Goal: Task Accomplishment & Management: Use online tool/utility

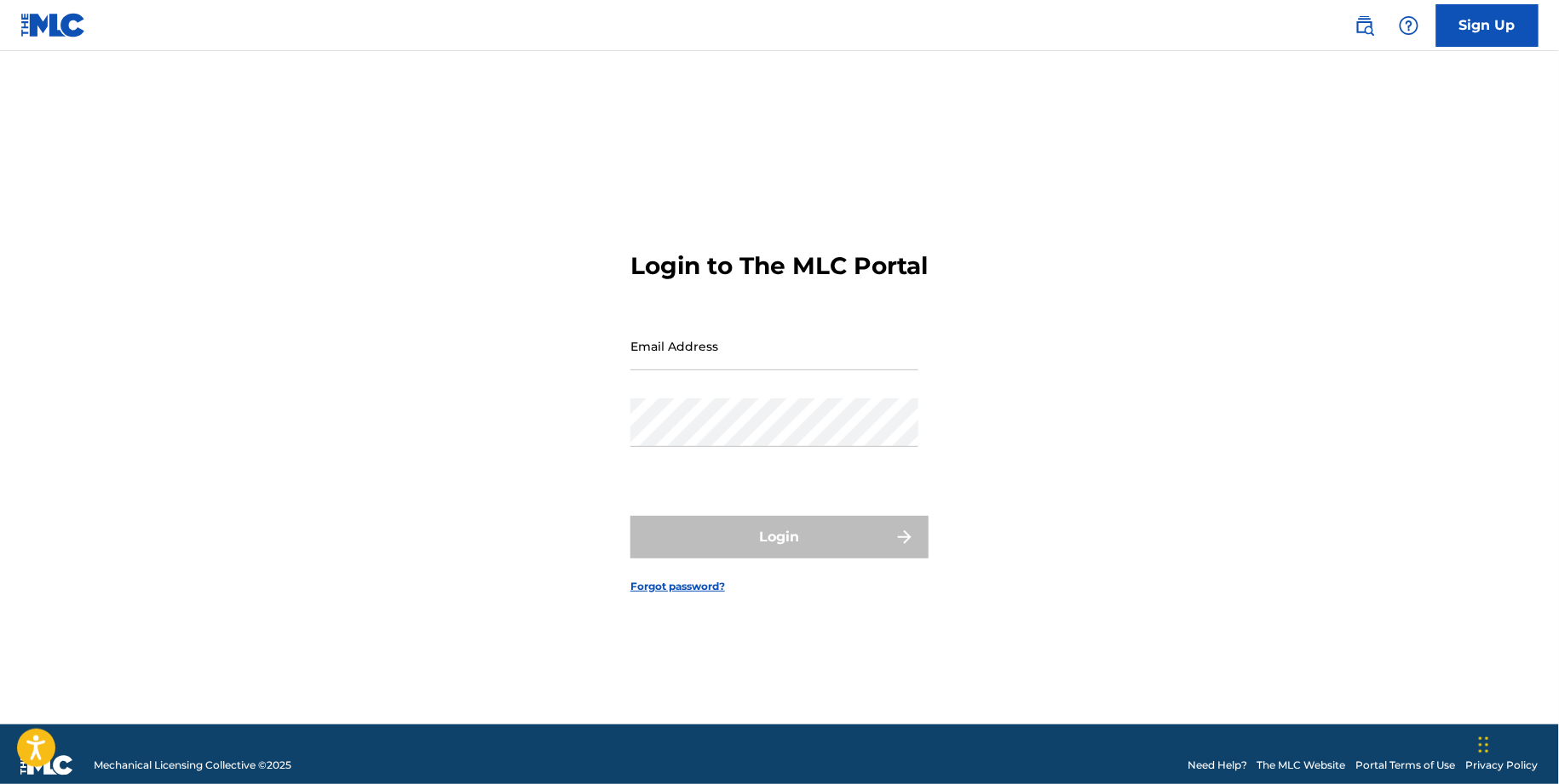
click at [702, 359] on input "Email Address" at bounding box center [774, 345] width 288 height 48
type input "[EMAIL_ADDRESS][DOMAIN_NAME]"
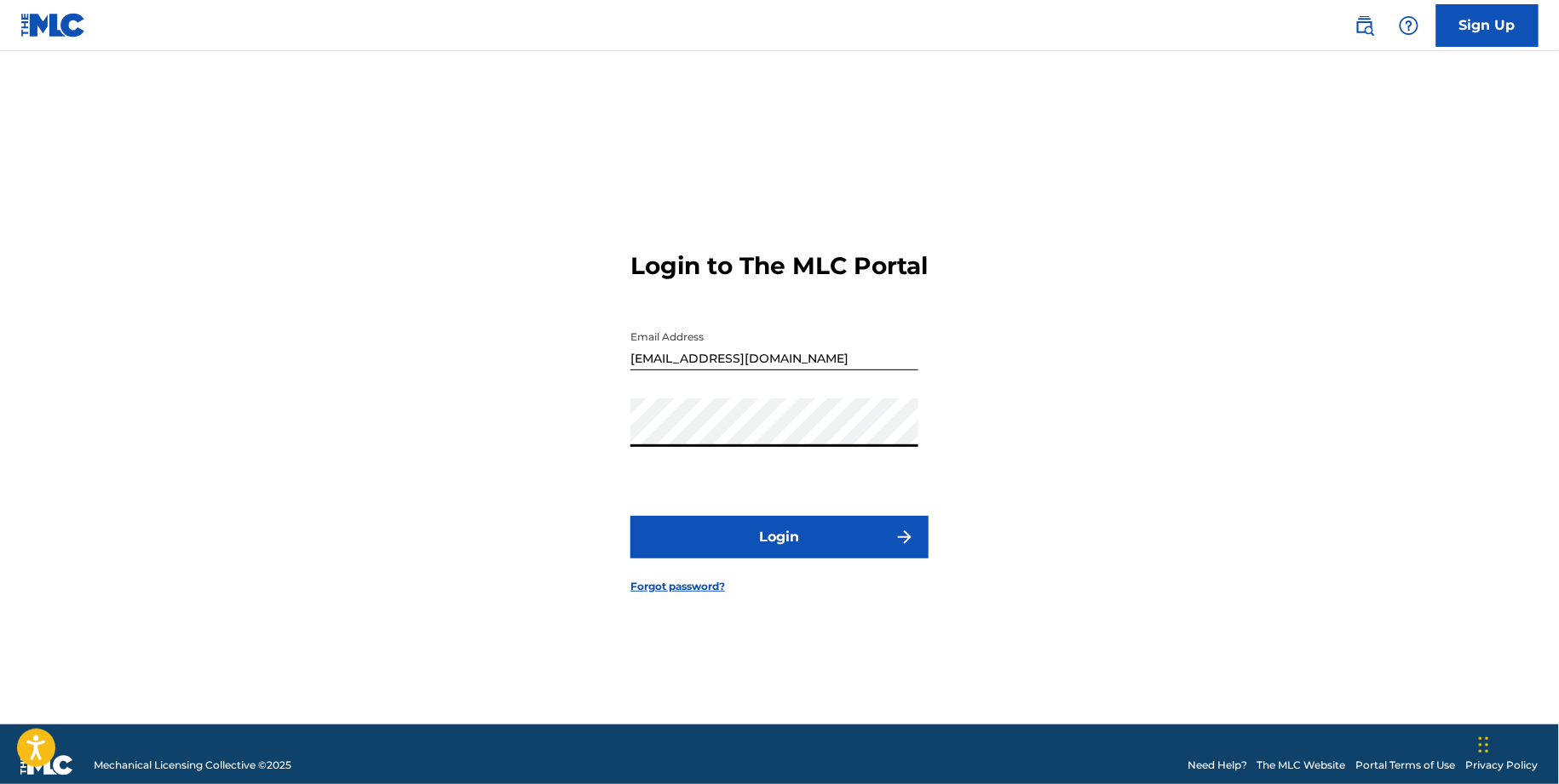
click at [735, 559] on button "Login" at bounding box center [779, 537] width 298 height 43
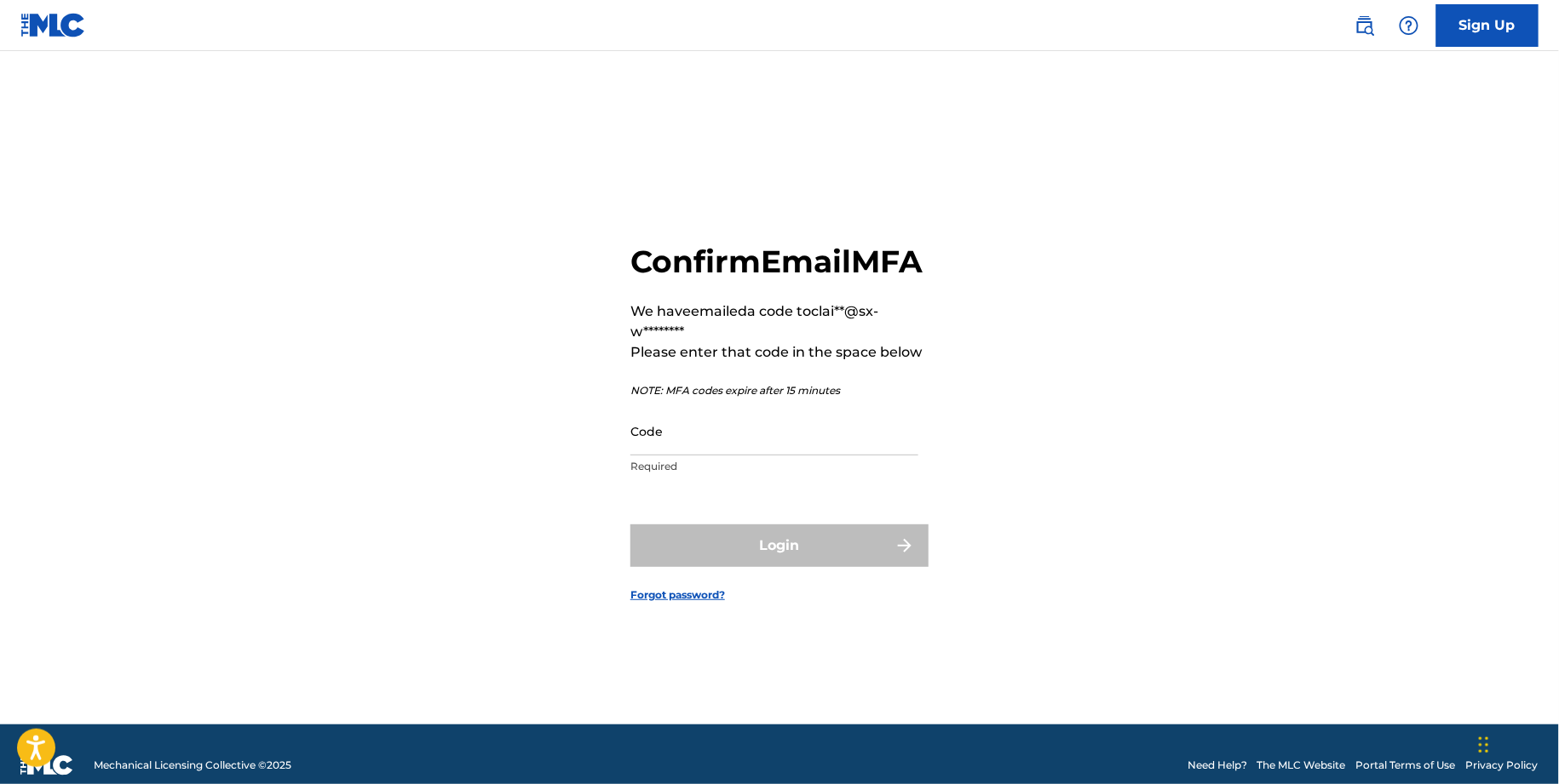
click at [660, 456] on input "Code" at bounding box center [774, 431] width 288 height 48
paste input "769076"
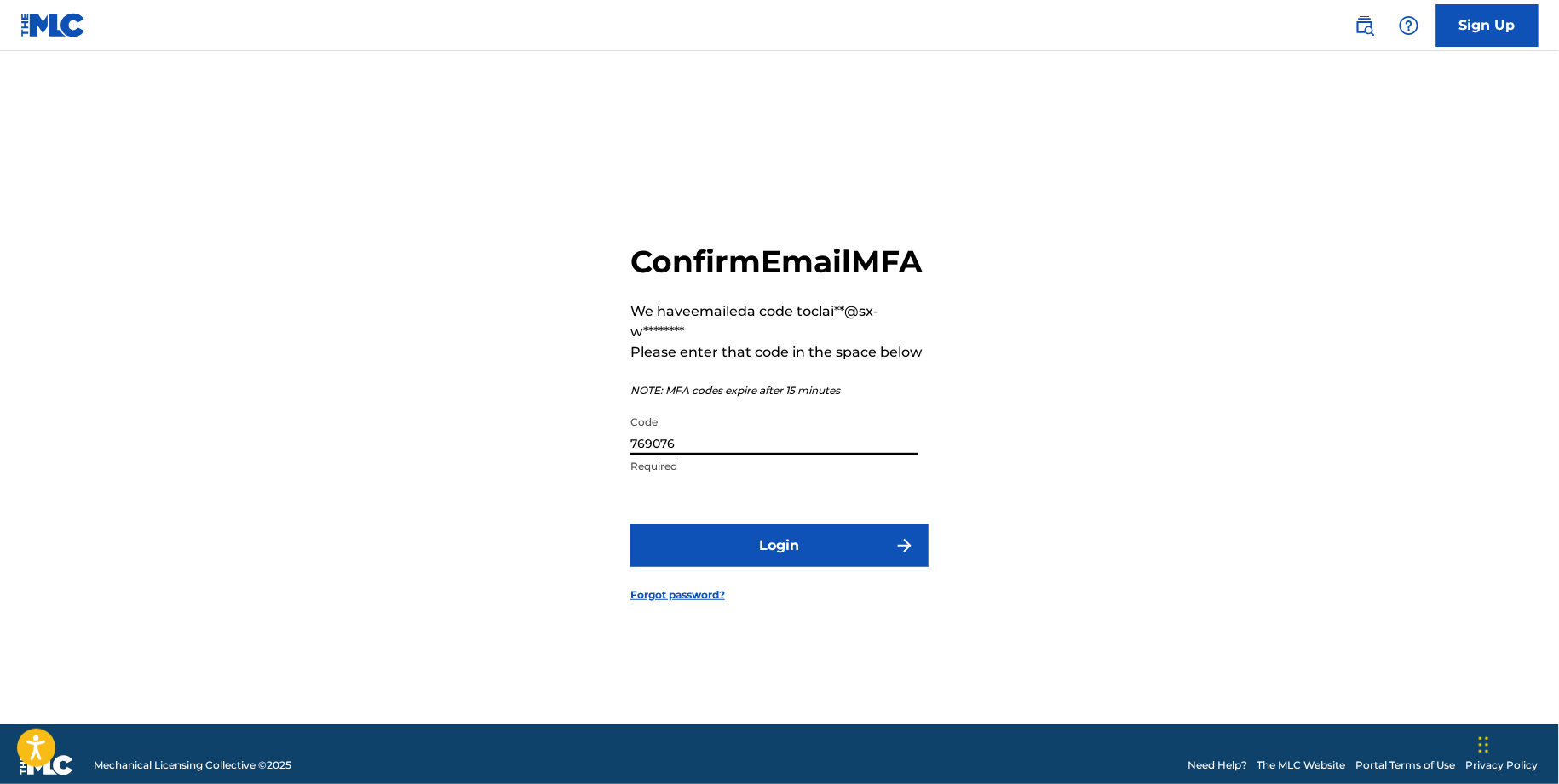
type input "769076"
click at [703, 554] on button "Login" at bounding box center [779, 546] width 298 height 43
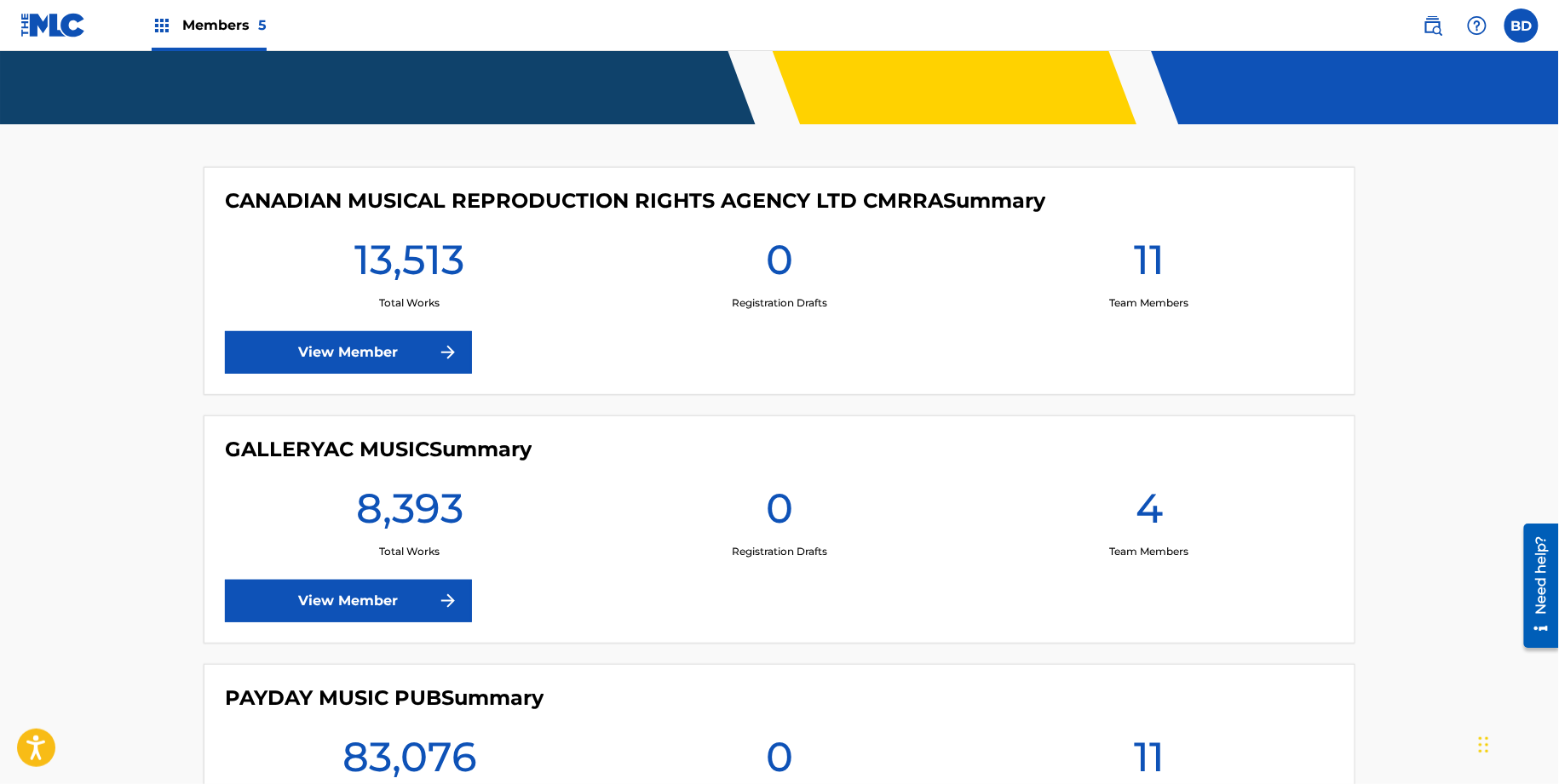
scroll to position [376, 0]
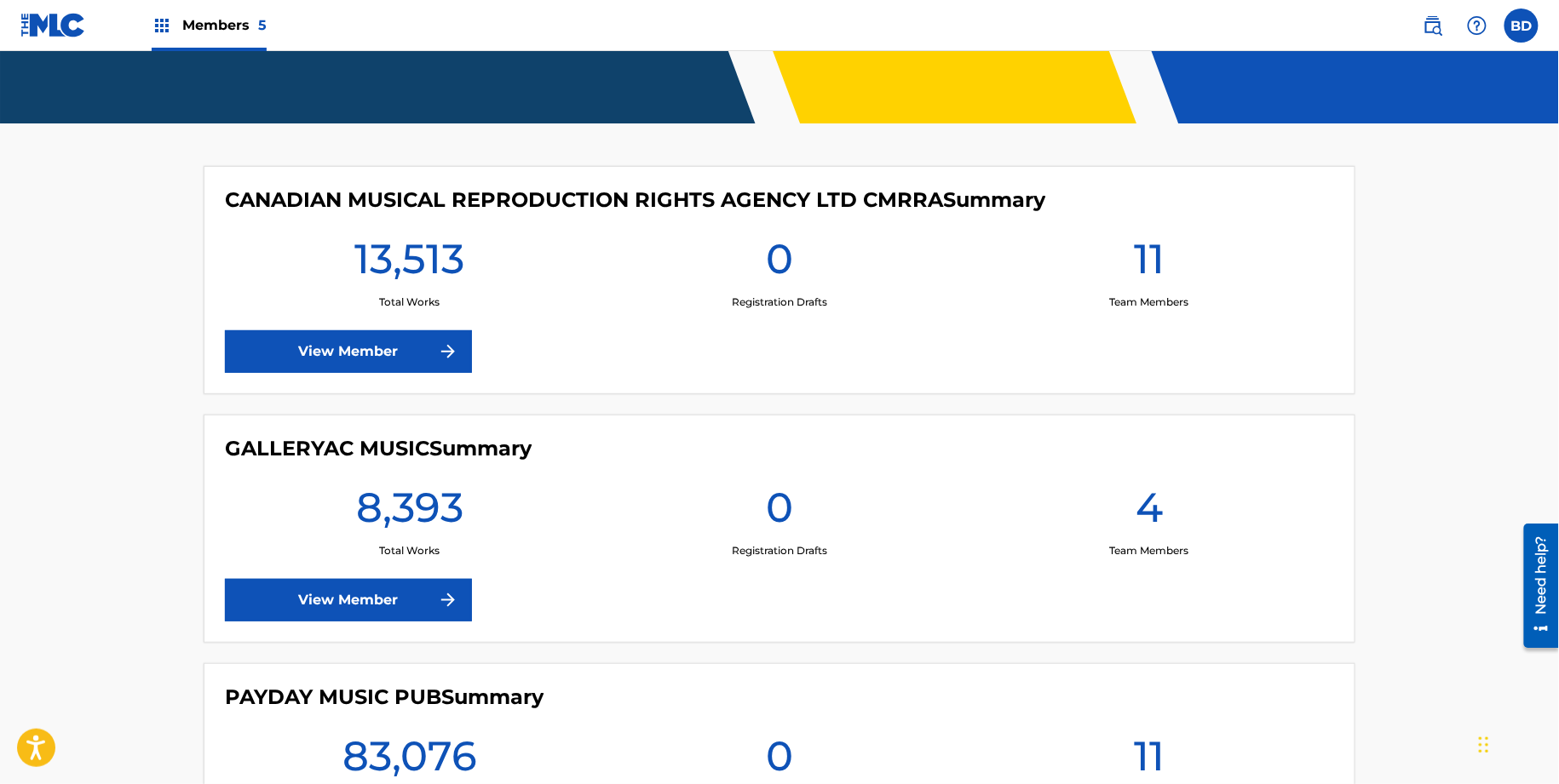
click at [436, 341] on link "View Member" at bounding box center [349, 351] width 247 height 43
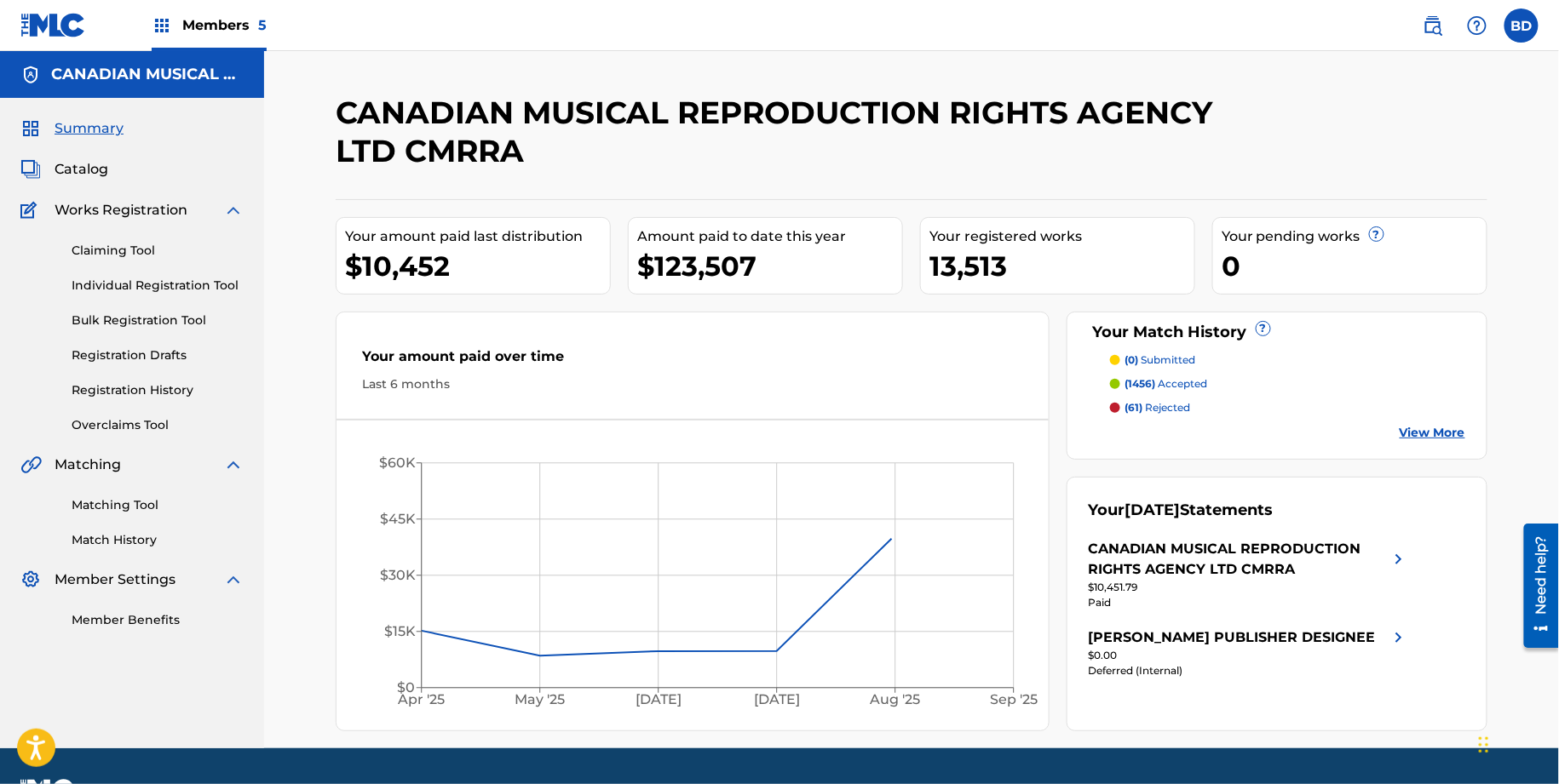
click at [230, 204] on img at bounding box center [233, 209] width 20 height 20
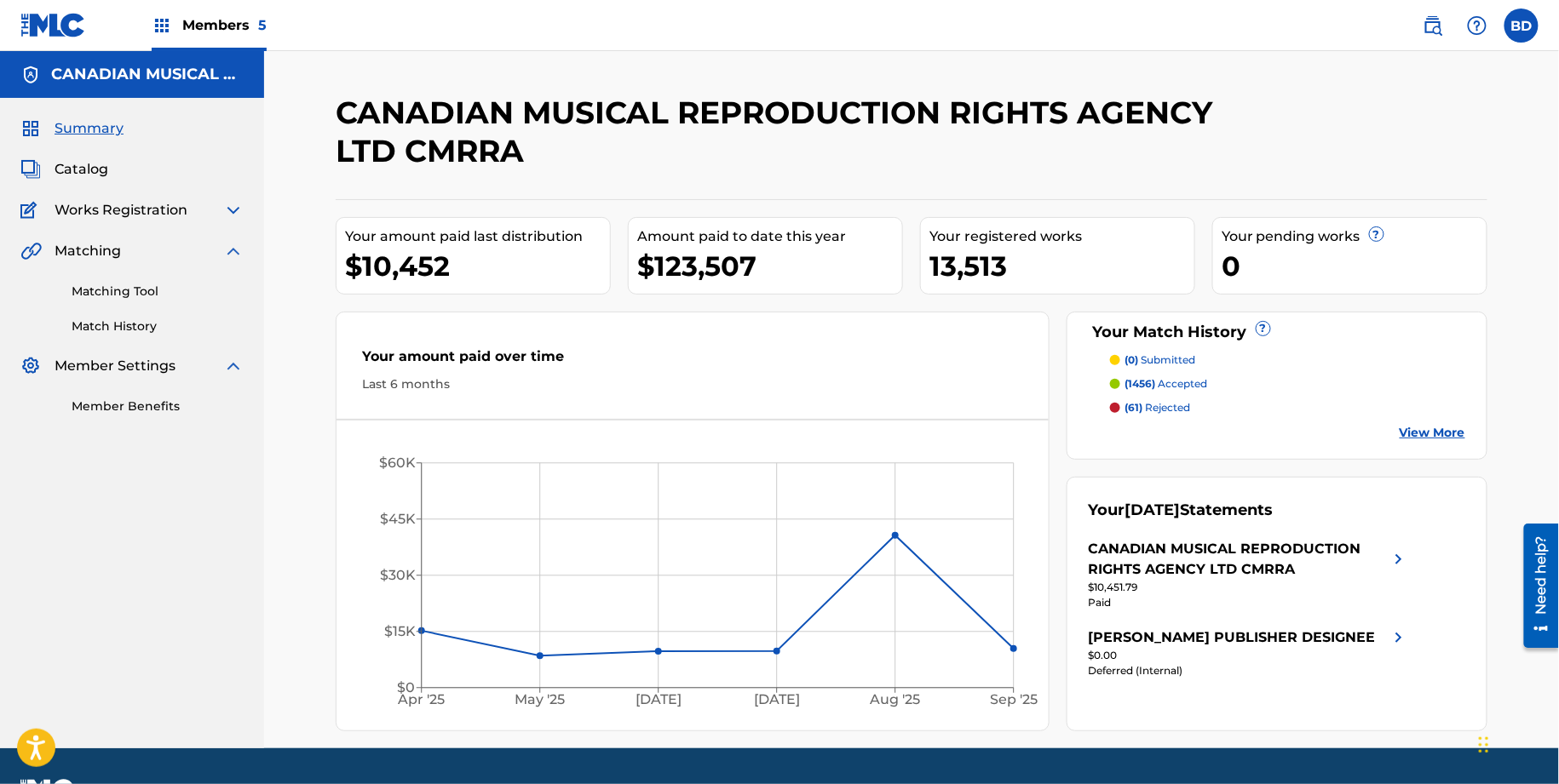
click at [231, 373] on img at bounding box center [233, 365] width 20 height 20
click at [225, 285] on link "Matching Tool" at bounding box center [158, 292] width 172 height 18
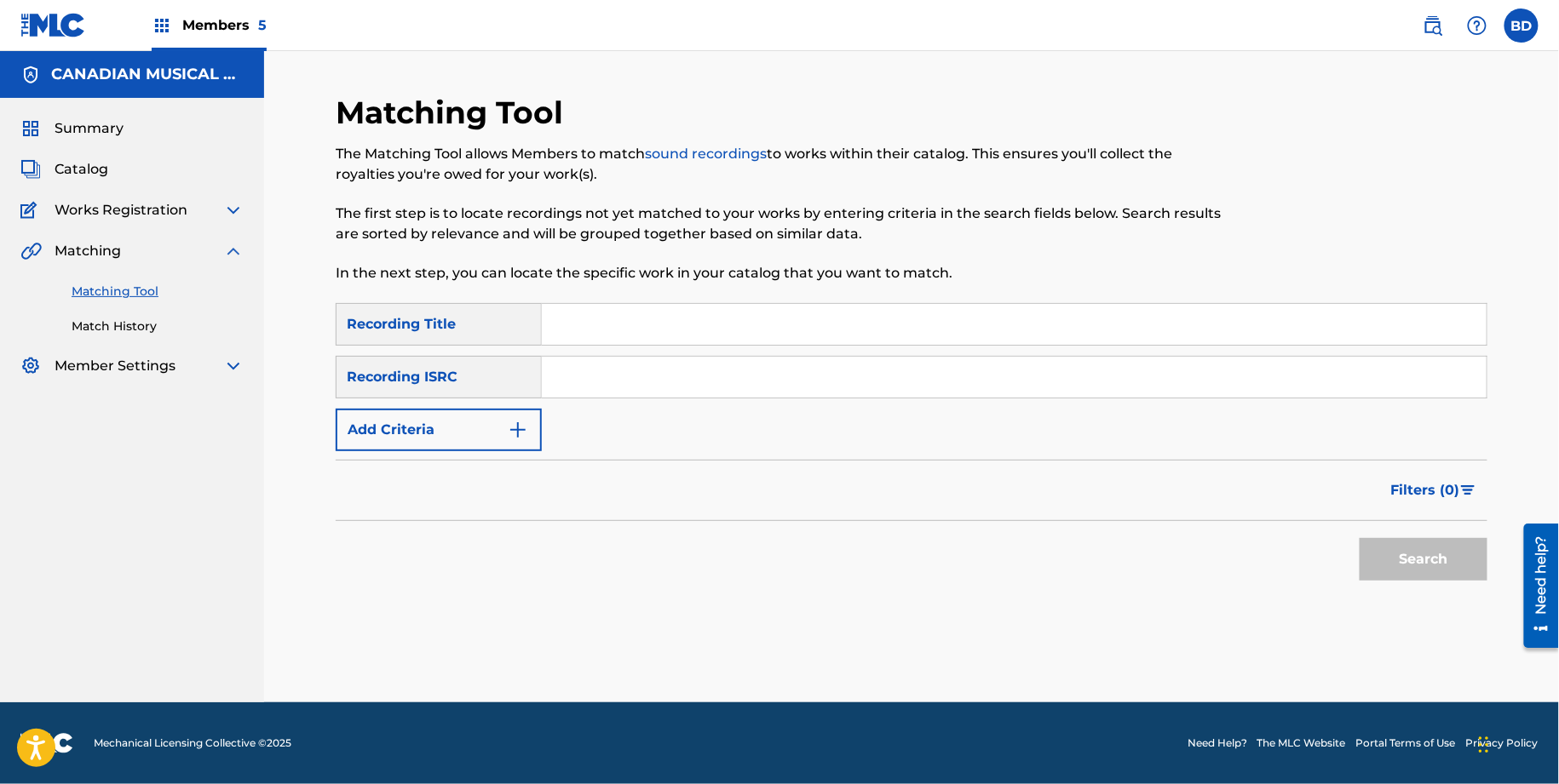
click at [636, 378] on input "Search Form" at bounding box center [1014, 377] width 945 height 41
paste input "QZJRB1963073"
click at [1359, 538] on button "Search" at bounding box center [1423, 559] width 128 height 43
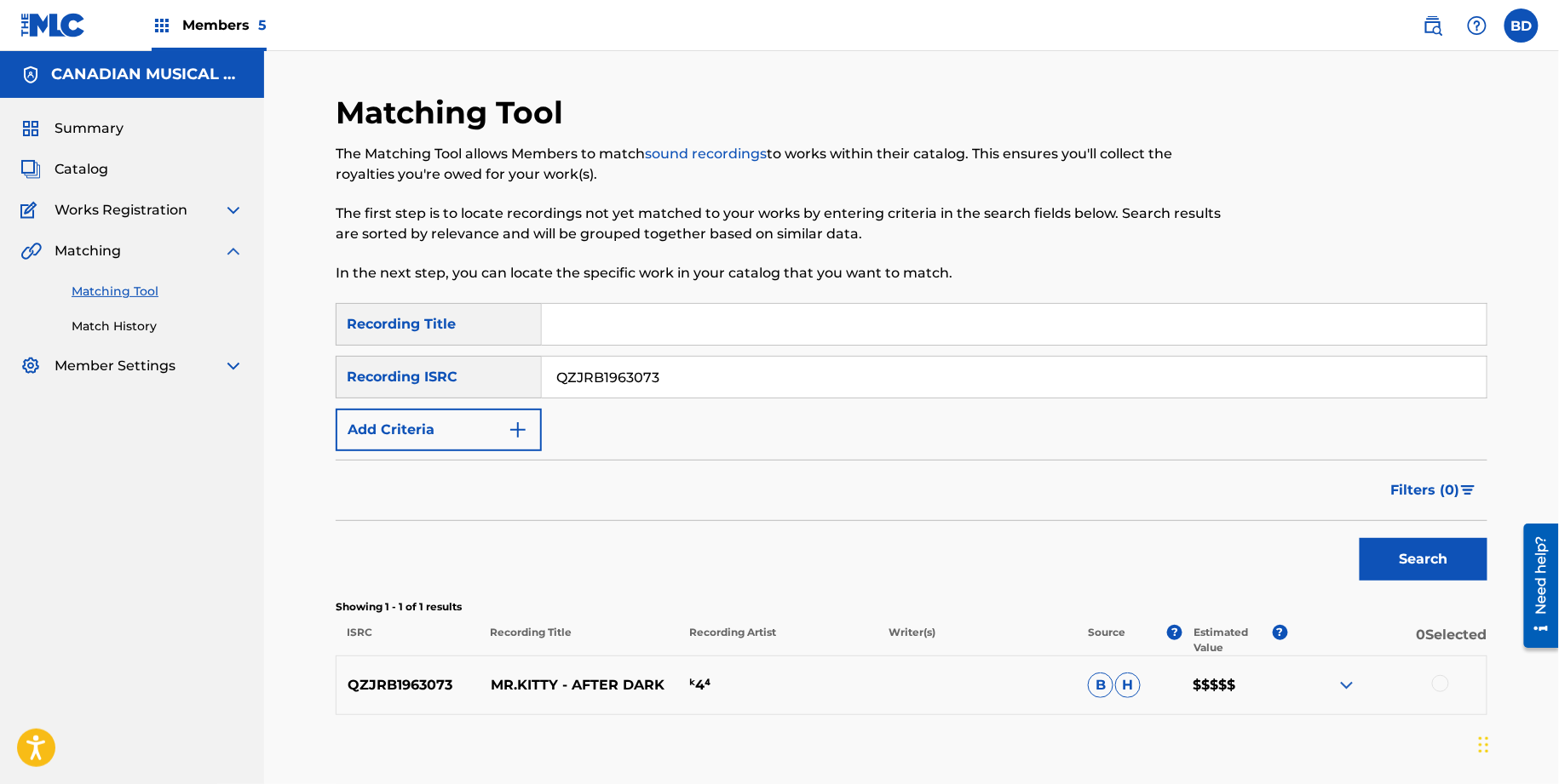
scroll to position [96, 0]
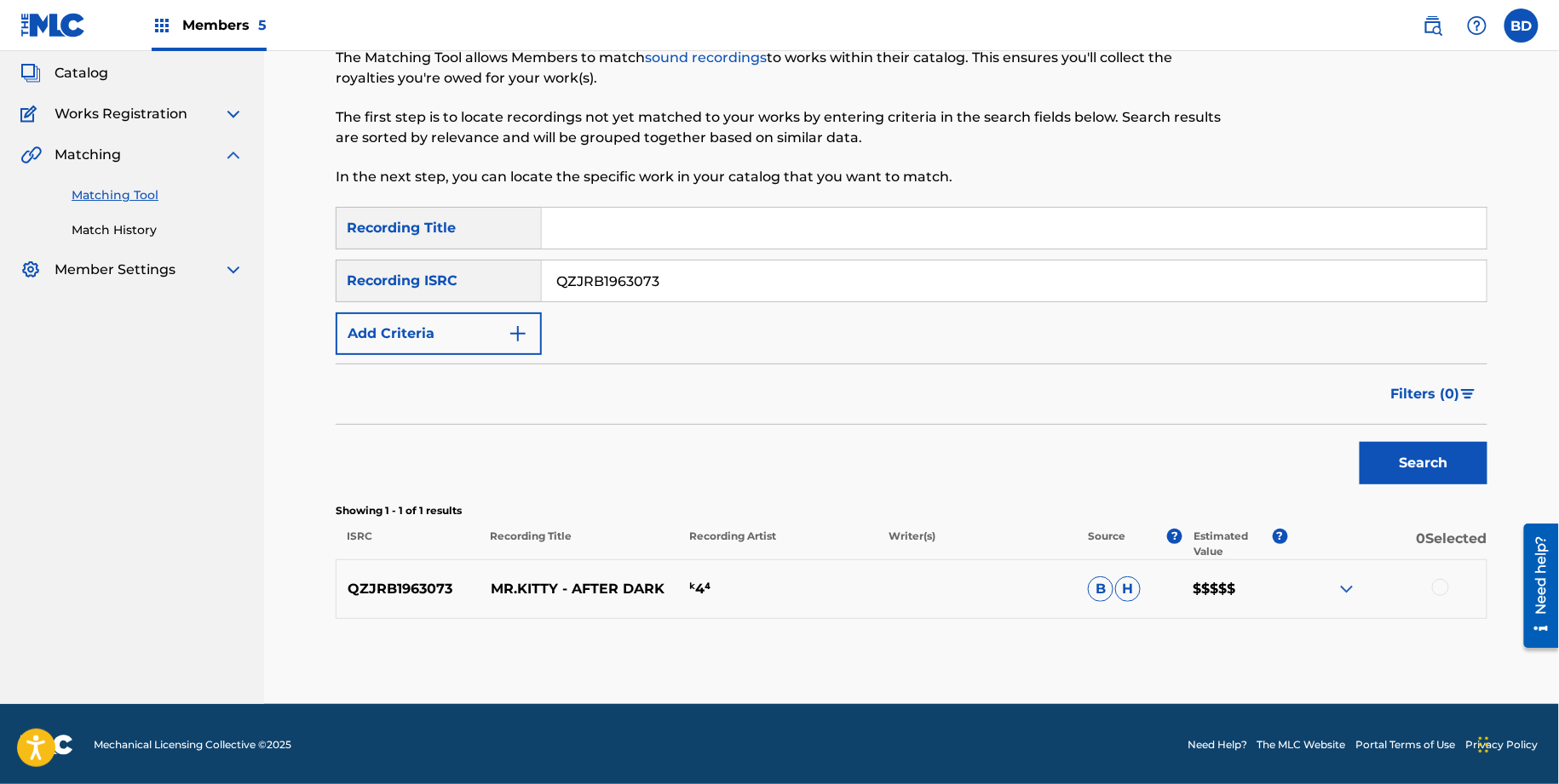
click at [1345, 588] on img at bounding box center [1346, 589] width 20 height 20
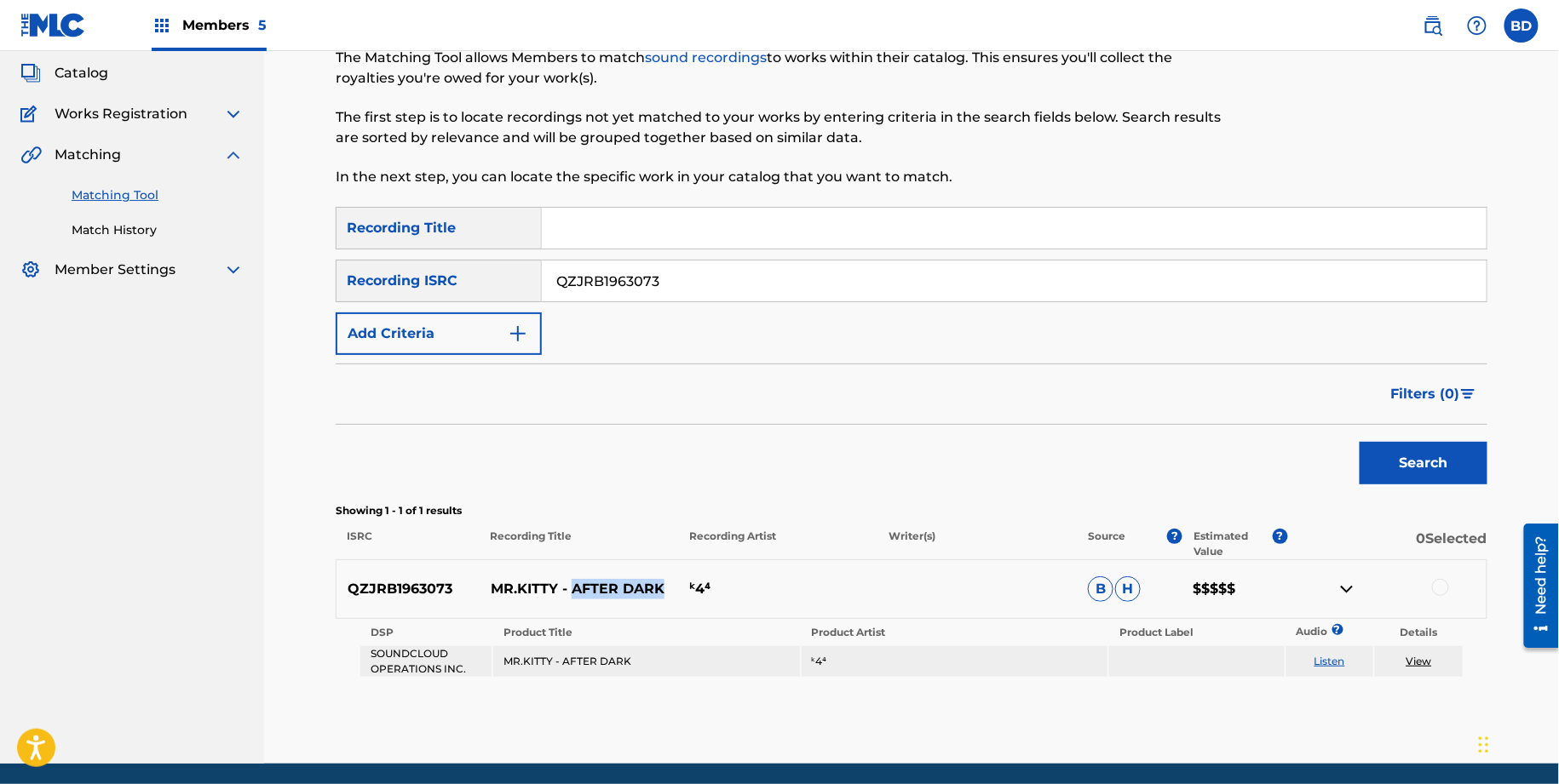
drag, startPoint x: 569, startPoint y: 583, endPoint x: 680, endPoint y: 582, distance: 111.0
click at [680, 582] on div "QZJRB1963073 MR.KITTY - AFTER DARK ᵏ4⁴ B H $$$$$" at bounding box center [911, 590] width 1152 height 60
copy p "AFTER DARK"
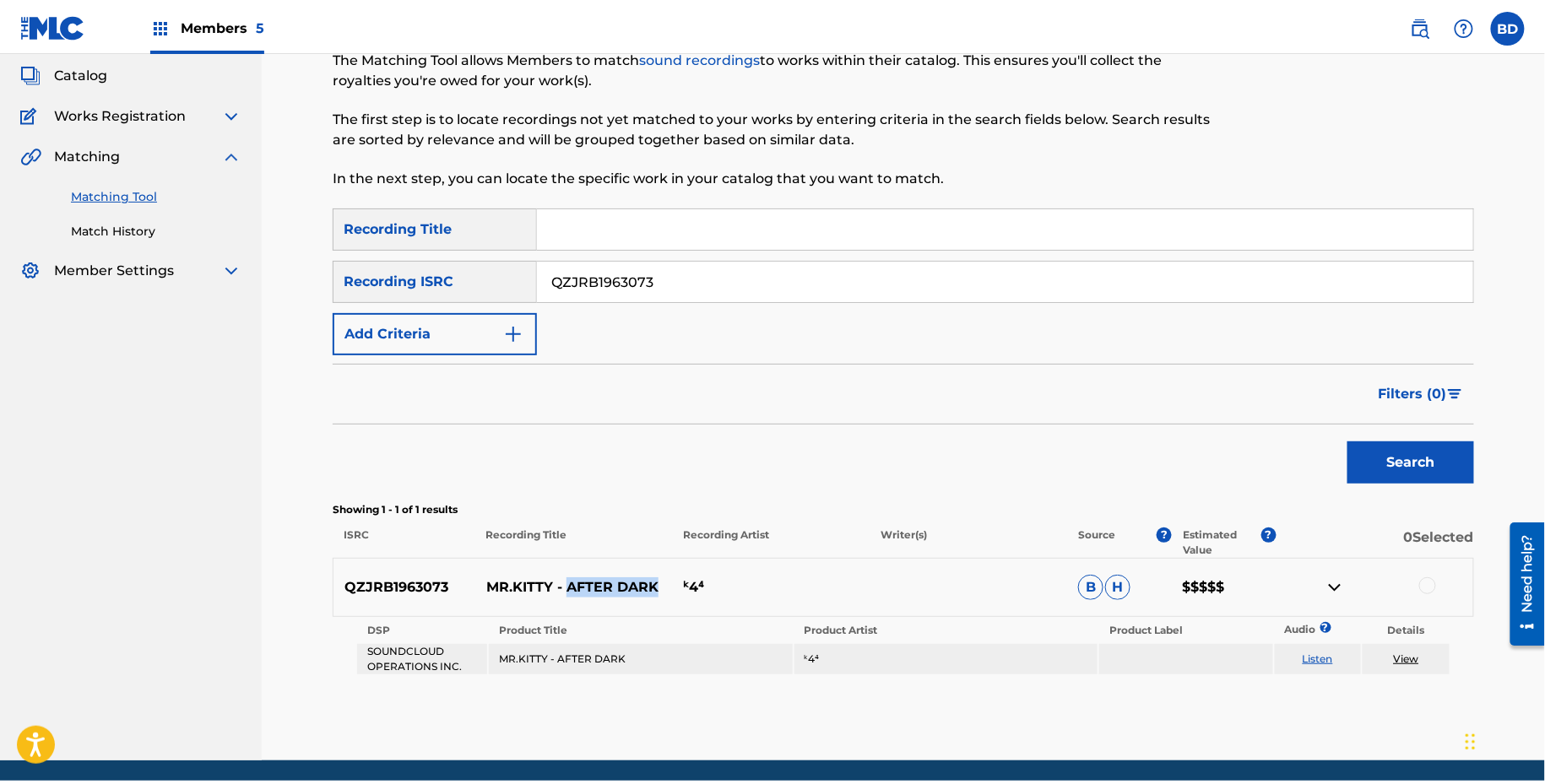
scroll to position [0, 0]
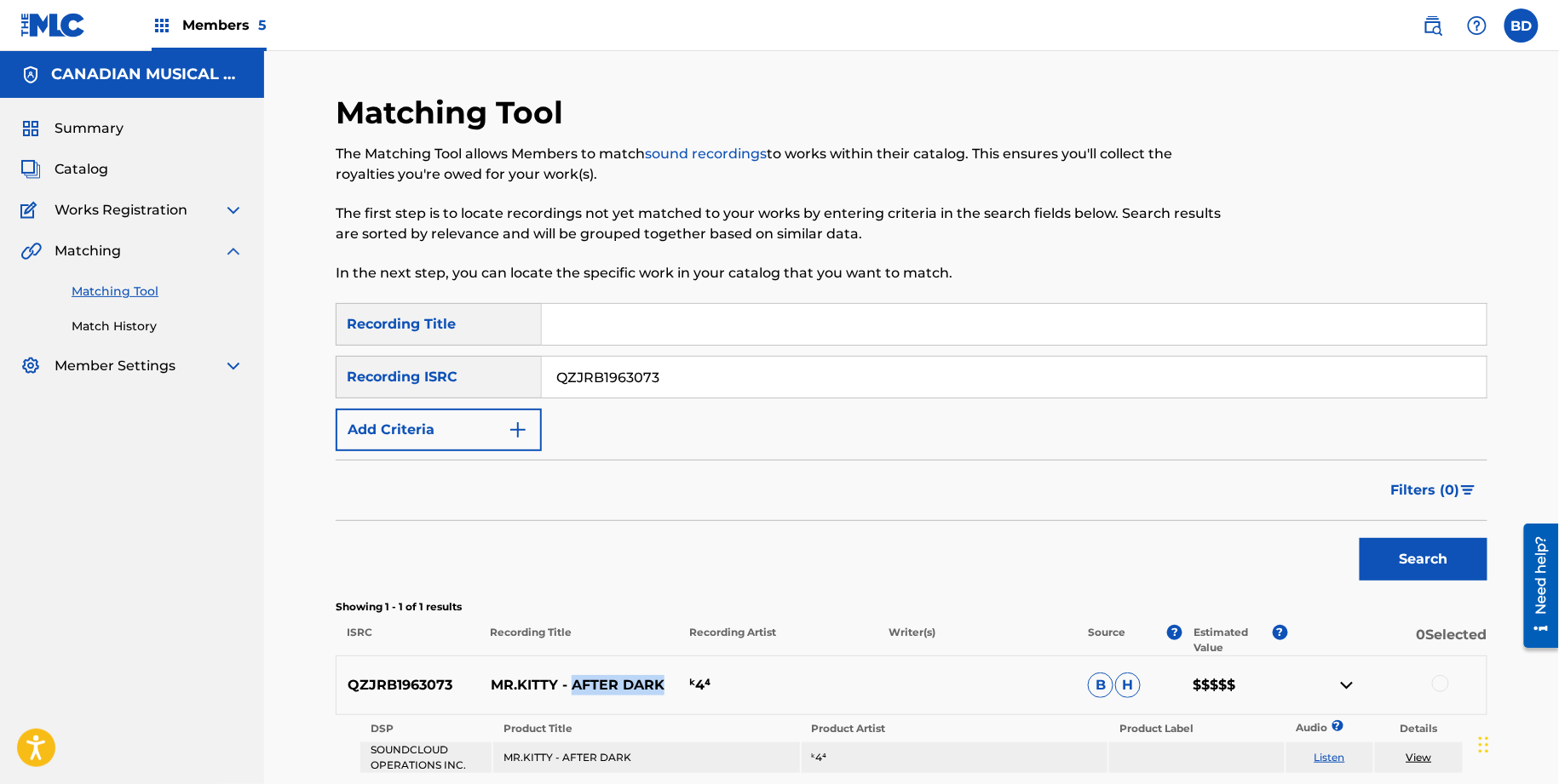
click at [222, 25] on span "Members 5" at bounding box center [224, 25] width 84 height 19
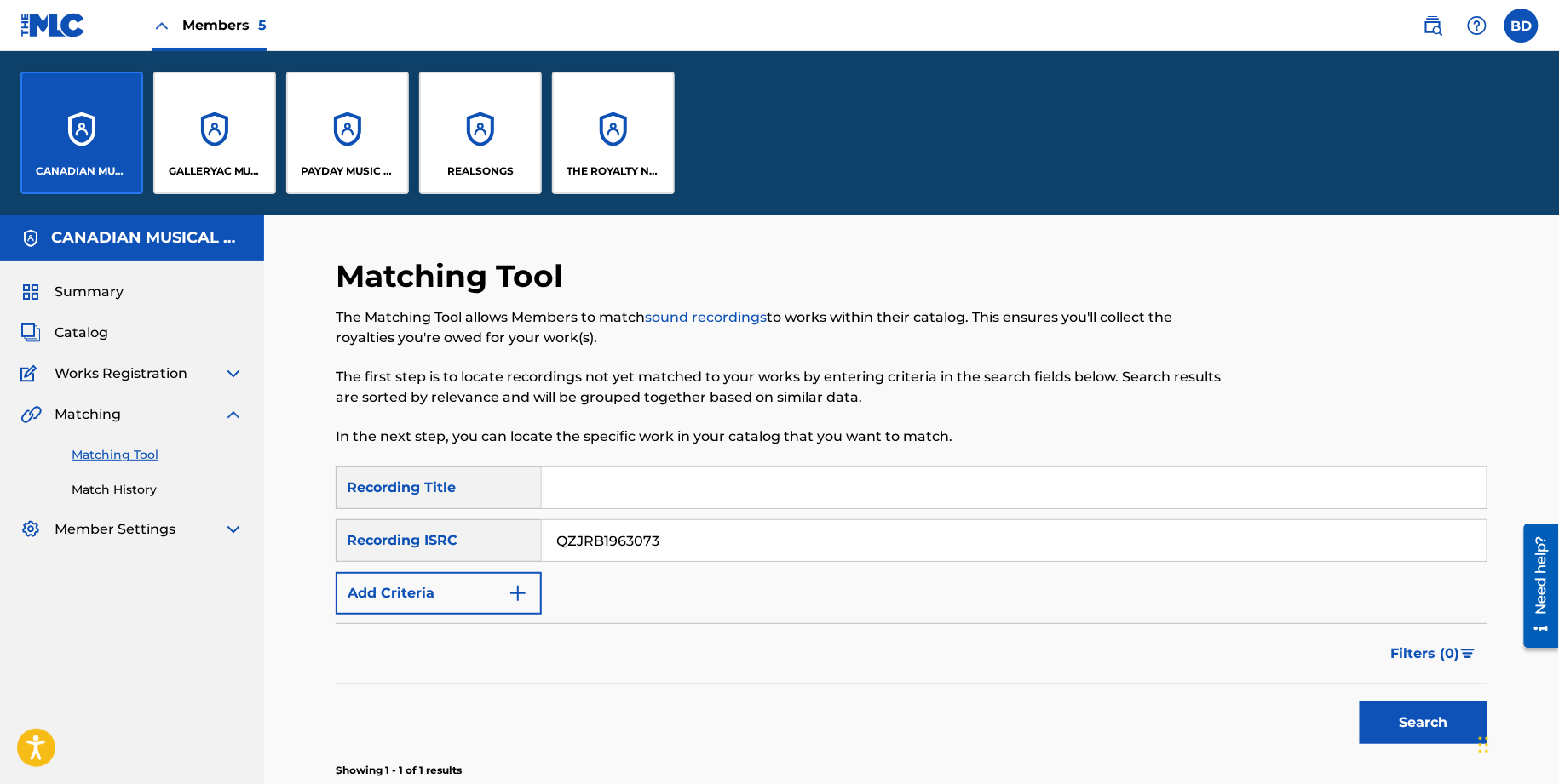
click at [165, 22] on img at bounding box center [161, 25] width 20 height 20
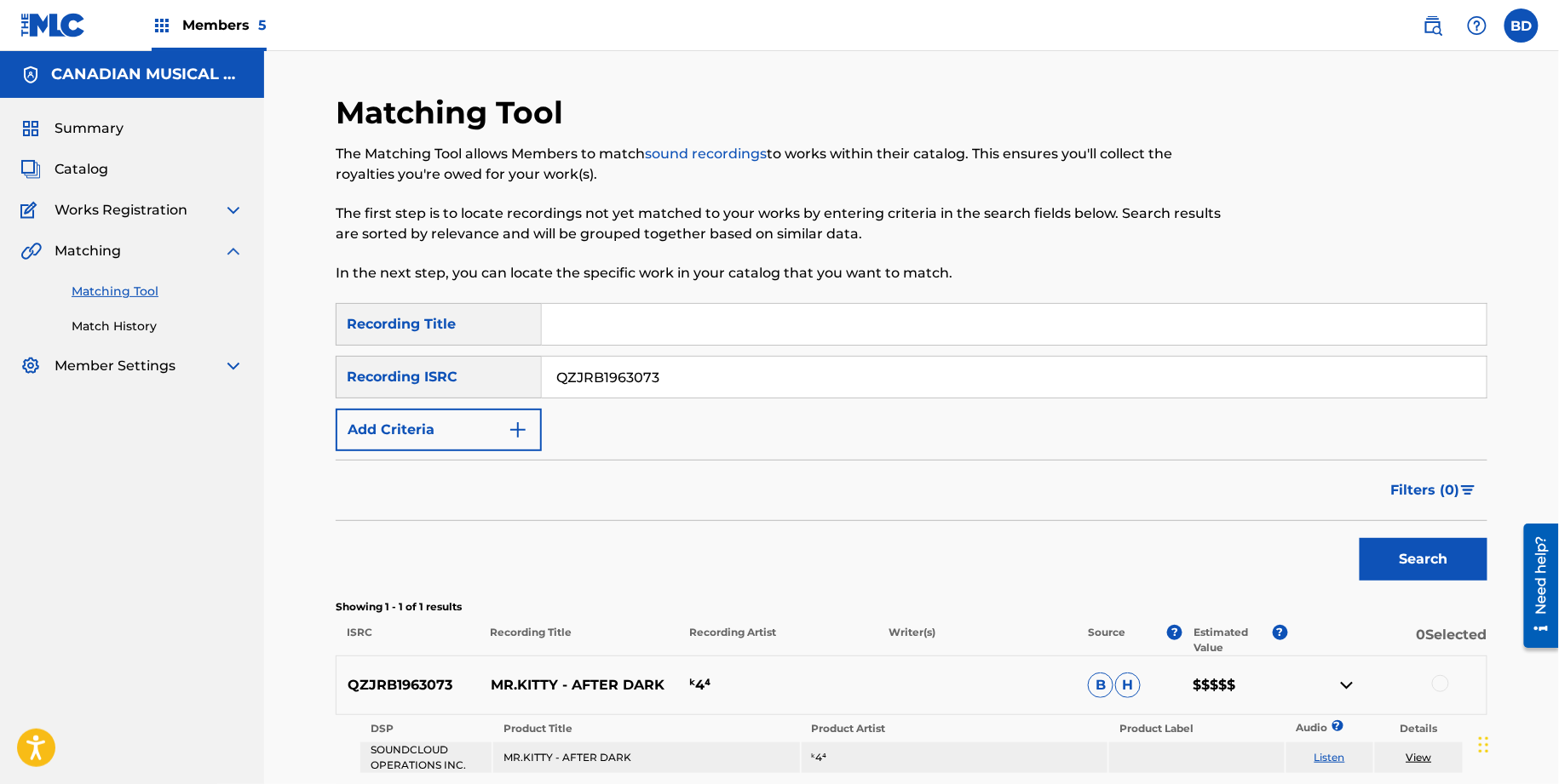
click at [650, 378] on input "QZJRB1963073" at bounding box center [1014, 377] width 945 height 41
paste input "67M1905542"
click at [1359, 538] on button "Search" at bounding box center [1423, 559] width 128 height 43
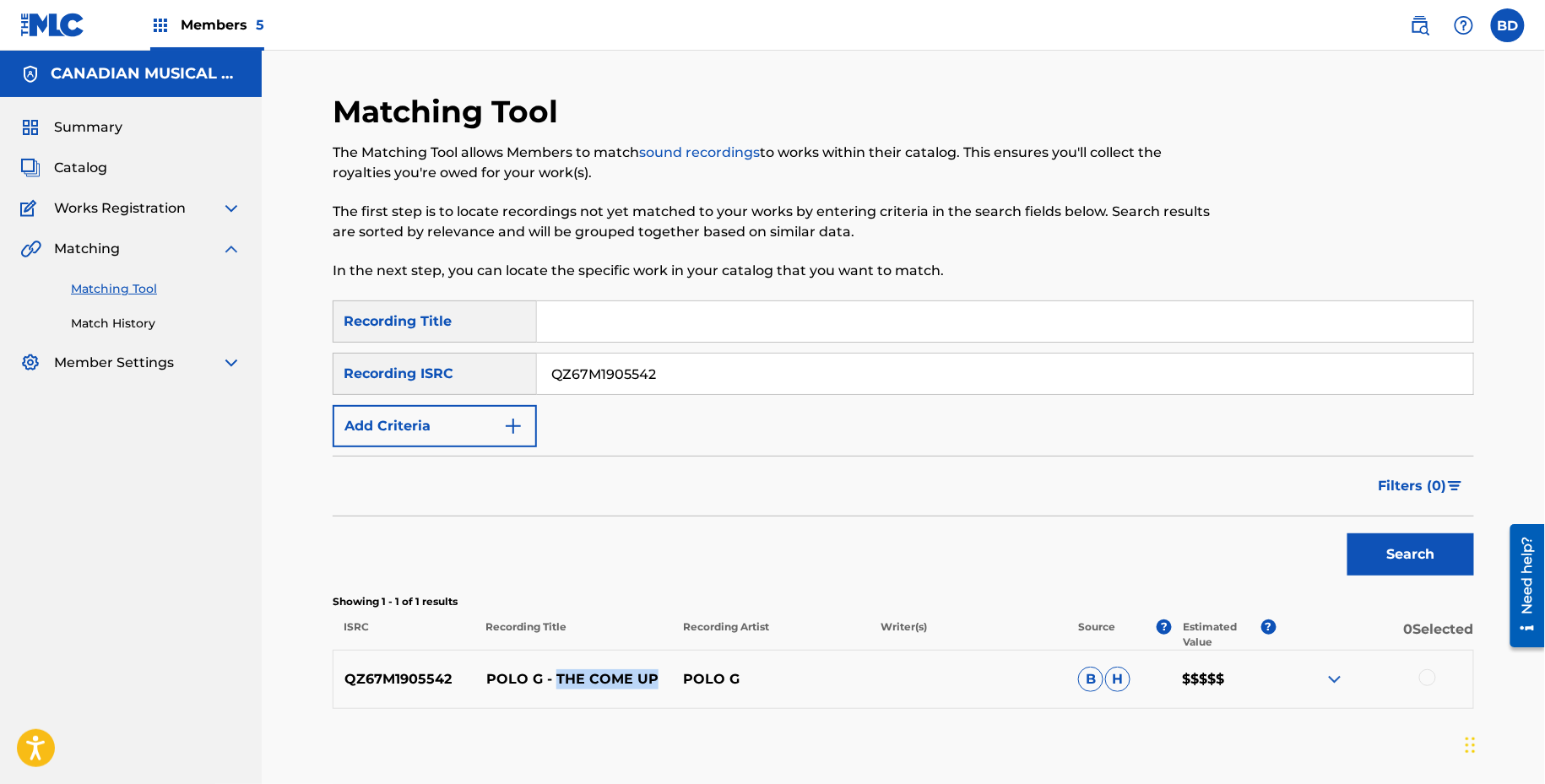
drag, startPoint x: 554, startPoint y: 671, endPoint x: 650, endPoint y: 671, distance: 96.0
click at [650, 671] on p "POLO G - THE COME UP" at bounding box center [573, 679] width 197 height 20
copy p "THE COME UP"
click at [1327, 676] on img at bounding box center [1334, 679] width 20 height 20
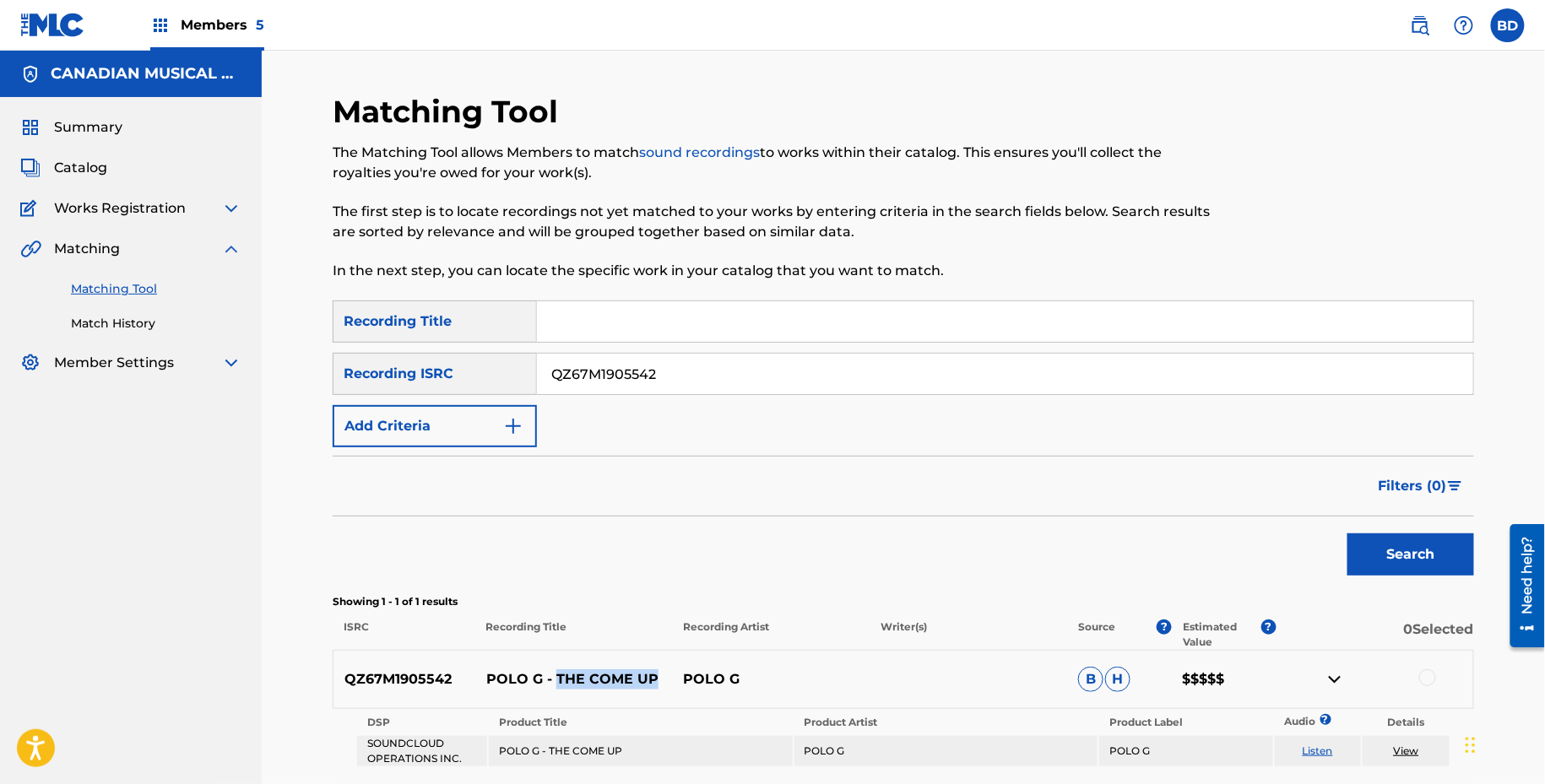
scroll to position [148, 0]
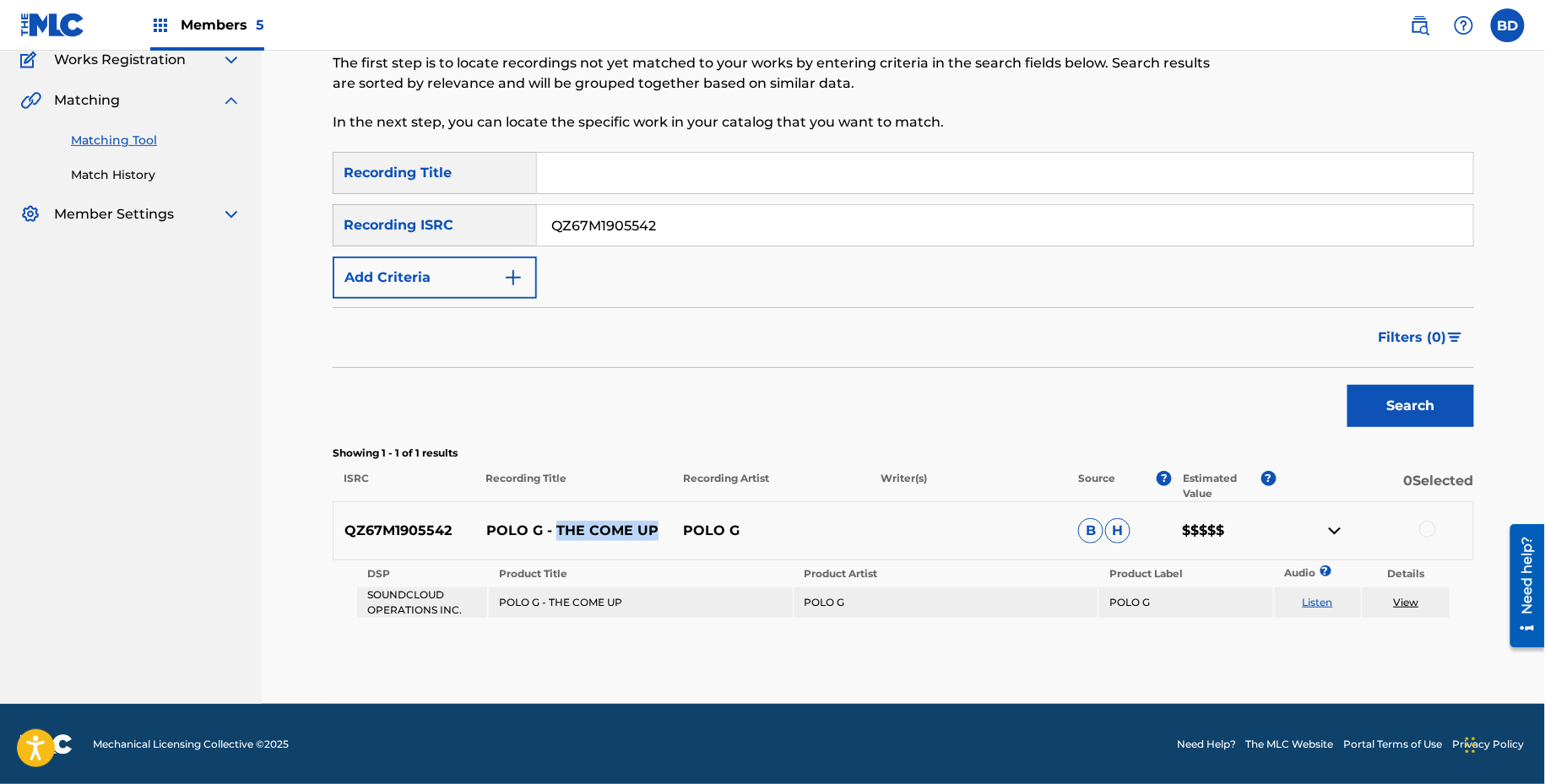
click at [602, 209] on input "QZ67M1905542" at bounding box center [1005, 225] width 936 height 41
paste input "0"
click at [1347, 385] on button "Search" at bounding box center [1410, 405] width 127 height 43
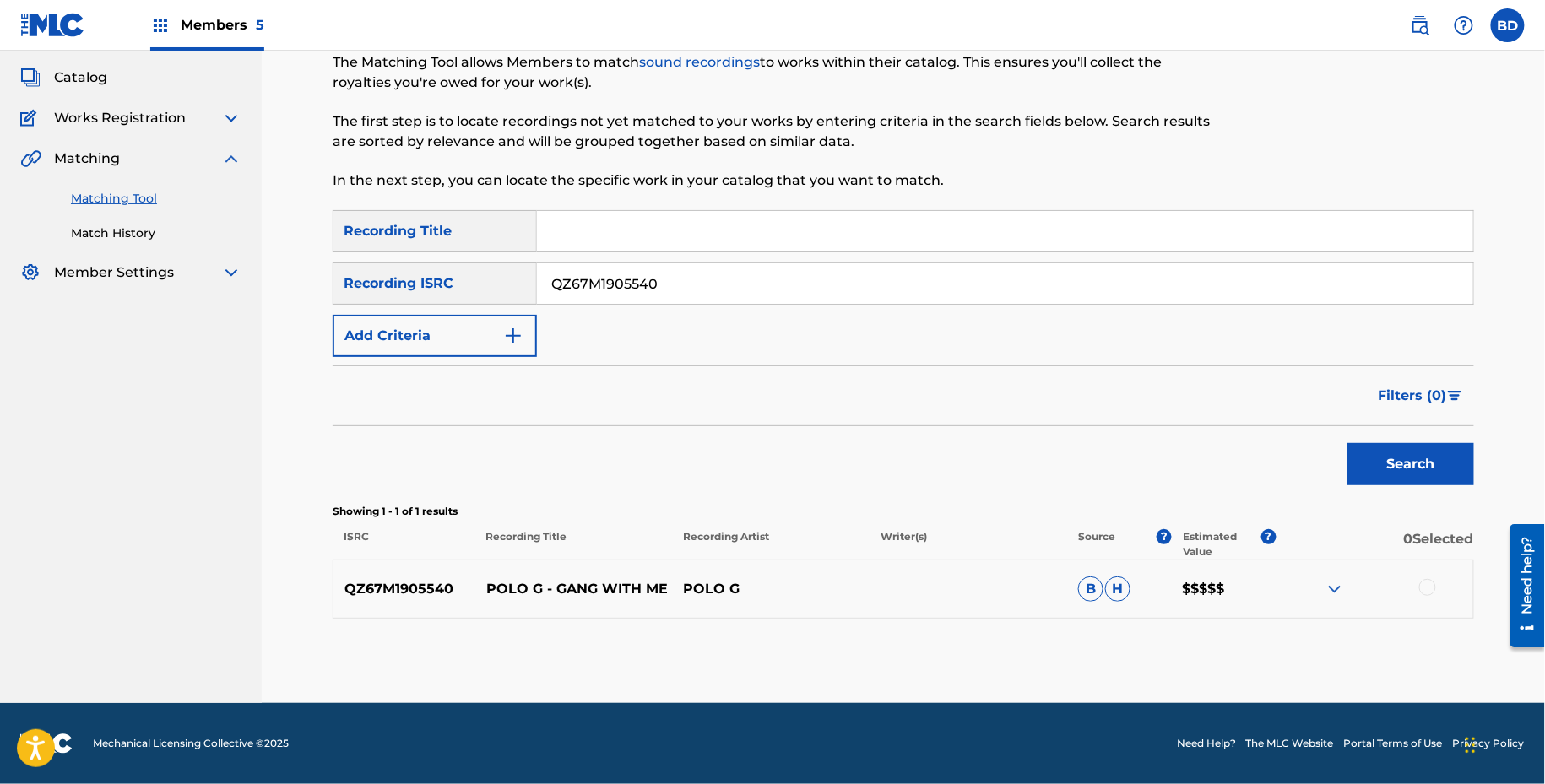
scroll to position [89, 0]
drag, startPoint x: 557, startPoint y: 588, endPoint x: 683, endPoint y: 588, distance: 126.0
click at [683, 588] on div "QZ67M1905540 POLO G - GANG WITH ME POLO G B H $$$$$" at bounding box center [903, 590] width 1141 height 59
copy p "GANG WITH ME"
click at [1330, 594] on img at bounding box center [1334, 590] width 20 height 20
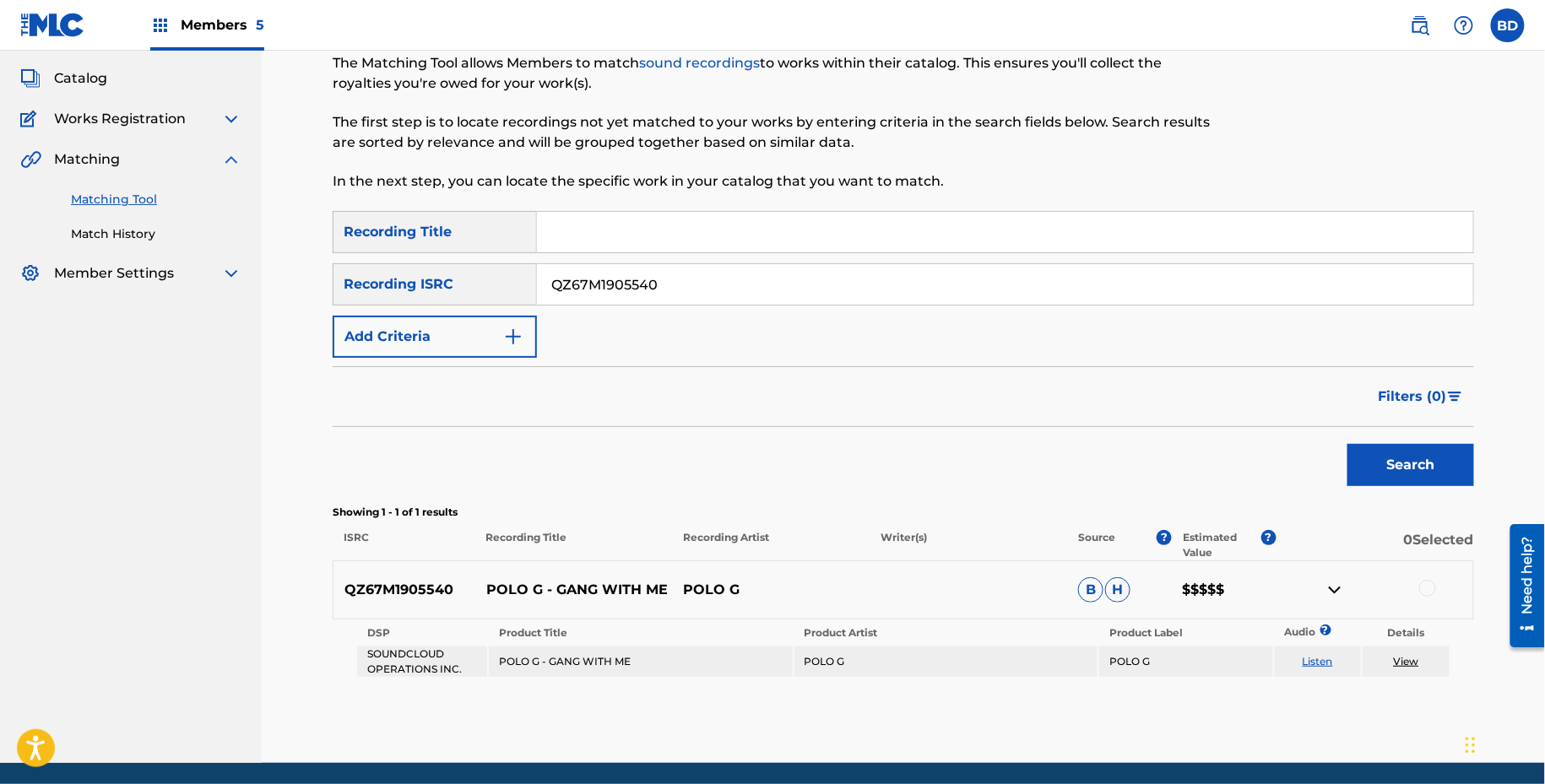
click at [741, 260] on div "SearchWithCriteria6260f0fd-fbcd-4441-96b1-8106eeecddcc Recording Title SearchWi…" at bounding box center [903, 284] width 1141 height 147
click at [726, 287] on input "QZ67M1905540" at bounding box center [1005, 284] width 936 height 41
paste input "USY251811057"
click at [726, 287] on input "QZ67M1905540USY251811057" at bounding box center [1005, 284] width 936 height 41
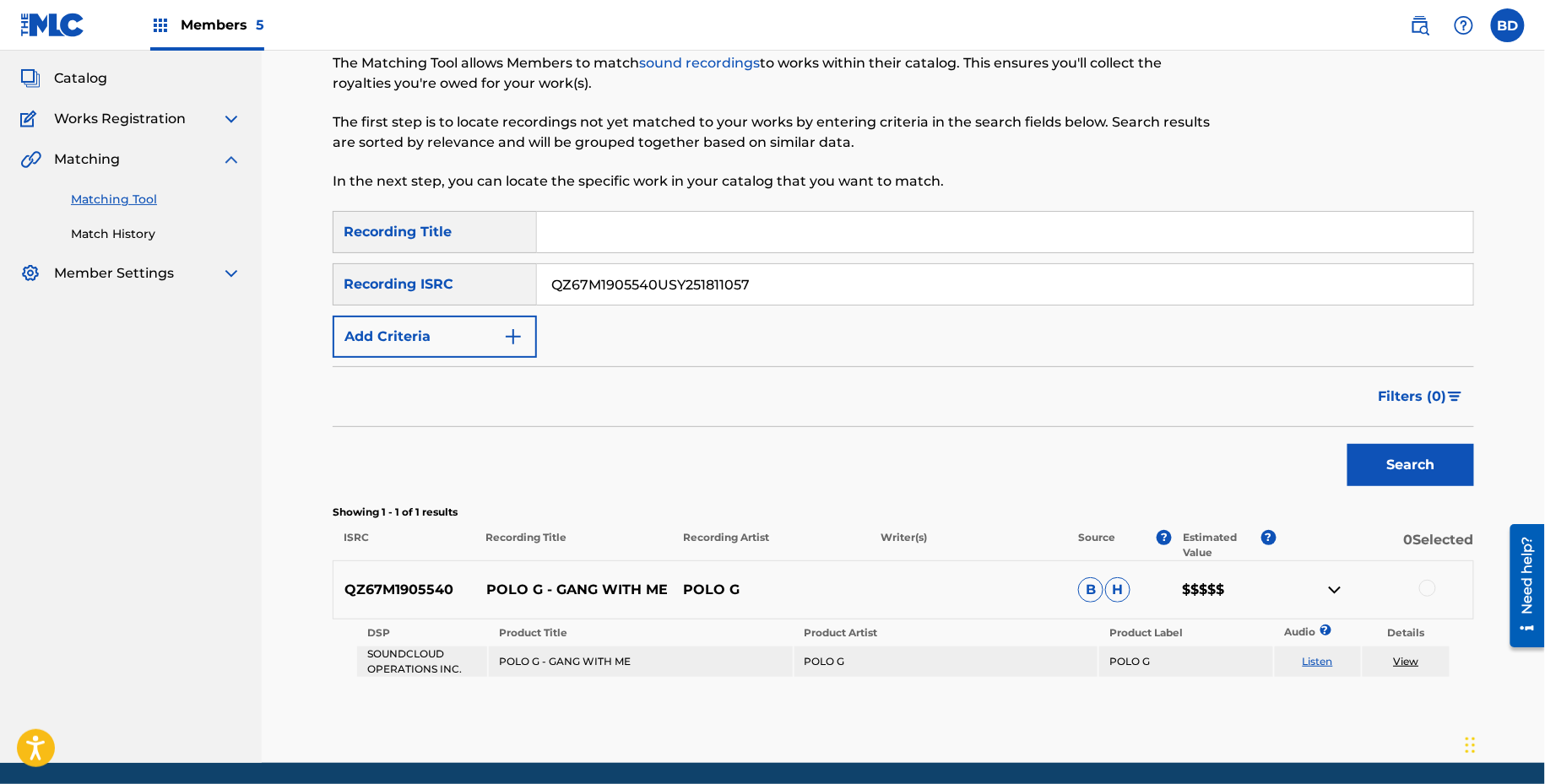
click at [726, 287] on input "QZ67M1905540USY251811057" at bounding box center [1005, 284] width 936 height 41
paste input "Search Form"
click at [1347, 444] on button "Search" at bounding box center [1410, 464] width 127 height 43
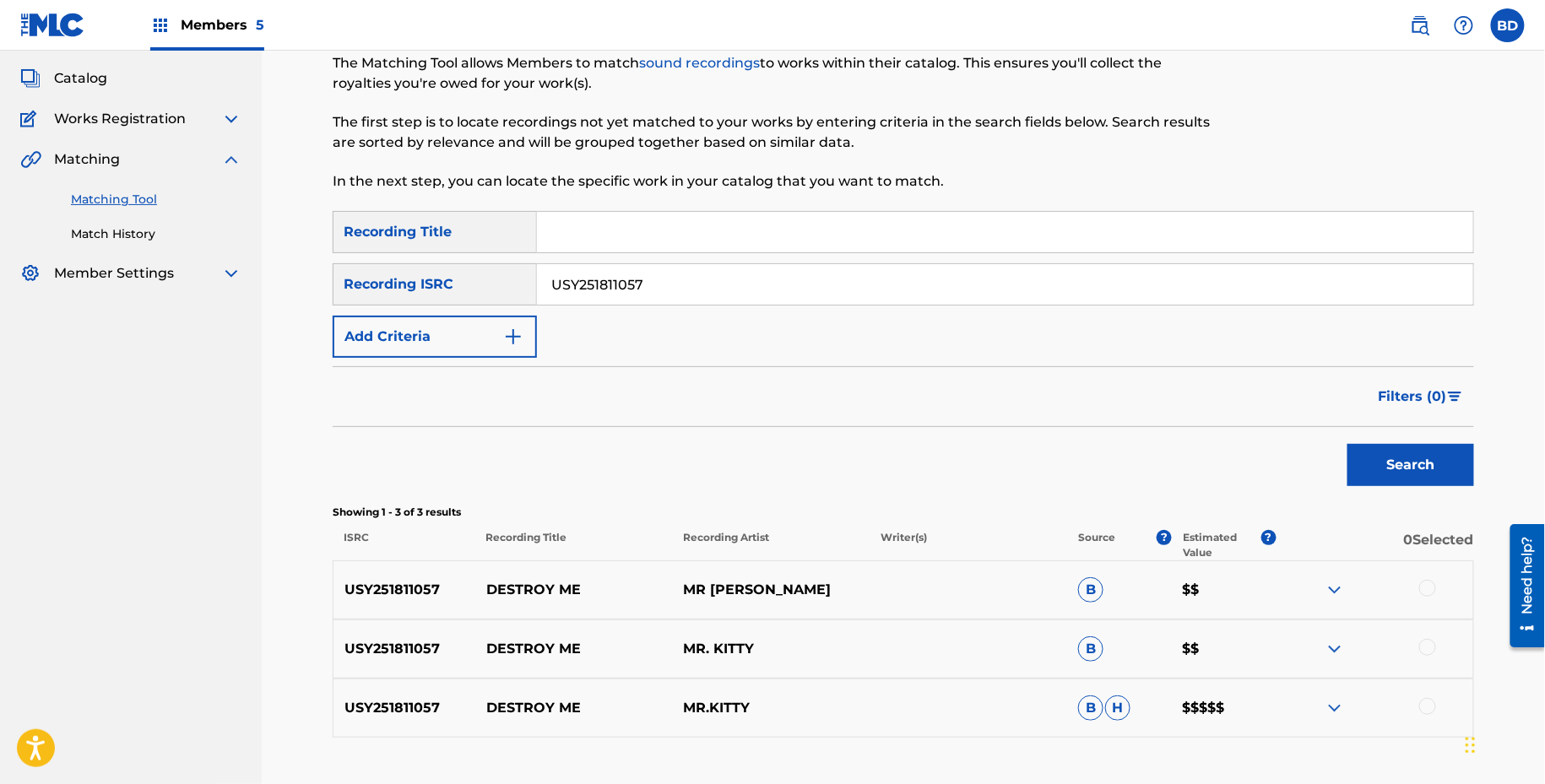
click at [513, 604] on div "USY251811057 DESTROY ME MR KITTY B $$" at bounding box center [903, 590] width 1141 height 59
copy p "DESTROY ME"
click at [648, 296] on input "USY251811057" at bounding box center [1005, 284] width 936 height 41
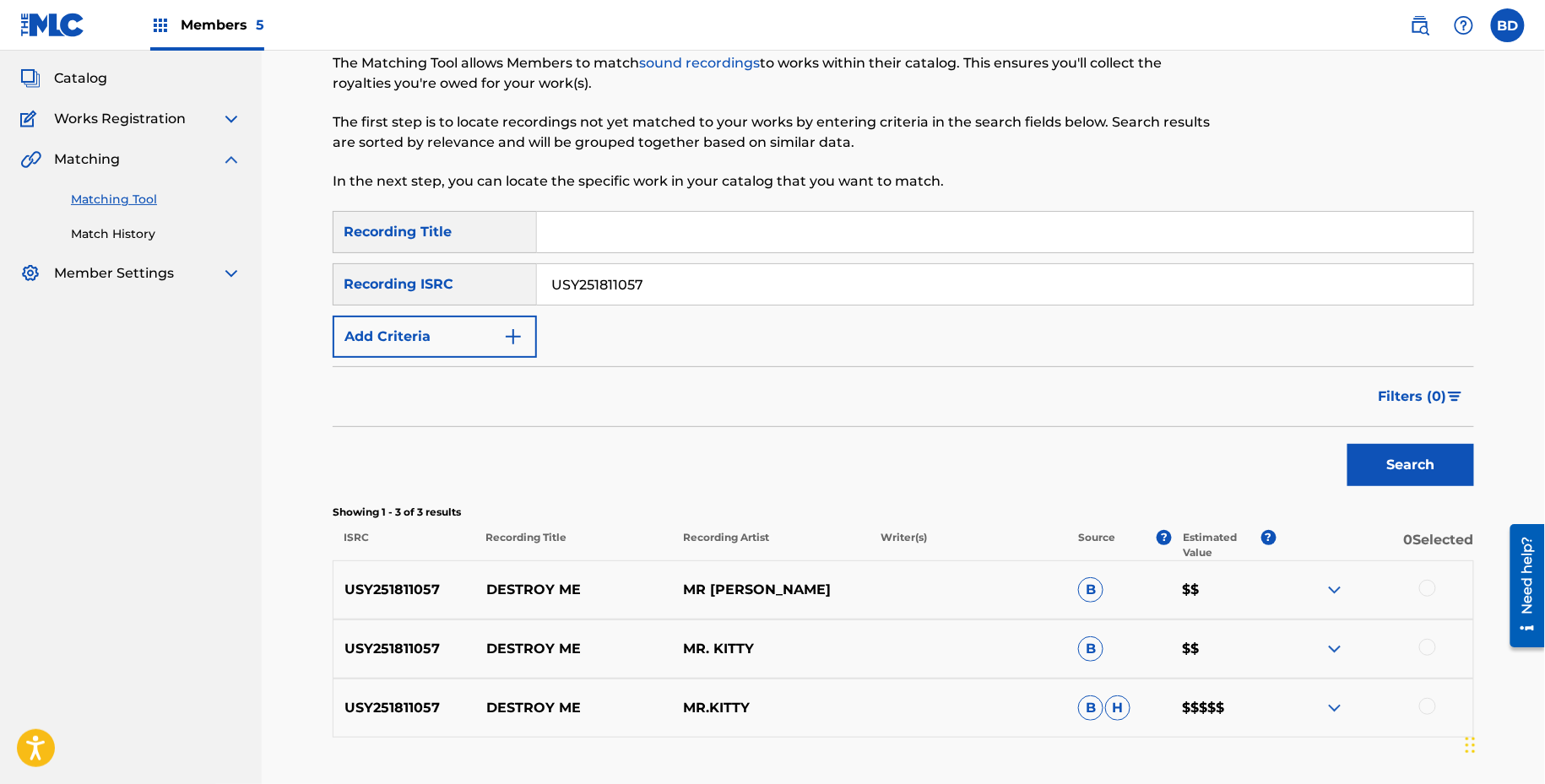
click at [648, 296] on input "USY251811057" at bounding box center [1005, 284] width 936 height 41
paste input "CAUM81900028"
click at [1347, 444] on button "Search" at bounding box center [1410, 464] width 127 height 43
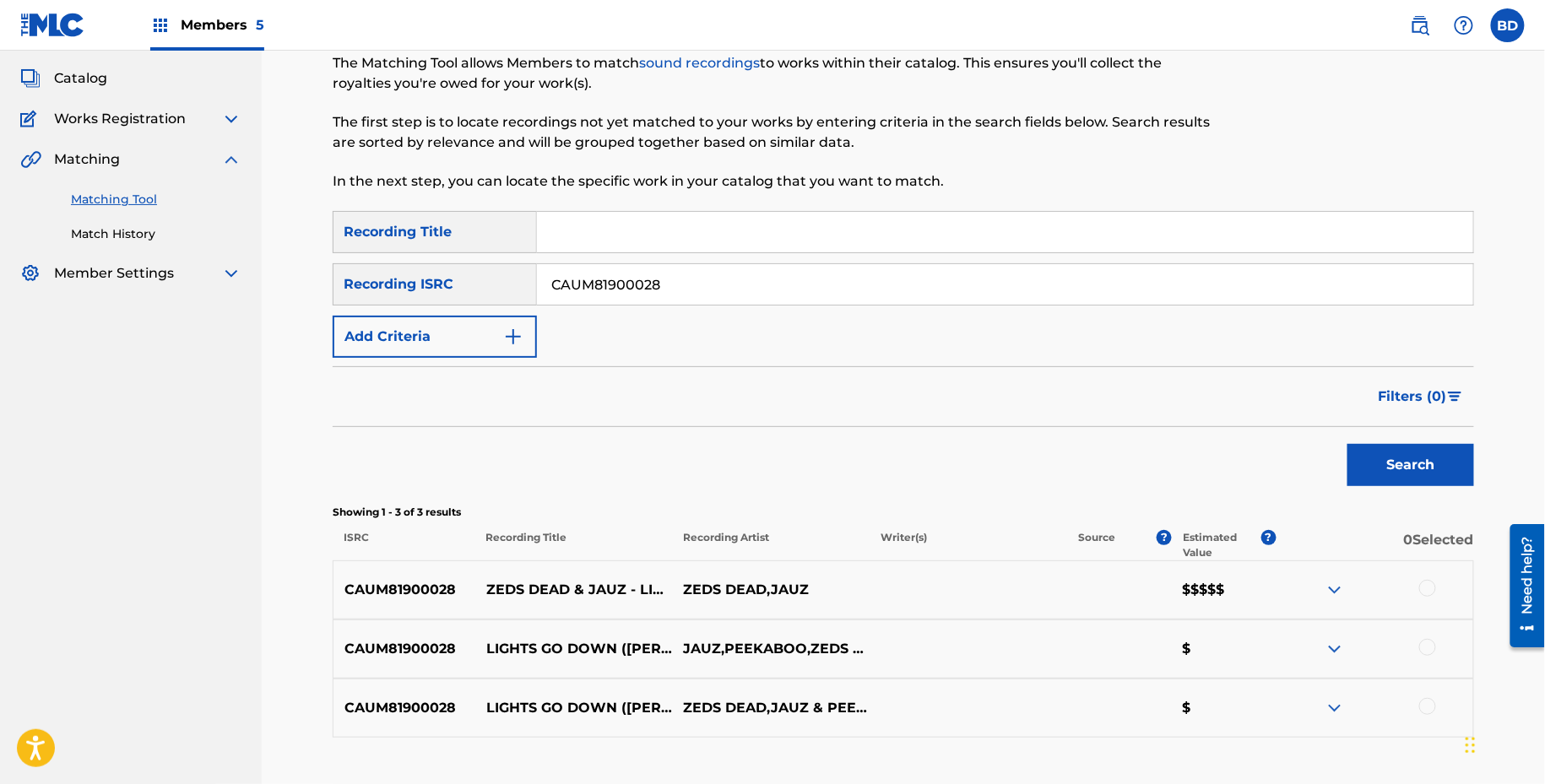
scroll to position [208, 0]
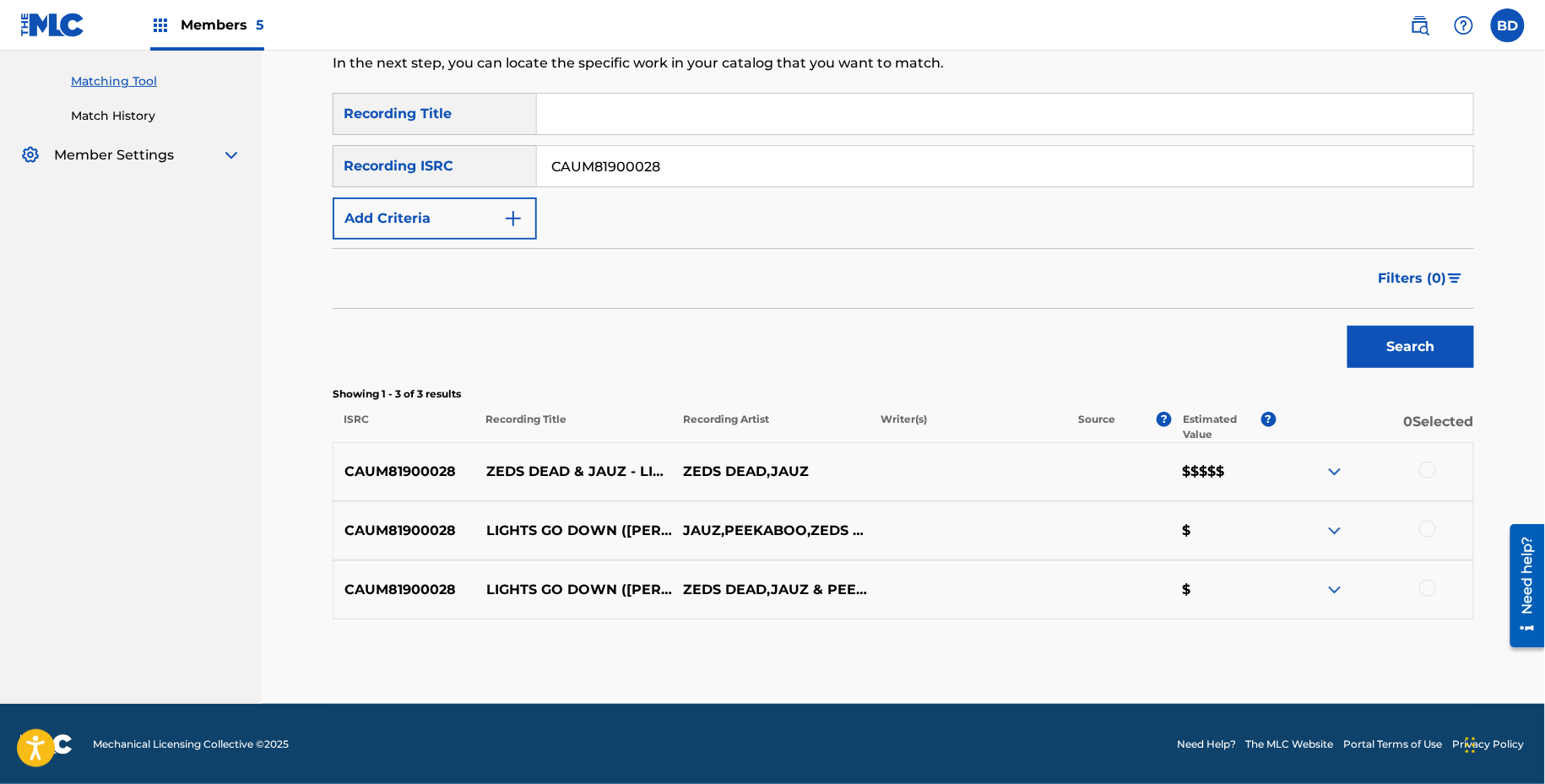
click at [690, 161] on input "CAUM81900028" at bounding box center [1005, 166] width 936 height 41
paste input "USUYG1230984"
click at [1347, 326] on button "Search" at bounding box center [1410, 346] width 127 height 43
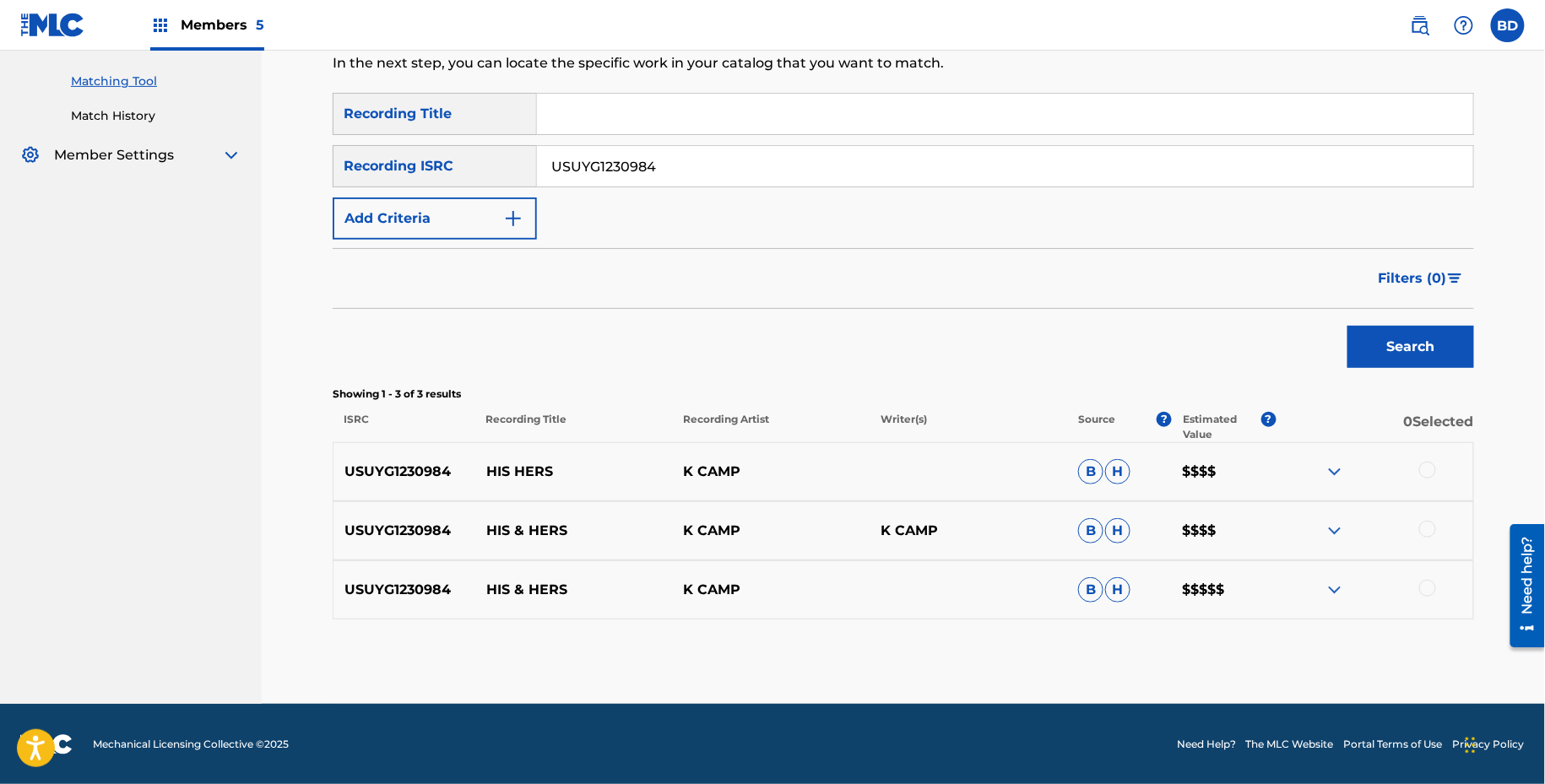
click at [508, 456] on div "USUYG1230984 HIS HERS K CAMP B H $$$$" at bounding box center [903, 471] width 1141 height 59
copy p "HIS HERS"
click at [650, 185] on input "USUYG1230984" at bounding box center [1005, 166] width 936 height 41
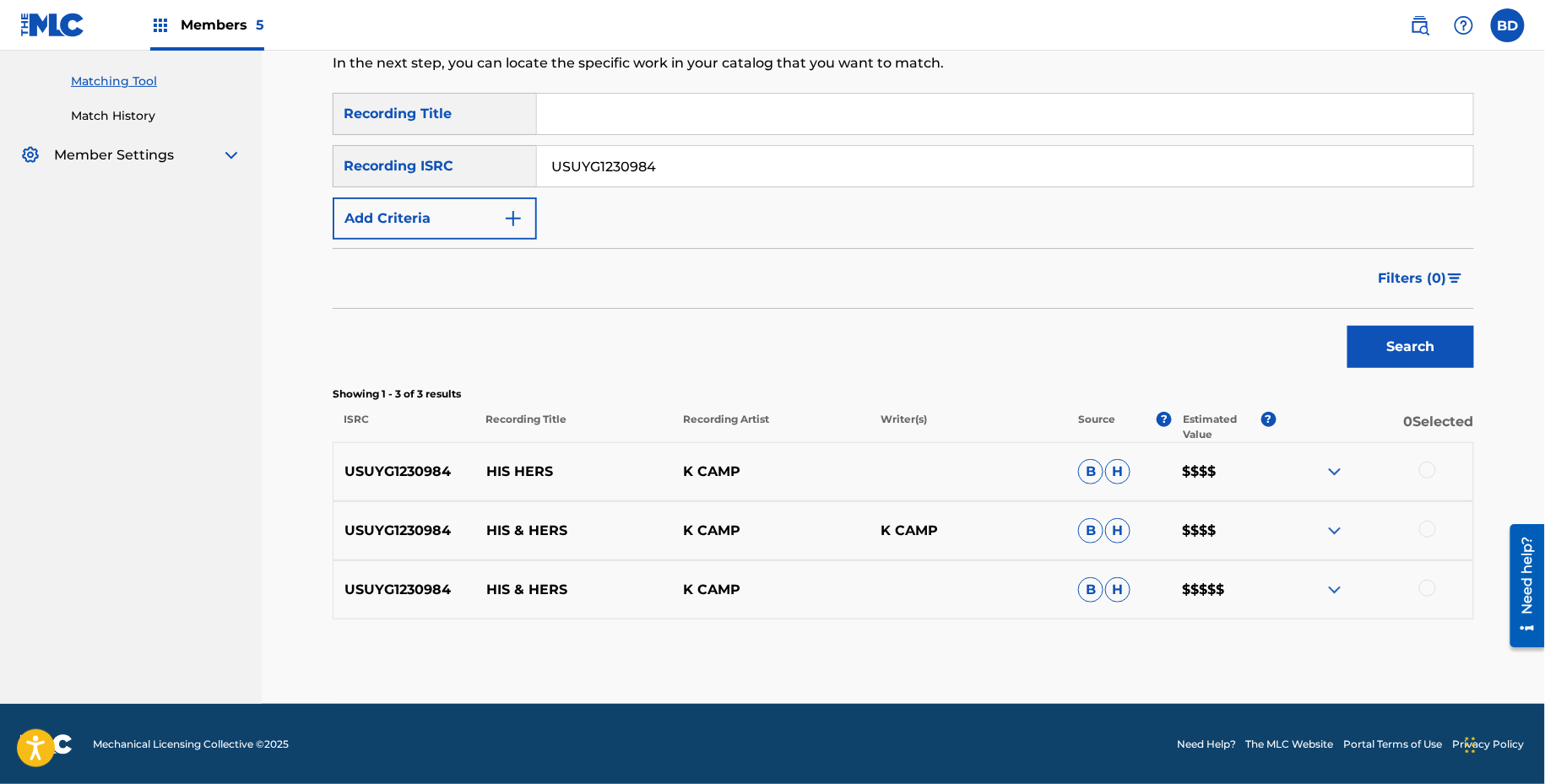
click at [650, 185] on input "USUYG1230984" at bounding box center [1005, 166] width 936 height 41
paste input "QZFYZ1952126"
type input "QZFYZ1952126"
click at [1347, 326] on button "Search" at bounding box center [1410, 346] width 127 height 43
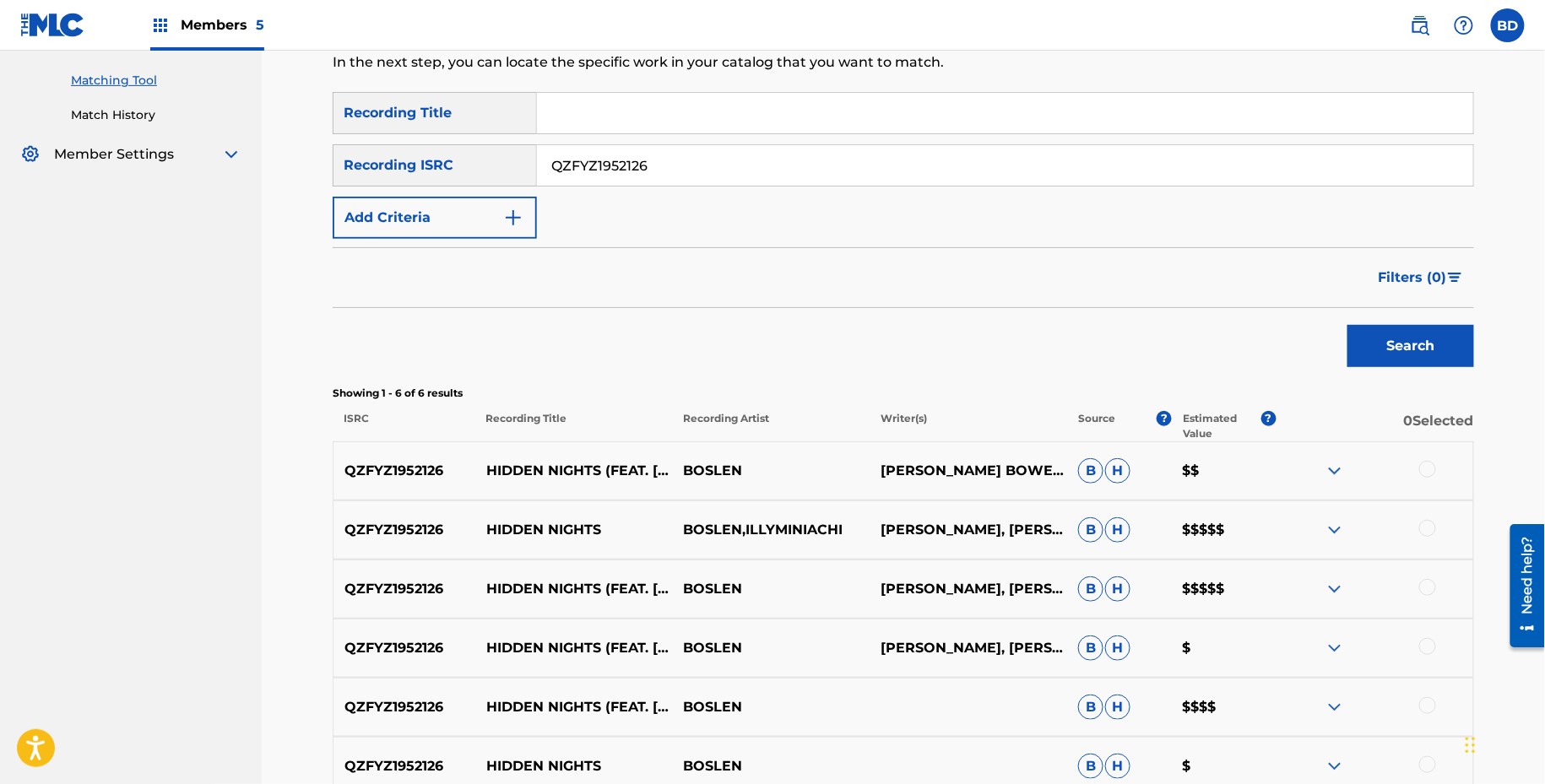
scroll to position [385, 0]
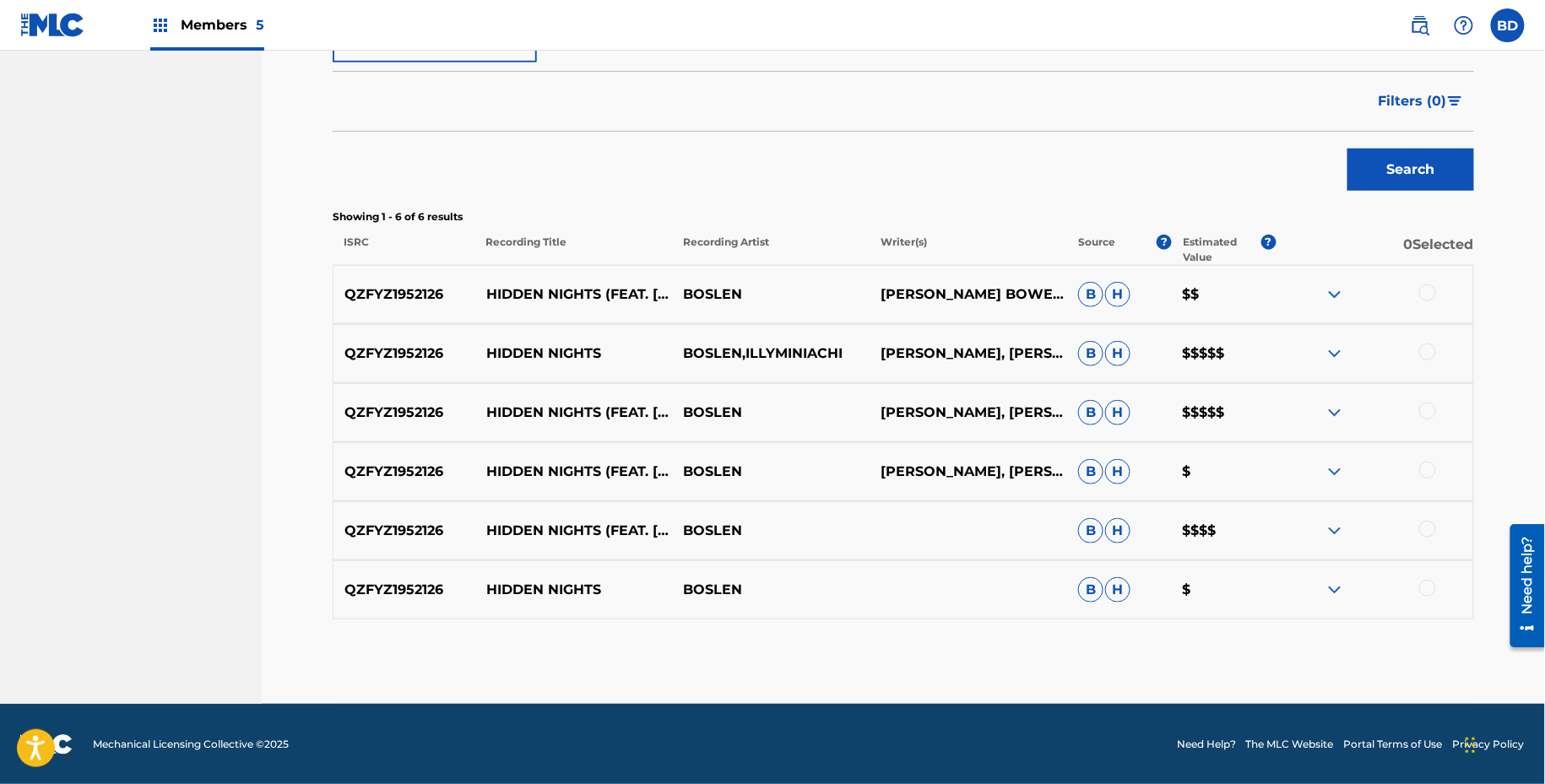
click at [1330, 521] on img at bounding box center [1334, 530] width 20 height 20
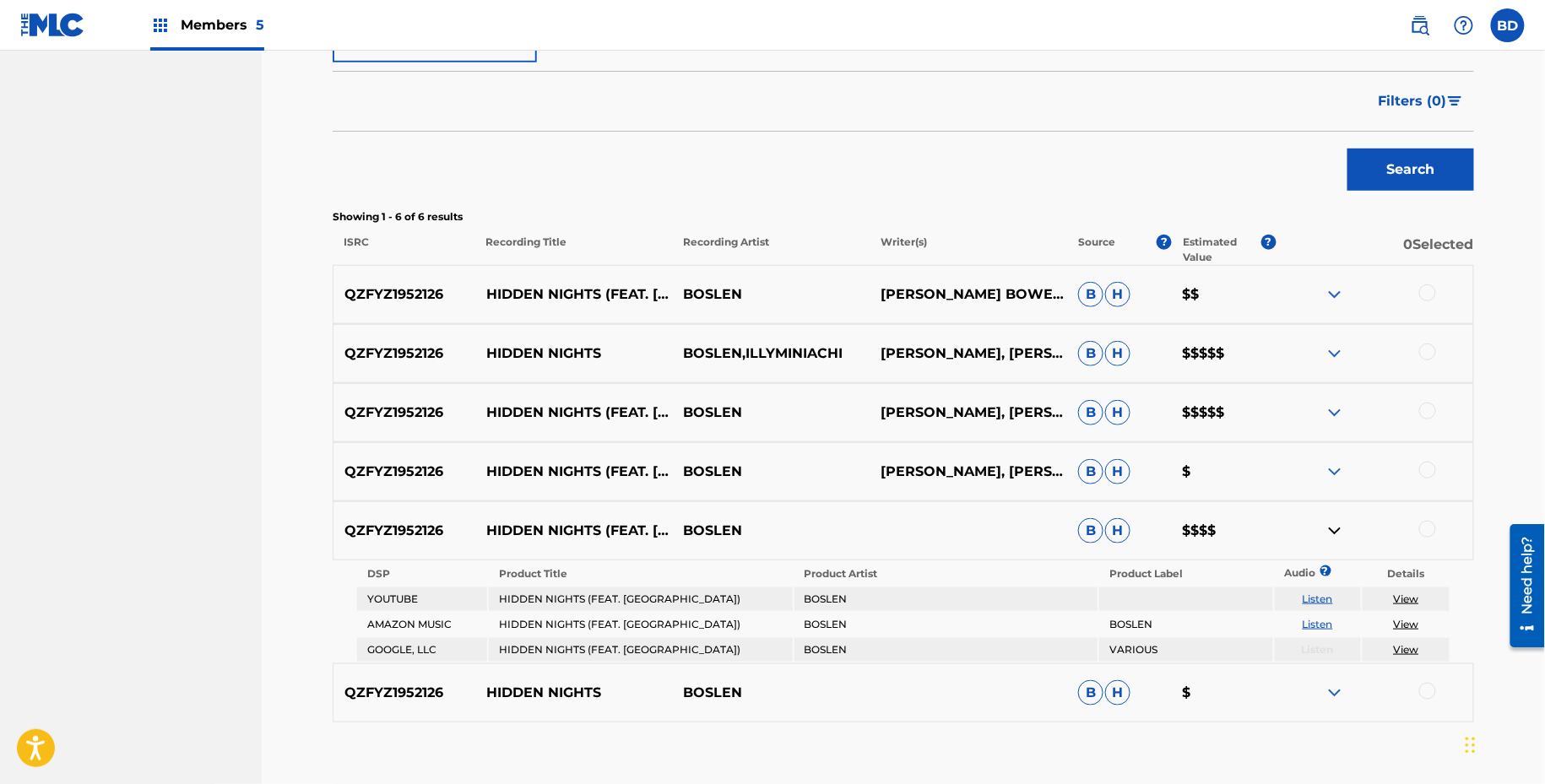
click at [1331, 688] on img at bounding box center [1334, 692] width 20 height 20
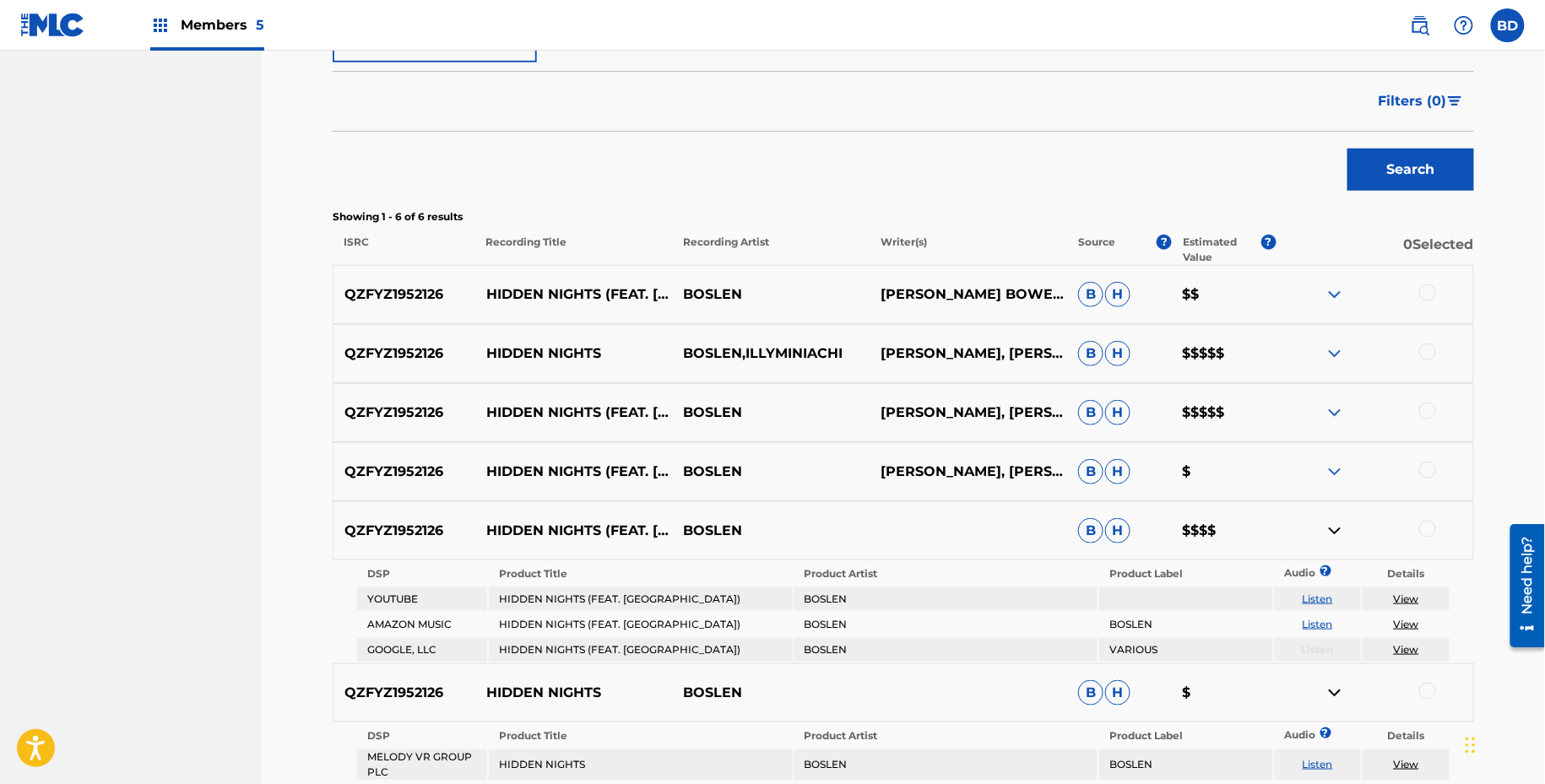
click at [1332, 466] on img at bounding box center [1334, 471] width 20 height 20
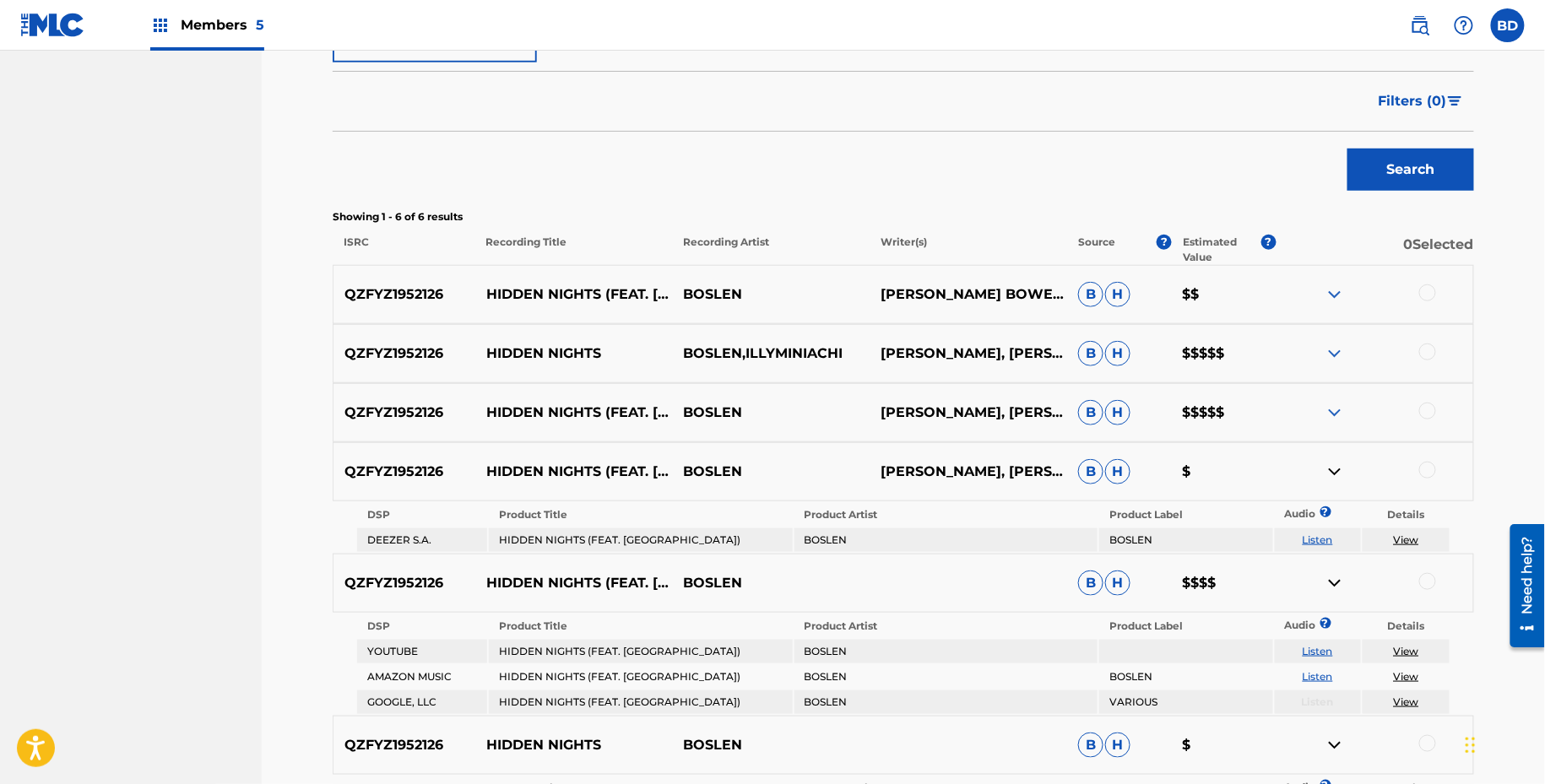
click at [1335, 416] on img at bounding box center [1334, 412] width 20 height 20
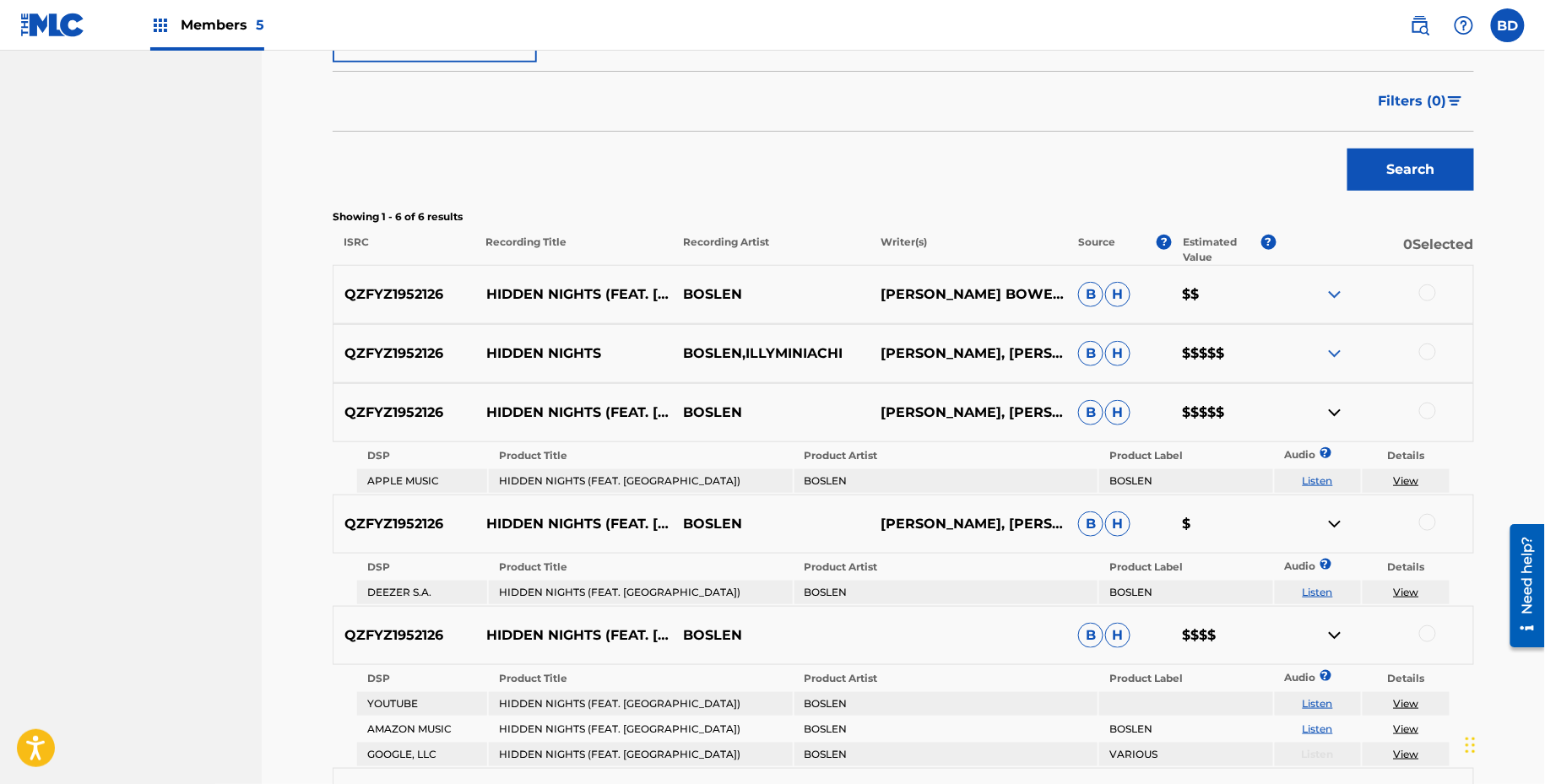
click at [1337, 362] on img at bounding box center [1334, 353] width 20 height 20
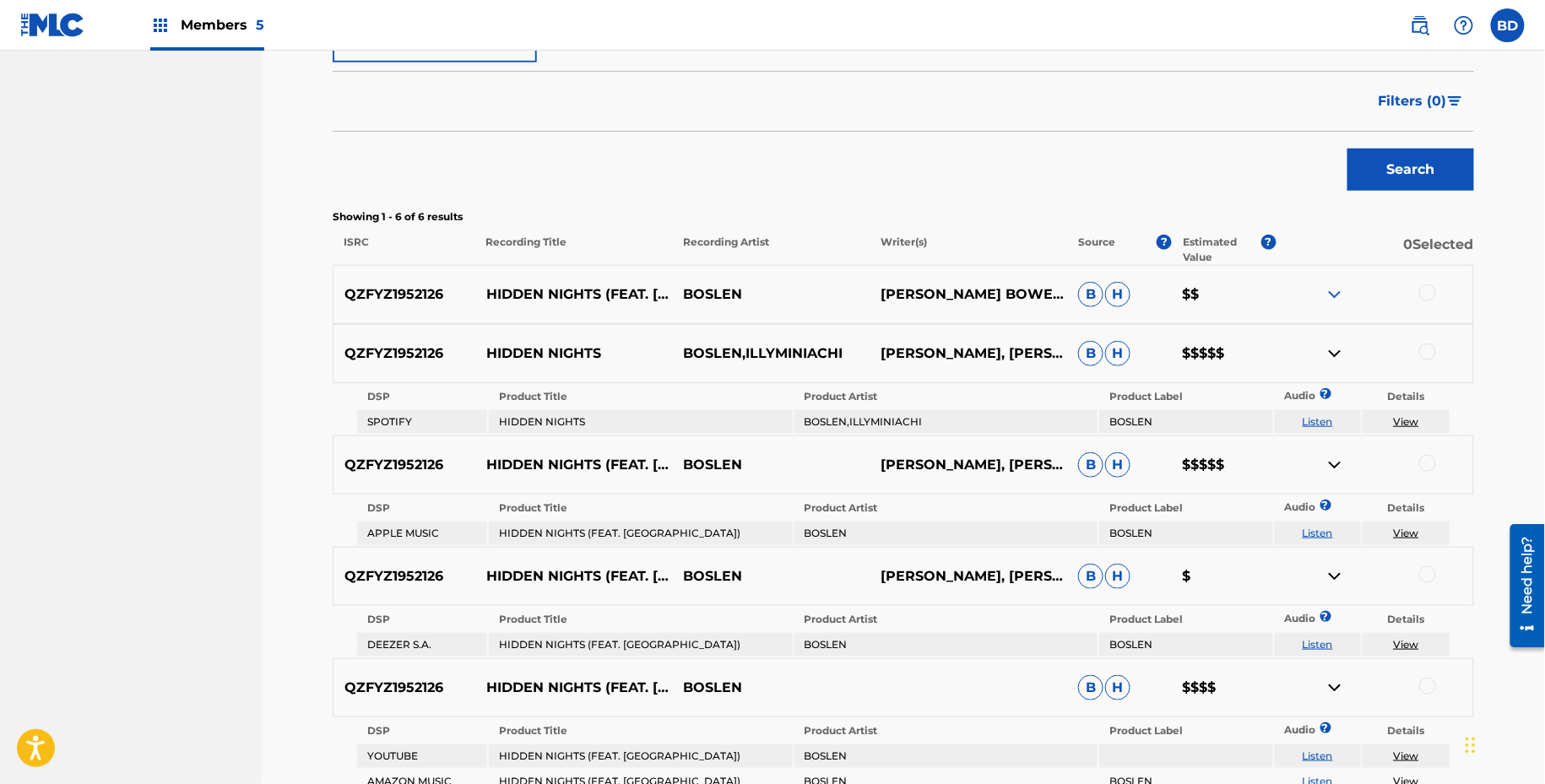
click at [1340, 271] on div "QZFYZ1952126 HIDDEN NIGHTS (FEAT. ILLYMINIACHI) BOSLEN DAVID CASHCORBEN BOWENFI…" at bounding box center [903, 294] width 1141 height 59
click at [1337, 296] on img at bounding box center [1334, 294] width 20 height 20
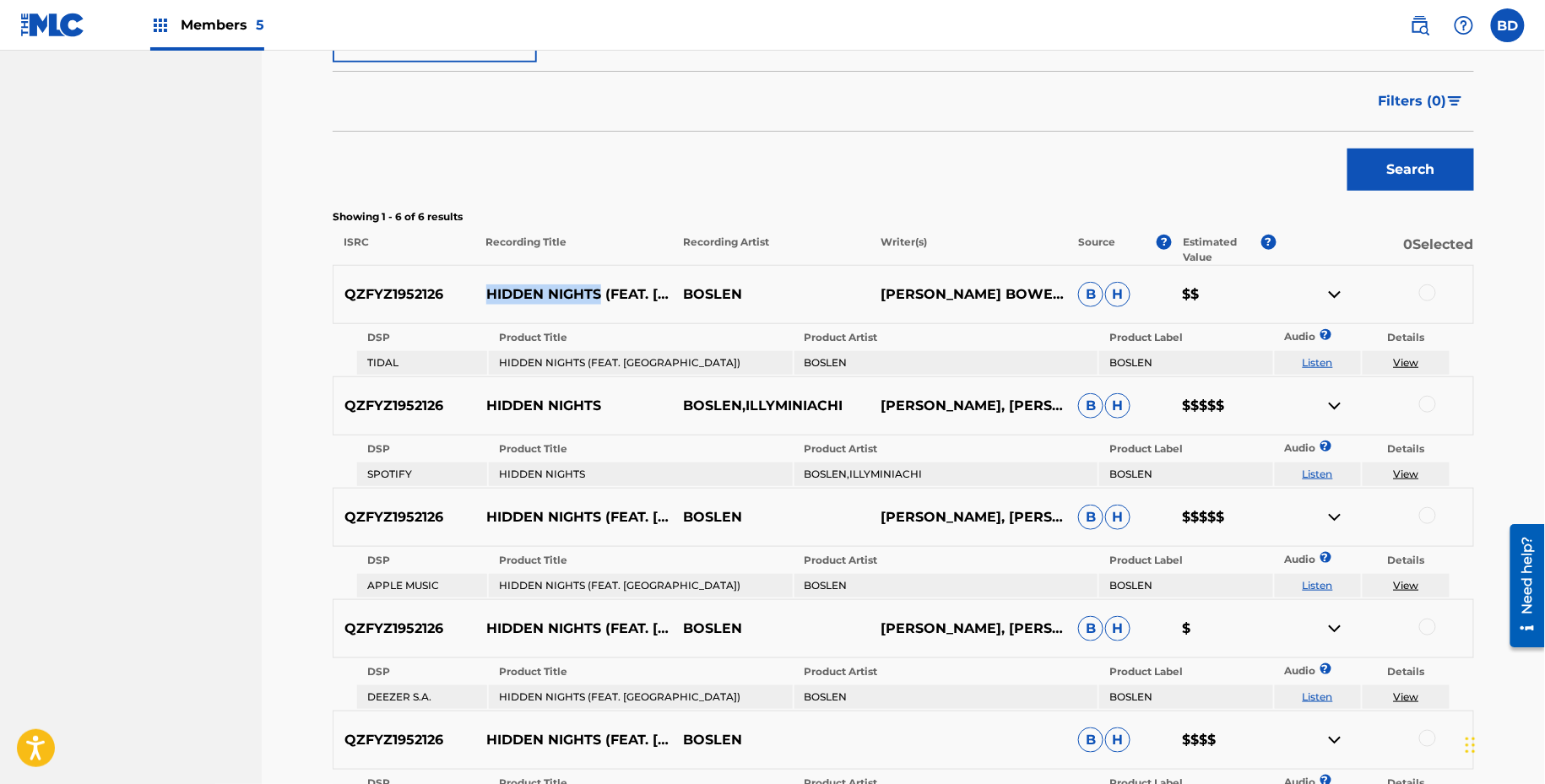
drag, startPoint x: 479, startPoint y: 289, endPoint x: 600, endPoint y: 289, distance: 121.0
click at [599, 289] on p "HIDDEN NIGHTS (FEAT. ILLYMINIACHI)" at bounding box center [573, 294] width 197 height 20
copy p "HIDDEN NIGHTS"
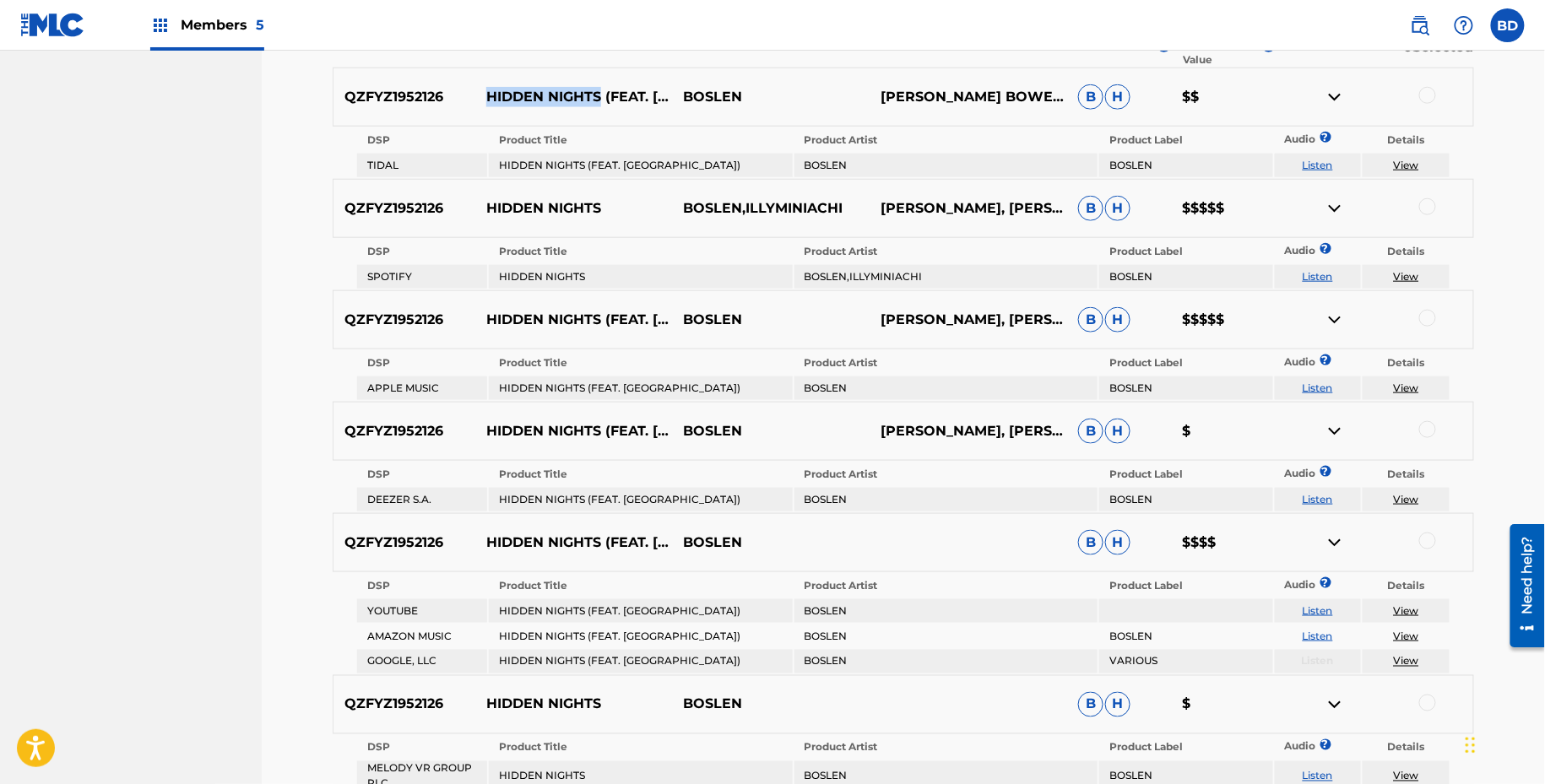
scroll to position [575, 0]
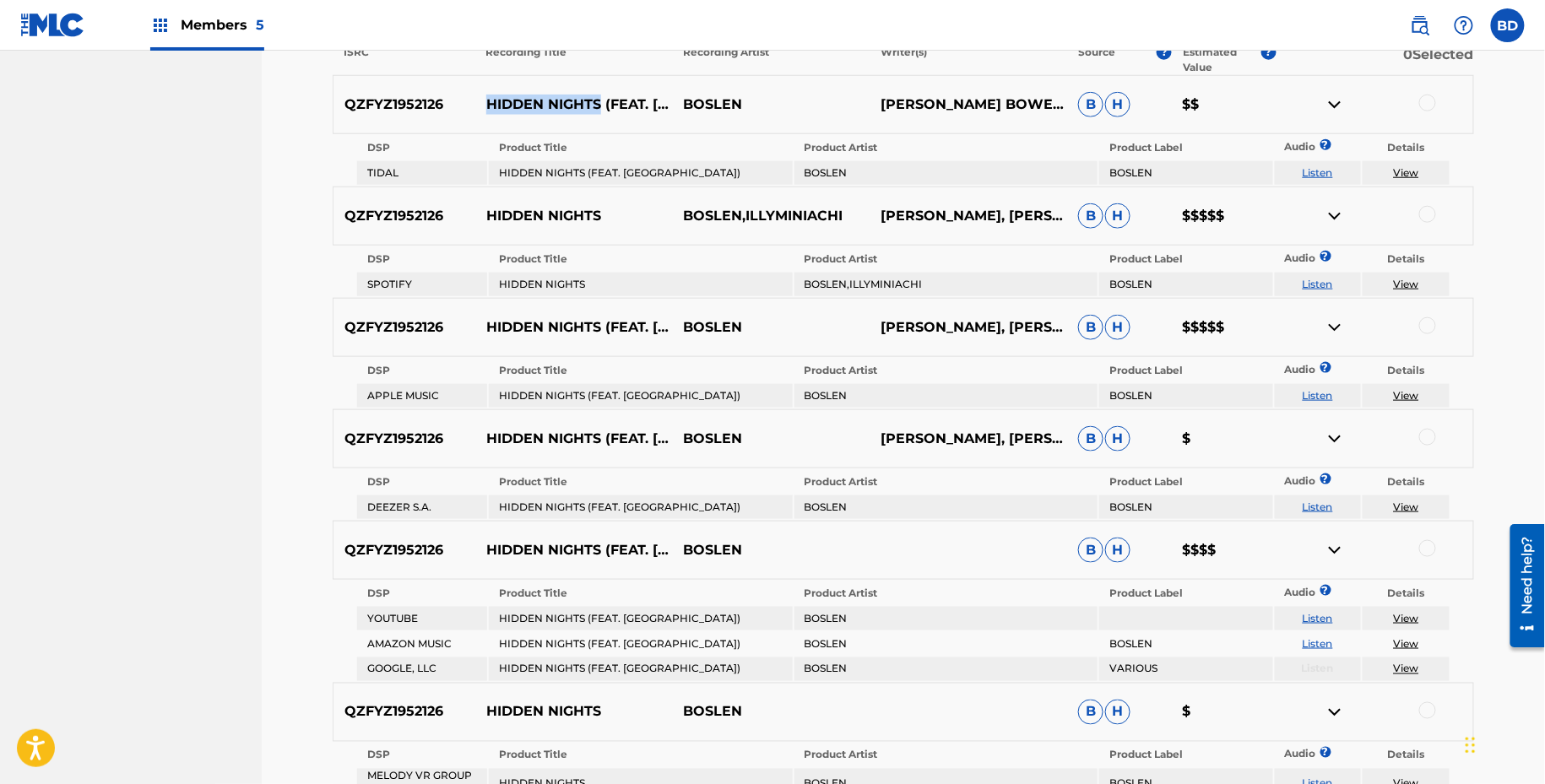
click at [1431, 95] on div at bounding box center [1427, 102] width 17 height 16
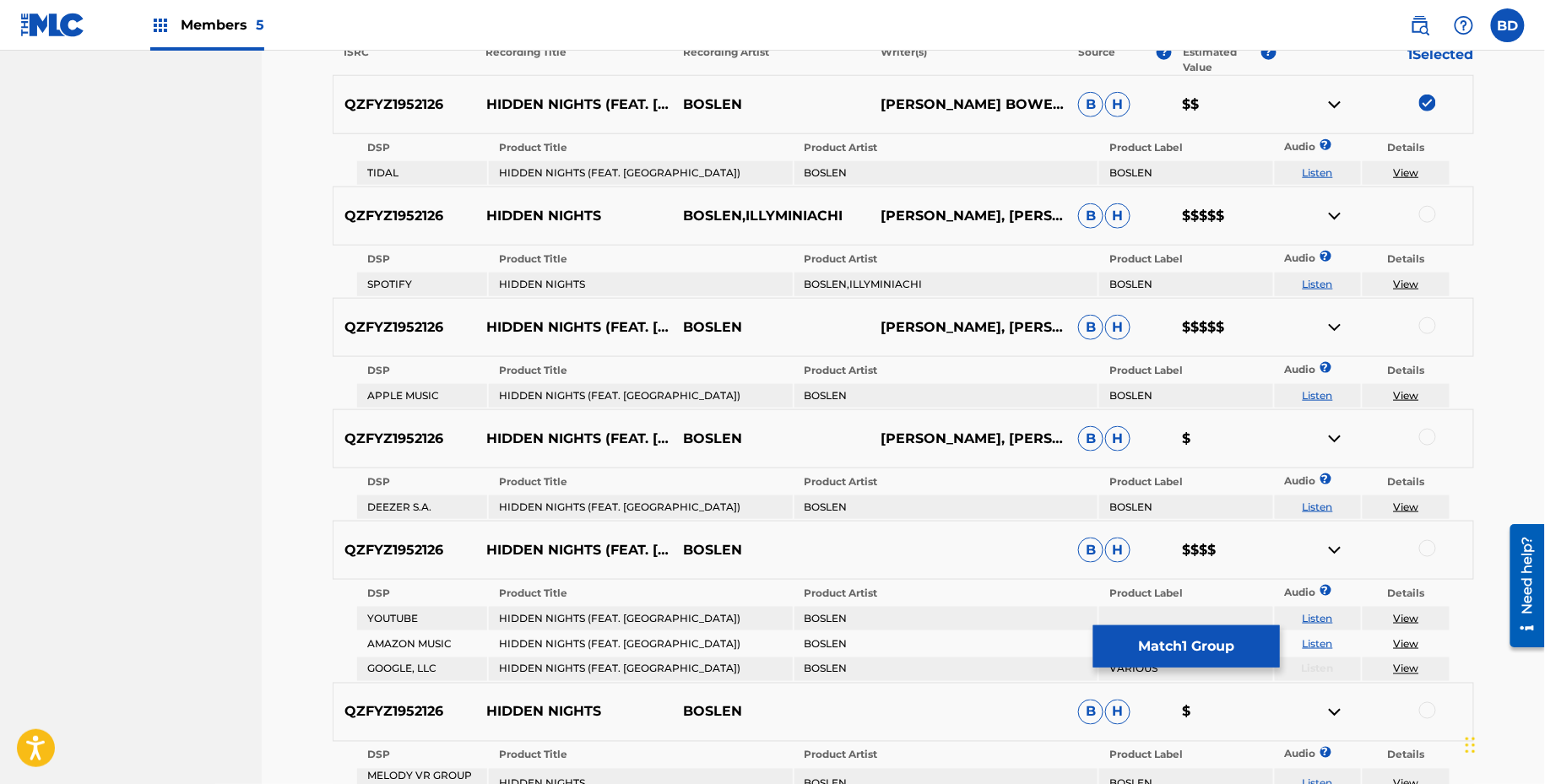
click at [1342, 101] on img at bounding box center [1334, 104] width 20 height 20
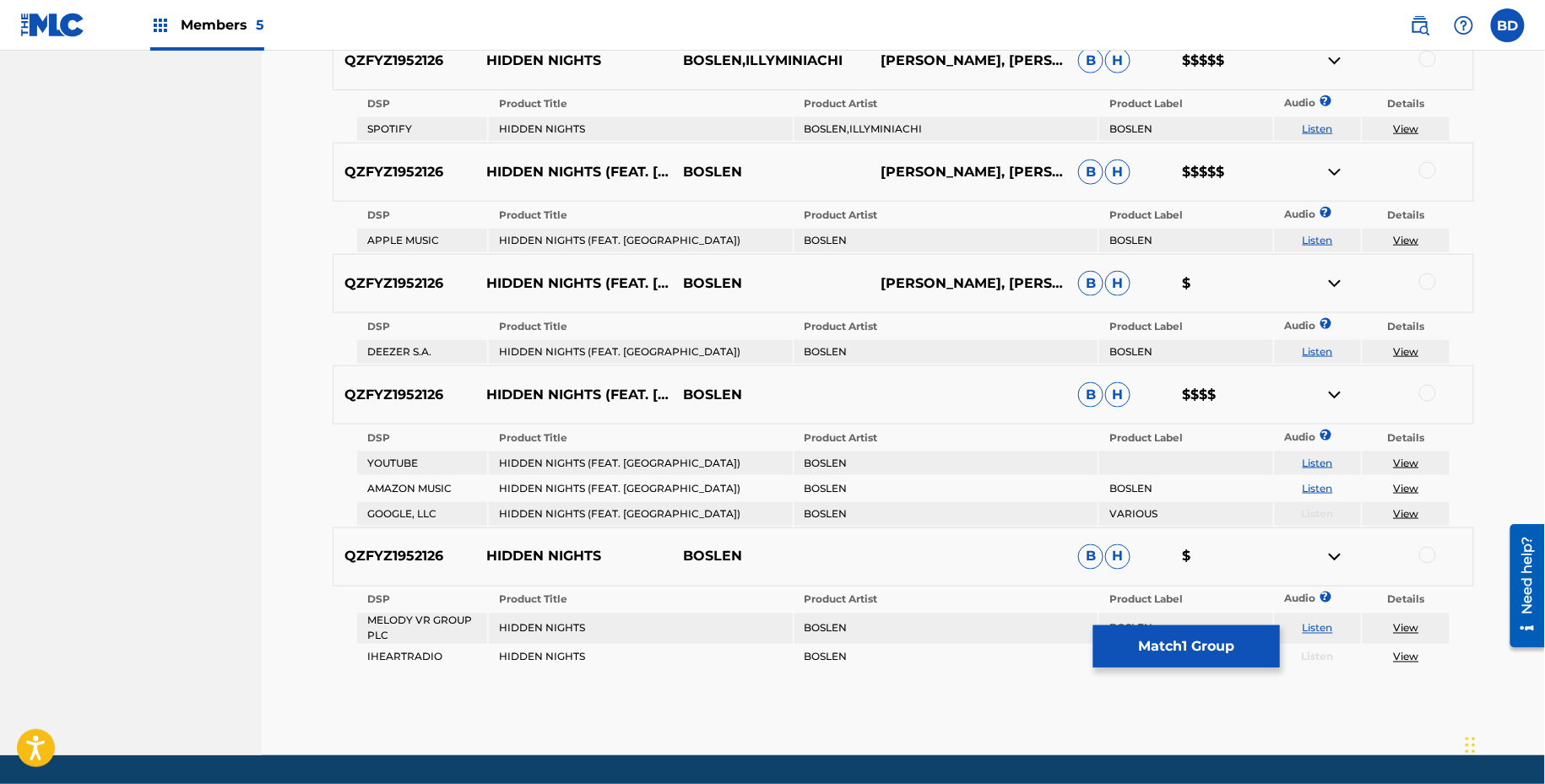
scroll to position [680, 0]
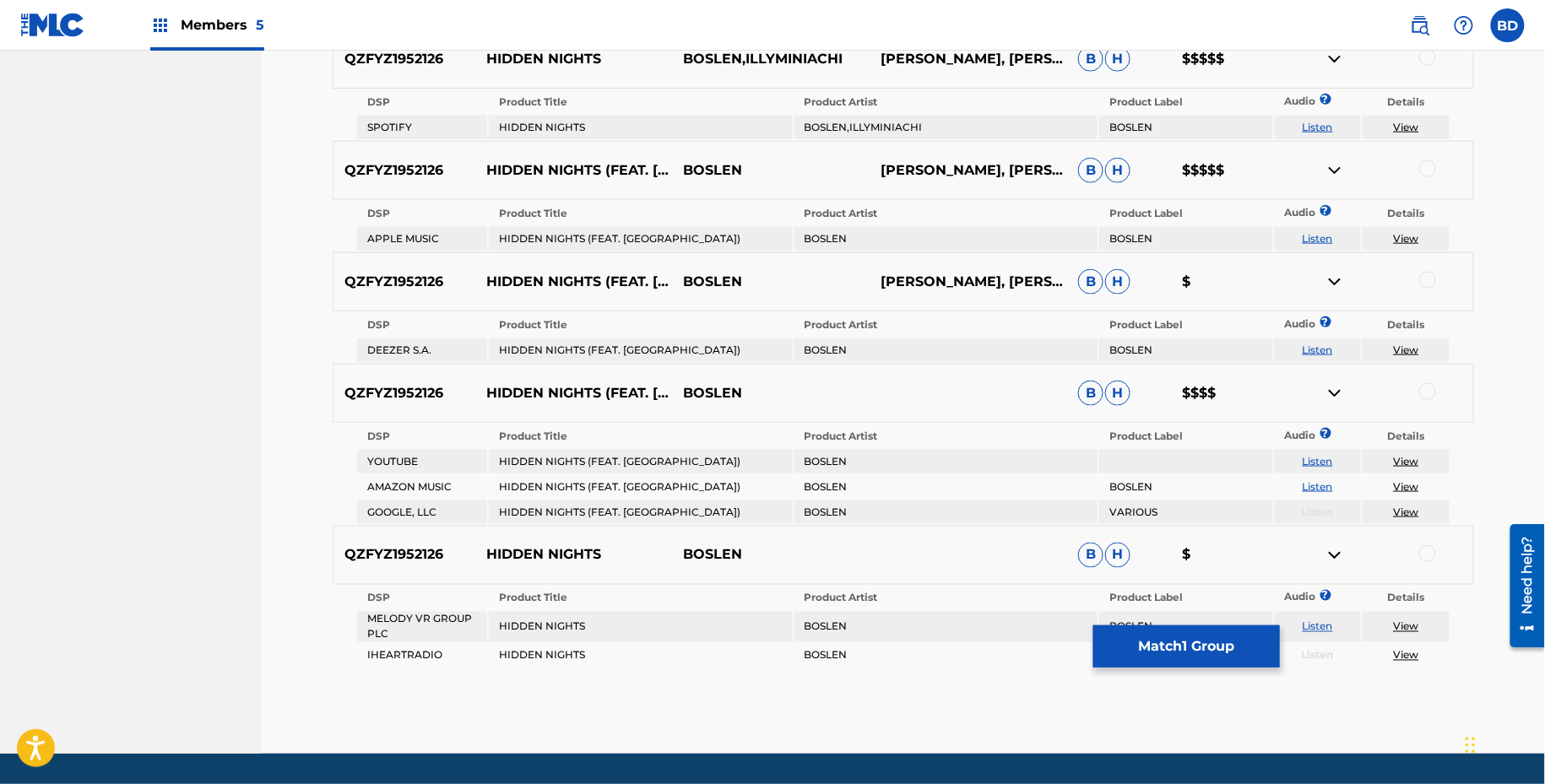
click at [1429, 277] on div at bounding box center [1427, 280] width 17 height 16
click at [1335, 279] on img at bounding box center [1334, 281] width 20 height 20
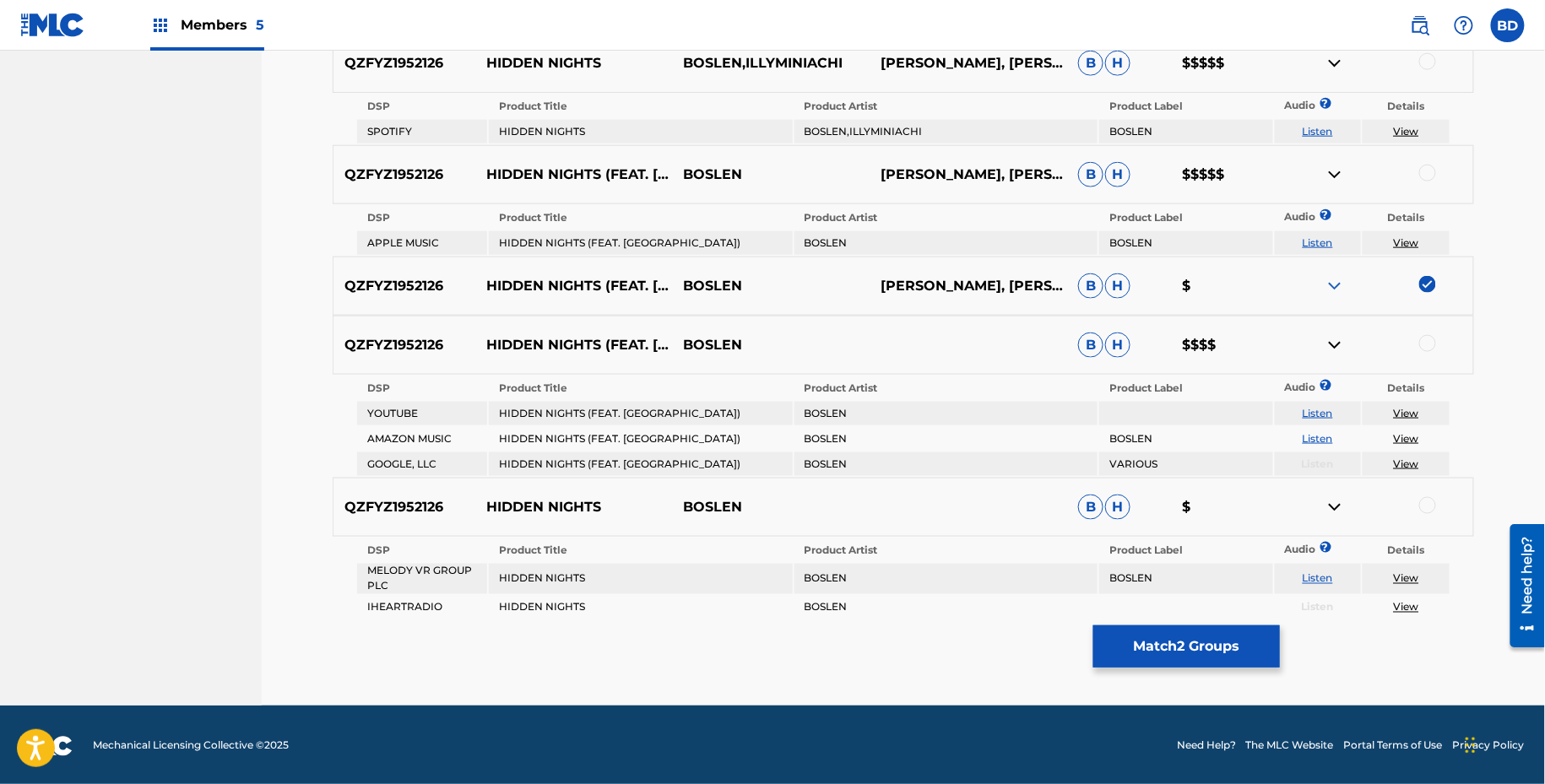
click at [1425, 511] on div at bounding box center [1427, 505] width 17 height 16
click at [1337, 497] on img at bounding box center [1334, 507] width 20 height 20
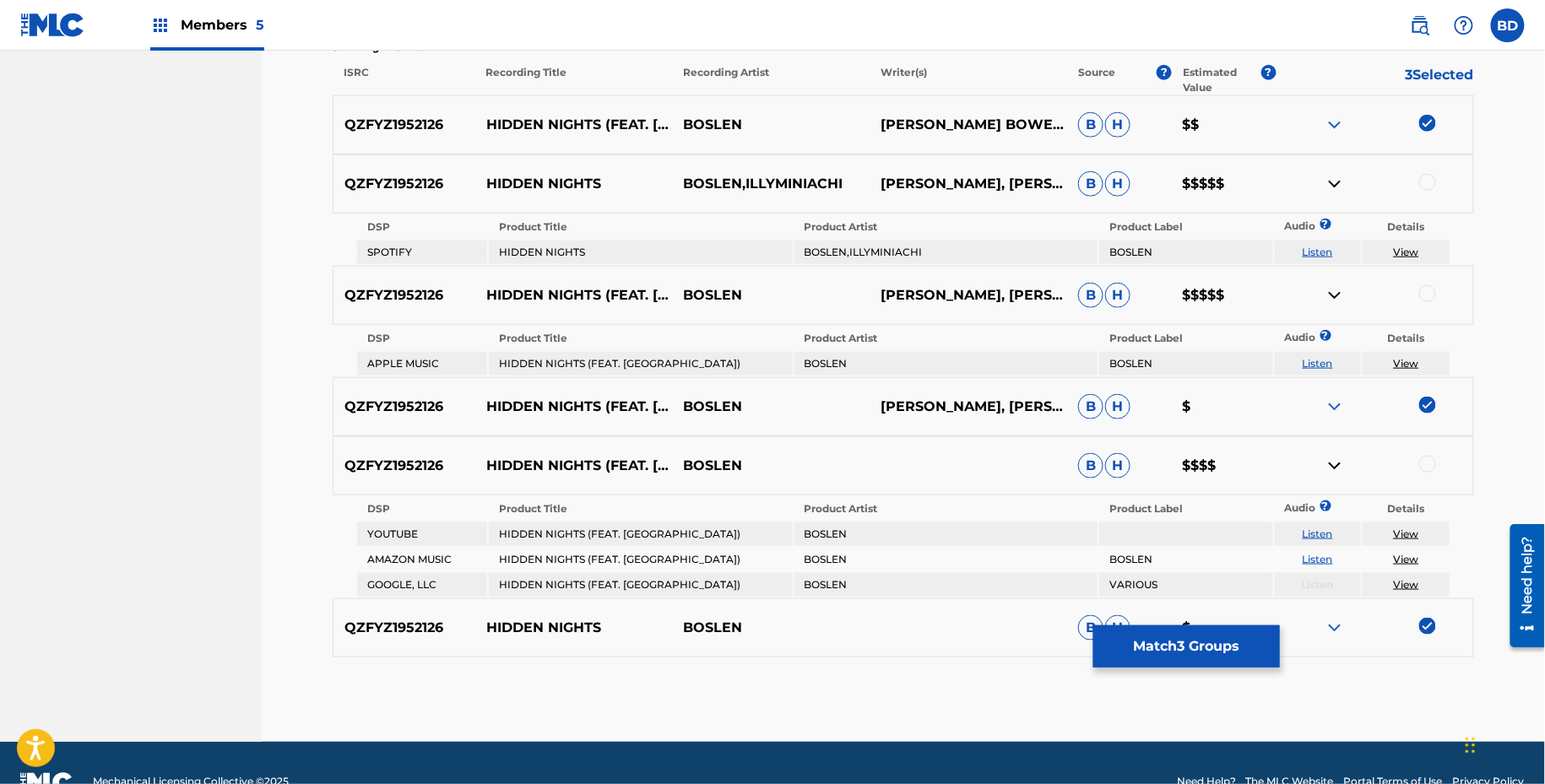
scroll to position [547, 0]
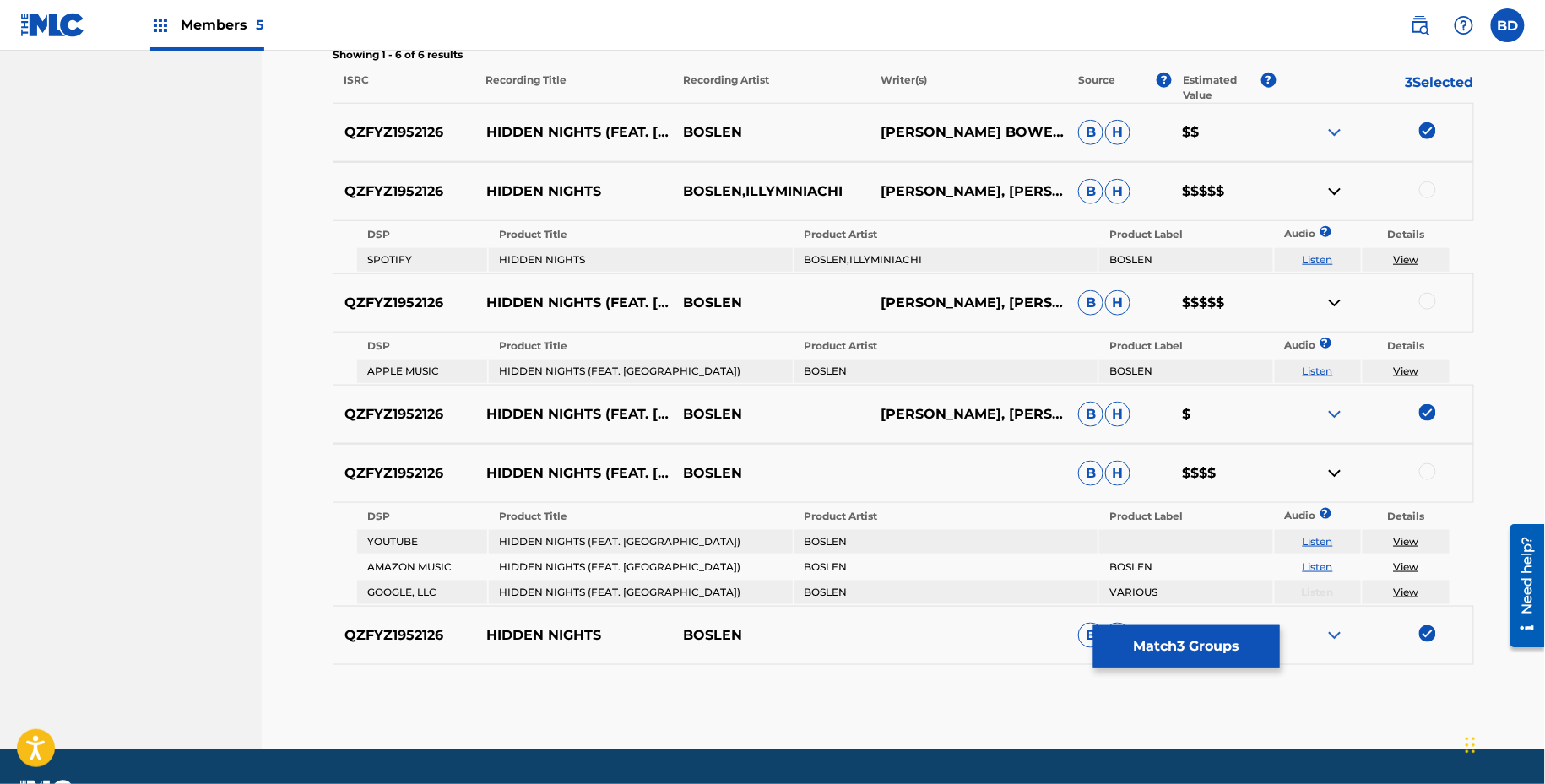
click at [1422, 199] on div at bounding box center [1374, 191] width 197 height 20
click at [1422, 195] on div at bounding box center [1374, 191] width 197 height 20
click at [1422, 186] on div at bounding box center [1427, 189] width 17 height 16
click at [1344, 186] on img at bounding box center [1334, 191] width 20 height 20
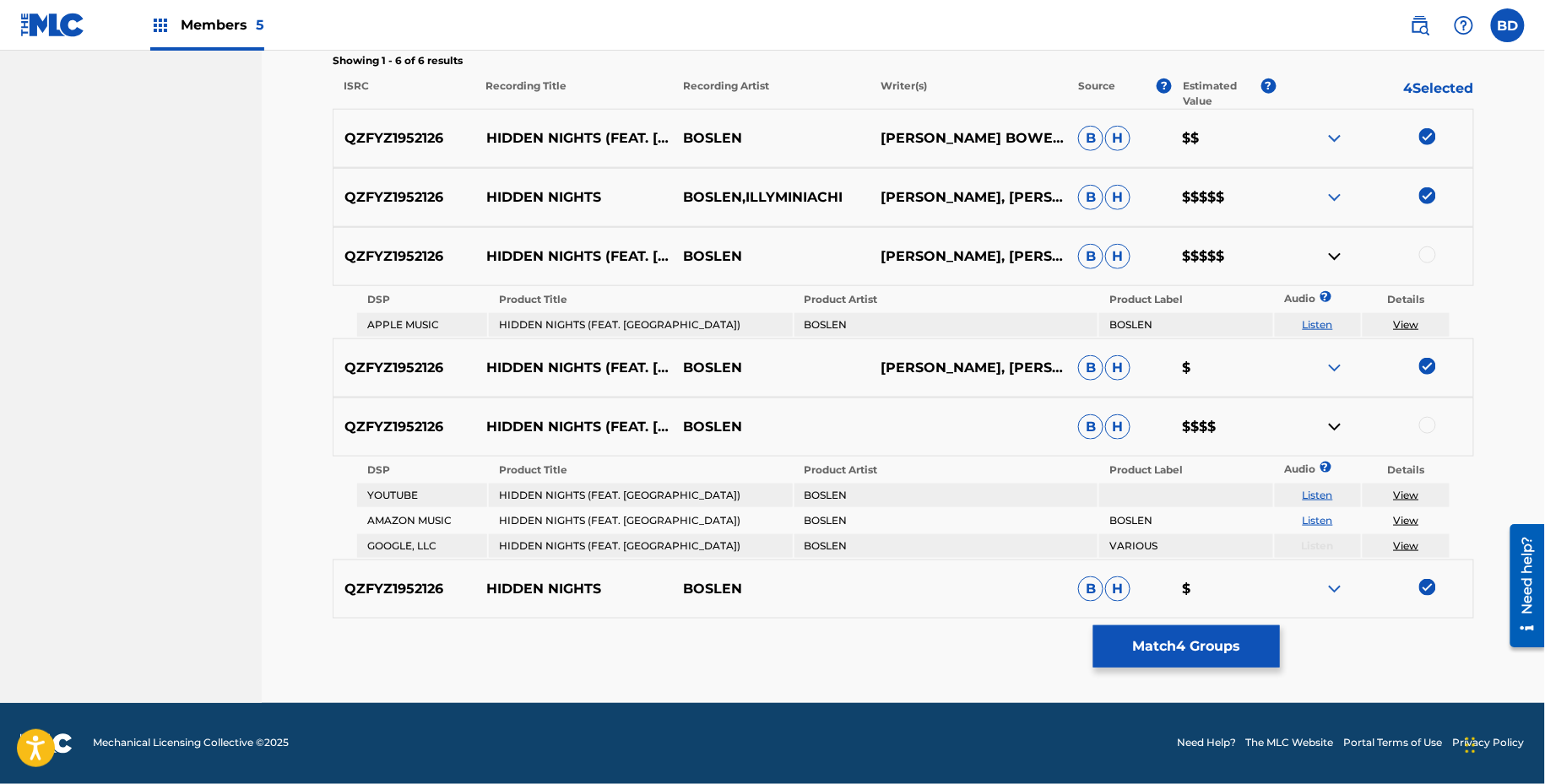
scroll to position [539, 0]
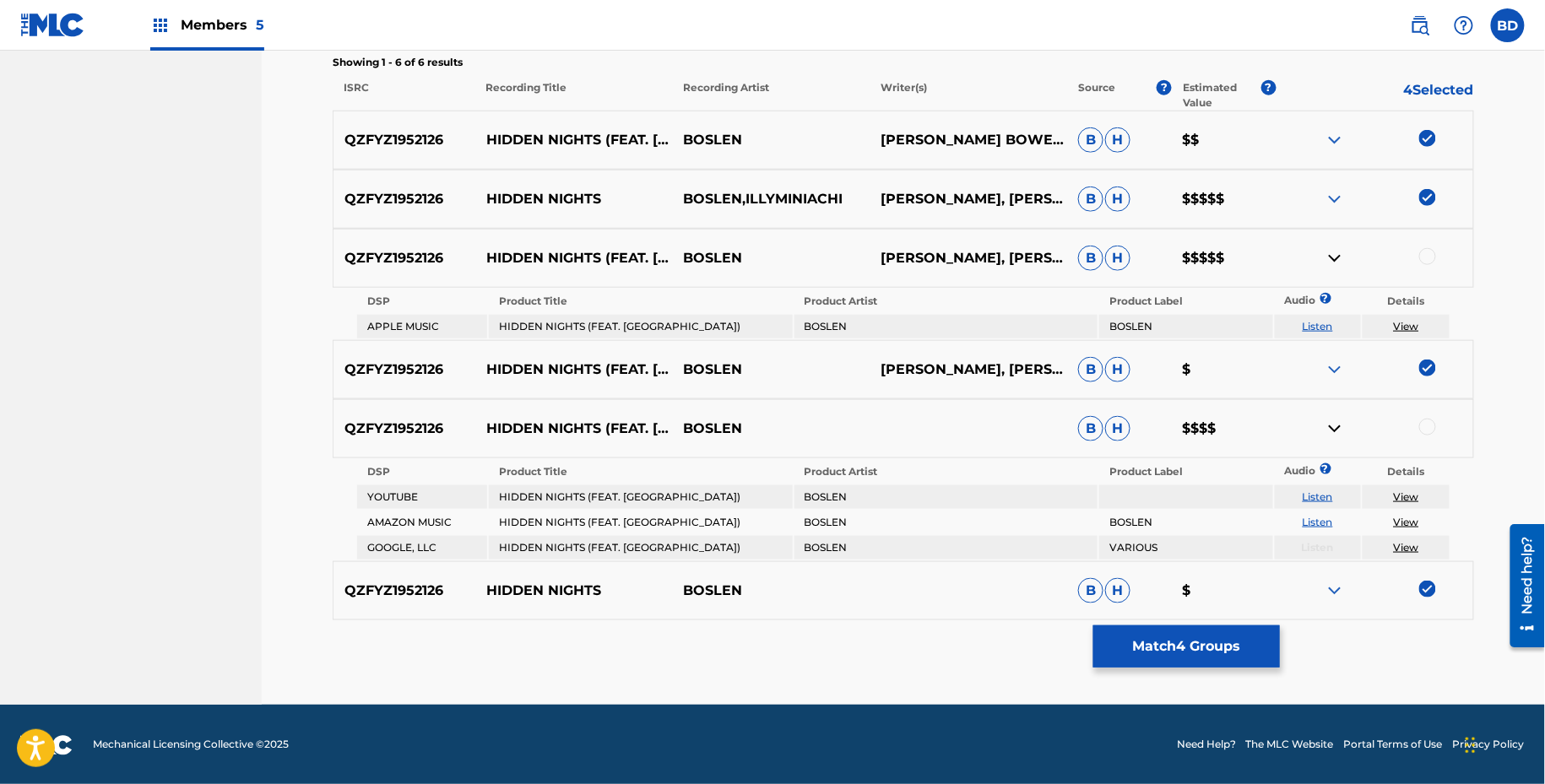
click at [1428, 260] on div at bounding box center [1427, 256] width 17 height 16
click at [1334, 256] on img at bounding box center [1334, 258] width 20 height 20
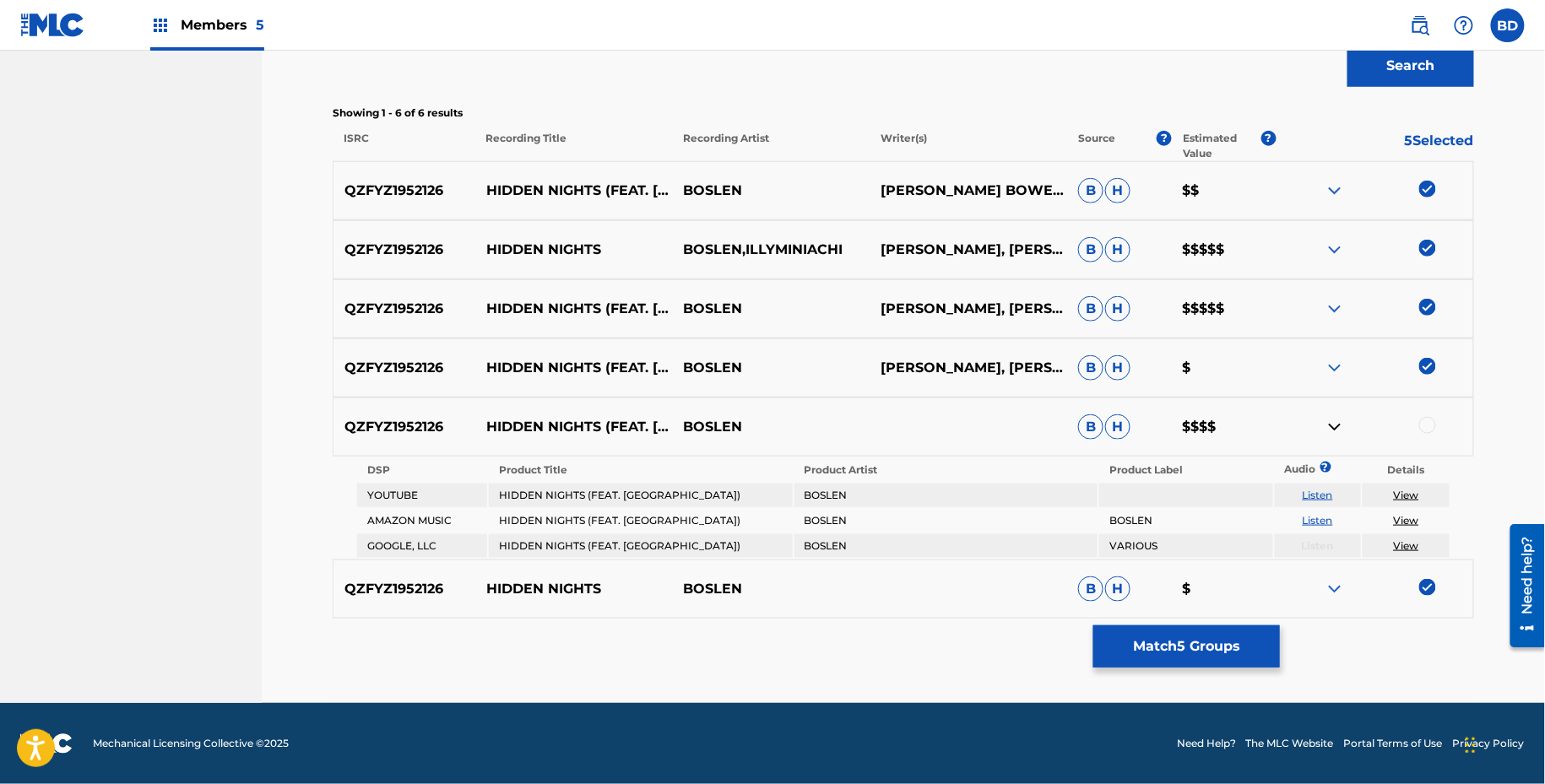
scroll to position [487, 0]
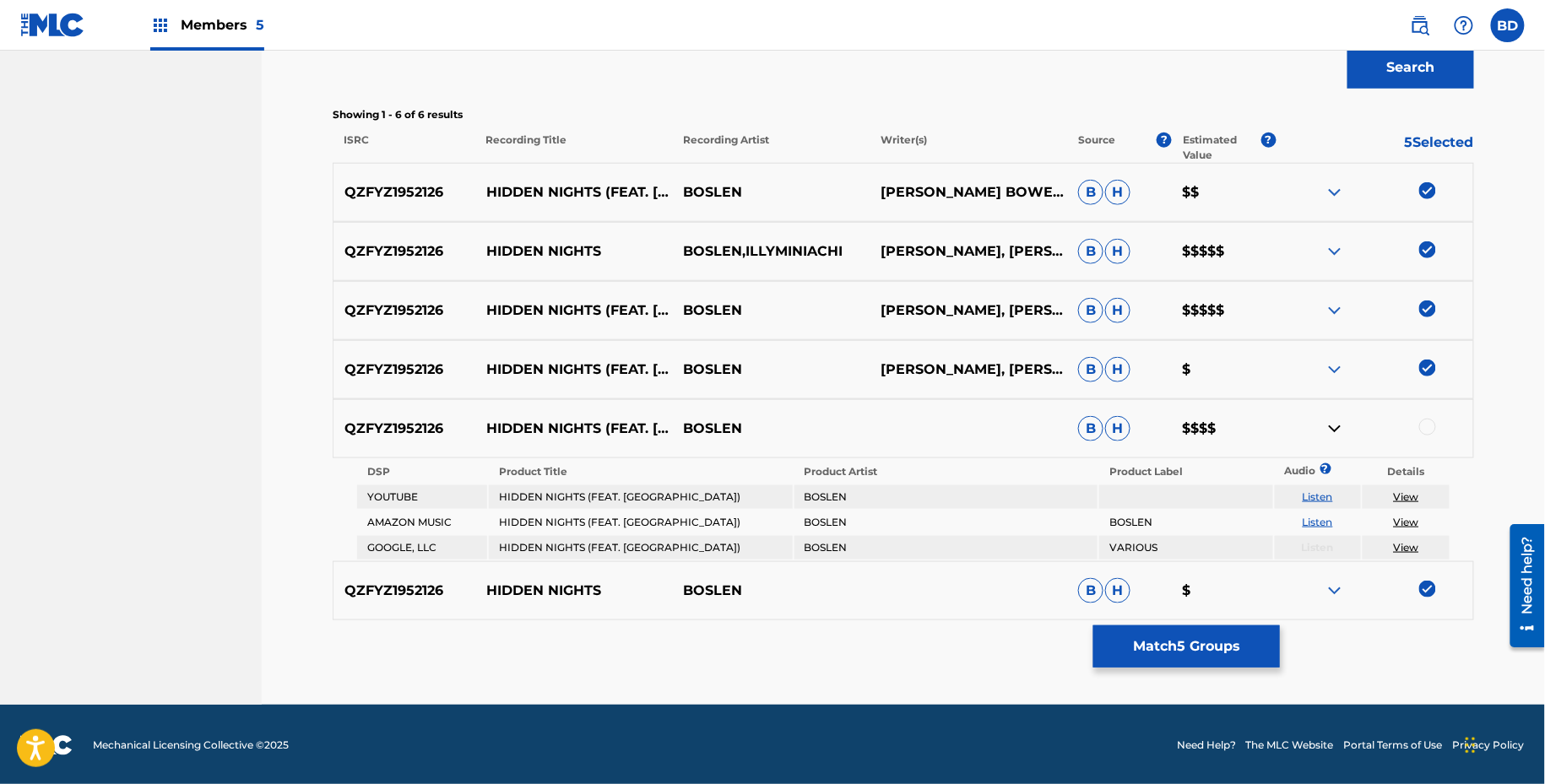
click at [1423, 418] on div at bounding box center [1374, 428] width 197 height 20
click at [1429, 424] on div at bounding box center [1427, 426] width 17 height 16
click at [1154, 629] on button "Match 6 Groups" at bounding box center [1186, 646] width 187 height 43
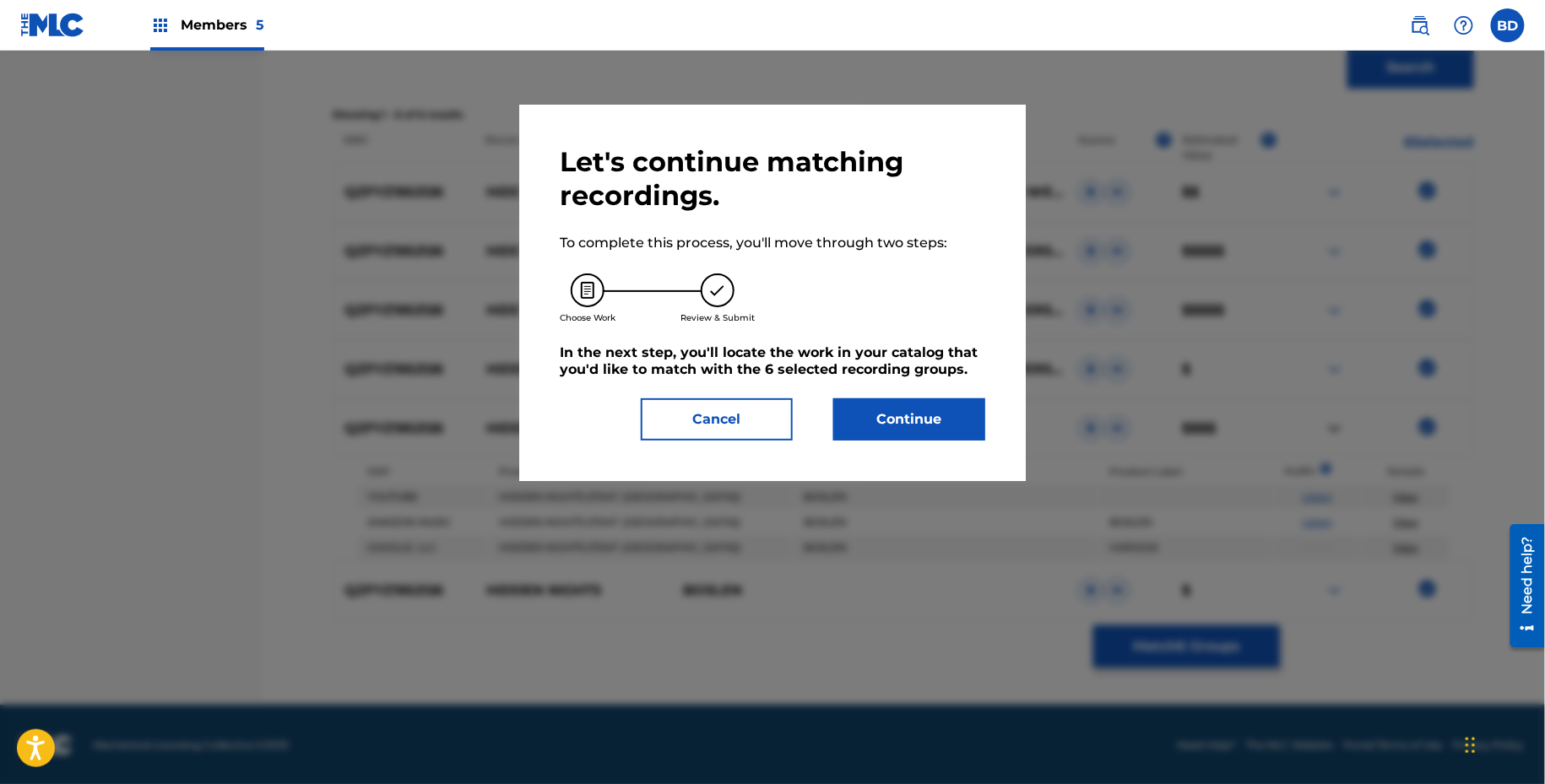
click at [928, 427] on button "Continue" at bounding box center [908, 419] width 152 height 43
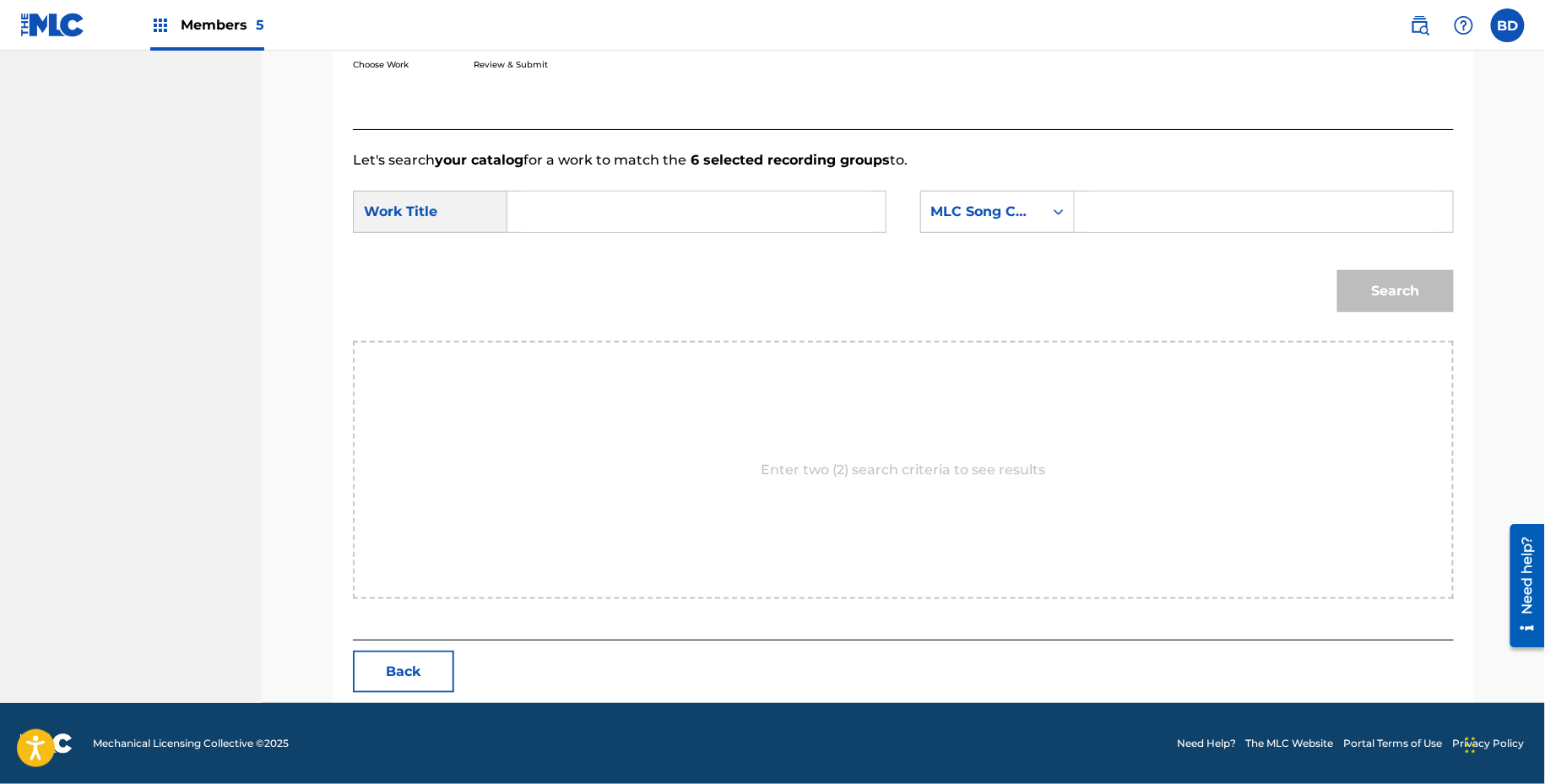
scroll to position [339, 0]
click at [1217, 214] on input "Search Form" at bounding box center [1264, 213] width 349 height 41
paste input "HP8E7V"
type input "HP8E7V"
click at [828, 217] on input "Search Form" at bounding box center [697, 213] width 349 height 41
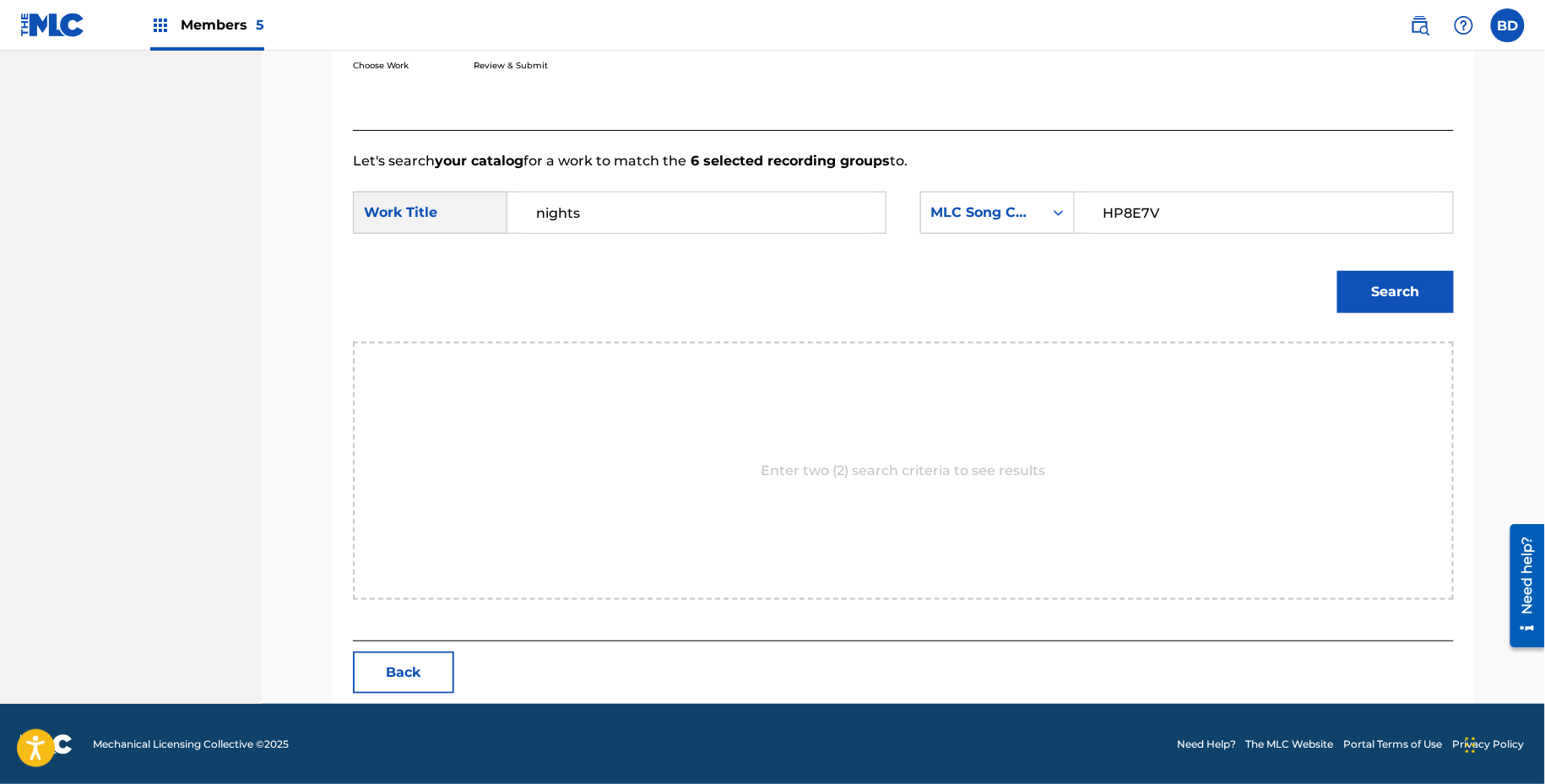
click at [1337, 271] on button "Search" at bounding box center [1396, 292] width 116 height 43
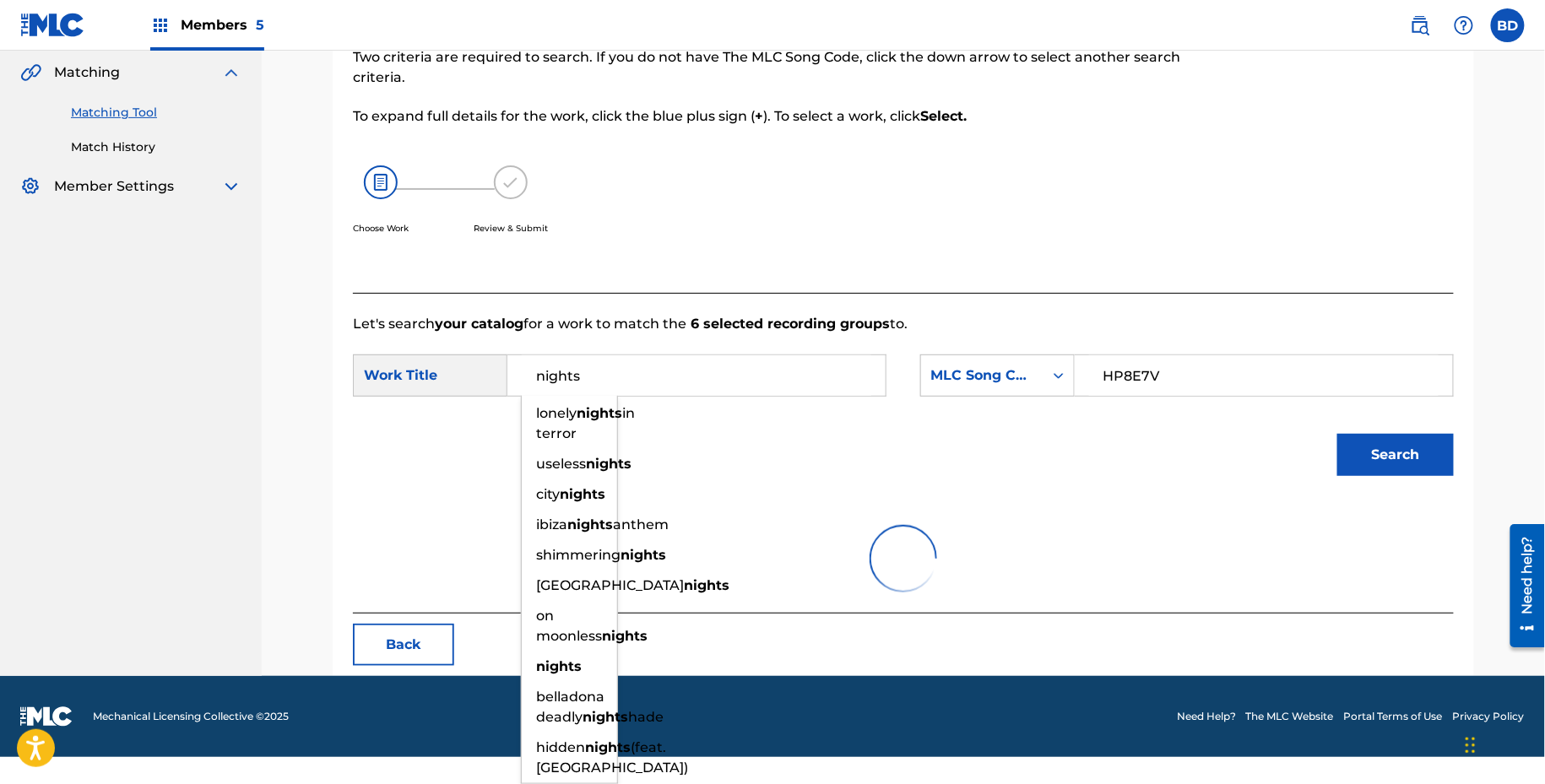
scroll to position [148, 0]
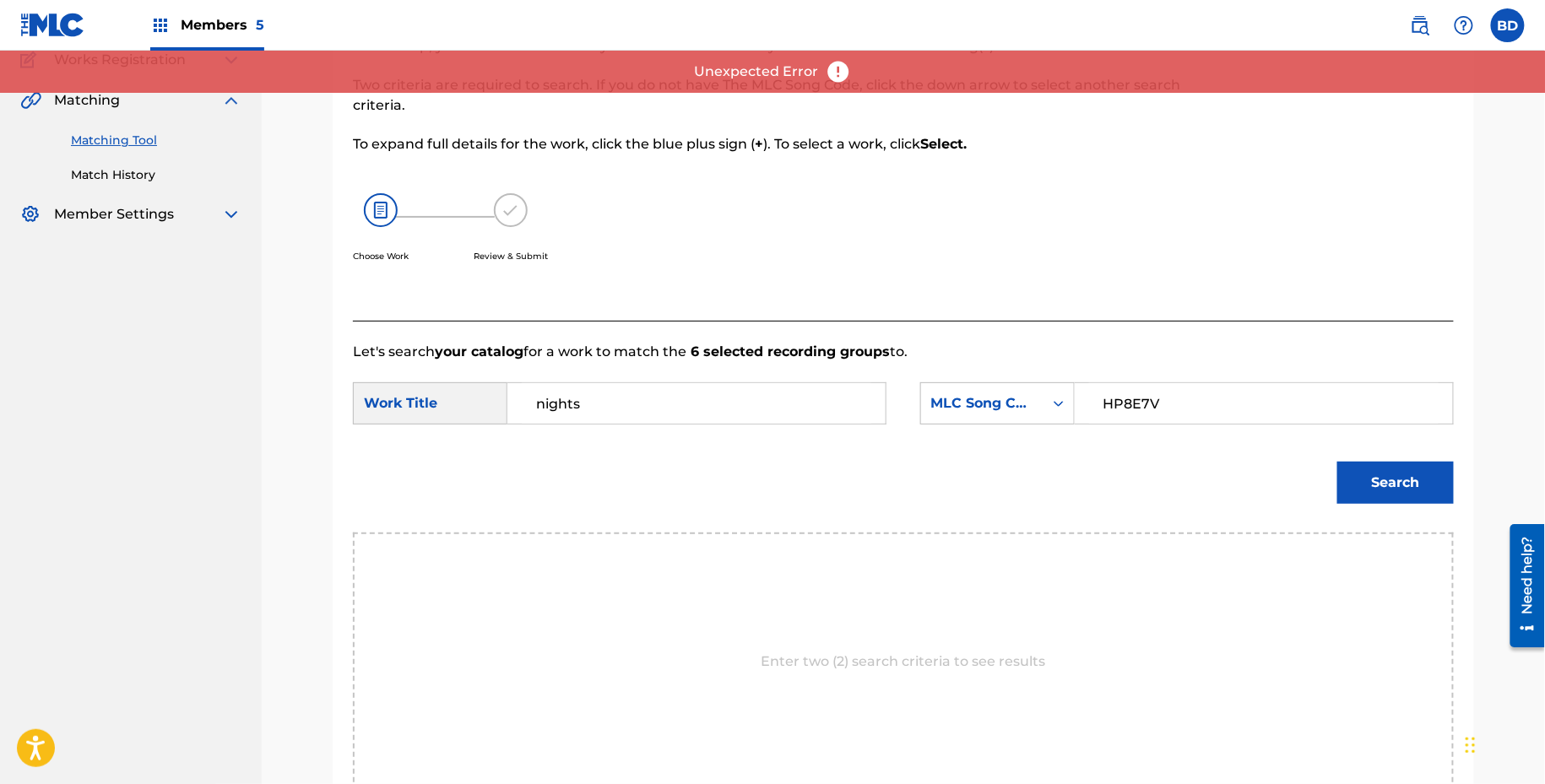
click at [1380, 459] on div "Search" at bounding box center [1391, 478] width 125 height 68
click at [1371, 484] on button "Search" at bounding box center [1396, 483] width 116 height 43
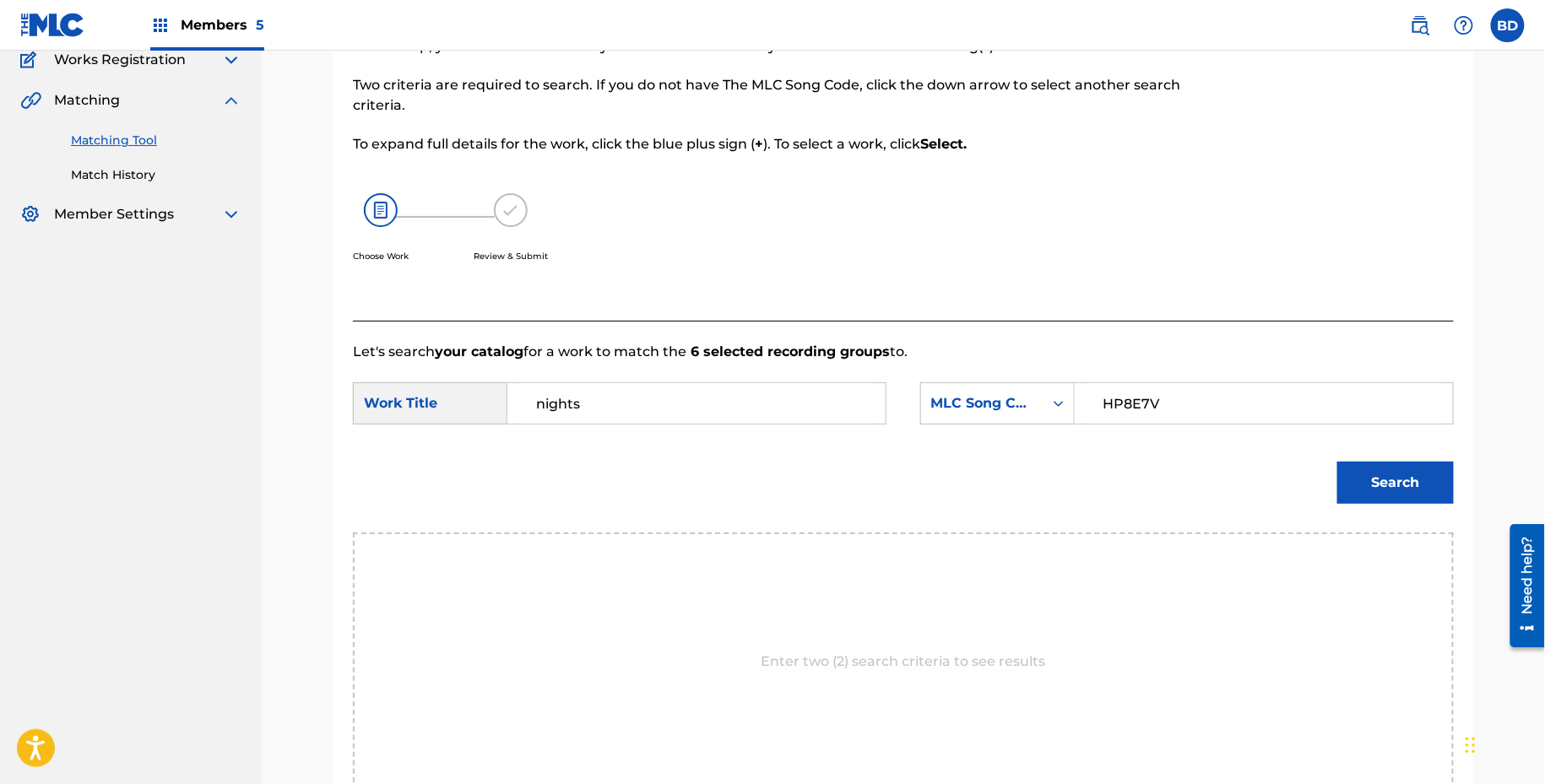
click at [567, 423] on div "nights" at bounding box center [697, 403] width 379 height 43
click at [566, 401] on input "nights" at bounding box center [697, 403] width 349 height 41
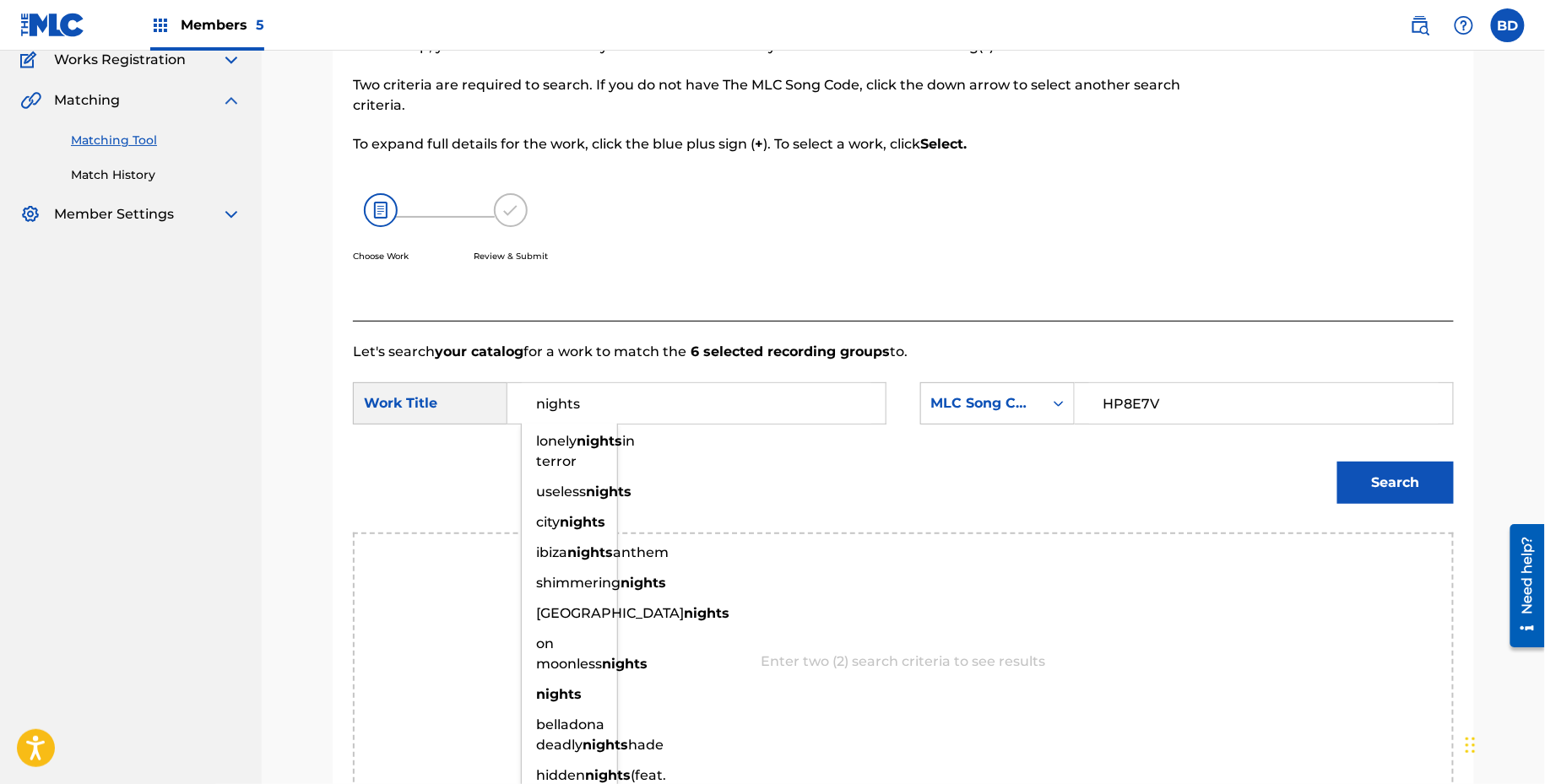
click at [566, 401] on input "nights" at bounding box center [697, 403] width 349 height 41
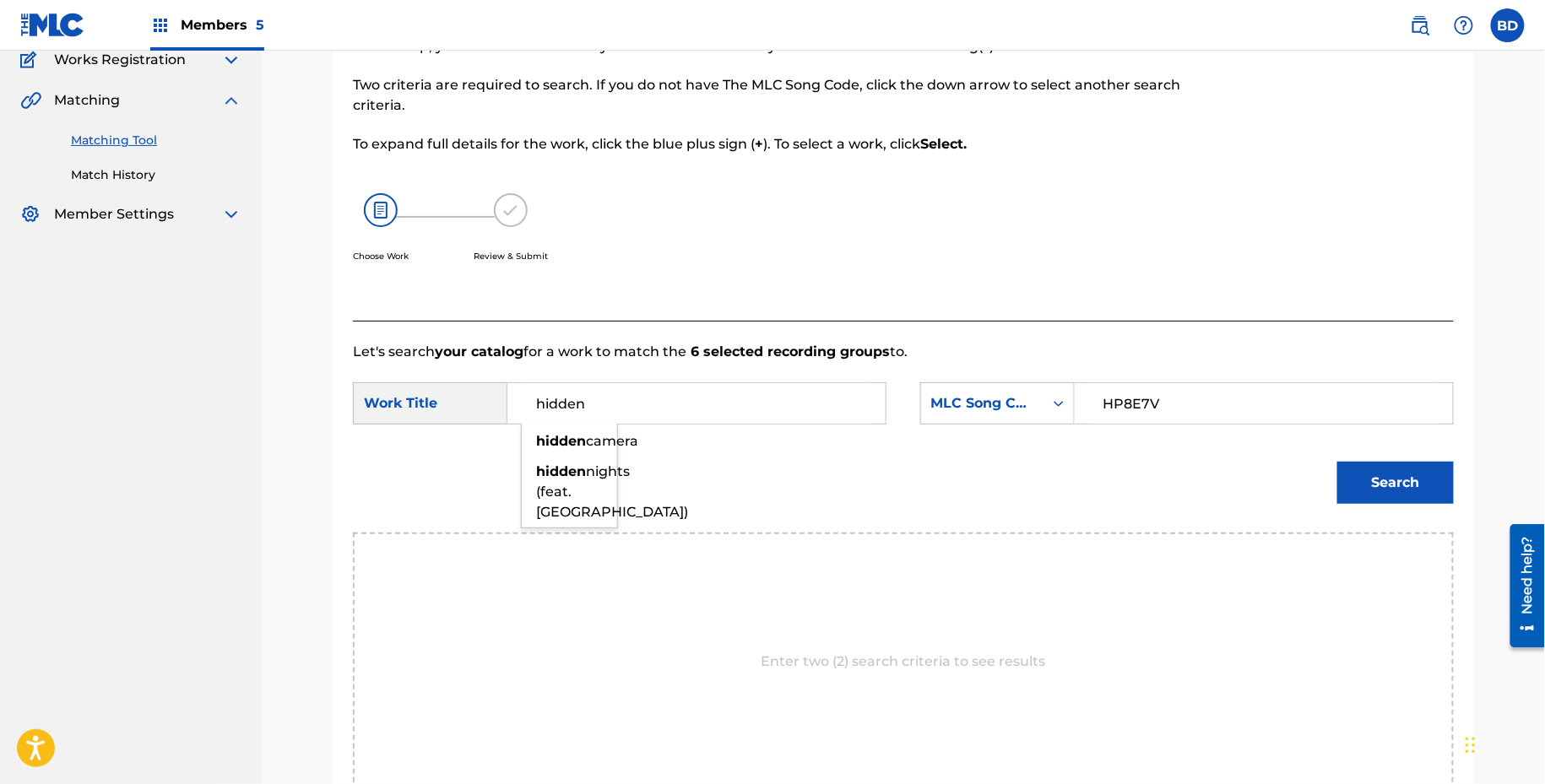
type input "hidden"
click at [1419, 491] on button "Search" at bounding box center [1396, 483] width 116 height 43
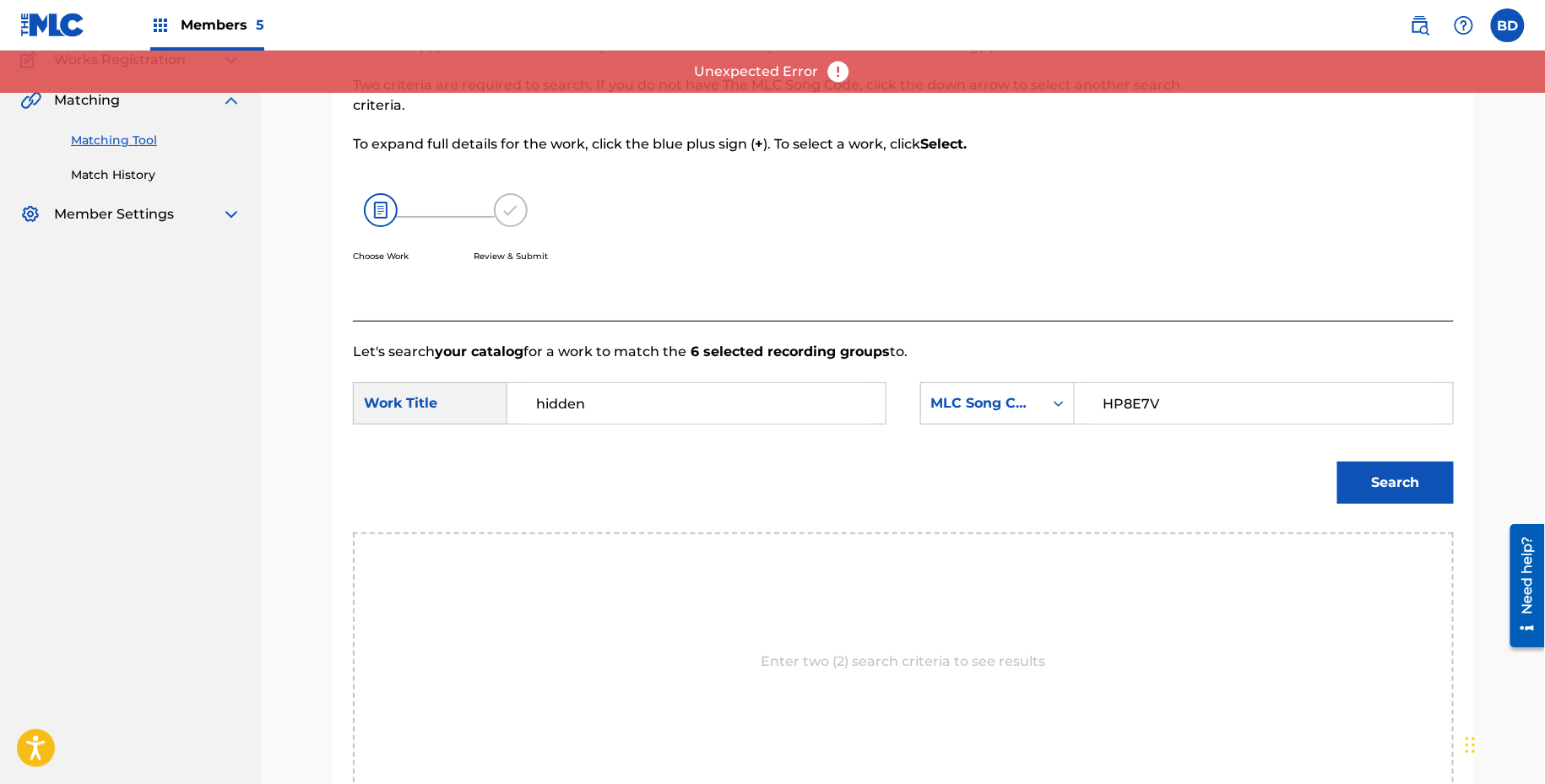
scroll to position [0, 0]
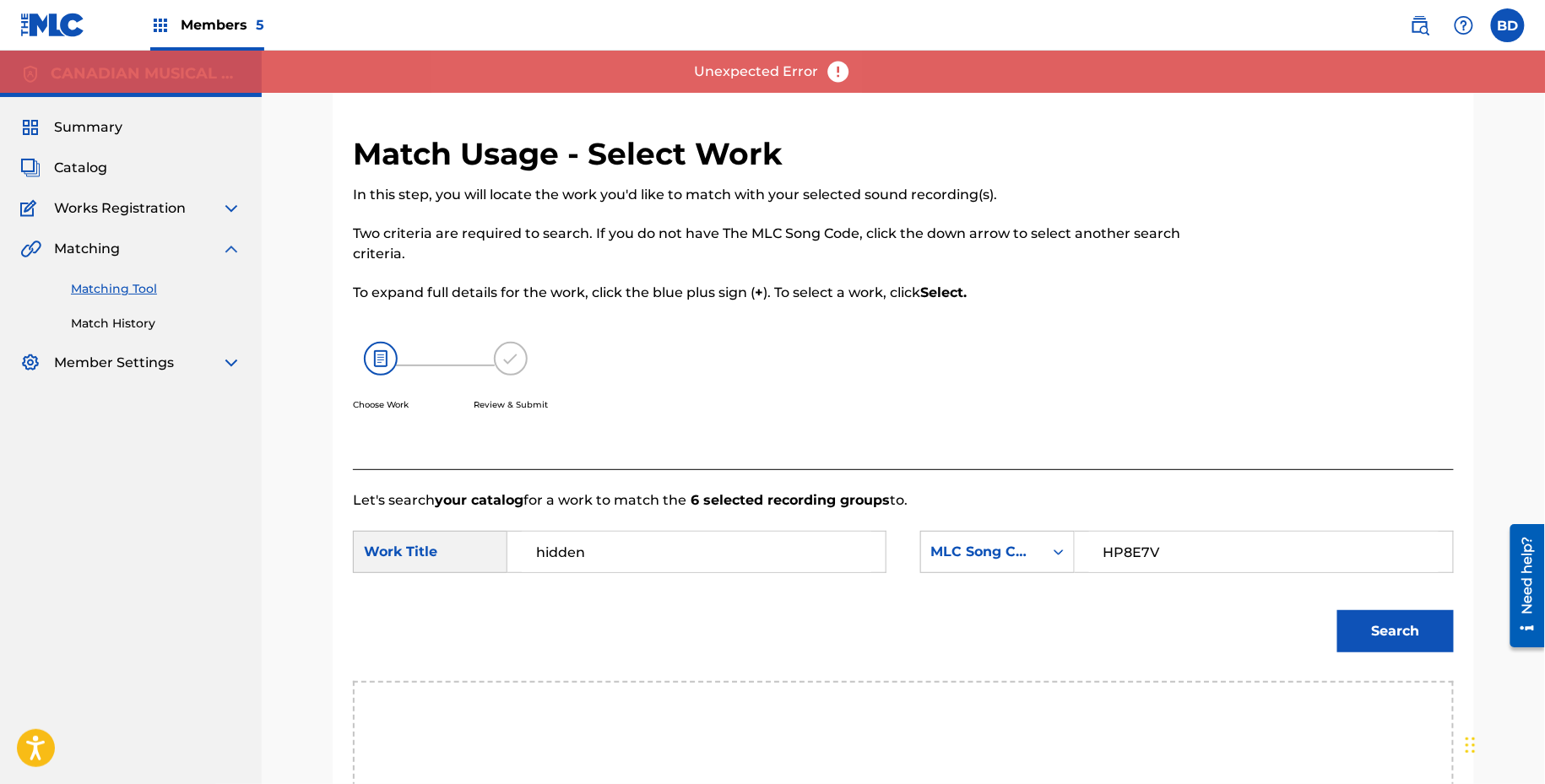
click at [1175, 551] on input "HP8E7V" at bounding box center [1264, 551] width 349 height 41
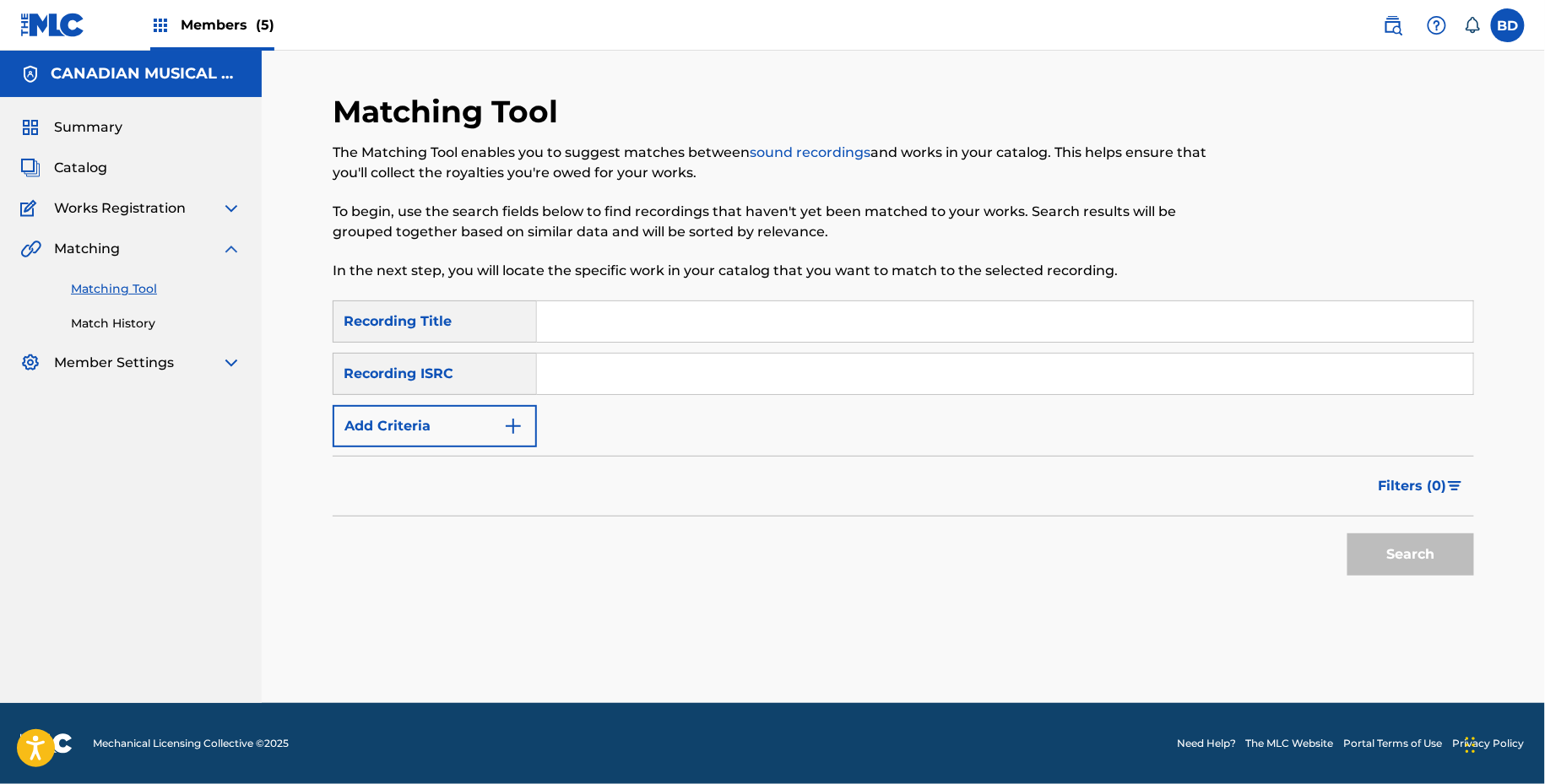
click at [604, 366] on input "Search Form" at bounding box center [1005, 373] width 936 height 41
paste input "HP8E7V"
click at [1347, 533] on button "Search" at bounding box center [1410, 554] width 127 height 43
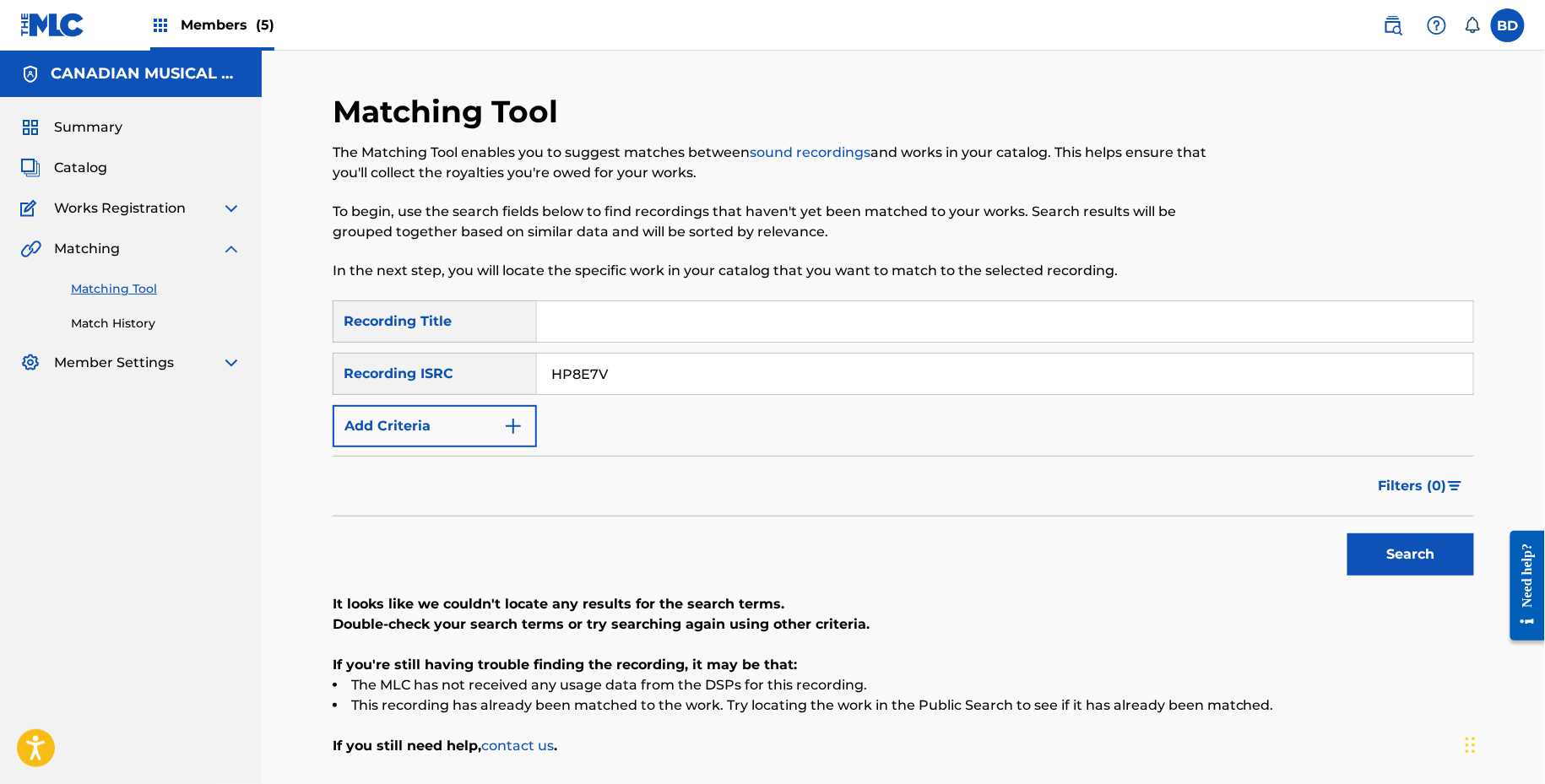
click at [611, 378] on input "HP8E7V" at bounding box center [1005, 373] width 936 height 41
click at [703, 369] on input "HP8E7V" at bounding box center [1005, 373] width 936 height 41
paste input "QZFYZ1952126"
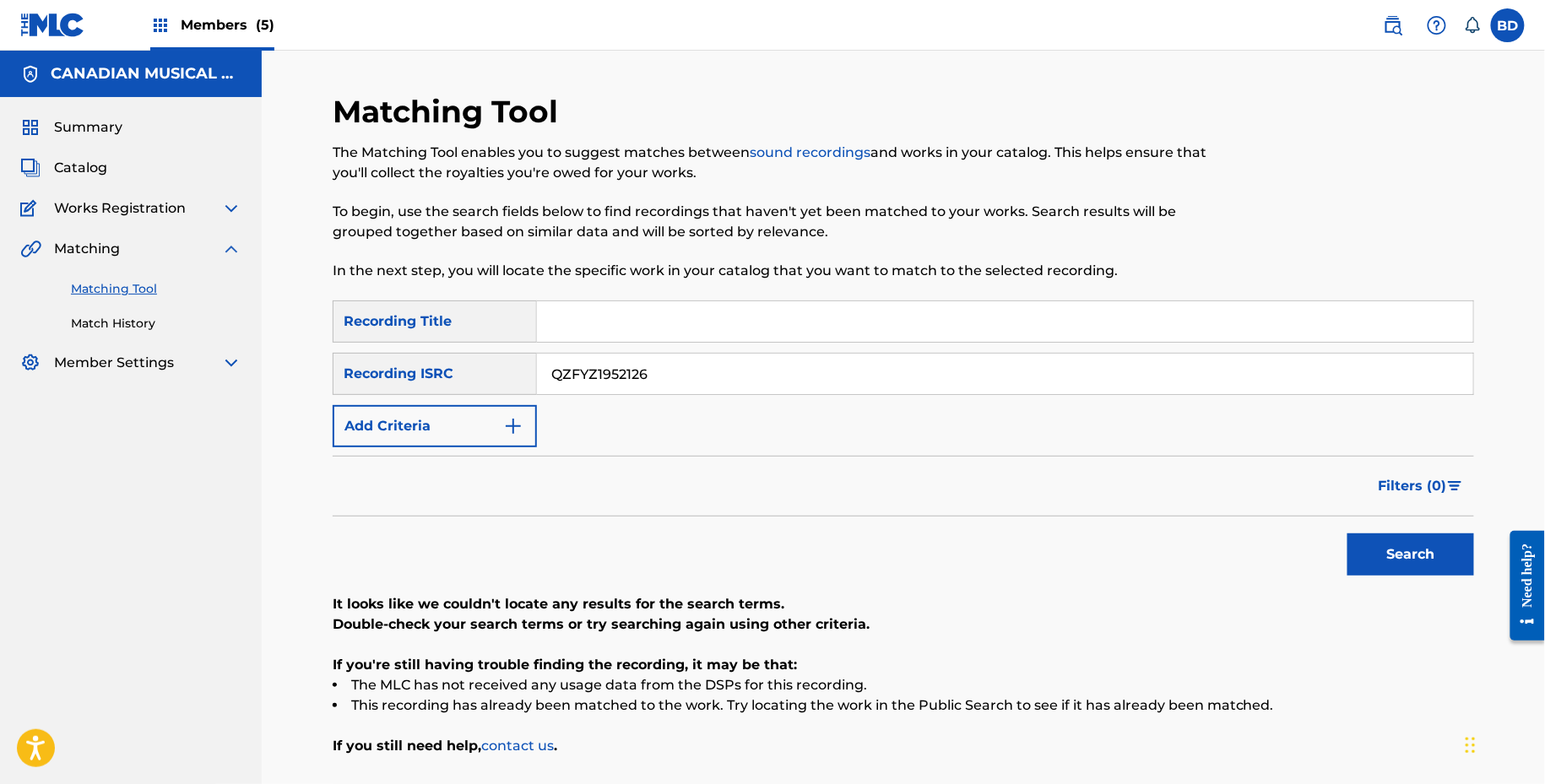
type input "QZFYZ1952126"
click at [1347, 533] on button "Search" at bounding box center [1410, 554] width 127 height 43
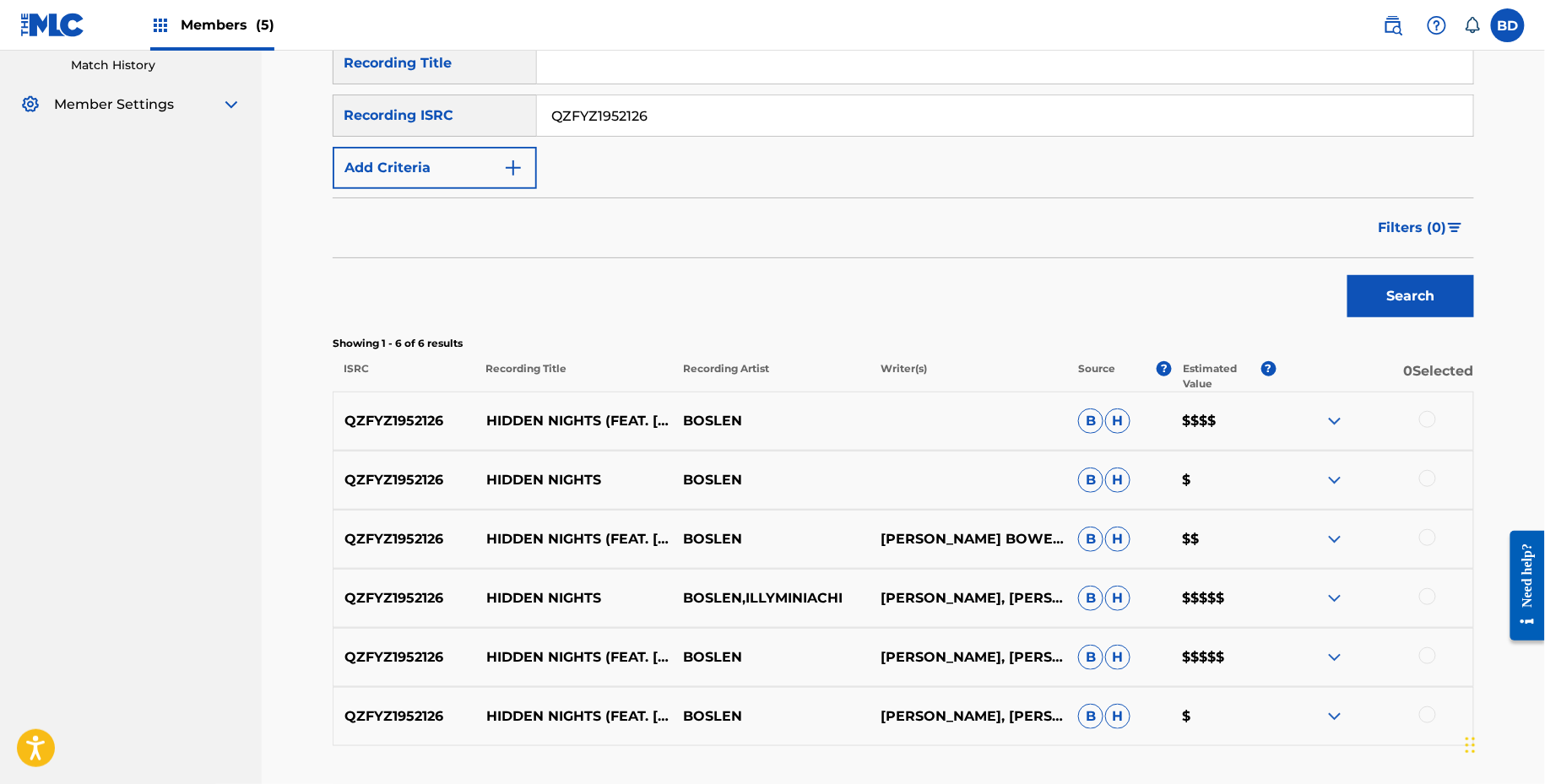
scroll to position [345, 0]
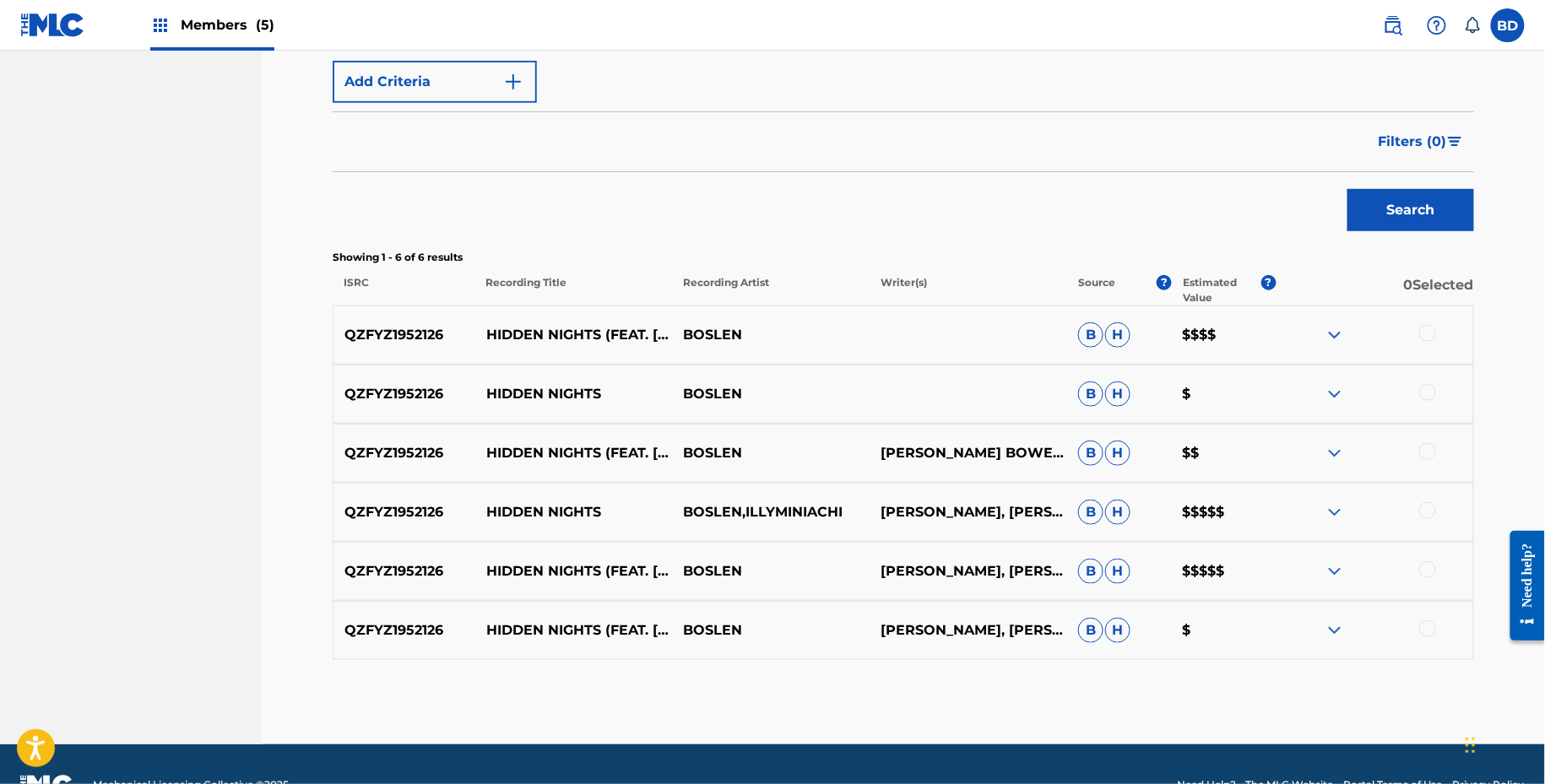
click at [1433, 636] on div at bounding box center [1374, 629] width 197 height 20
click at [1433, 613] on div "QZFYZ1952126 HIDDEN NIGHTS (FEAT. ILLYMINIACHI) BOSLEN BRIAN OKORONKWO, CORBEN …" at bounding box center [903, 630] width 1141 height 59
click at [1433, 627] on div at bounding box center [1427, 628] width 17 height 16
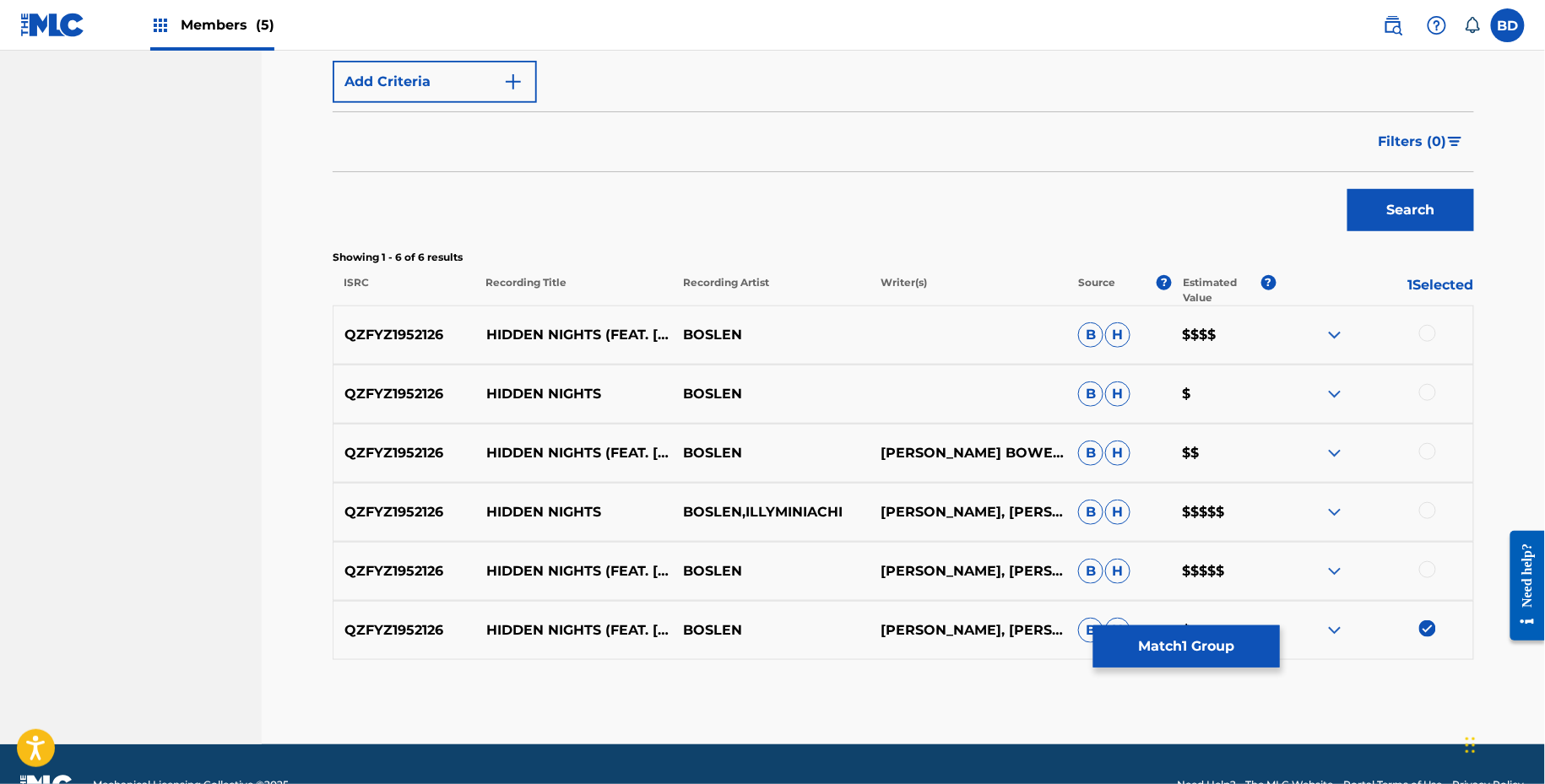
click at [1433, 556] on div "QZFYZ1952126 HIDDEN NIGHTS (FEAT. ILLYMINIACHI) BOSLEN BRIAN OKORONKWO, CORBEN …" at bounding box center [903, 571] width 1141 height 59
click at [1433, 561] on div at bounding box center [1427, 569] width 17 height 16
click at [1430, 517] on div at bounding box center [1374, 511] width 197 height 20
click at [1427, 499] on div "QZFYZ1952126 HIDDEN NIGHTS BOSLEN,ILLYMINIACHI BRIAN OKORONKWO, CORBEN BOWEN, D…" at bounding box center [903, 512] width 1141 height 59
click at [1427, 505] on div at bounding box center [1427, 510] width 17 height 16
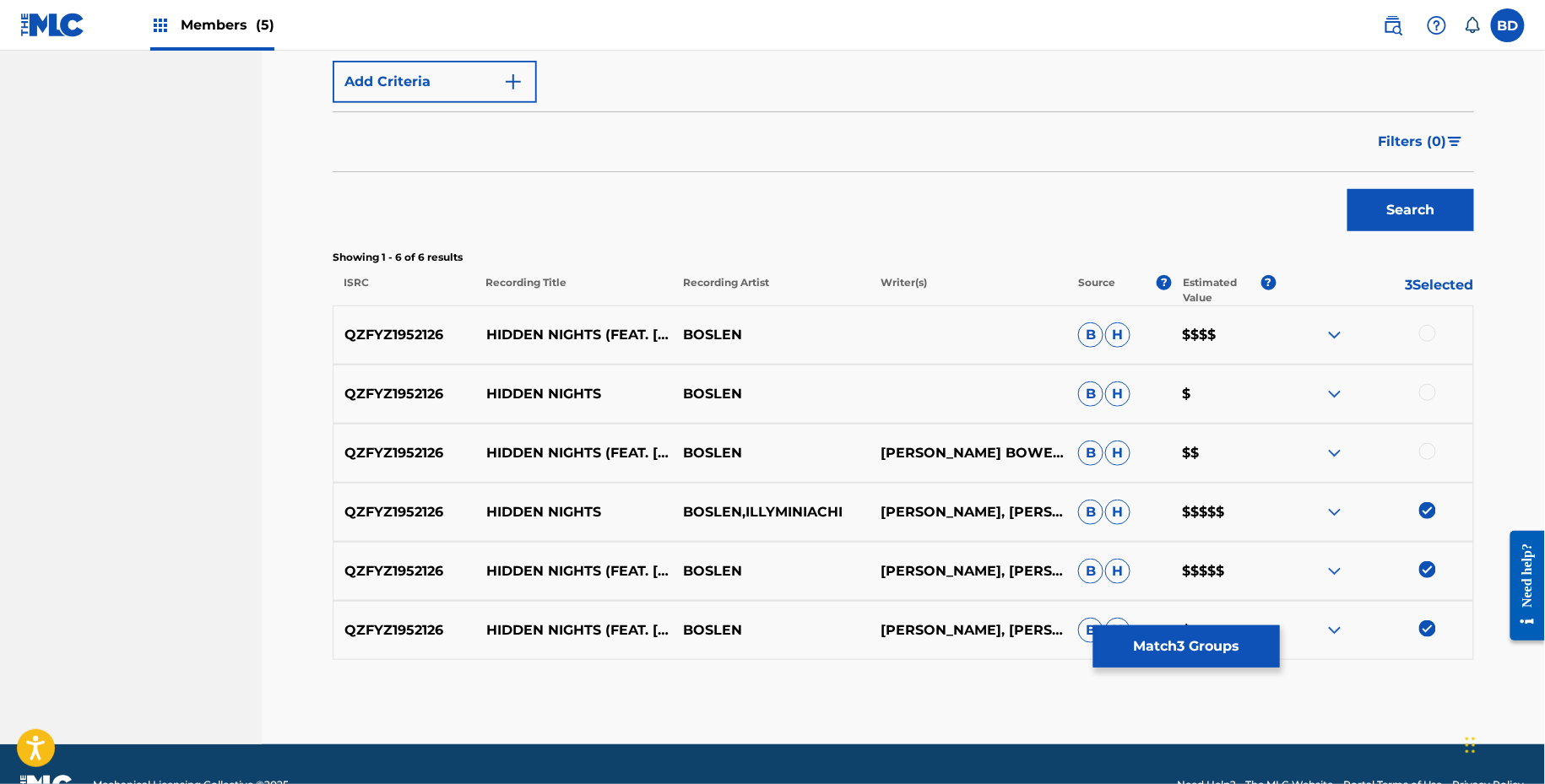
click at [1428, 443] on div at bounding box center [1427, 451] width 17 height 16
click at [1432, 374] on div "QZFYZ1952126 HIDDEN NIGHTS BOSLEN B H $" at bounding box center [903, 394] width 1141 height 59
click at [1432, 392] on div at bounding box center [1427, 392] width 17 height 16
click at [1432, 315] on div "QZFYZ1952126 HIDDEN NIGHTS (FEAT. ILLYMINIACHI) BOSLEN B H $$$$" at bounding box center [903, 335] width 1141 height 59
click at [1432, 326] on div at bounding box center [1427, 333] width 17 height 16
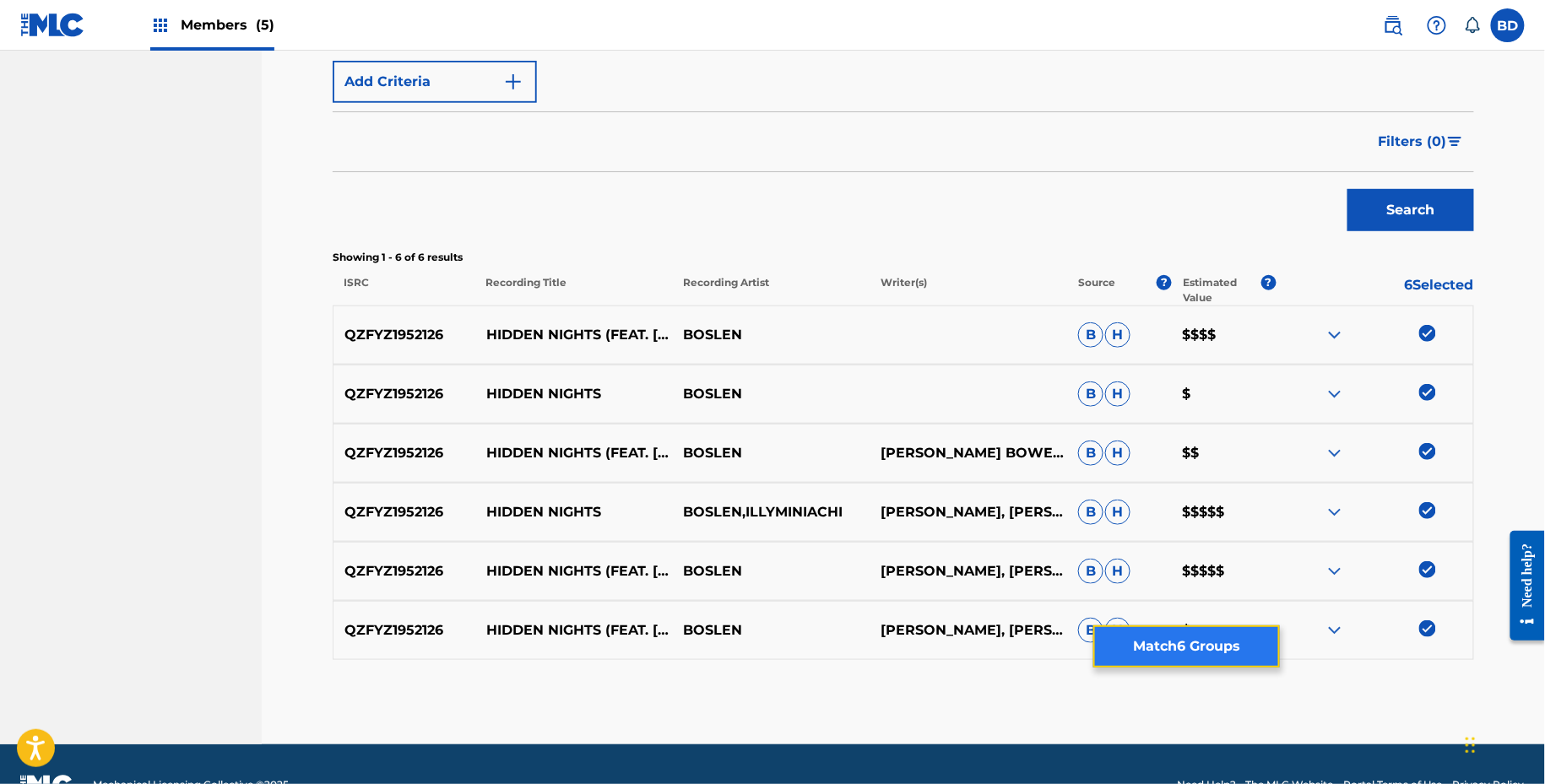
click at [1134, 658] on button "Match 6 Groups" at bounding box center [1186, 646] width 187 height 43
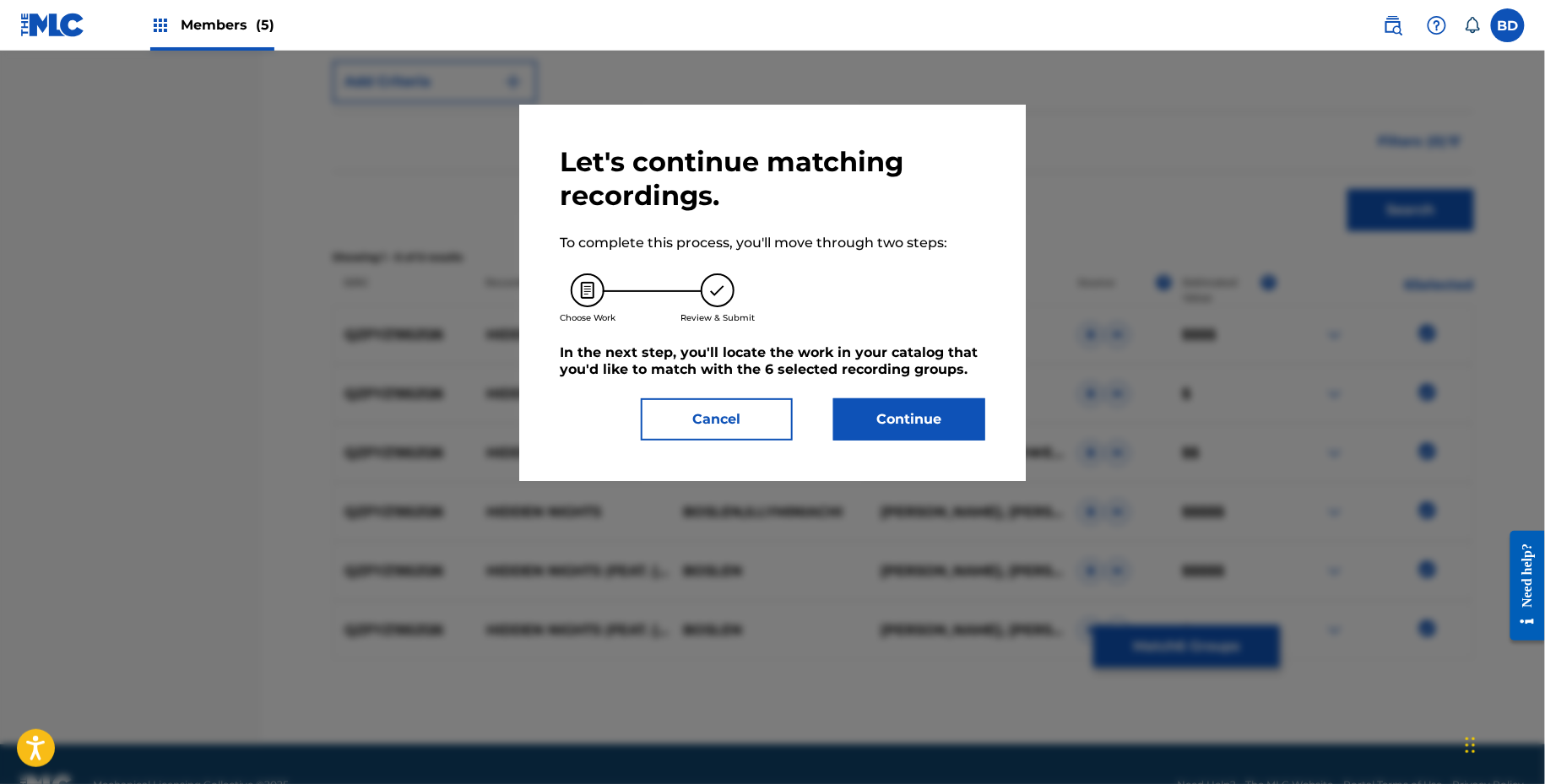
click at [899, 459] on div "Let's continue matching recordings. To complete this process, you'll move throu…" at bounding box center [772, 293] width 506 height 377
click at [899, 427] on button "Continue" at bounding box center [908, 419] width 152 height 43
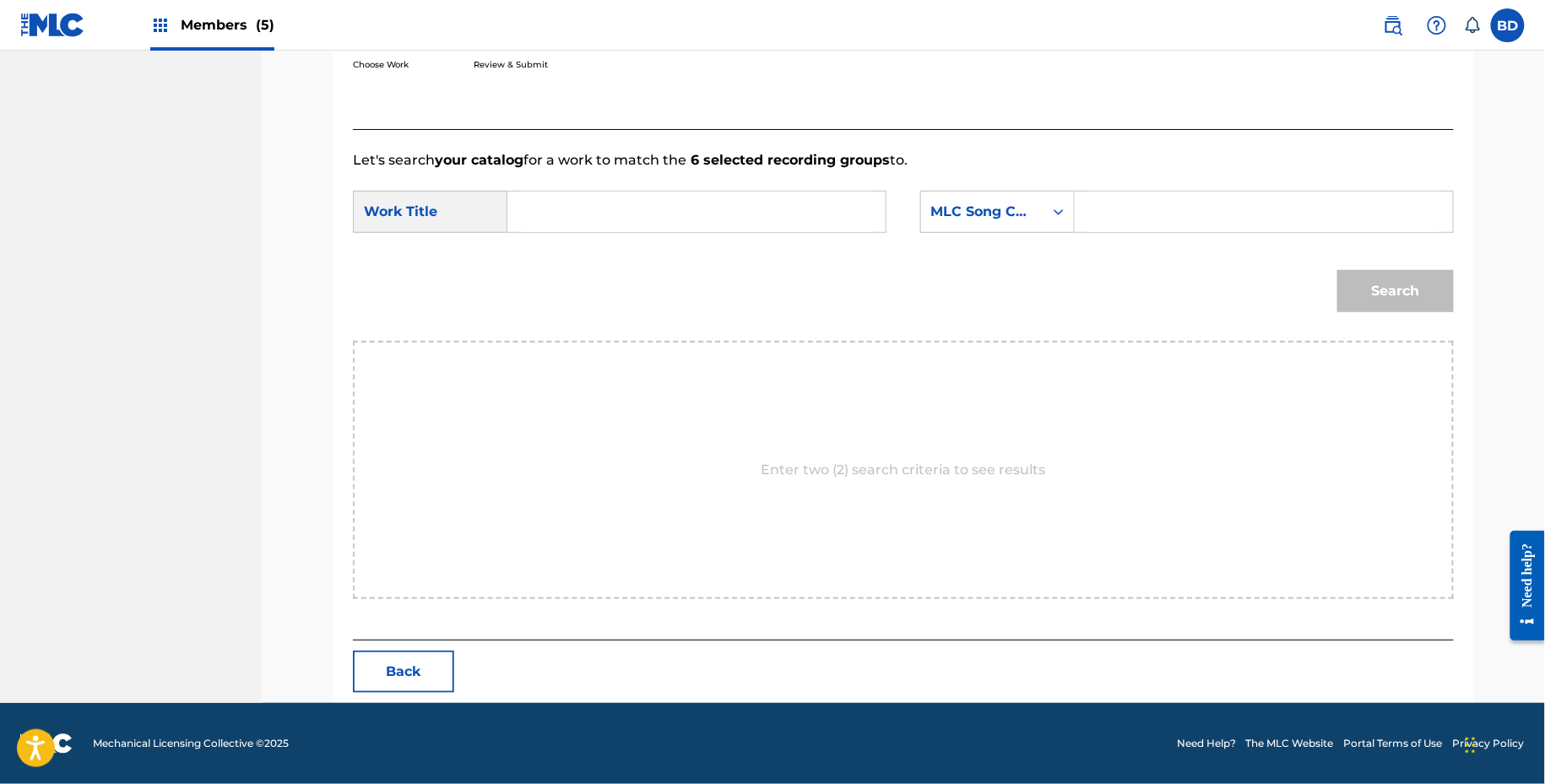
scroll to position [339, 0]
click at [1123, 221] on input "Search Form" at bounding box center [1264, 213] width 349 height 41
paste input "HP8E7V"
type input "HP8E7V"
click at [839, 222] on input "Search Form" at bounding box center [697, 213] width 349 height 41
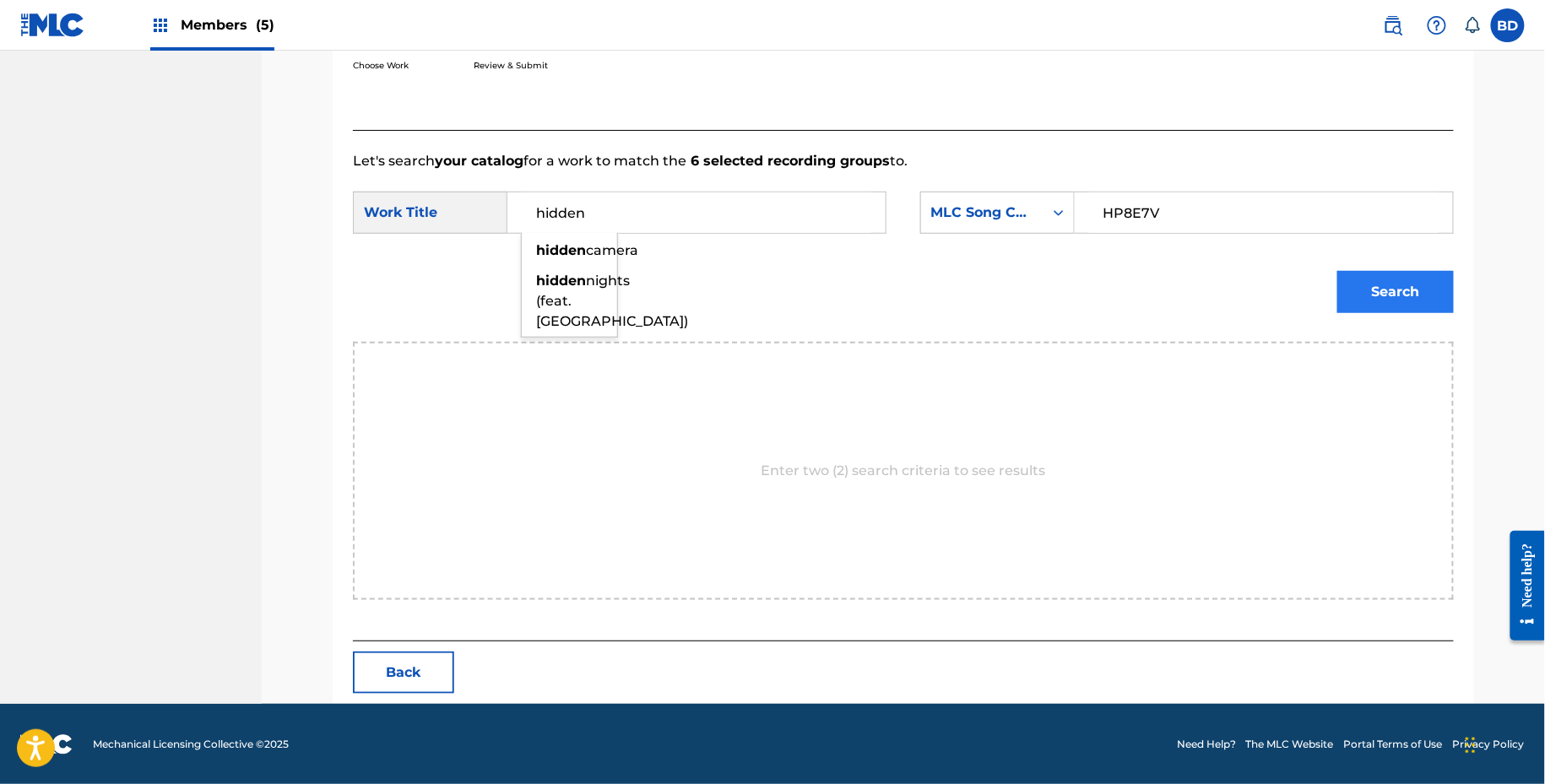
type input "hidden"
click at [1404, 280] on button "Search" at bounding box center [1396, 292] width 116 height 43
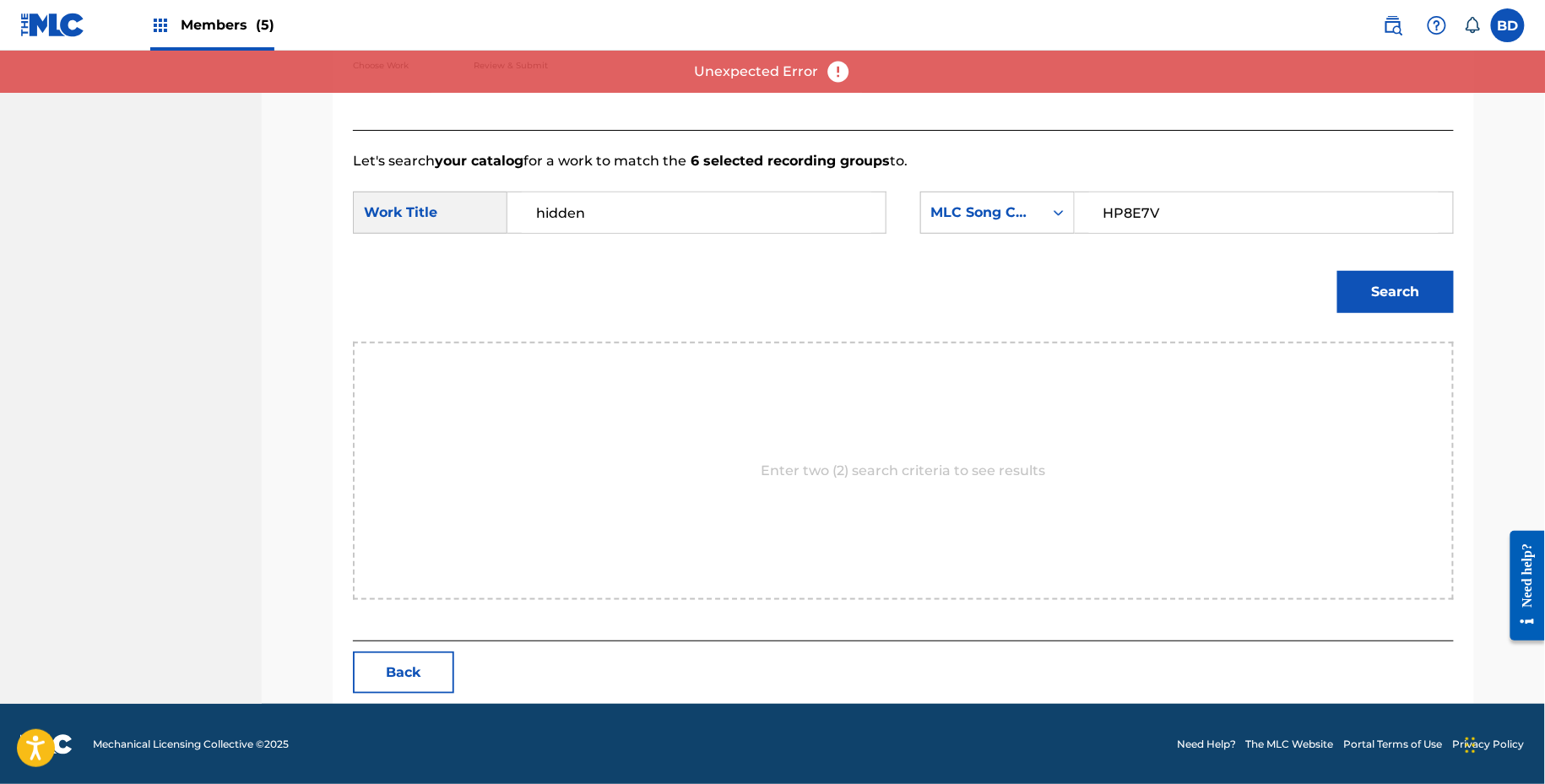
click at [1373, 317] on div "Search" at bounding box center [1391, 288] width 125 height 68
click at [1372, 304] on button "Search" at bounding box center [1396, 292] width 116 height 43
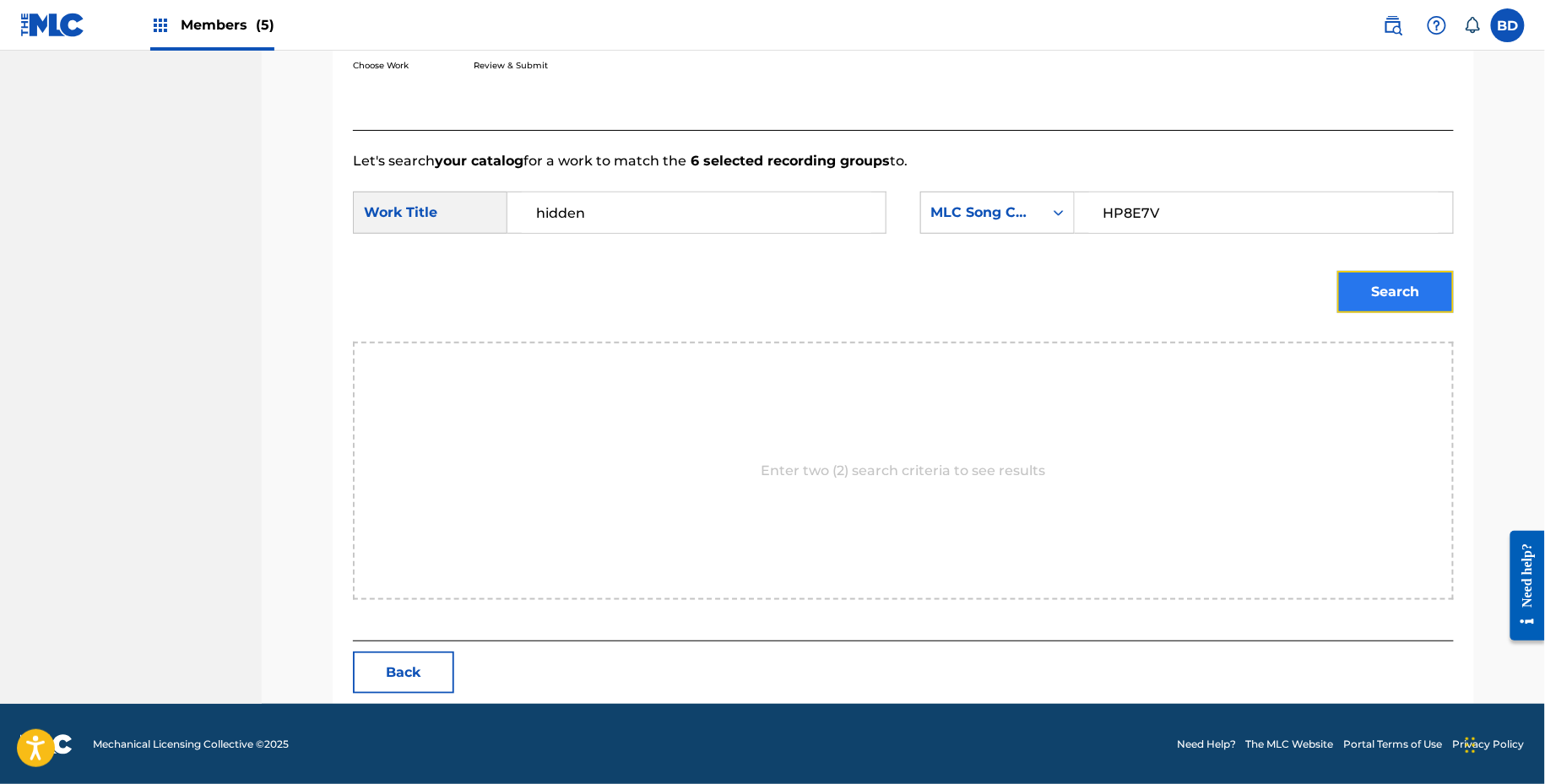
click at [1372, 304] on button "Search" at bounding box center [1396, 292] width 116 height 43
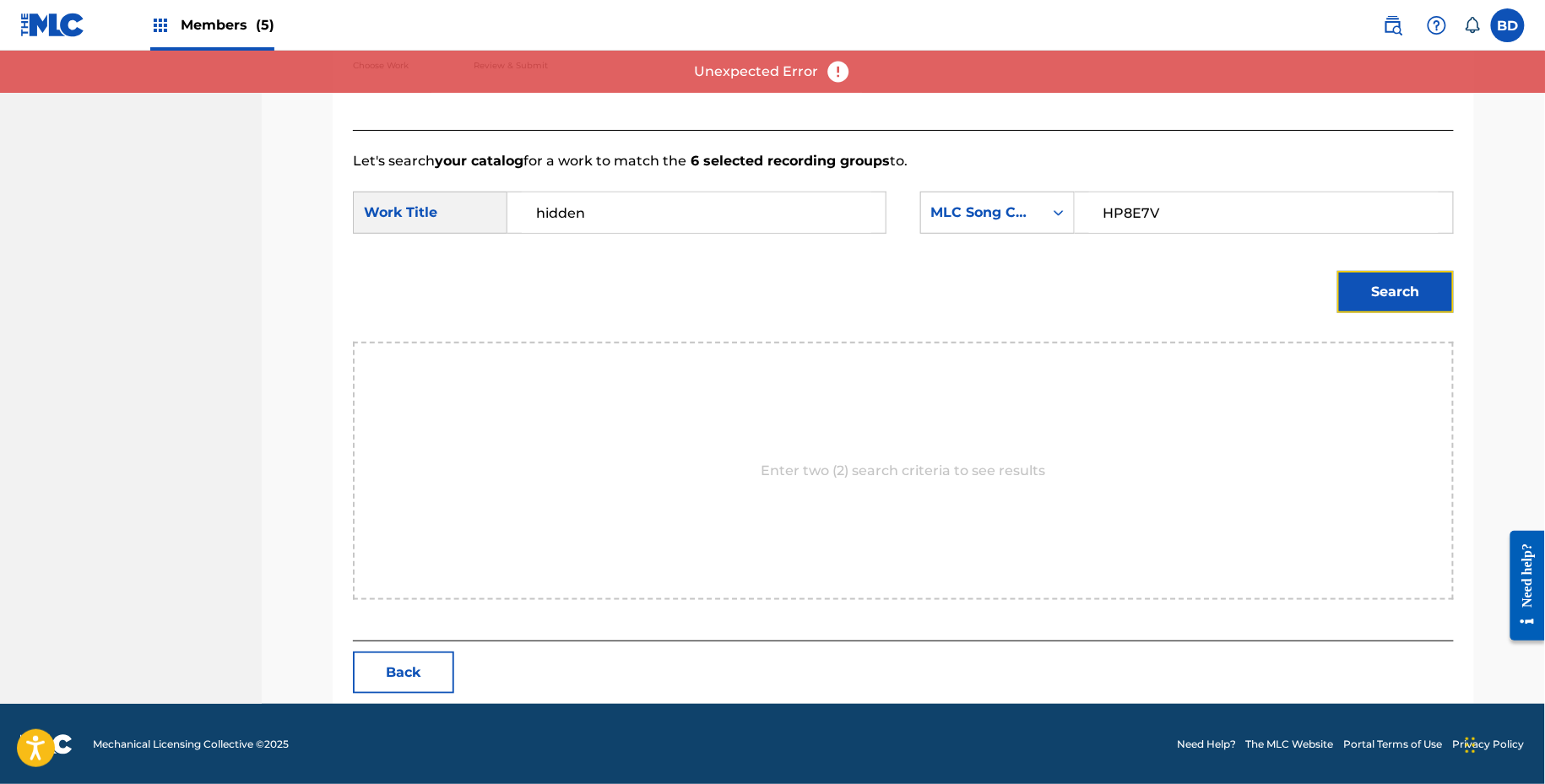
scroll to position [0, 0]
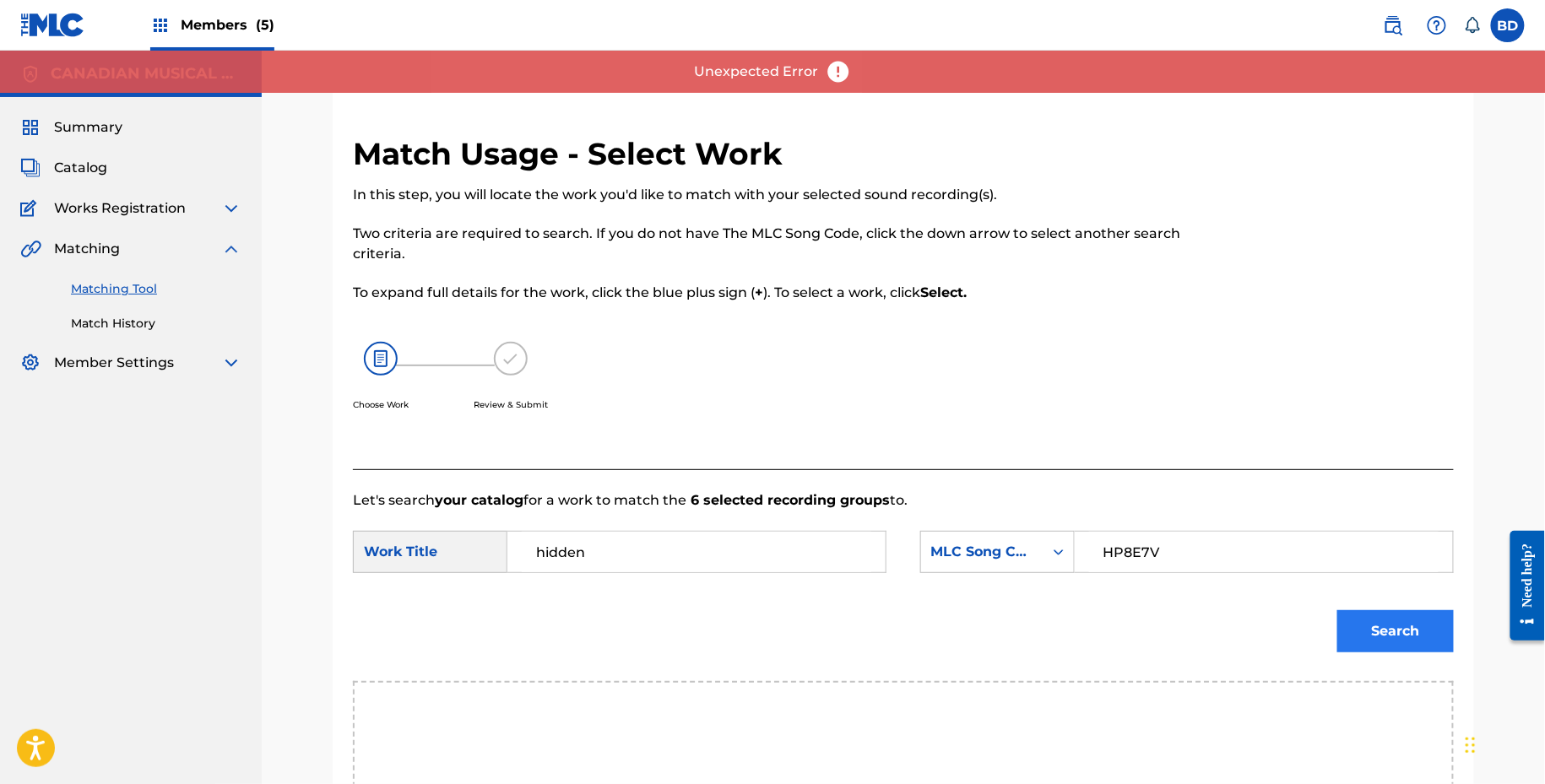
click at [1454, 622] on div "Match Usage - Select Work In this step, you will locate the work you'd like to …" at bounding box center [903, 590] width 1141 height 908
click at [1454, 622] on button "Search" at bounding box center [1396, 631] width 116 height 43
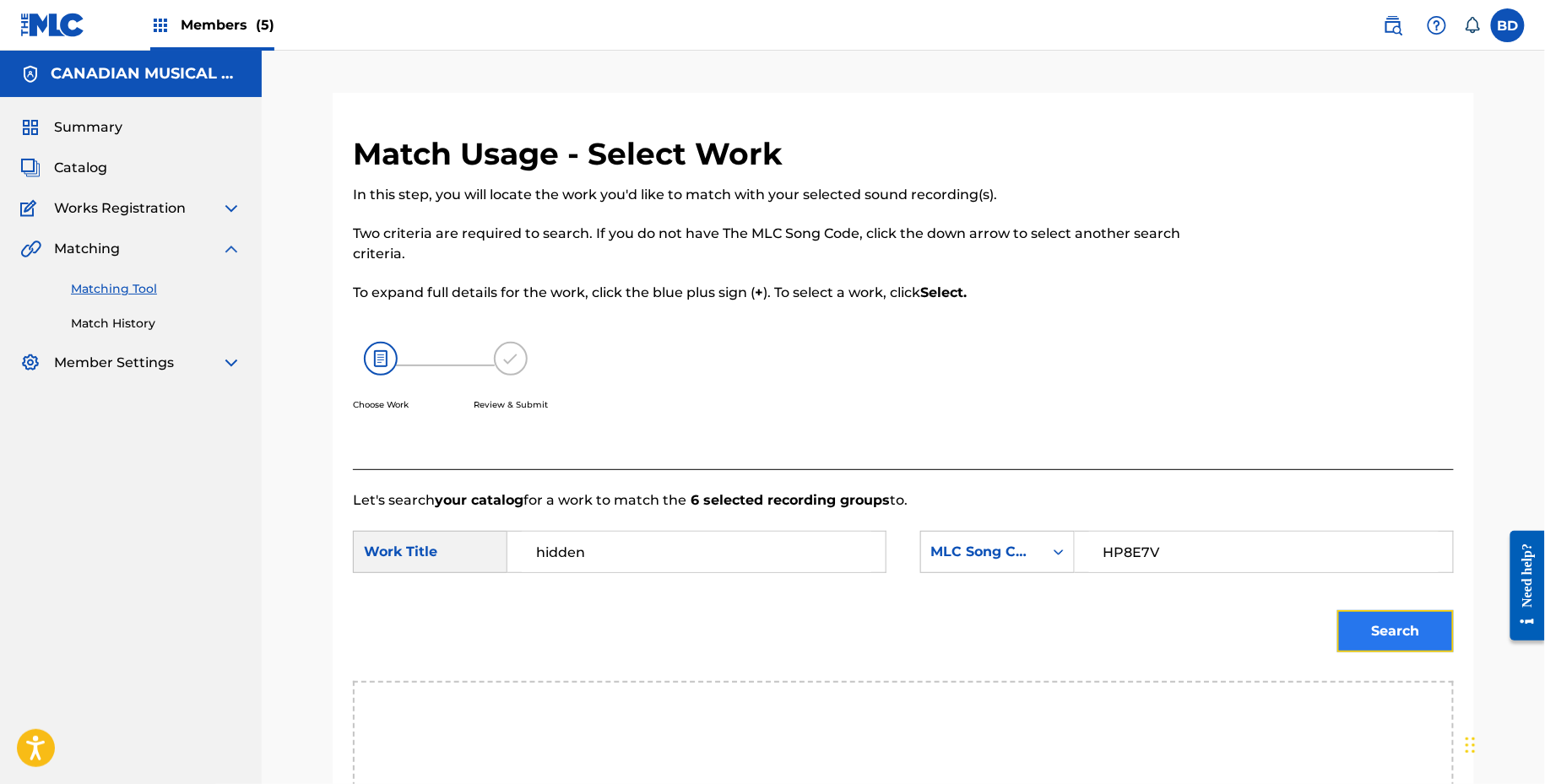
click at [1420, 645] on button "Search" at bounding box center [1396, 631] width 116 height 43
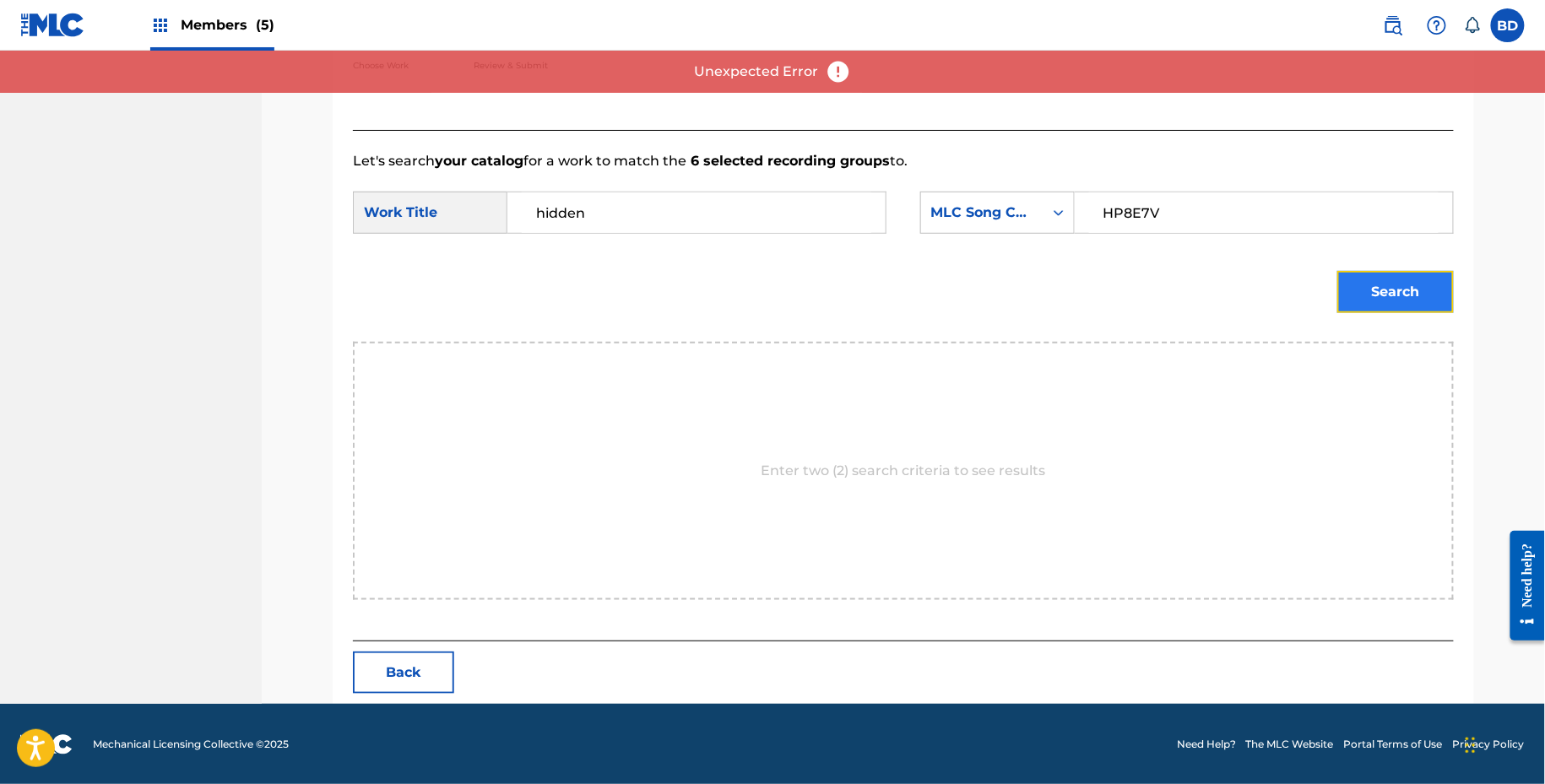
click at [1383, 277] on button "Search" at bounding box center [1396, 292] width 116 height 43
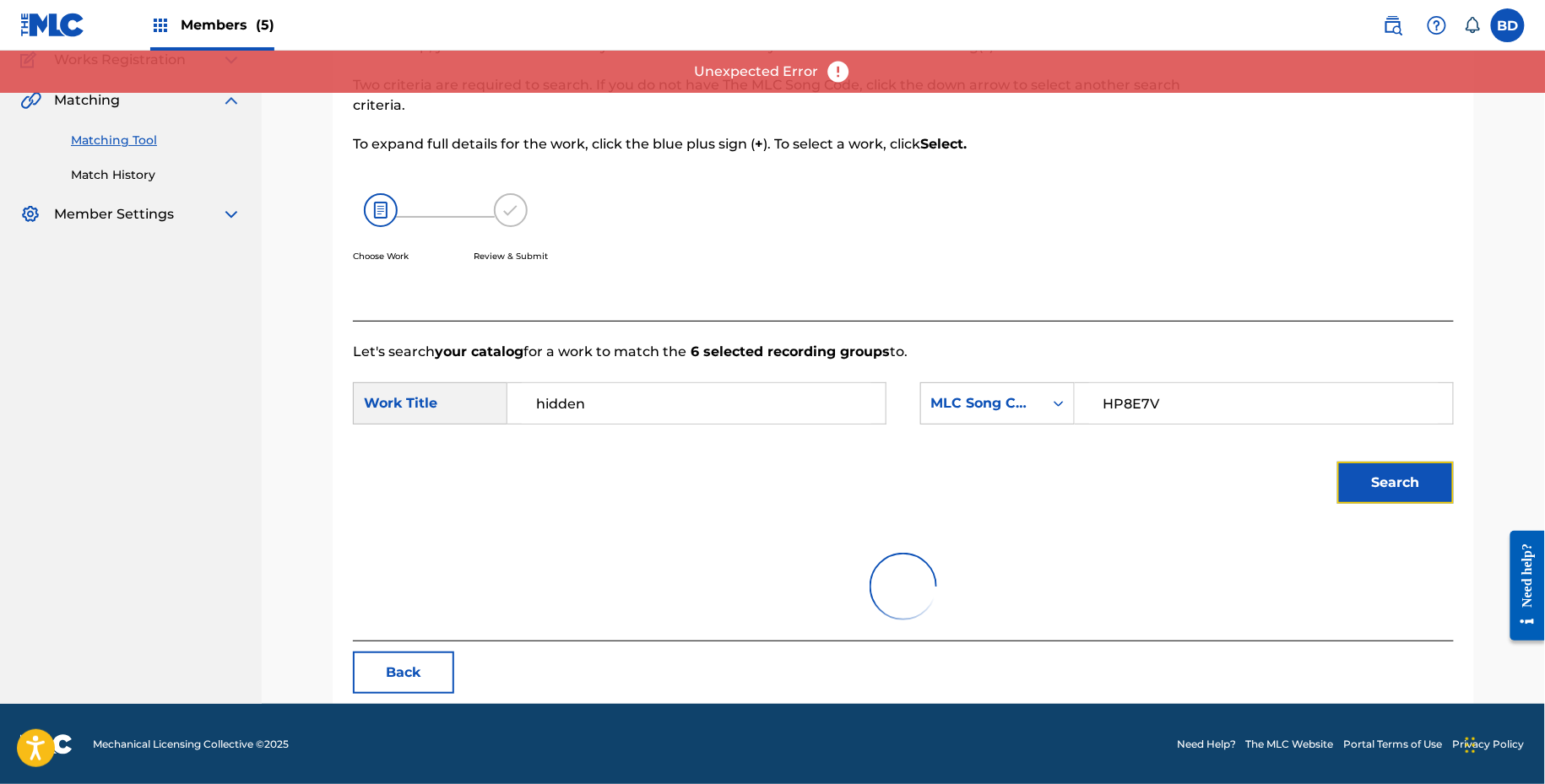
scroll to position [339, 0]
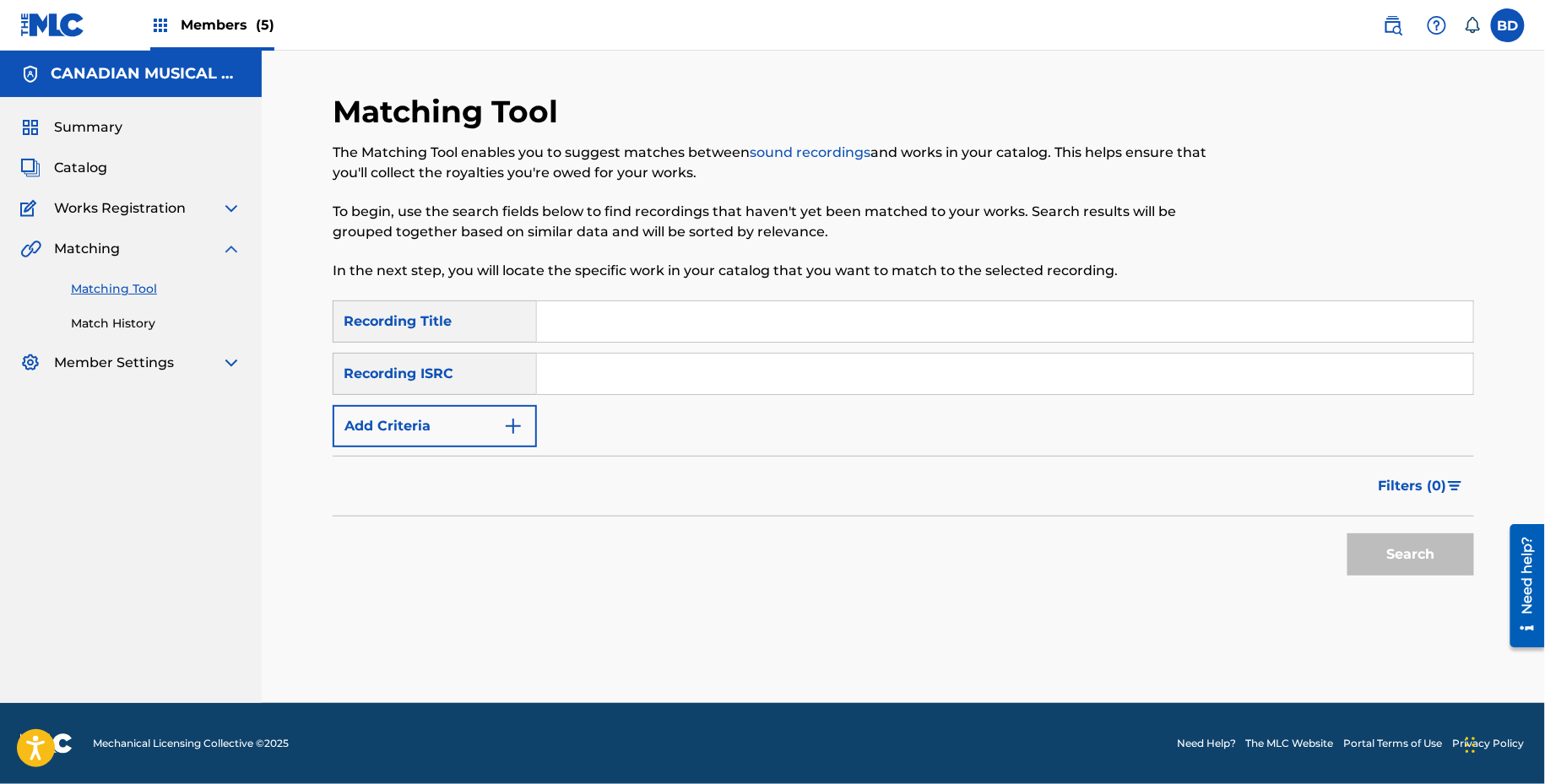
click at [644, 357] on input "Search Form" at bounding box center [1005, 373] width 936 height 41
paste input "QZFYZ1952126"
type input "QZFYZ1952126"
click at [1347, 533] on button "Search" at bounding box center [1410, 554] width 127 height 43
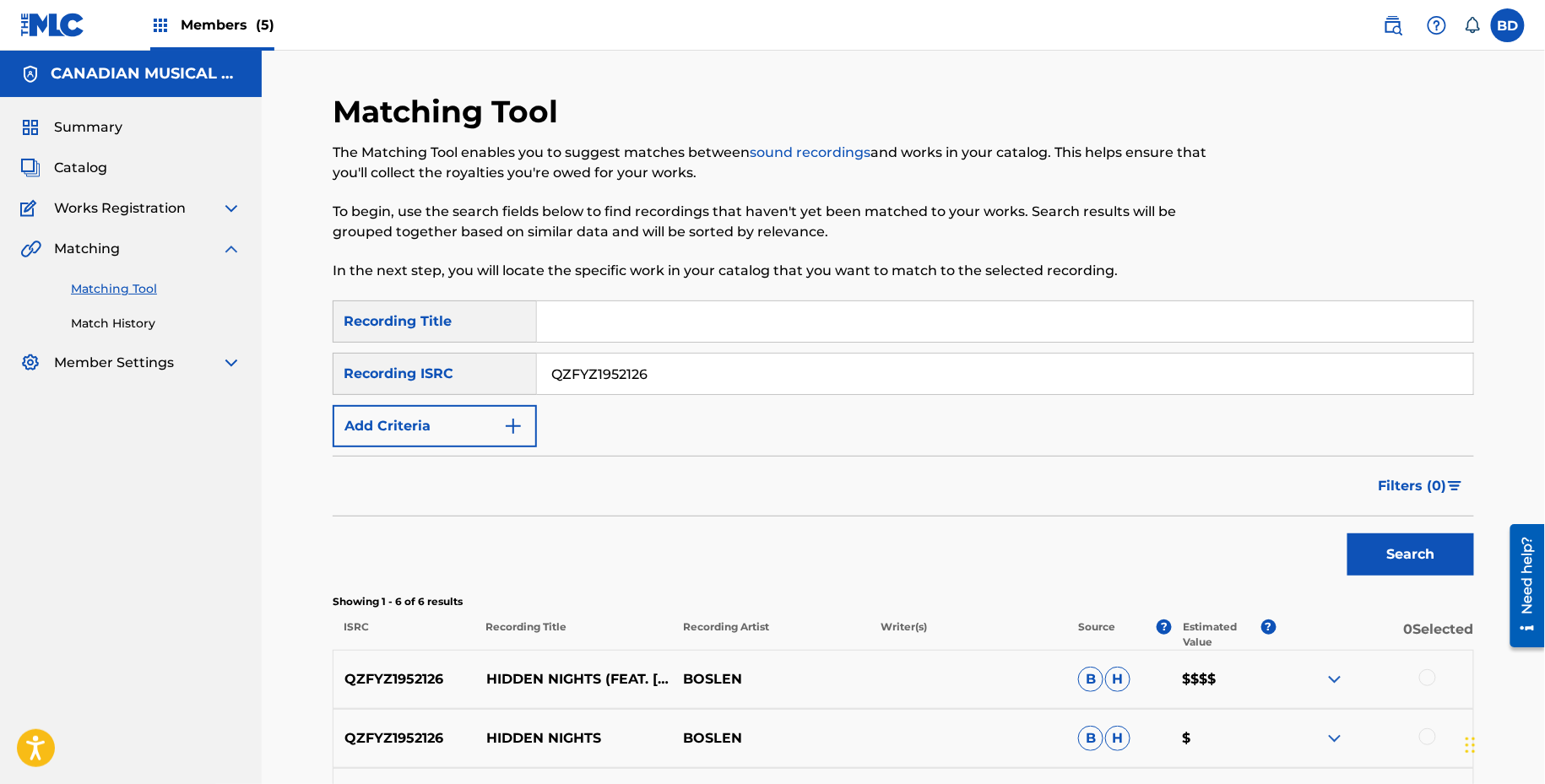
scroll to position [385, 0]
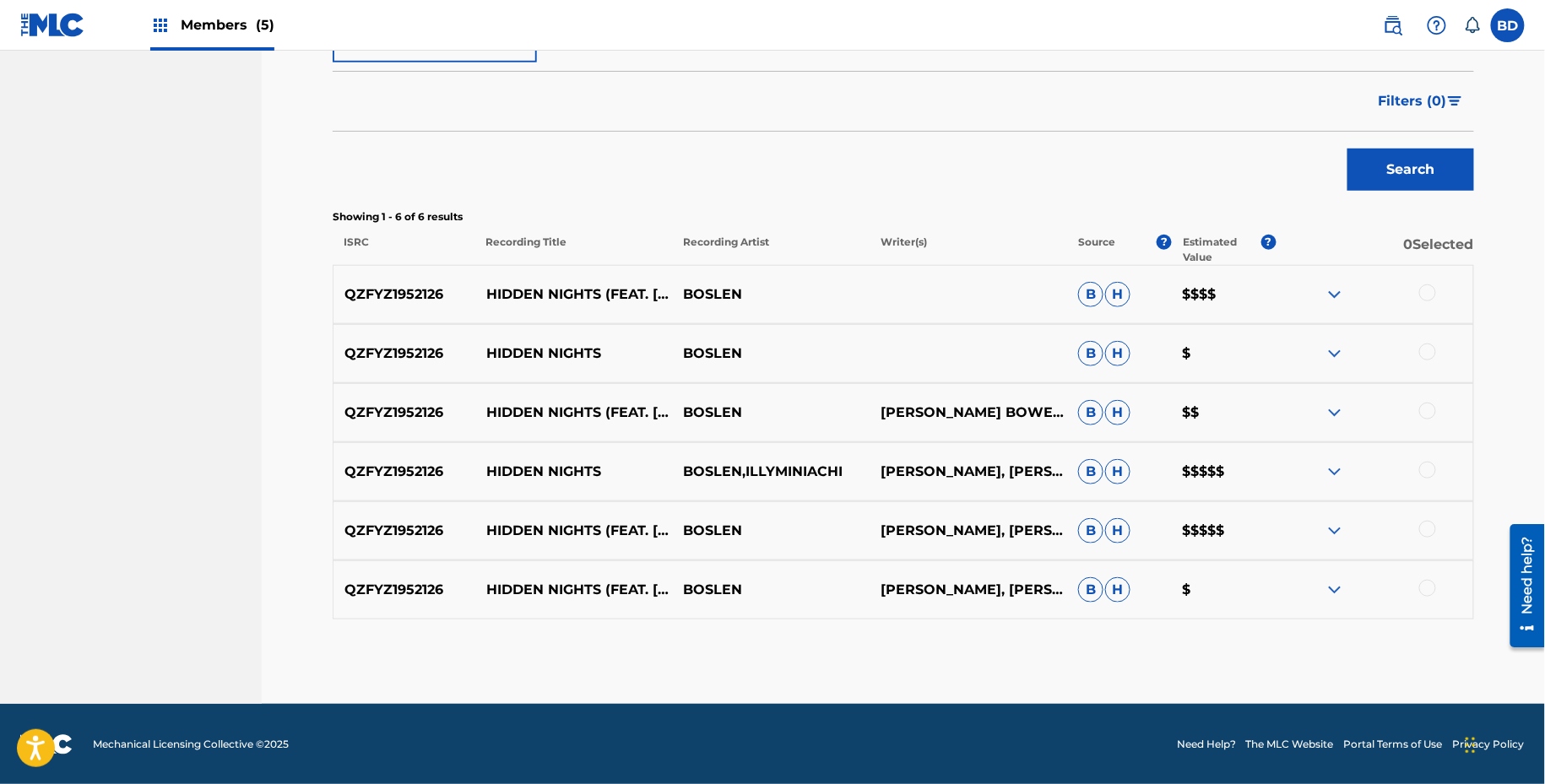
click at [1421, 581] on div at bounding box center [1427, 588] width 17 height 16
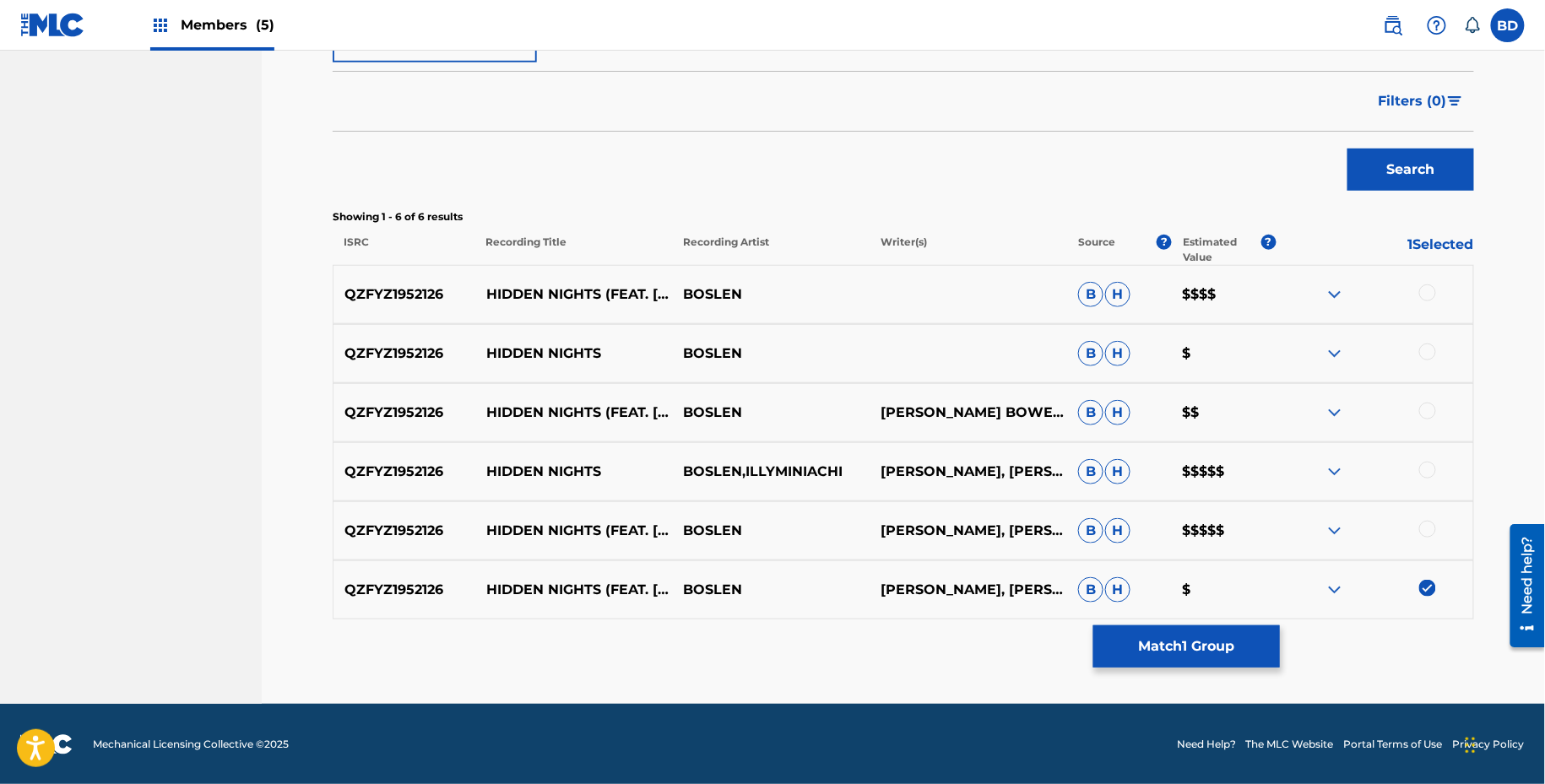
click at [1426, 533] on div at bounding box center [1427, 529] width 17 height 16
click at [1429, 478] on div at bounding box center [1374, 471] width 197 height 20
click at [1429, 467] on div at bounding box center [1427, 470] width 17 height 16
click at [1429, 403] on div at bounding box center [1427, 411] width 17 height 16
click at [1429, 346] on div at bounding box center [1427, 352] width 17 height 16
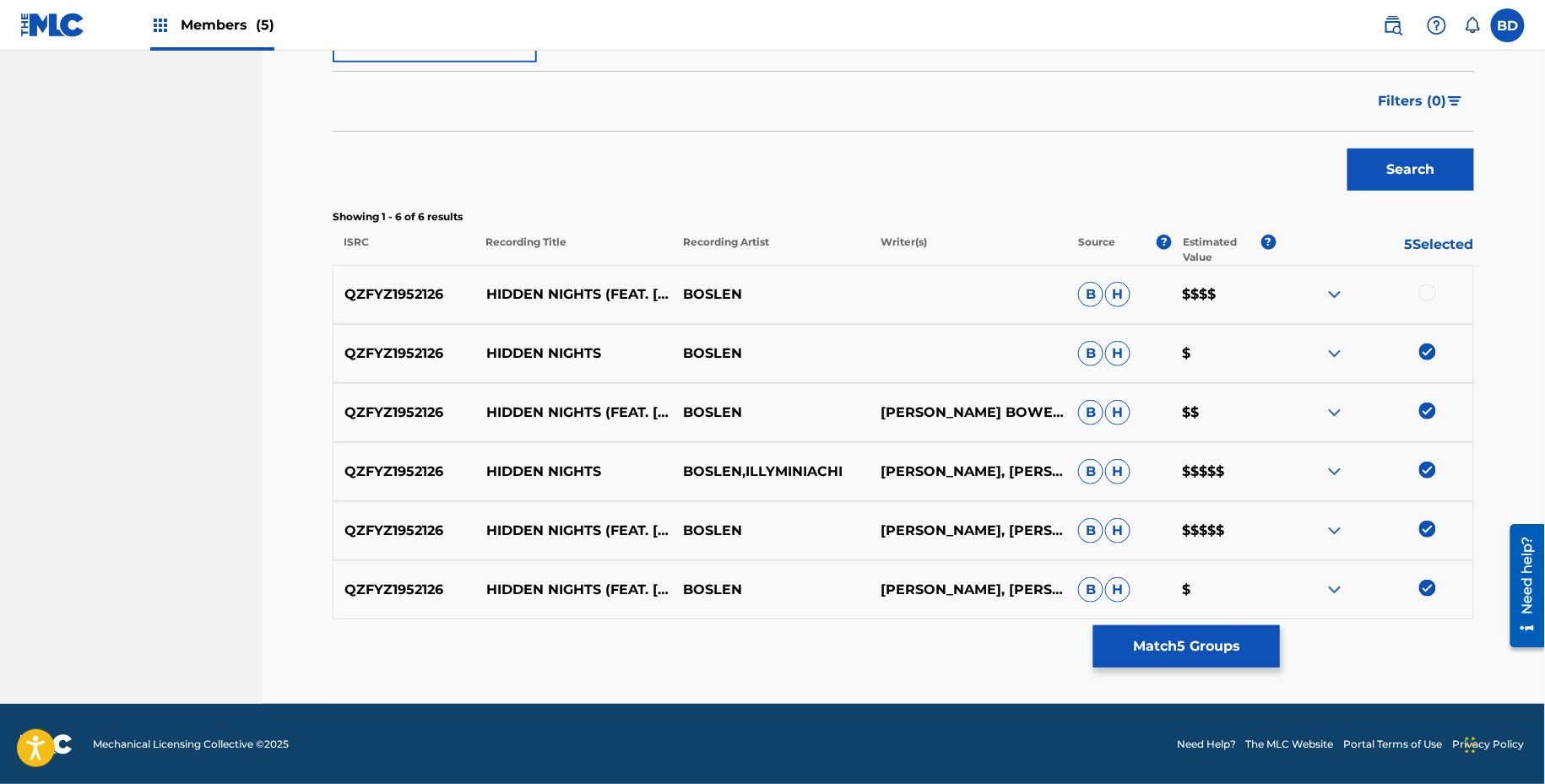
click at [1422, 277] on div "QZFYZ1952126 HIDDEN NIGHTS (FEAT. ILLYMINIACHI) BOSLEN B H $$$$" at bounding box center [903, 294] width 1141 height 59
click at [1425, 286] on div at bounding box center [1427, 293] width 17 height 16
click at [1184, 650] on button "Match 6 Groups" at bounding box center [1186, 646] width 187 height 43
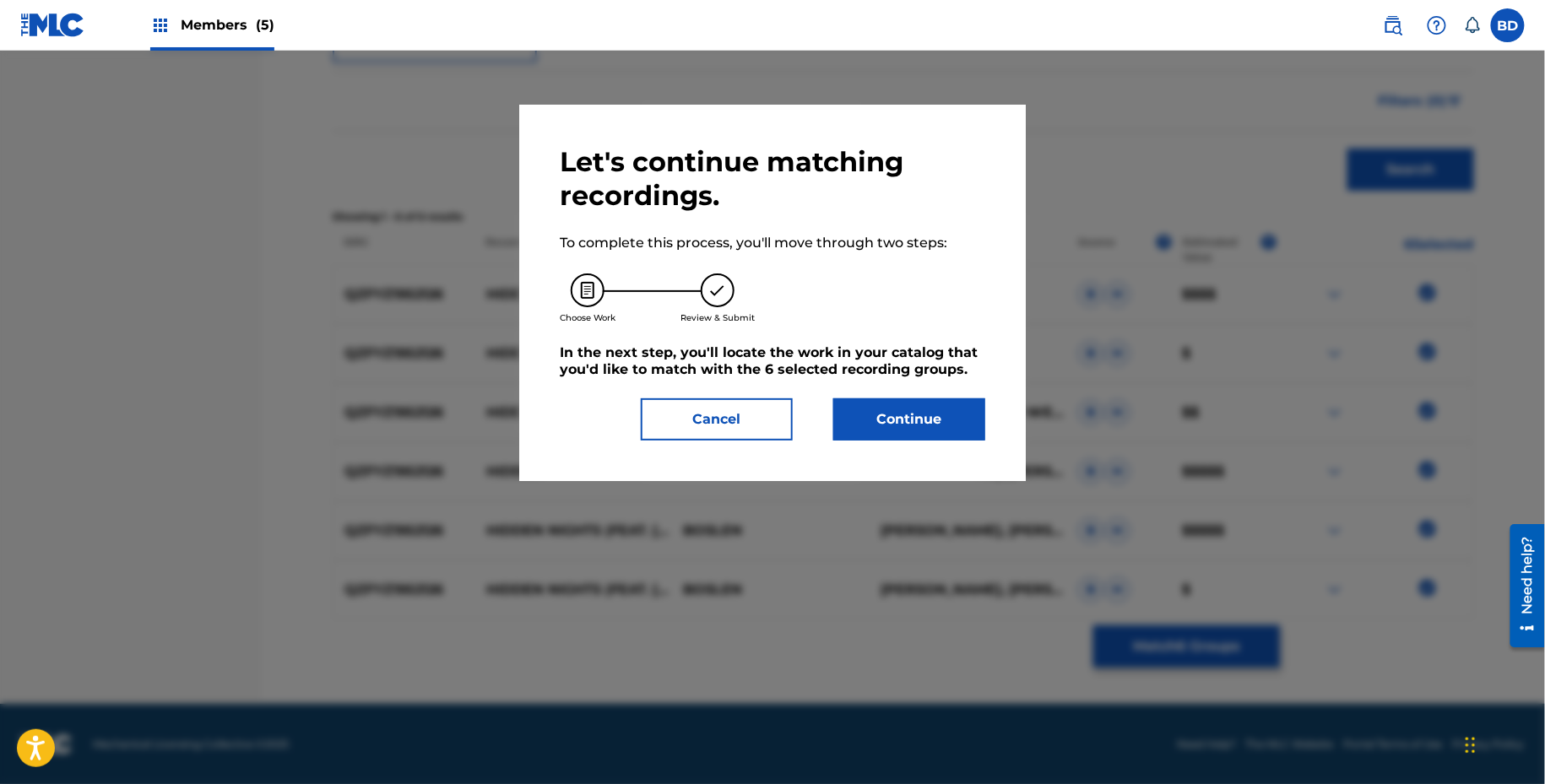
click at [868, 445] on div "Let's continue matching recordings. To complete this process, you'll move throu…" at bounding box center [772, 293] width 506 height 377
click at [868, 434] on button "Continue" at bounding box center [908, 419] width 152 height 43
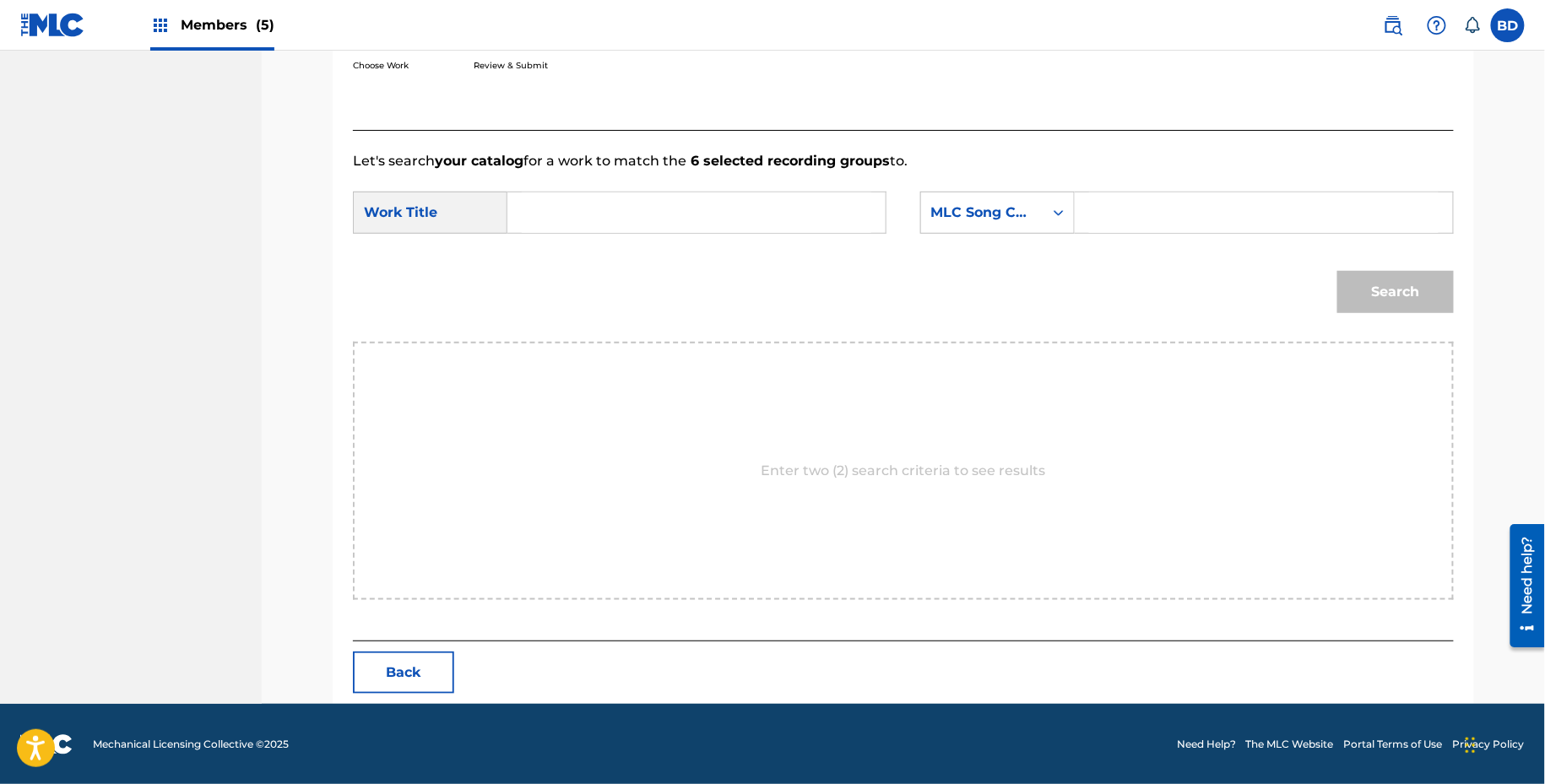
click at [1195, 218] on input "Search Form" at bounding box center [1264, 213] width 349 height 41
paste input "HP8E7V"
type input "HP8E7V"
click at [802, 240] on div "SearchWithCriteriab1cbe9bf-f45b-4e82-a1e0-449ab992f94c Work Title SearchWithCri…" at bounding box center [903, 218] width 1101 height 52
click at [782, 192] on div "Search Form" at bounding box center [697, 213] width 379 height 43
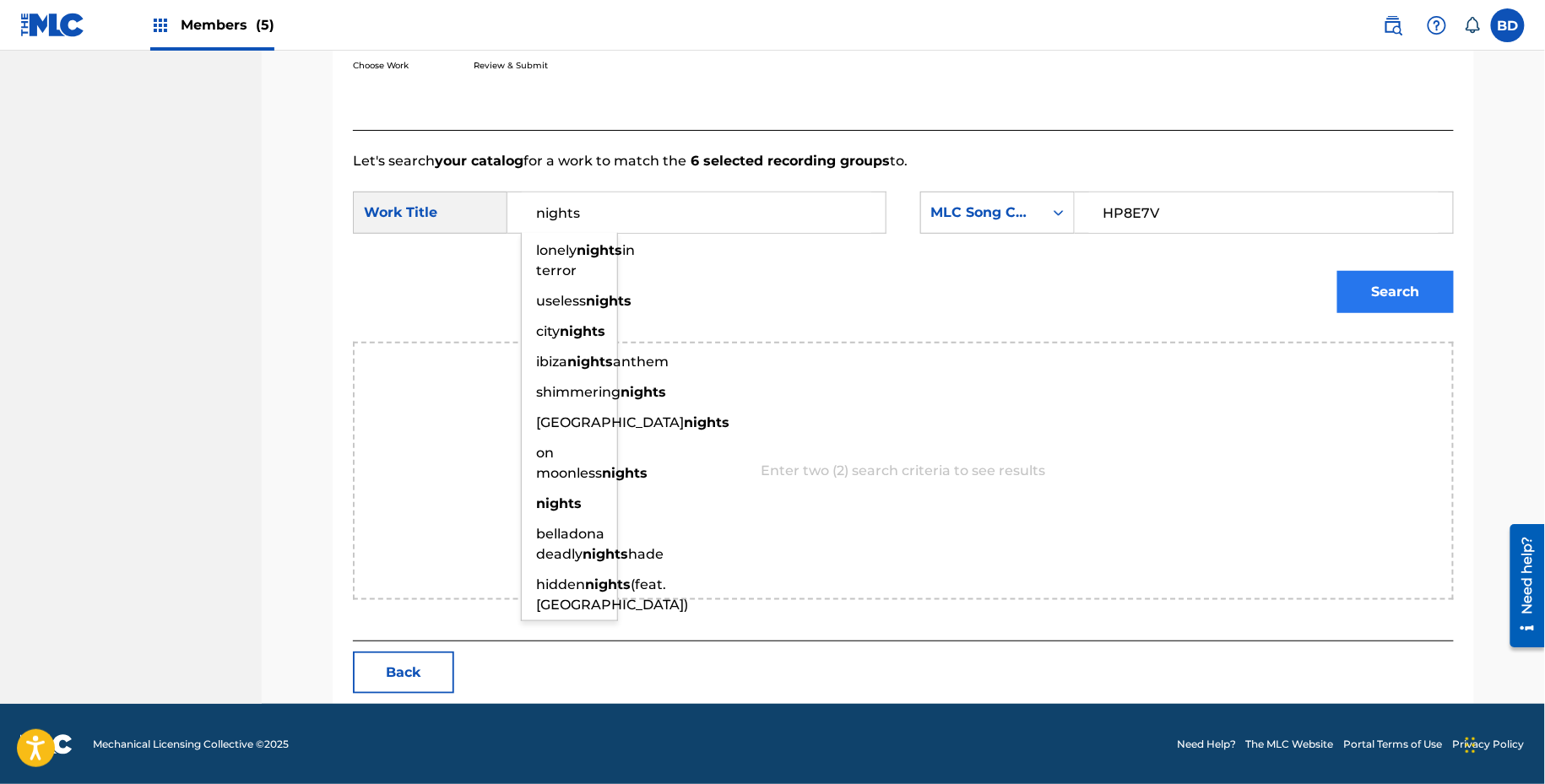
type input "nights"
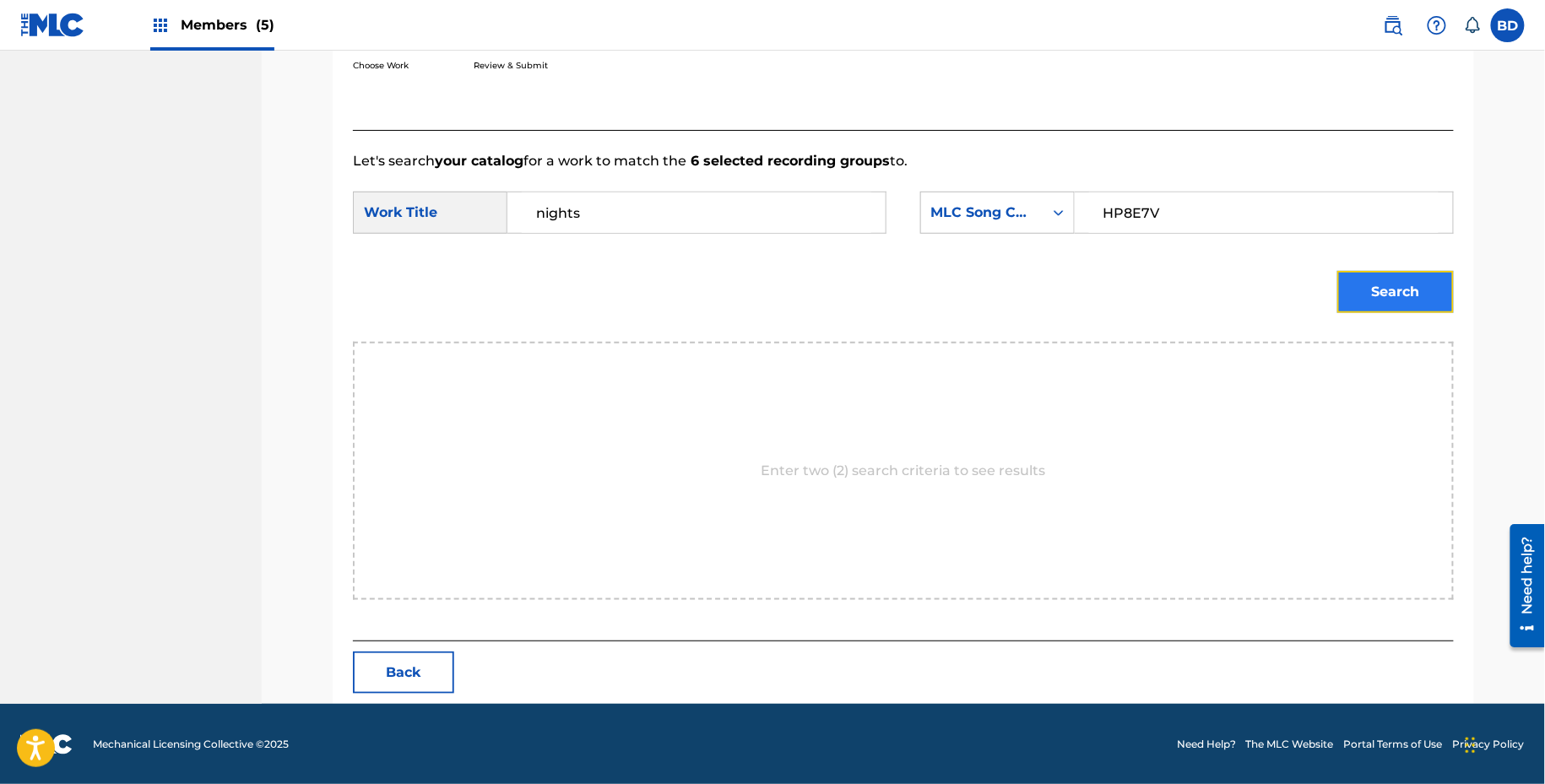
click at [1378, 302] on button "Search" at bounding box center [1396, 292] width 116 height 43
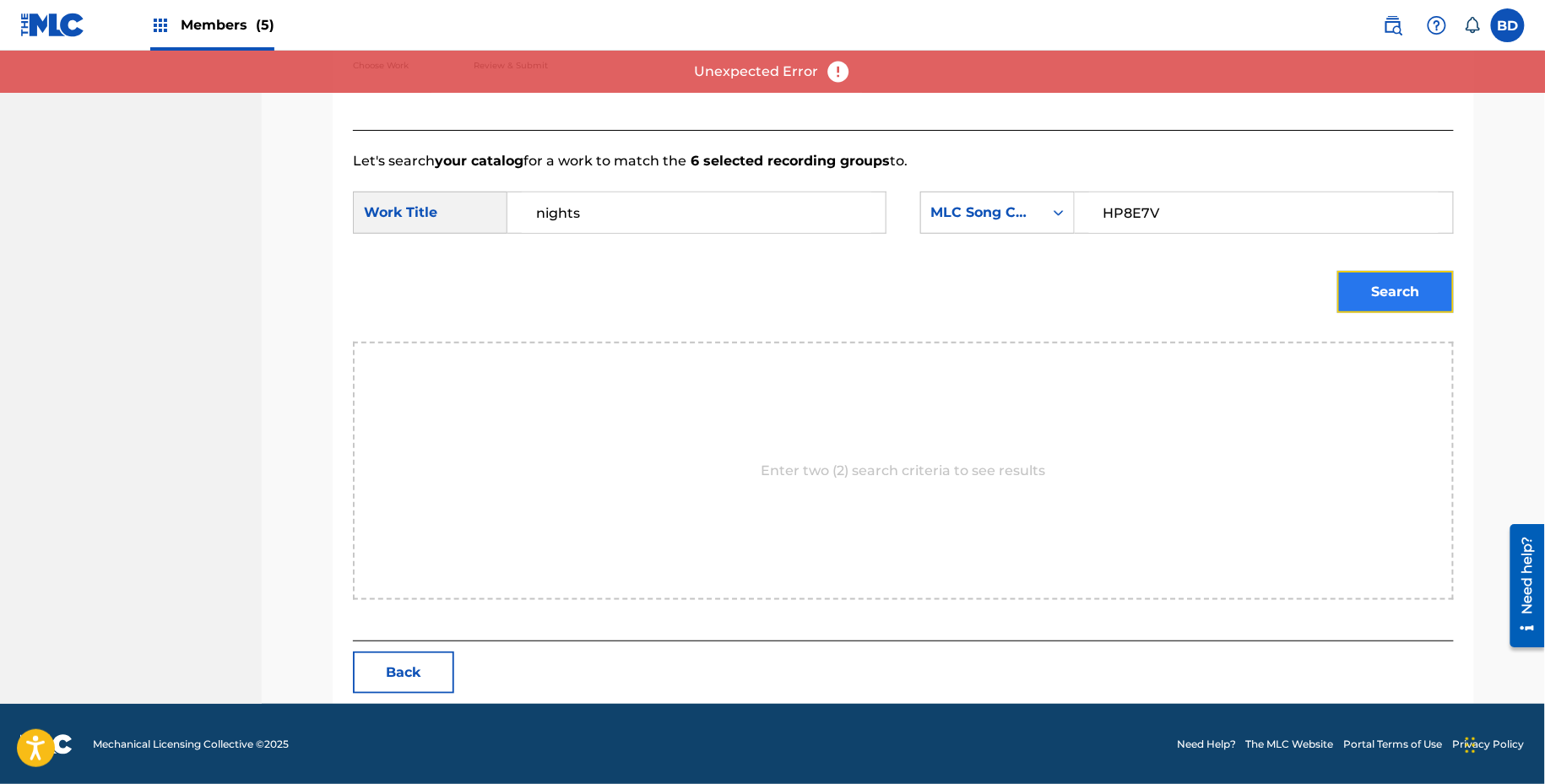
click at [1390, 302] on button "Search" at bounding box center [1396, 292] width 116 height 43
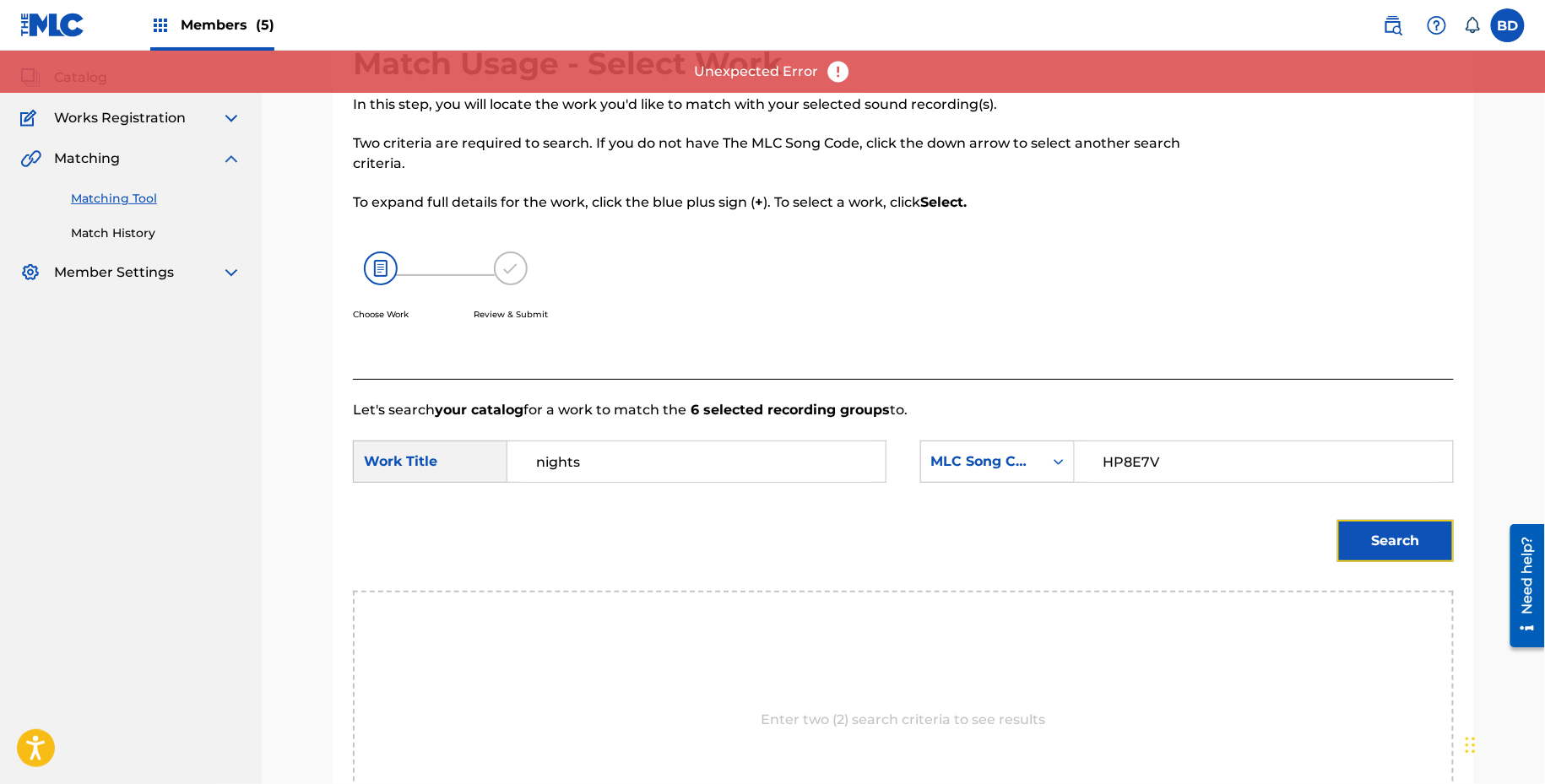
scroll to position [0, 0]
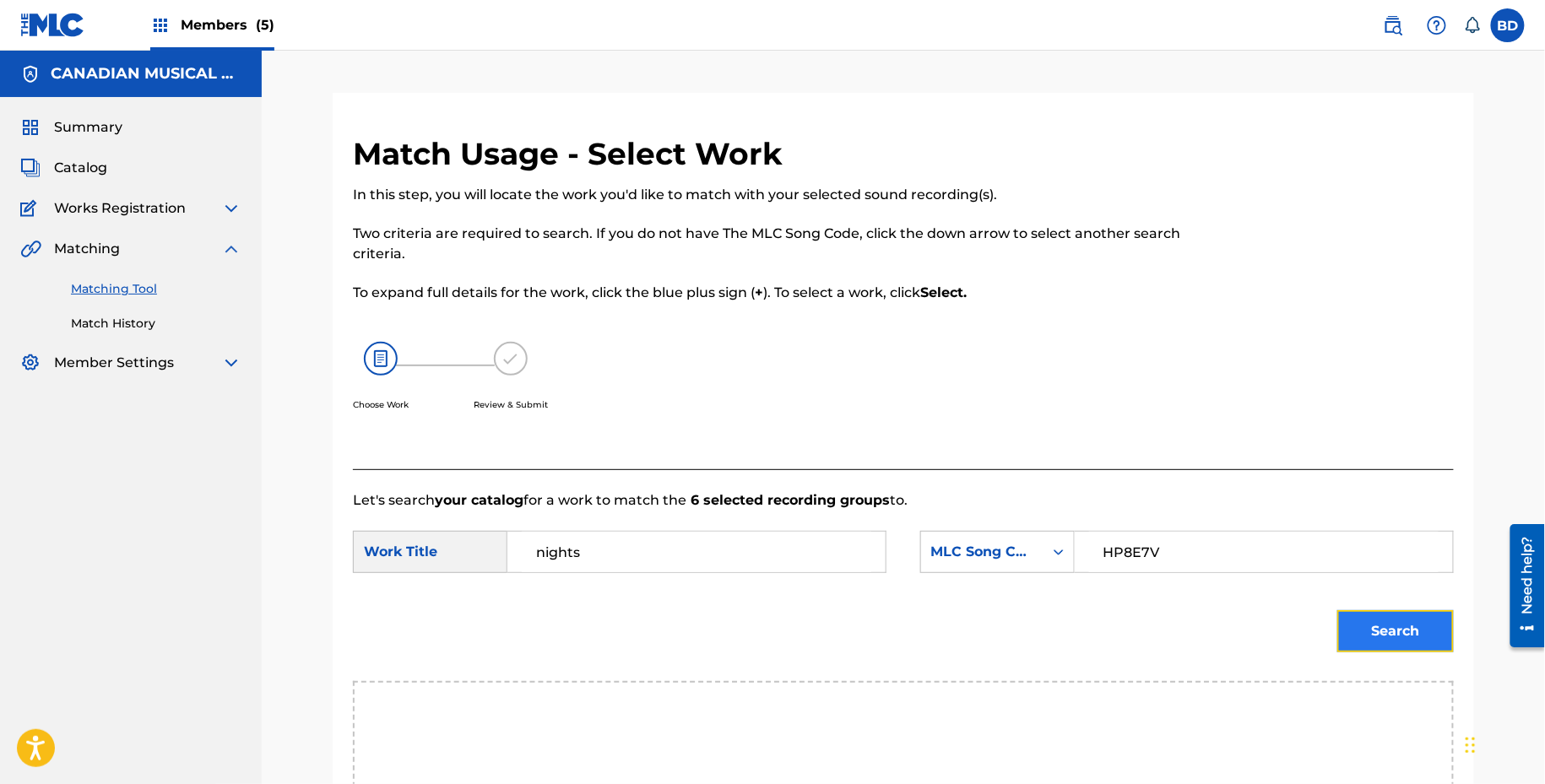
click at [1436, 632] on button "Search" at bounding box center [1396, 631] width 116 height 43
click at [1383, 595] on div "Search" at bounding box center [1391, 627] width 125 height 68
click at [1377, 616] on button "Search" at bounding box center [1396, 631] width 116 height 43
click at [179, 26] on div "Members (5)" at bounding box center [212, 24] width 124 height 49
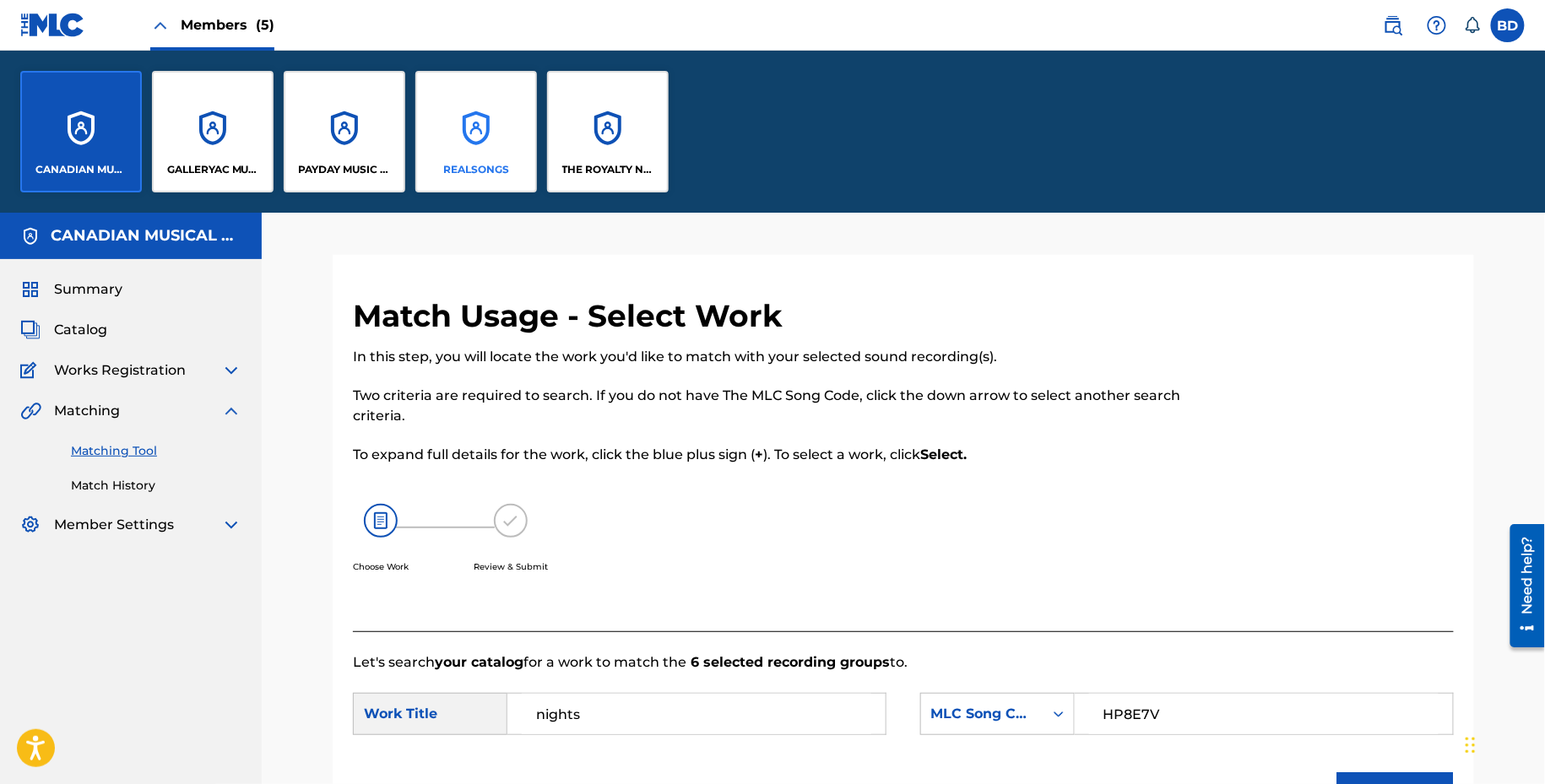
click at [483, 148] on div "REALSONGS" at bounding box center [476, 132] width 122 height 122
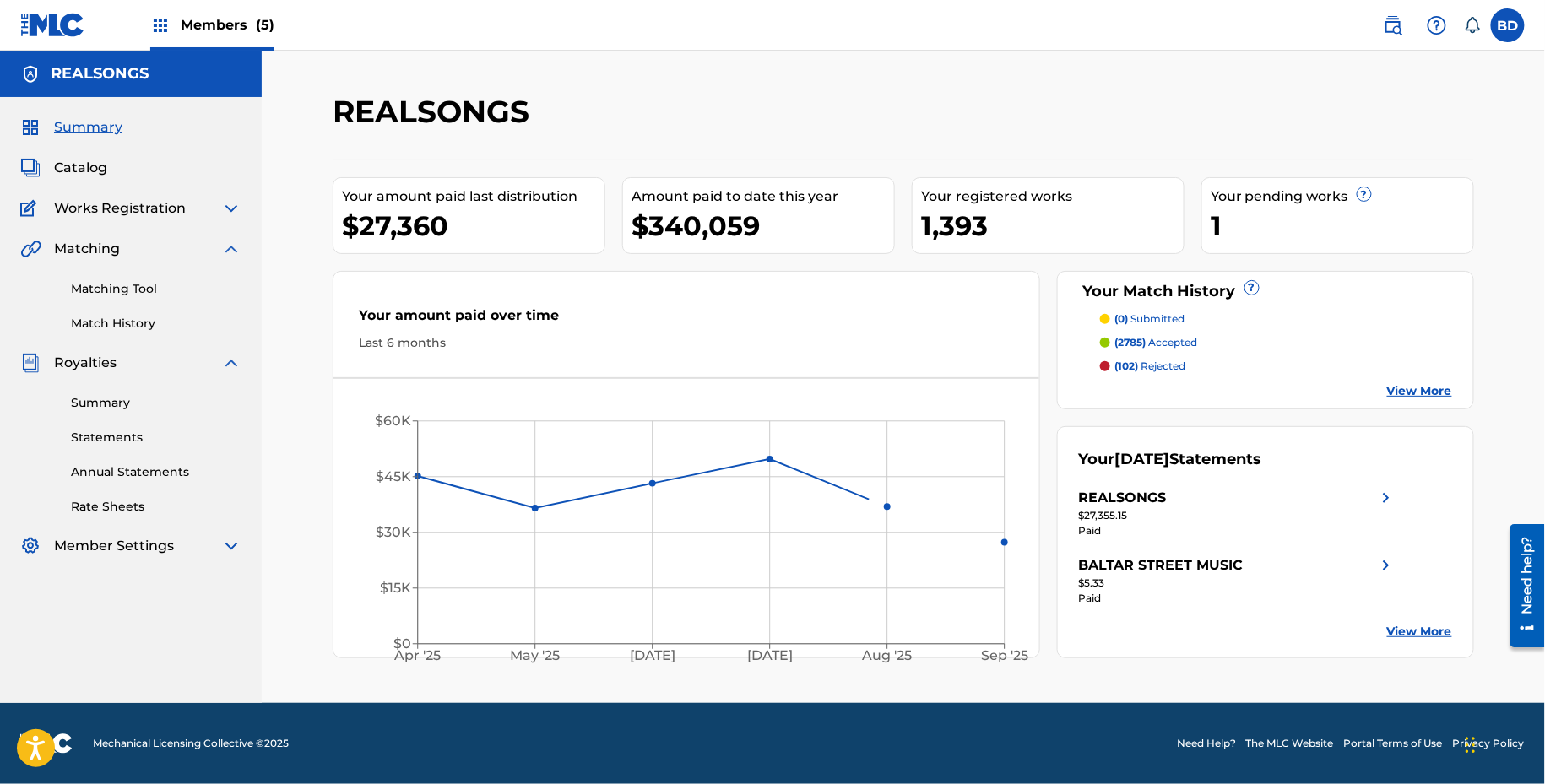
click at [118, 267] on div "Matching Tool Match History" at bounding box center [130, 295] width 221 height 74
click at [118, 286] on link "Matching Tool" at bounding box center [156, 289] width 170 height 17
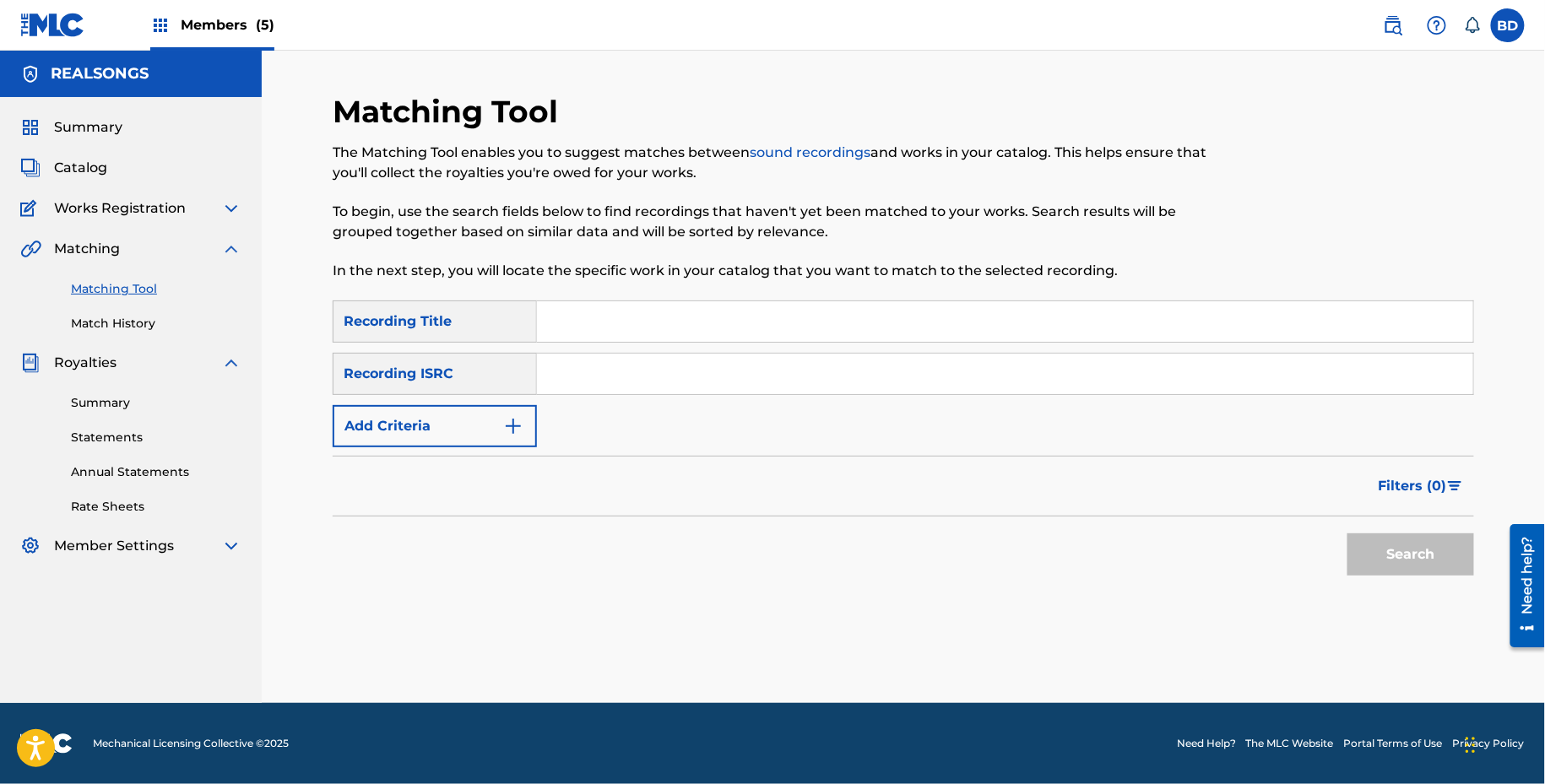
click at [620, 372] on input "Search Form" at bounding box center [1005, 373] width 936 height 41
paste input "QM6MZ1499805"
click at [1347, 533] on button "Search" at bounding box center [1410, 554] width 127 height 43
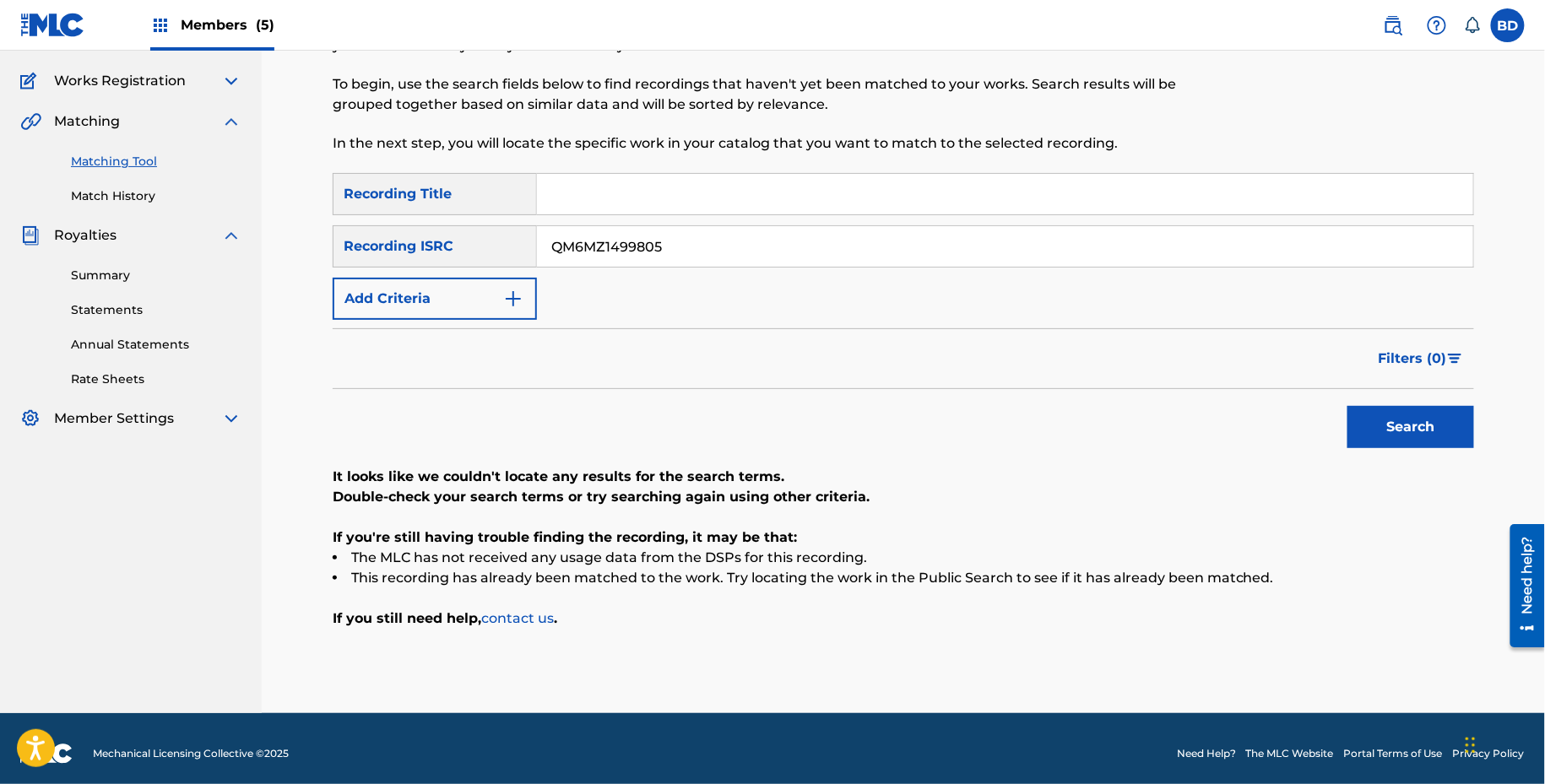
scroll to position [136, 0]
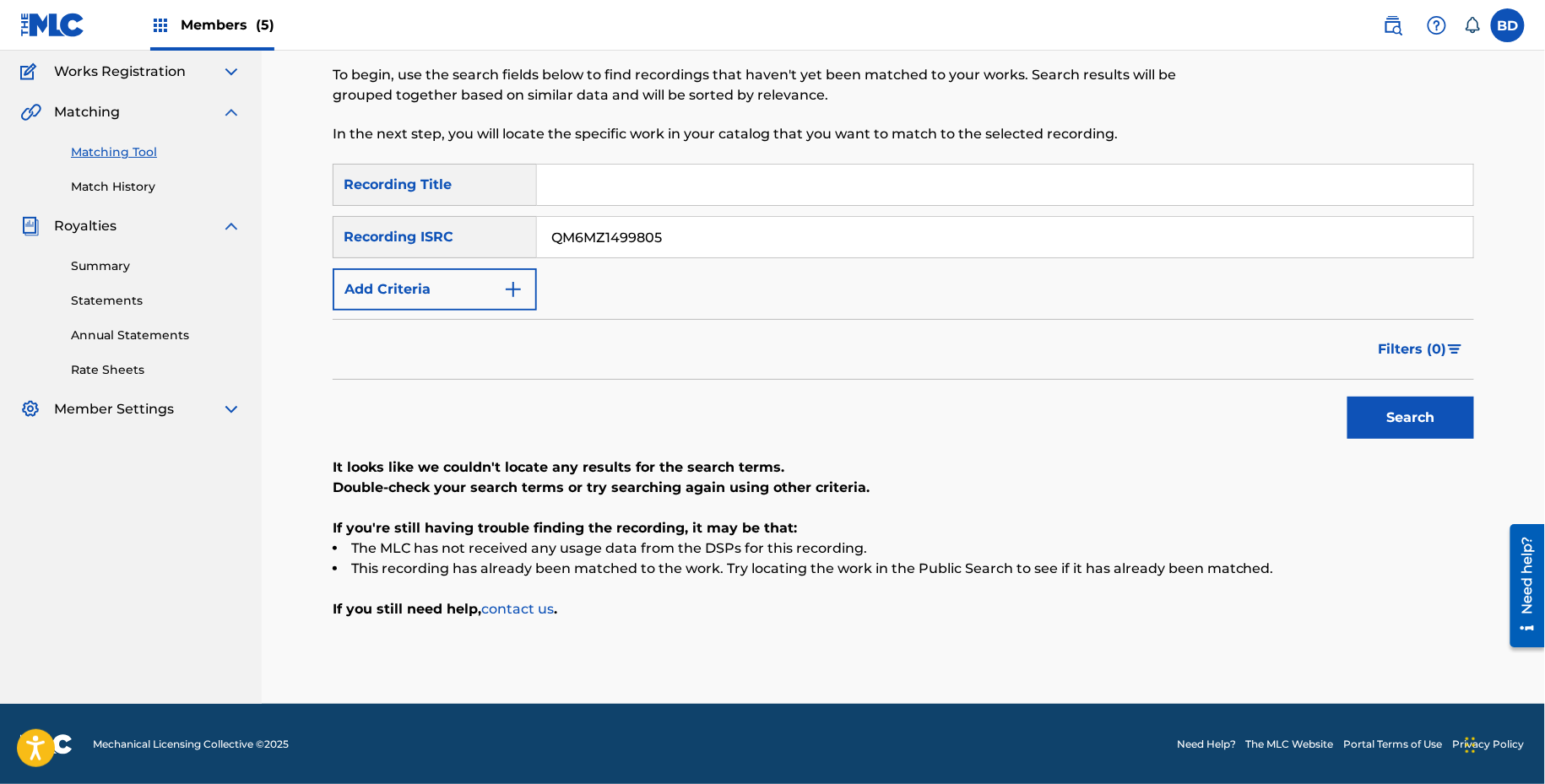
click at [935, 227] on input "QM6MZ1499805" at bounding box center [1005, 237] width 936 height 41
paste input "12"
click at [1347, 397] on button "Search" at bounding box center [1410, 418] width 127 height 43
click at [812, 233] on input "QM6MZ1499812" at bounding box center [1005, 237] width 936 height 41
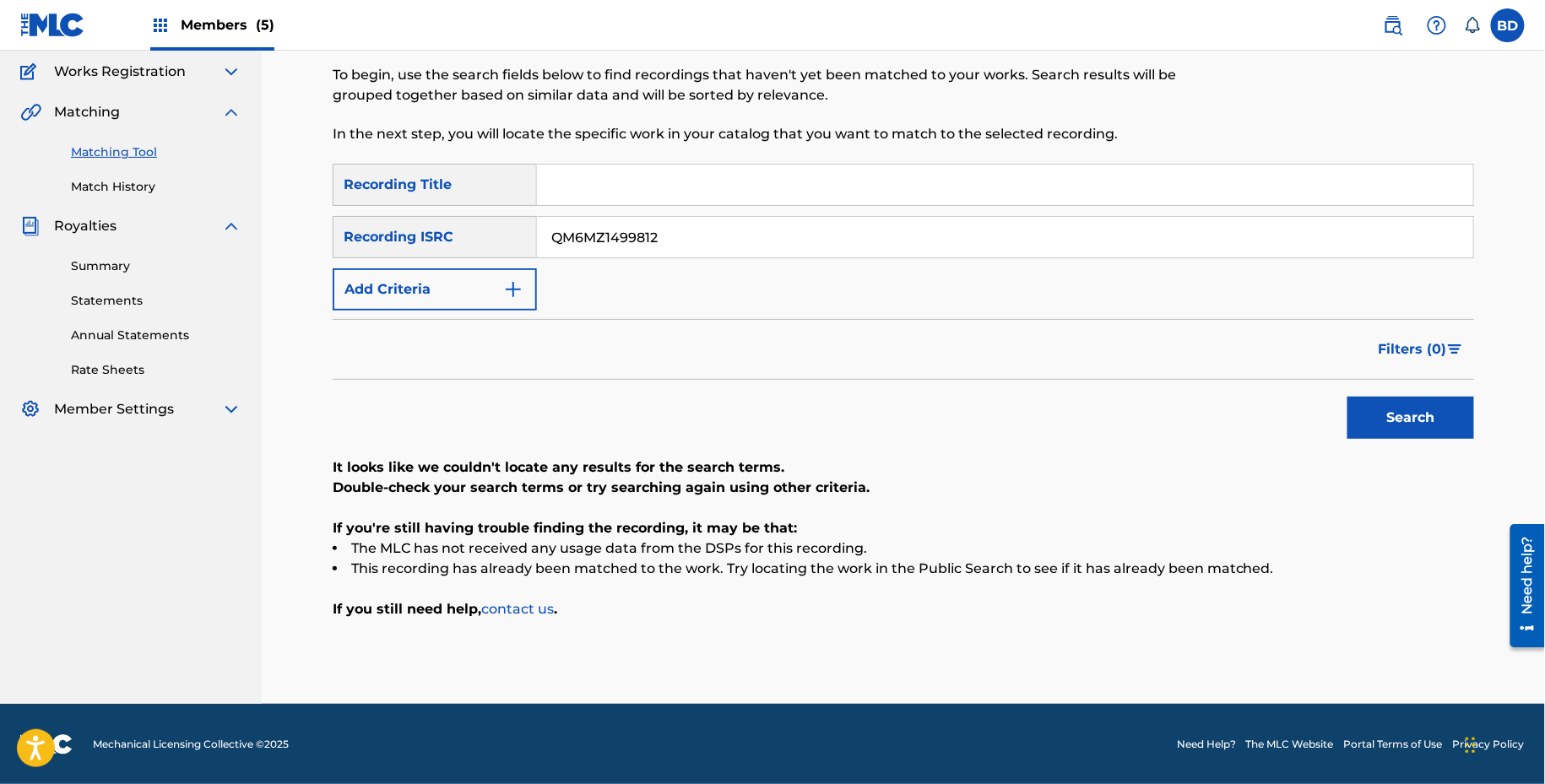
paste input "QM6MZ1725995"
click at [812, 232] on input "QM6MZ1499812QM6MZ1725995" at bounding box center [1005, 237] width 936 height 41
paste input "Search Form"
click at [1347, 397] on button "Search" at bounding box center [1410, 418] width 127 height 43
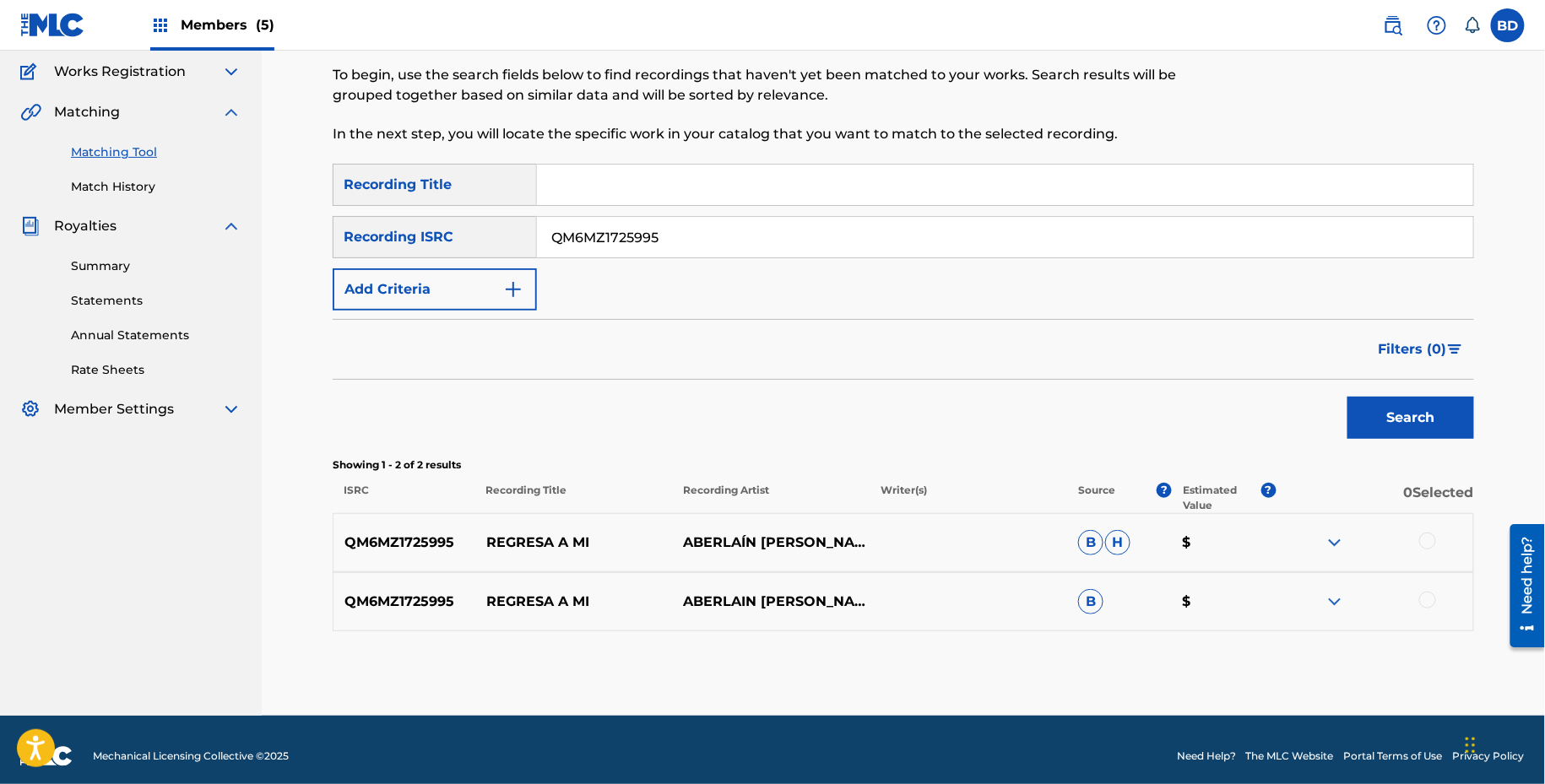
click at [512, 544] on p "REGRESA A MI" at bounding box center [573, 542] width 197 height 20
copy p "REGRESA A MI"
click at [697, 240] on input "QM6MZ1725995" at bounding box center [1005, 237] width 936 height 41
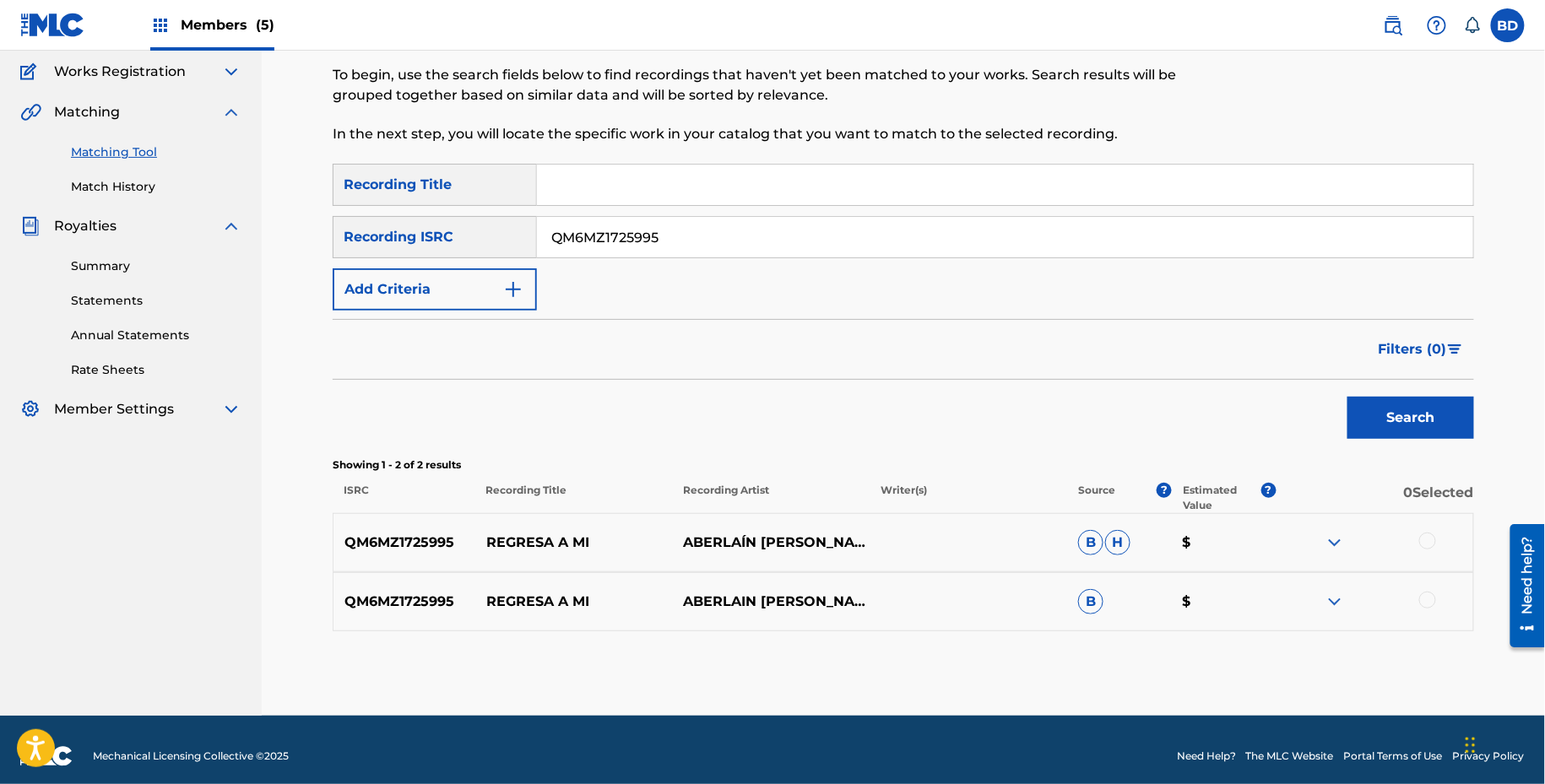
click at [697, 240] on input "QM6MZ1725995" at bounding box center [1005, 237] width 936 height 41
paste input "ZDA52244678"
click at [1347, 397] on button "Search" at bounding box center [1410, 418] width 127 height 43
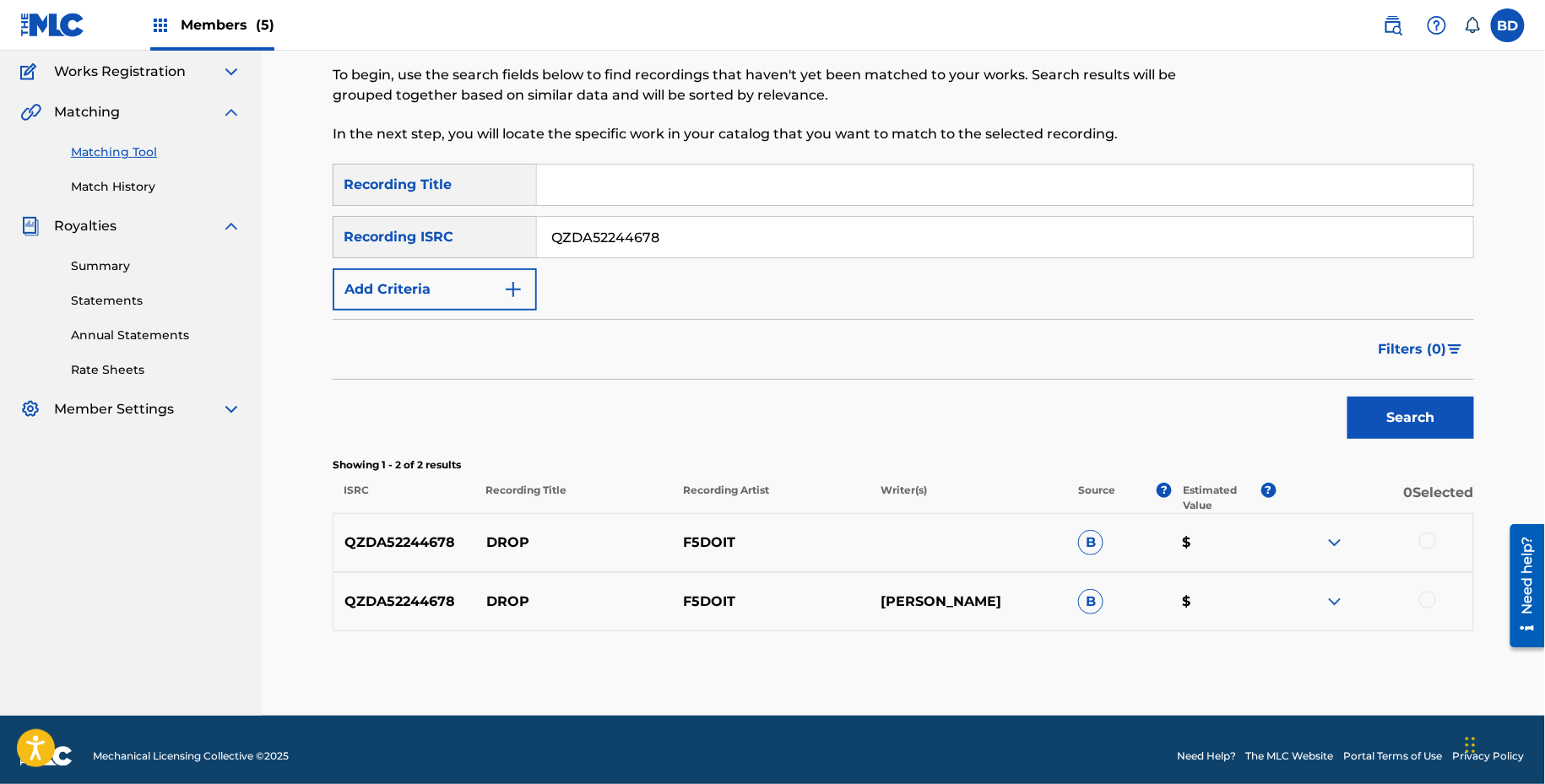
click at [491, 540] on p "DROP" at bounding box center [573, 542] width 197 height 20
copy p "DROP"
click at [723, 221] on input "QZDA52244678" at bounding box center [1005, 237] width 936 height 41
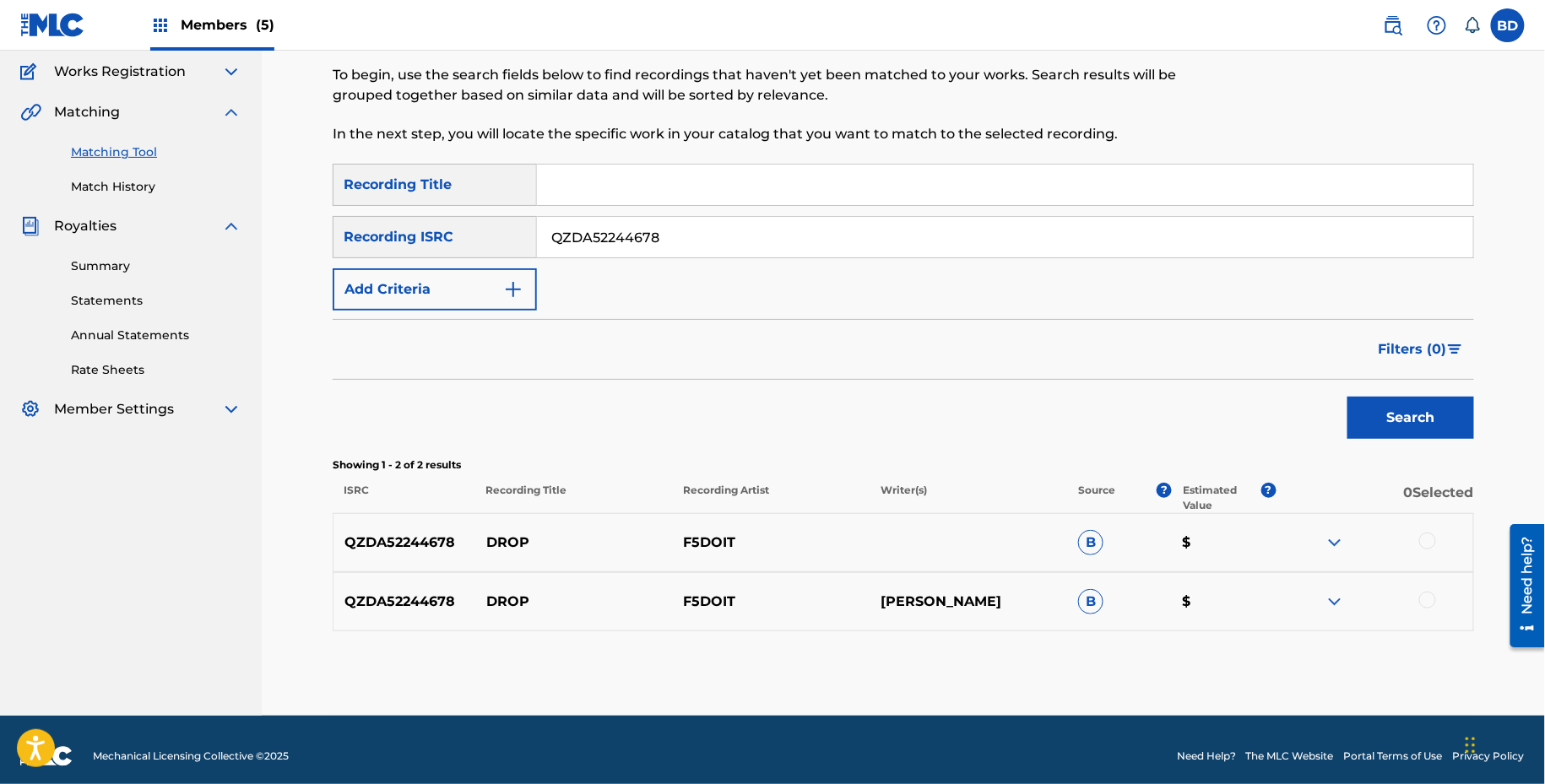
paste input "075644"
click at [1347, 397] on button "Search" at bounding box center [1410, 418] width 127 height 43
click at [516, 541] on p "TELL ME" at bounding box center [573, 542] width 197 height 20
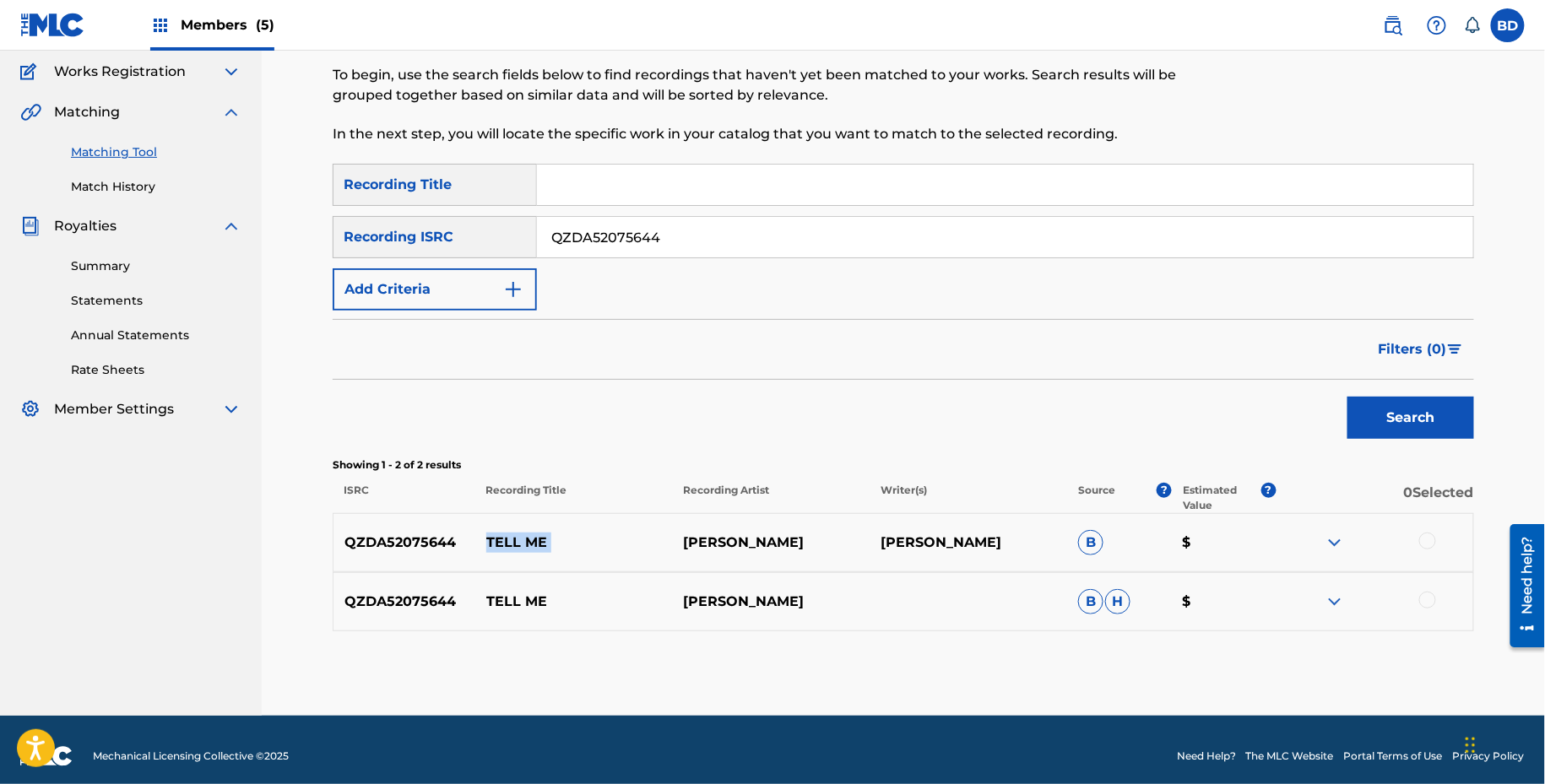
click at [516, 541] on p "TELL ME" at bounding box center [573, 542] width 197 height 20
copy p "TELL ME"
click at [1343, 591] on img at bounding box center [1334, 601] width 20 height 20
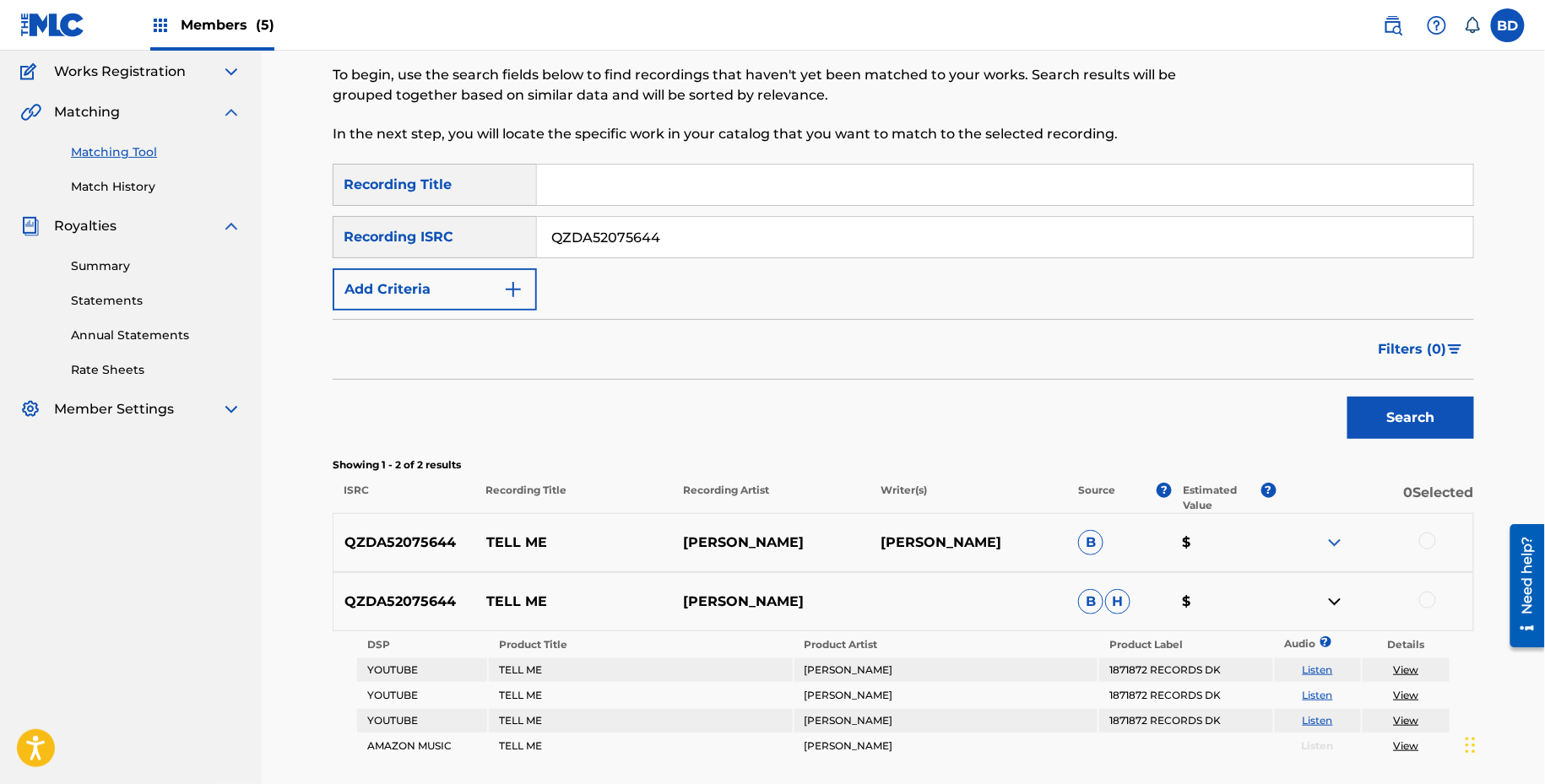
click at [1344, 519] on div "QZDA52075644 TELL ME JOHNNY B JOHNNY BERGENSTEIN B $" at bounding box center [903, 543] width 1141 height 59
click at [1344, 526] on div "QZDA52075644 TELL ME JOHNNY B JOHNNY BERGENSTEIN B $" at bounding box center [903, 543] width 1141 height 59
click at [1337, 541] on img at bounding box center [1334, 542] width 20 height 20
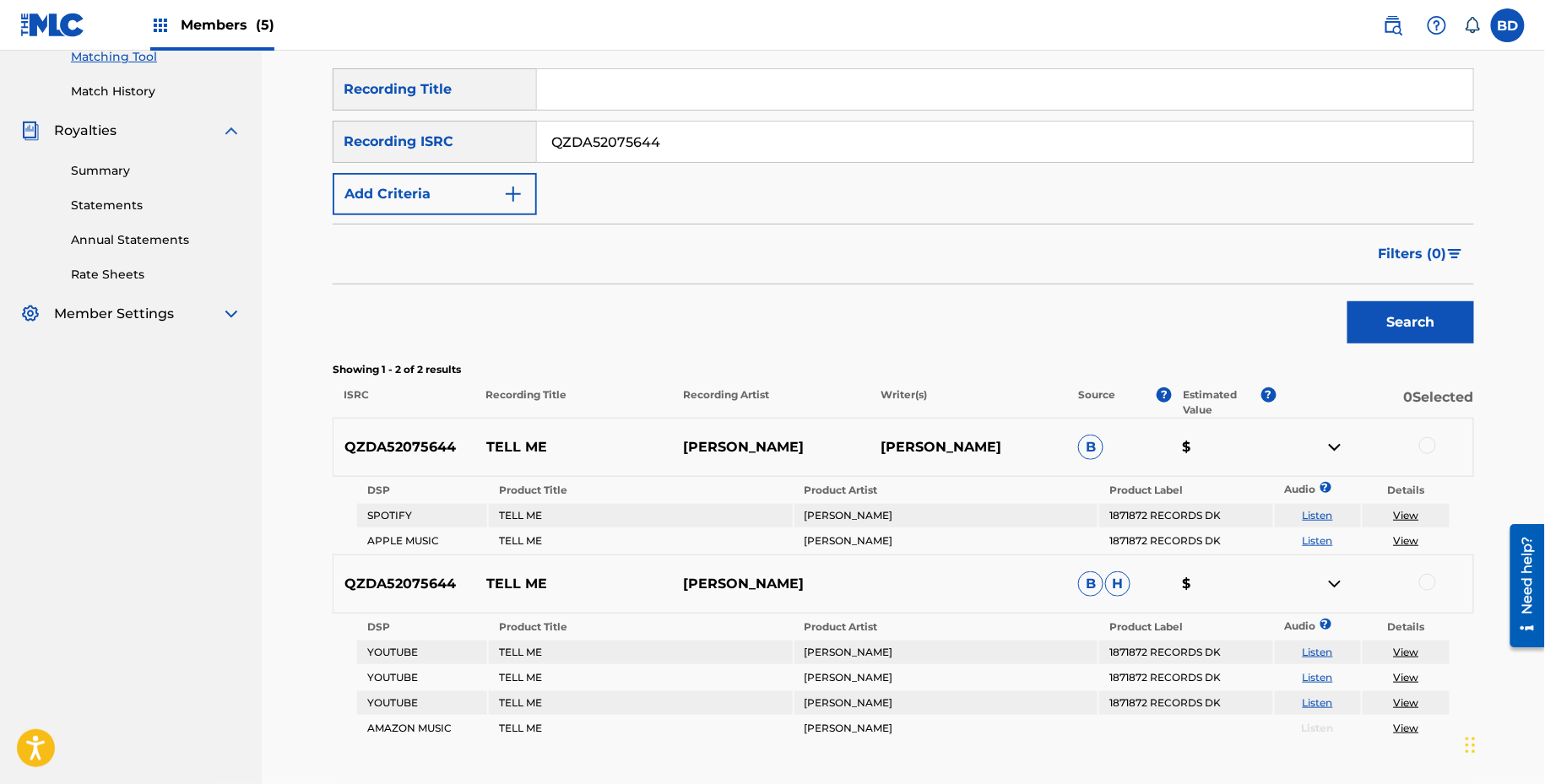
scroll to position [231, 0]
click at [546, 138] on input "QZDA52075644" at bounding box center [1005, 142] width 936 height 41
paste input "42369802"
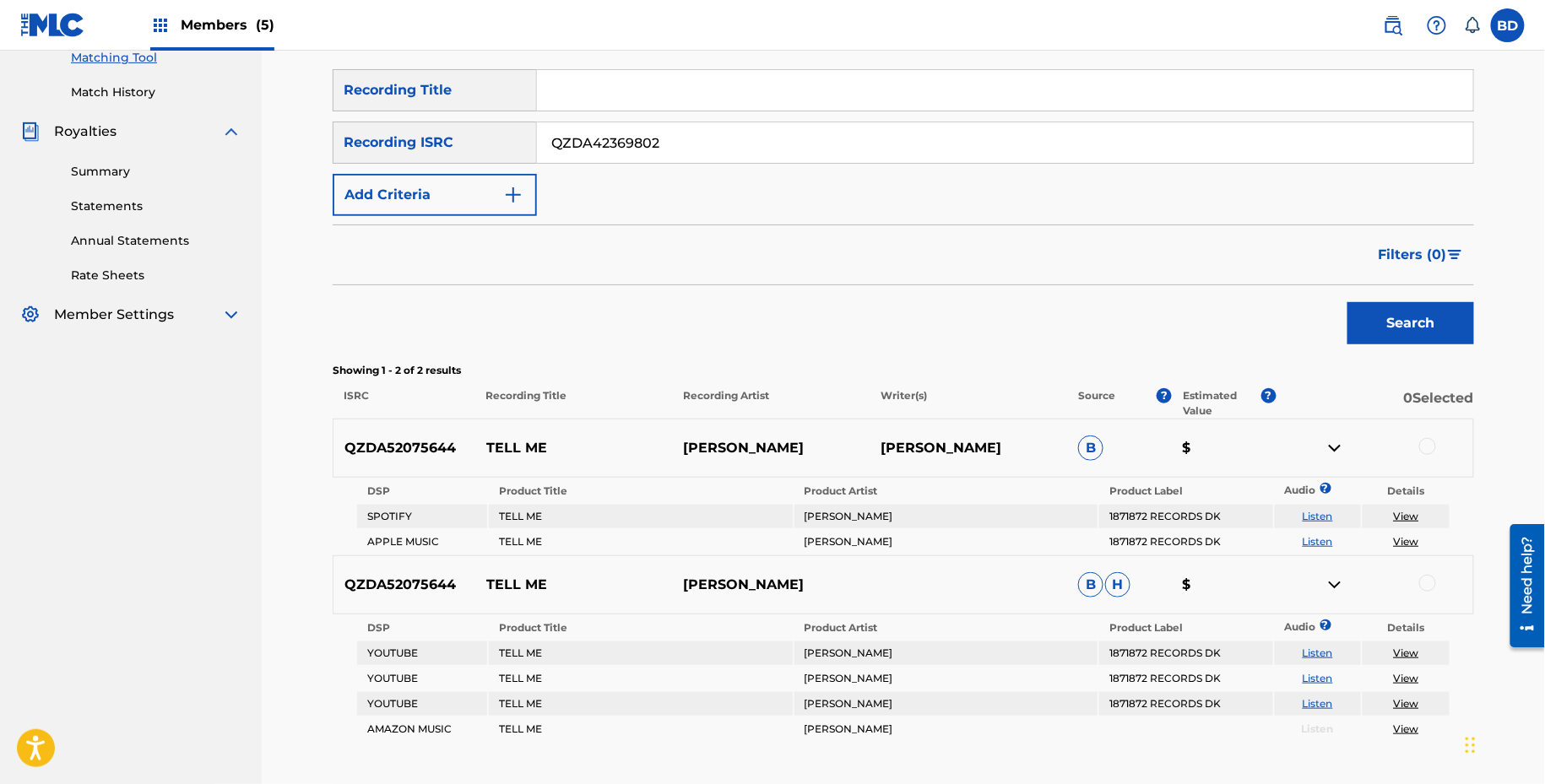
type input "QZDA42369802"
click at [1347, 302] on button "Search" at bounding box center [1410, 323] width 127 height 43
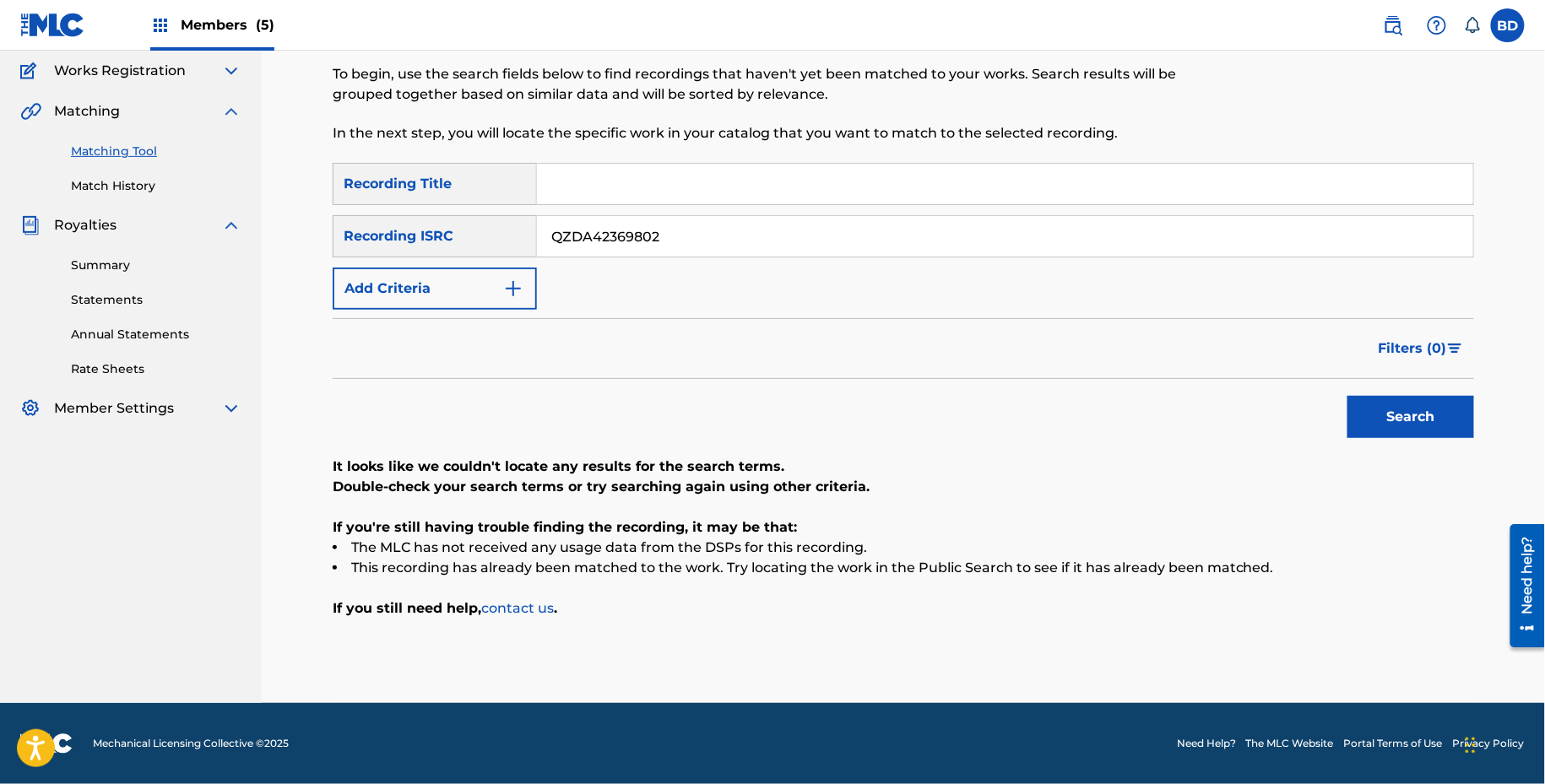
scroll to position [136, 0]
click at [188, 292] on link "Statements" at bounding box center [156, 300] width 170 height 17
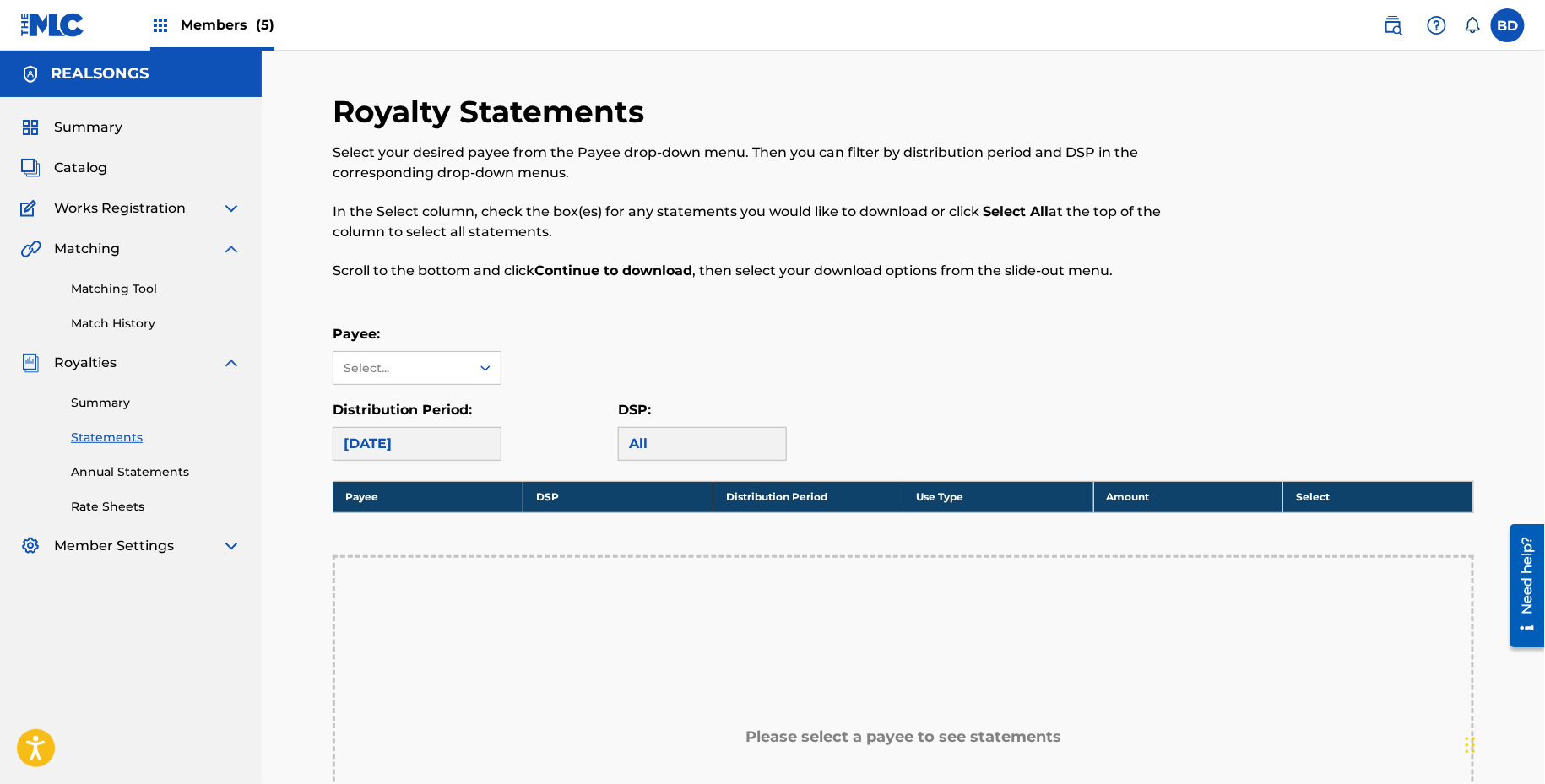
click at [111, 313] on div "Matching Tool Match History" at bounding box center [130, 295] width 221 height 74
click at [114, 315] on link "Match History" at bounding box center [156, 324] width 170 height 17
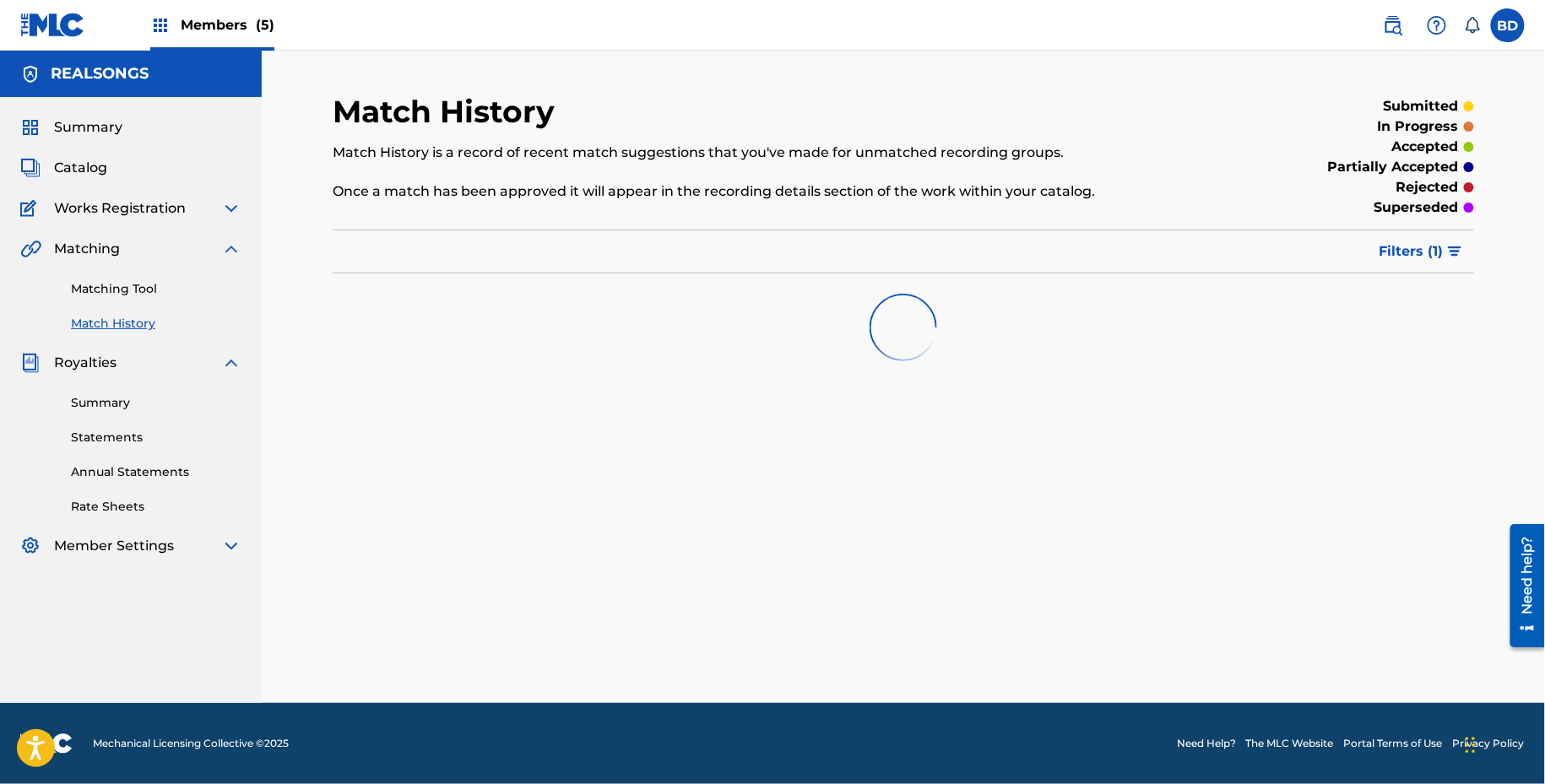
click at [258, 368] on div "Summary Catalog Works Registration Claiming Tool Individual Registration Tool B…" at bounding box center [130, 337] width 261 height 479
click at [236, 367] on img at bounding box center [231, 362] width 20 height 20
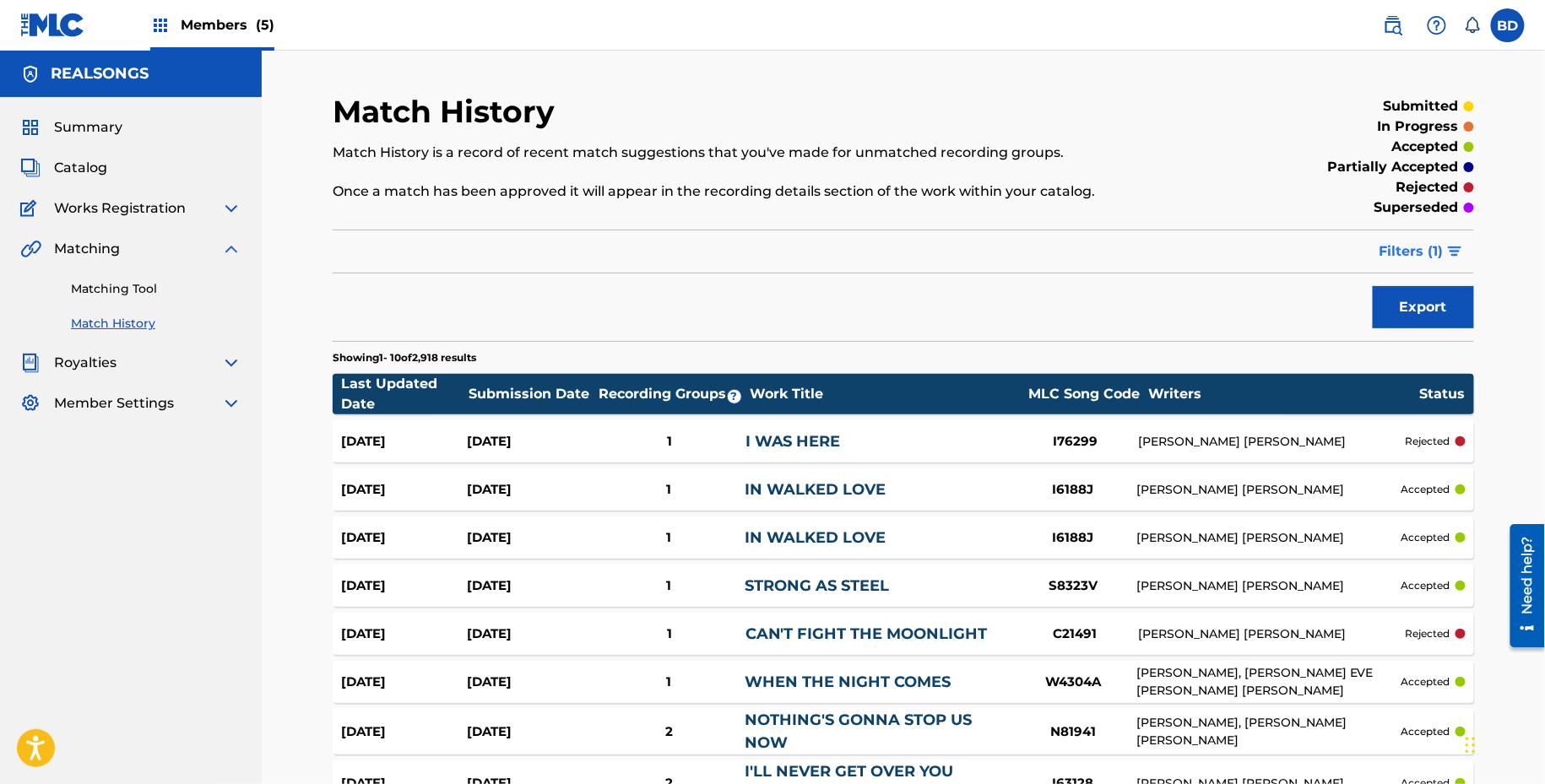
click at [1411, 259] on span "Filters ( 1 )" at bounding box center [1411, 251] width 64 height 20
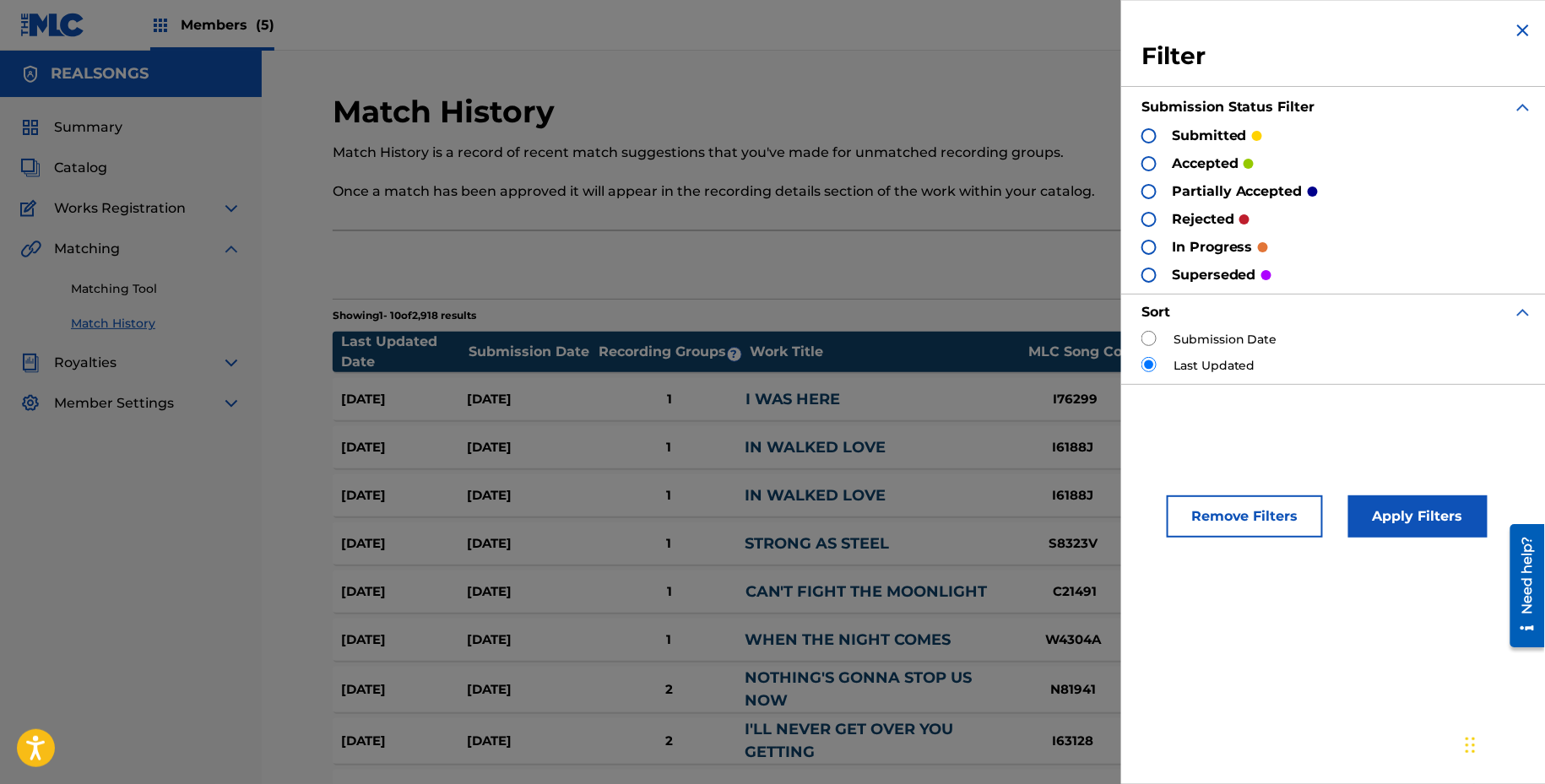
click at [1149, 333] on input "radio" at bounding box center [1148, 338] width 15 height 15
radio input "true"
click at [1381, 486] on div "Remove Filters Apply Filters" at bounding box center [1337, 506] width 432 height 103
click at [1381, 501] on button "Apply Filters" at bounding box center [1417, 517] width 139 height 43
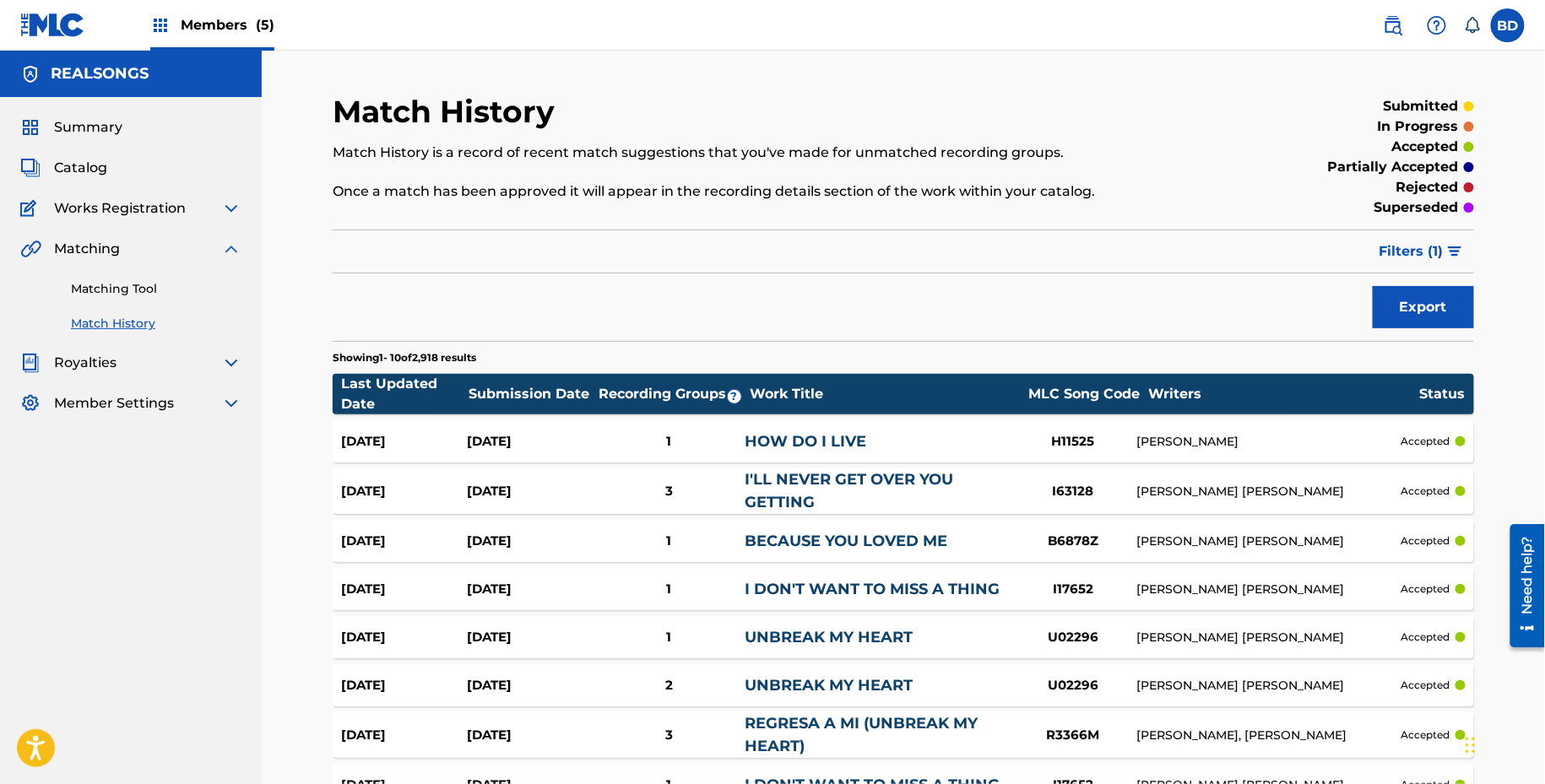
click at [242, 21] on span "Members (5)" at bounding box center [228, 24] width 94 height 19
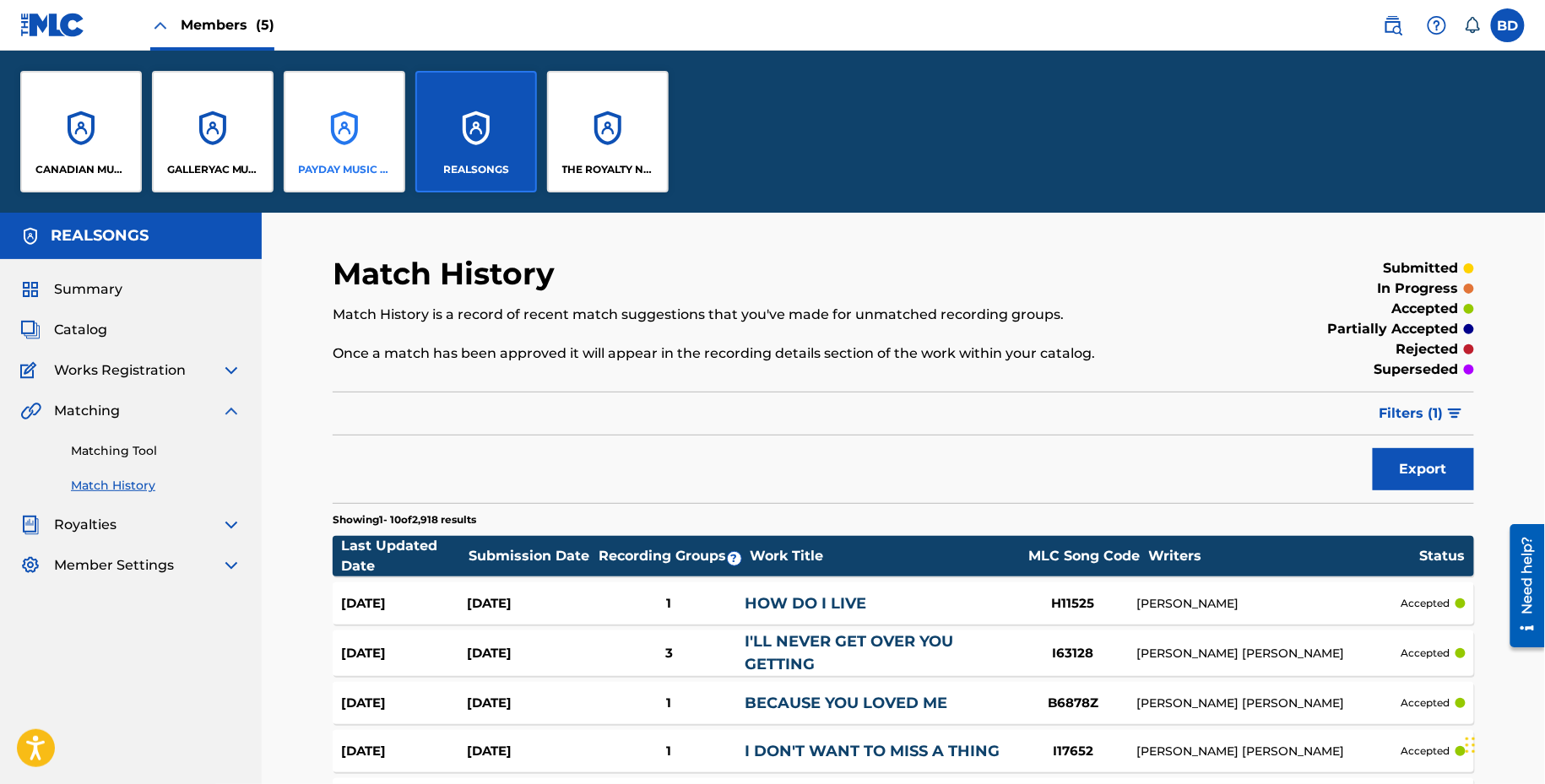
click at [313, 155] on div "PAYDAY MUSIC PUB" at bounding box center [345, 132] width 122 height 122
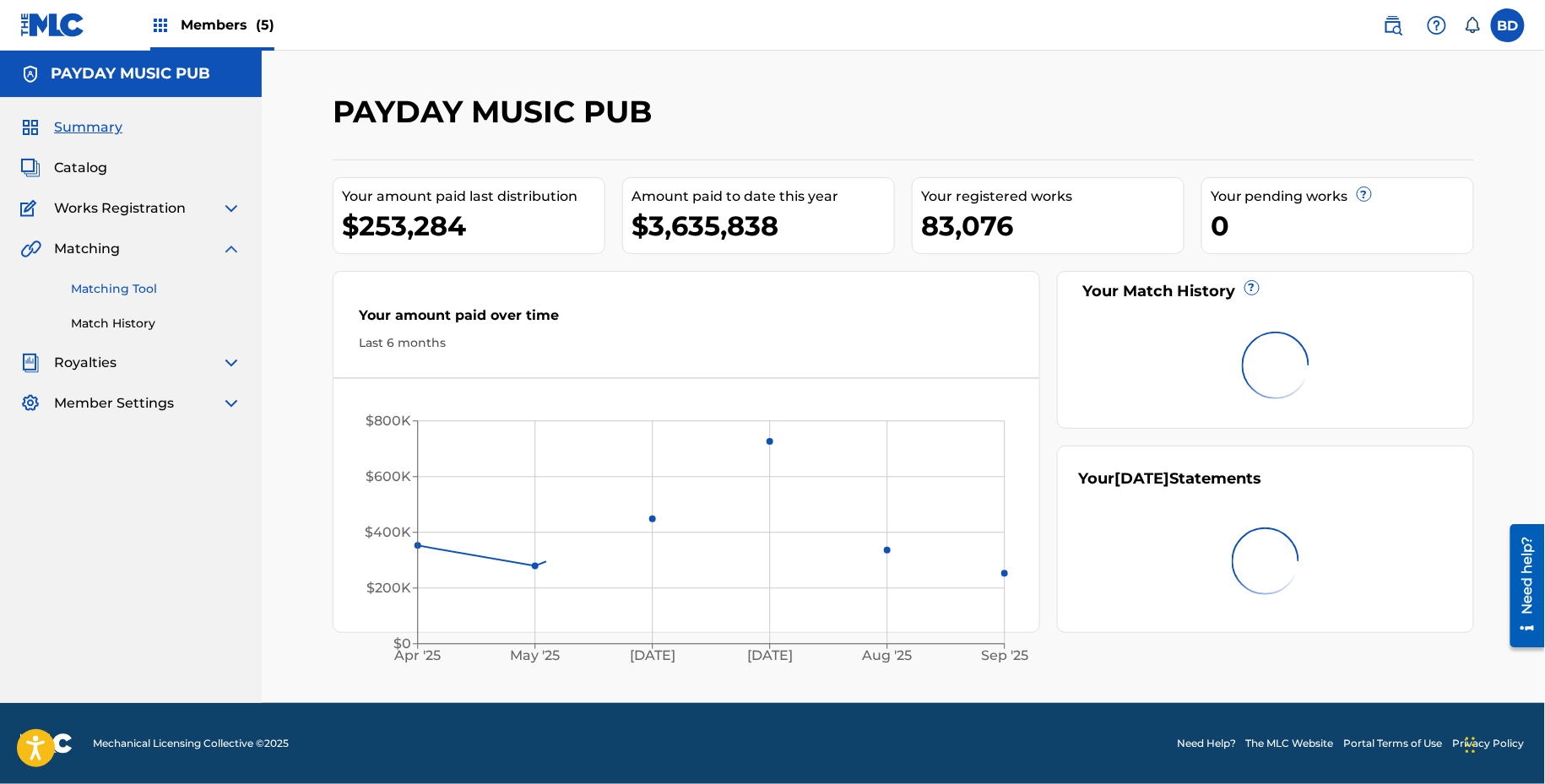
click at [122, 286] on link "Matching Tool" at bounding box center [156, 289] width 170 height 17
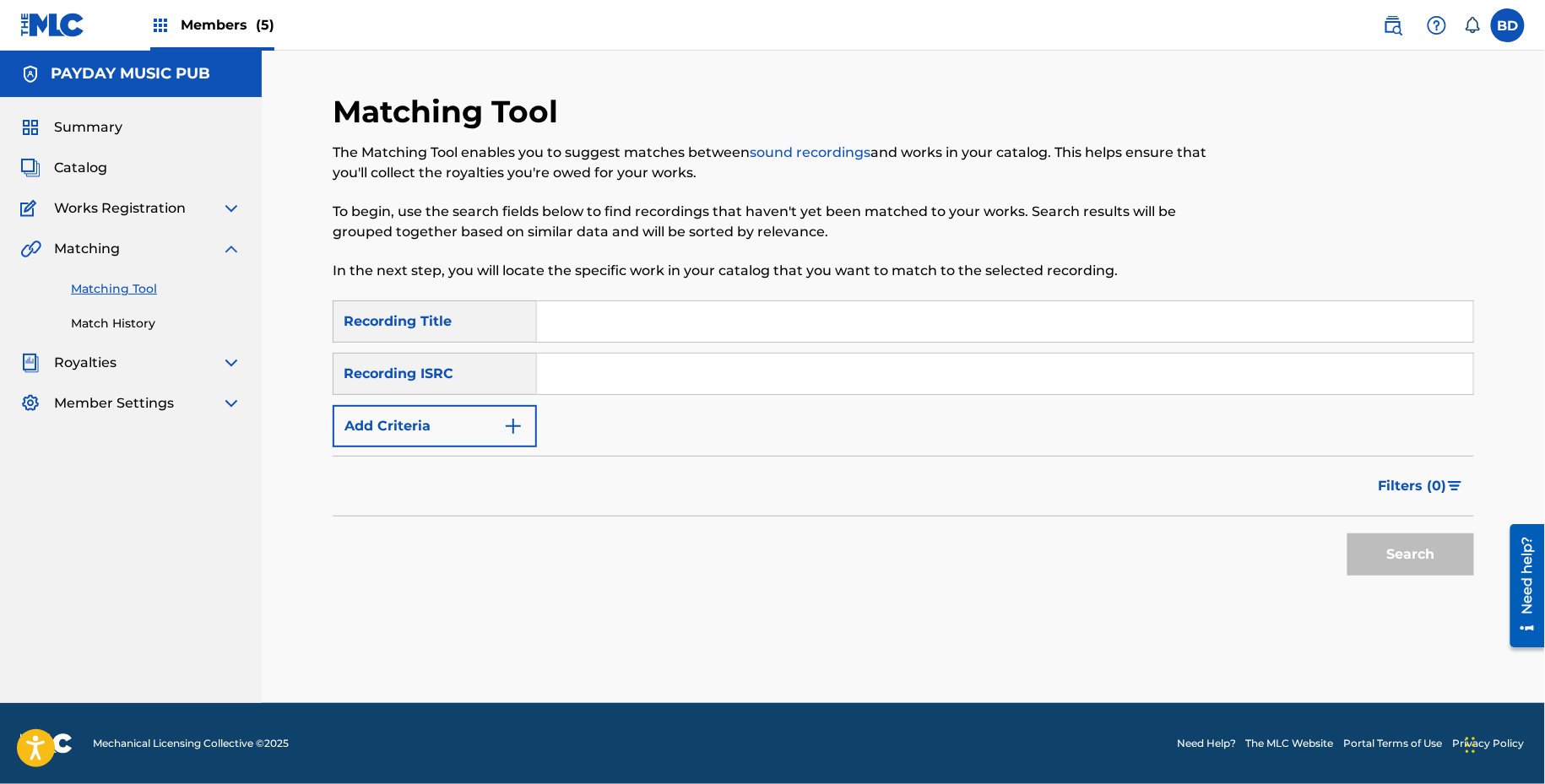
click at [606, 369] on input "Search Form" at bounding box center [1005, 373] width 936 height 41
paste input "QZDA42346078"
type input "QZDA42346078"
click at [1347, 533] on button "Search" at bounding box center [1410, 554] width 127 height 43
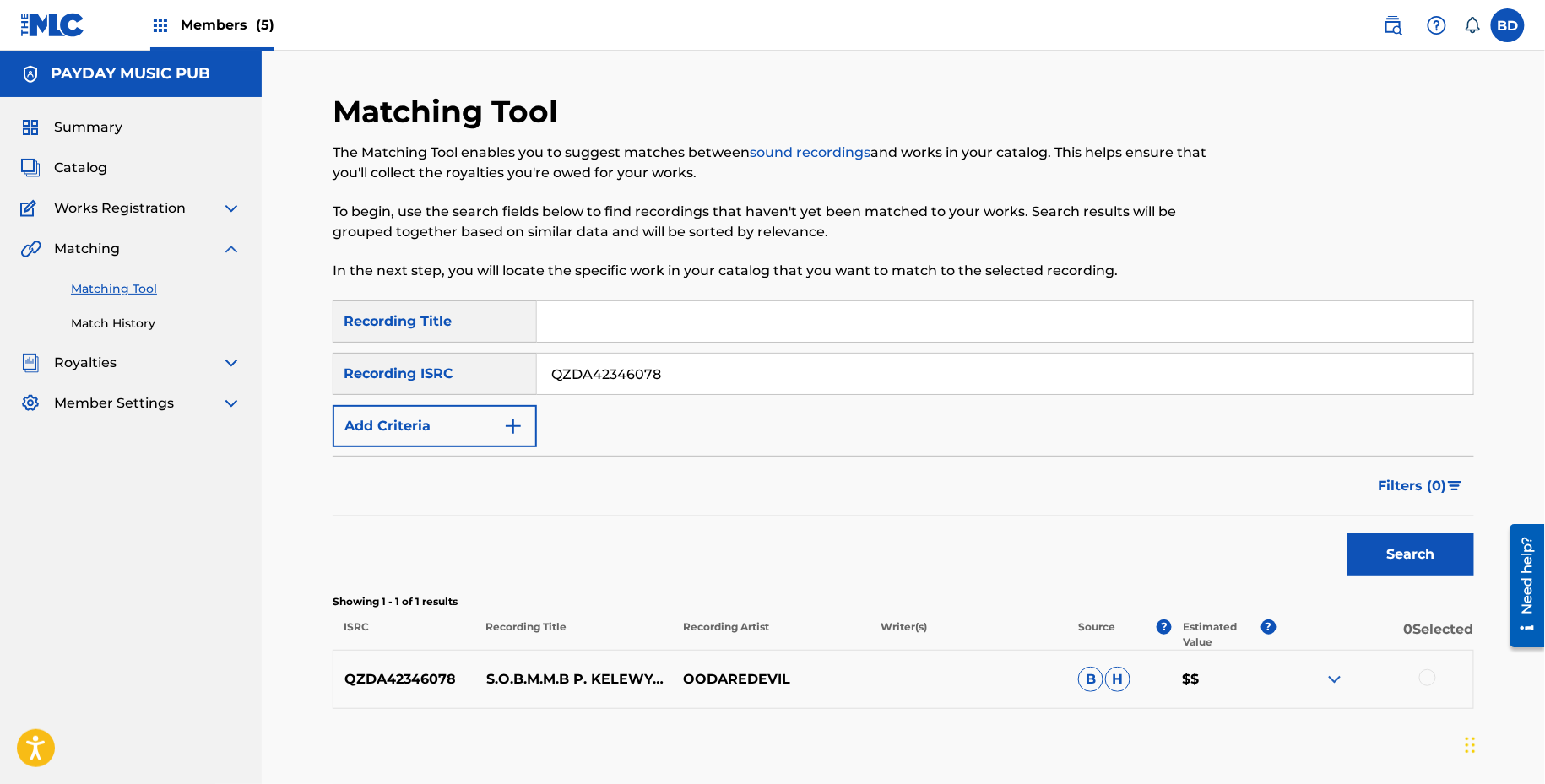
scroll to position [89, 0]
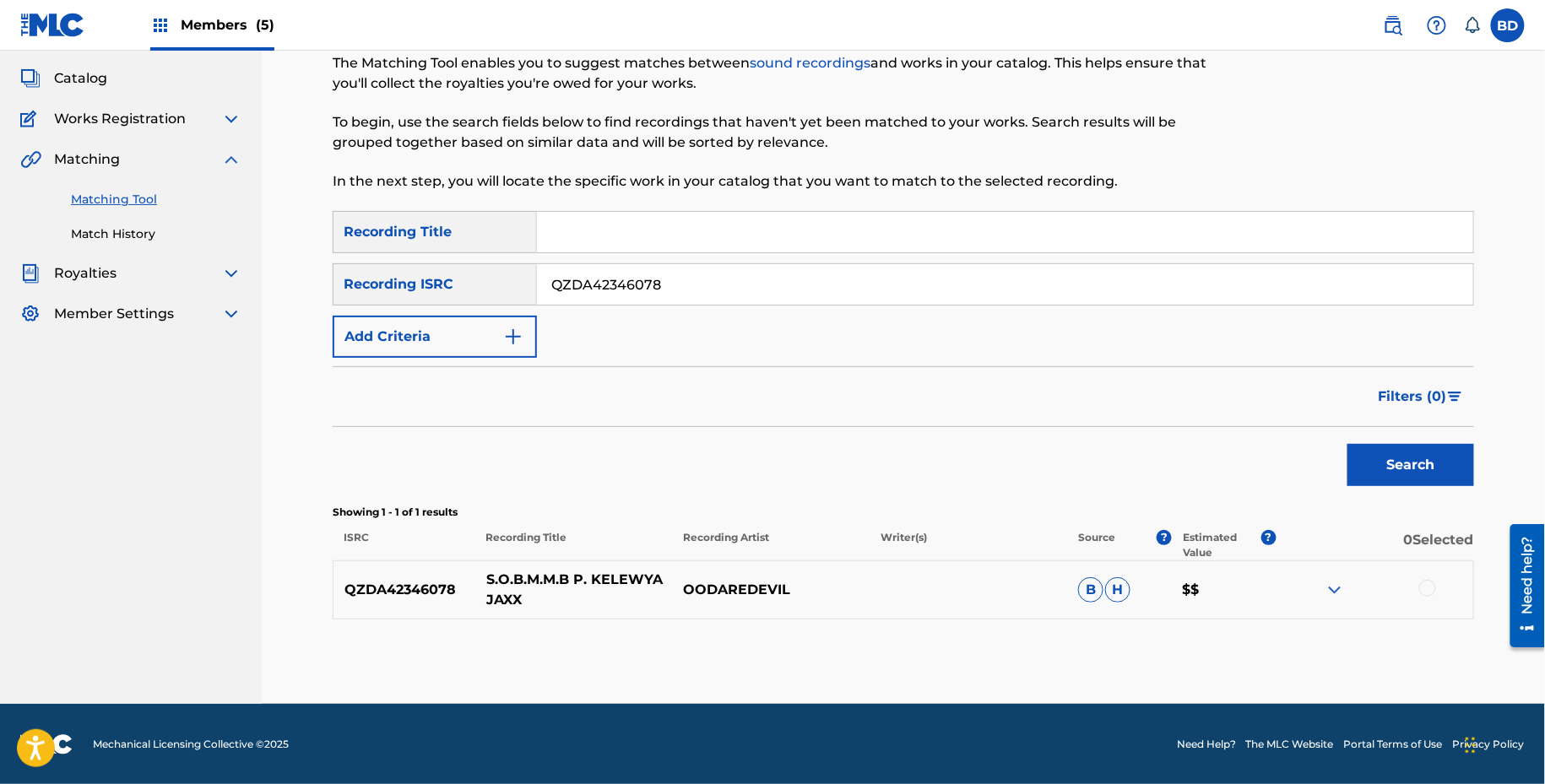
click at [521, 573] on p "S.O.B.M.M.B P. KELEWYA JAXX" at bounding box center [573, 590] width 197 height 41
copy p "S.O.B.M.M.B P. KELEWYA JAXX"
click at [1322, 596] on div at bounding box center [1374, 590] width 197 height 20
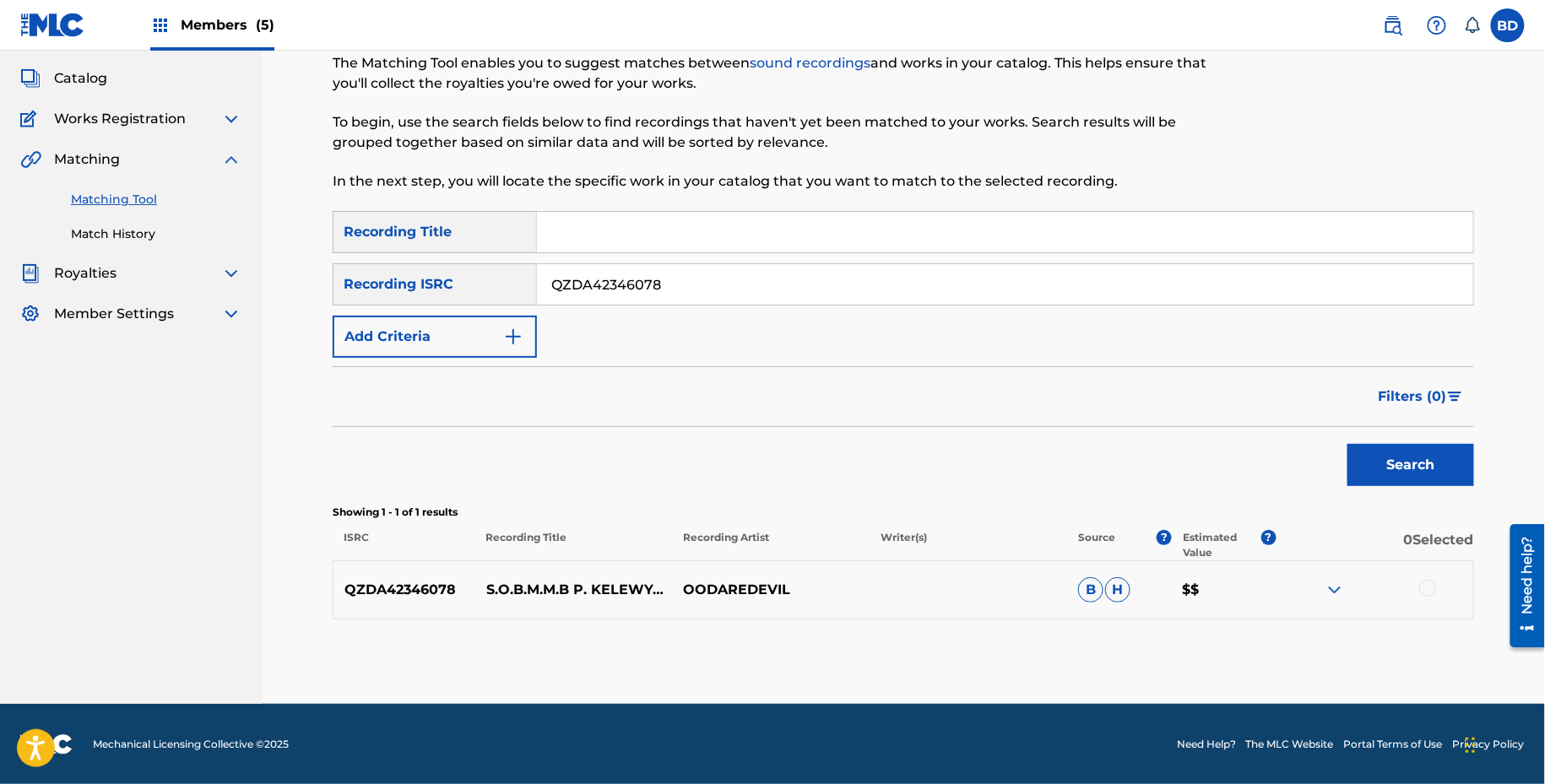
click at [1328, 594] on img at bounding box center [1334, 590] width 20 height 20
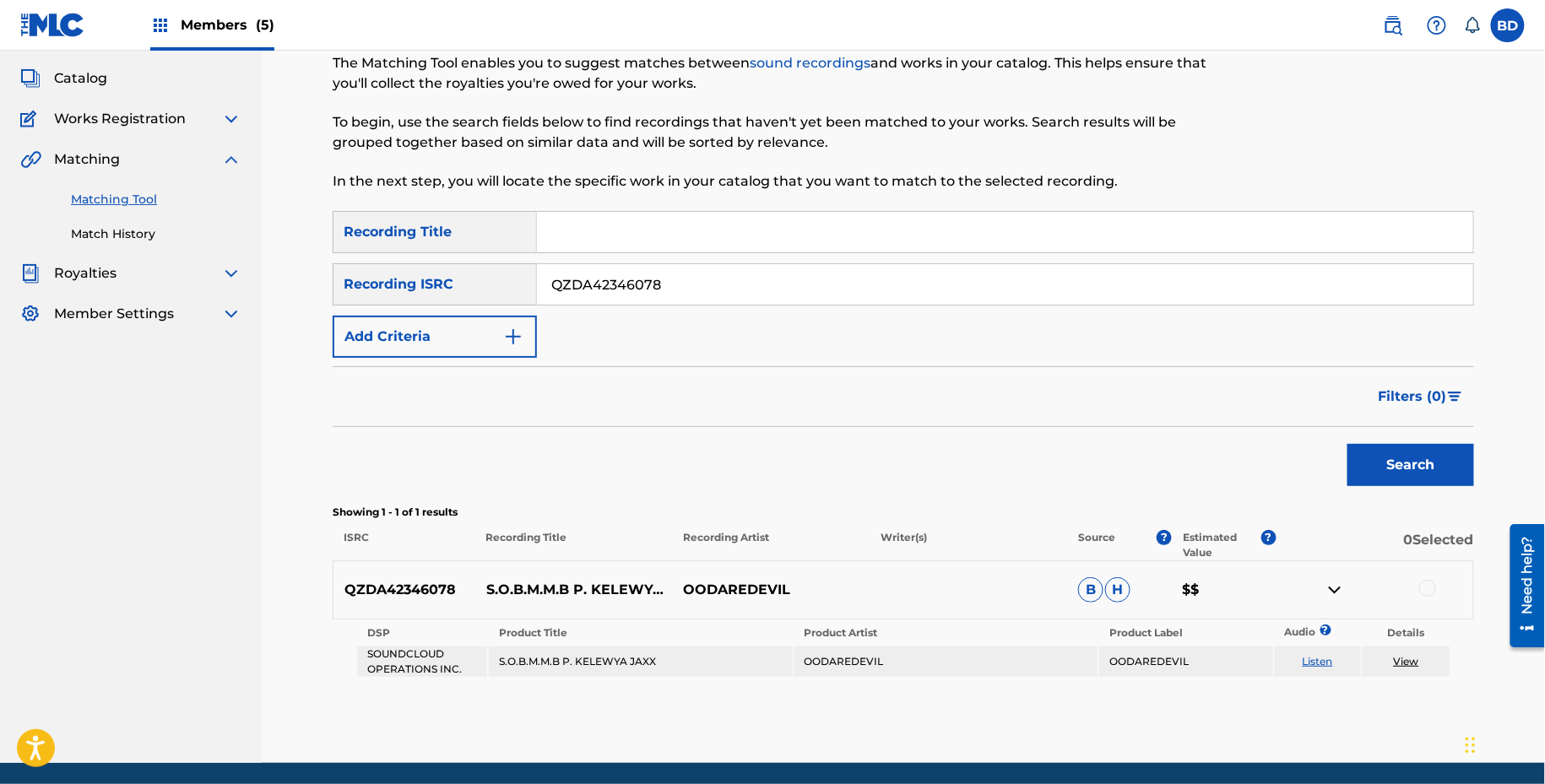
scroll to position [93, 0]
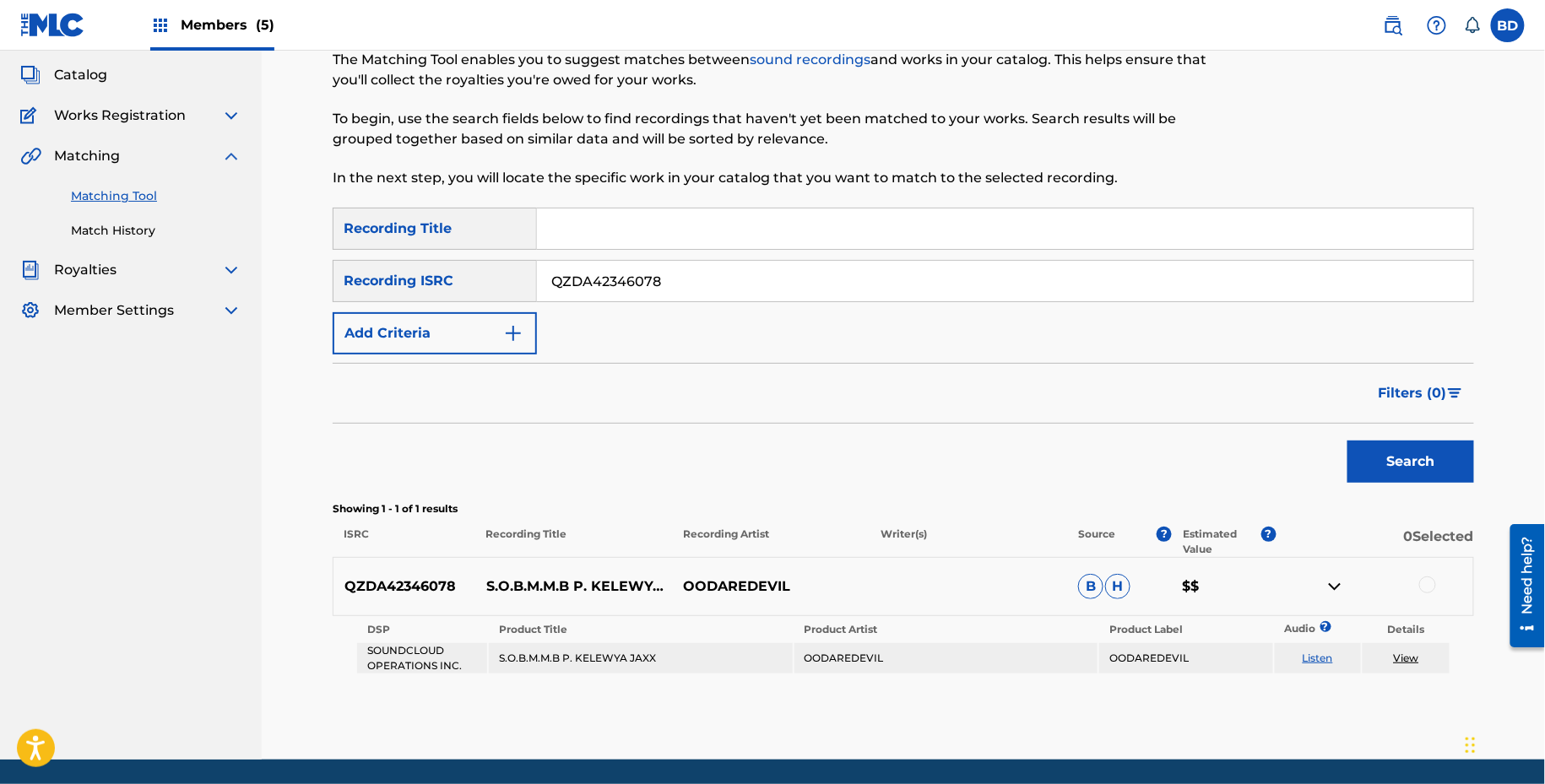
click at [607, 659] on td "S.O.B.M.M.B P. KELEWYA JAXX" at bounding box center [640, 658] width 303 height 30
copy td "S.O.B.M.M.B P. KELEWYA JAXX"
click at [1428, 590] on div at bounding box center [1427, 584] width 17 height 16
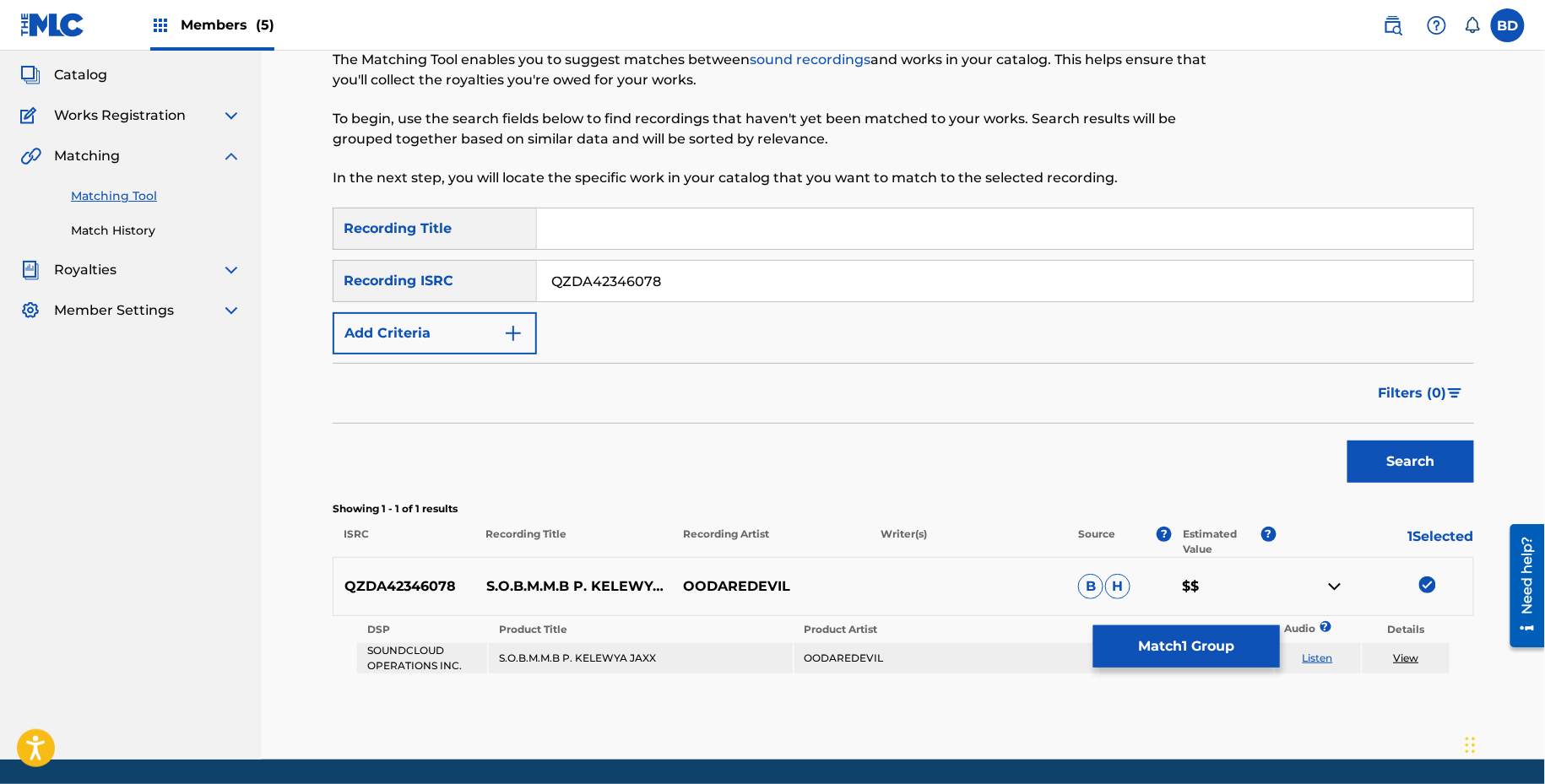
click at [1405, 654] on link "View" at bounding box center [1406, 657] width 25 height 13
click at [1151, 645] on button "Match 1 Group" at bounding box center [1186, 646] width 187 height 43
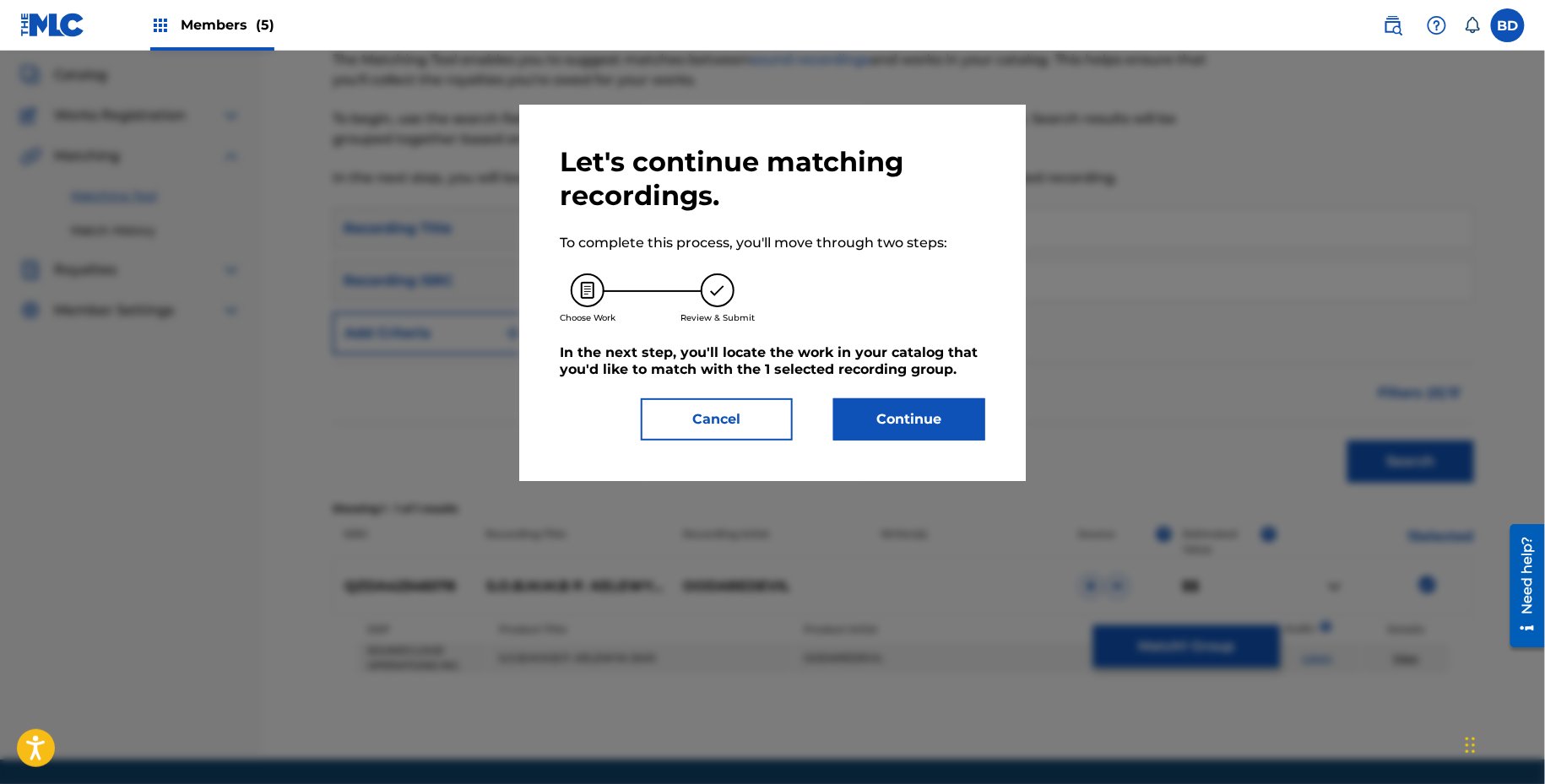
click at [896, 467] on div "Let's continue matching recordings. To complete this process, you'll move throu…" at bounding box center [772, 293] width 506 height 377
click at [926, 409] on button "Continue" at bounding box center [908, 419] width 152 height 43
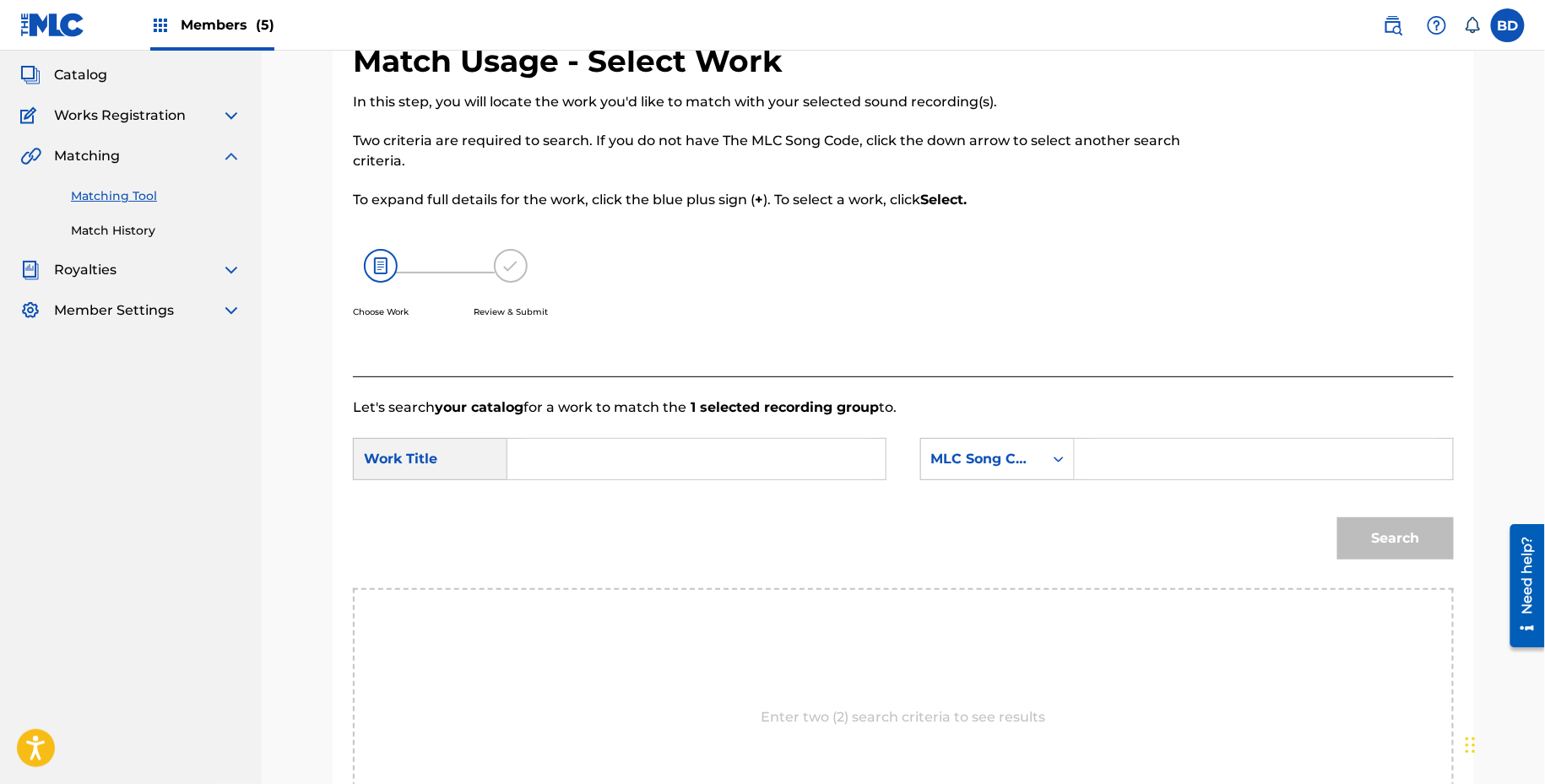
click at [1114, 471] on input "Search Form" at bounding box center [1264, 458] width 349 height 41
paste input "SI2XVO"
type input "SI2XVO"
click at [746, 438] on div "Search Form" at bounding box center [697, 459] width 379 height 43
click at [833, 414] on p "Let's search your catalog for a work to match the 1 selected recording group to." at bounding box center [903, 407] width 1101 height 20
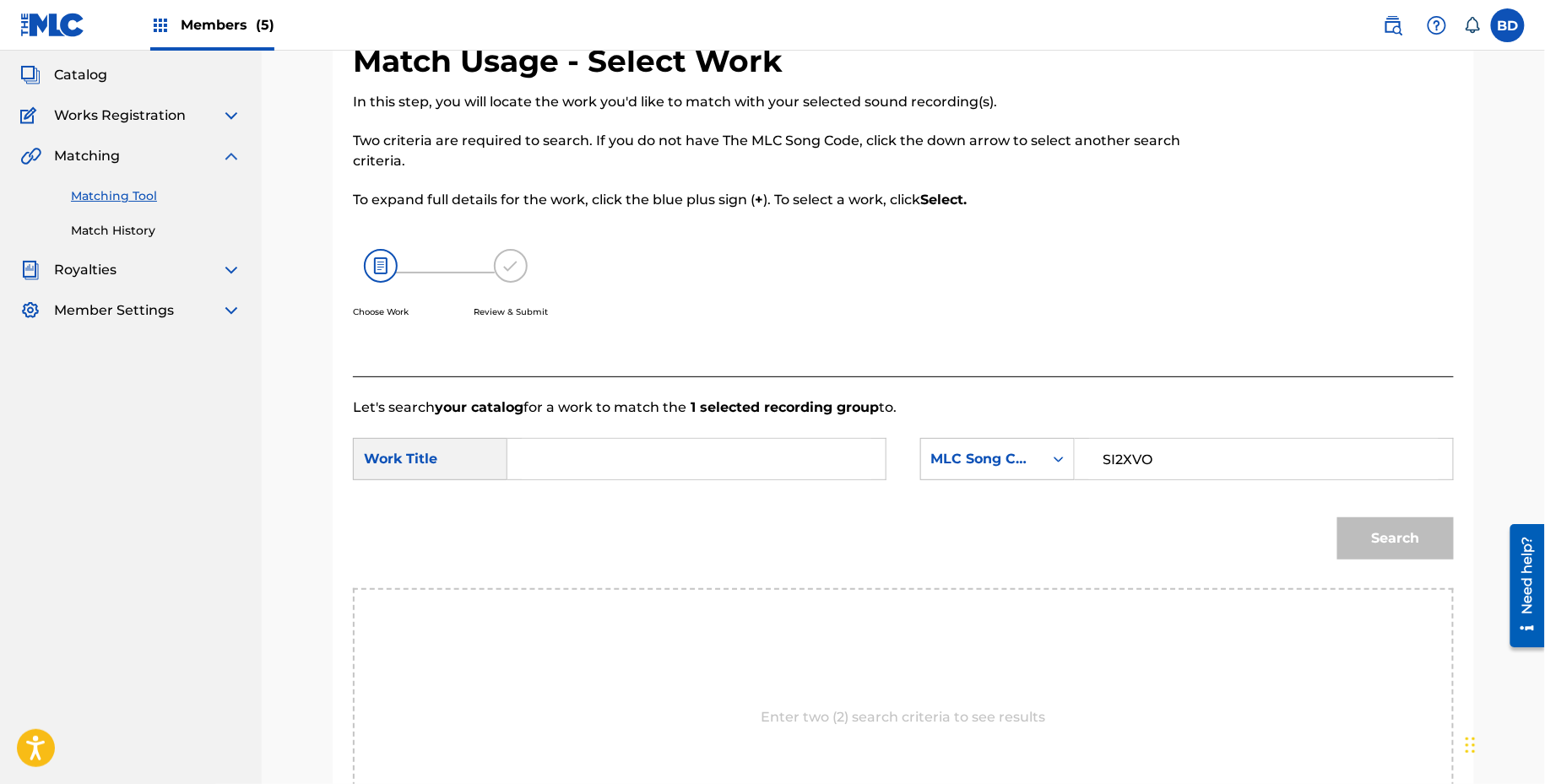
click at [805, 458] on input "Search Form" at bounding box center [697, 458] width 349 height 41
click at [683, 453] on input "Search Form" at bounding box center [697, 458] width 349 height 41
paste input "S.O.B.M.M.B"
type input "S.O.B.M.M.B"
click at [1389, 538] on button "Search" at bounding box center [1396, 538] width 116 height 43
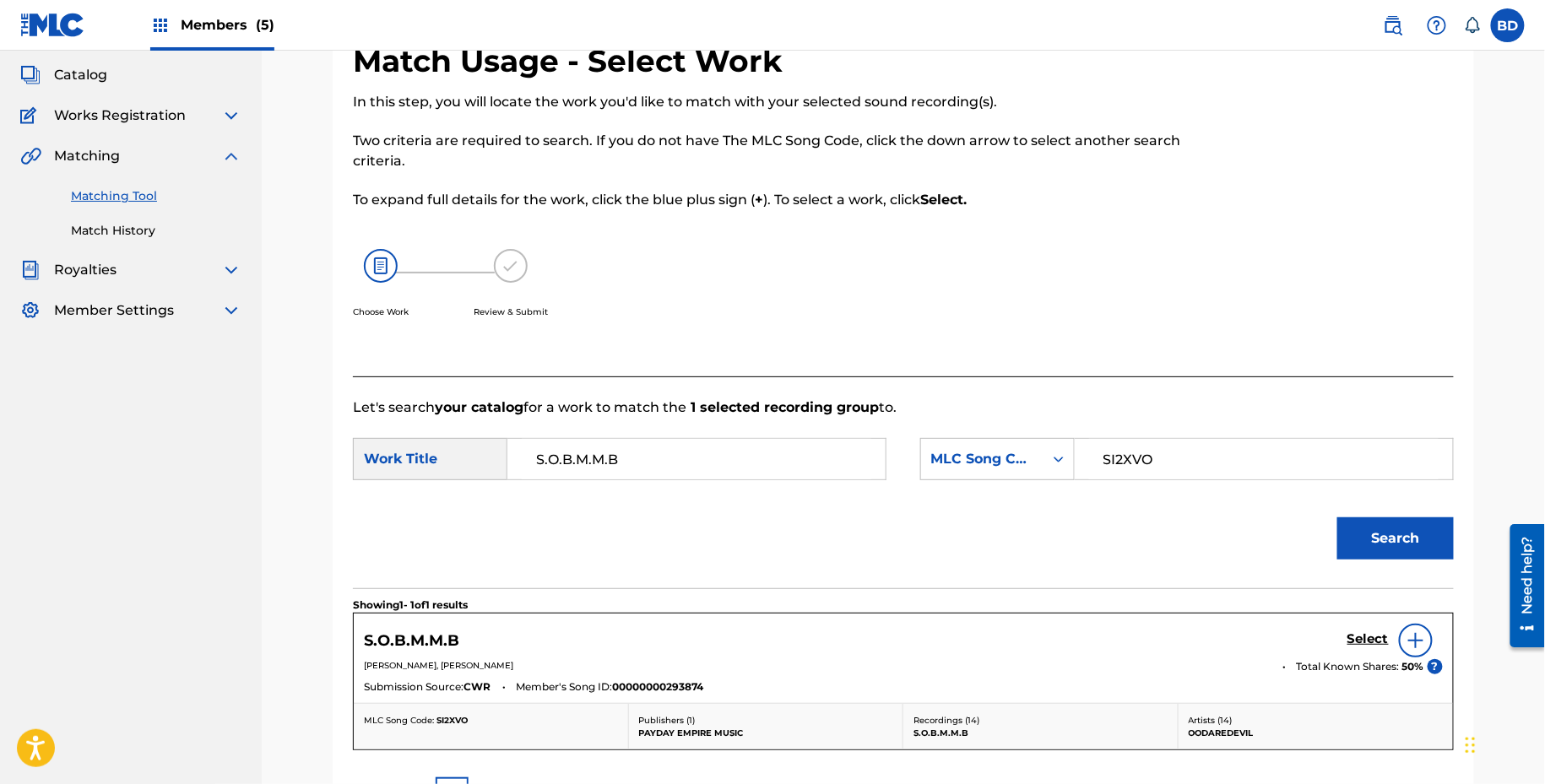
click at [1340, 630] on div "S.O.B.M.M.B Select" at bounding box center [903, 640] width 1079 height 34
click at [1355, 637] on h5 "Select" at bounding box center [1368, 639] width 42 height 16
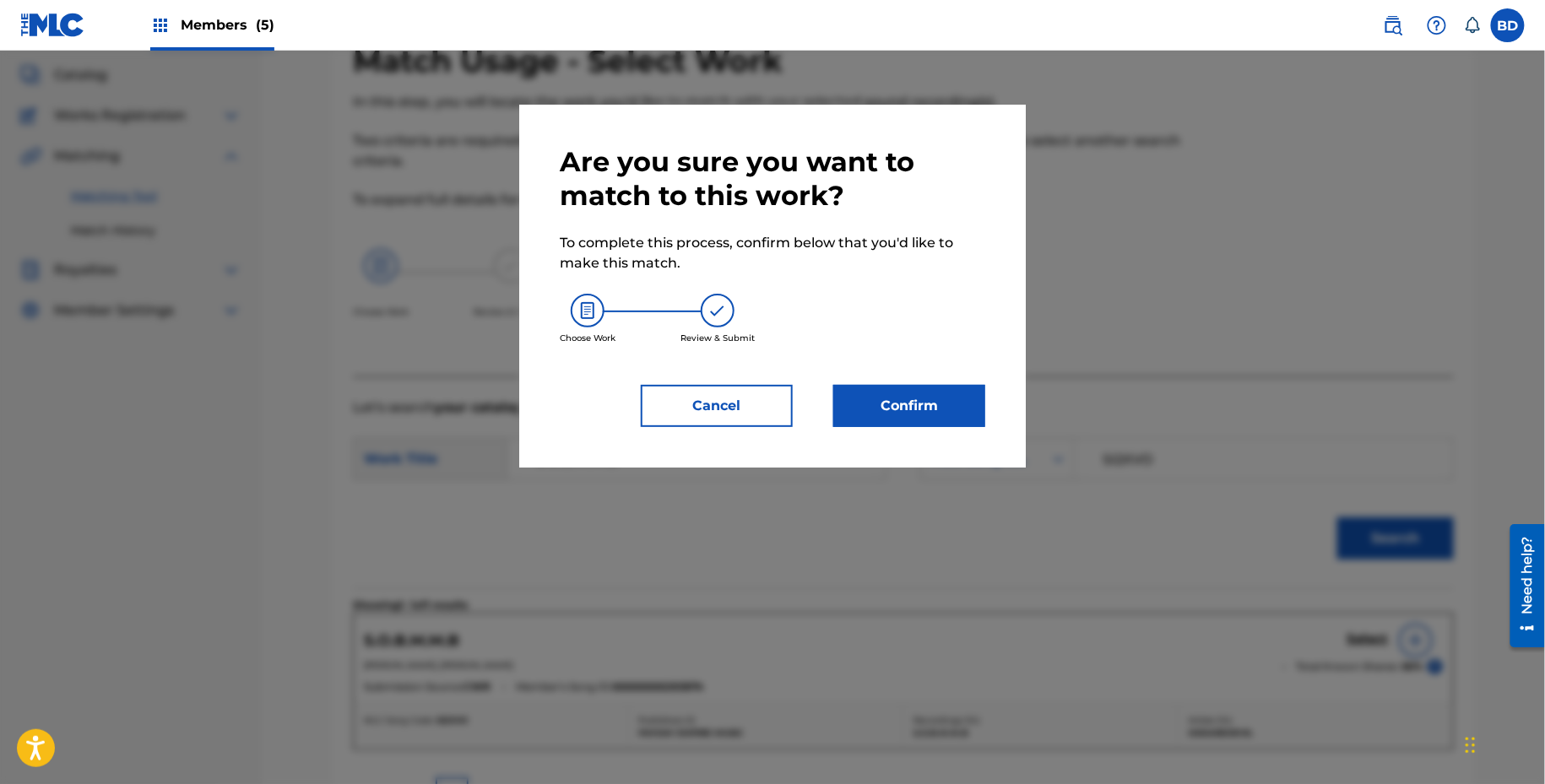
click at [991, 423] on div "Are you sure you want to match to this work? To complete this process, confirm …" at bounding box center [772, 287] width 506 height 363
click at [972, 413] on button "Confirm" at bounding box center [908, 405] width 152 height 43
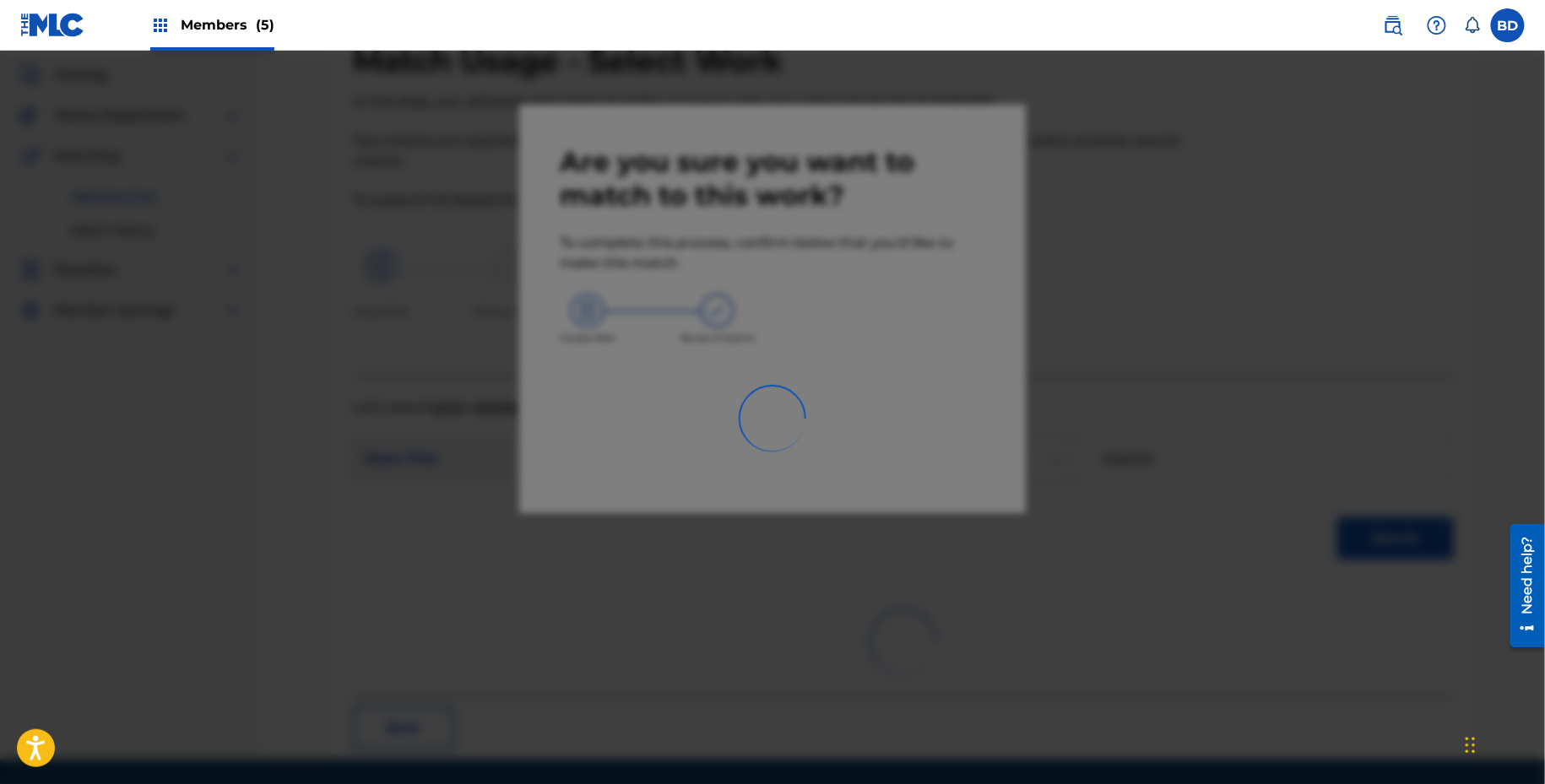
scroll to position [0, 0]
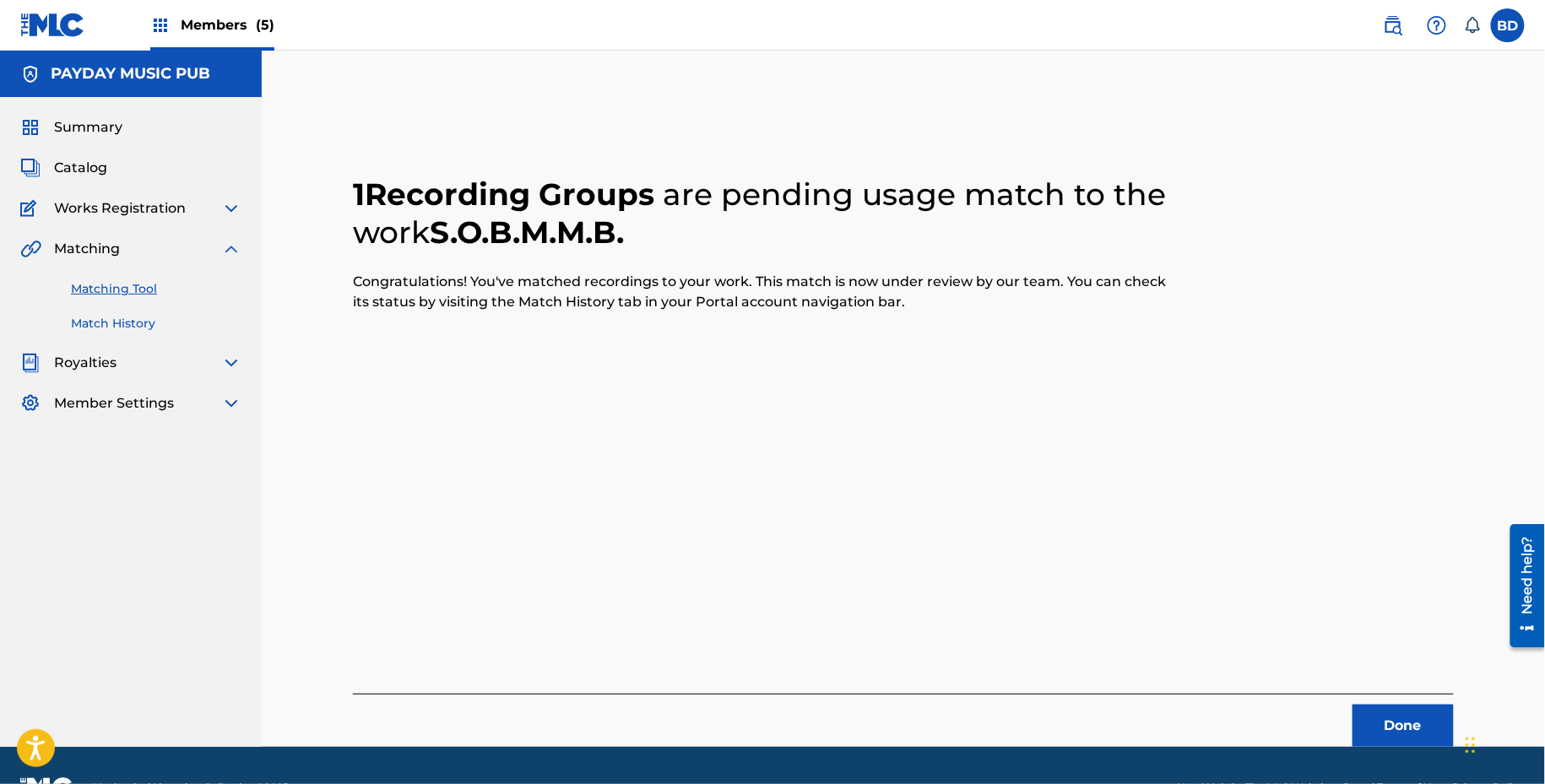
click at [145, 324] on link "Match History" at bounding box center [156, 324] width 170 height 17
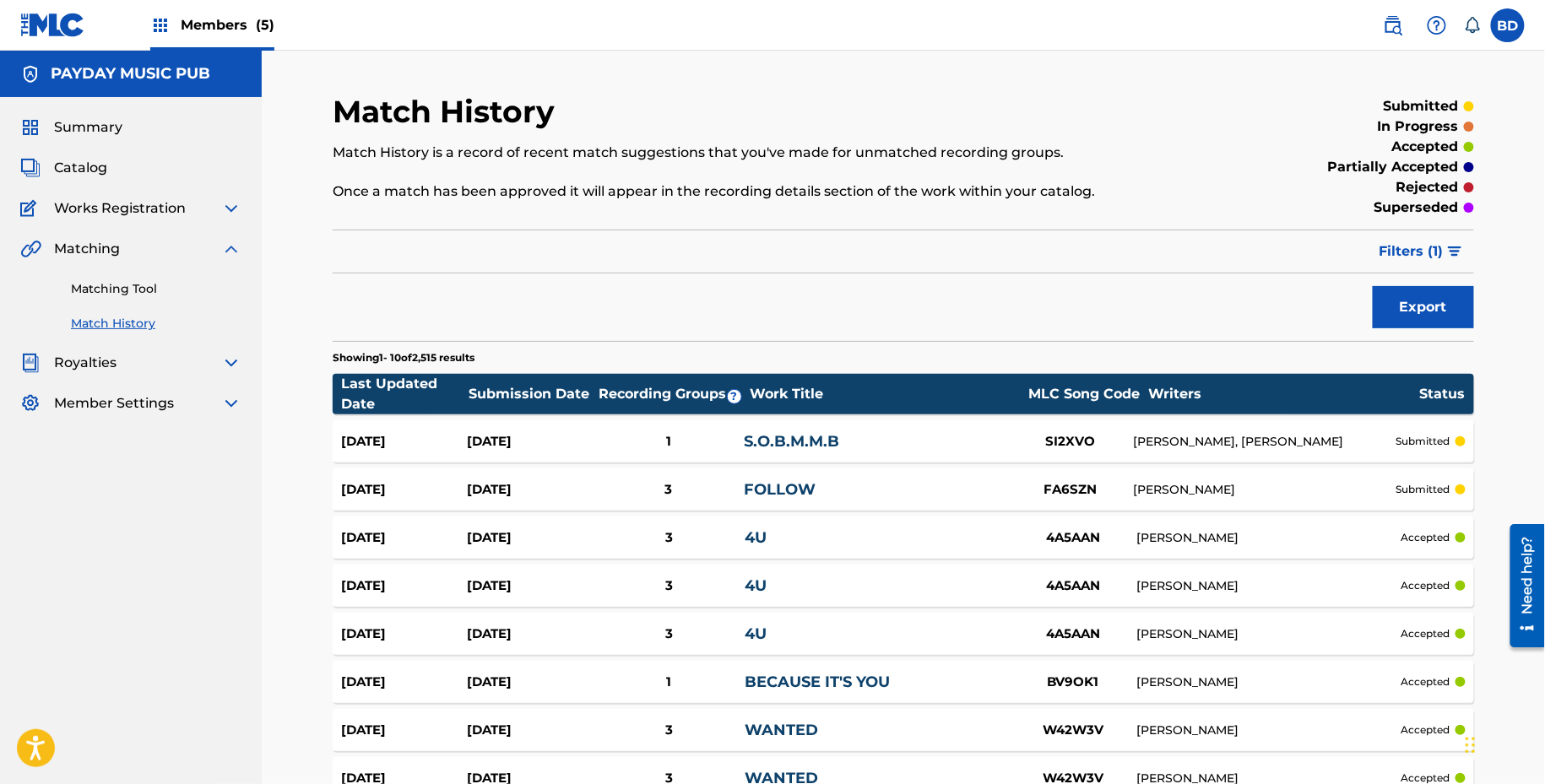
click at [556, 413] on section "Last Updated Date Submission Date Recording Groups ? Work Title MLC Song Code W…" at bounding box center [903, 630] width 1141 height 530
click at [553, 434] on div "Sep 22, 2025" at bounding box center [530, 442] width 126 height 19
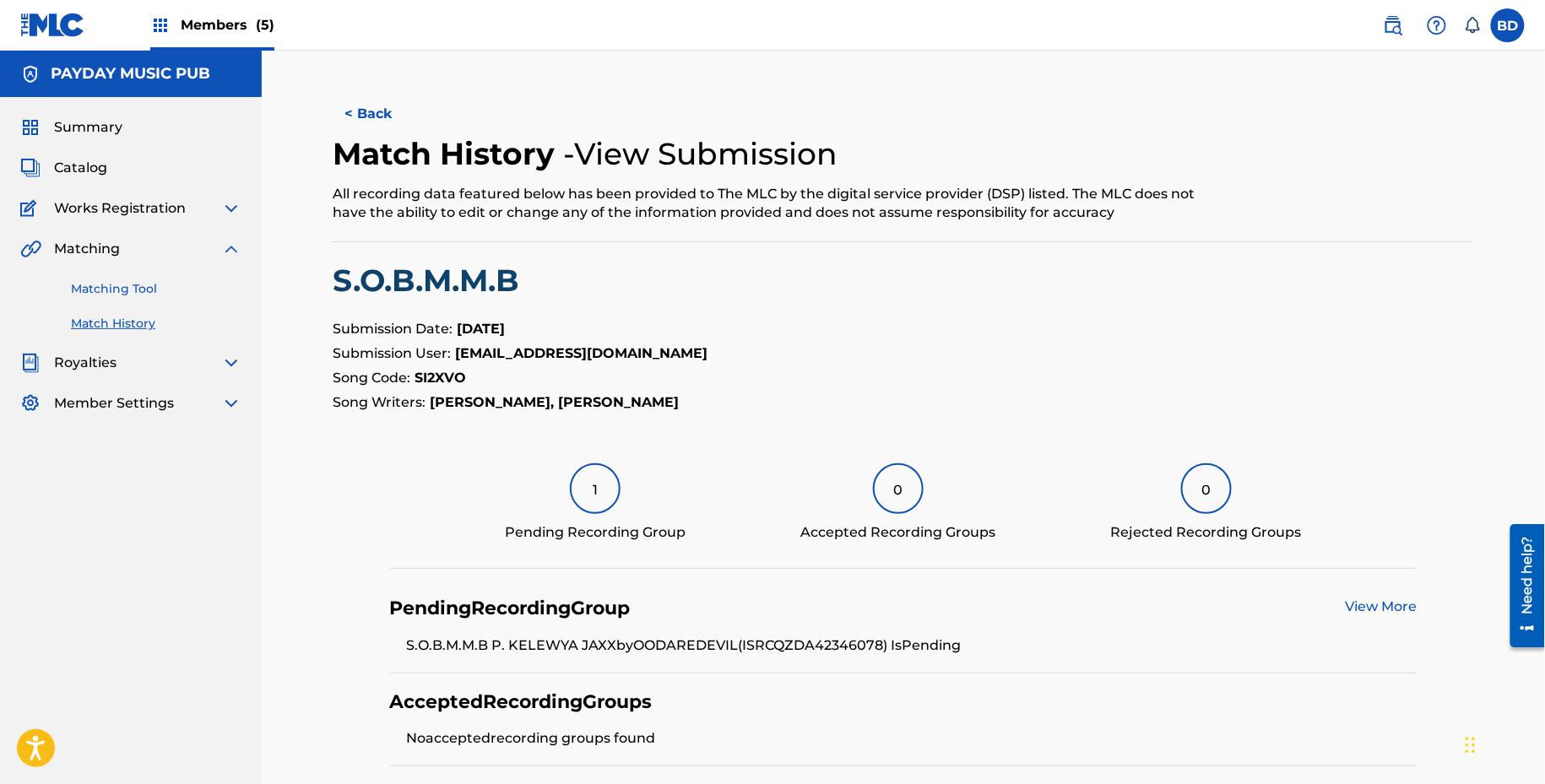
click at [135, 292] on link "Matching Tool" at bounding box center [156, 289] width 170 height 17
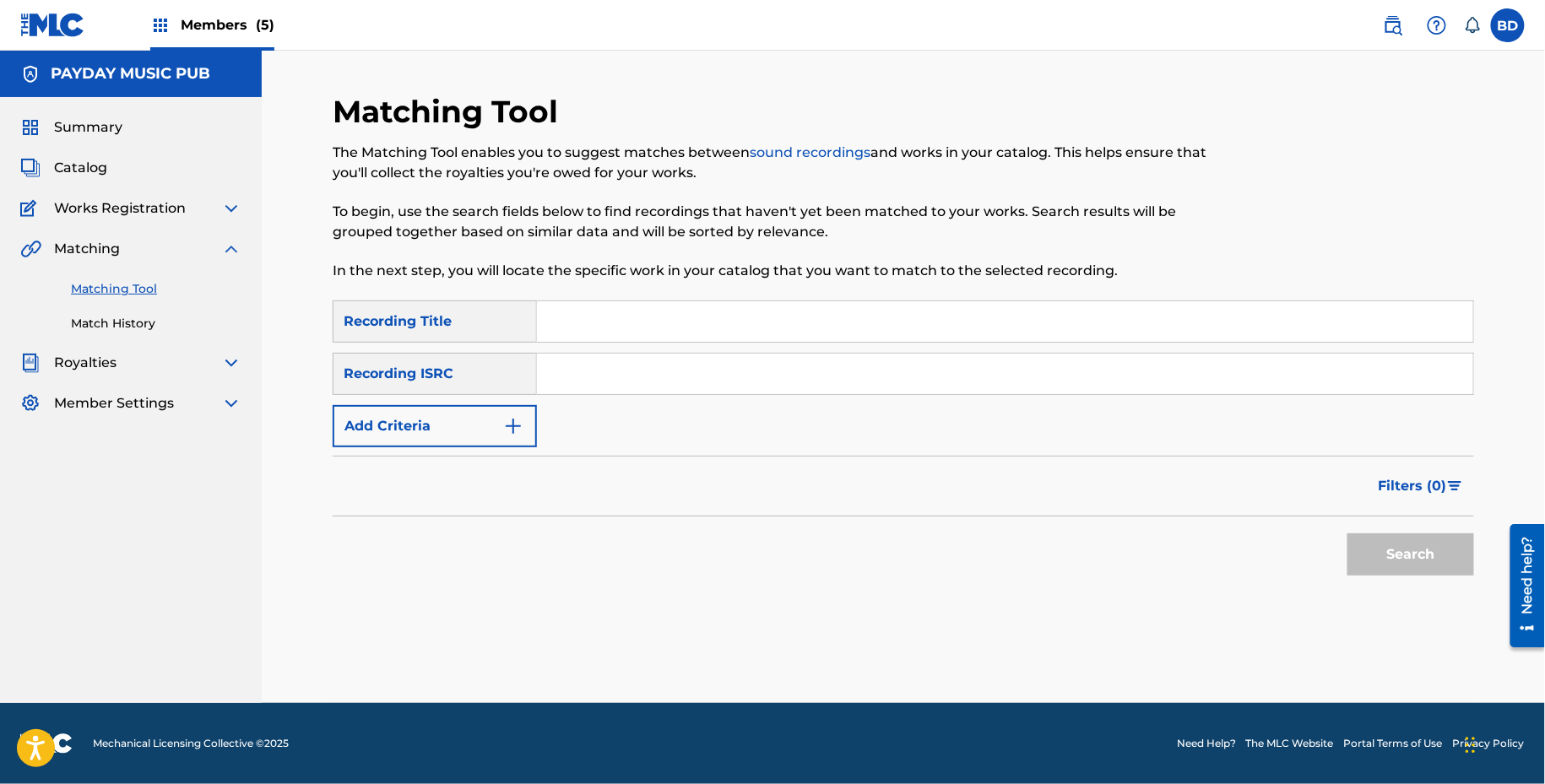
click at [582, 380] on input "Search Form" at bounding box center [1005, 373] width 936 height 41
paste input "QZDA42346076"
click at [1347, 533] on button "Search" at bounding box center [1410, 554] width 127 height 43
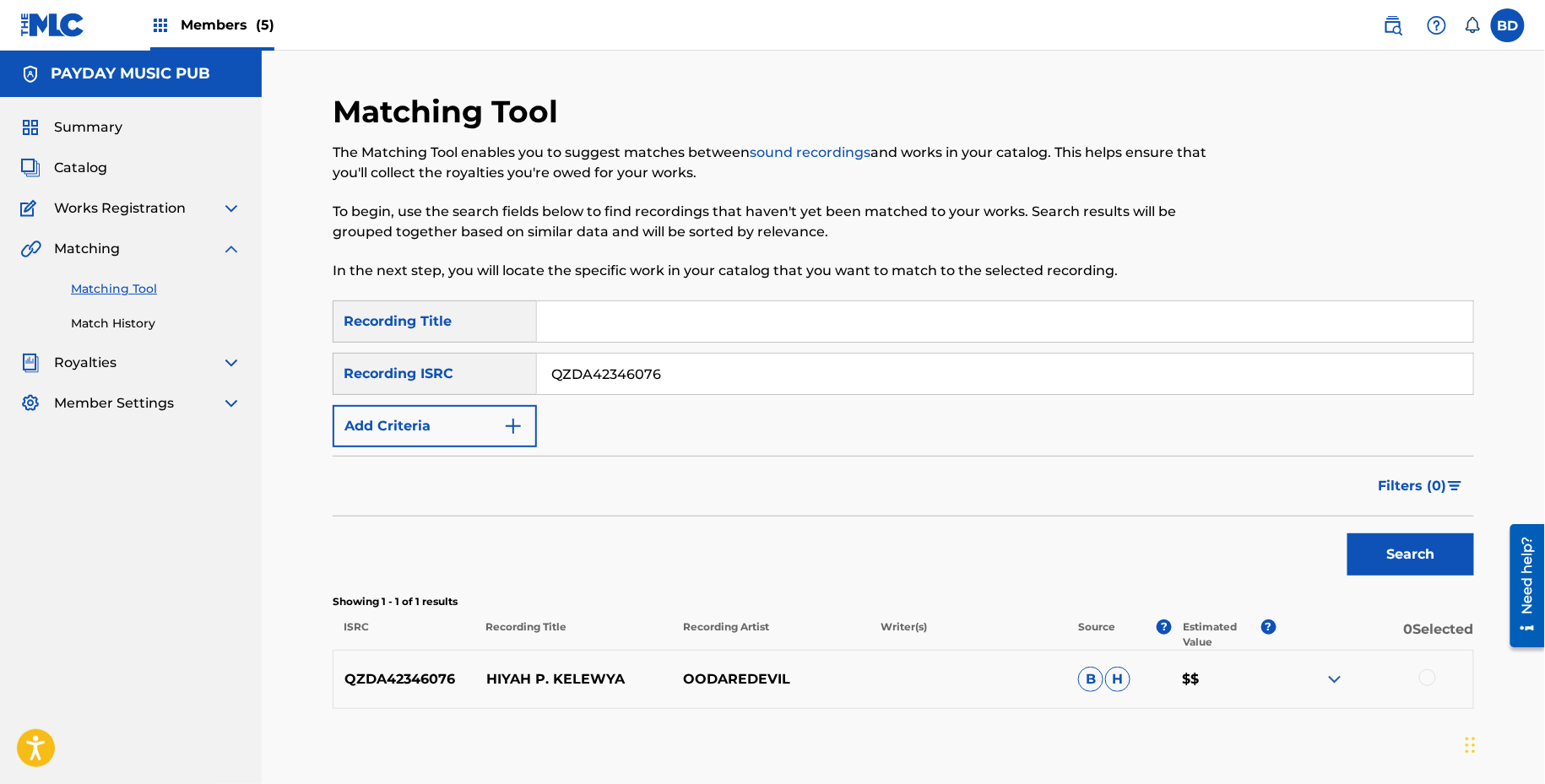
scroll to position [89, 0]
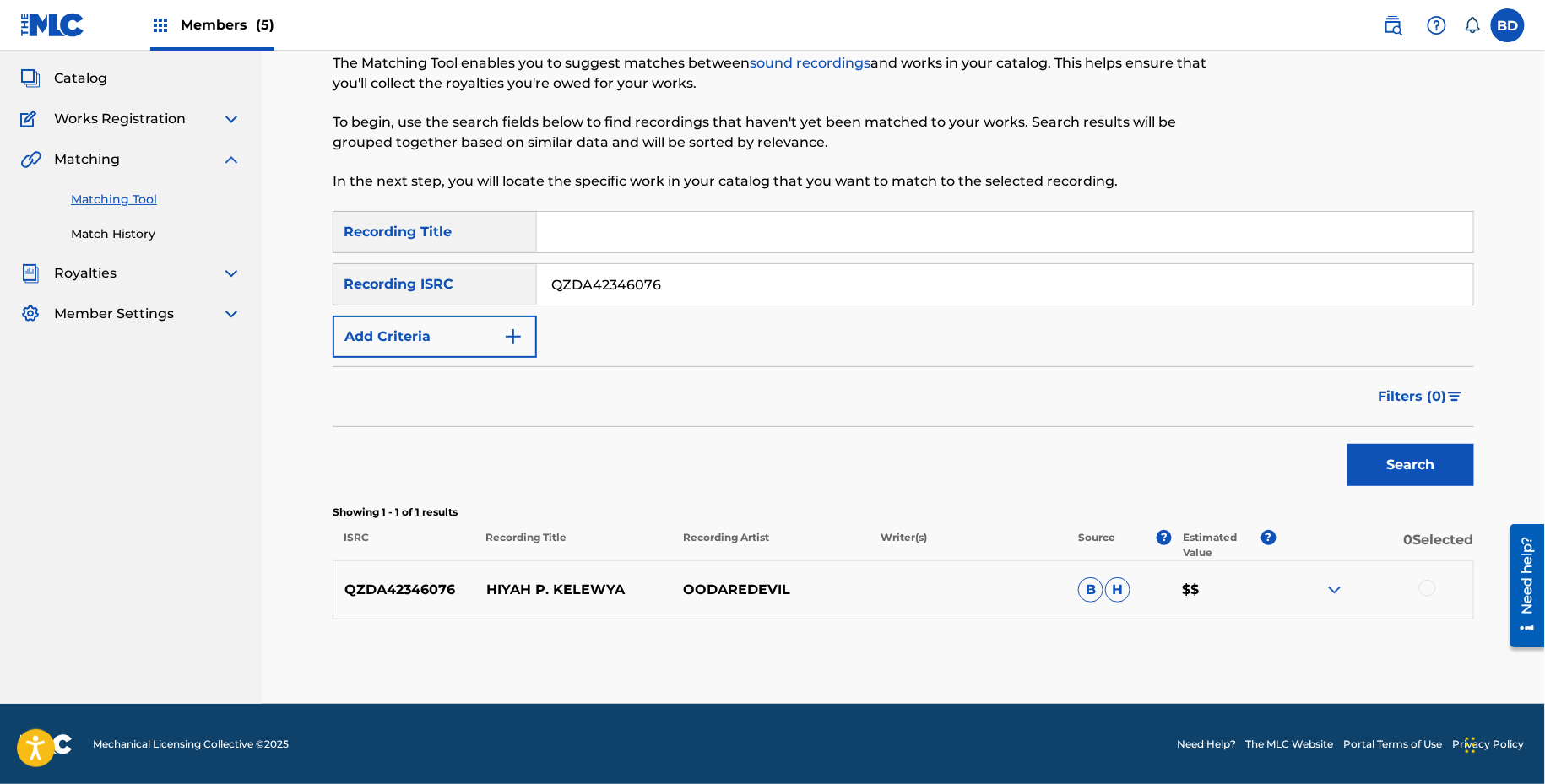
click at [1333, 580] on img at bounding box center [1334, 590] width 20 height 20
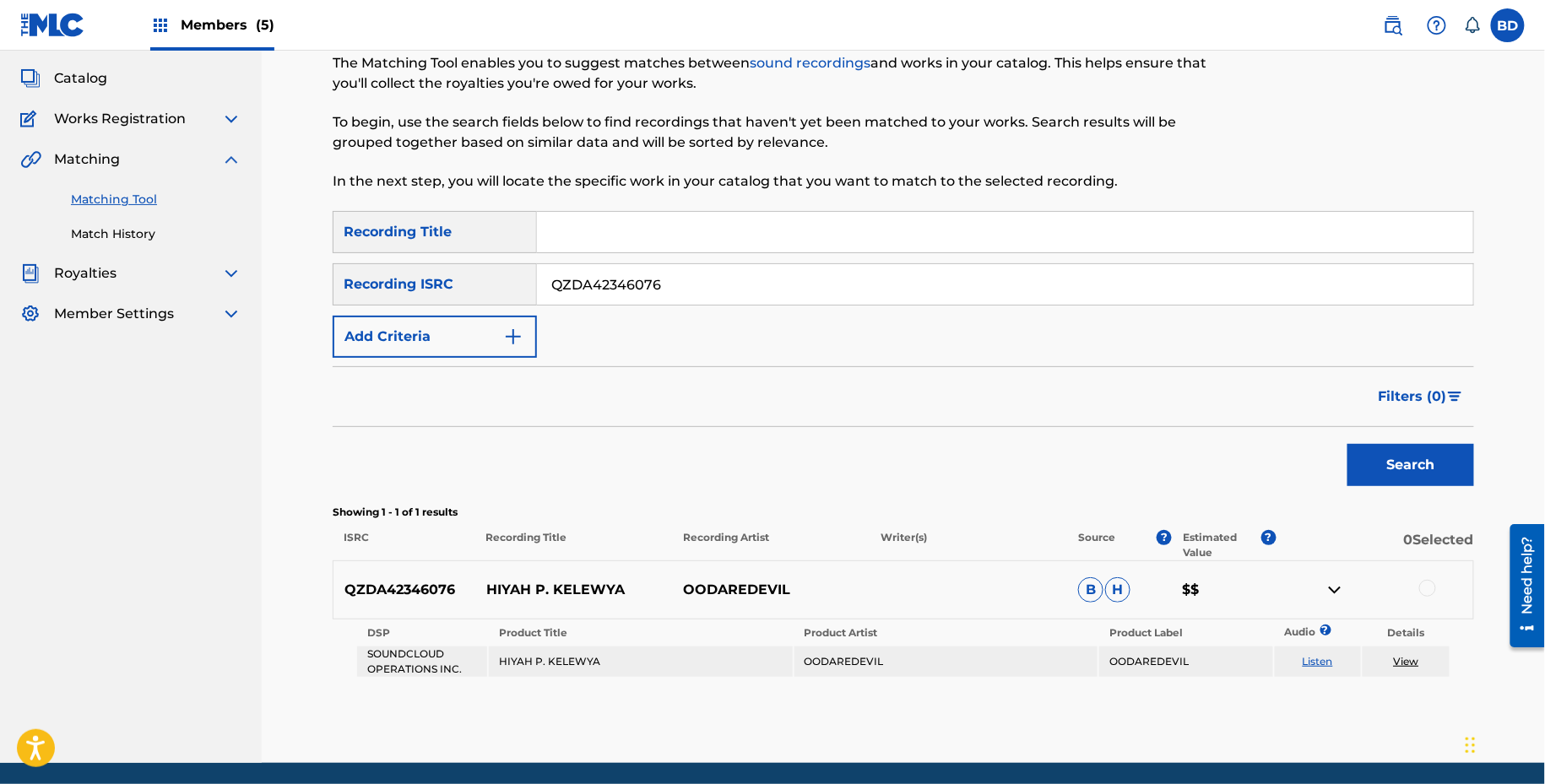
click at [510, 593] on p "HIYAH P. KELEWYA" at bounding box center [573, 590] width 197 height 20
copy p "HIYAH P. KELEWYA"
click at [616, 305] on div "QZDA42346076" at bounding box center [1005, 284] width 937 height 43
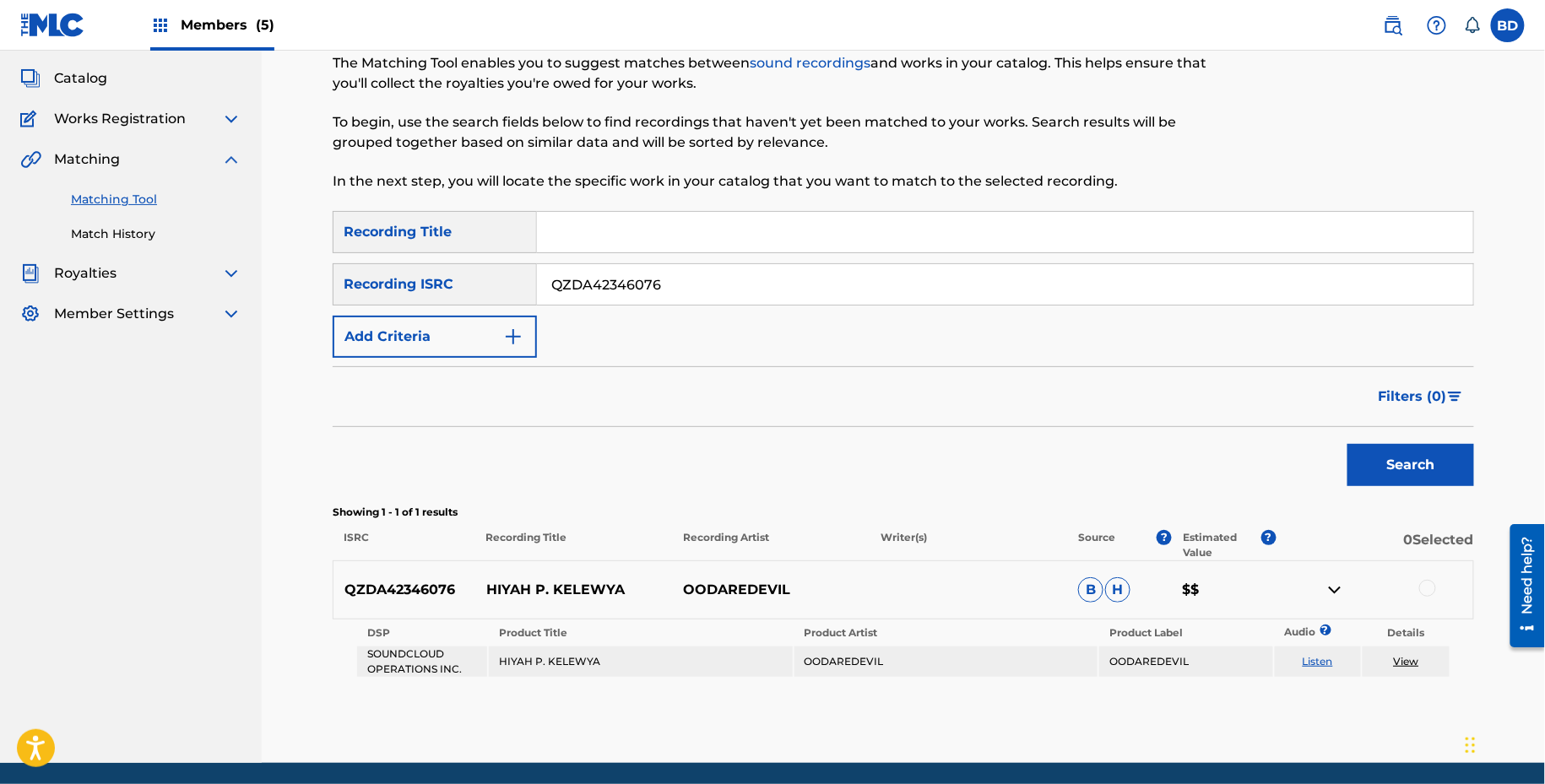
click at [616, 305] on div "QZDA42346076" at bounding box center [1005, 284] width 937 height 43
click at [616, 299] on input "QZDA42346076" at bounding box center [1005, 284] width 936 height 41
paste input "5"
type input "QZDA42346075"
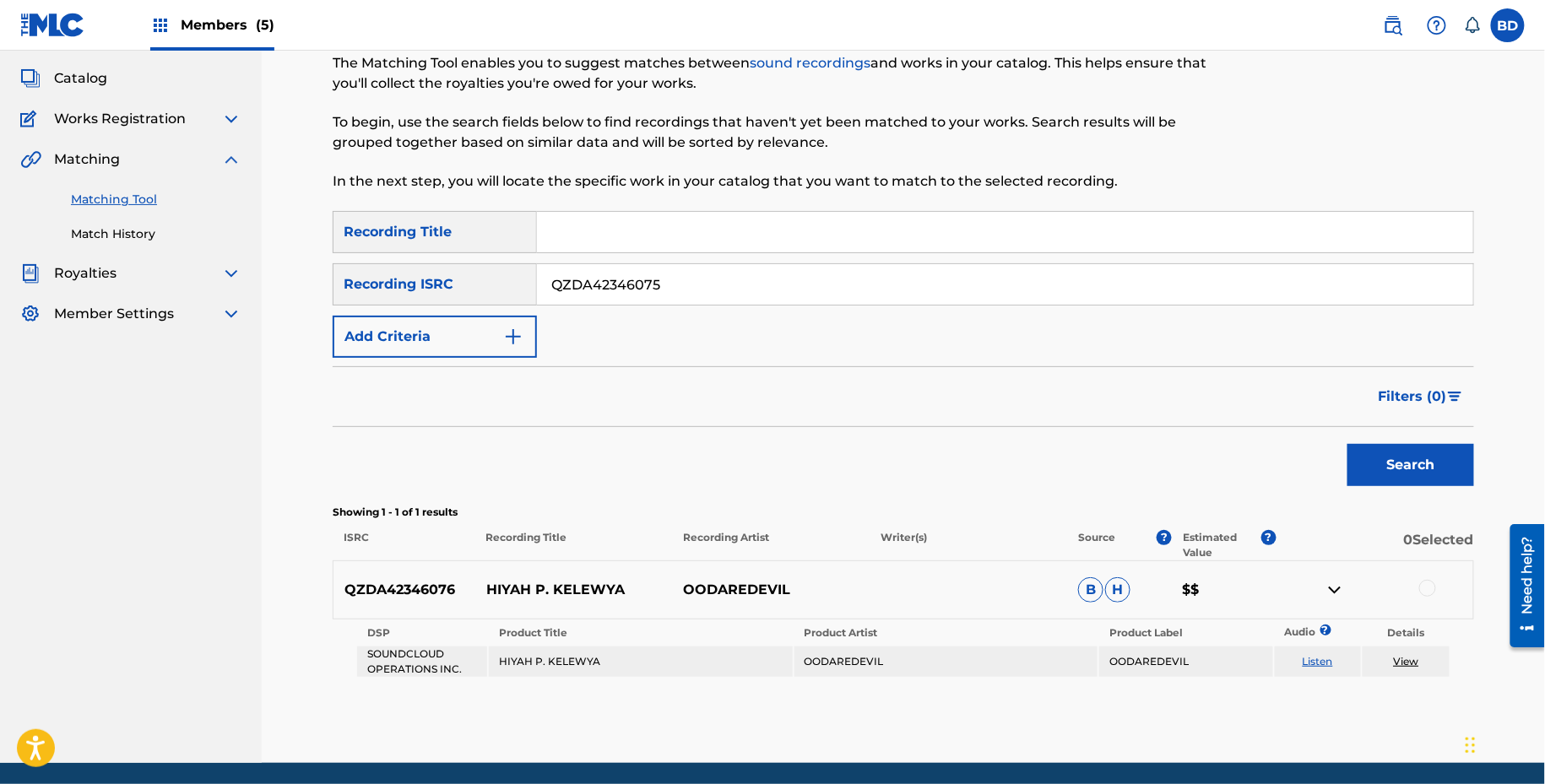
click at [1347, 444] on button "Search" at bounding box center [1410, 464] width 127 height 43
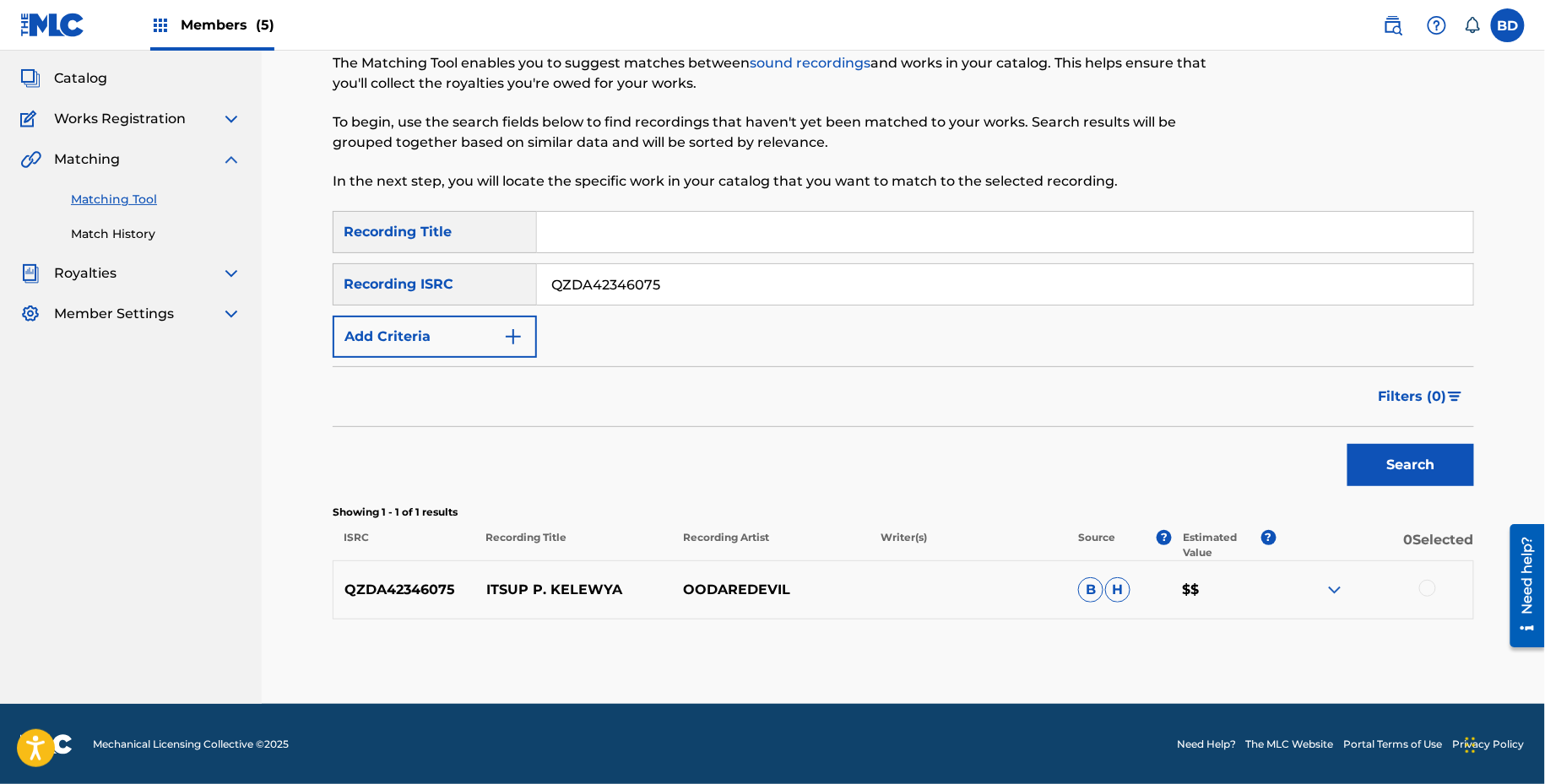
click at [546, 614] on div "QZDA42346075 ITSUP P. KELEWYA OODAREDEVIL B H $$" at bounding box center [903, 590] width 1141 height 59
click at [539, 596] on p "ITSUP P. KELEWYA" at bounding box center [573, 590] width 197 height 20
copy p "ITSUP P. KELEWYA"
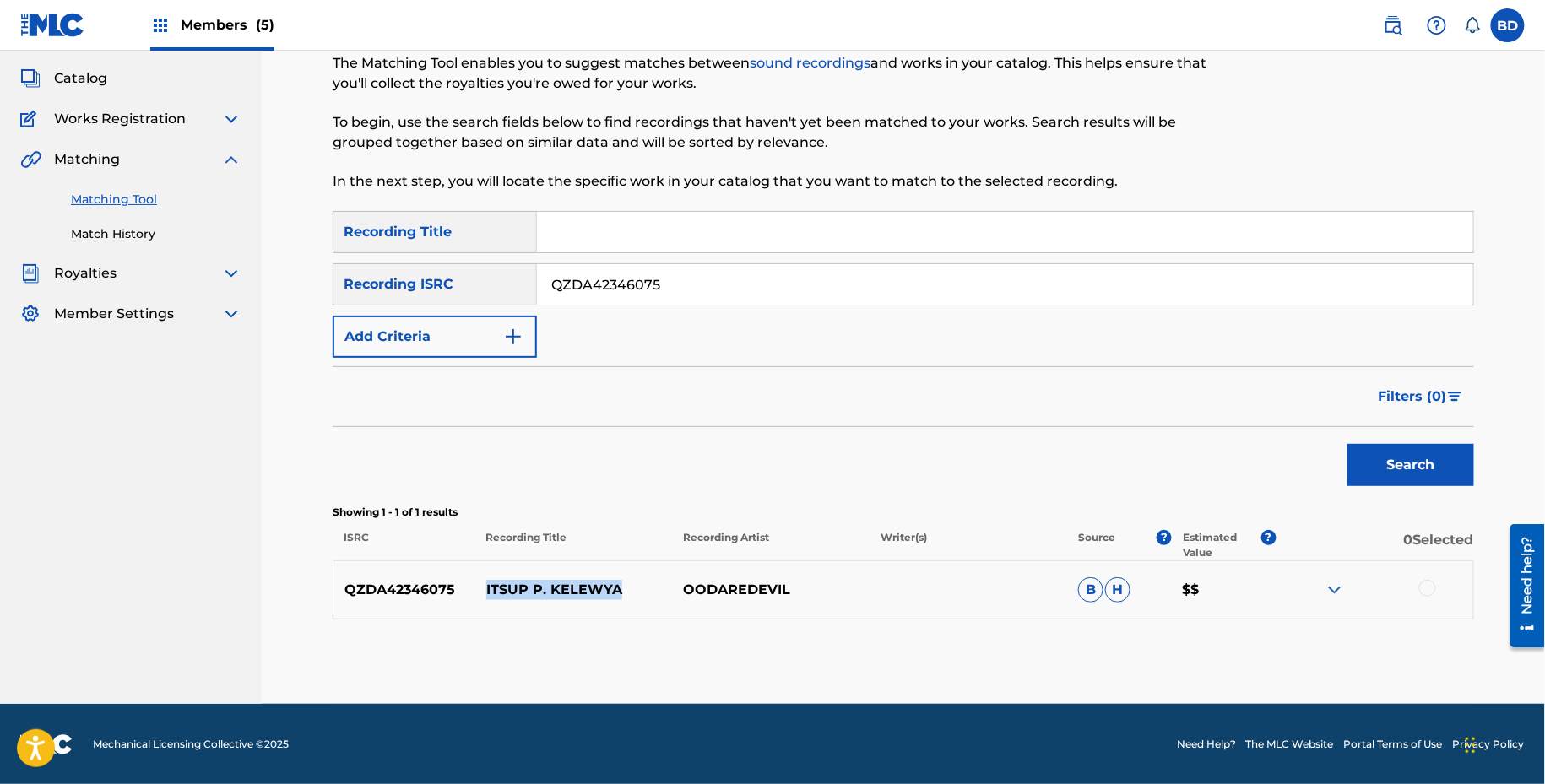
click at [1342, 589] on img at bounding box center [1334, 590] width 20 height 20
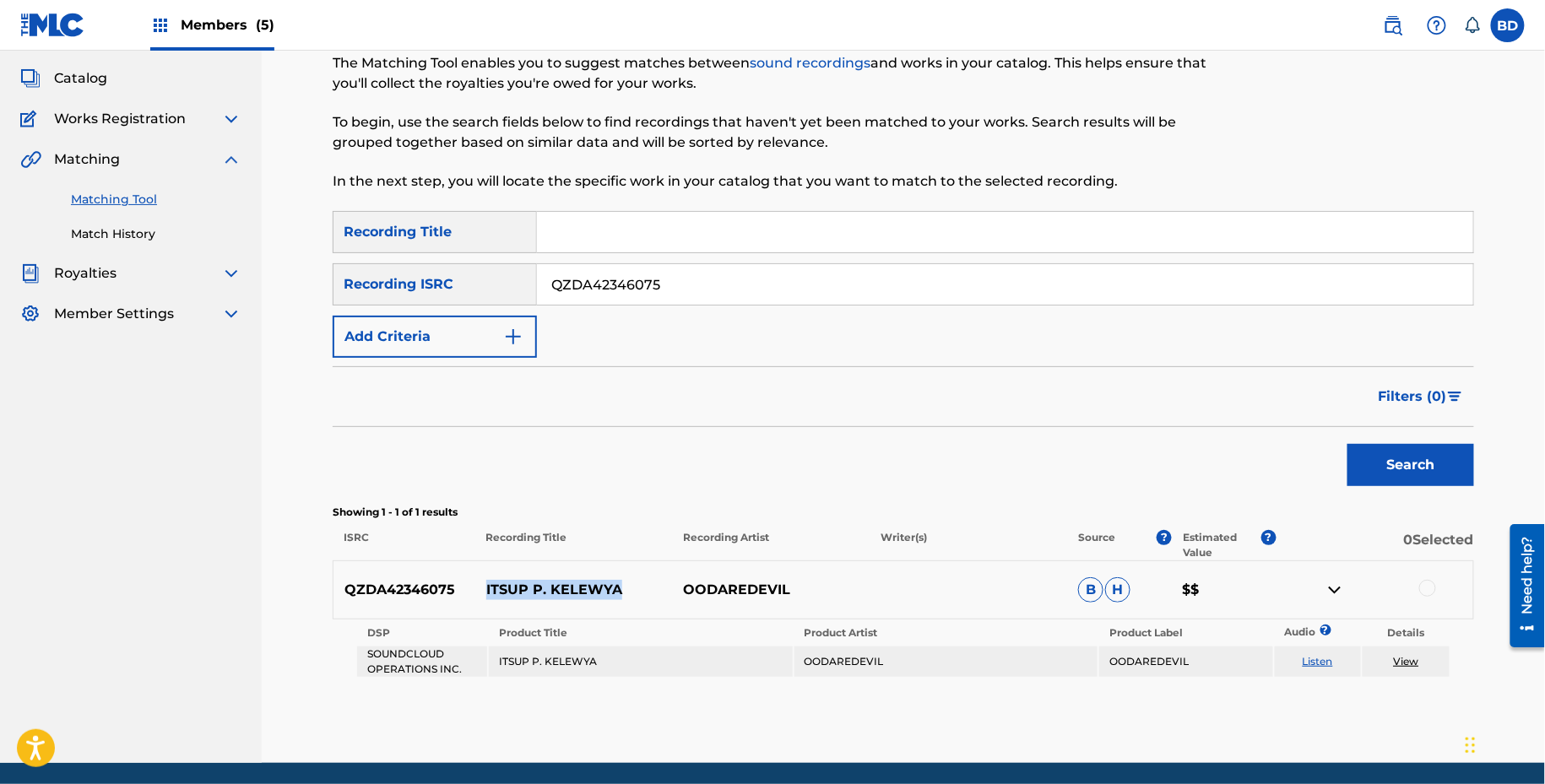
click at [541, 662] on td "ITSUP P. KELEWYA" at bounding box center [640, 662] width 303 height 30
copy td "ITSUP P. KELEWYA"
click at [1428, 572] on div "QZDA42346075 ITSUP P. KELEWYA OODAREDEVIL B H $$" at bounding box center [903, 590] width 1141 height 59
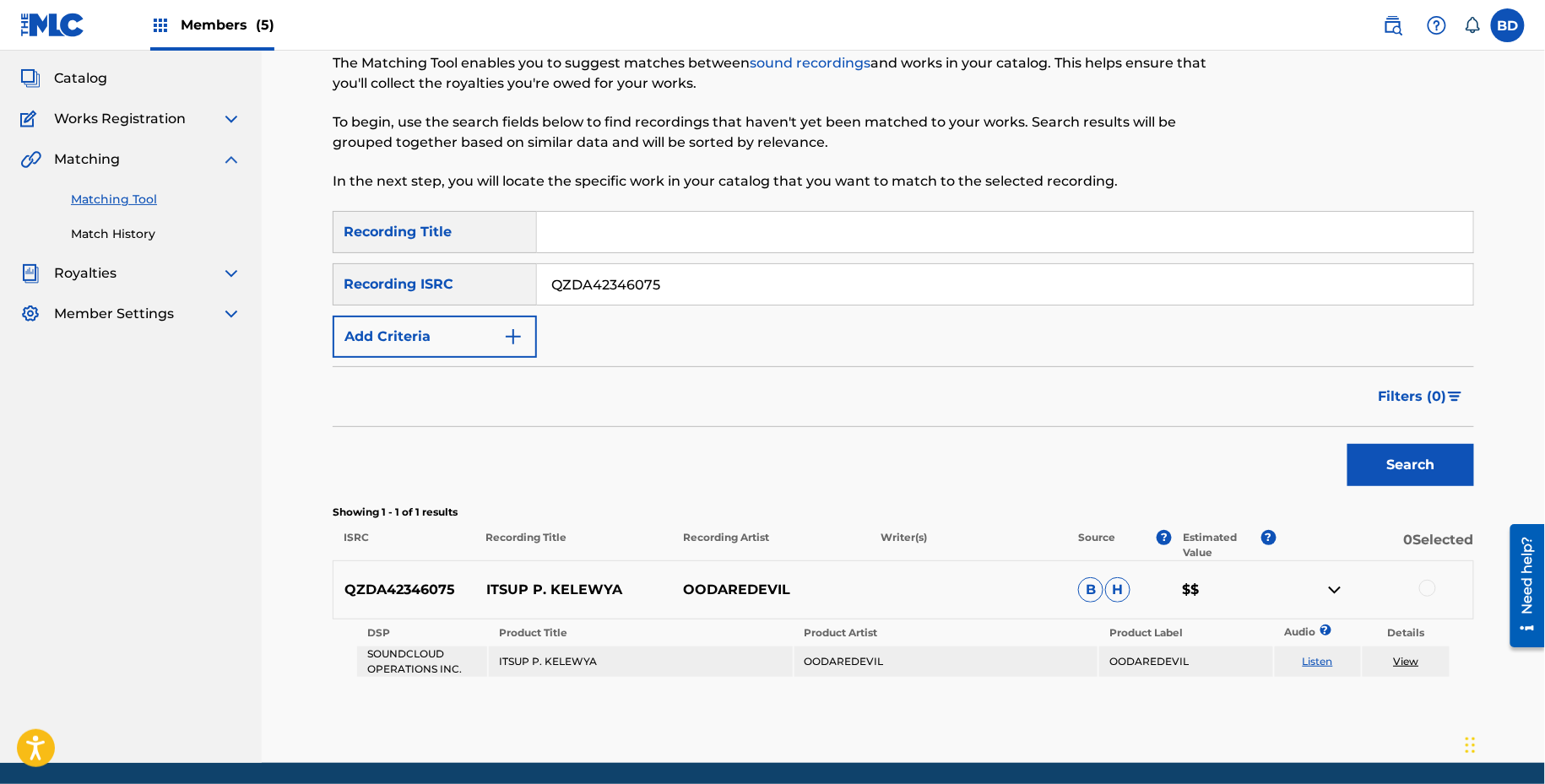
click at [1428, 575] on div "QZDA42346075 ITSUP P. KELEWYA OODAREDEVIL B H $$" at bounding box center [903, 590] width 1141 height 59
click at [1426, 591] on div at bounding box center [1427, 588] width 17 height 16
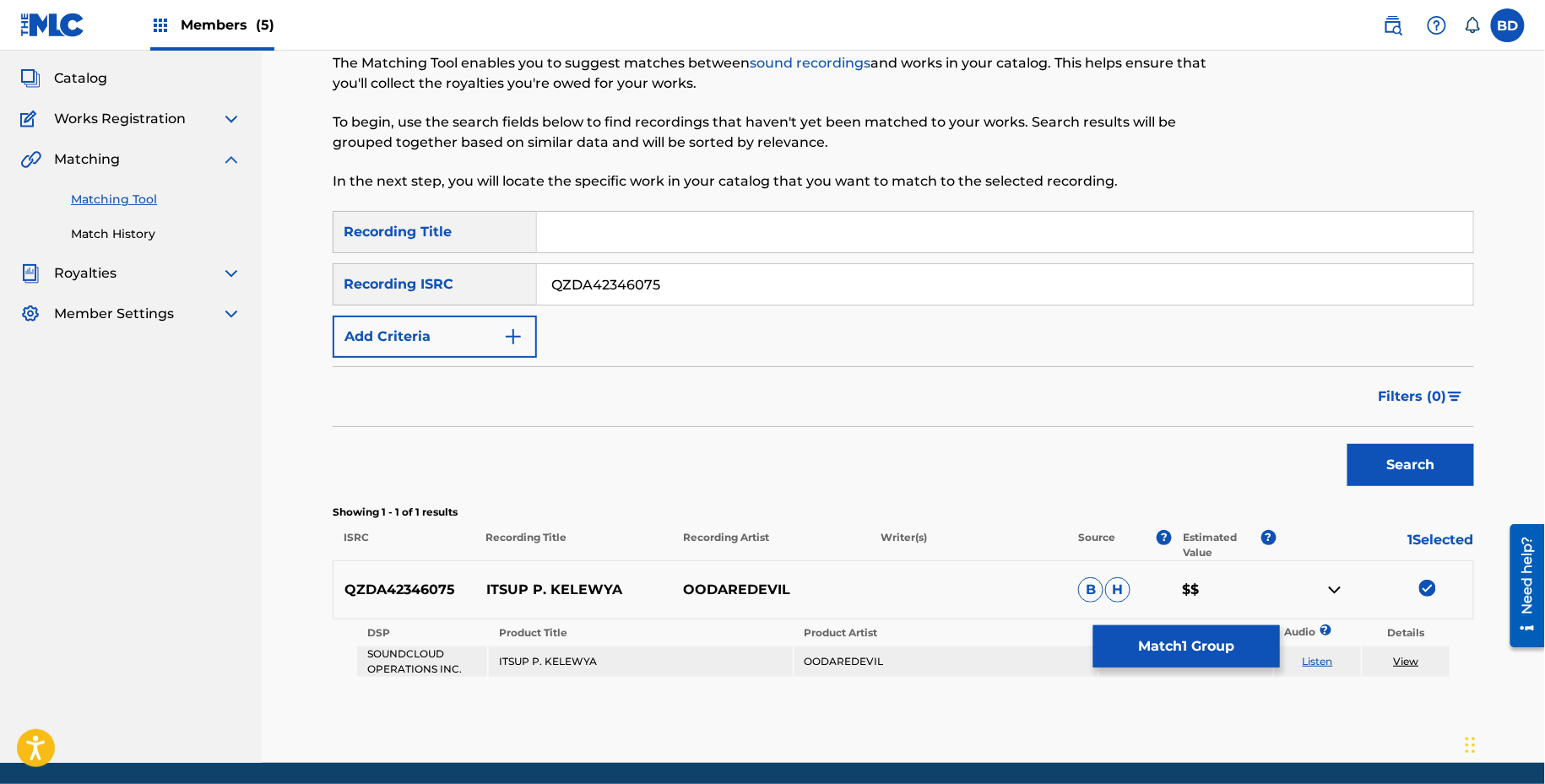
click at [1410, 655] on link "View" at bounding box center [1406, 661] width 25 height 13
click at [1125, 637] on button "Match 1 Group" at bounding box center [1186, 646] width 187 height 43
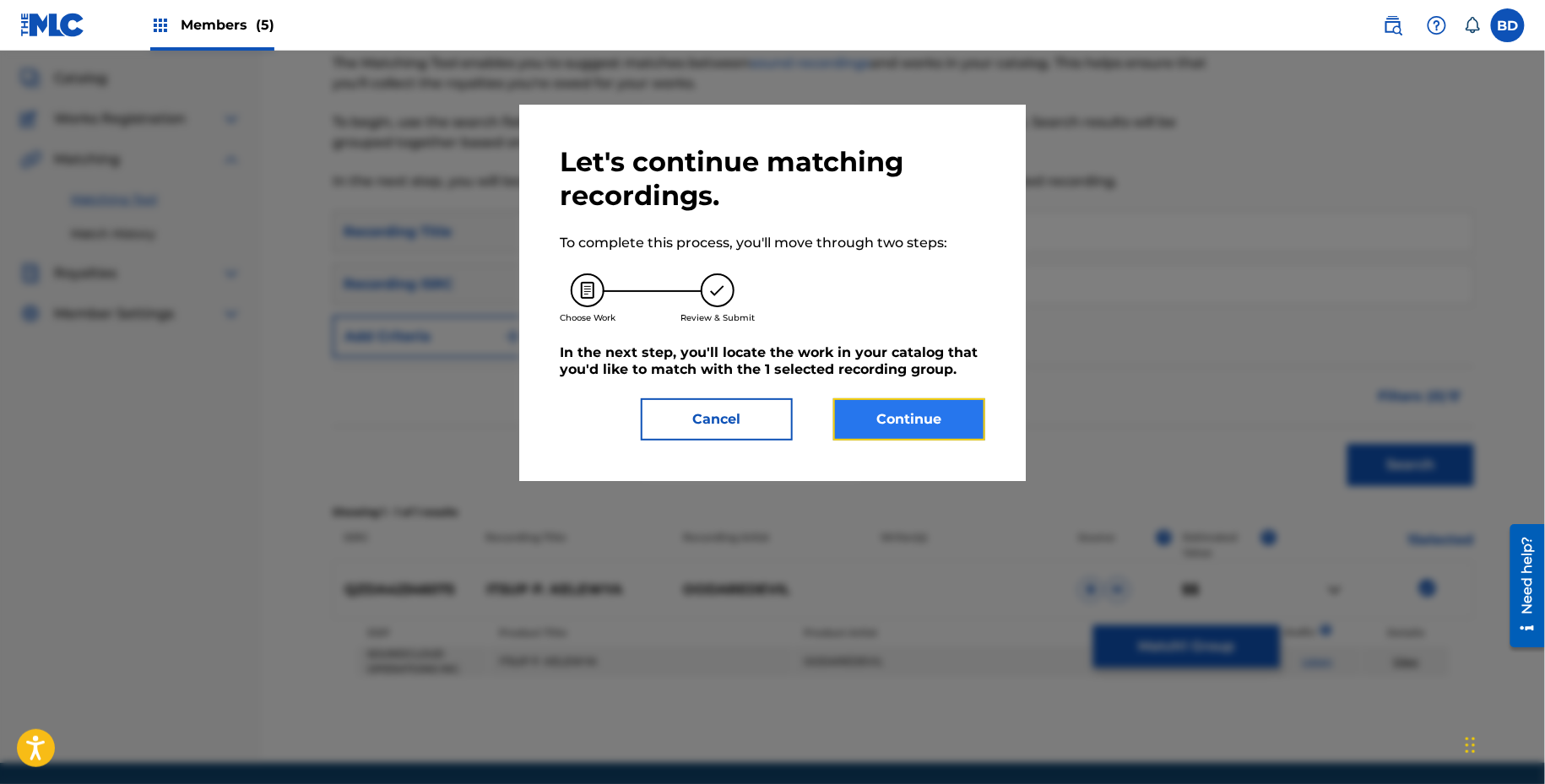
click at [892, 422] on button "Continue" at bounding box center [908, 419] width 152 height 43
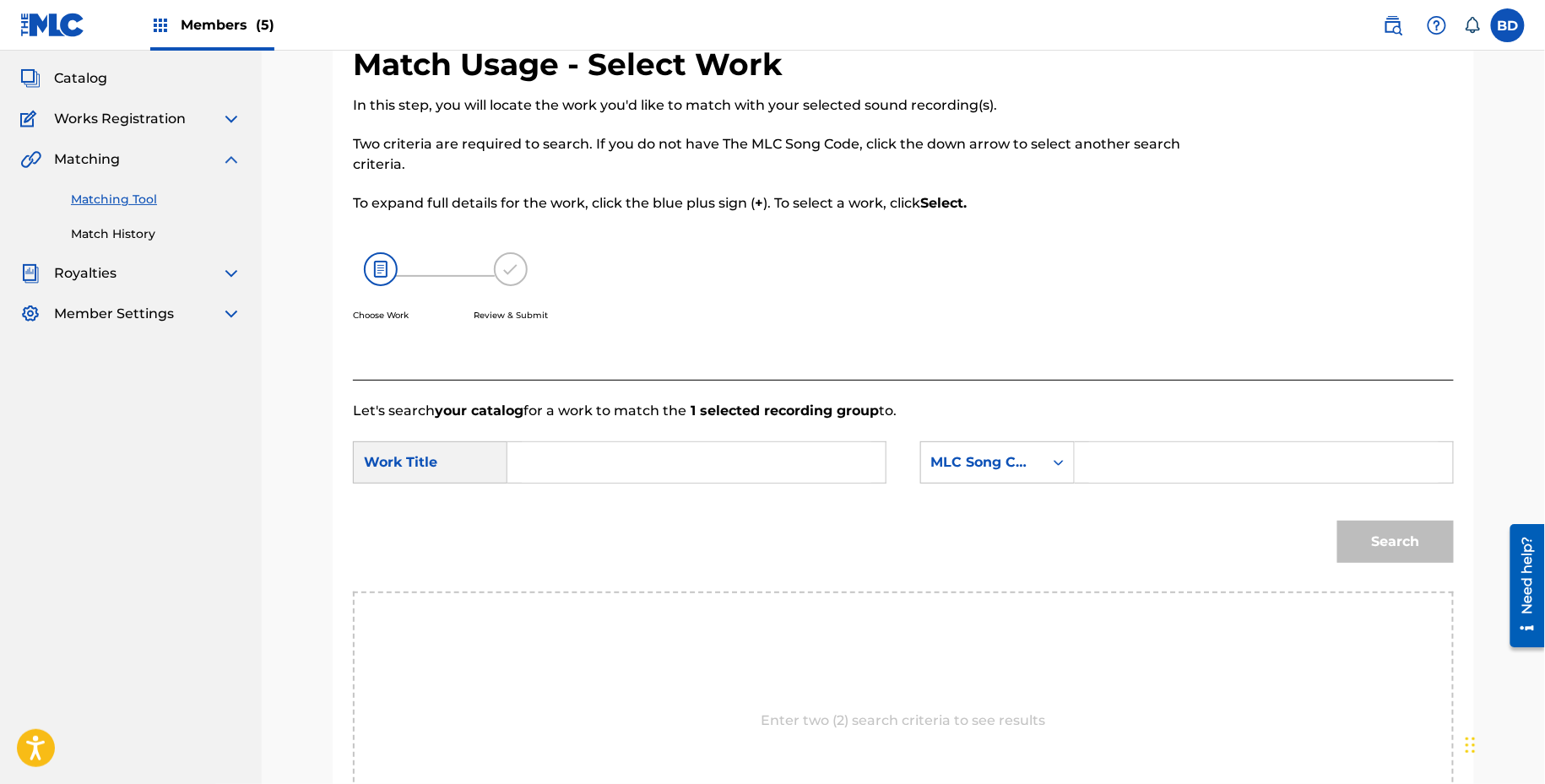
click at [1138, 486] on div "SearchWithCriteriab1cbe9bf-f45b-4e82-a1e0-449ab992f94c Work Title SearchWithCri…" at bounding box center [903, 467] width 1101 height 52
click at [1114, 471] on input "Search Form" at bounding box center [1264, 462] width 349 height 41
paste input "IH1IBU"
type input "IH1IBU"
click at [821, 472] on input "Search Form" at bounding box center [697, 462] width 349 height 41
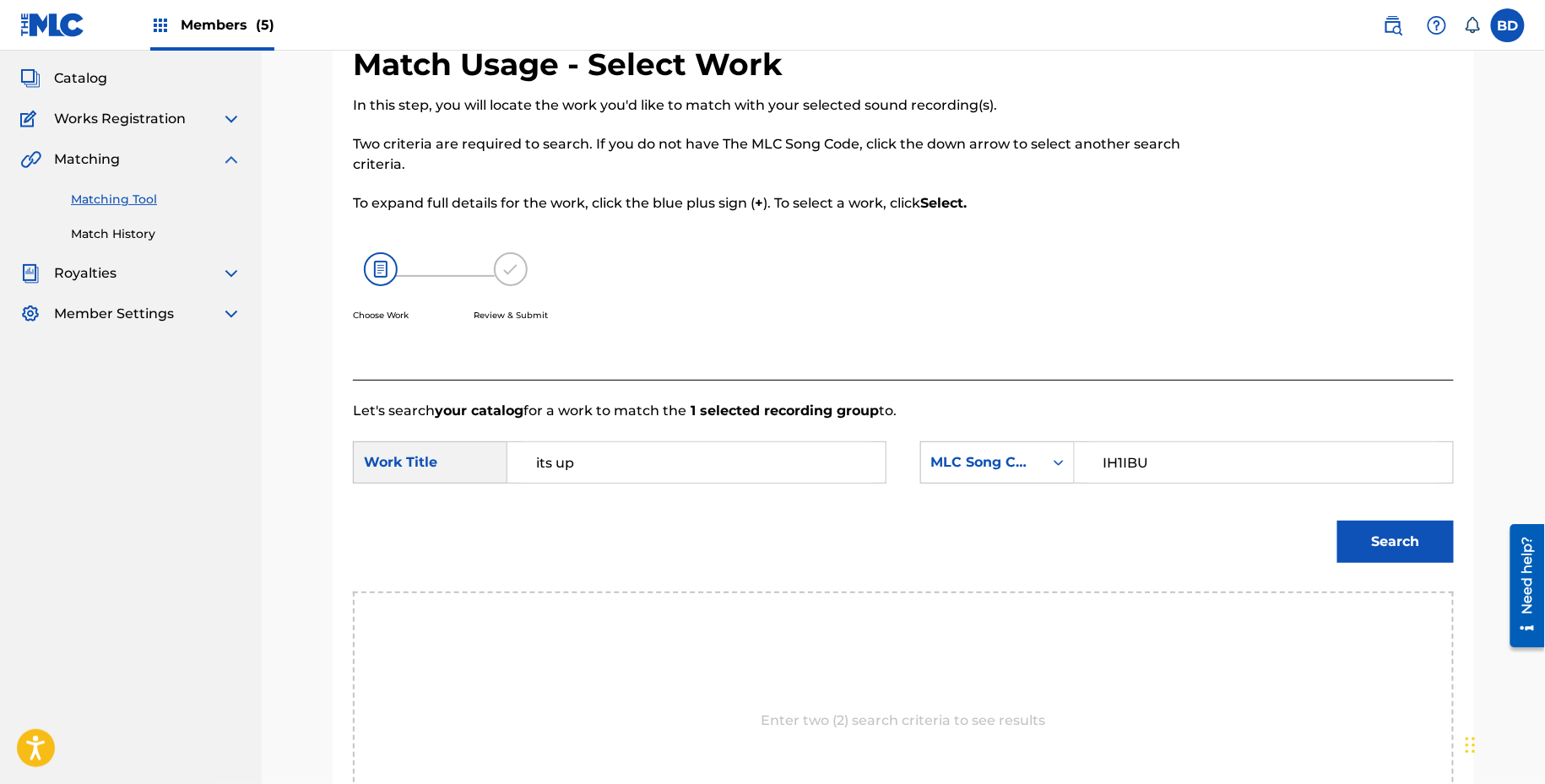
type input "its up"
click at [1337, 521] on button "Search" at bounding box center [1396, 542] width 116 height 43
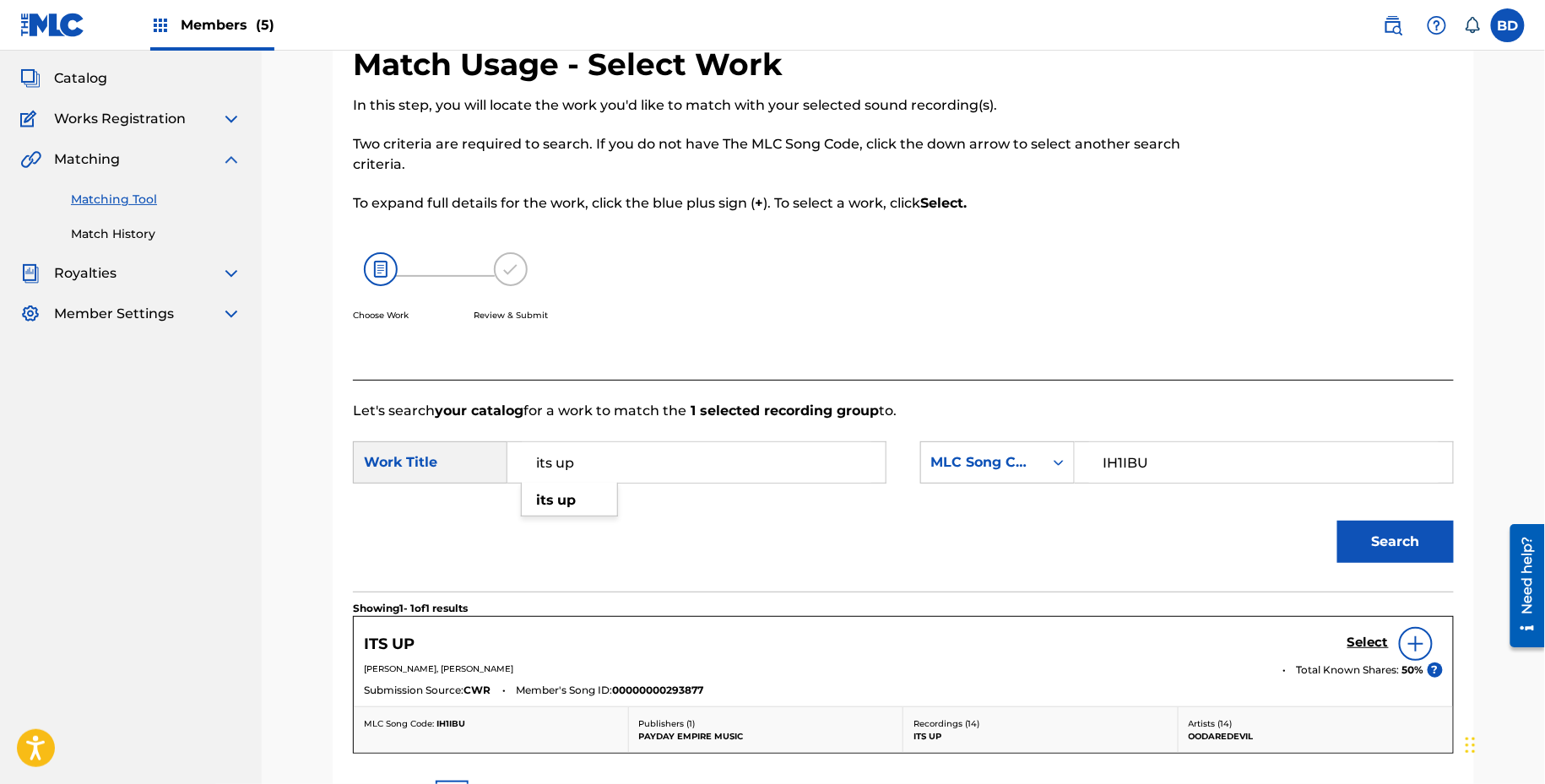
click at [1159, 272] on div "Choose Work Review & Submit" at bounding box center [776, 296] width 848 height 128
click at [1369, 627] on div "Select" at bounding box center [1395, 643] width 96 height 34
click at [1366, 639] on h5 "Select" at bounding box center [1368, 642] width 42 height 16
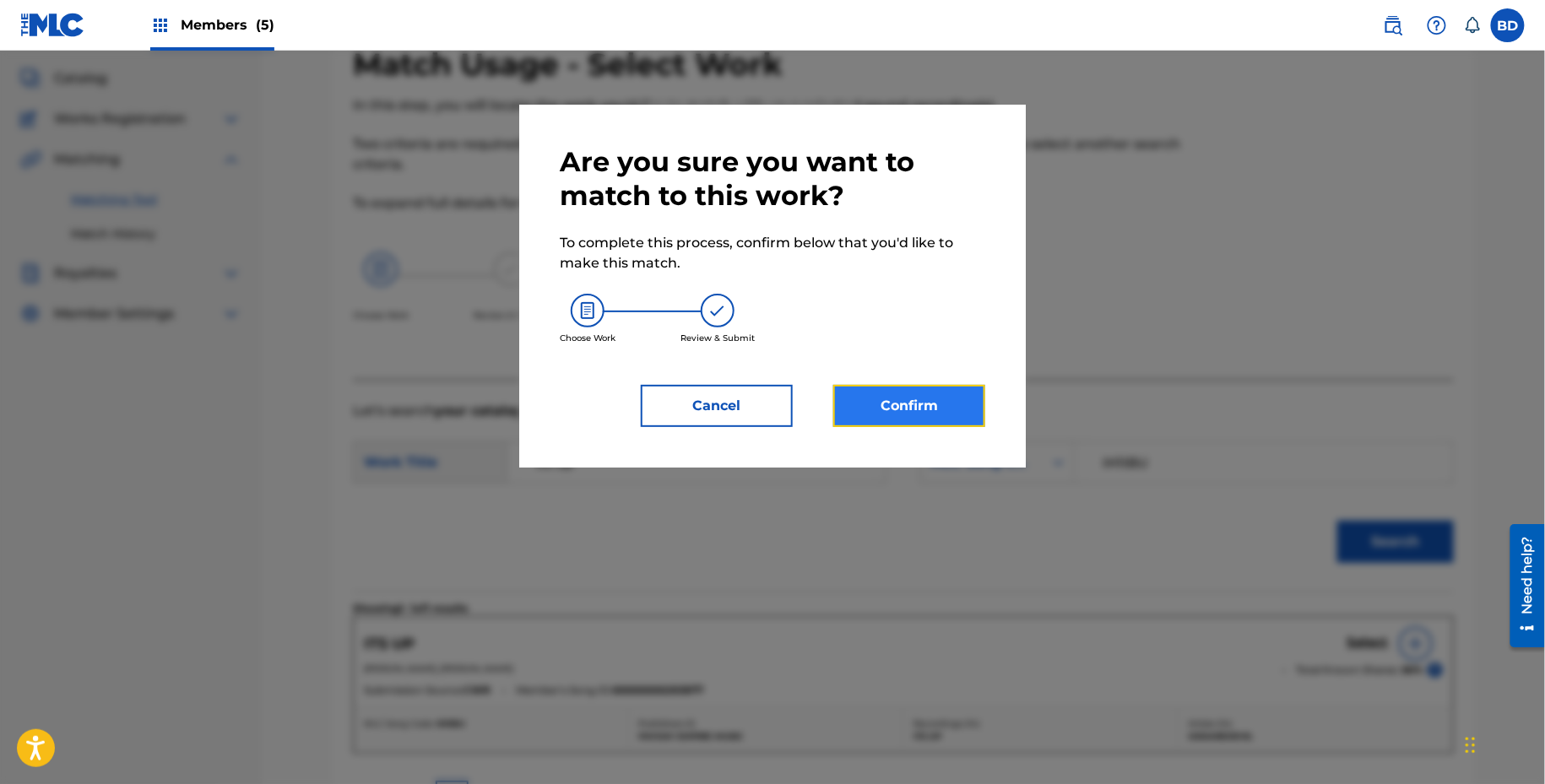
click at [902, 412] on button "Confirm" at bounding box center [908, 405] width 152 height 43
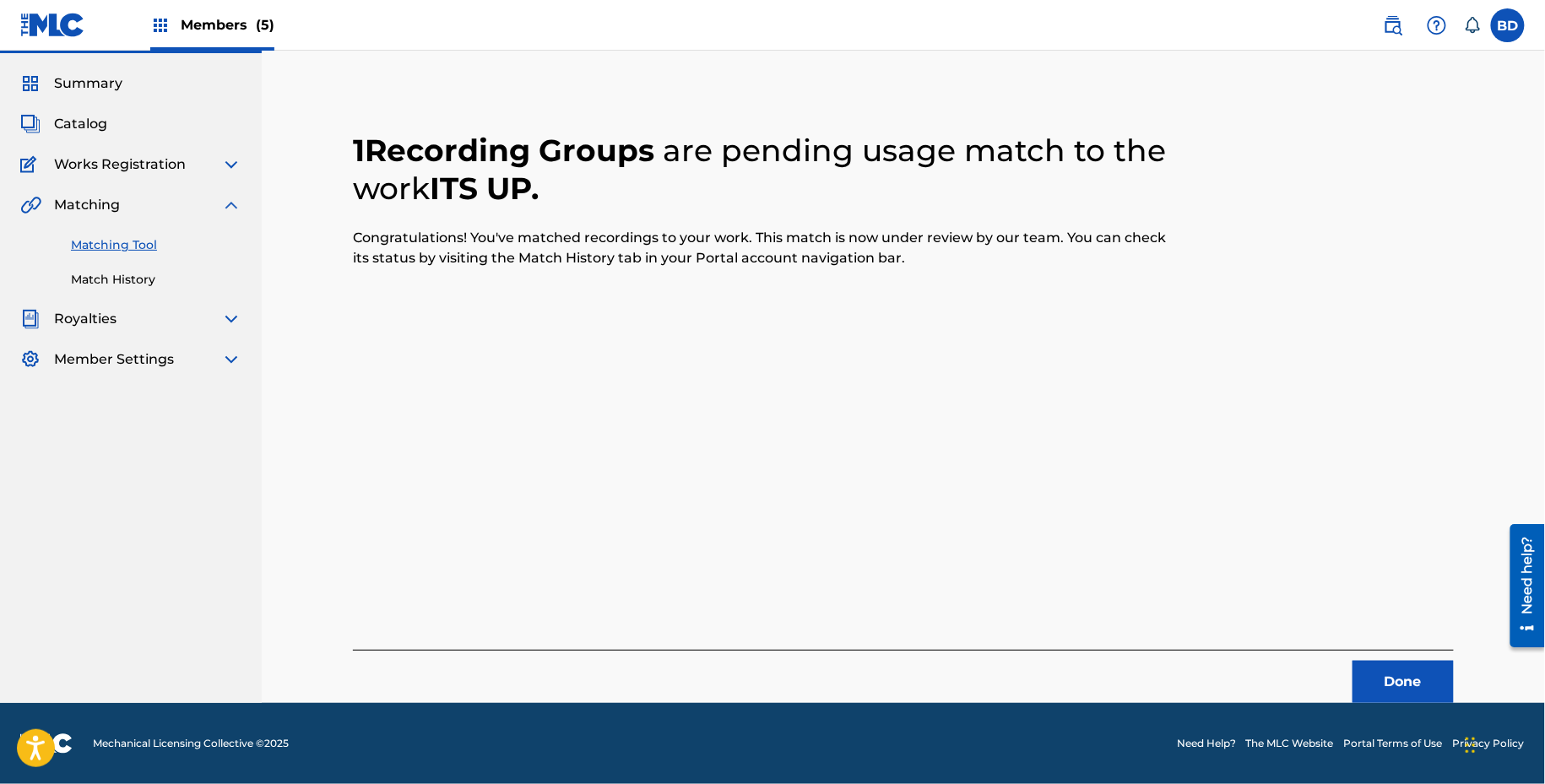
scroll to position [43, 0]
click at [167, 275] on link "Match History" at bounding box center [156, 280] width 170 height 17
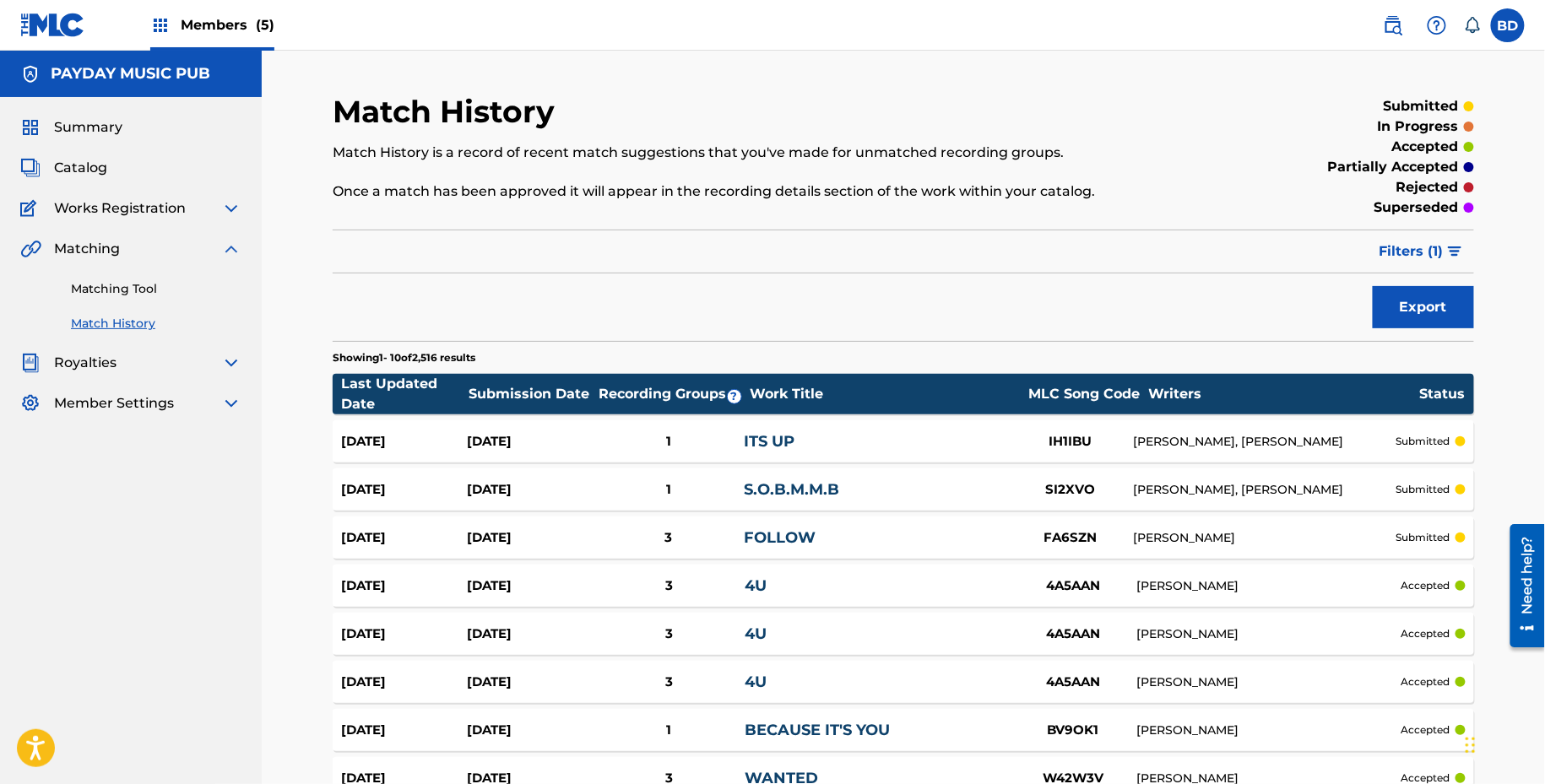
click at [743, 440] on div "1" at bounding box center [668, 442] width 151 height 19
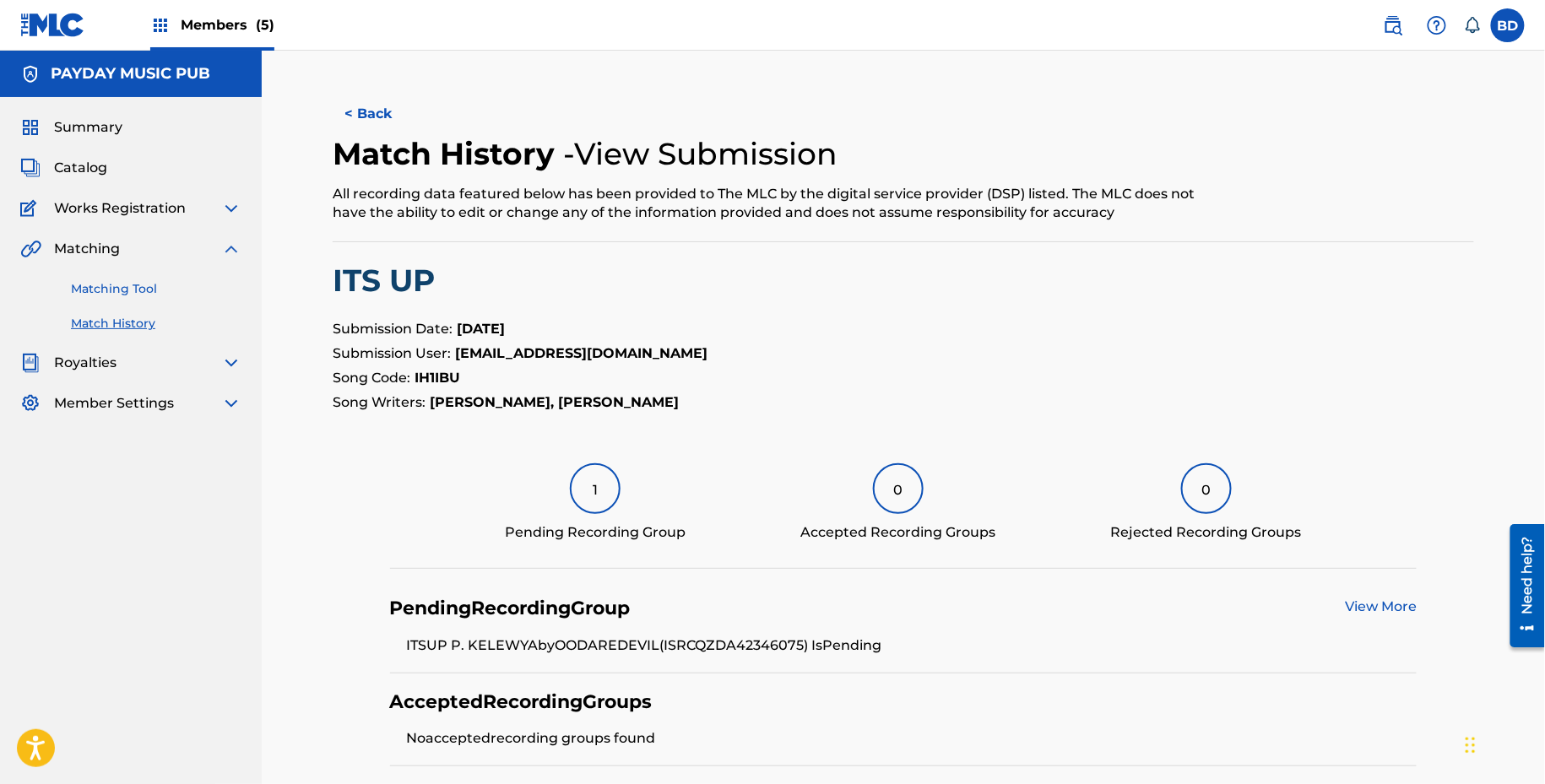
click at [160, 296] on link "Matching Tool" at bounding box center [156, 289] width 170 height 17
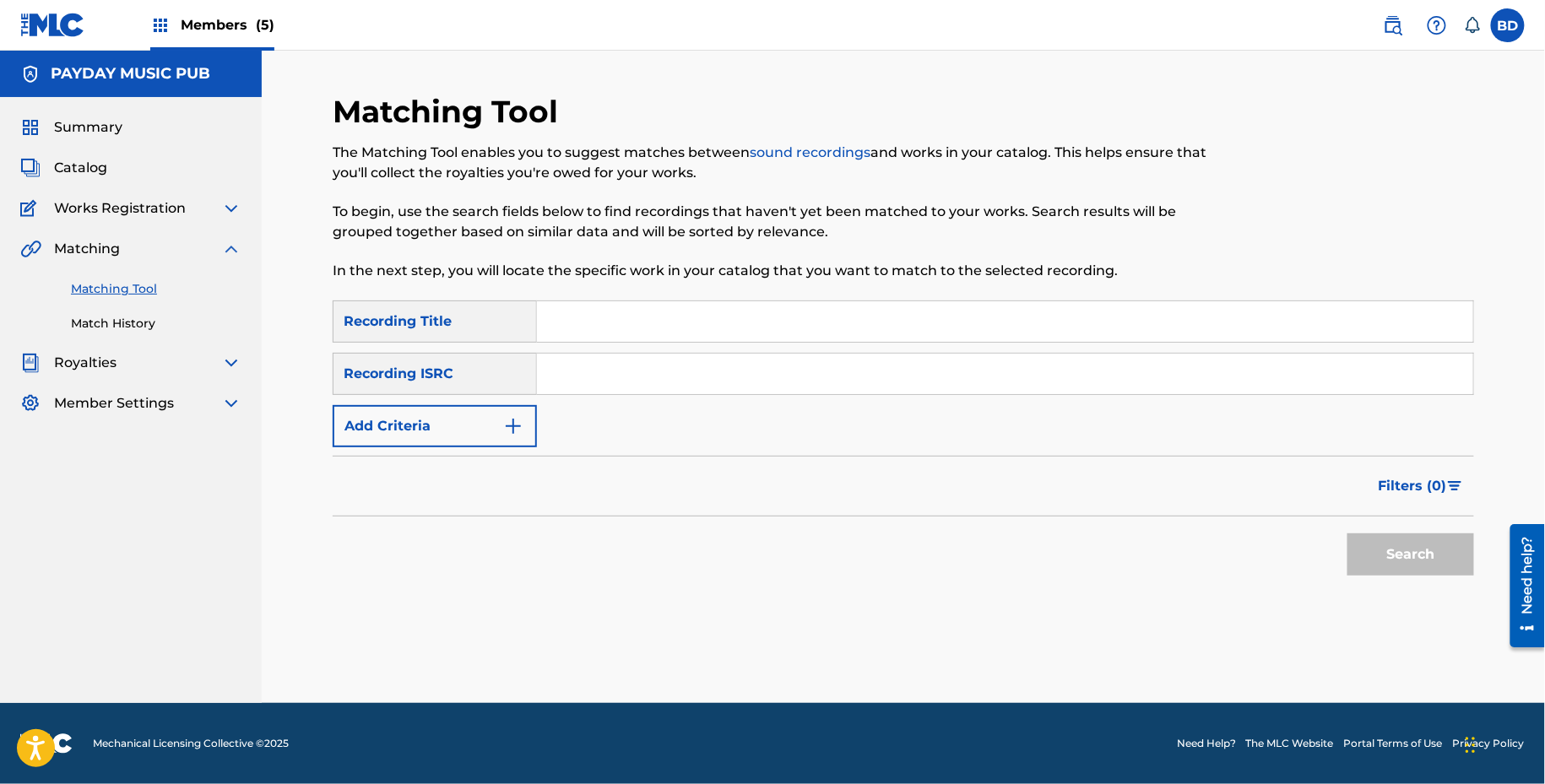
click at [661, 387] on input "Search Form" at bounding box center [1005, 373] width 936 height 41
paste input "QZDA42146133"
type input "QZDA42146133"
click at [1347, 533] on button "Search" at bounding box center [1410, 554] width 127 height 43
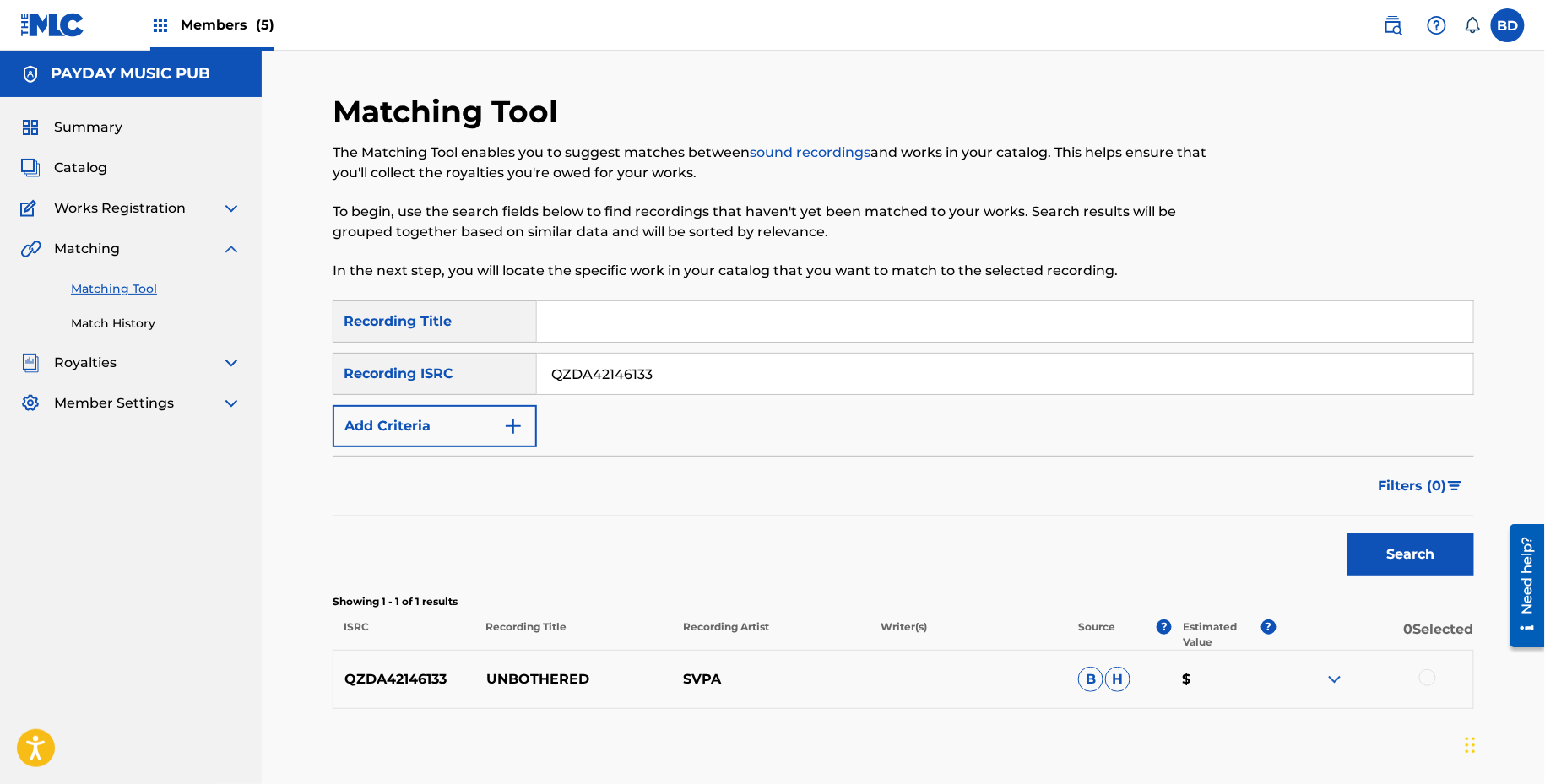
scroll to position [89, 0]
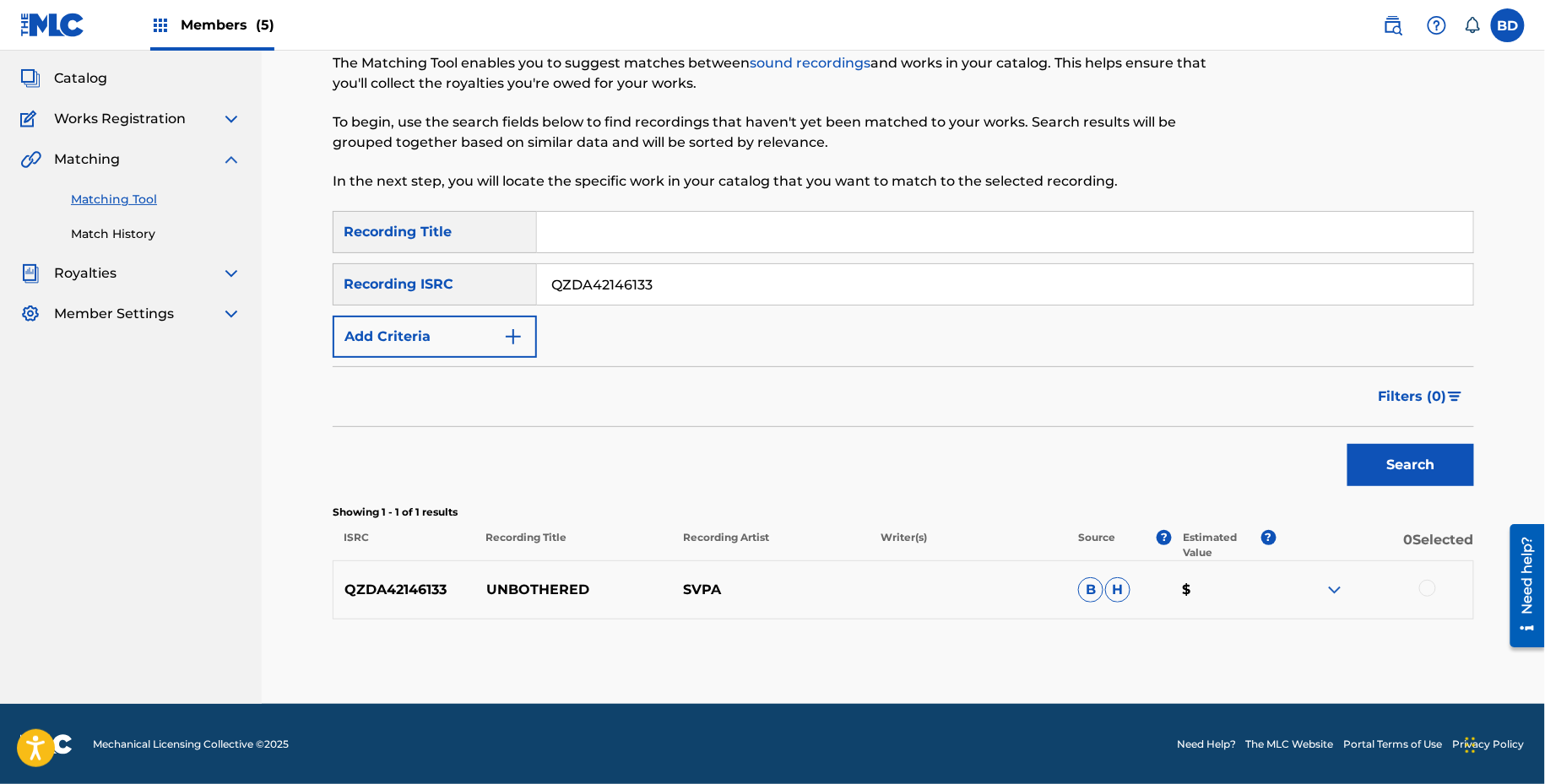
click at [1340, 590] on img at bounding box center [1334, 590] width 20 height 20
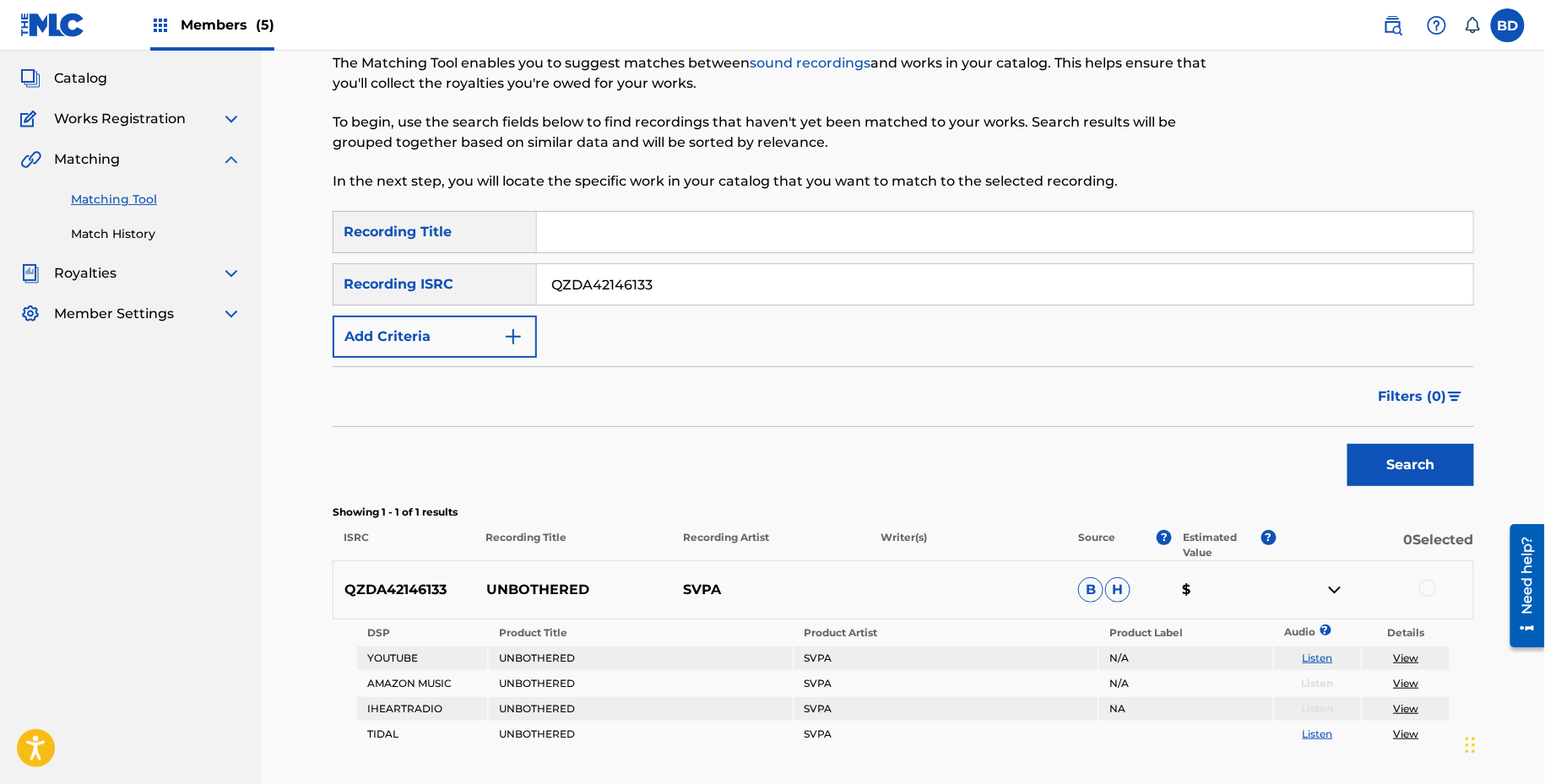
click at [517, 592] on p "UNBOTHERED" at bounding box center [573, 590] width 197 height 20
copy p "UNBOTHERED"
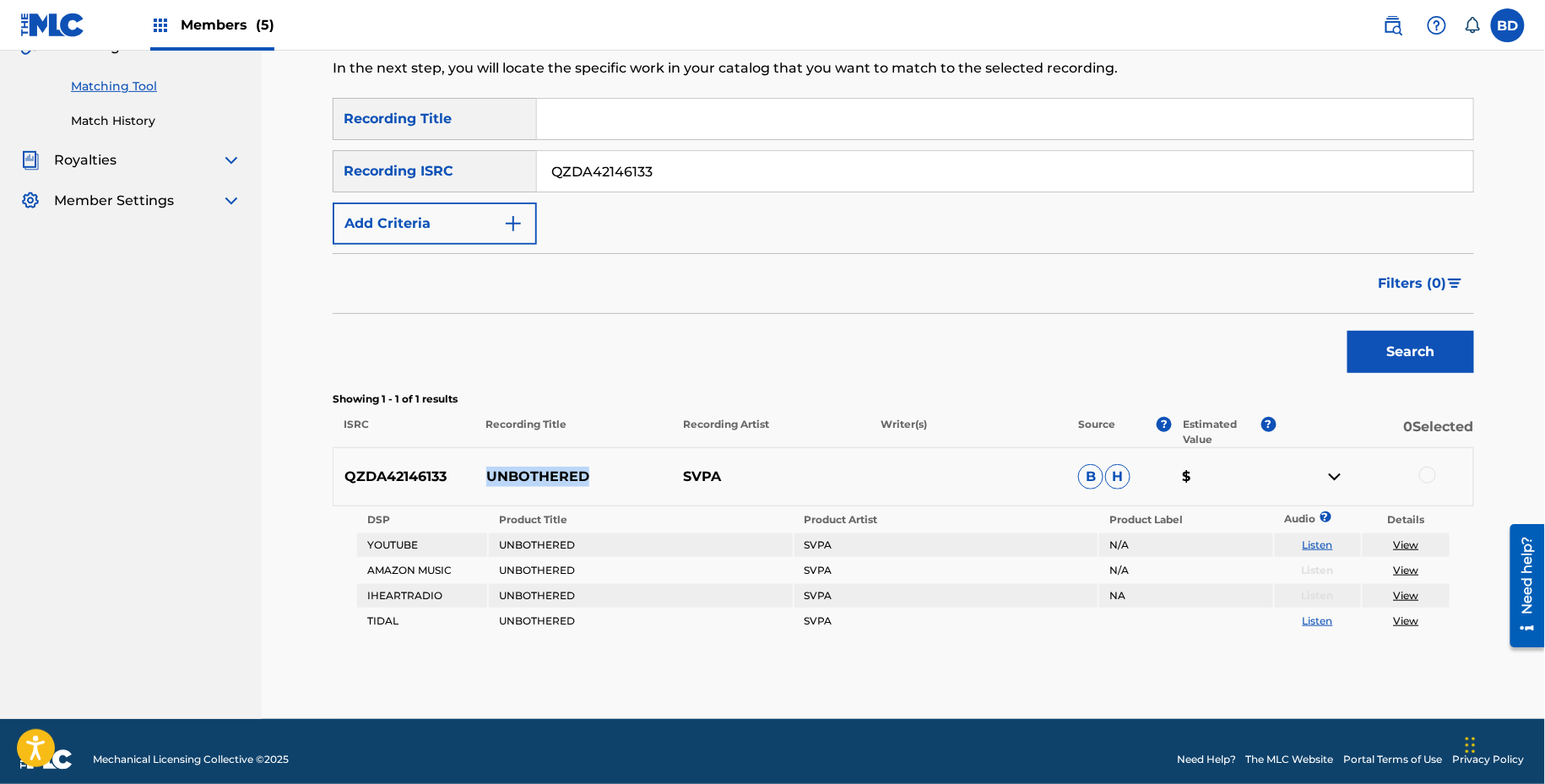
scroll to position [217, 0]
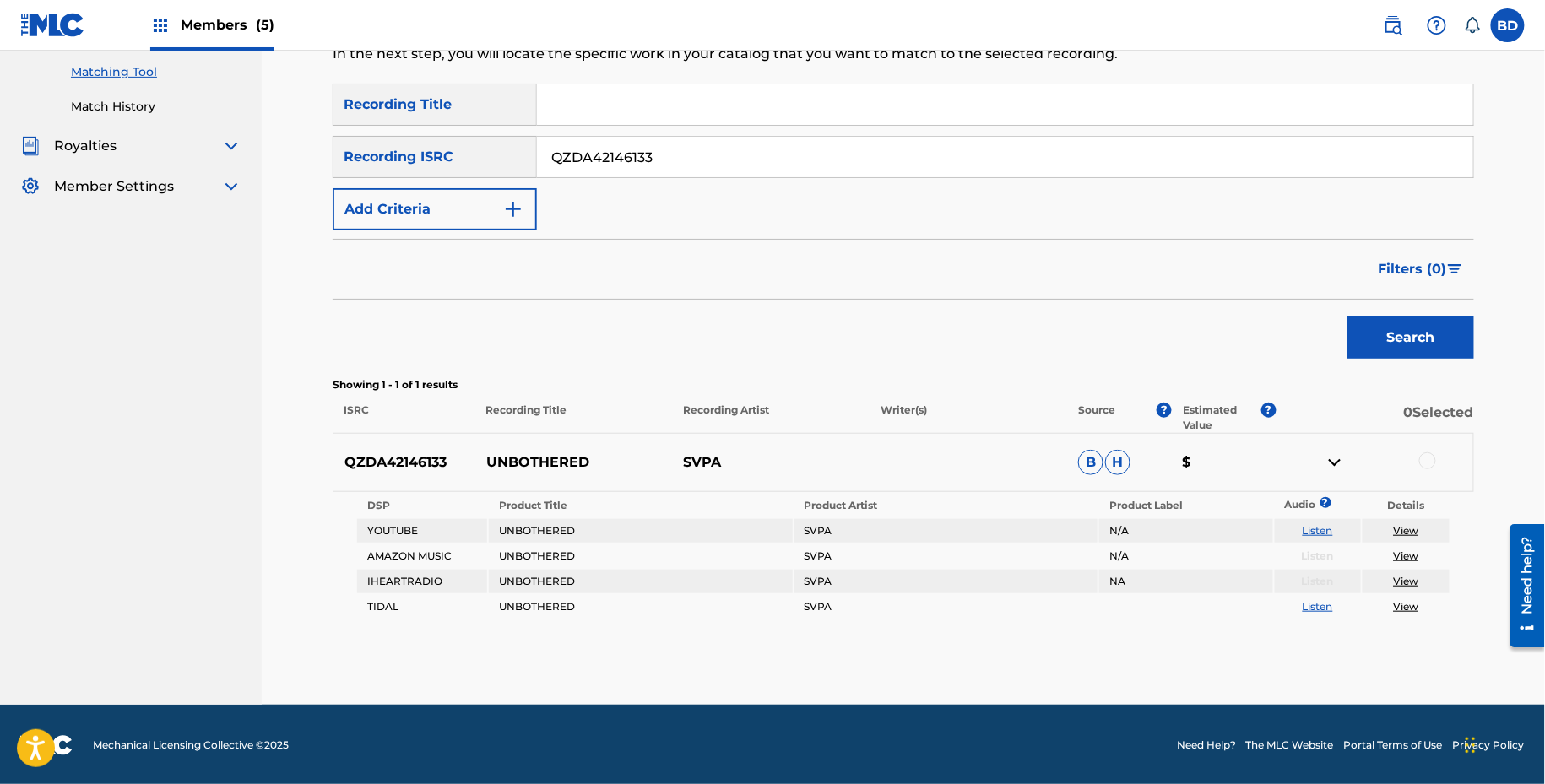
drag, startPoint x: 1410, startPoint y: 461, endPoint x: 1429, endPoint y: 455, distance: 19.9
click at [1429, 455] on div at bounding box center [1427, 460] width 17 height 16
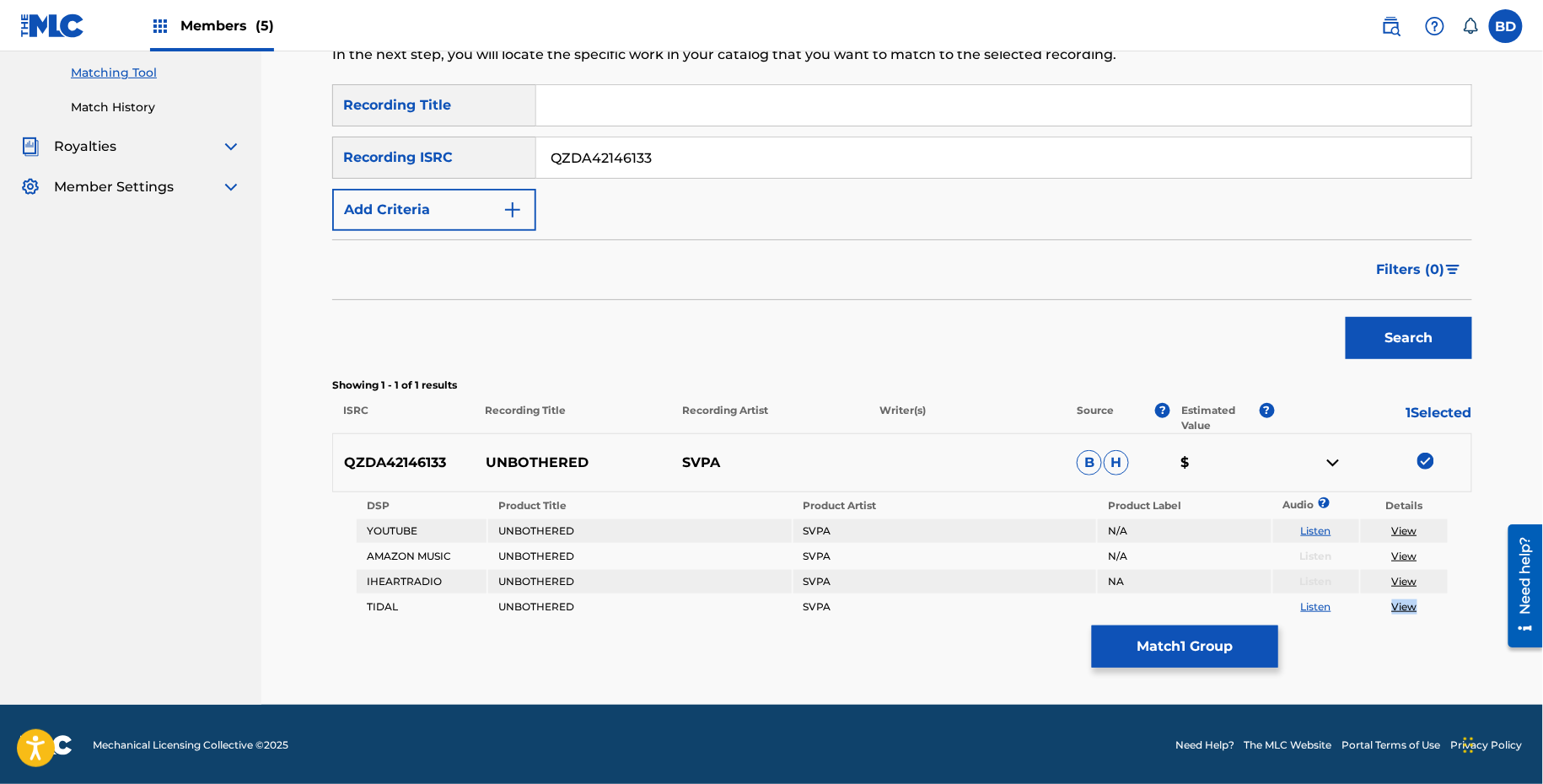
scroll to position [216, 0]
click at [1116, 631] on button "Match 1 Group" at bounding box center [1185, 646] width 186 height 42
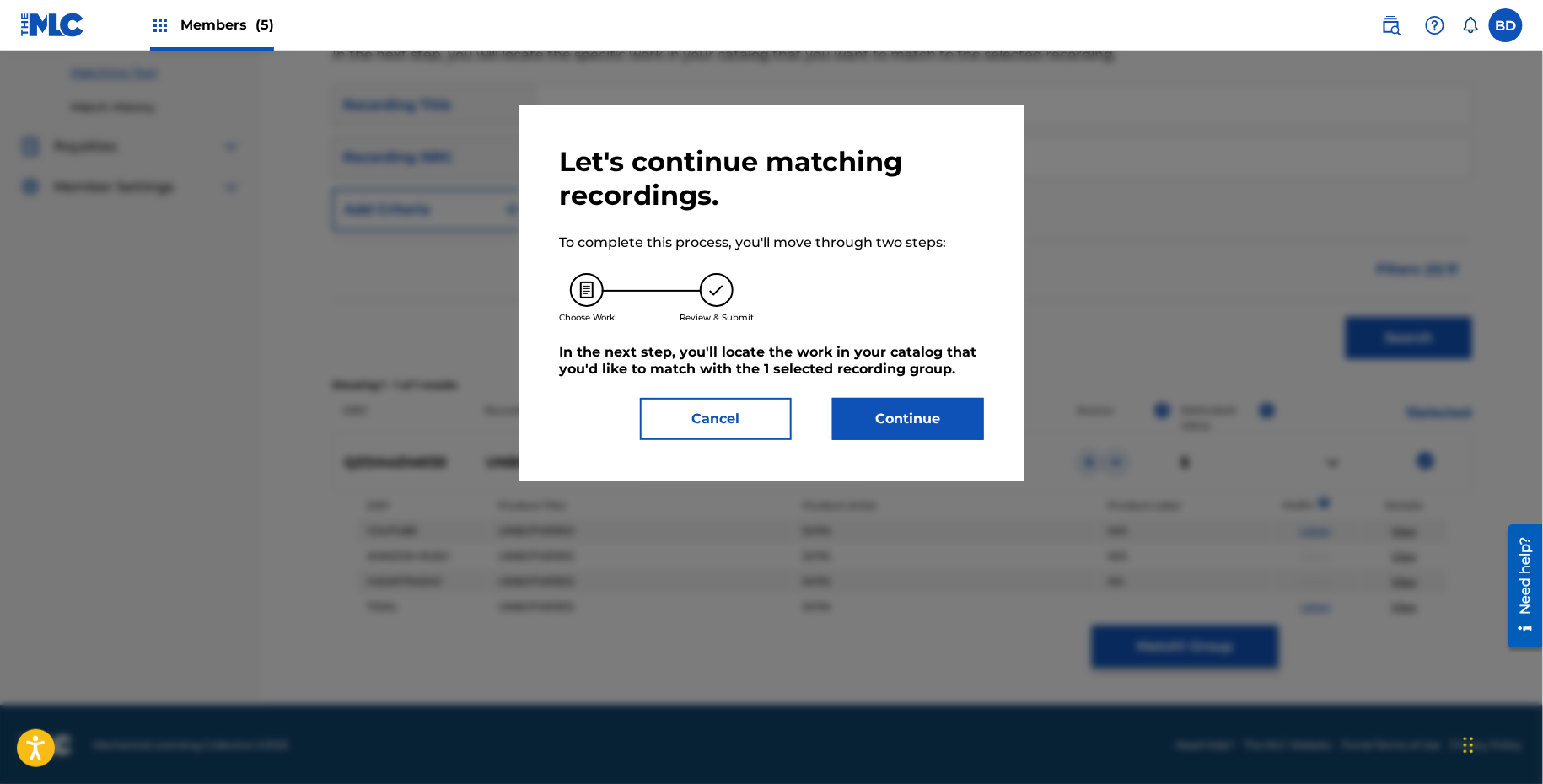
click at [903, 381] on div "Let's continue matching recordings. To complete this process, you'll move throu…" at bounding box center [771, 292] width 425 height 295
click at [903, 434] on button "Continue" at bounding box center [907, 419] width 152 height 42
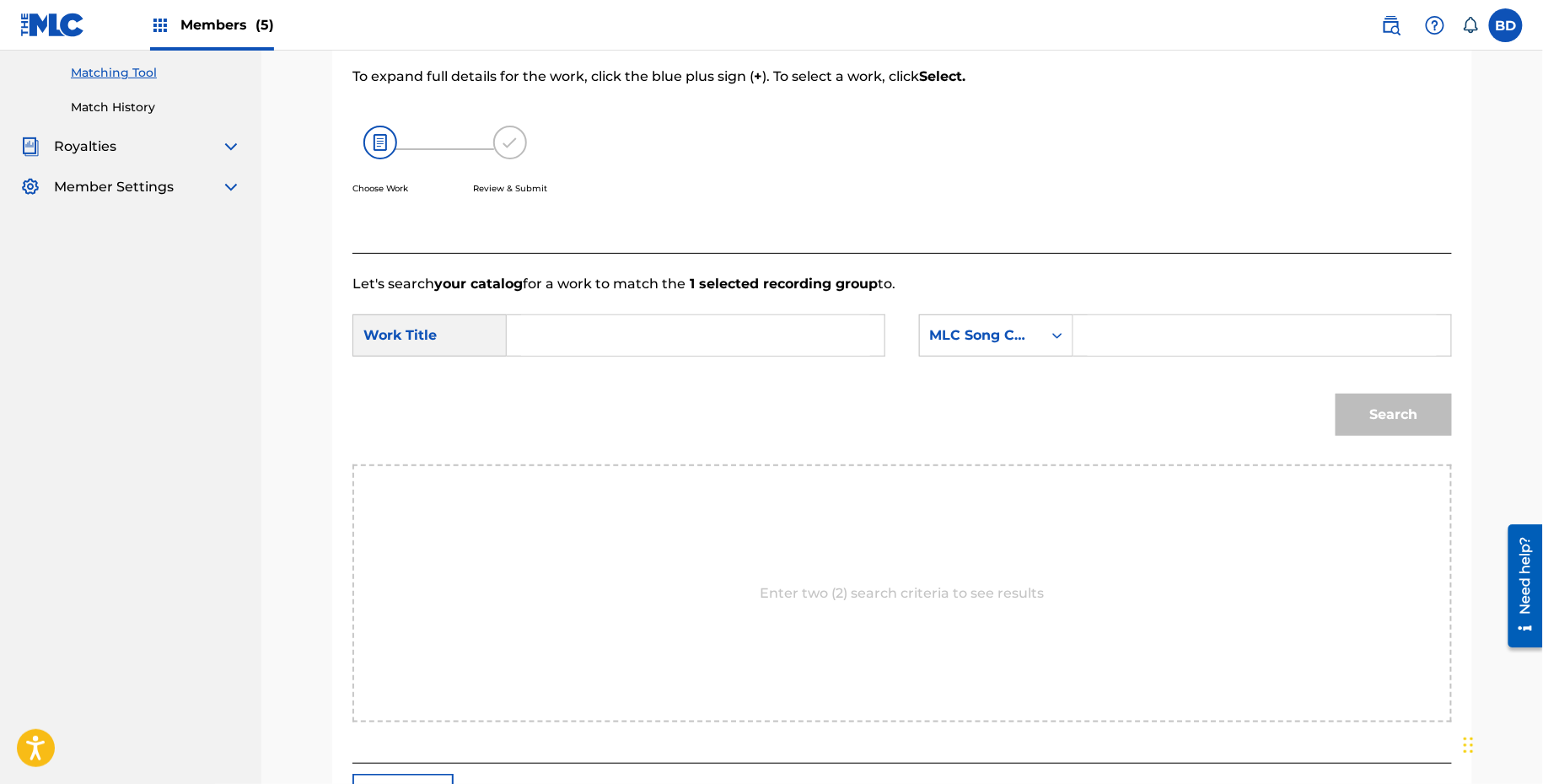
click at [1175, 331] on input "Search Form" at bounding box center [1262, 336] width 349 height 41
paste input "UA3U9N"
type input "UA3U9N"
click at [731, 341] on input "Search Form" at bounding box center [696, 336] width 349 height 41
type input "unbothered"
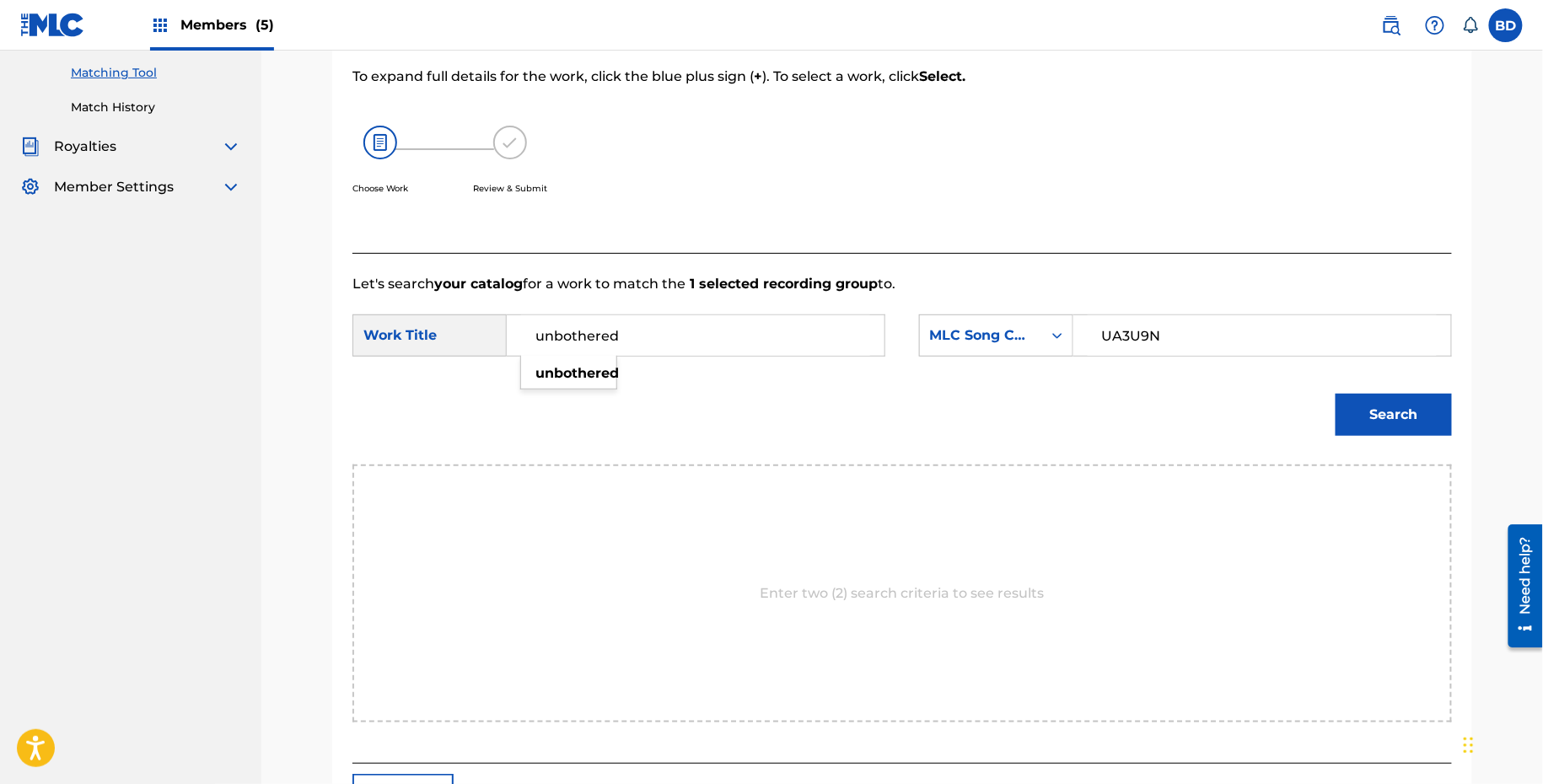
click at [1336, 394] on button "Search" at bounding box center [1394, 415] width 116 height 42
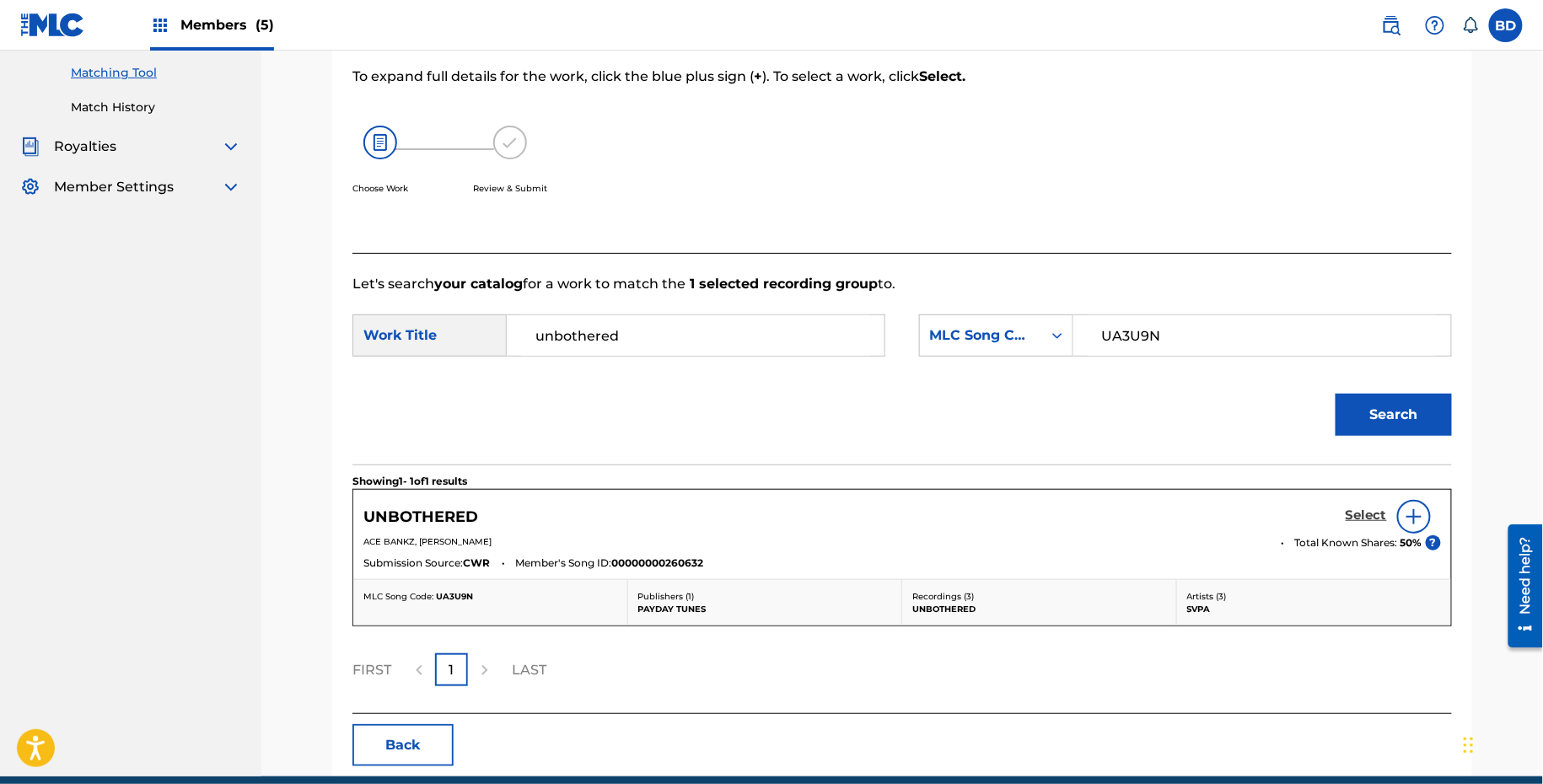
click at [1363, 510] on h5 "Select" at bounding box center [1366, 515] width 42 height 16
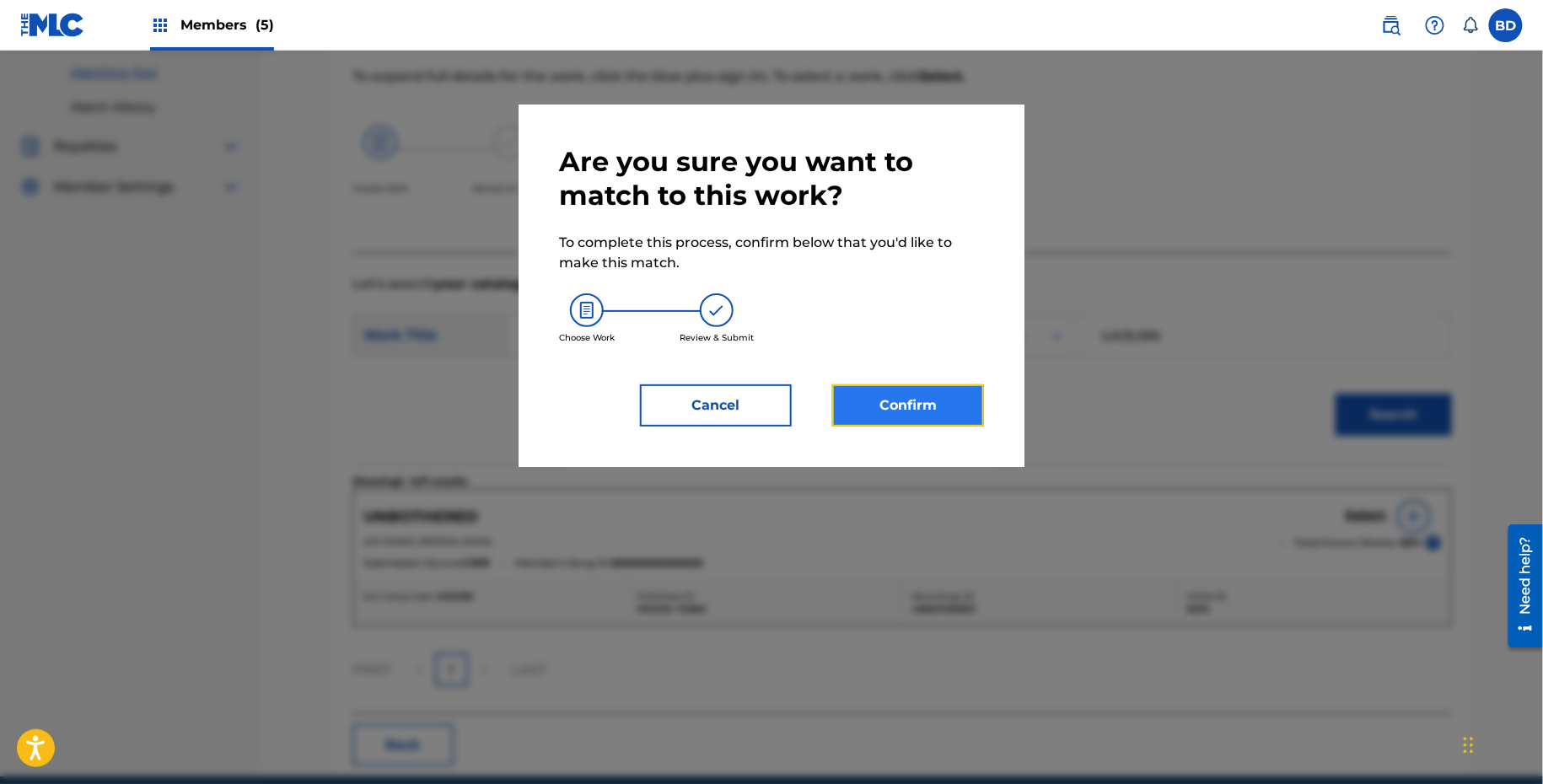
click at [938, 387] on button "Confirm" at bounding box center [907, 405] width 152 height 42
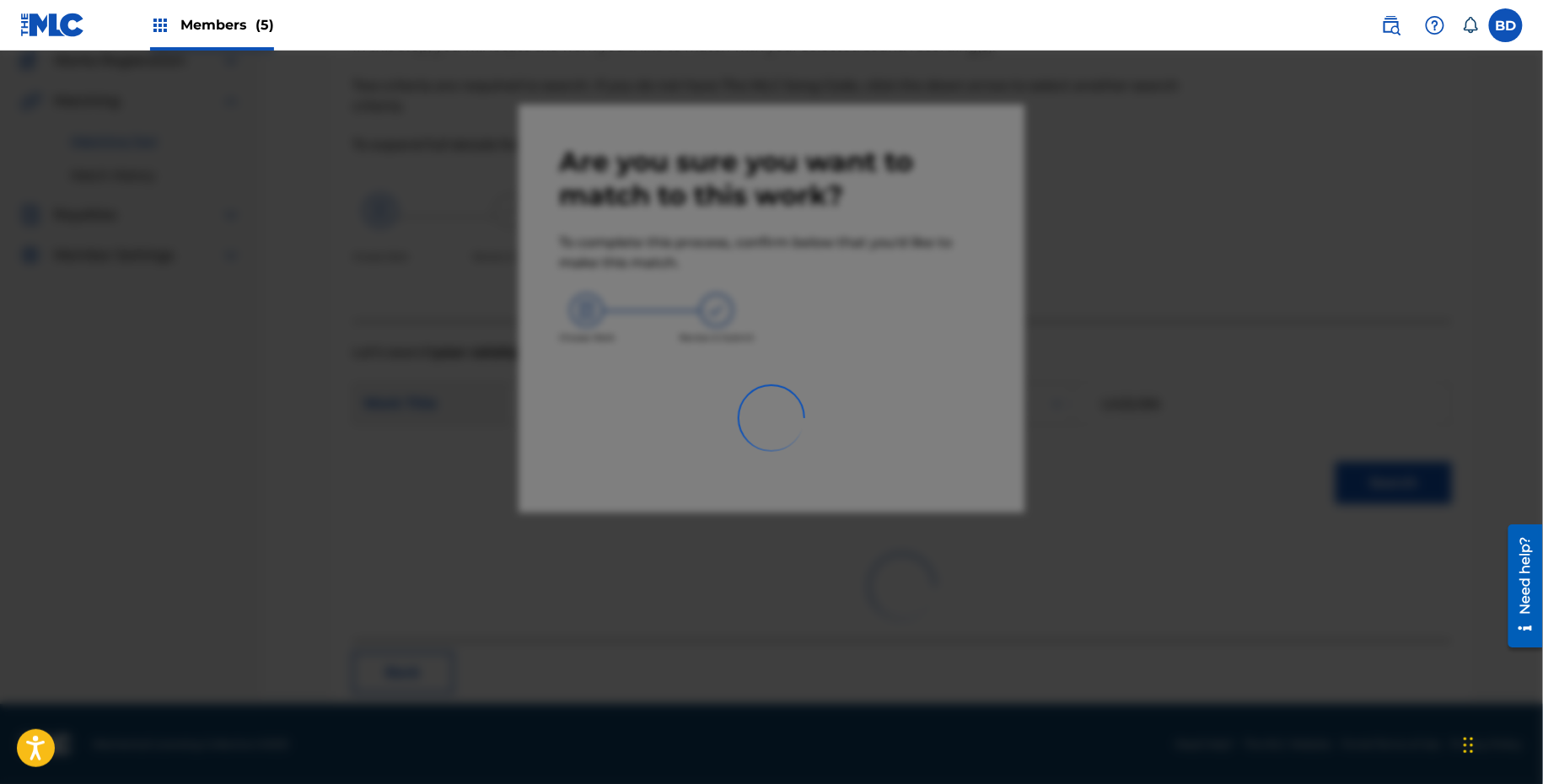
scroll to position [43, 0]
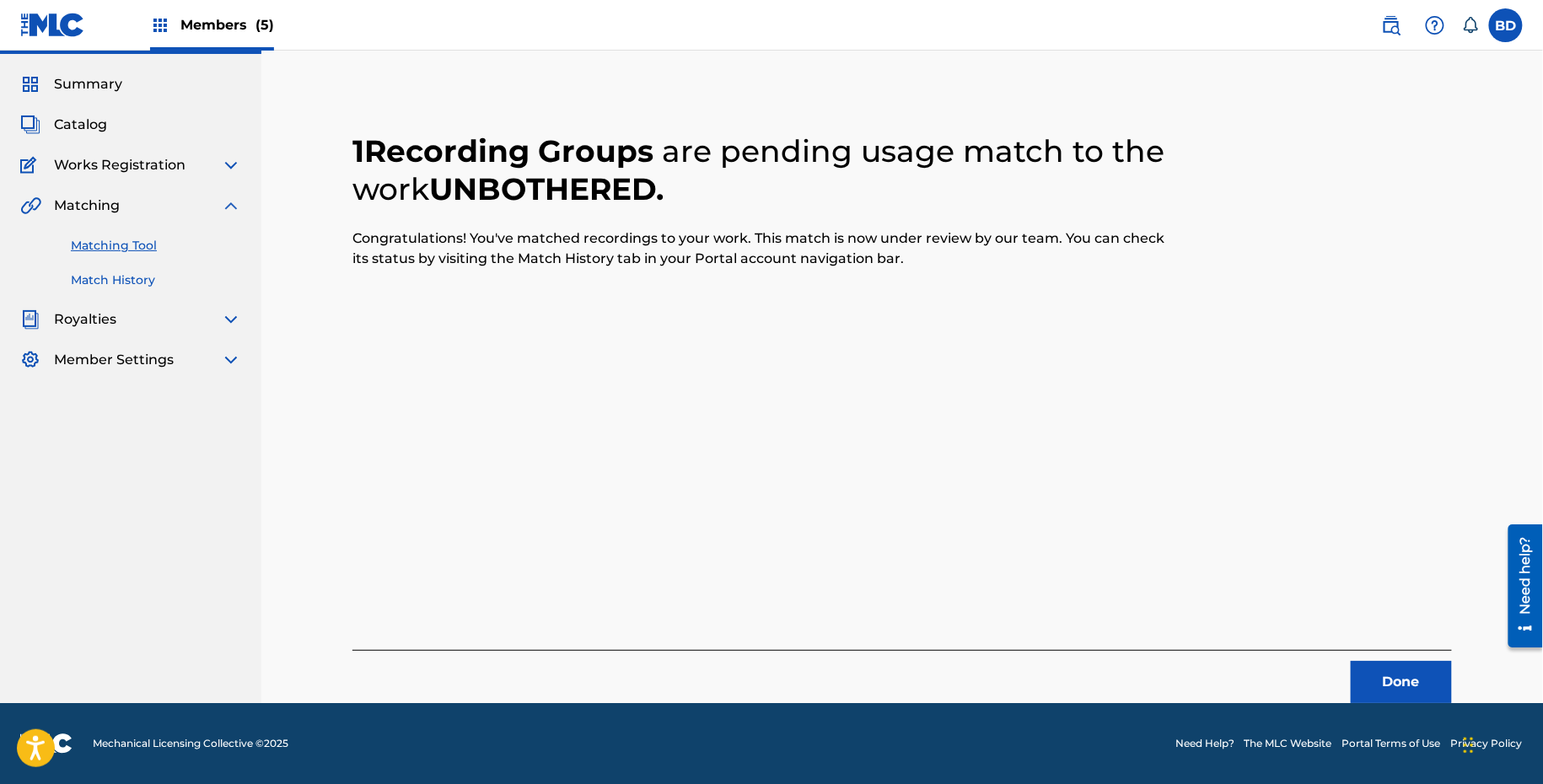
click at [96, 276] on link "Match History" at bounding box center [156, 280] width 170 height 17
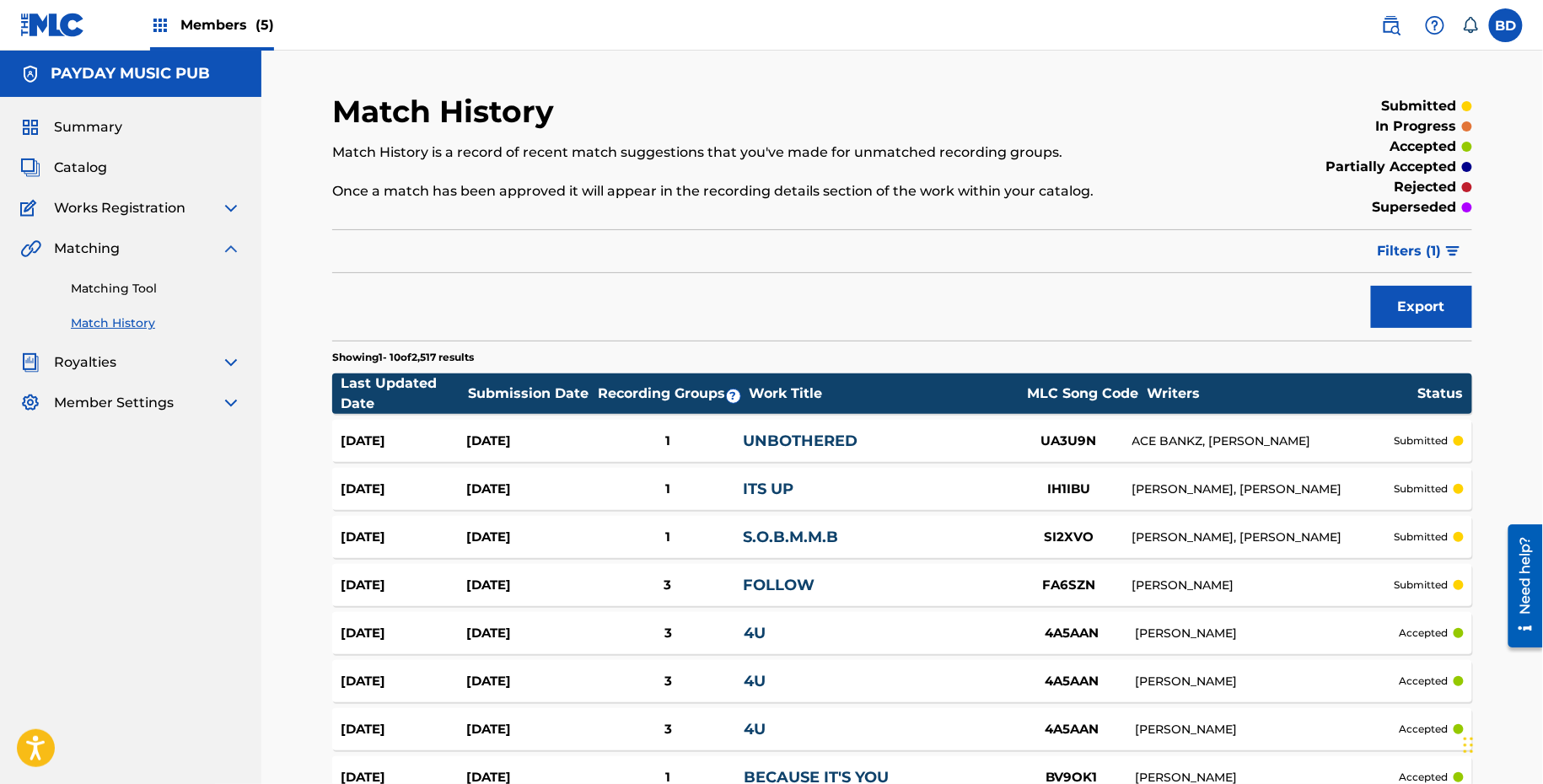
click at [596, 437] on div "1" at bounding box center [667, 441] width 151 height 19
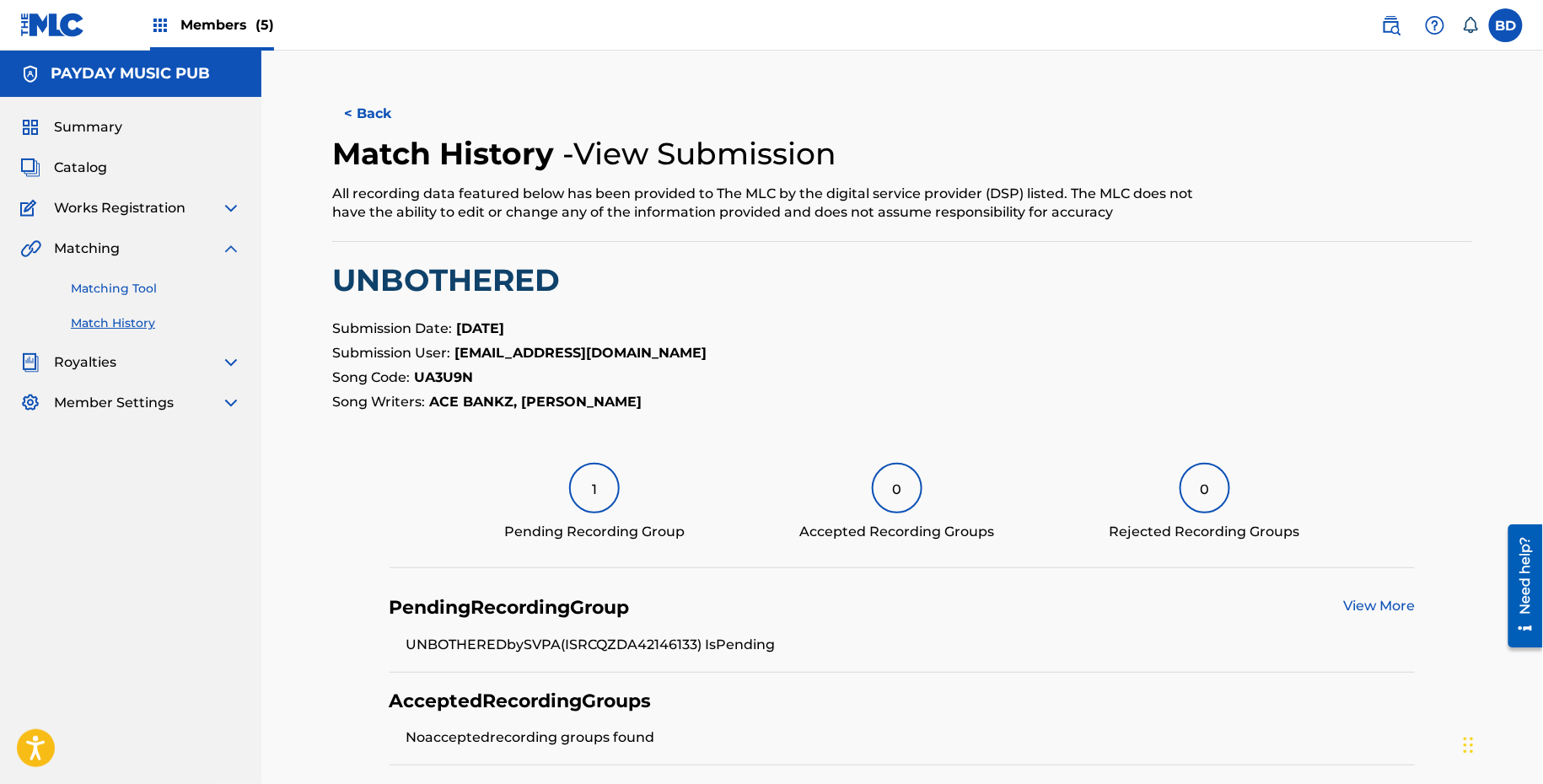
click at [95, 287] on link "Matching Tool" at bounding box center [156, 289] width 170 height 17
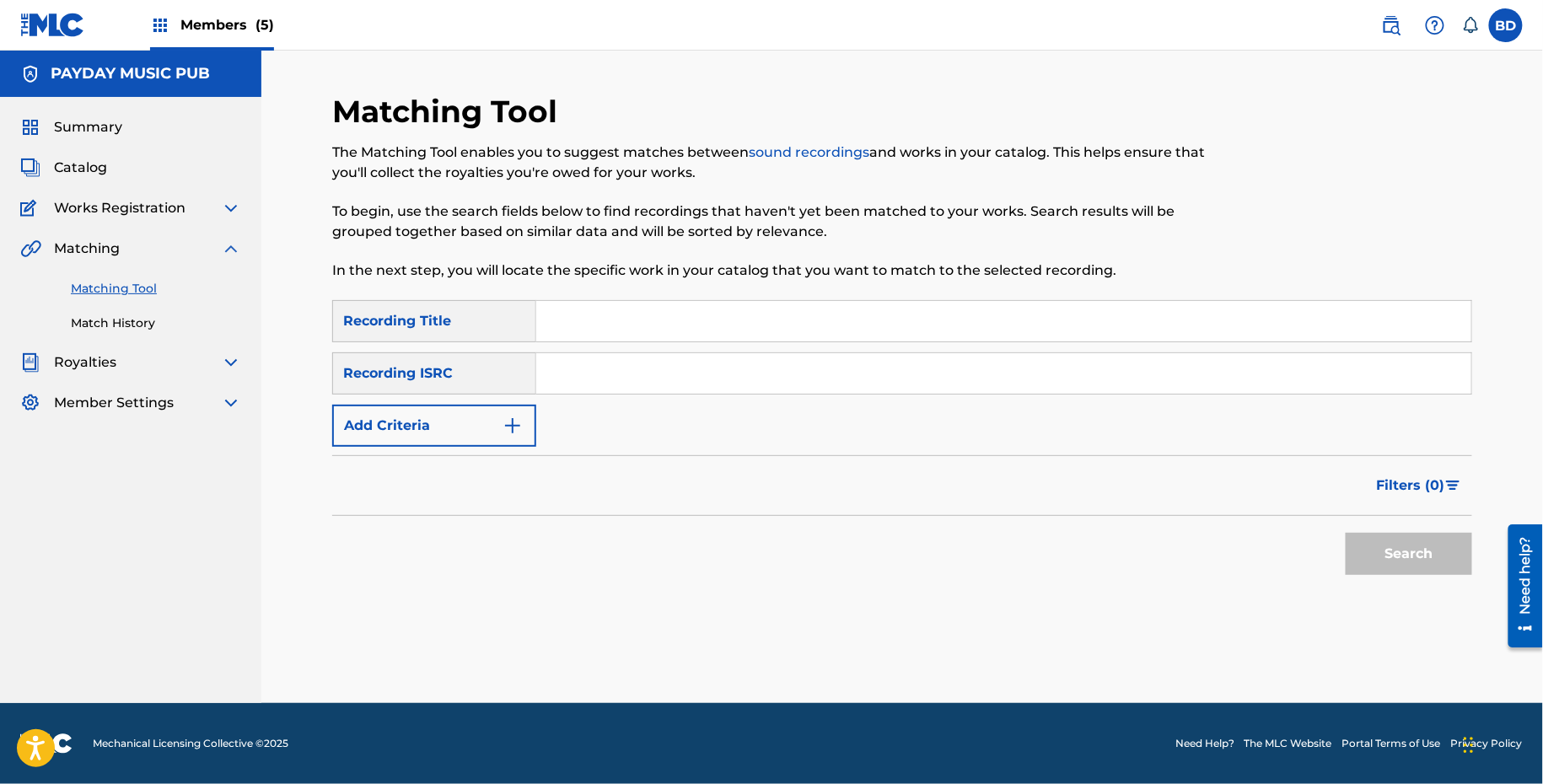
click at [615, 371] on input "Search Form" at bounding box center [1004, 373] width 935 height 41
paste input "QZDA42144112"
click at [1345, 532] on button "Search" at bounding box center [1409, 553] width 127 height 42
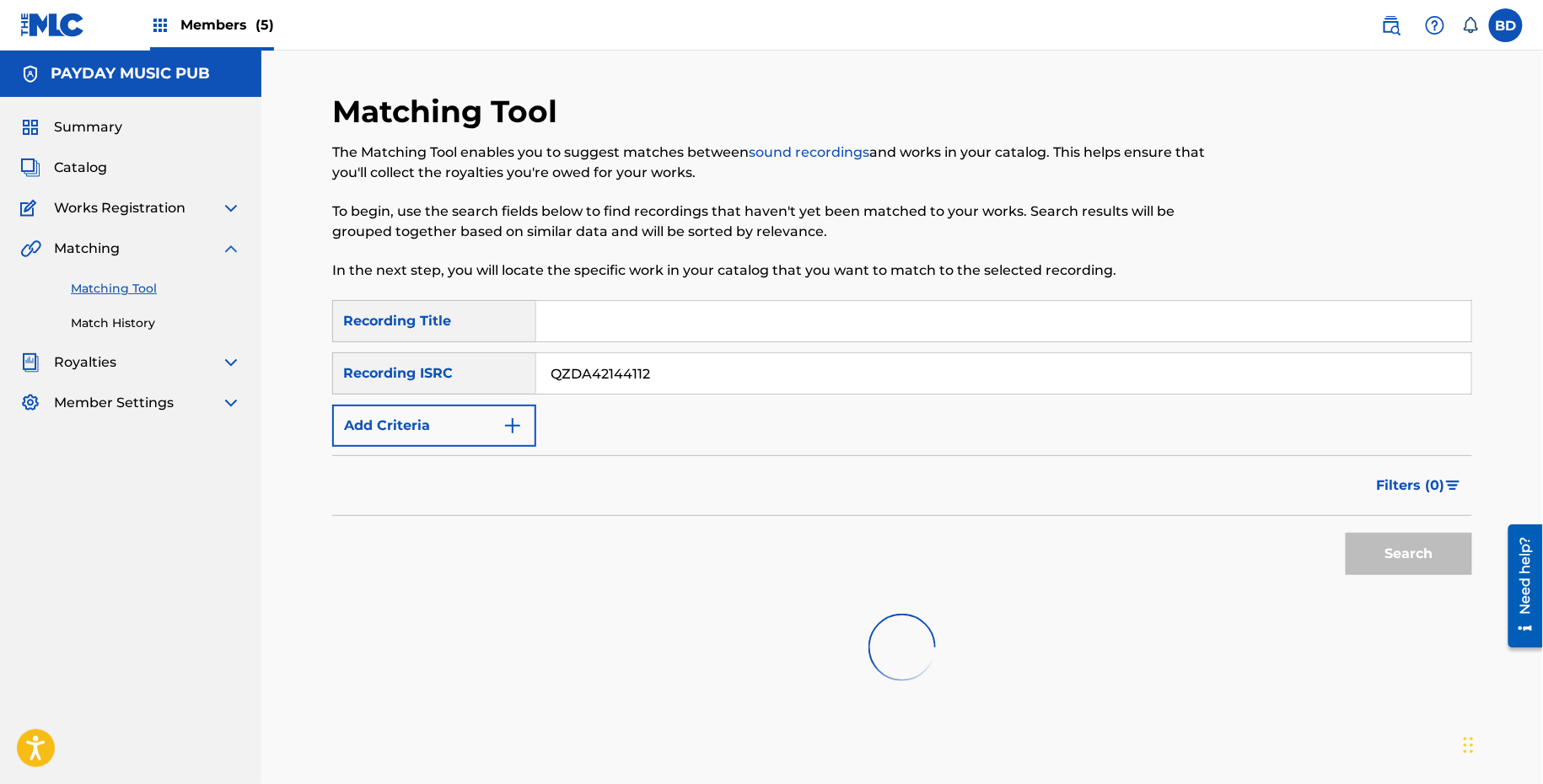
scroll to position [136, 0]
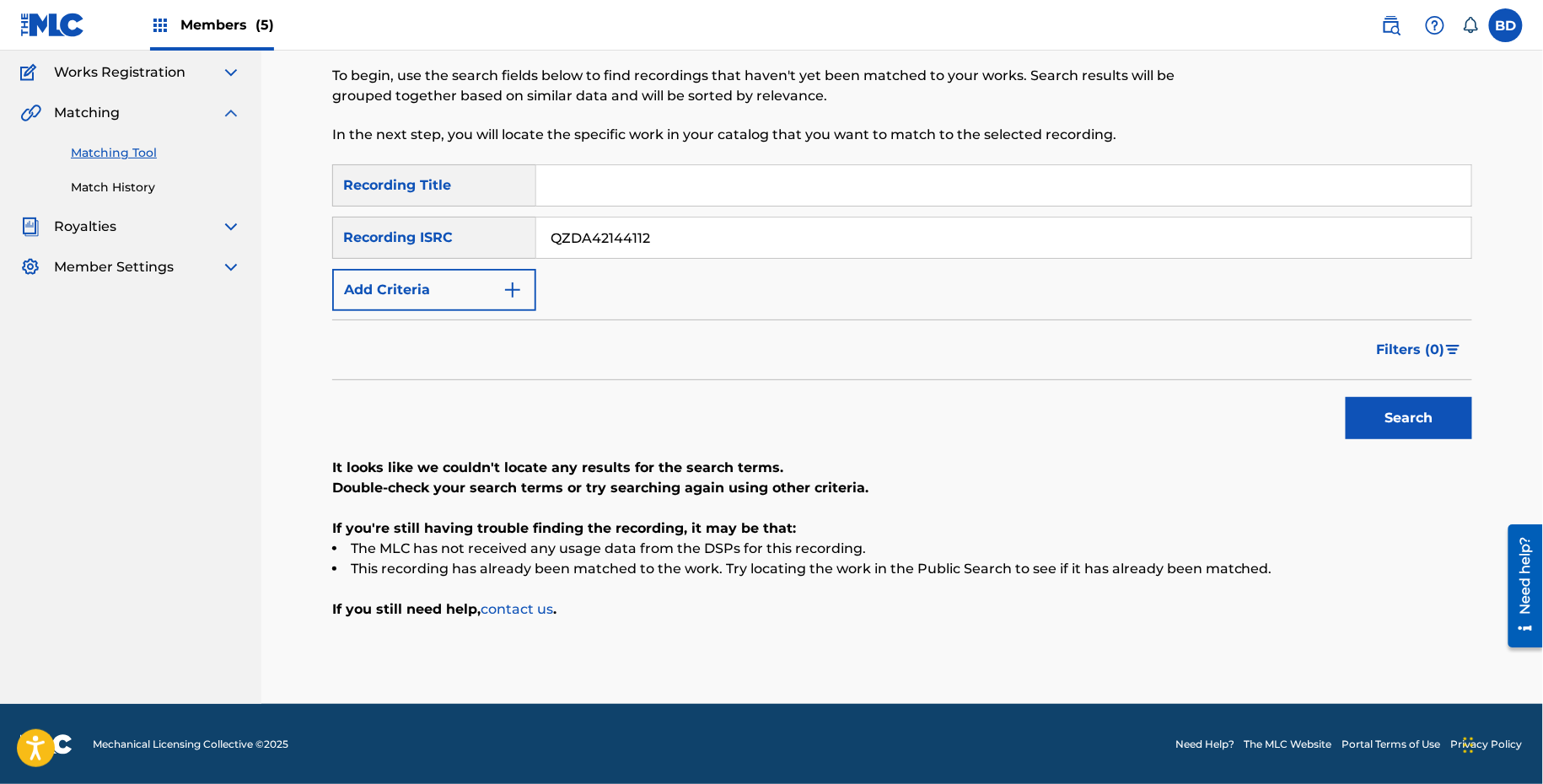
click at [592, 235] on input "QZDA42144112" at bounding box center [1004, 238] width 935 height 41
paste input "AKB2173125"
type input "QZAKB2173125"
click at [1345, 397] on button "Search" at bounding box center [1409, 418] width 127 height 42
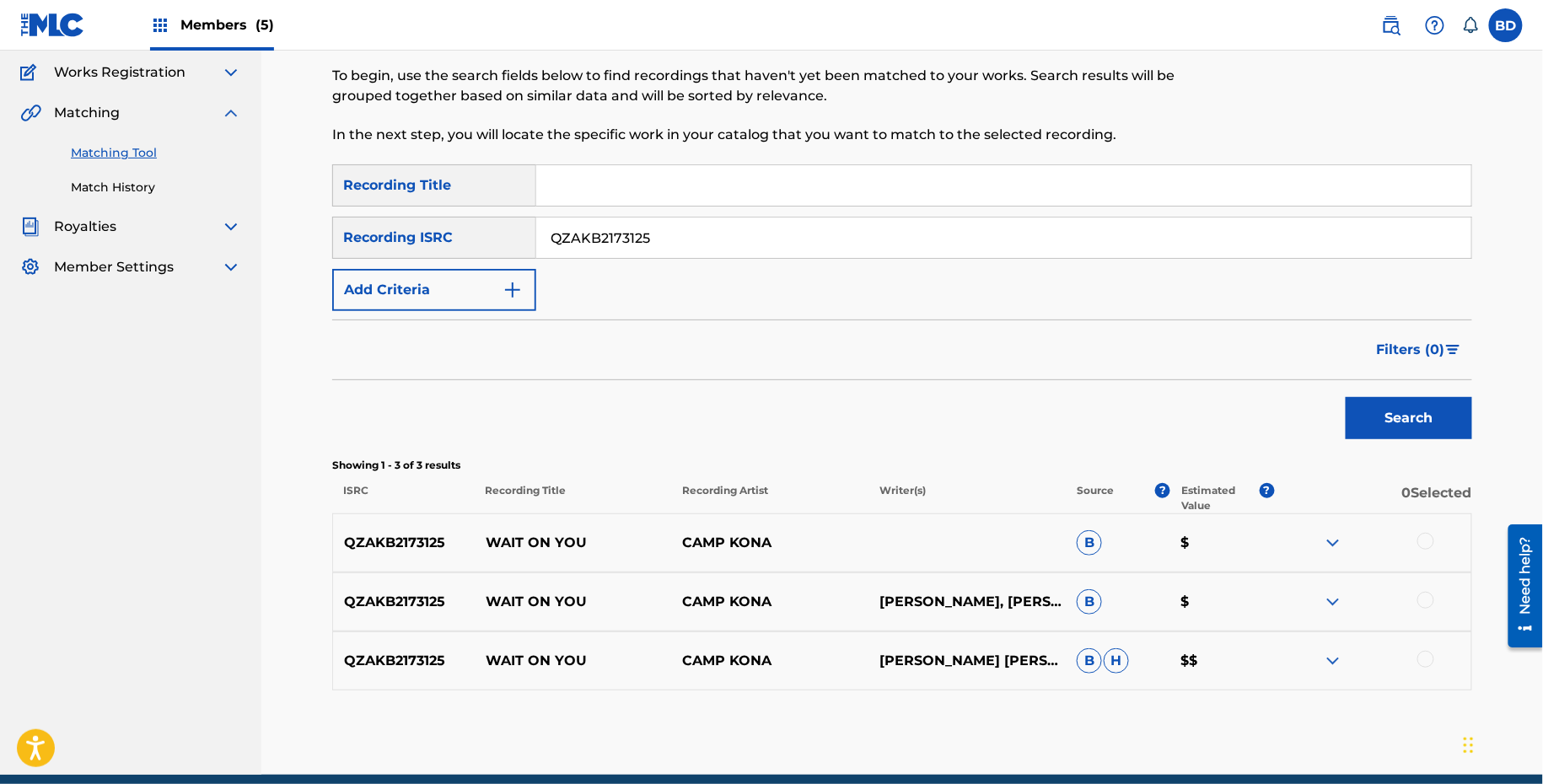
click at [526, 536] on p "WAIT ON YOU" at bounding box center [572, 542] width 197 height 20
copy p "WAIT ON YOU"
click at [1336, 666] on img at bounding box center [1332, 660] width 20 height 20
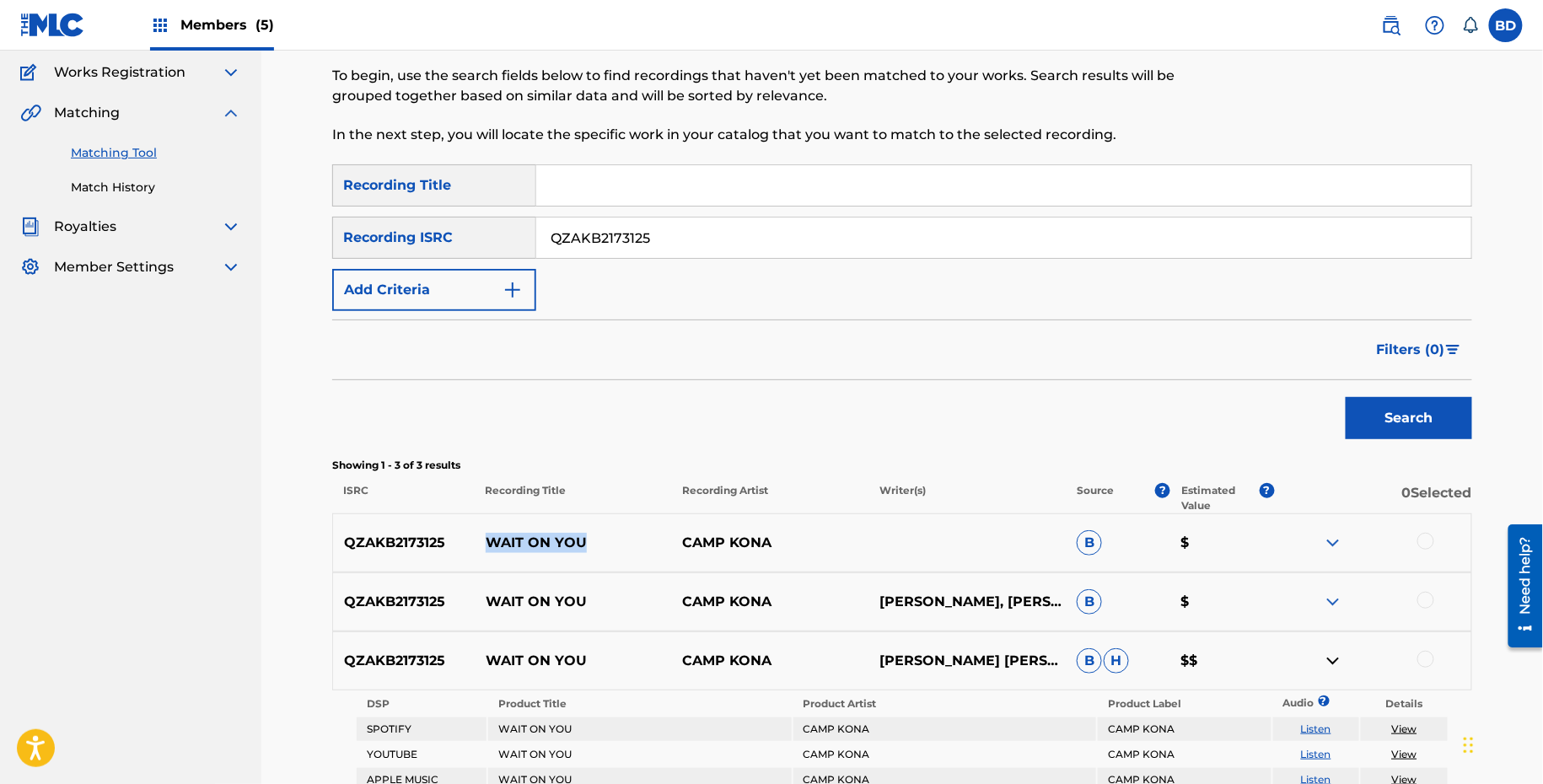
click at [1336, 603] on img at bounding box center [1332, 601] width 20 height 20
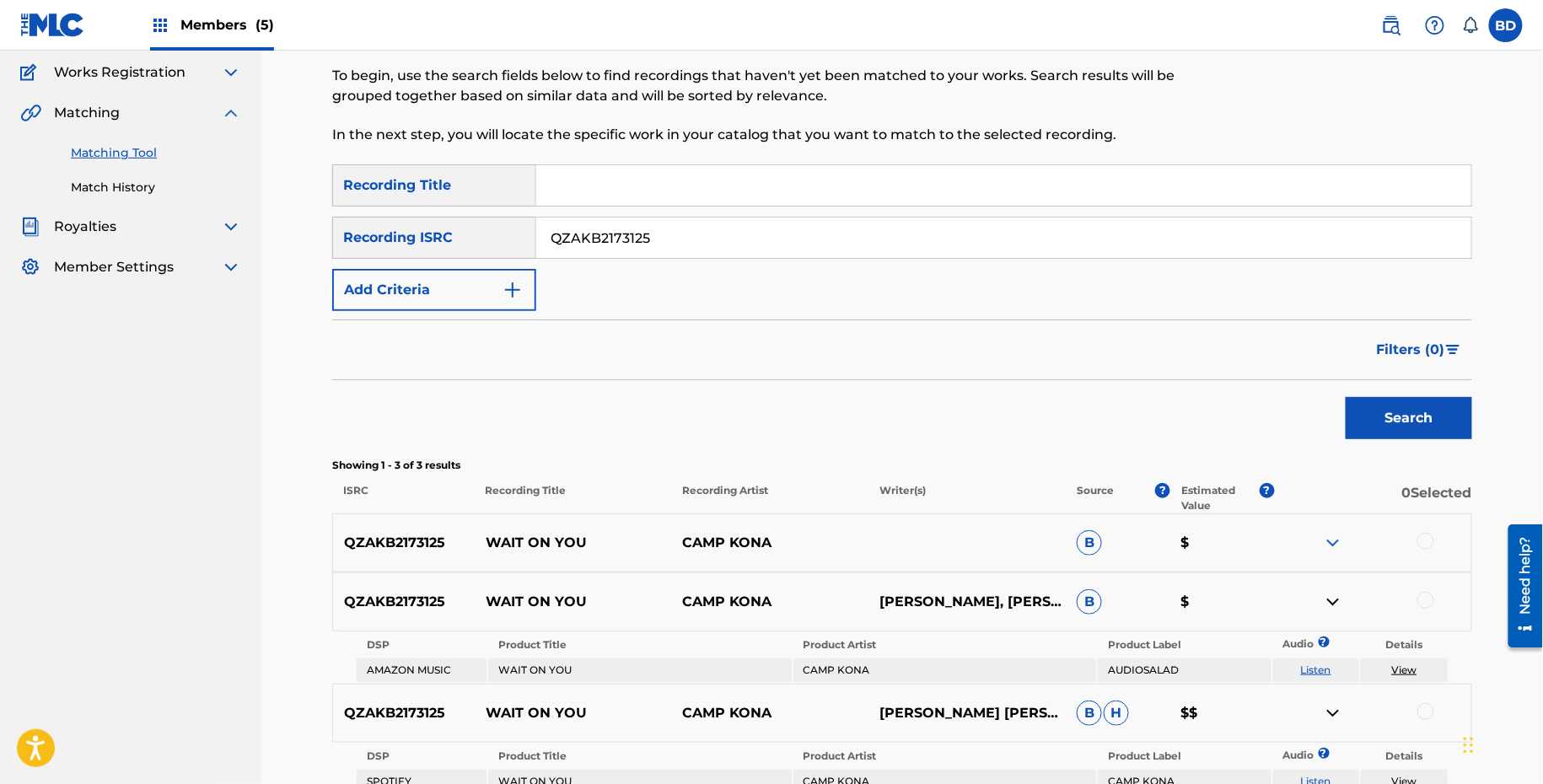
click at [1336, 520] on div "QZAKB2173125 WAIT ON YOU CAMP KONA B $" at bounding box center [902, 543] width 1140 height 59
click at [1334, 544] on img at bounding box center [1332, 542] width 20 height 20
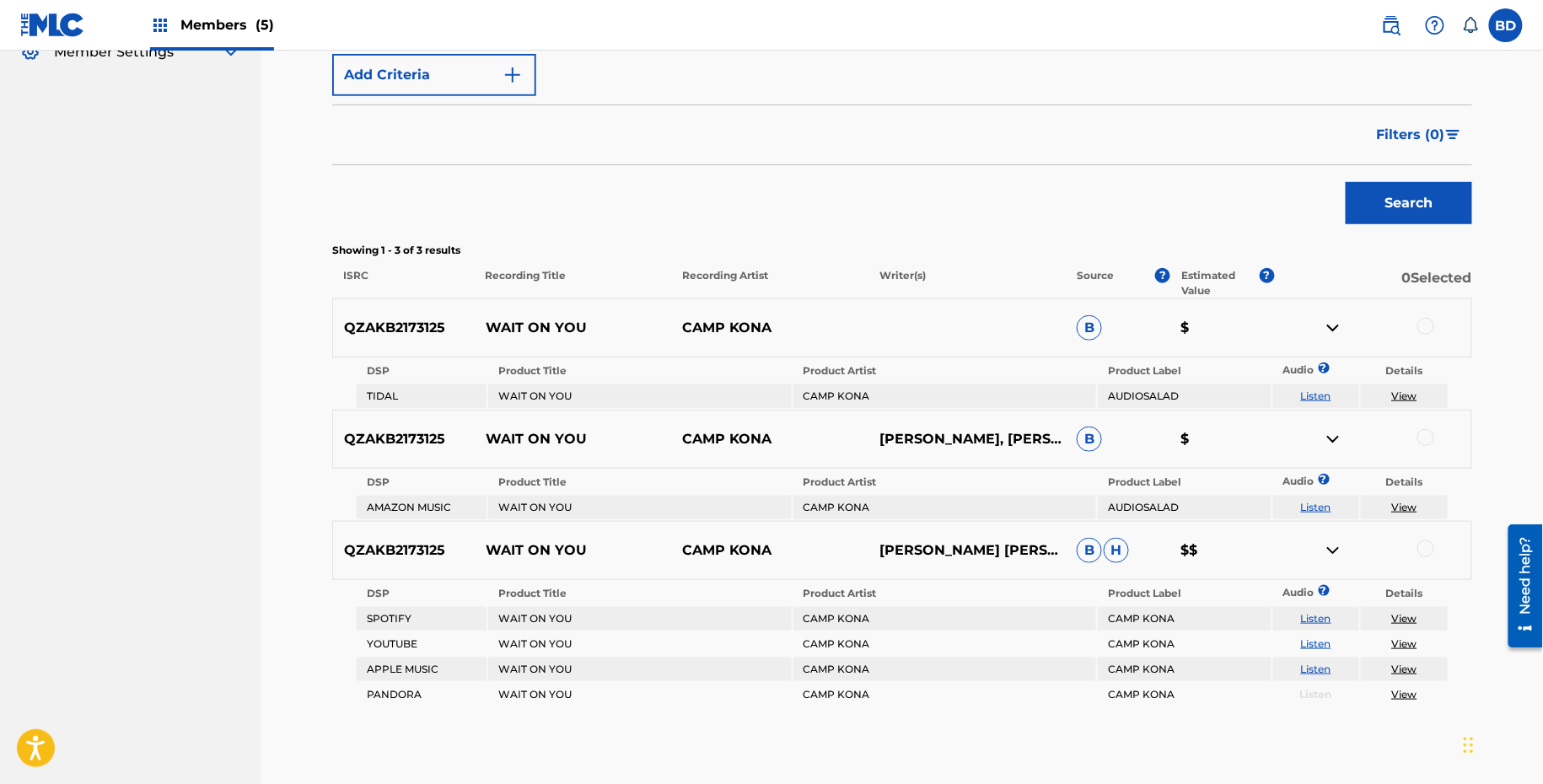
scroll to position [438, 0]
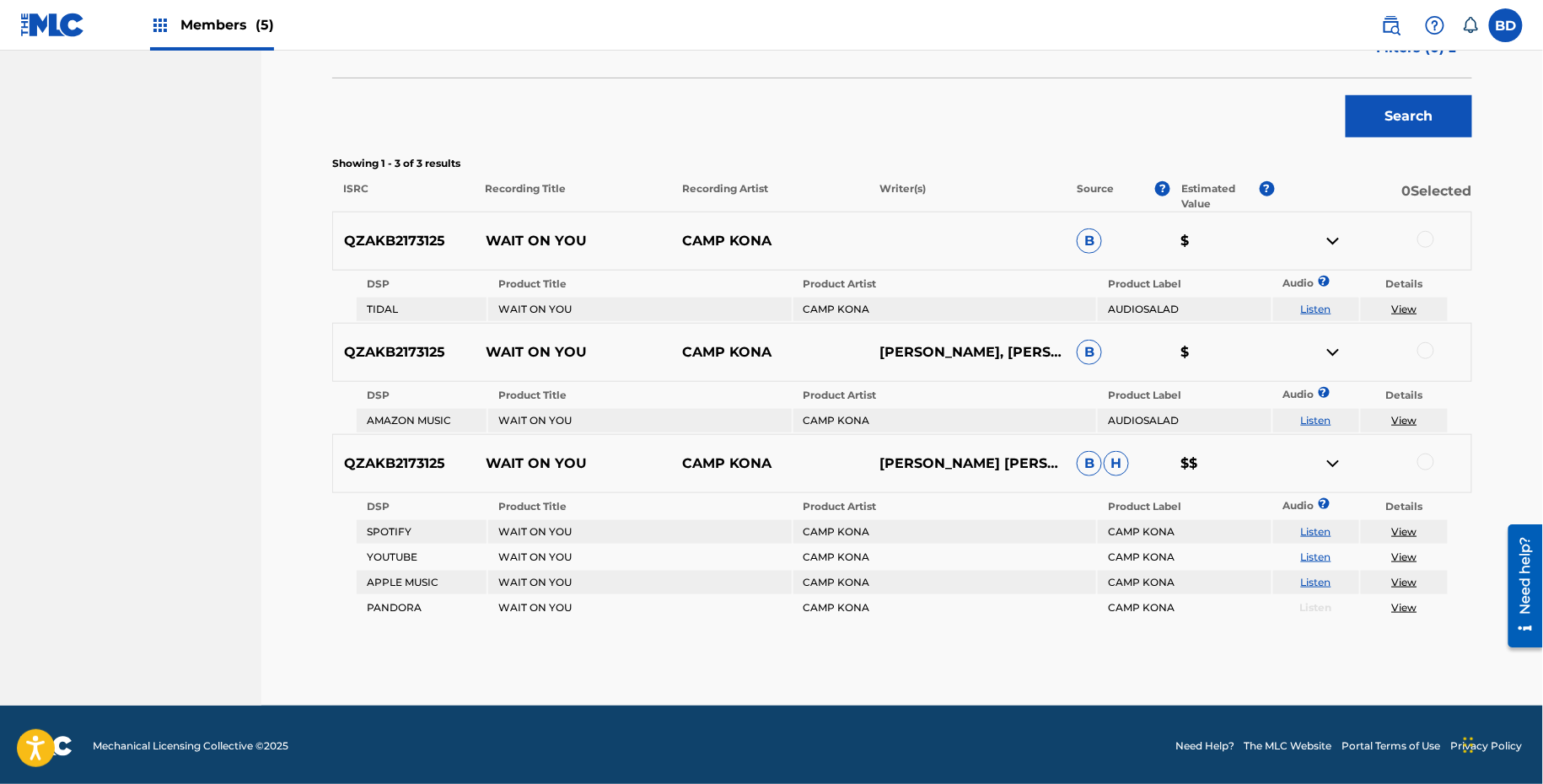
click at [491, 231] on p "WAIT ON YOU" at bounding box center [572, 240] width 197 height 20
click at [1423, 238] on div at bounding box center [1425, 238] width 16 height 16
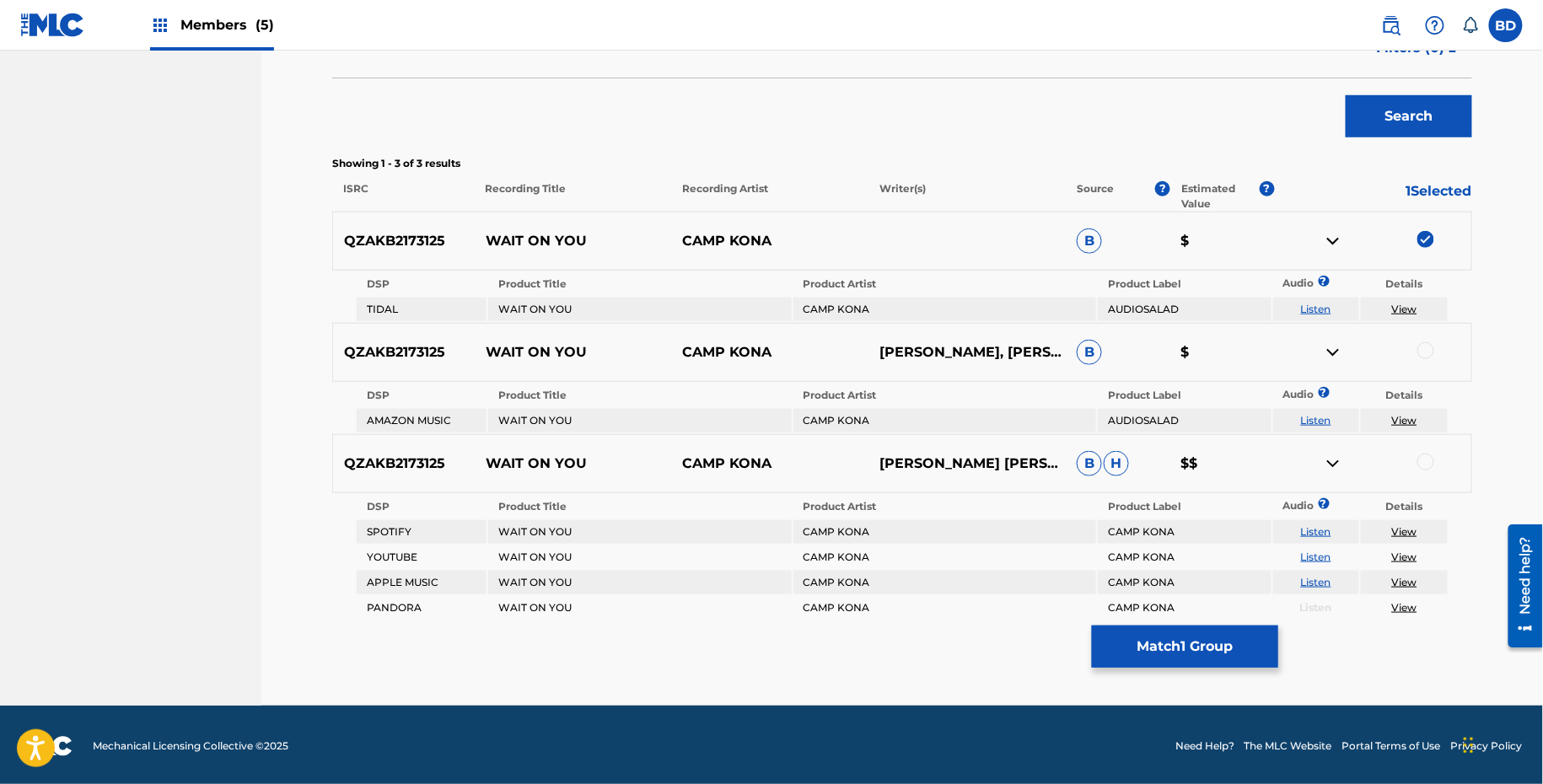
click at [1337, 241] on img at bounding box center [1332, 240] width 20 height 20
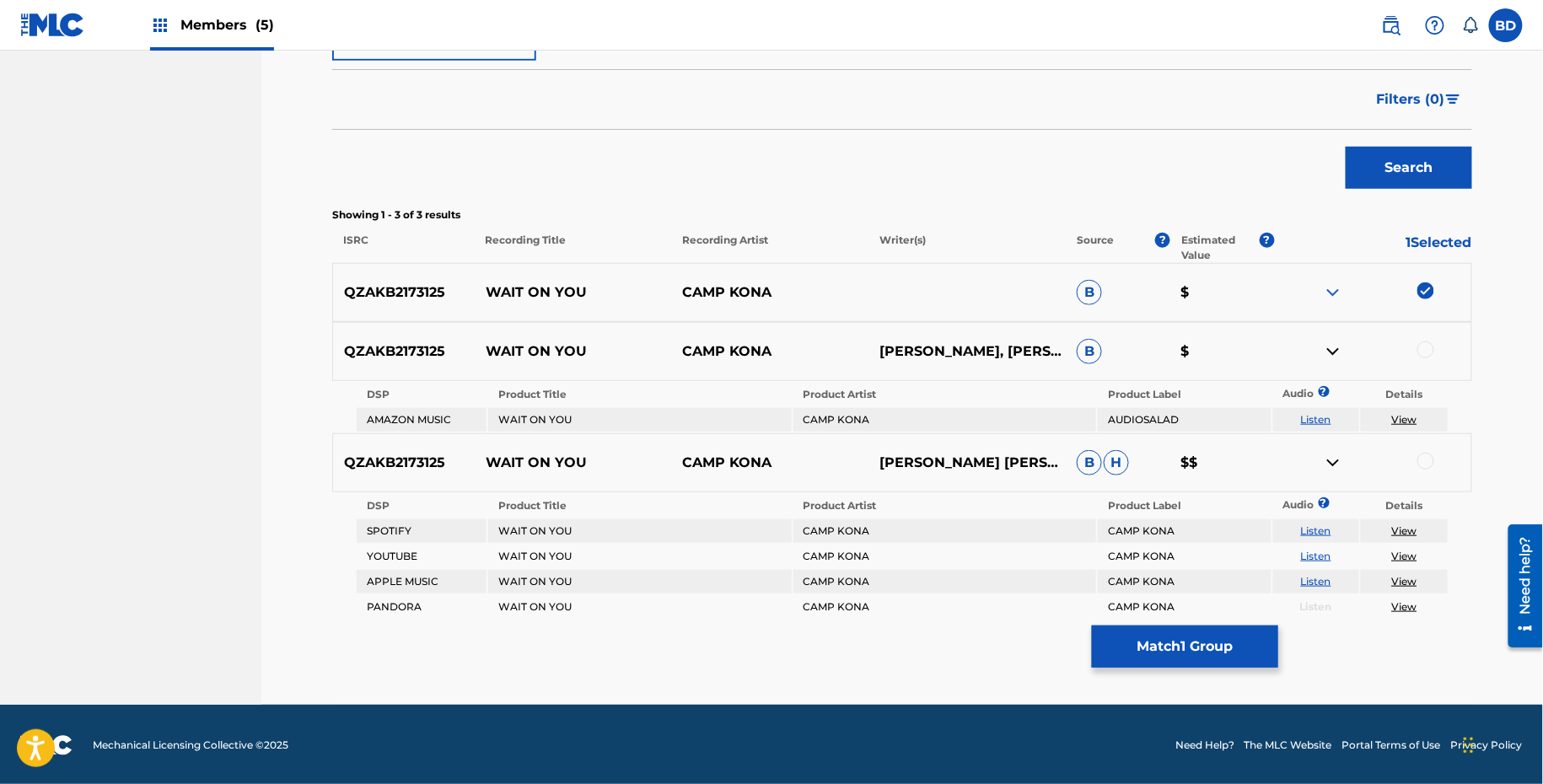
click at [1425, 350] on div at bounding box center [1425, 350] width 16 height 16
click at [1335, 350] on img at bounding box center [1332, 351] width 20 height 20
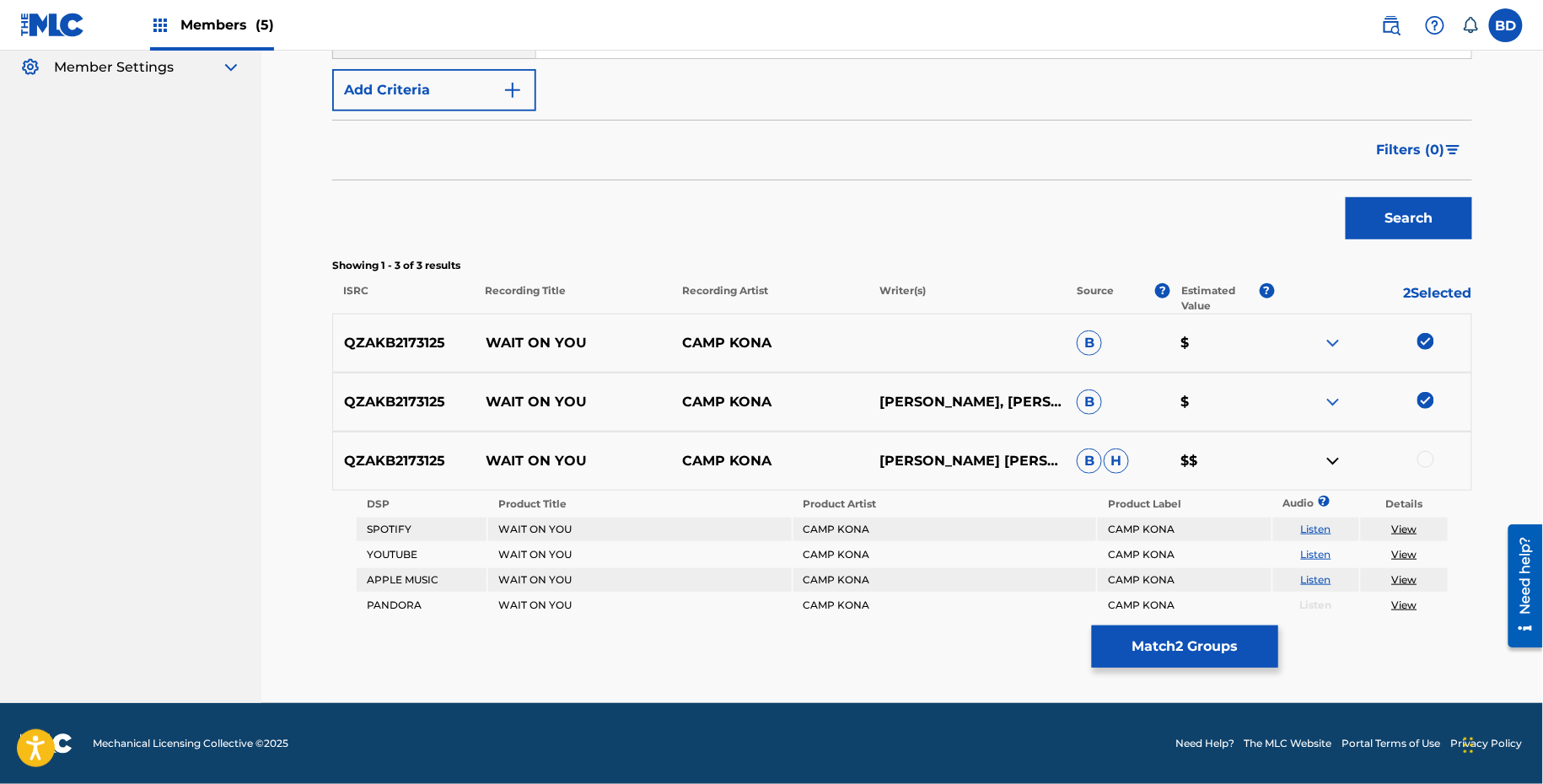
scroll to position [334, 0]
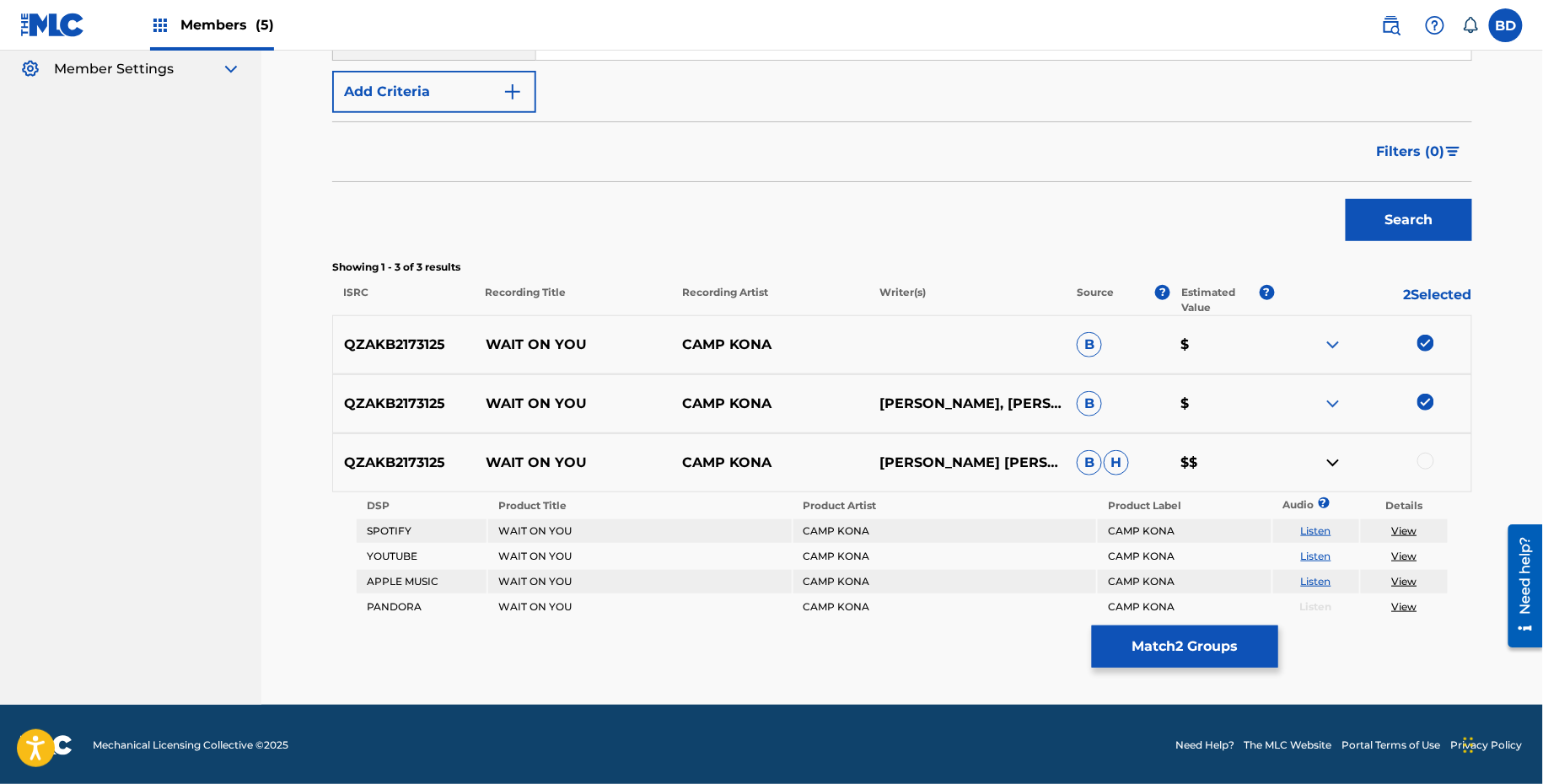
click at [1423, 465] on div at bounding box center [1425, 461] width 16 height 16
click at [1121, 639] on button "Match 3 Groups" at bounding box center [1185, 646] width 186 height 42
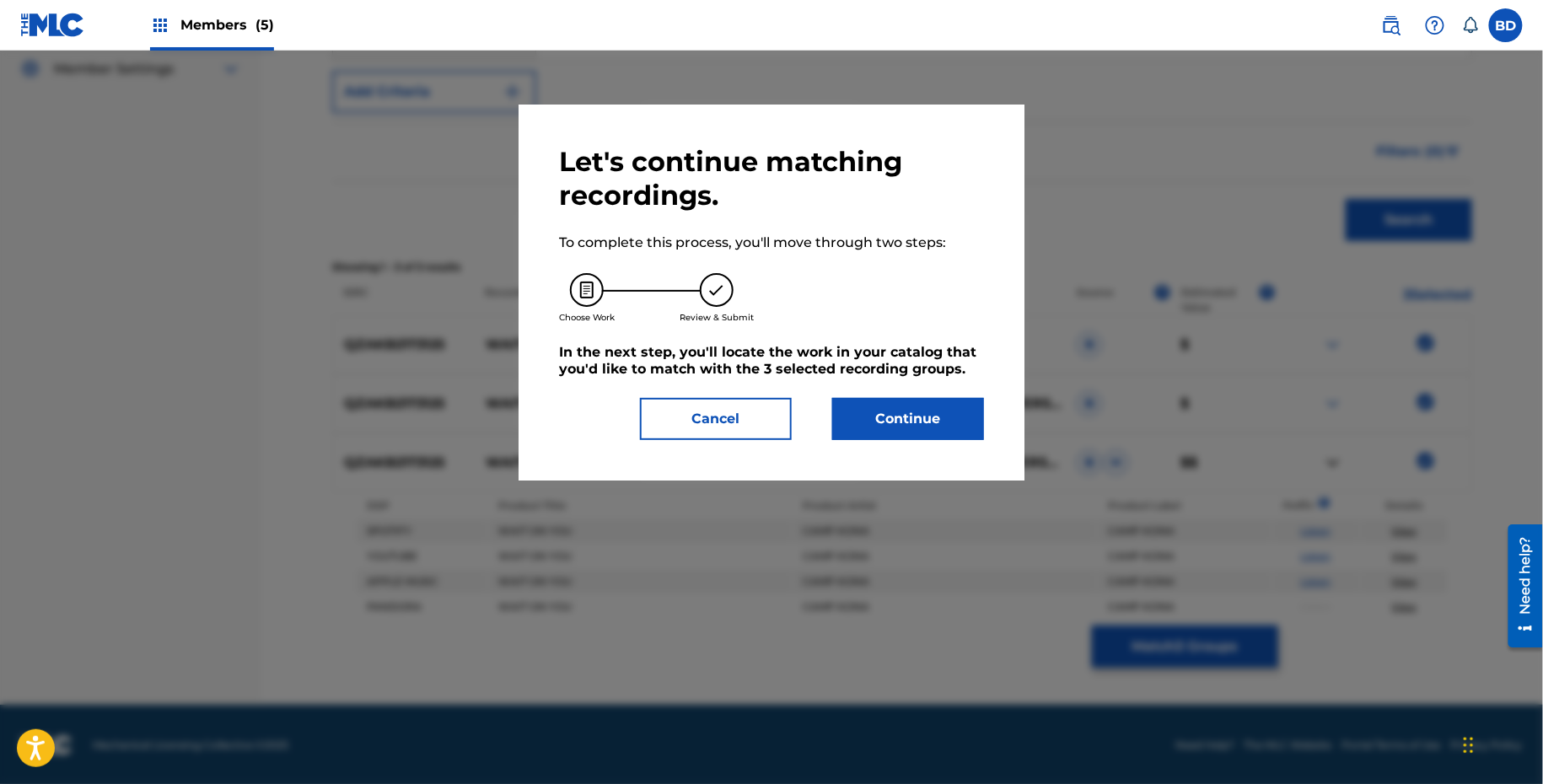
click at [863, 387] on div "Let's continue matching recordings. To complete this process, you'll move throu…" at bounding box center [771, 292] width 425 height 295
click at [870, 402] on button "Continue" at bounding box center [907, 419] width 152 height 42
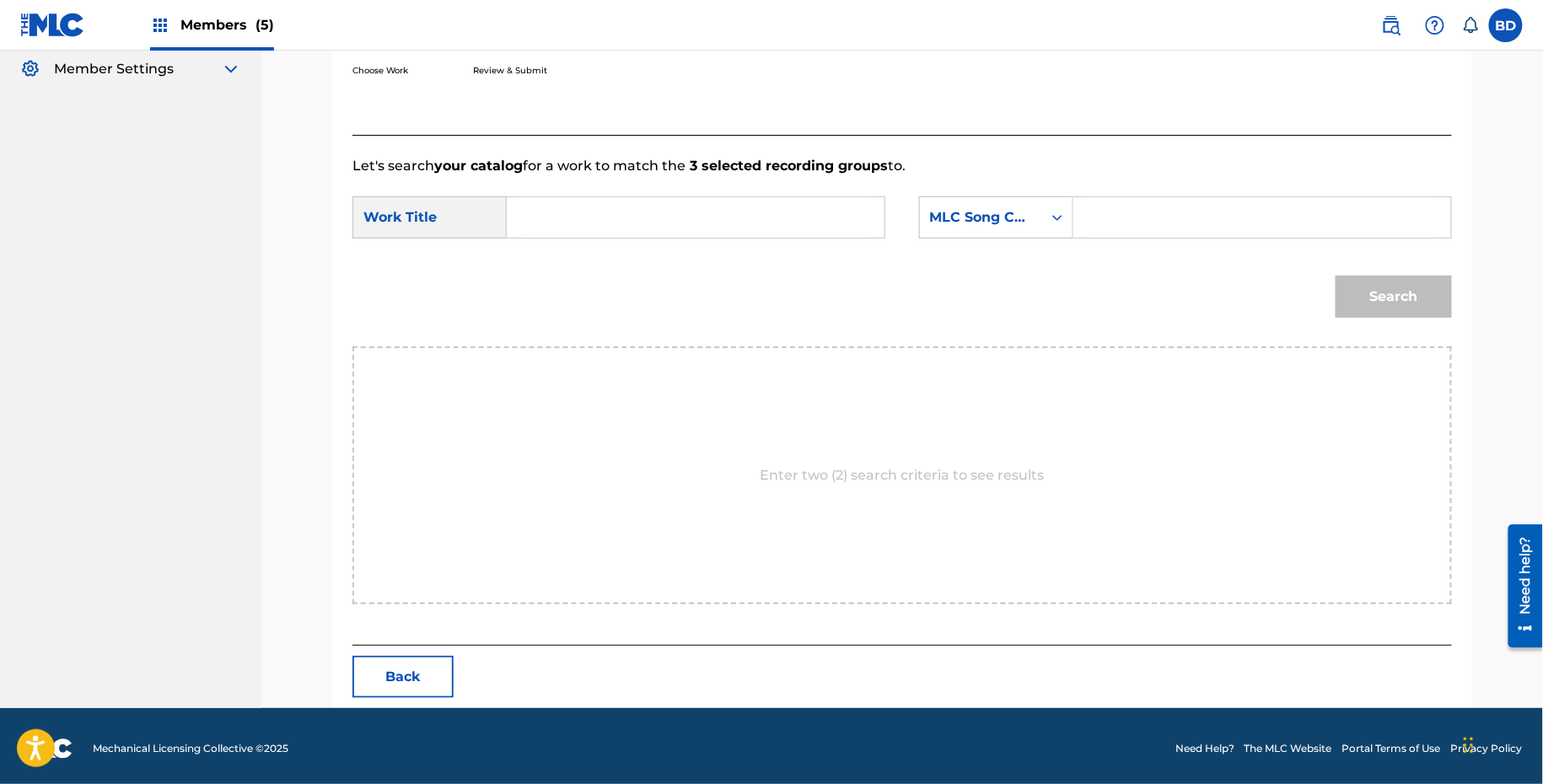
click at [1121, 224] on input "Search Form" at bounding box center [1262, 217] width 349 height 41
paste input "W522W0"
type input "W522W0"
click at [775, 210] on input "Search Form" at bounding box center [696, 217] width 349 height 41
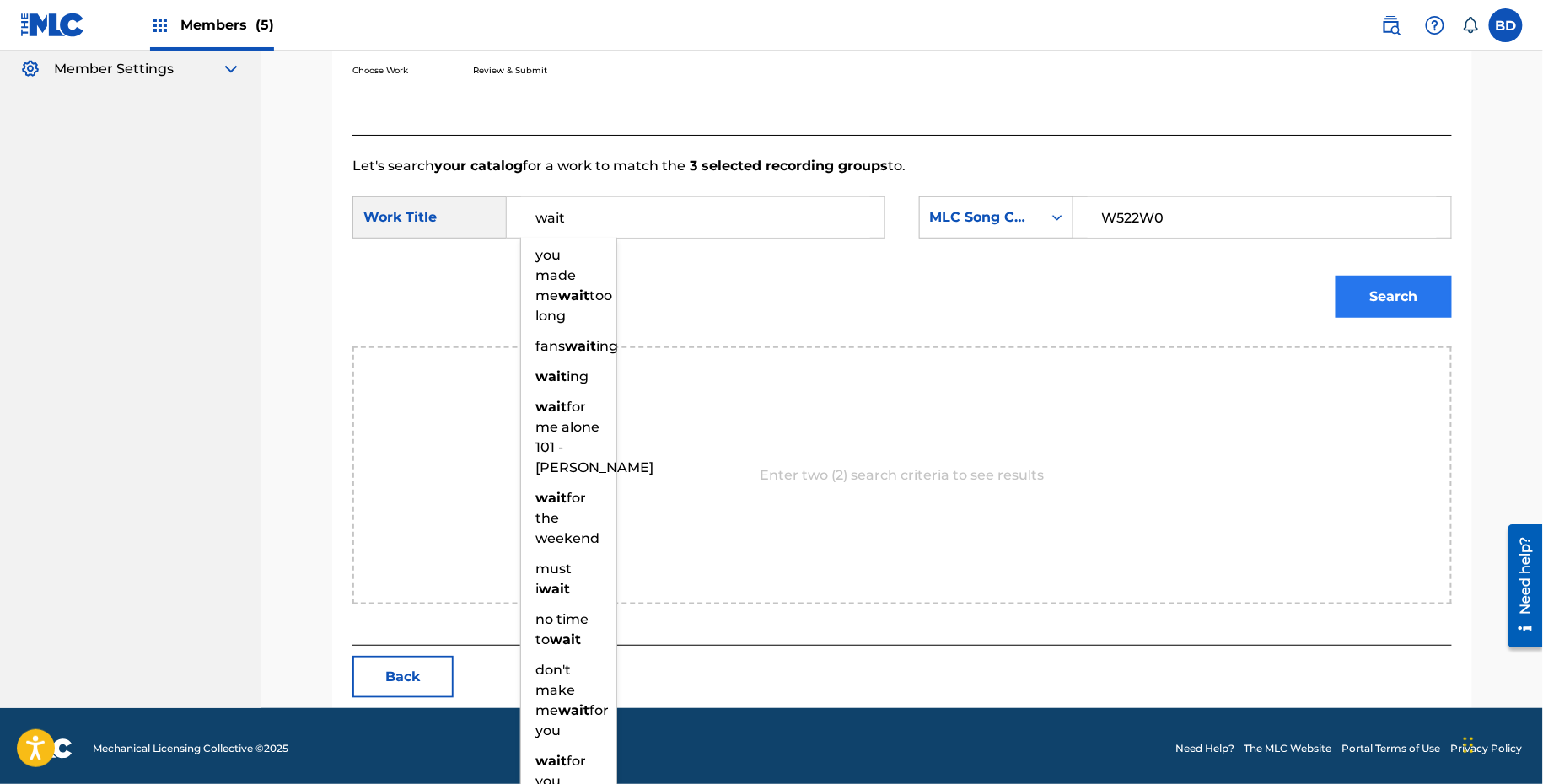
type input "wait"
click at [1361, 308] on button "Search" at bounding box center [1394, 297] width 116 height 42
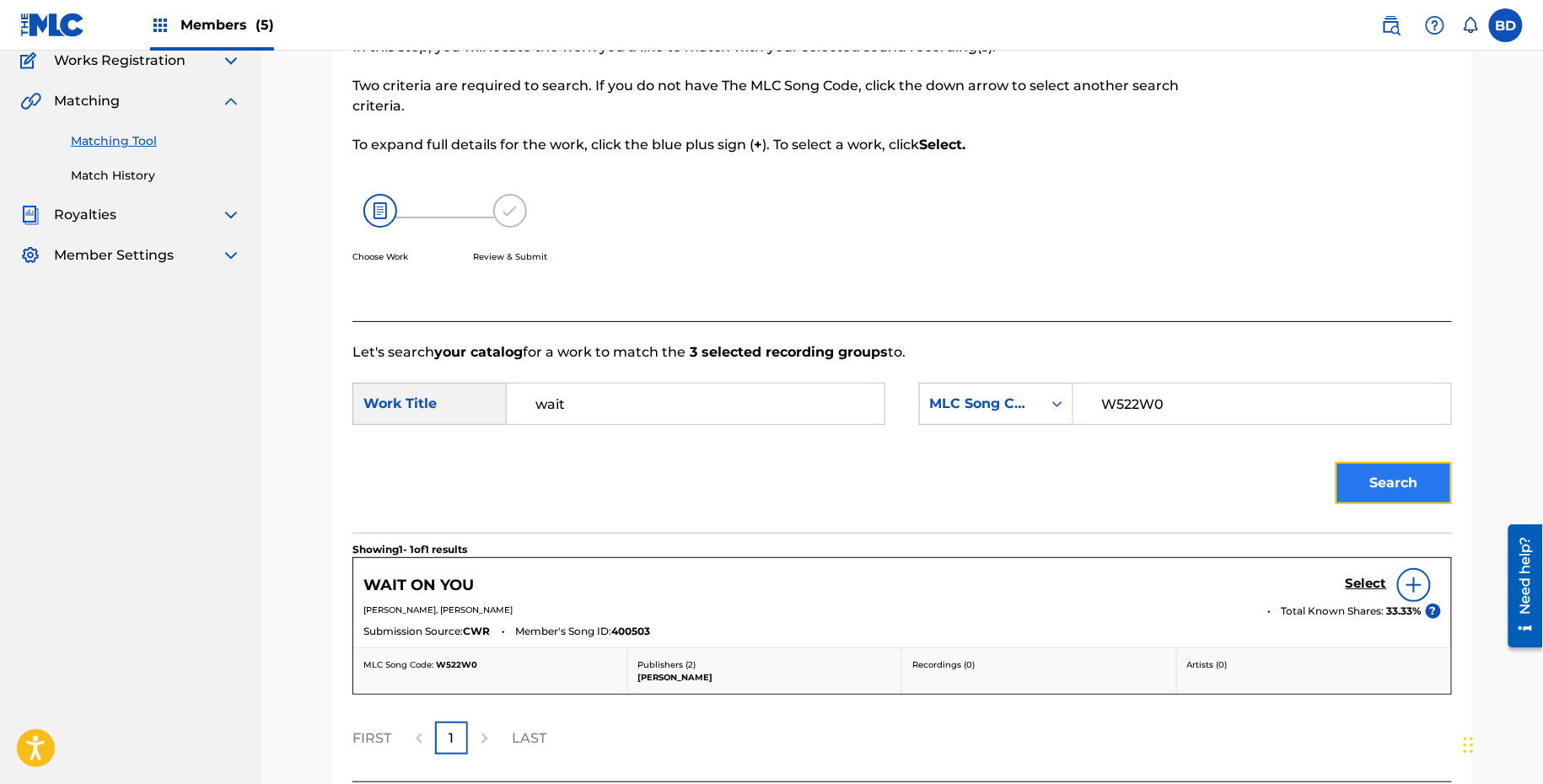
scroll to position [287, 0]
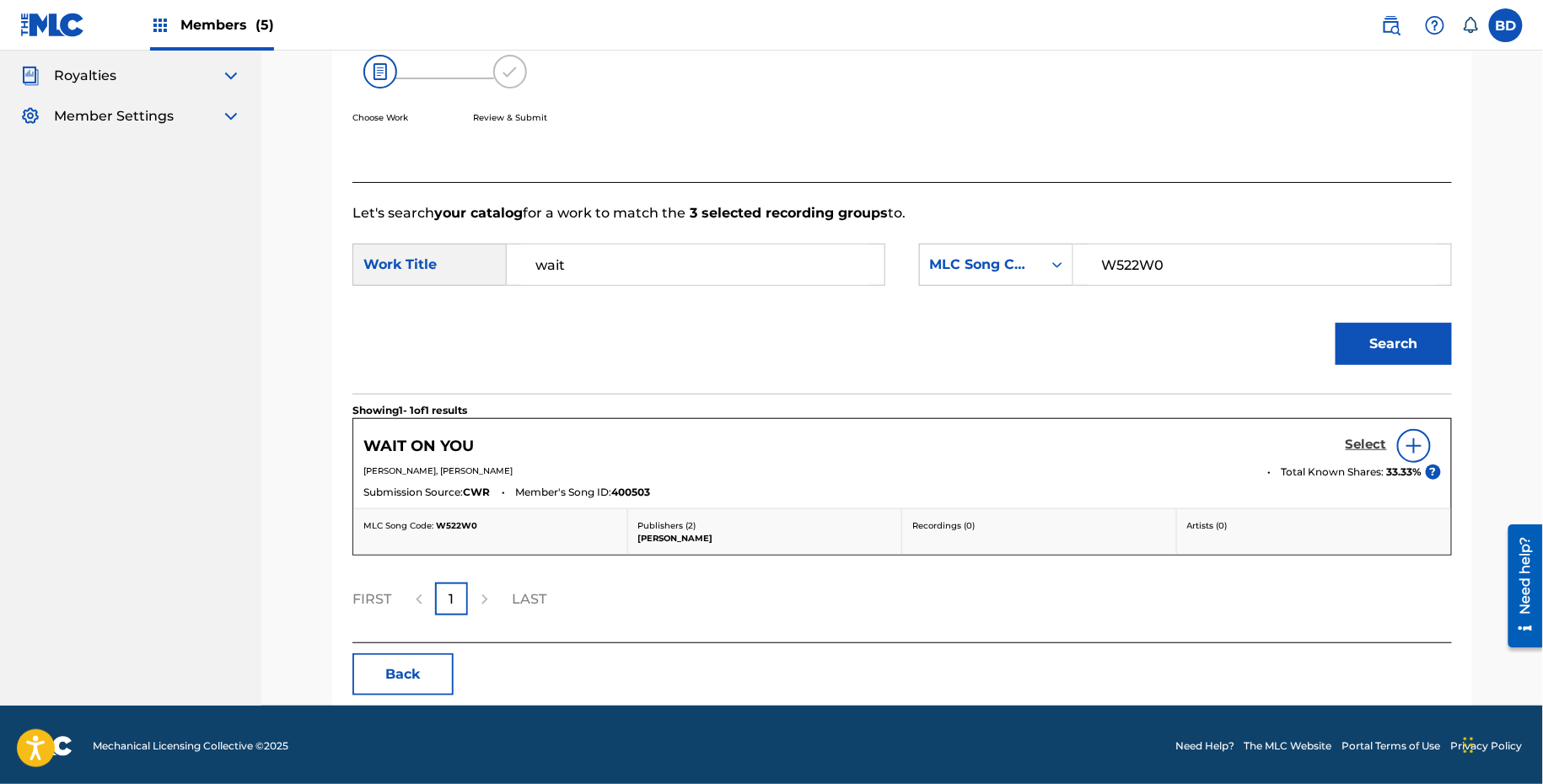
click at [1357, 447] on h5 "Select" at bounding box center [1366, 445] width 42 height 16
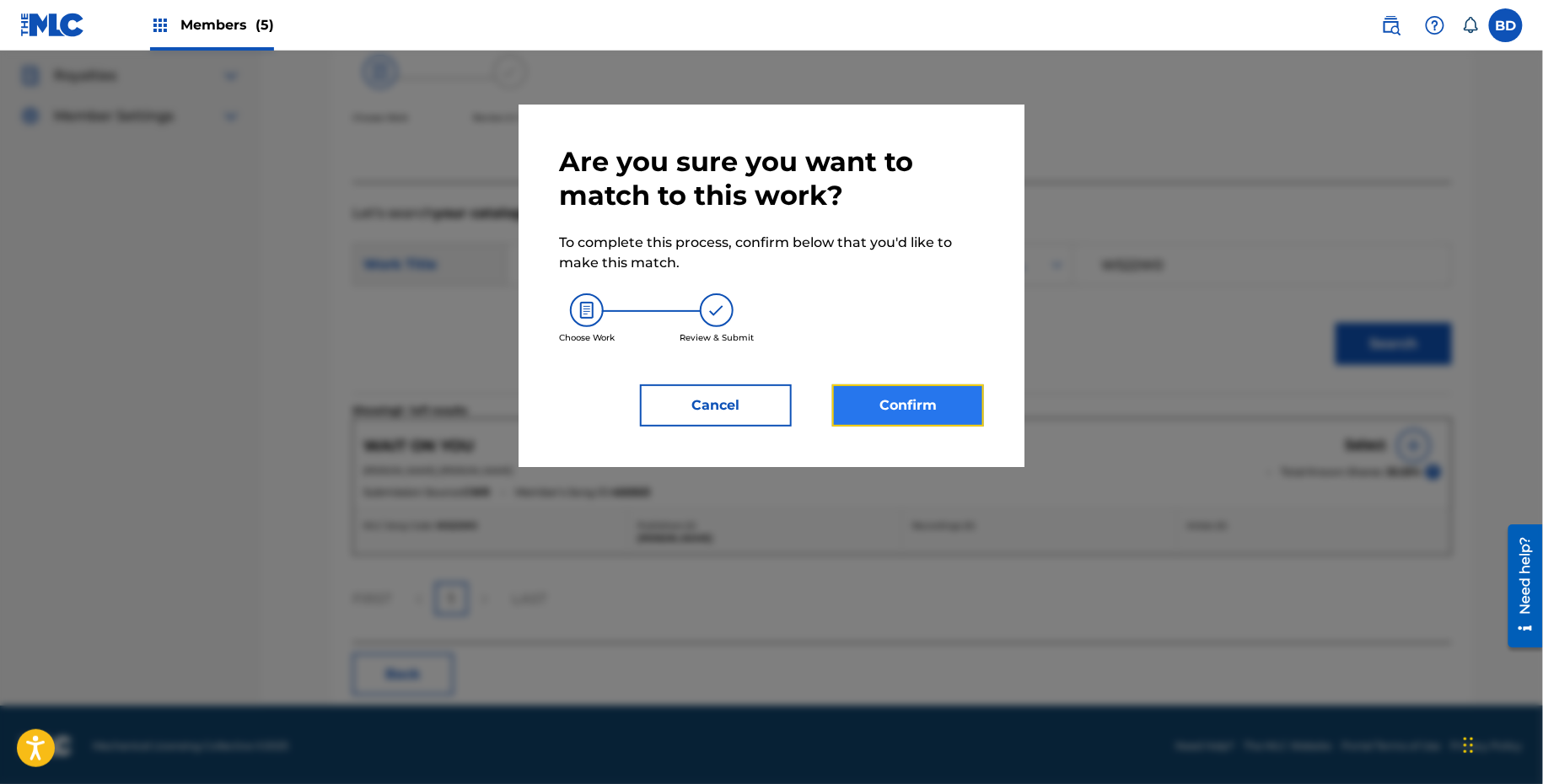
click at [892, 401] on button "Confirm" at bounding box center [907, 405] width 152 height 42
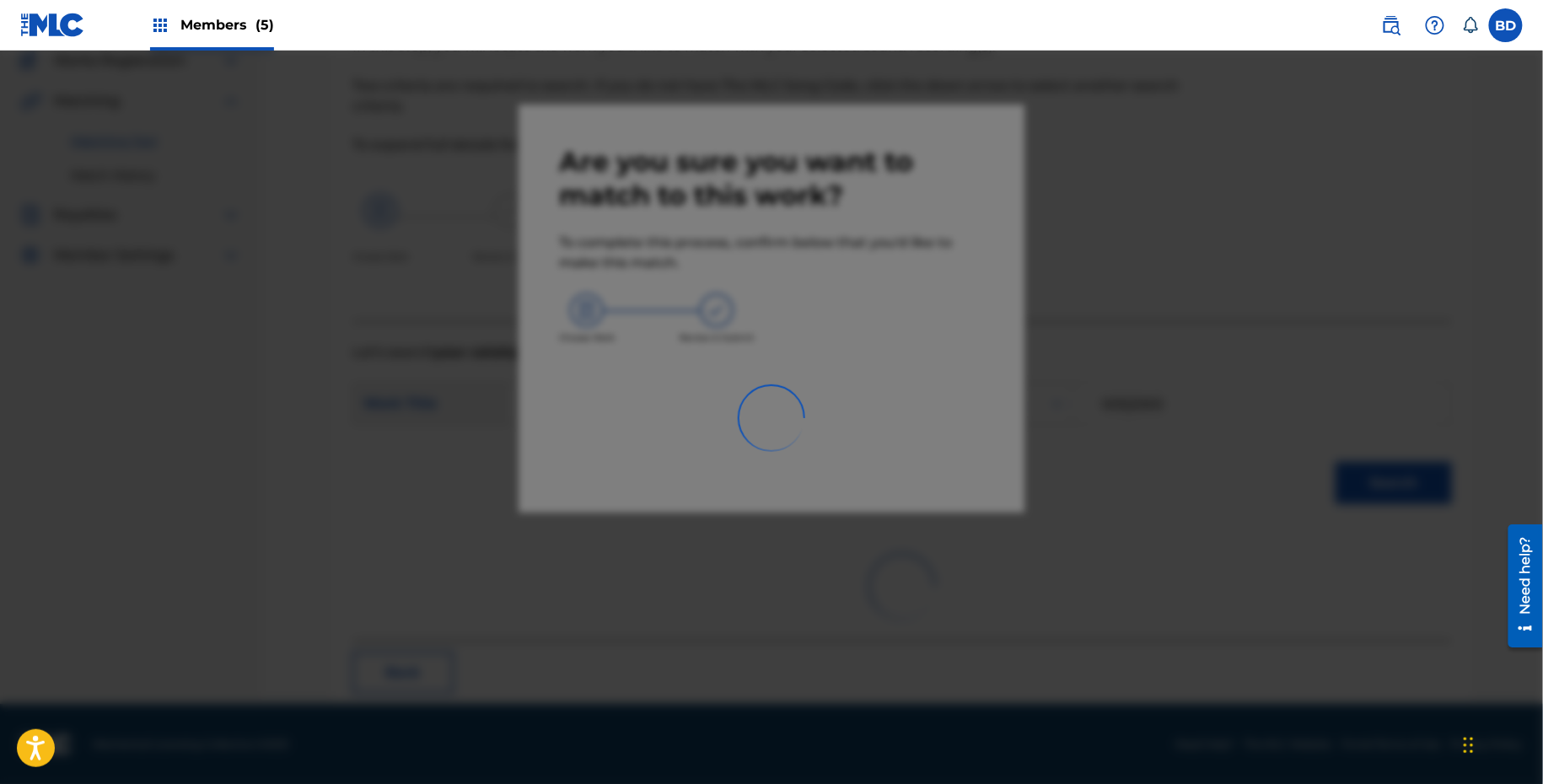
scroll to position [43, 0]
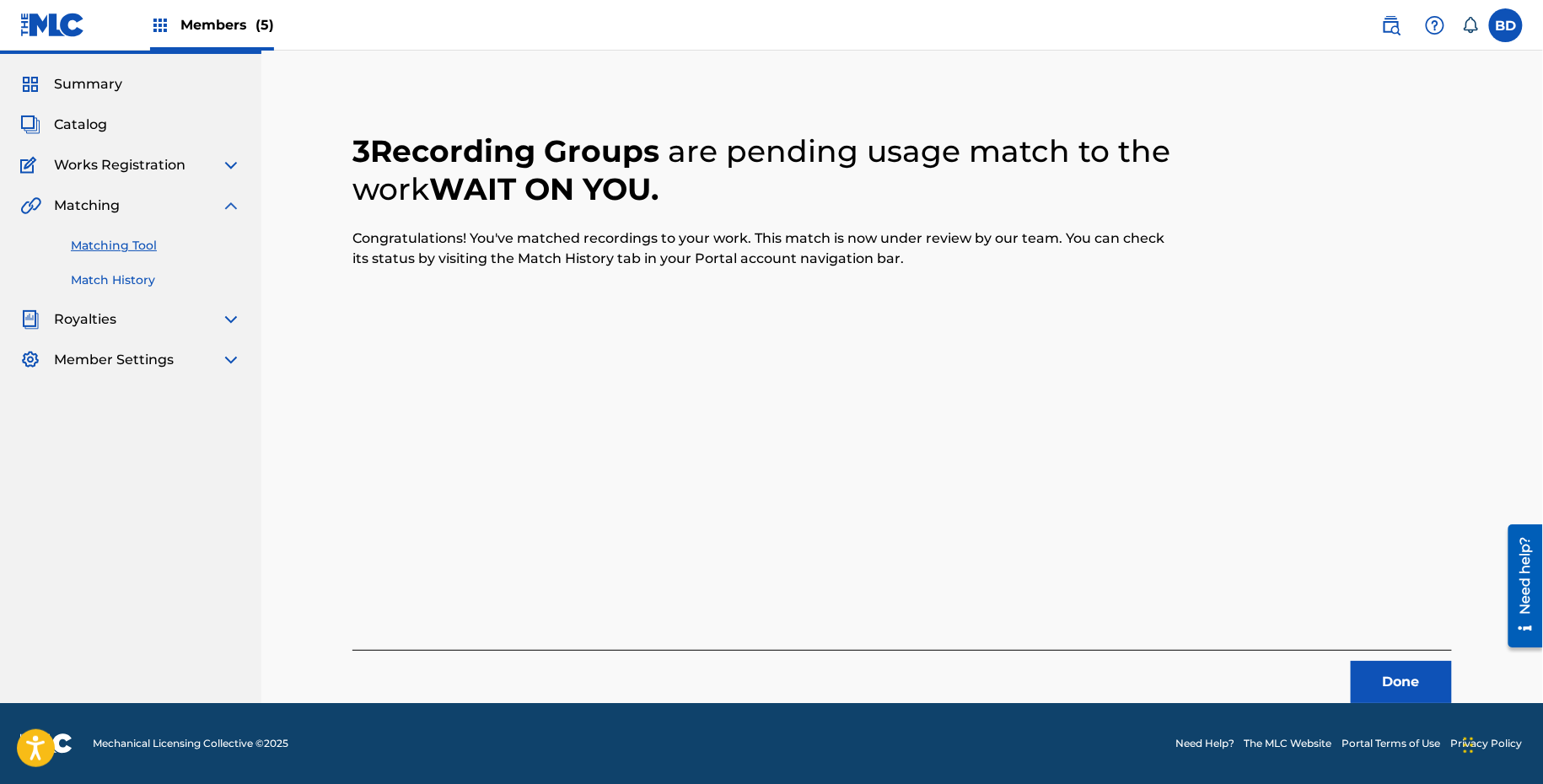
click at [117, 271] on link "Match History" at bounding box center [156, 280] width 170 height 17
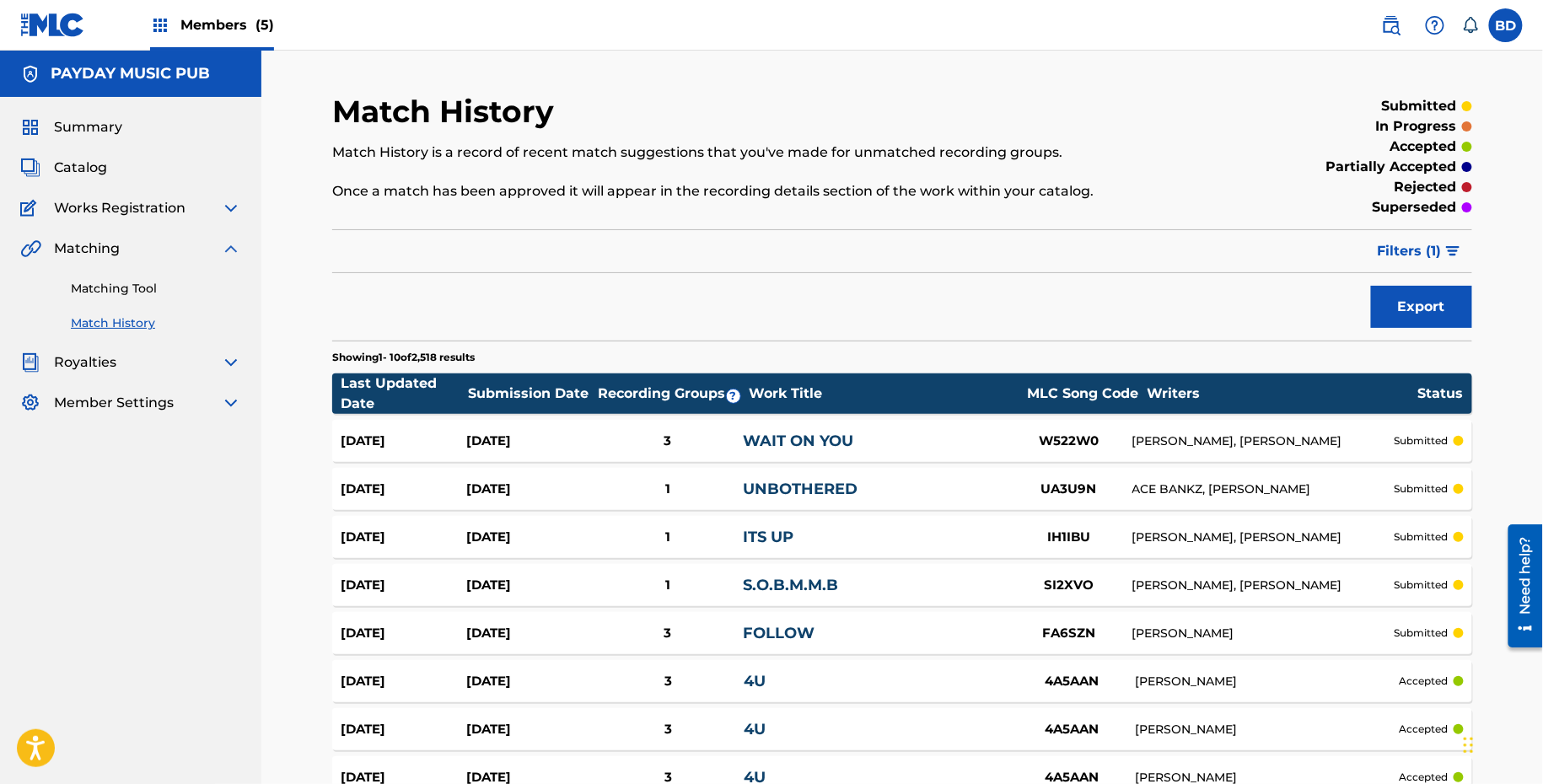
click at [772, 452] on div "Sep 22, 2025 Sep 22, 2025 3 WAIT ON YOU W522W0 KO NARTER, SHAAN RAMAPRASAD subm…" at bounding box center [902, 441] width 1140 height 42
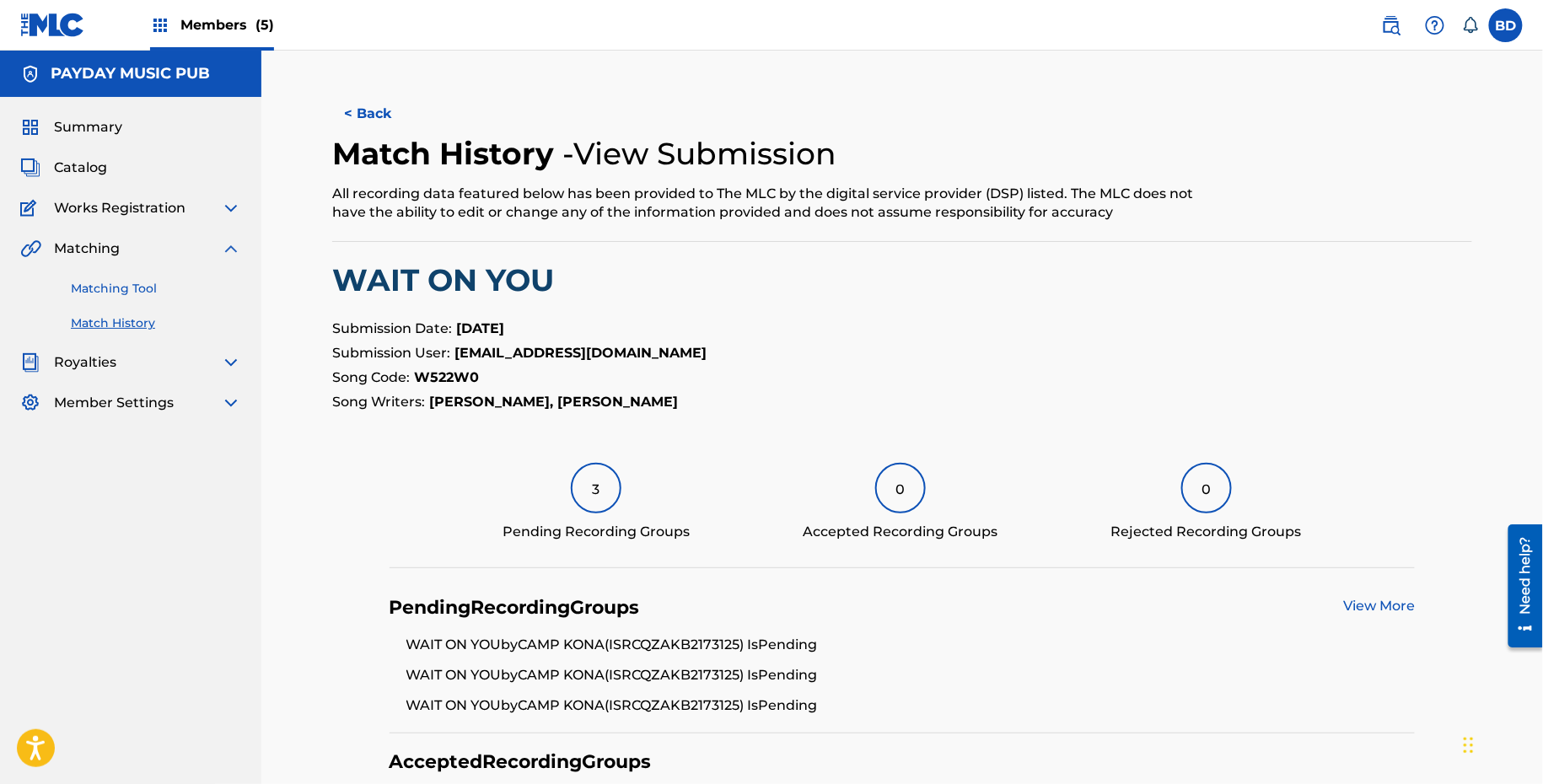
click at [124, 291] on link "Matching Tool" at bounding box center [156, 289] width 170 height 17
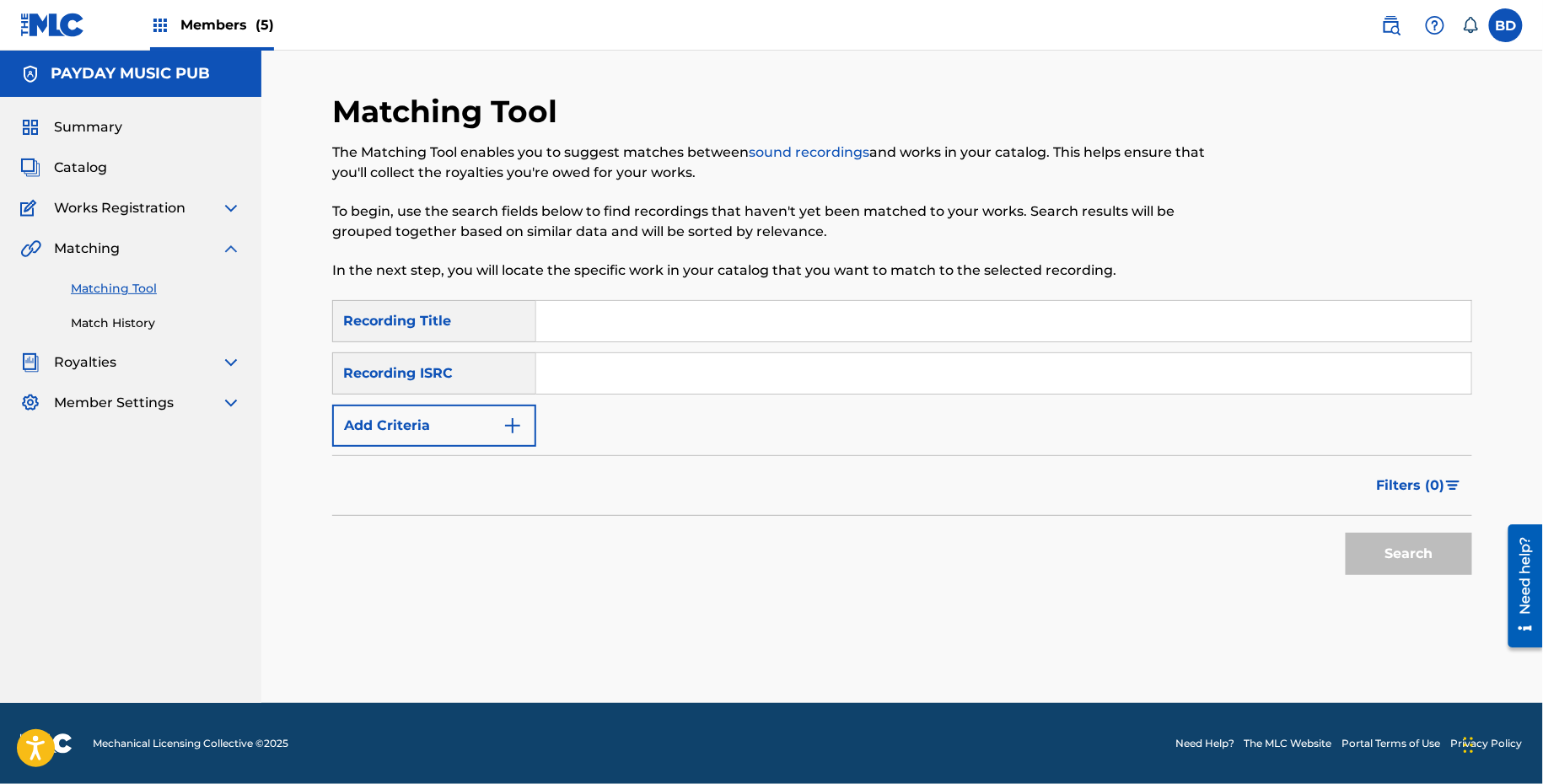
click at [581, 379] on input "Search Form" at bounding box center [1004, 373] width 935 height 41
paste input "QZ5FN1988846"
click at [1345, 532] on button "Search" at bounding box center [1409, 553] width 127 height 42
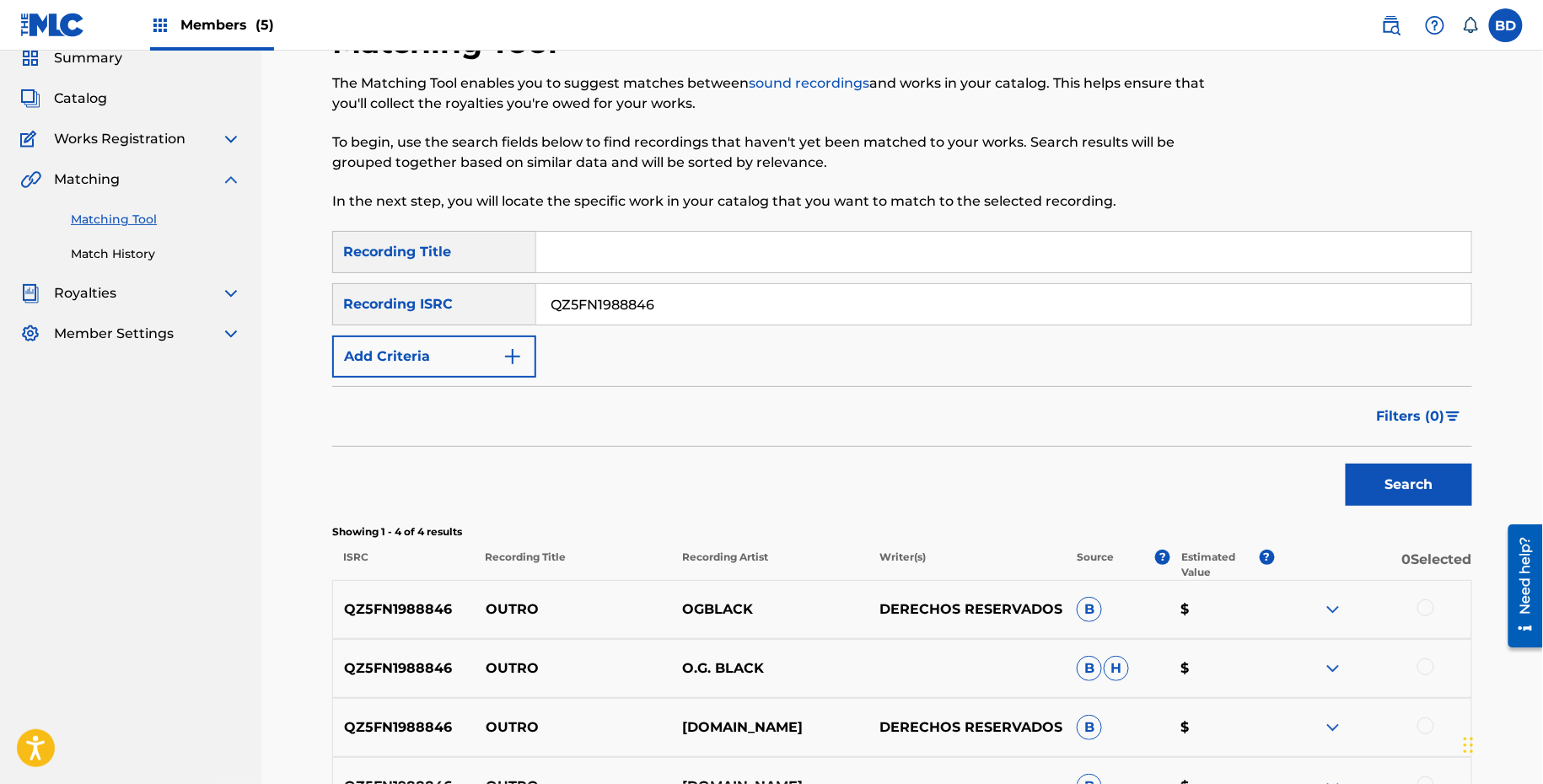
scroll to position [265, 0]
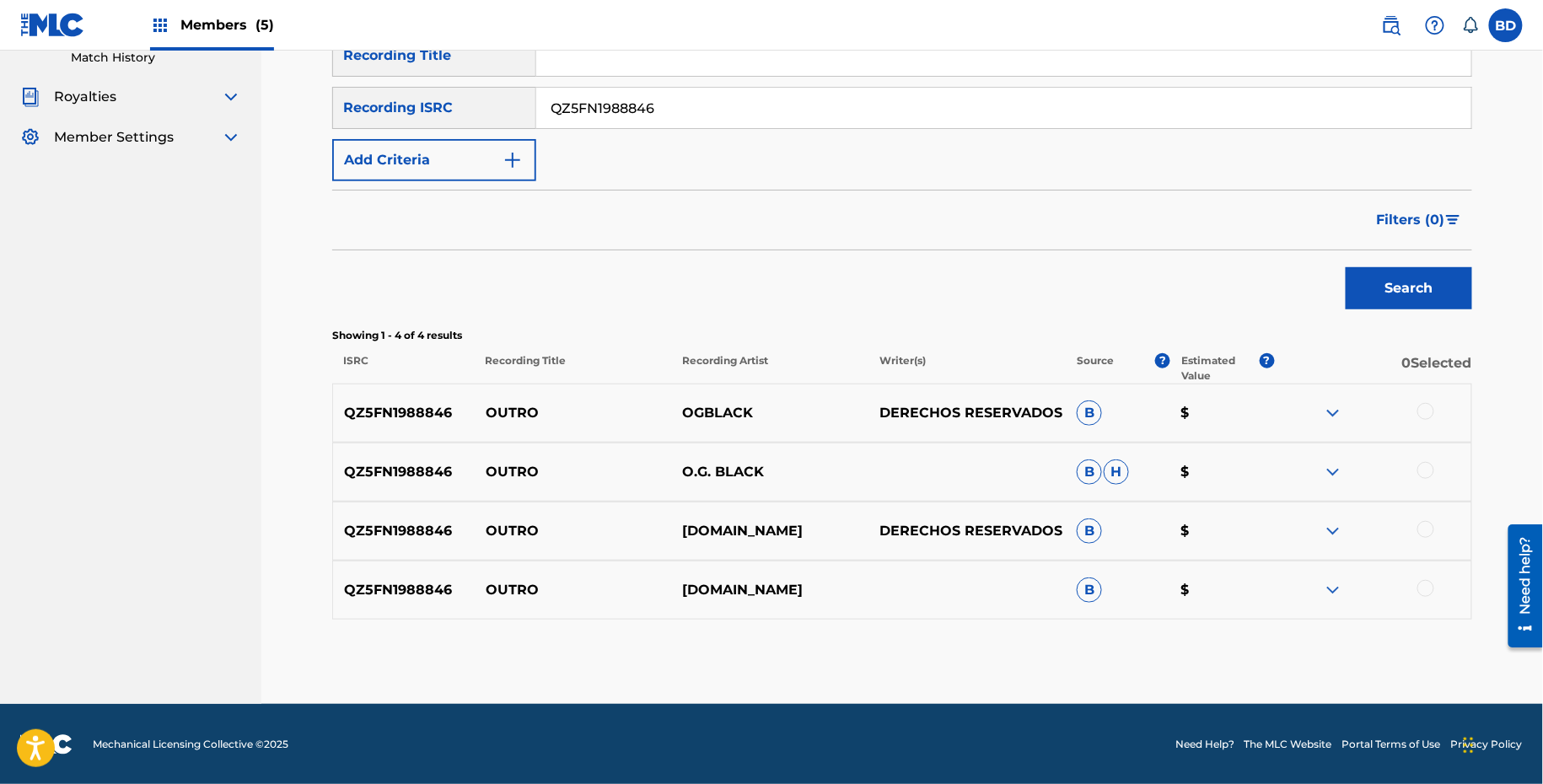
click at [1337, 587] on img at bounding box center [1332, 590] width 20 height 20
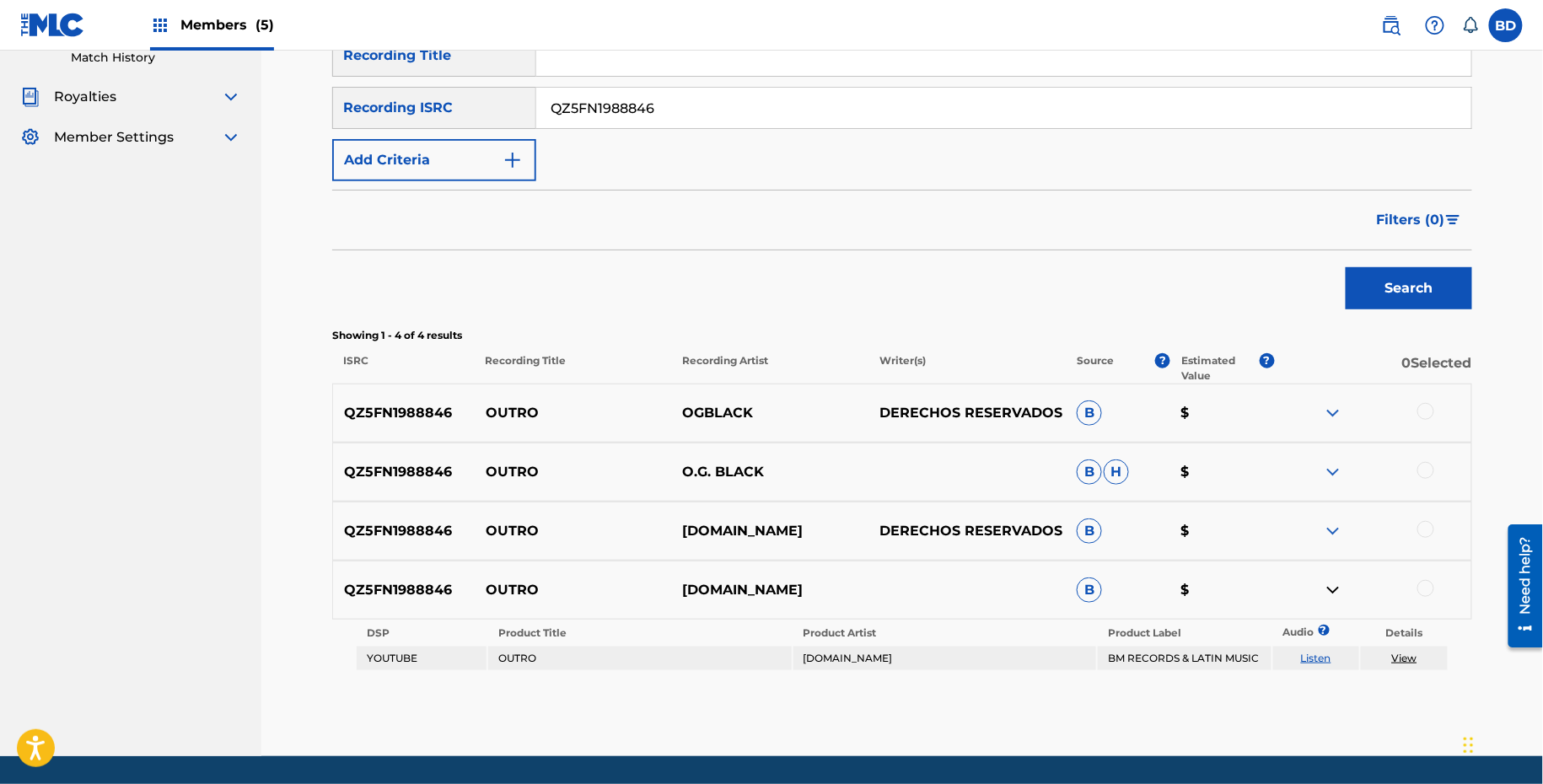
click at [1337, 529] on img at bounding box center [1332, 531] width 20 height 20
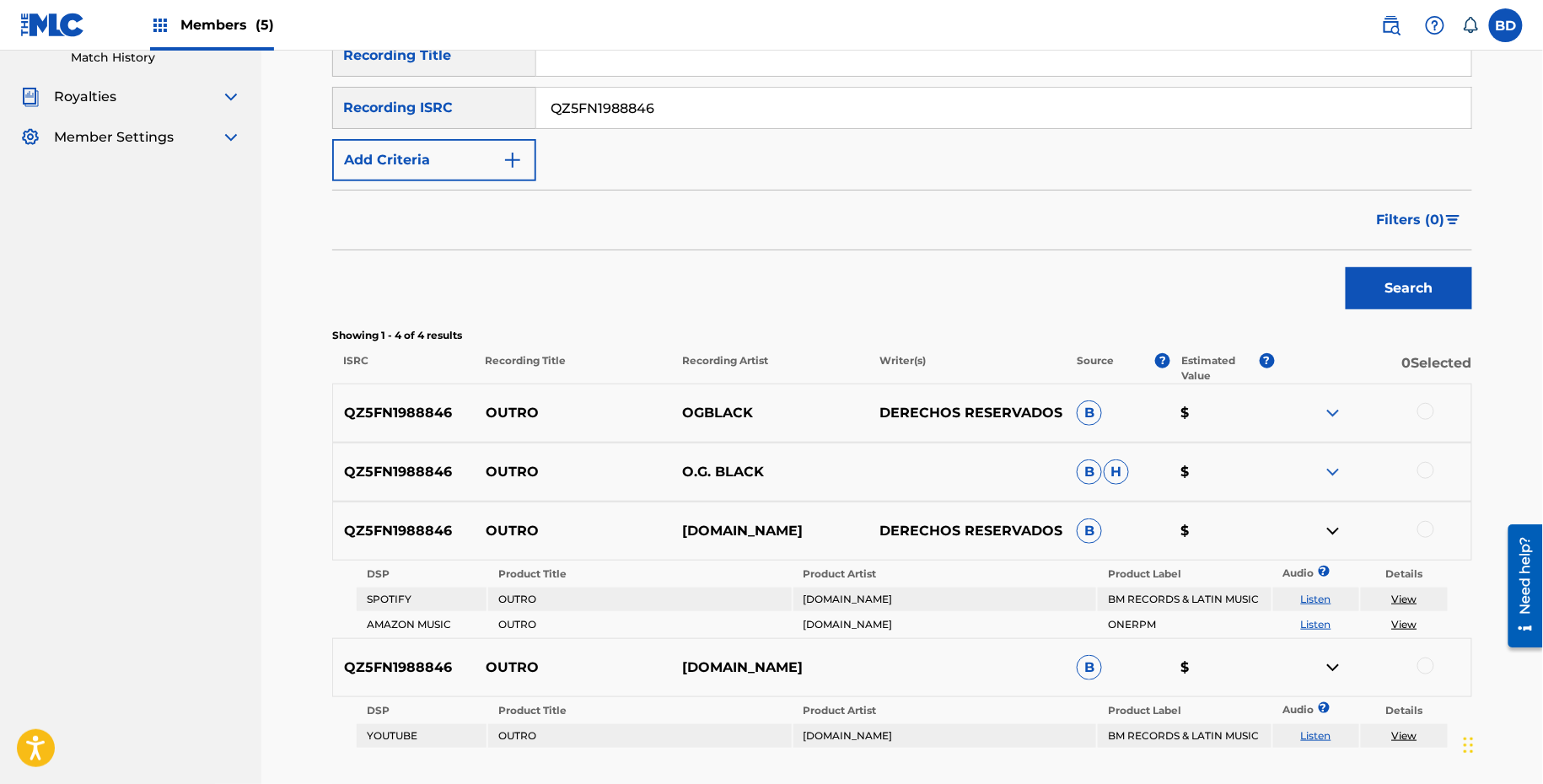
click at [1334, 470] on img at bounding box center [1332, 472] width 20 height 20
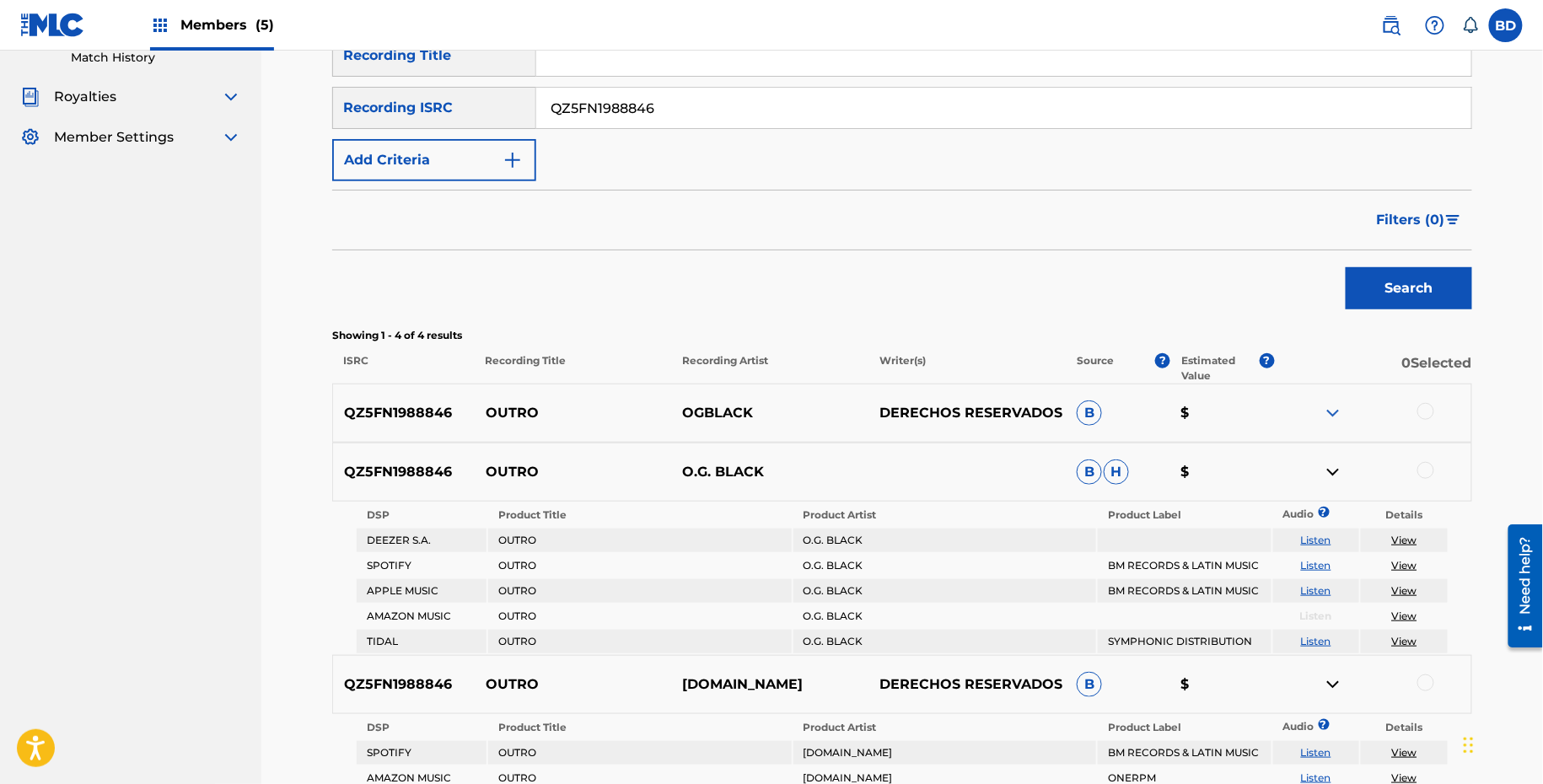
click at [1333, 387] on div "QZ5FN1988846 OUTRO OGBLACK DERECHOS RESERVADOS B $" at bounding box center [902, 413] width 1140 height 59
click at [1333, 415] on img at bounding box center [1332, 413] width 20 height 20
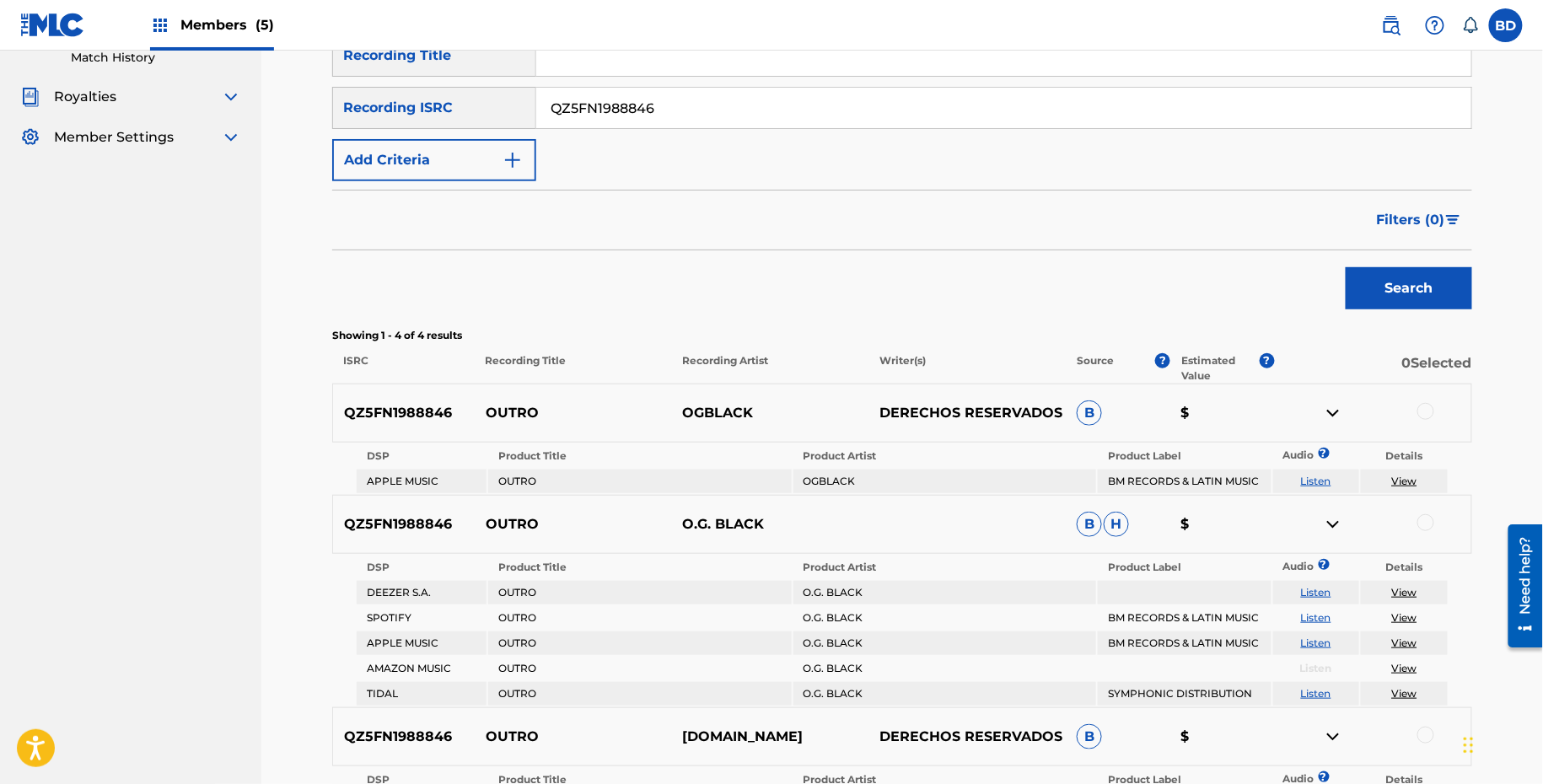
scroll to position [480, 0]
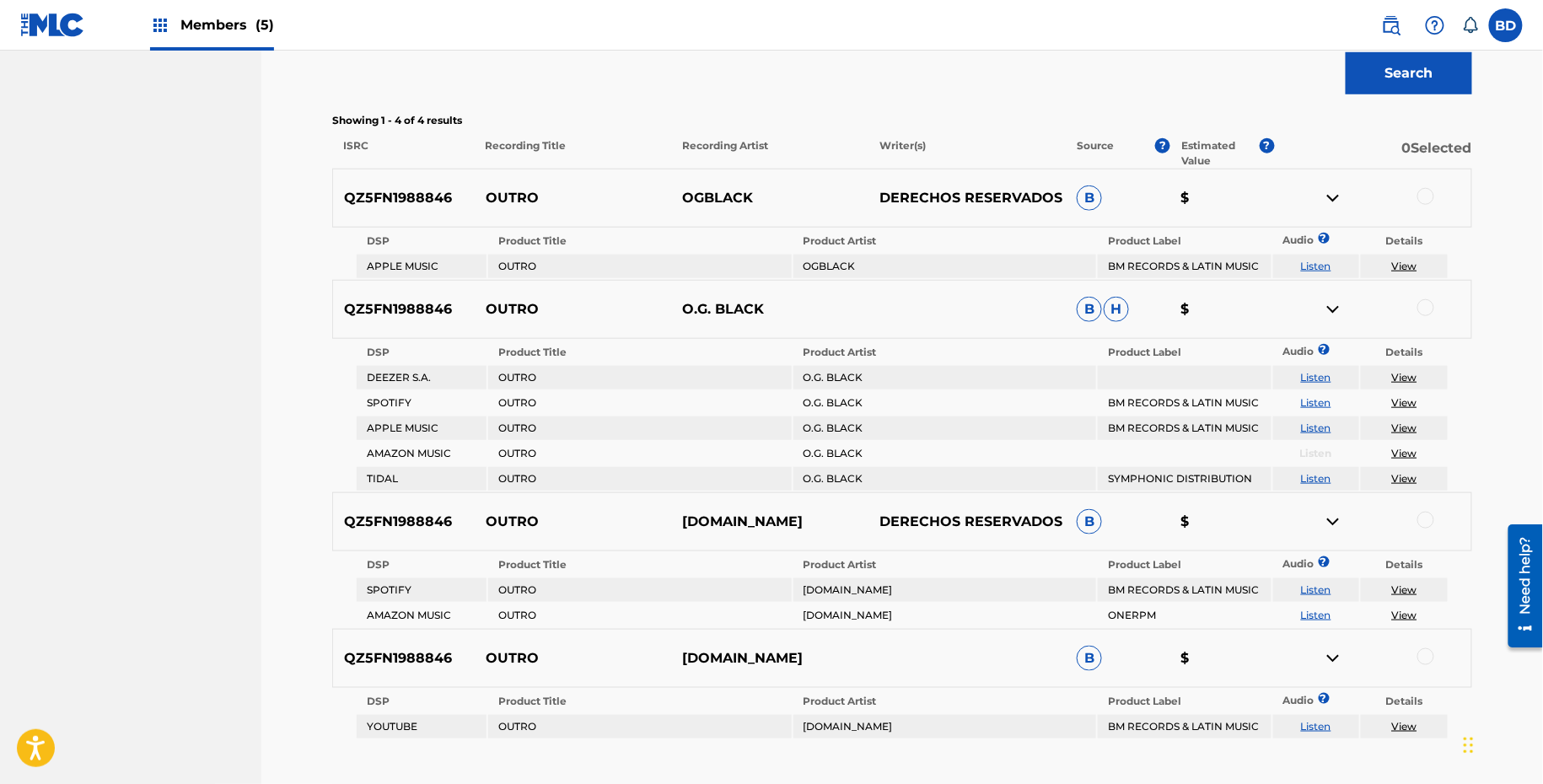
click at [491, 196] on p "OUTRO" at bounding box center [572, 198] width 197 height 20
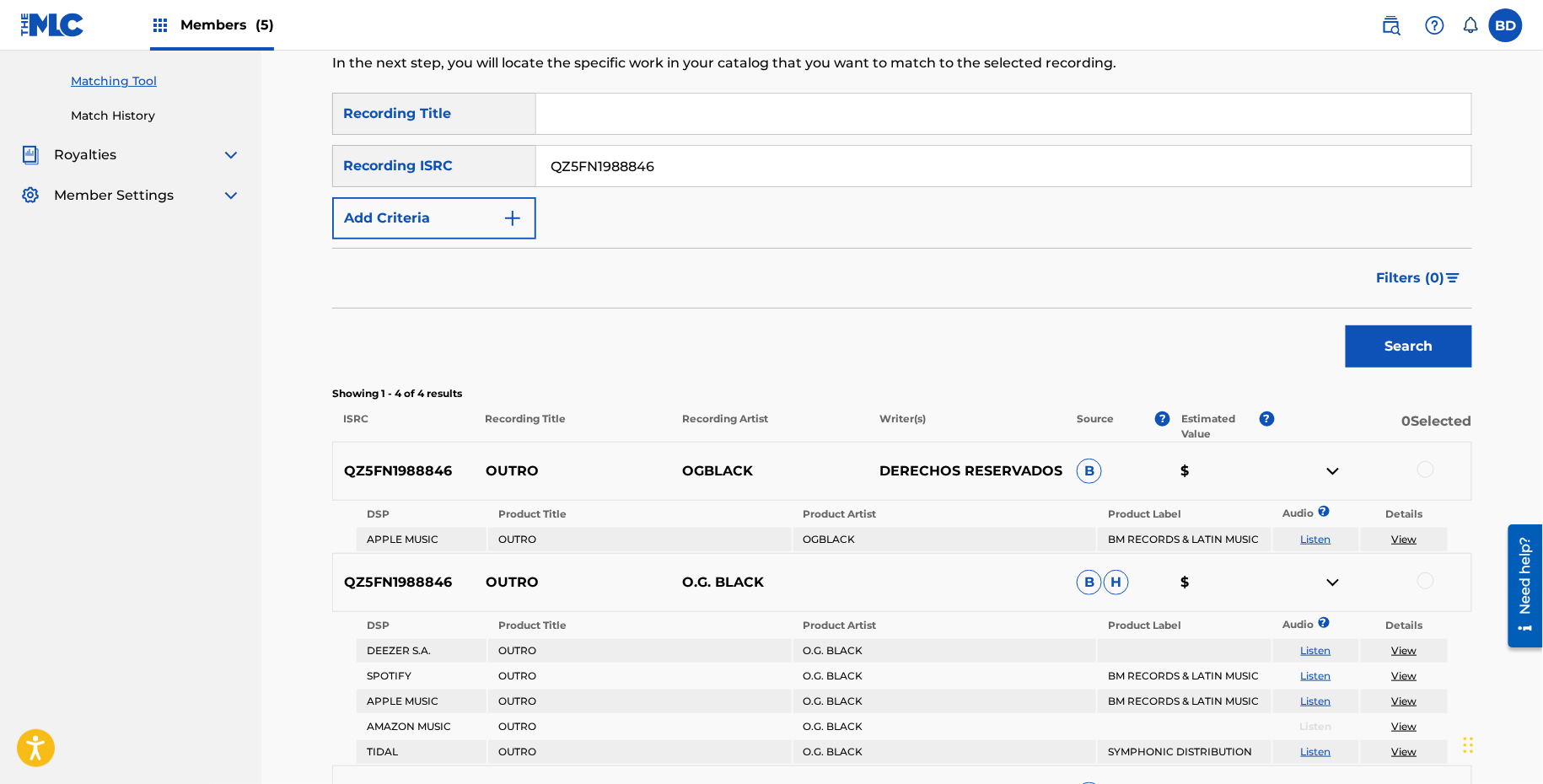
click at [671, 158] on input "QZ5FN1988846" at bounding box center [1004, 166] width 935 height 41
paste input "773"
click at [1345, 325] on button "Search" at bounding box center [1409, 346] width 127 height 42
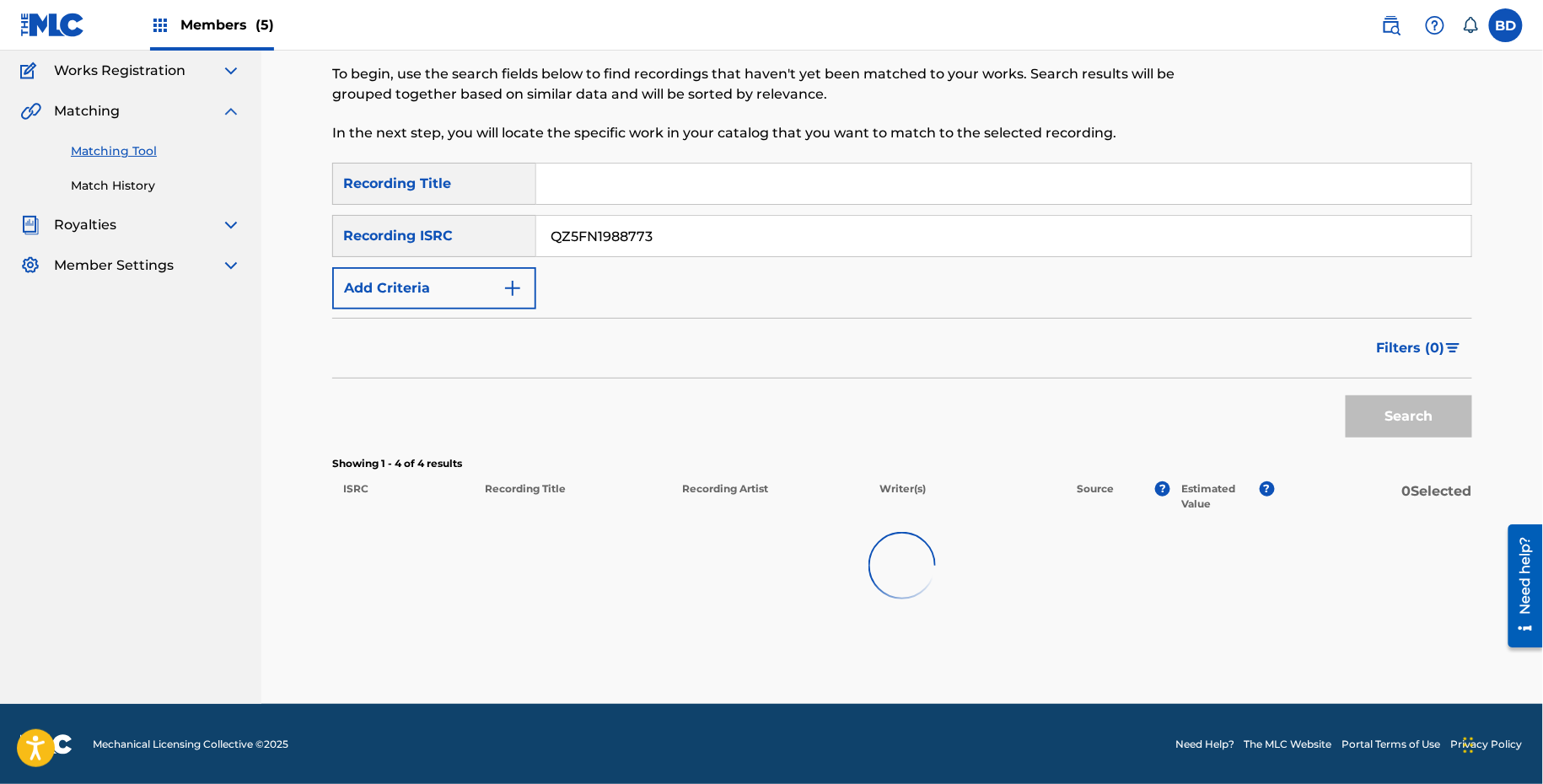
scroll to position [136, 0]
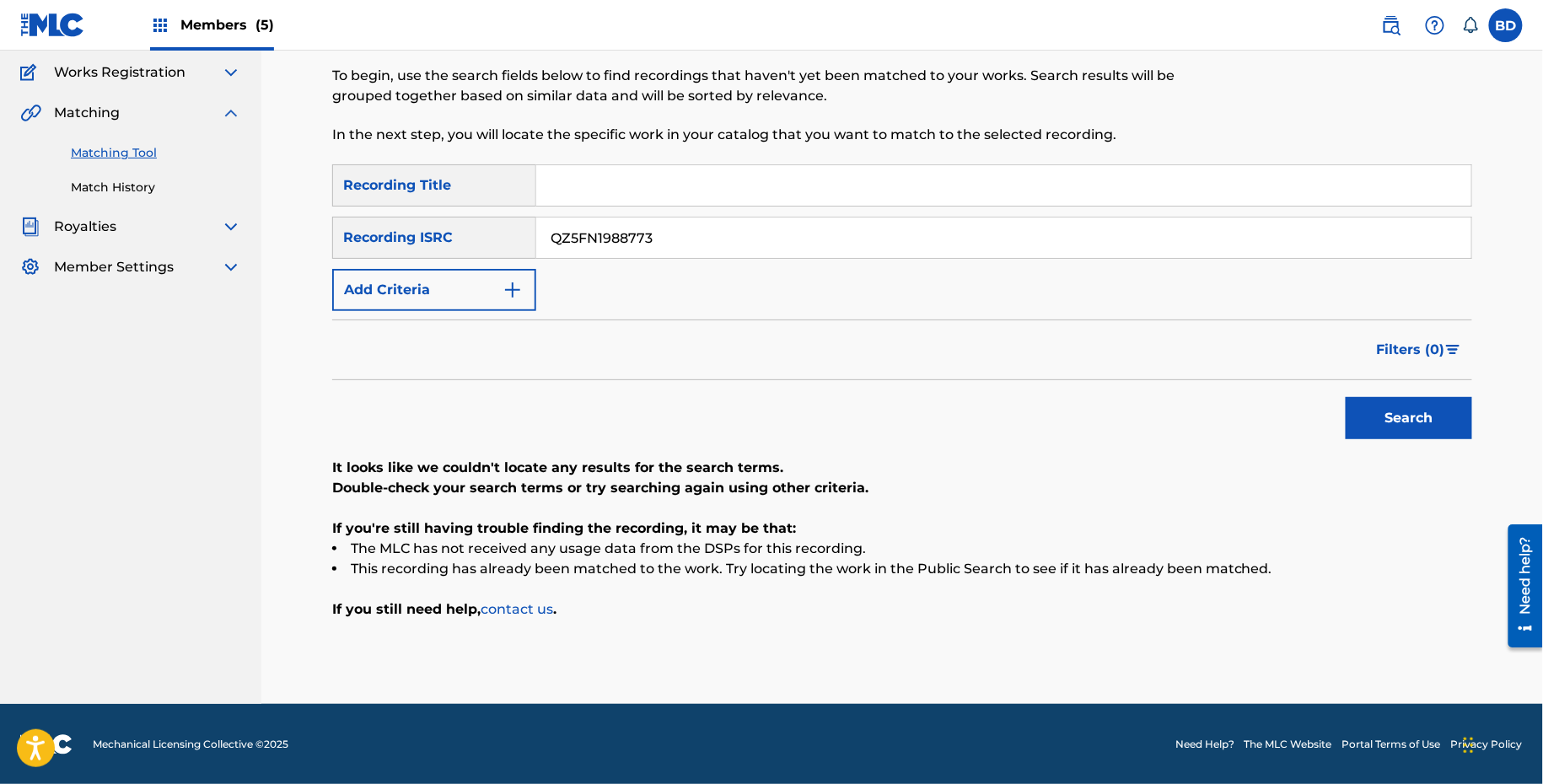
click at [669, 258] on div "QZ5FN1988773" at bounding box center [1004, 238] width 936 height 42
click at [665, 243] on input "QZ5FN1988773" at bounding box center [1004, 238] width 935 height 41
paste input "MZQ4162600"
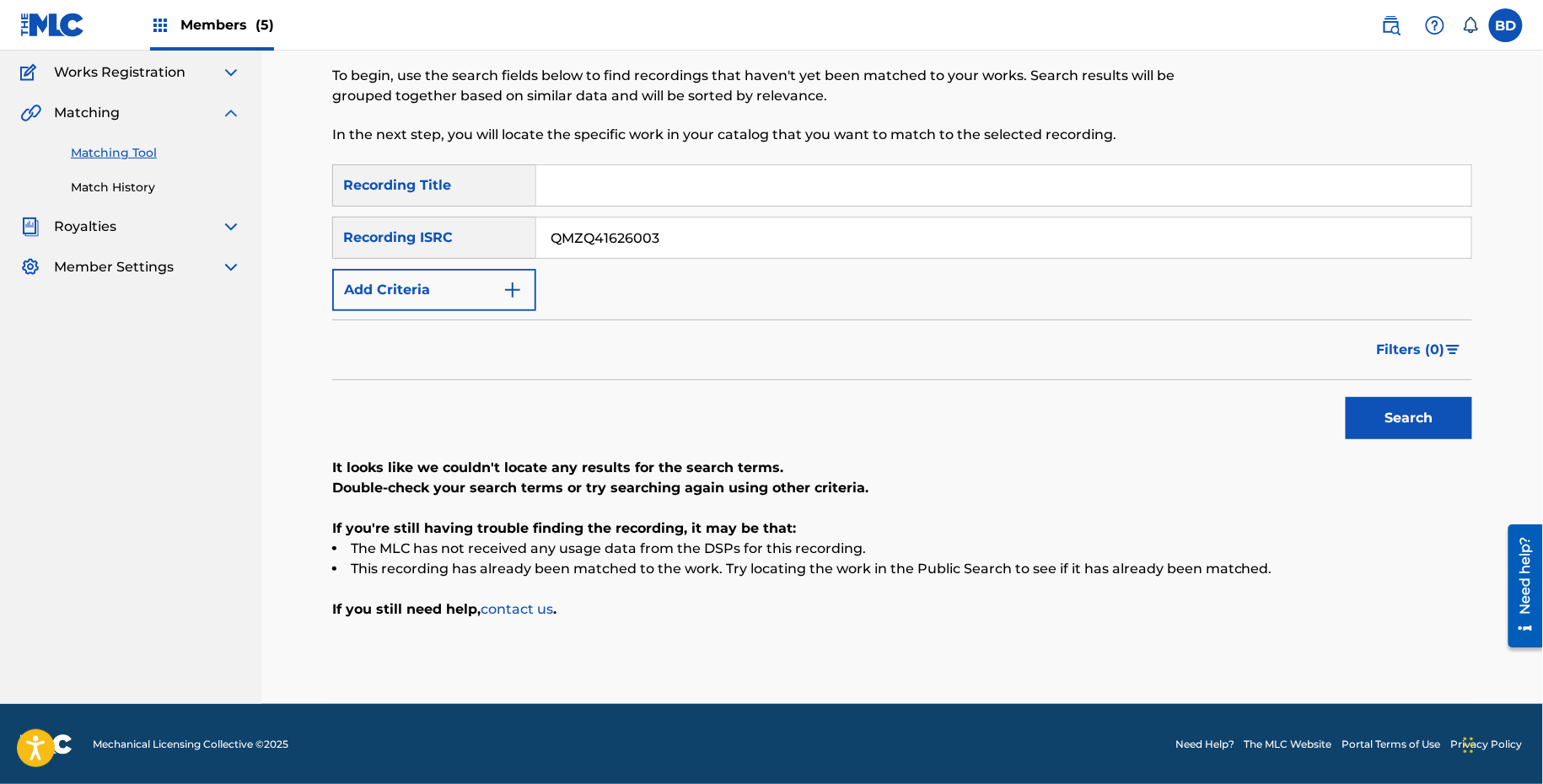
type input "QMZQ41626003"
click at [1345, 397] on button "Search" at bounding box center [1409, 418] width 127 height 42
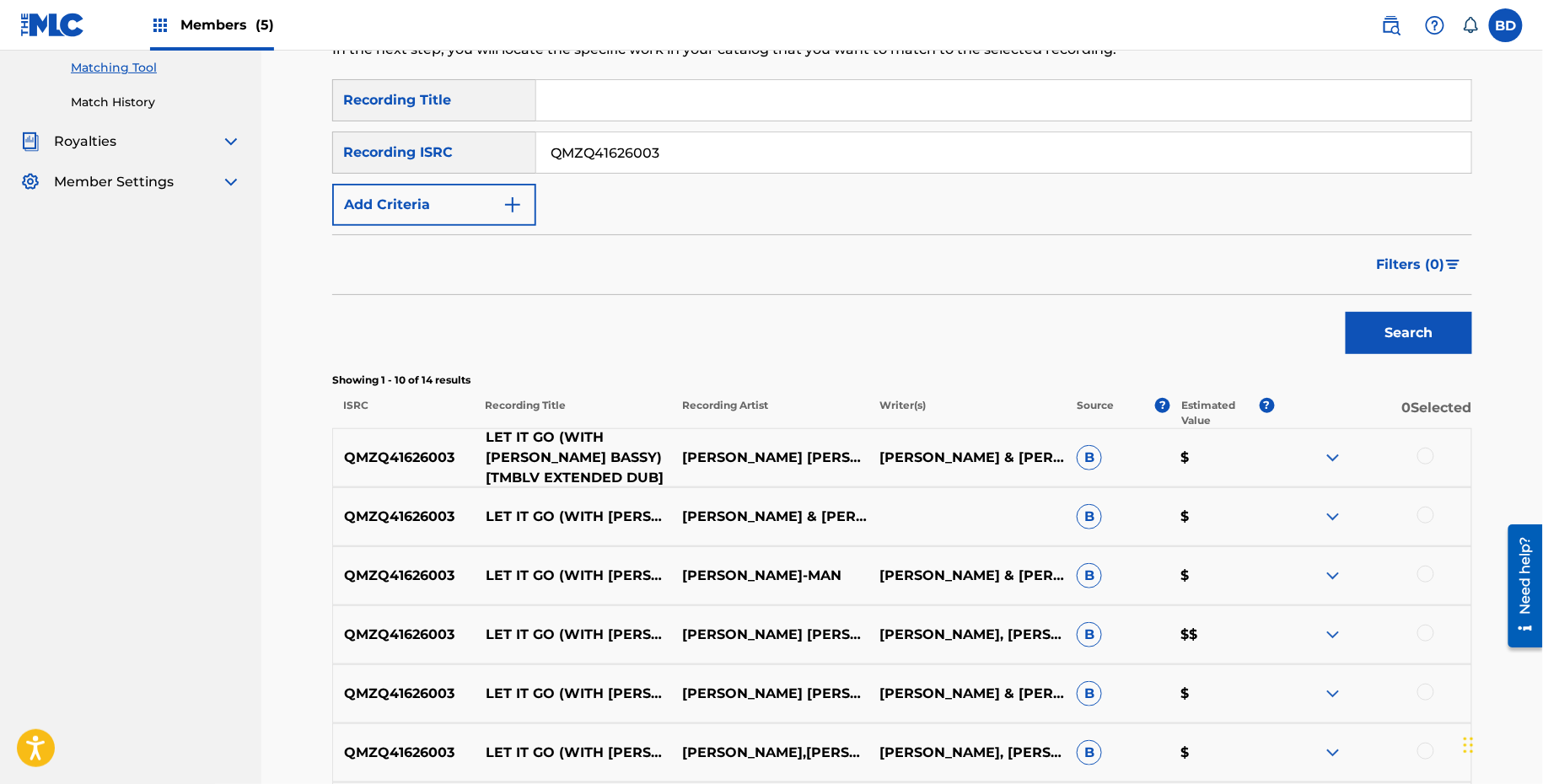
scroll to position [371, 0]
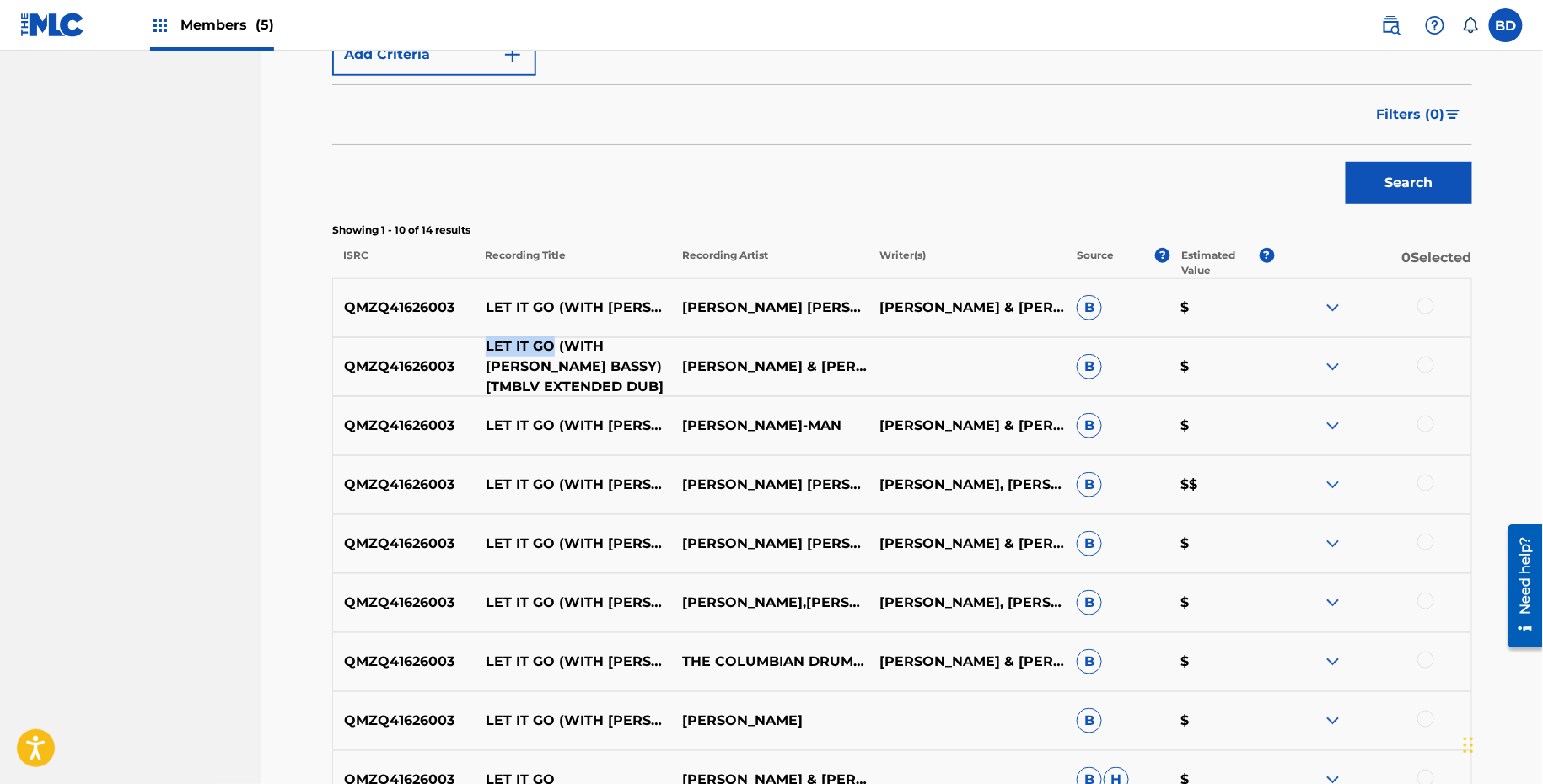
drag, startPoint x: 485, startPoint y: 343, endPoint x: 550, endPoint y: 343, distance: 65.0
click at [550, 343] on p "LET IT GO (WITH MARC E. BASSY) [TMBLV EXTENDED DUB]" at bounding box center [572, 367] width 197 height 61
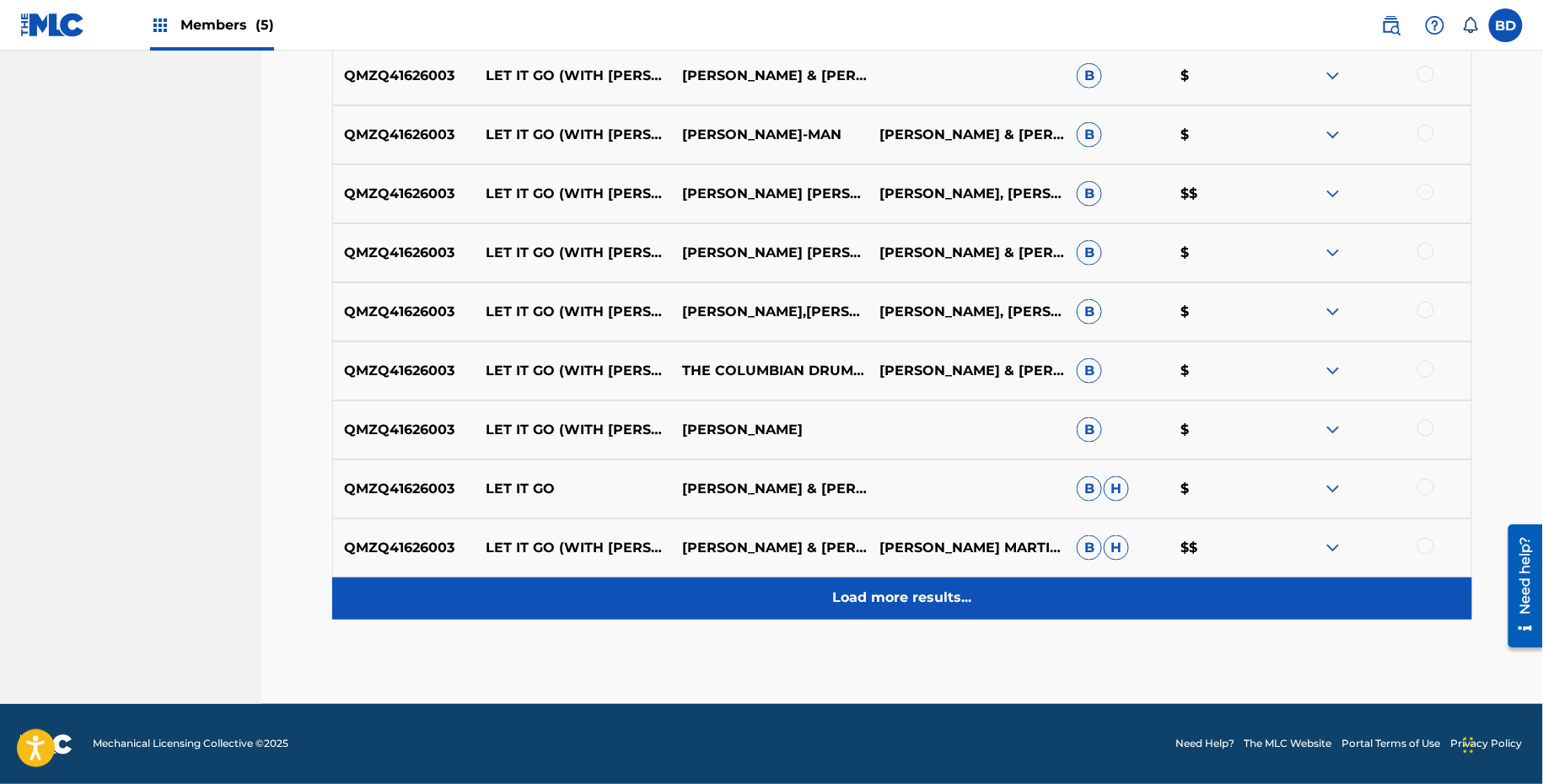
click at [1230, 589] on div "Load more results..." at bounding box center [902, 598] width 1140 height 42
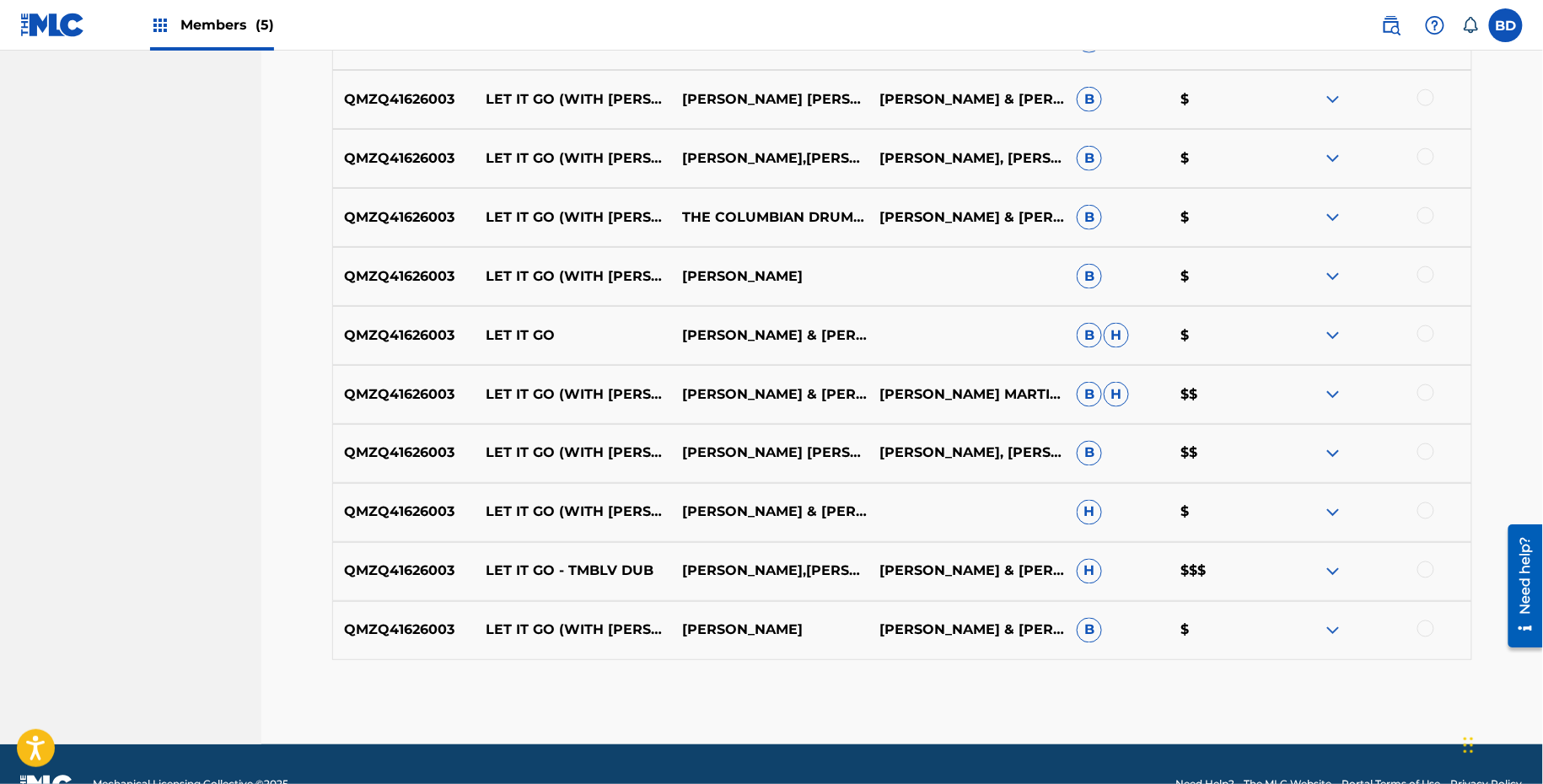
scroll to position [778, 0]
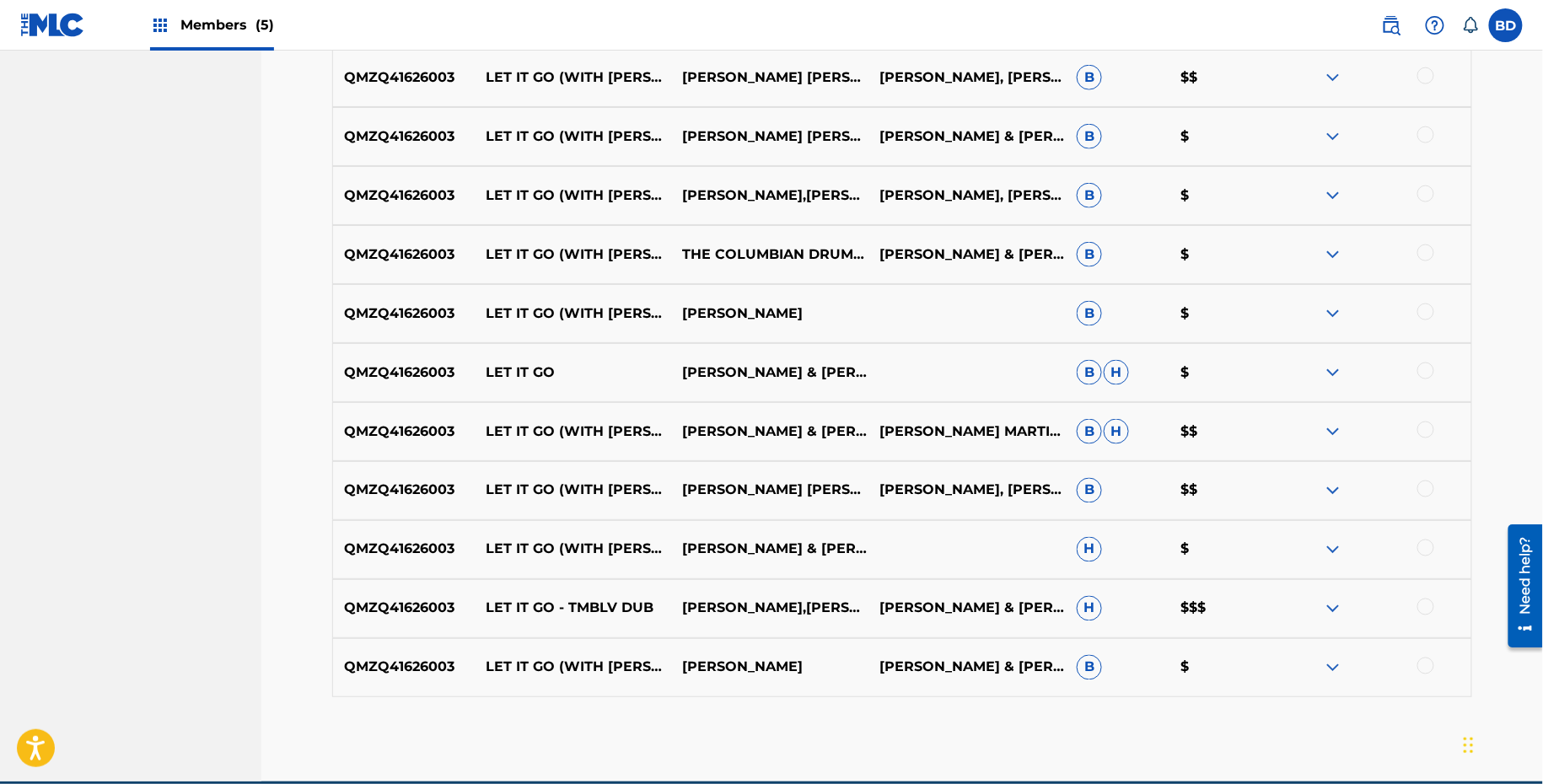
click at [1333, 661] on img at bounding box center [1332, 667] width 20 height 20
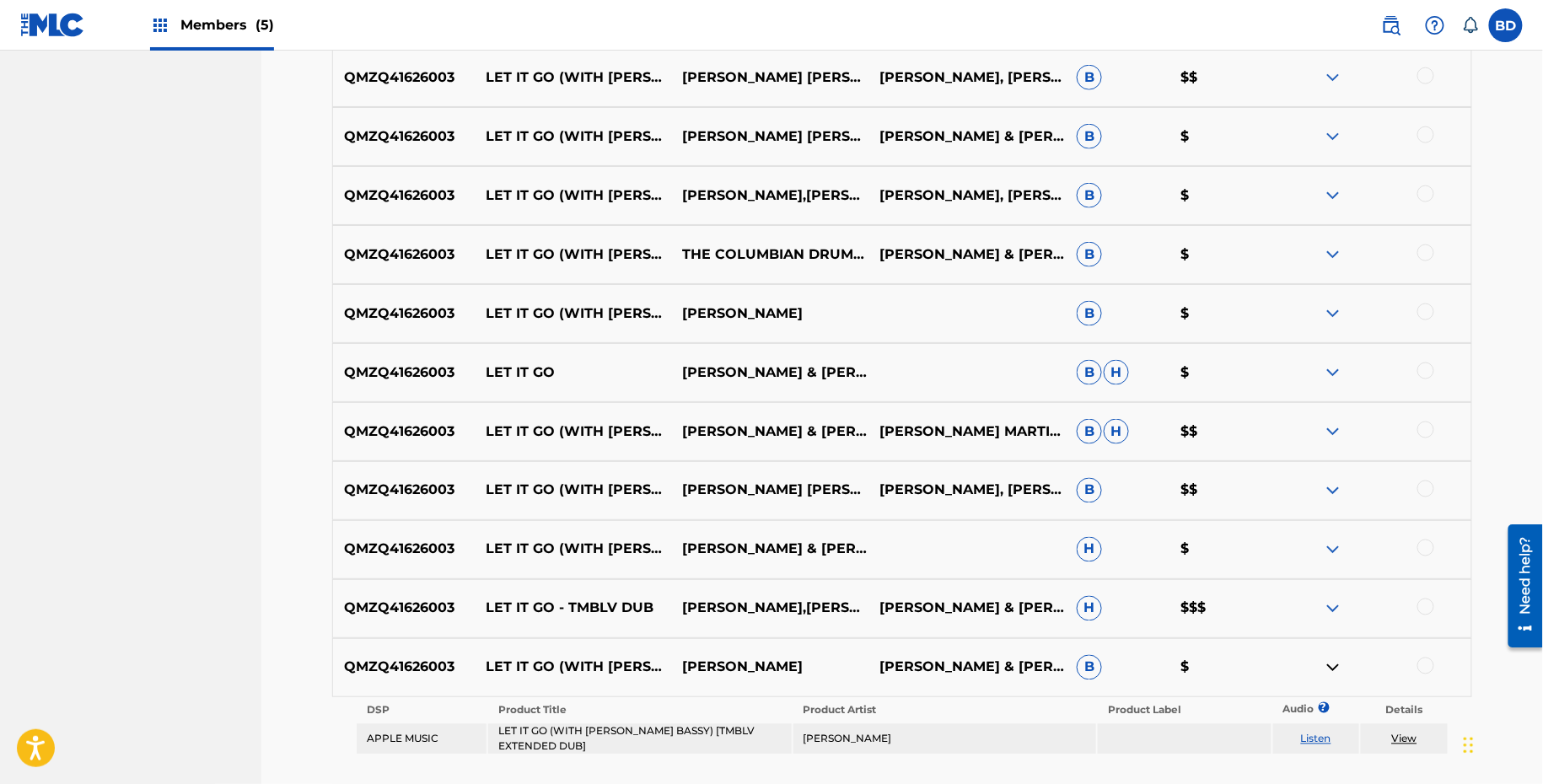
click at [1333, 598] on img at bounding box center [1332, 608] width 20 height 20
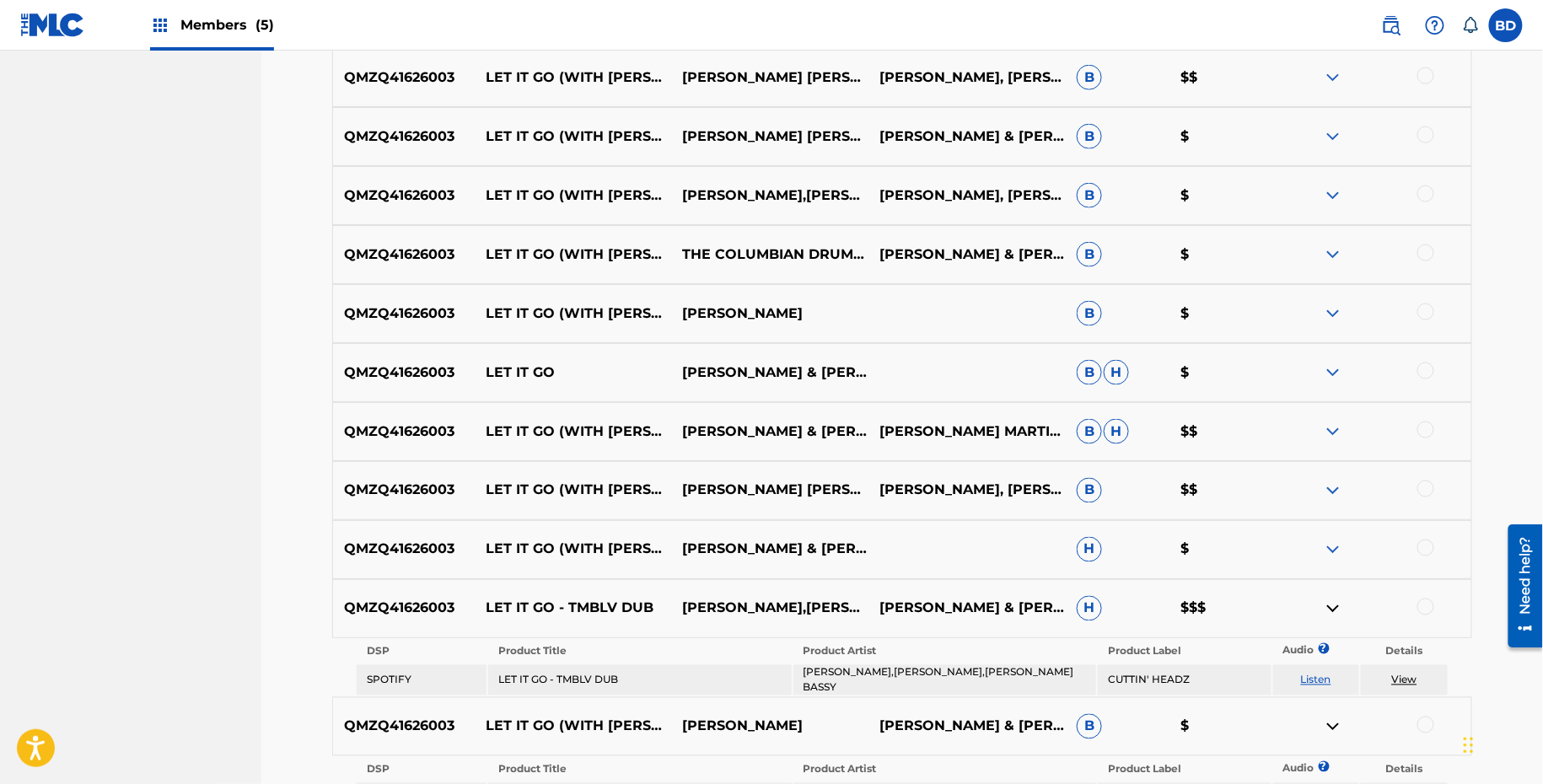
click at [1337, 531] on div "QMZQ41626003 LET IT GO (WITH MARC E. BASSY) LOUIE VEGA & THE MARTINEZ BROTHERS …" at bounding box center [902, 550] width 1140 height 59
click at [1337, 535] on div "QMZQ41626003 LET IT GO (WITH MARC E. BASSY) LOUIE VEGA & THE MARTINEZ BROTHERS …" at bounding box center [902, 550] width 1140 height 59
click at [1336, 547] on img at bounding box center [1332, 549] width 20 height 20
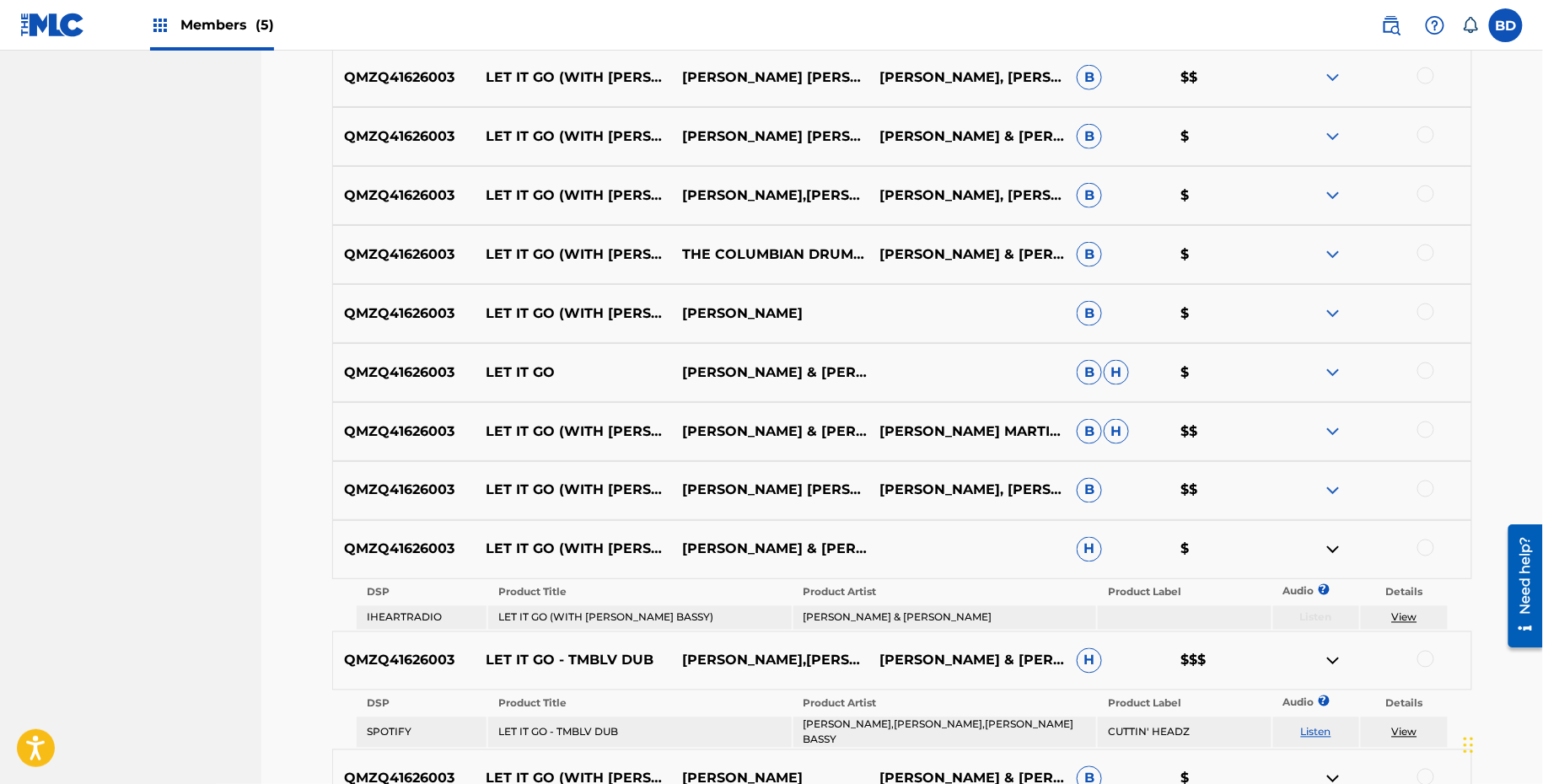
click at [1336, 453] on div "QMZQ41626003 LET IT GO (WITH MARC E. BASSY) [TMBLV EXTENDED DUB] LOUIE VEGA & T…" at bounding box center [902, 432] width 1140 height 59
click at [1336, 491] on img at bounding box center [1332, 490] width 20 height 20
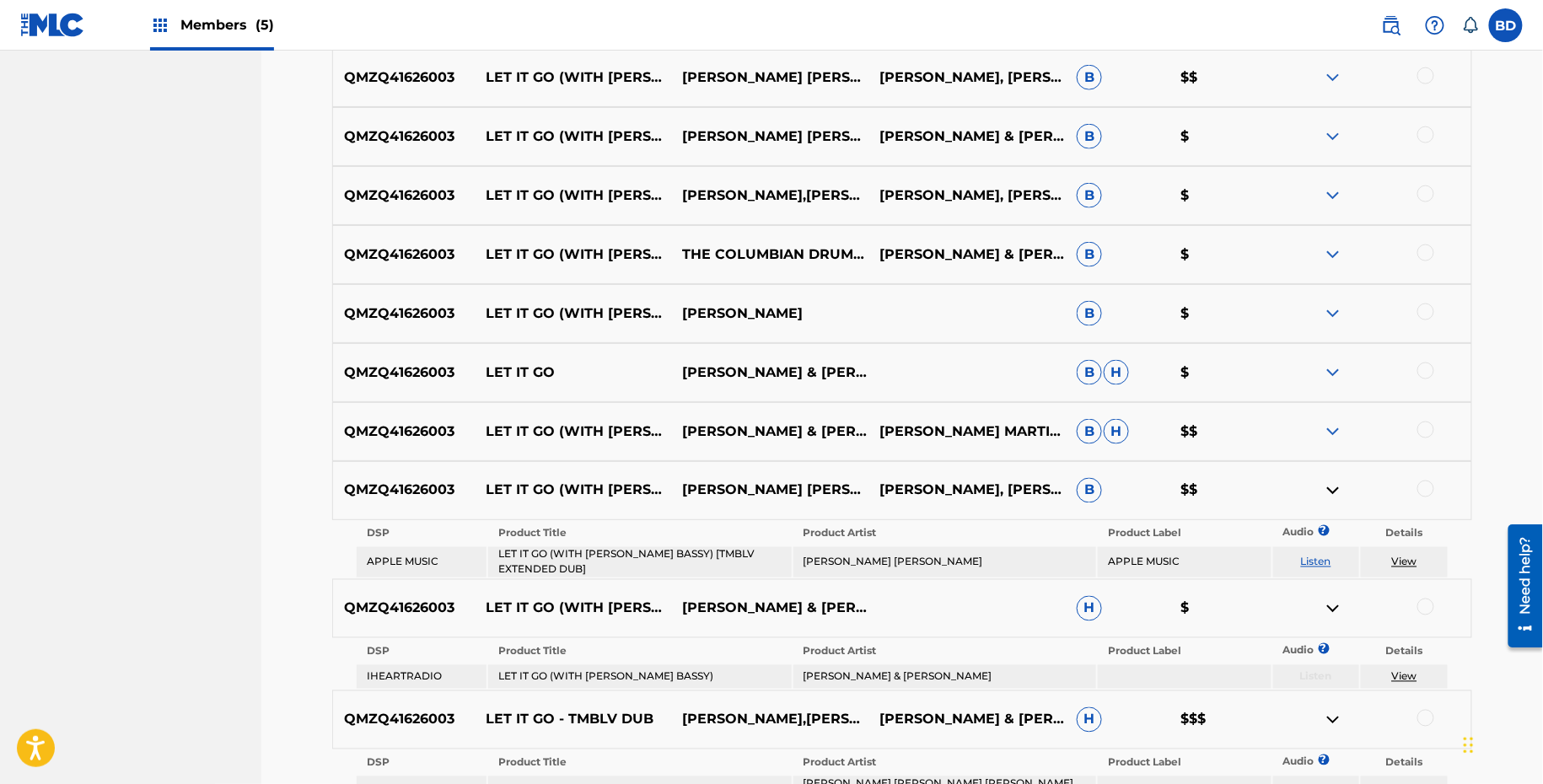
click at [1327, 438] on img at bounding box center [1332, 431] width 20 height 20
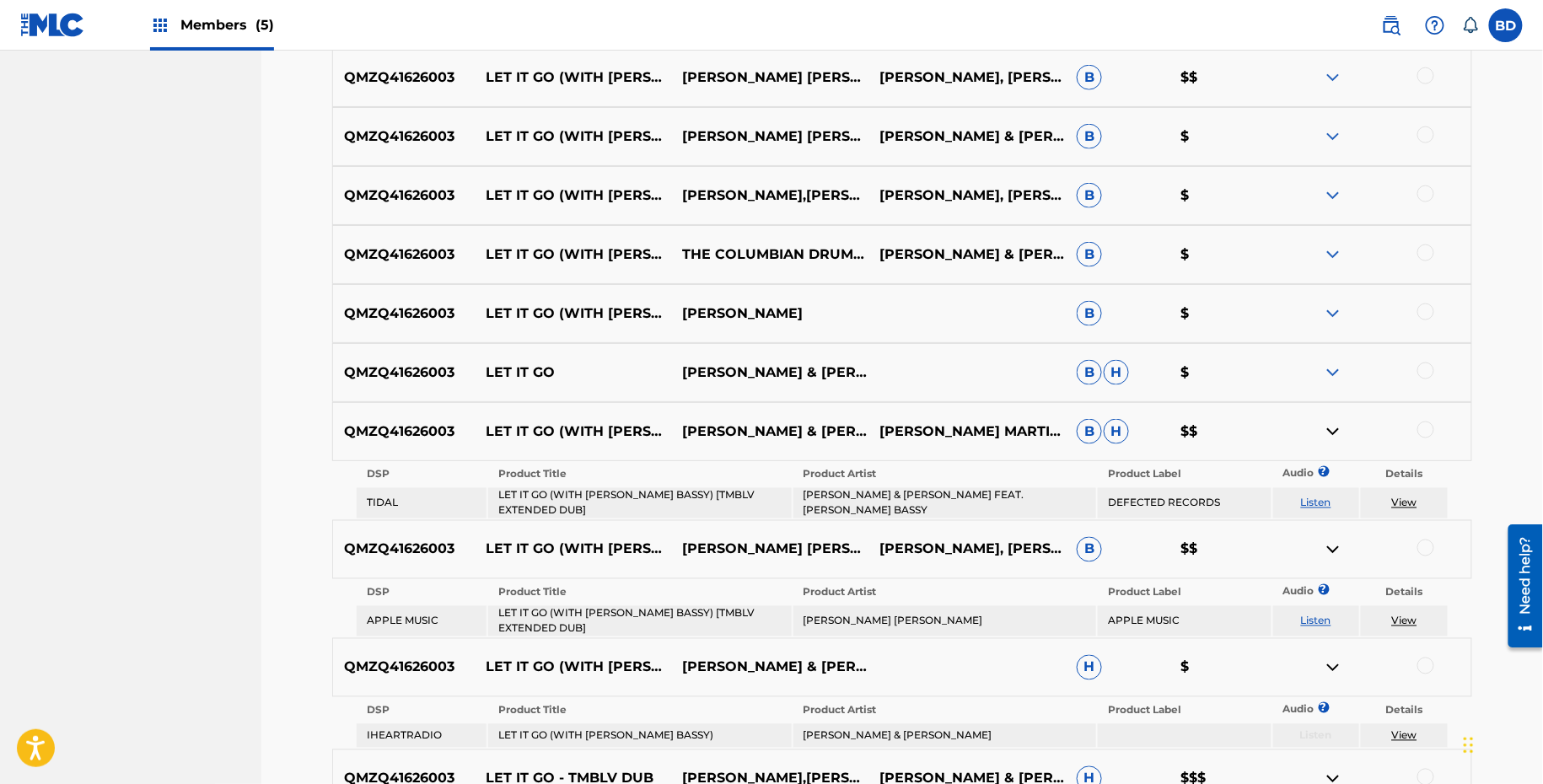
click at [1333, 421] on img at bounding box center [1332, 431] width 20 height 20
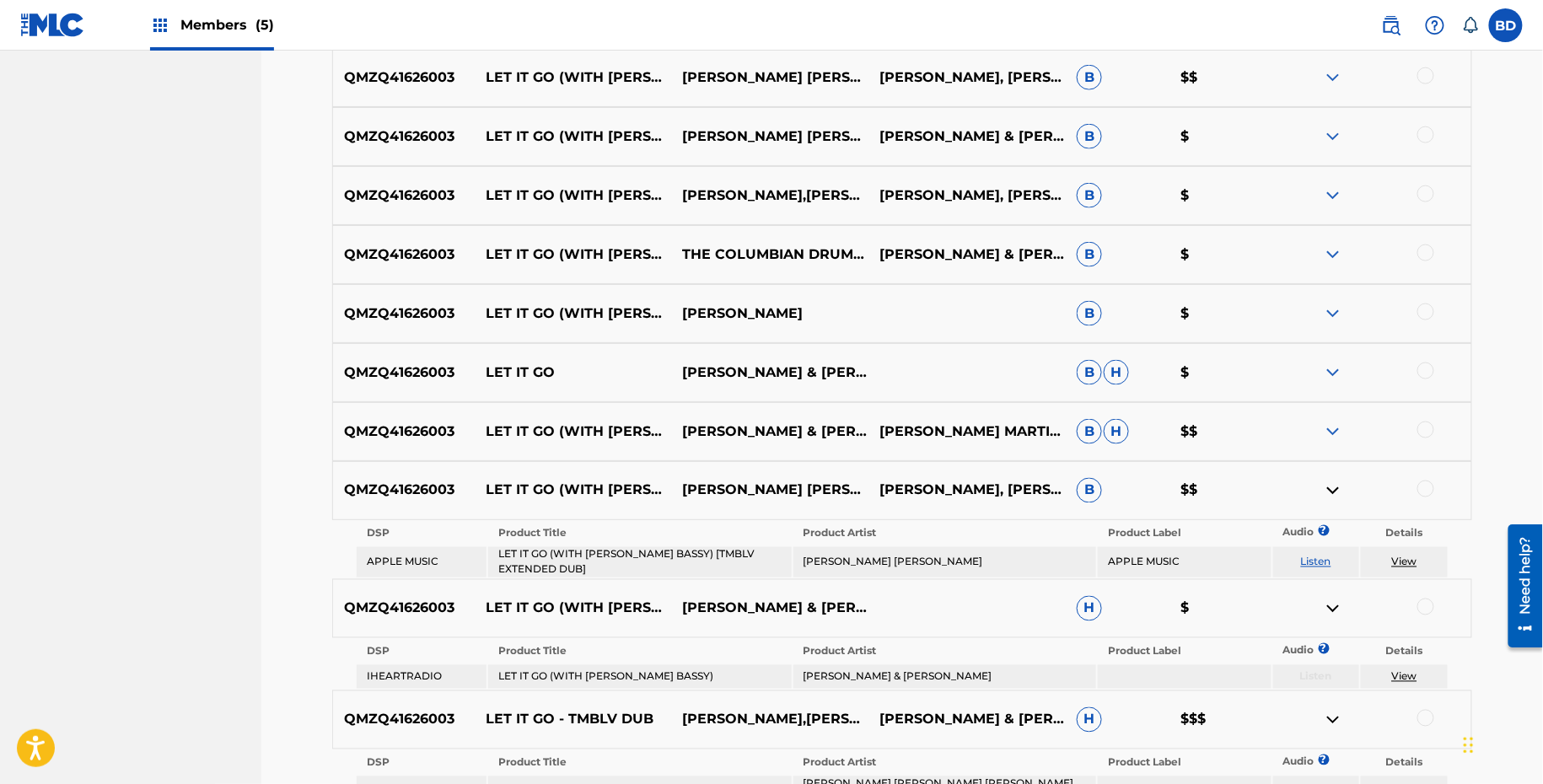
click at [1333, 411] on div "QMZQ41626003 LET IT GO (WITH MARC E. BASSY) [TMBLV EXTENDED DUB] LOUIE VEGA & T…" at bounding box center [902, 432] width 1140 height 59
click at [1331, 433] on img at bounding box center [1332, 431] width 20 height 20
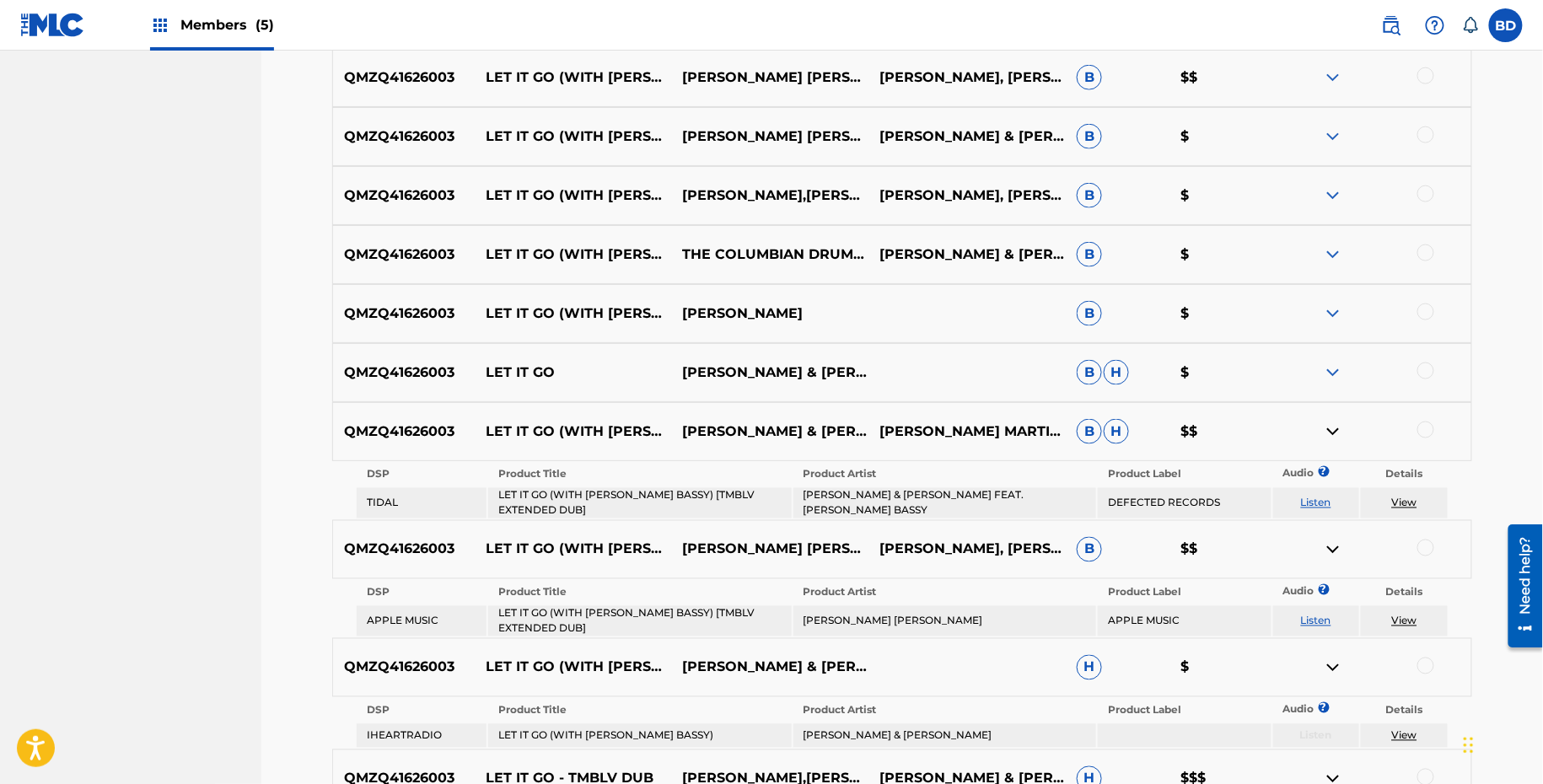
click at [1328, 366] on img at bounding box center [1332, 372] width 20 height 20
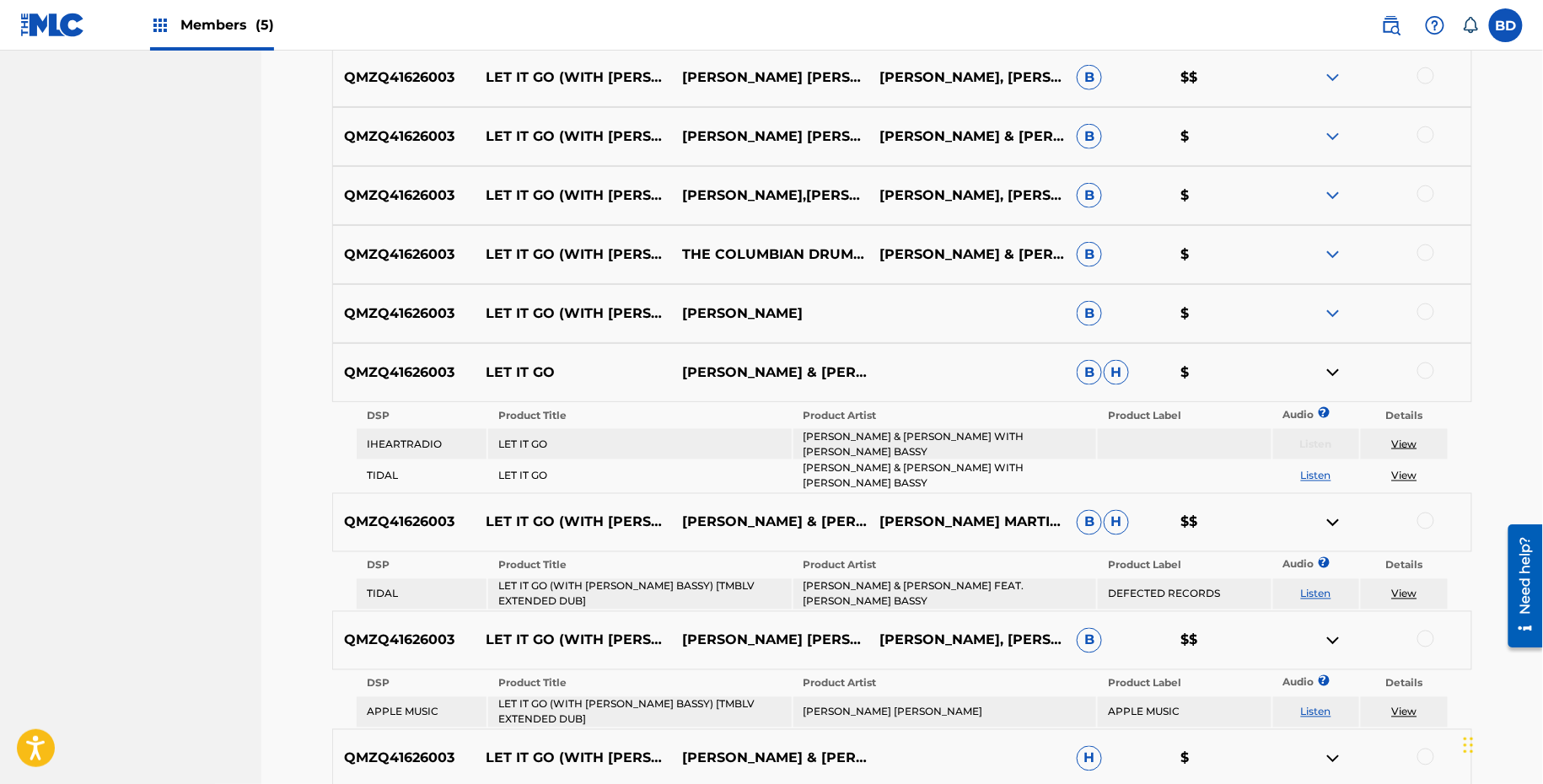
click at [1332, 293] on div "QMZQ41626003 LET IT GO (WITH MARC E. BASSY) [TMBLV EXTENDED DUB] THE MARTINEZ B…" at bounding box center [902, 314] width 1140 height 59
click at [1332, 320] on img at bounding box center [1332, 313] width 20 height 20
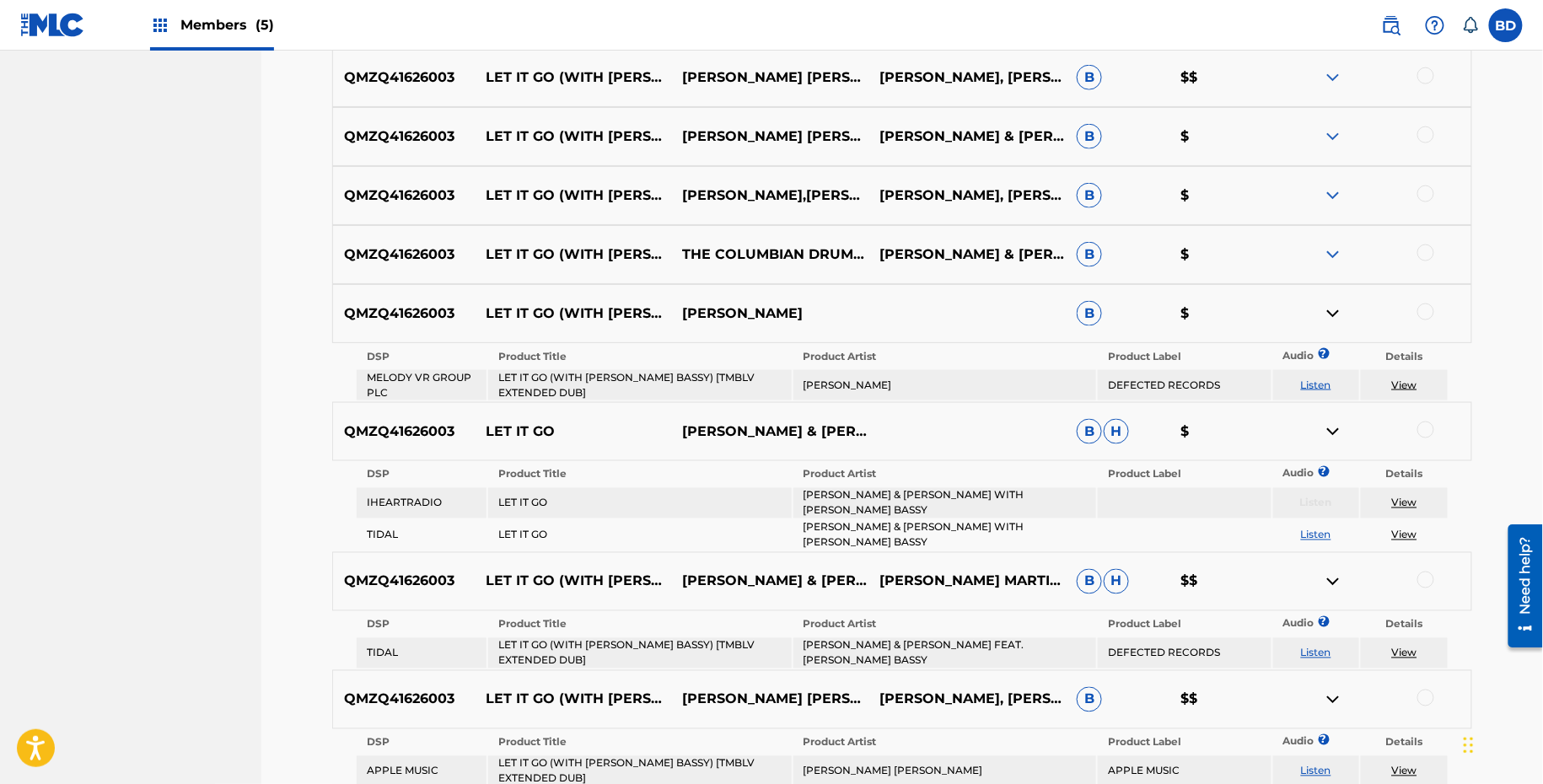
click at [1332, 257] on img at bounding box center [1332, 254] width 20 height 20
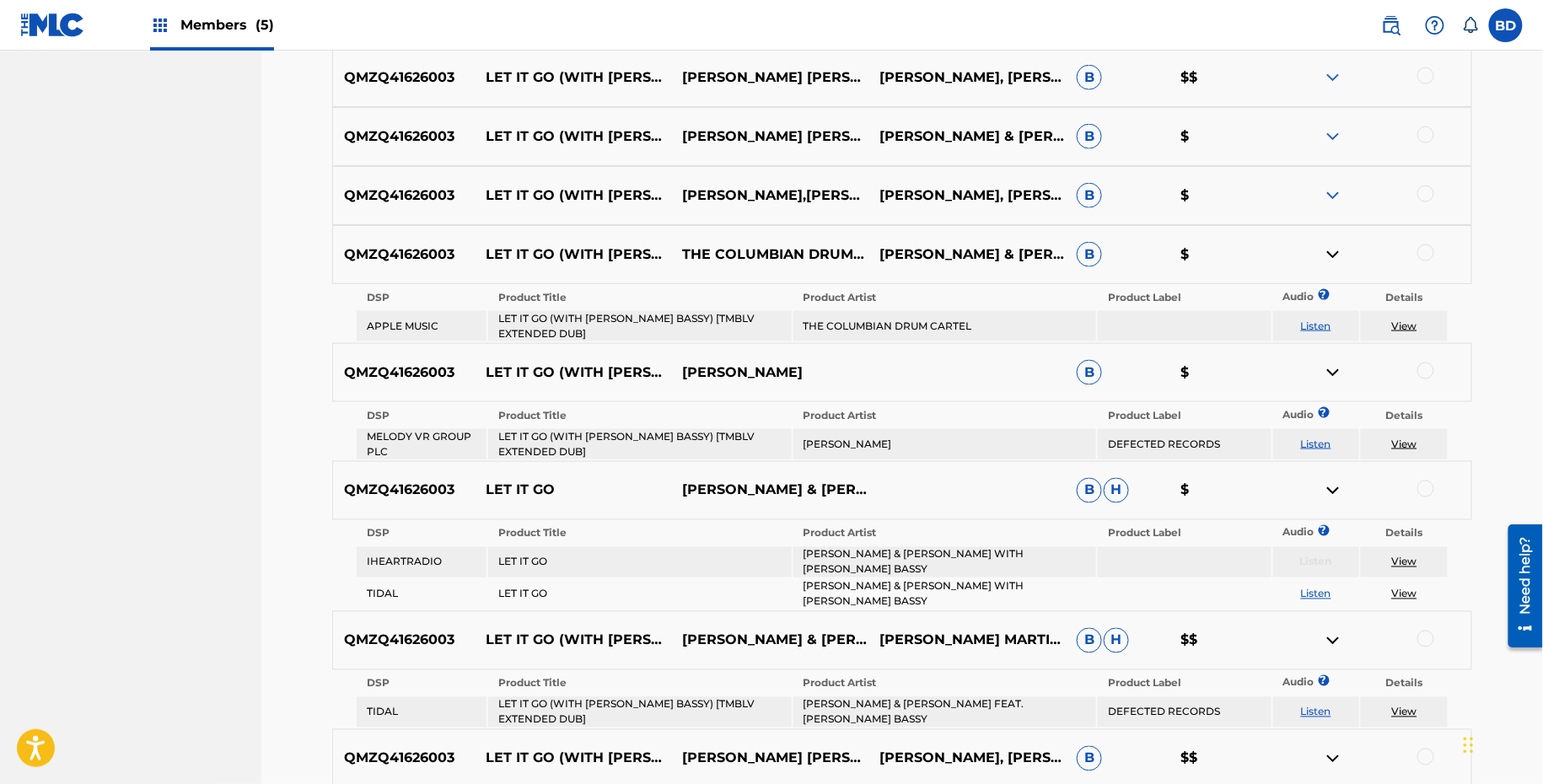
click at [1336, 180] on div "QMZQ41626003 LET IT GO (WITH MARC E. BASSY) [TMBLV EXTENDED DUB] [FEAT. MARC E.…" at bounding box center [902, 196] width 1140 height 59
click at [1336, 198] on img at bounding box center [1332, 195] width 20 height 20
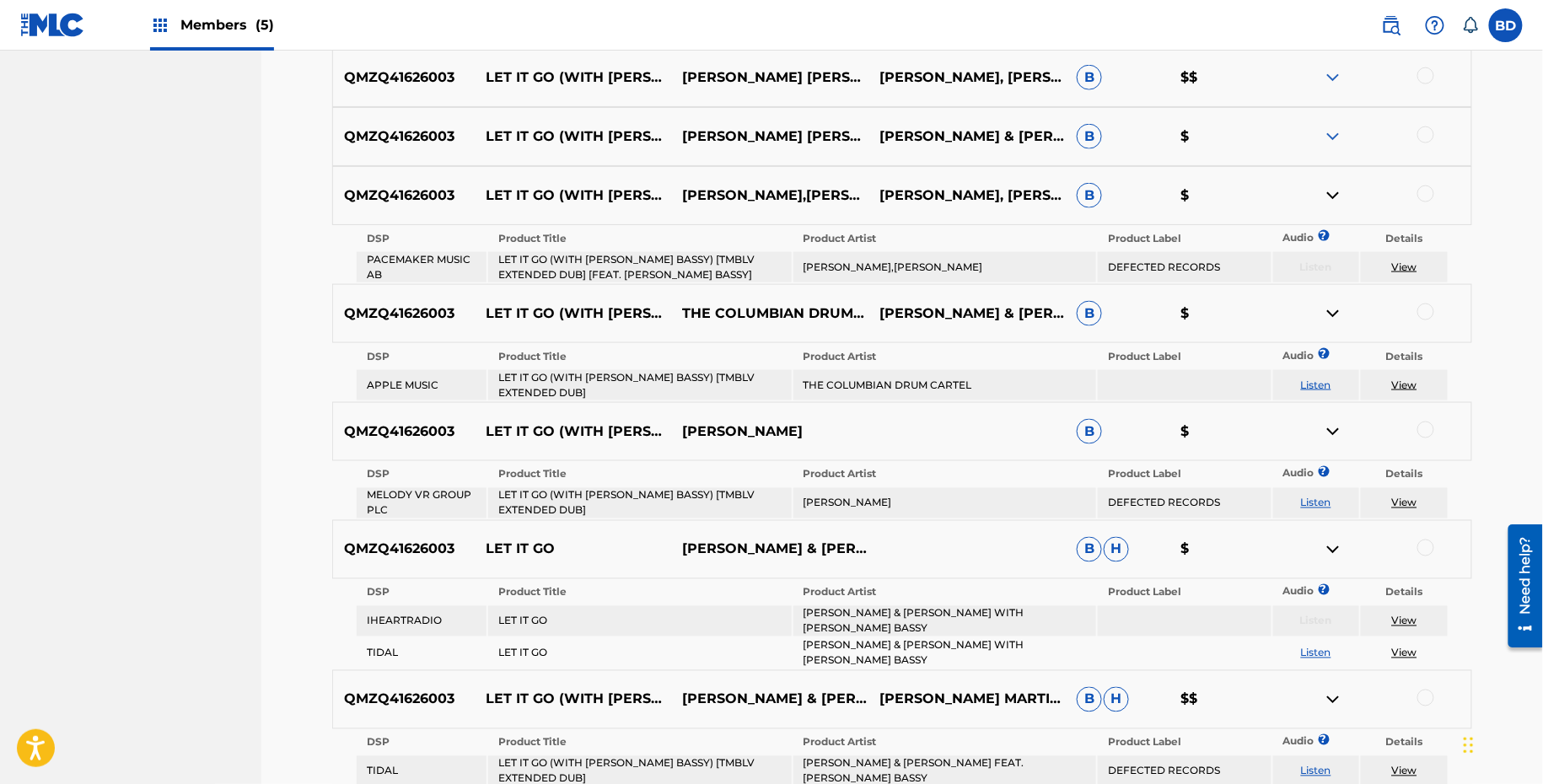
click at [1344, 107] on div "QMZQ41626003 LET IT GO (WITH MARC E. BASSY) [TMBLV EXTENDED DUB] TEDD PATTERSON…" at bounding box center [902, 136] width 1140 height 59
click at [1337, 121] on div "QMZQ41626003 LET IT GO (WITH MARC E. BASSY) [TMBLV EXTENDED DUB] TEDD PATTERSON…" at bounding box center [902, 136] width 1140 height 59
click at [1331, 131] on img at bounding box center [1332, 136] width 20 height 20
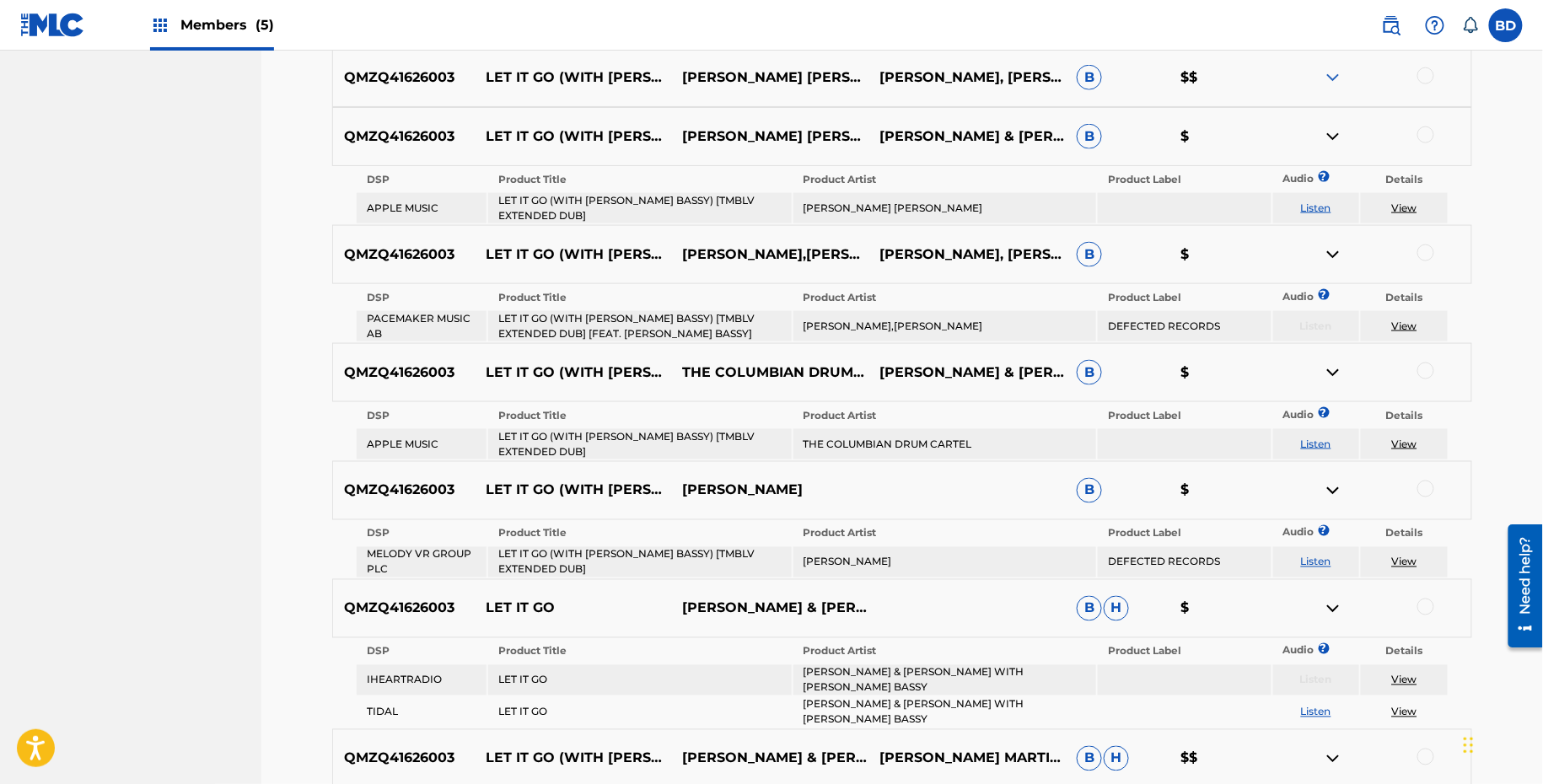
click at [1334, 82] on img at bounding box center [1332, 77] width 20 height 20
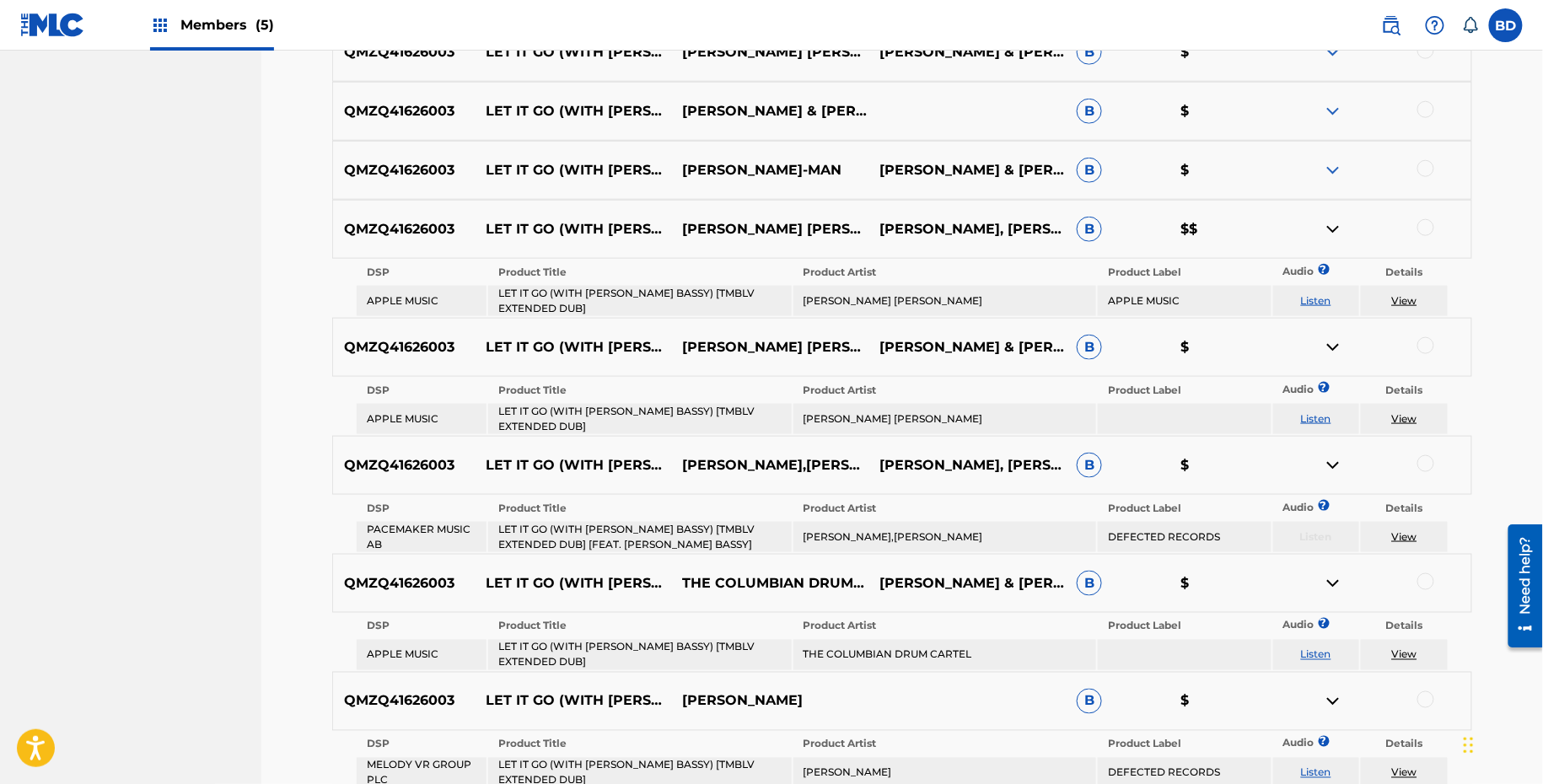
scroll to position [604, 0]
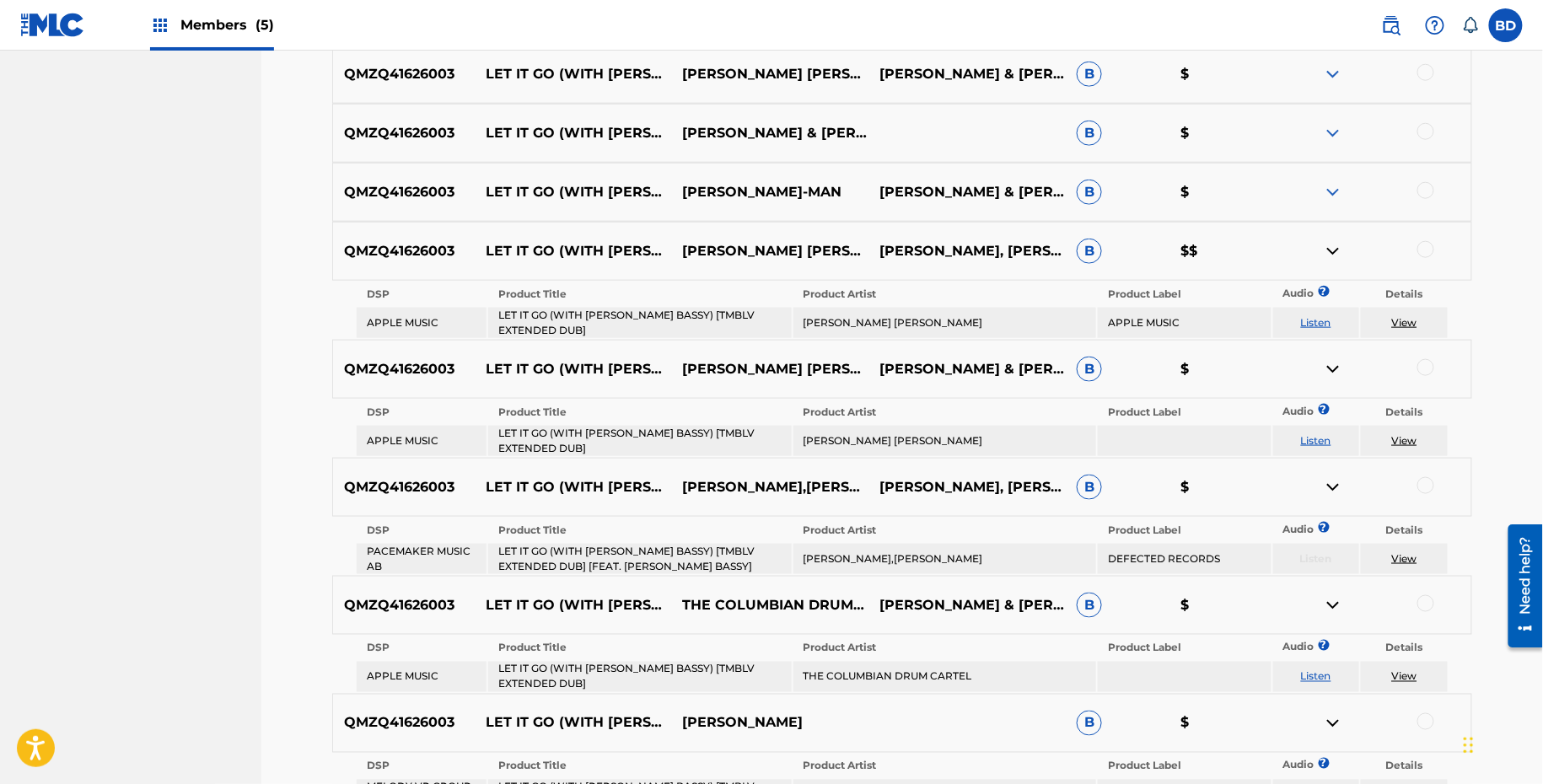
click at [1328, 188] on img at bounding box center [1332, 192] width 20 height 20
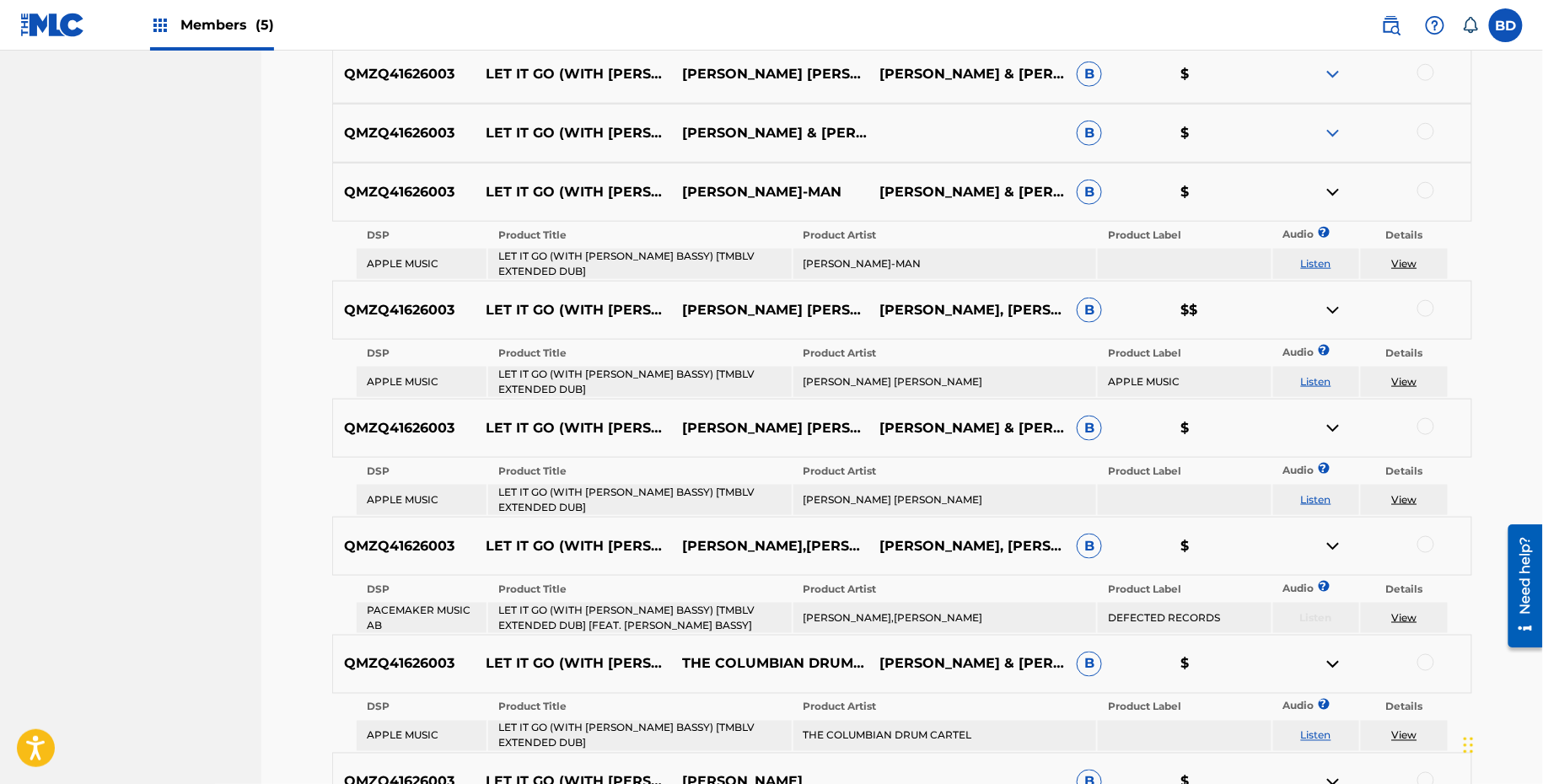
click at [1334, 119] on div "QMZQ41626003 LET IT GO (WITH MARC E. BASSY) [TMBLV EXTENDED DUB] LOUIE VEGA & T…" at bounding box center [902, 134] width 1140 height 59
click at [1334, 127] on img at bounding box center [1332, 133] width 20 height 20
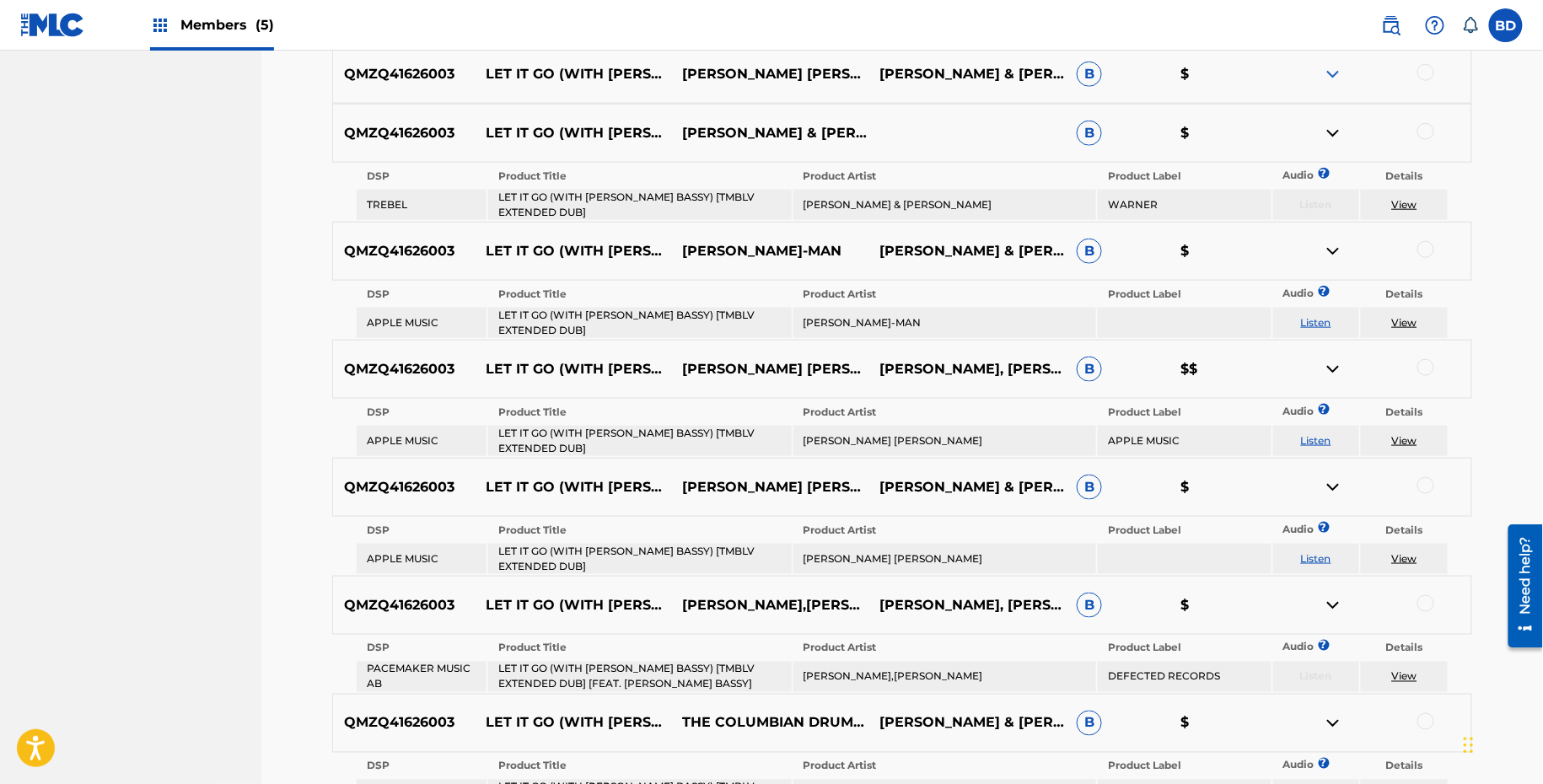
click at [1334, 70] on img at bounding box center [1332, 74] width 20 height 20
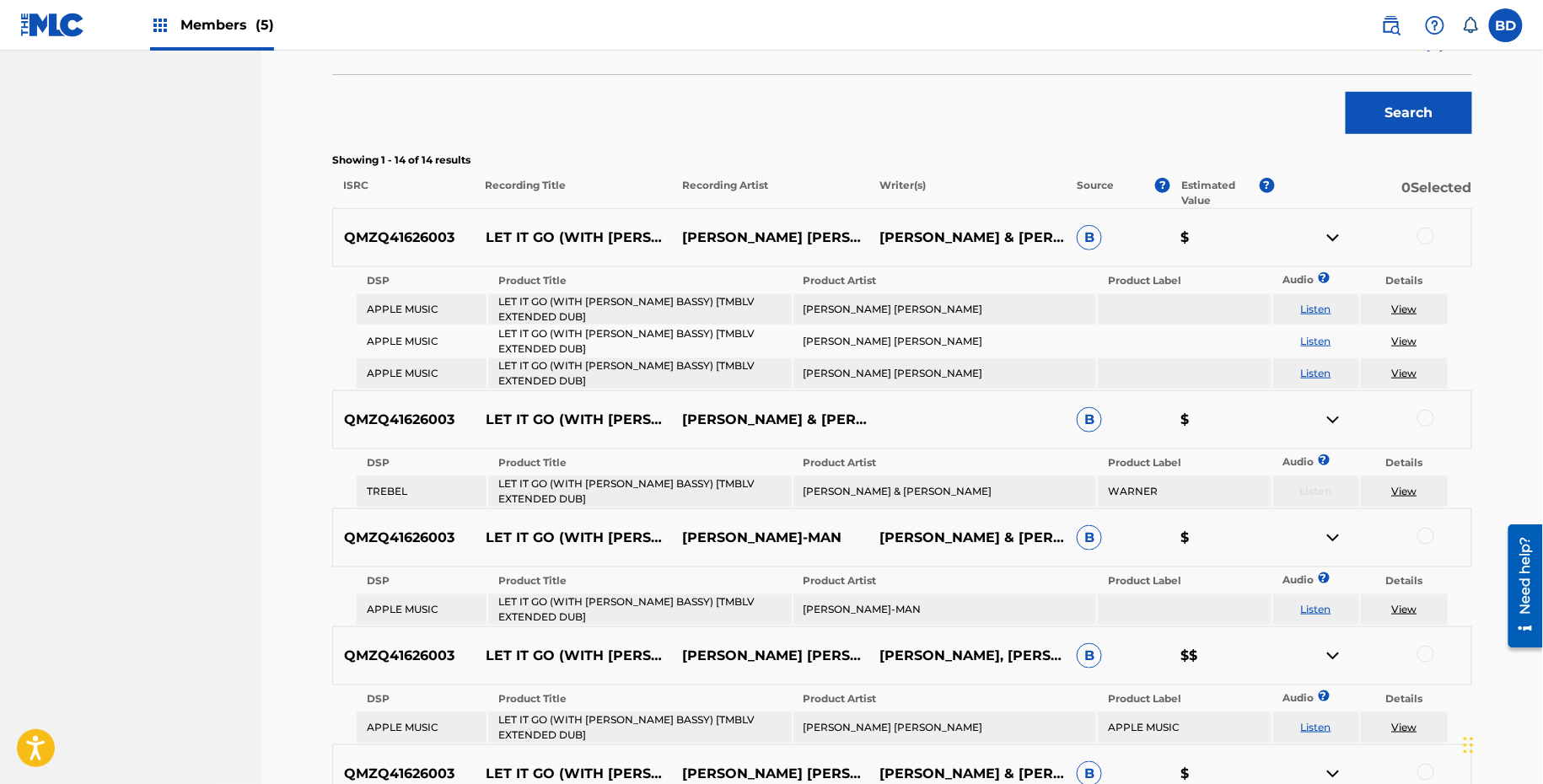
scroll to position [545, 0]
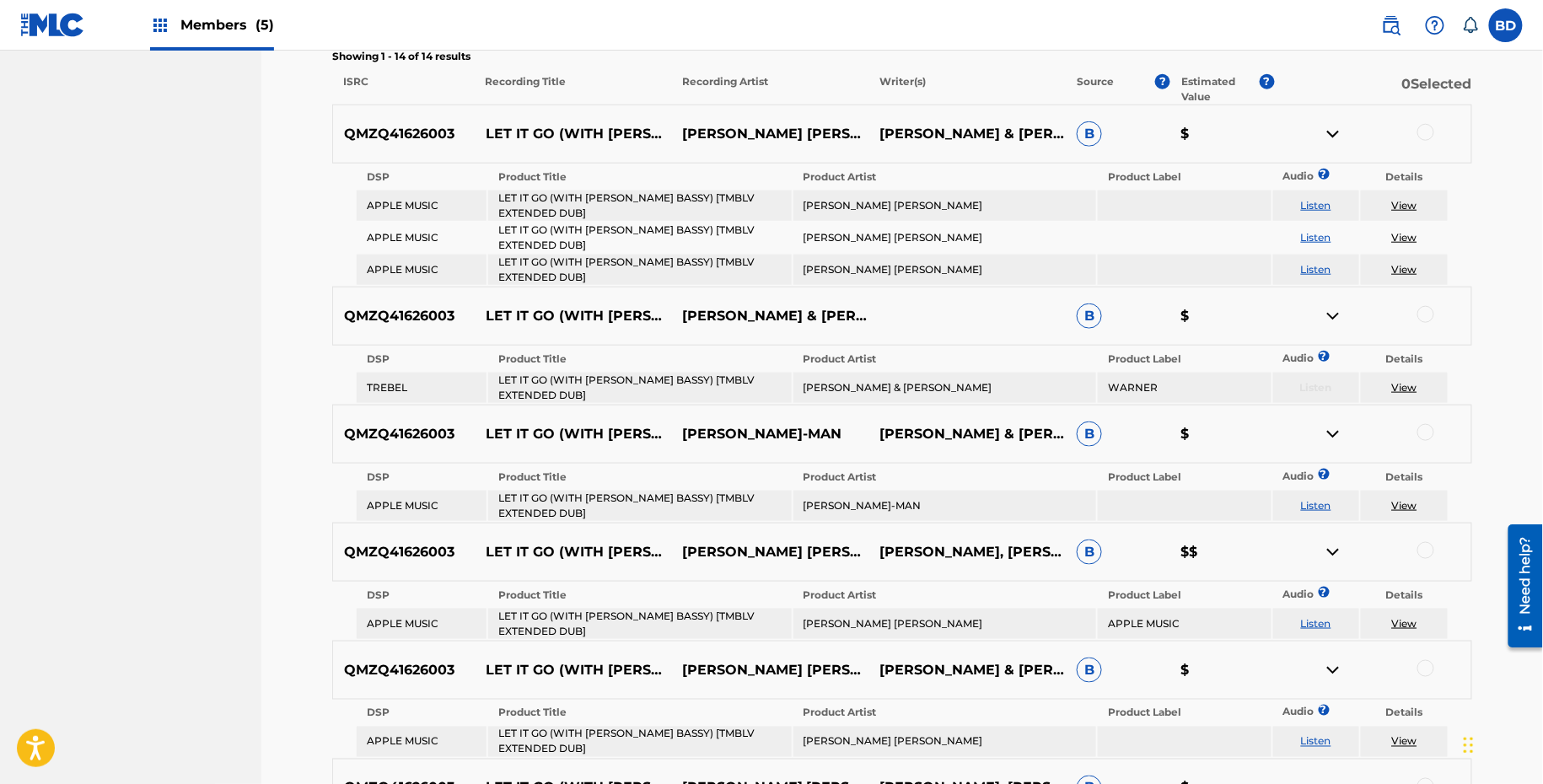
click at [645, 196] on td "LET IT GO (WITH MARC E. BASSY) [TMBLV EXTENDED DUB]" at bounding box center [639, 206] width 303 height 30
click at [909, 213] on td "THE MARTINEZ BROTHERS LOUIE VEGA" at bounding box center [945, 206] width 303 height 30
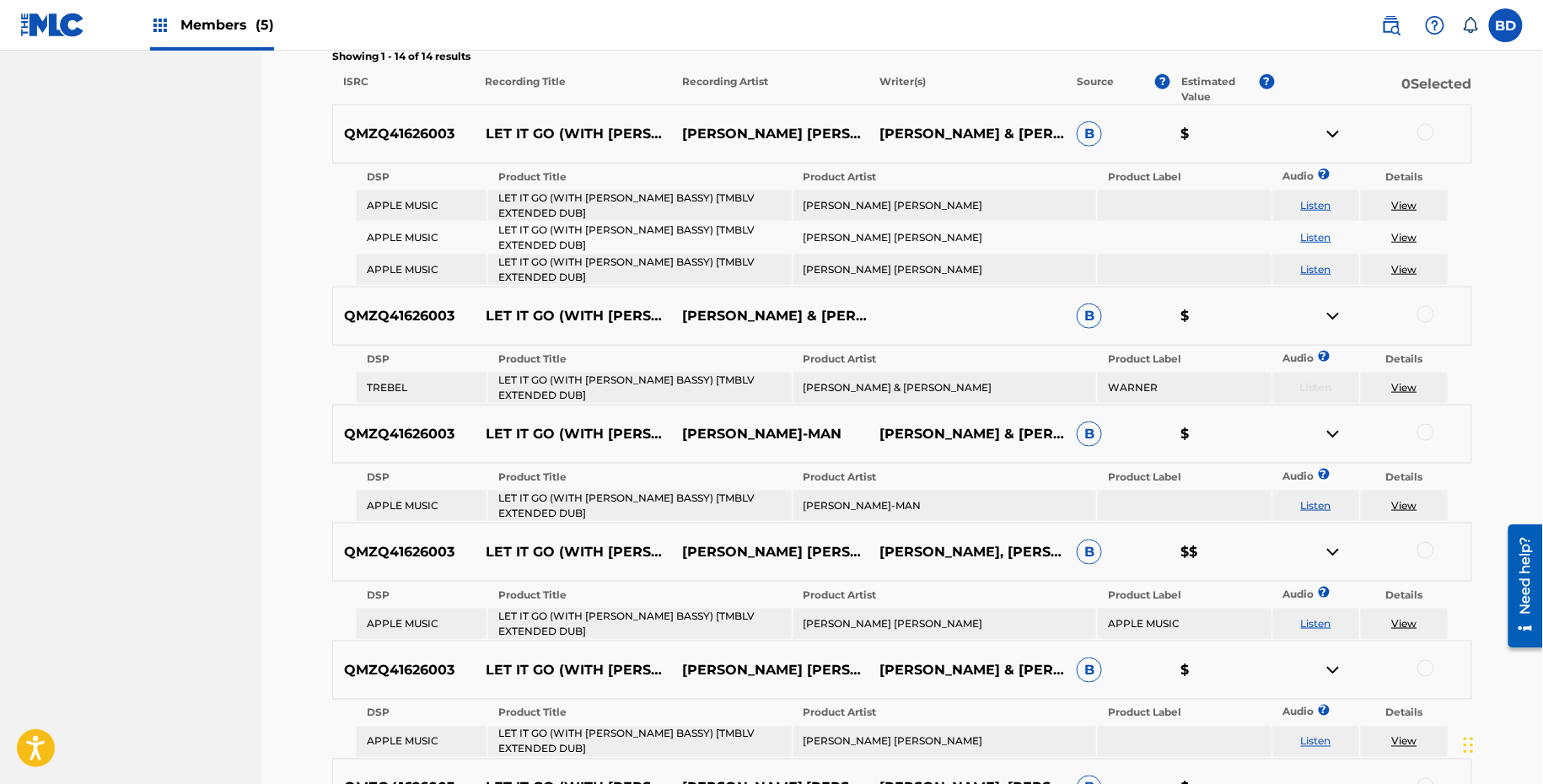
click at [908, 205] on td "THE MARTINEZ BROTHERS LOUIE VEGA" at bounding box center [945, 206] width 303 height 30
click at [1424, 127] on div at bounding box center [1425, 132] width 16 height 16
click at [1339, 134] on img at bounding box center [1332, 134] width 20 height 20
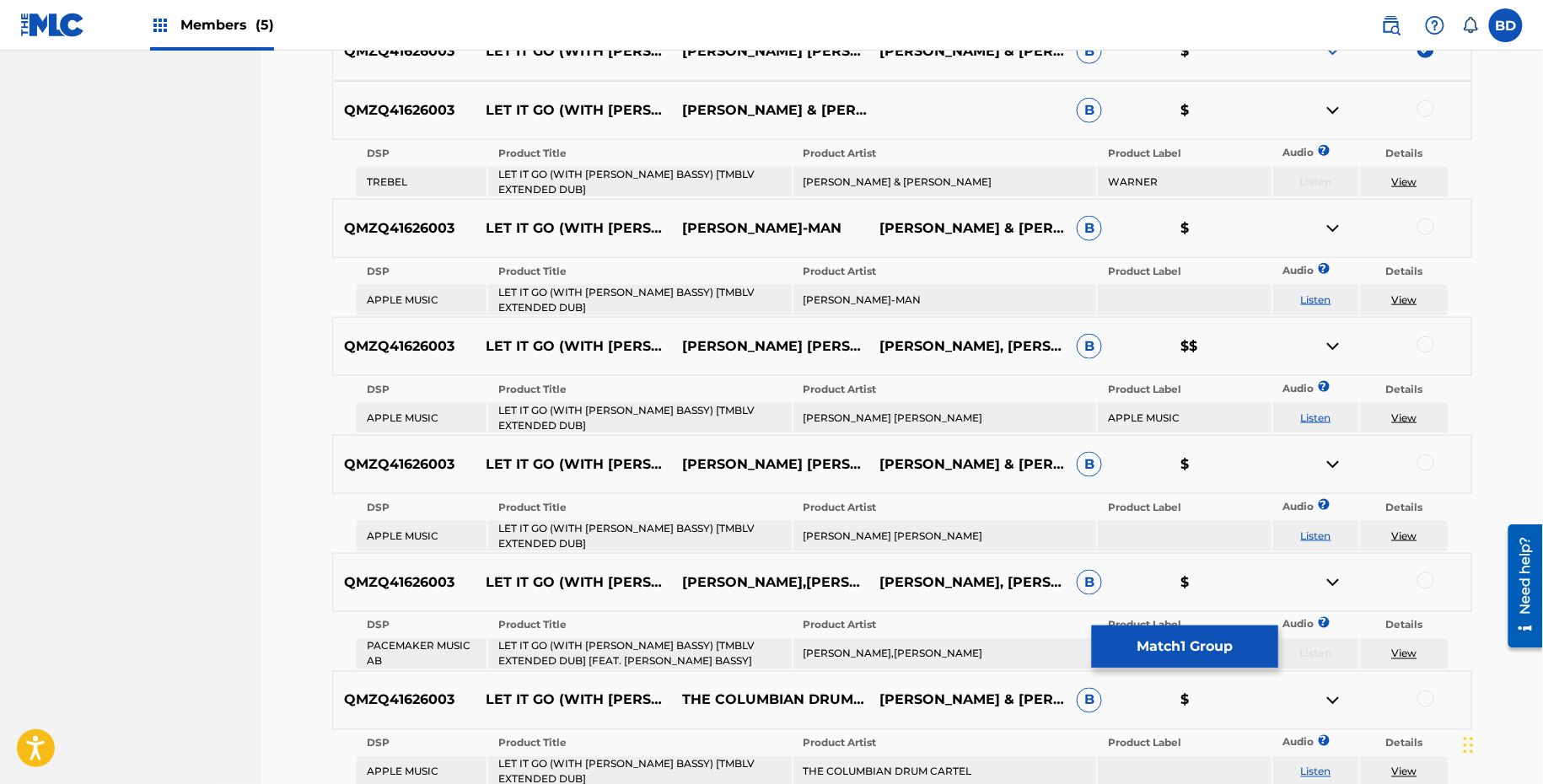
scroll to position [631, 0]
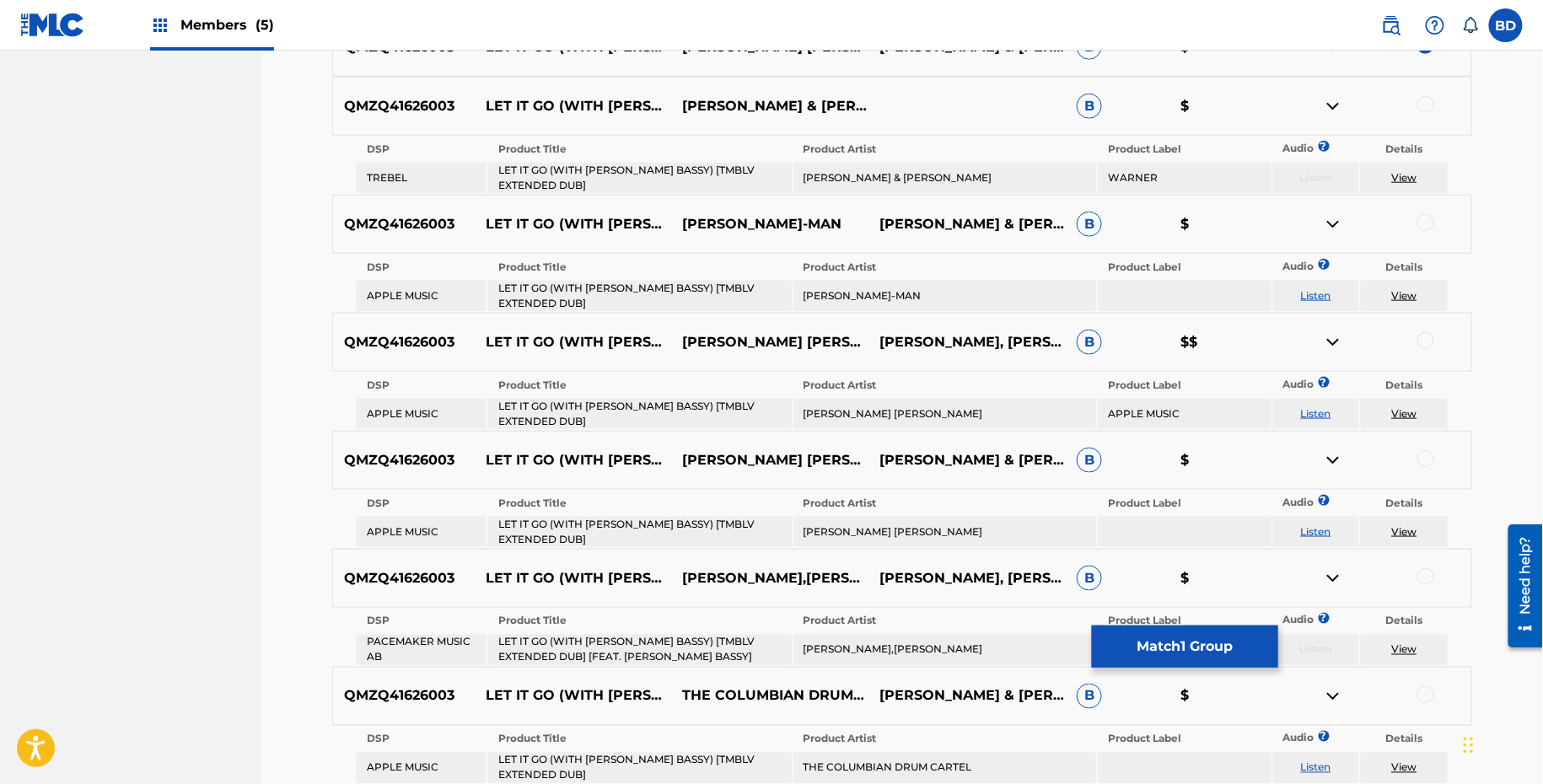
click at [700, 163] on td "LET IT GO (WITH MARC E. BASSY) [TMBLV EXTENDED DUB]" at bounding box center [639, 178] width 303 height 30
click at [700, 164] on td "LET IT GO (WITH MARC E. BASSY) [TMBLV EXTENDED DUB]" at bounding box center [639, 178] width 303 height 30
click at [860, 178] on td "[PERSON_NAME] & [PERSON_NAME]" at bounding box center [945, 178] width 303 height 30
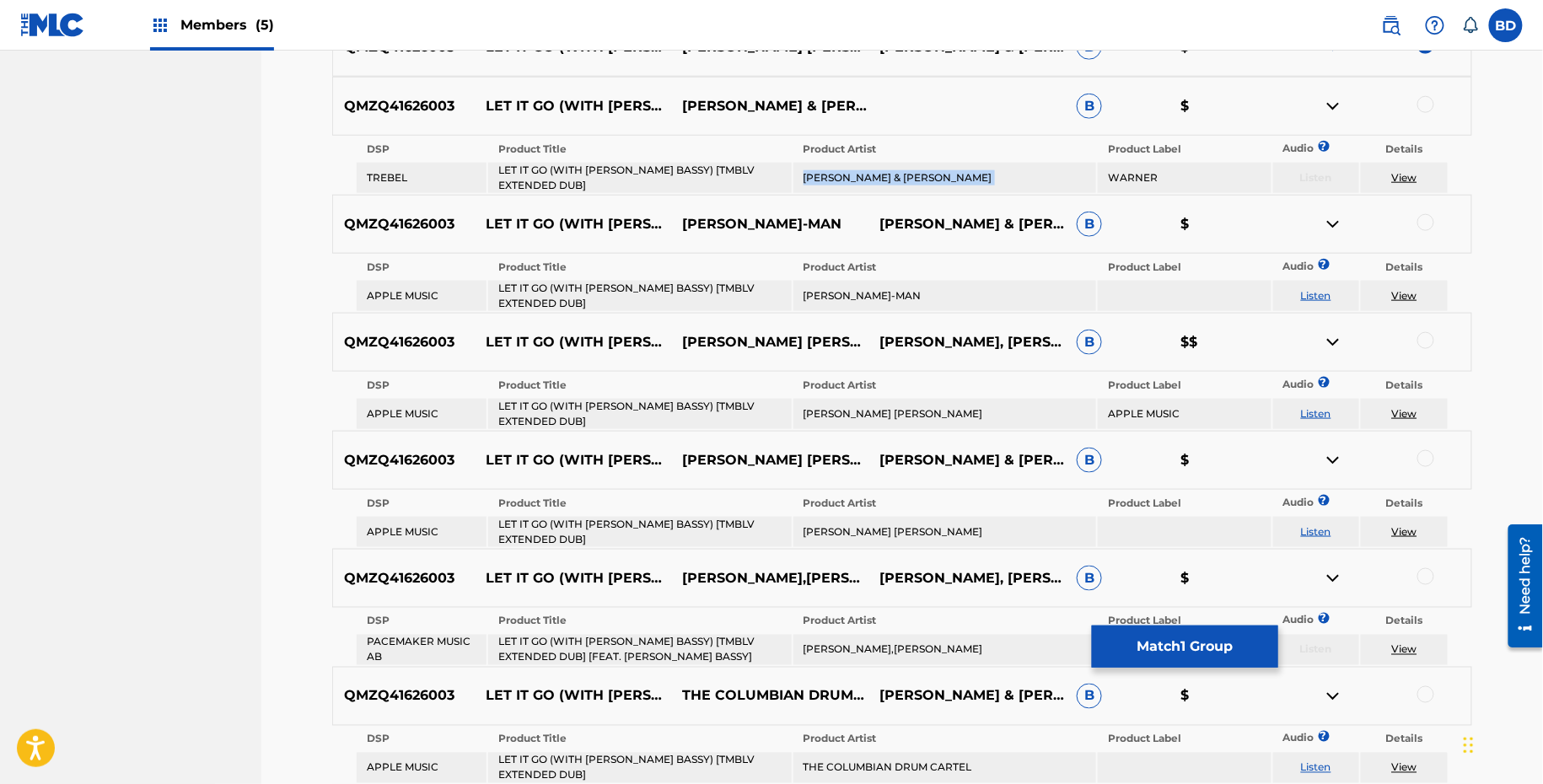
click at [860, 178] on td "[PERSON_NAME] & [PERSON_NAME]" at bounding box center [945, 178] width 303 height 30
click at [1422, 106] on div at bounding box center [1425, 104] width 16 height 16
click at [1411, 174] on link "View" at bounding box center [1404, 177] width 25 height 13
click at [1337, 107] on img at bounding box center [1332, 106] width 20 height 20
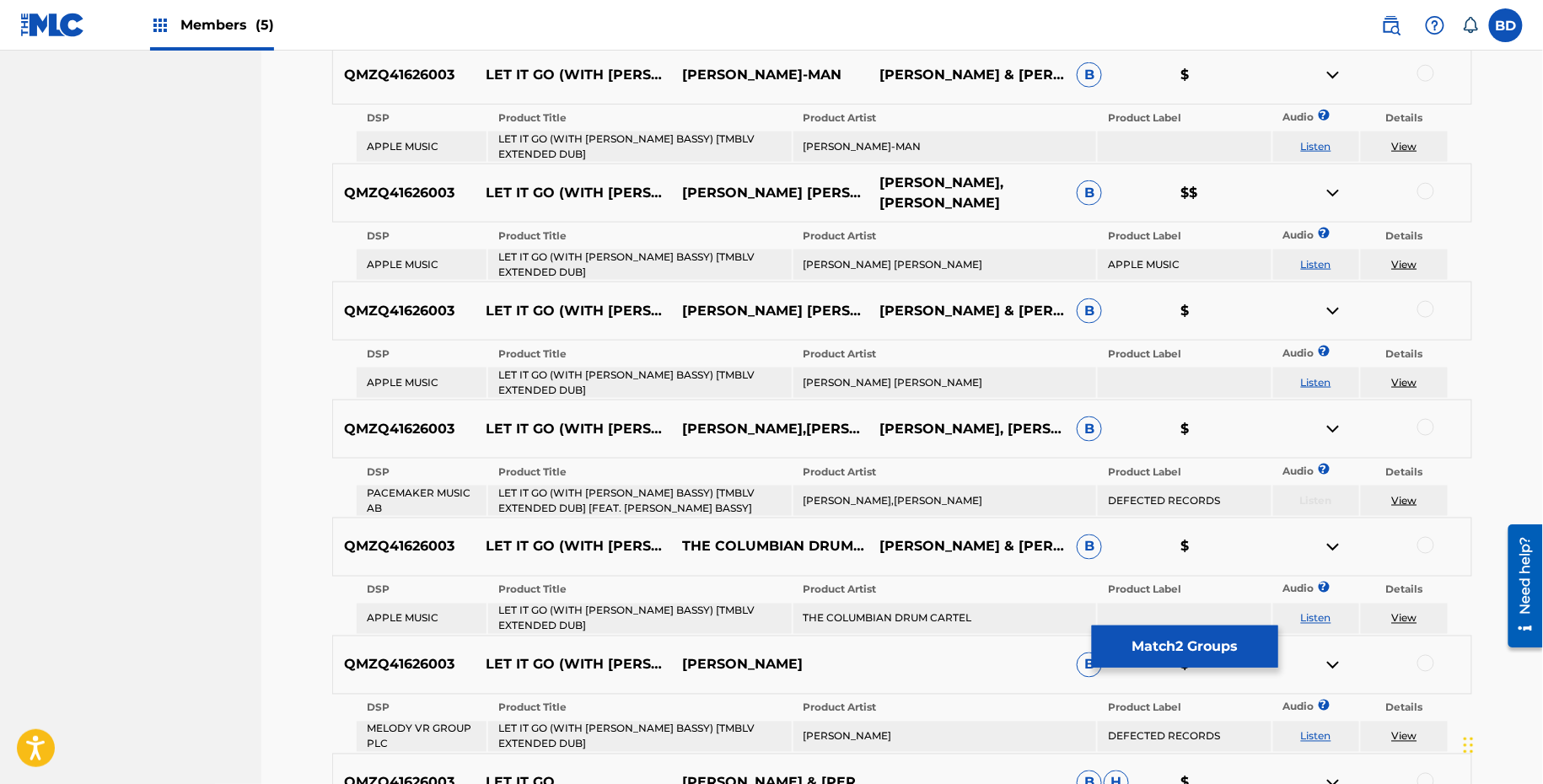
scroll to position [716, 0]
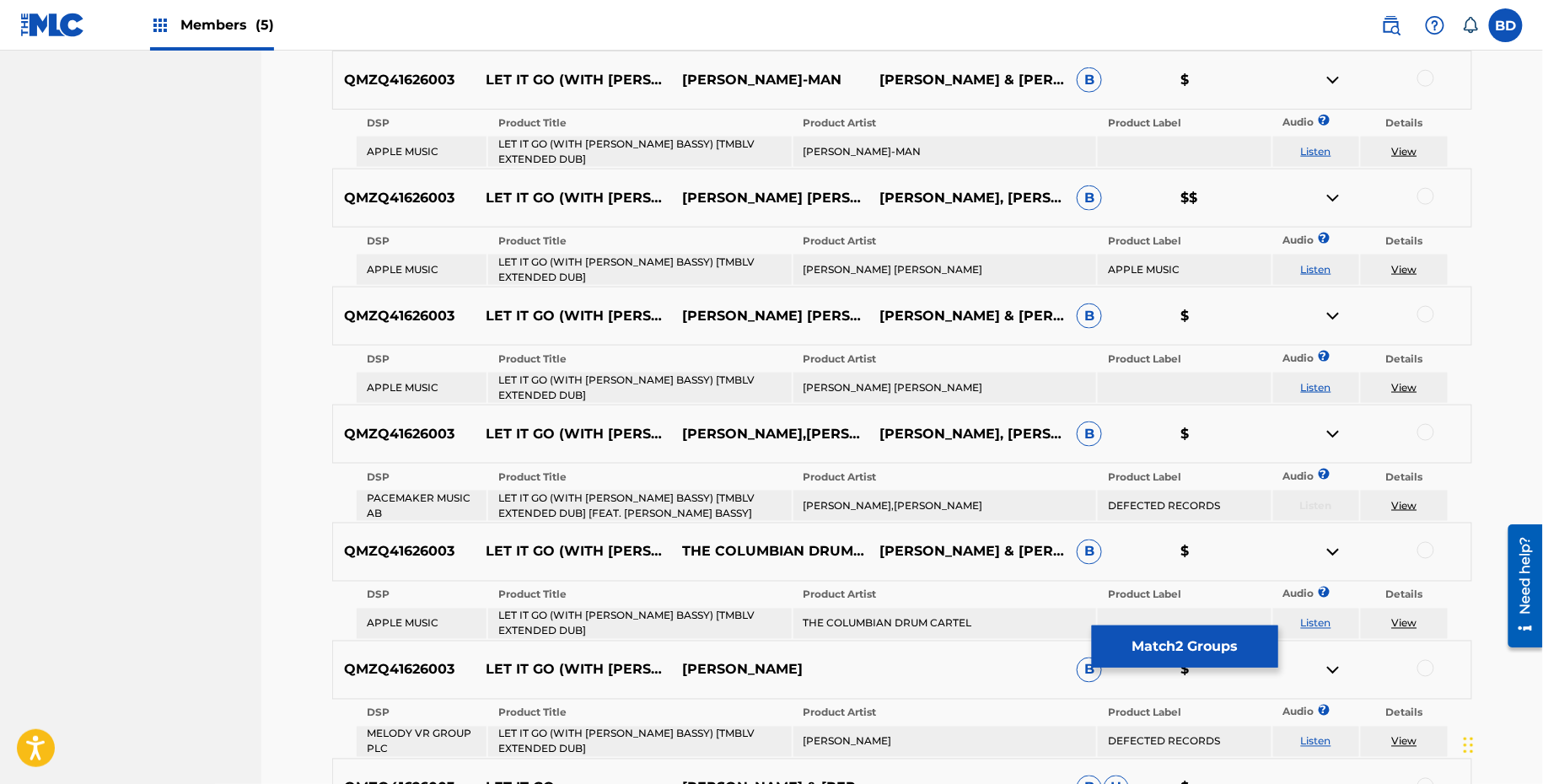
click at [741, 147] on td "LET IT GO (WITH MARC E. BASSY) [TMBLV EXTENDED DUB]" at bounding box center [639, 151] width 303 height 30
click at [899, 142] on td "DJ GANT-MAN" at bounding box center [945, 151] width 303 height 30
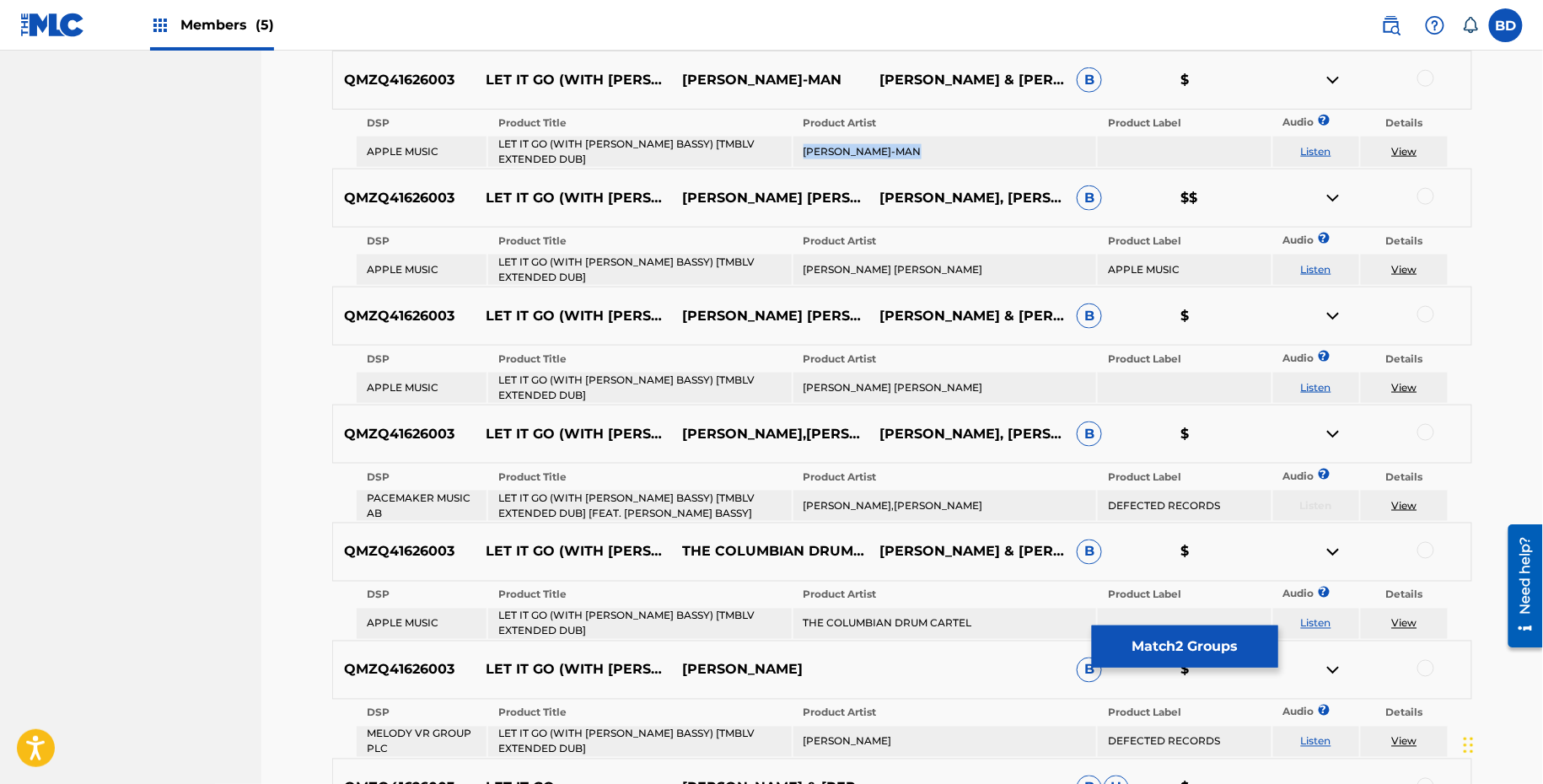
click at [899, 142] on td "DJ GANT-MAN" at bounding box center [945, 151] width 303 height 30
click at [1426, 77] on div at bounding box center [1425, 78] width 16 height 16
click at [1407, 154] on link "View" at bounding box center [1404, 151] width 25 height 13
click at [1335, 74] on img at bounding box center [1332, 80] width 20 height 20
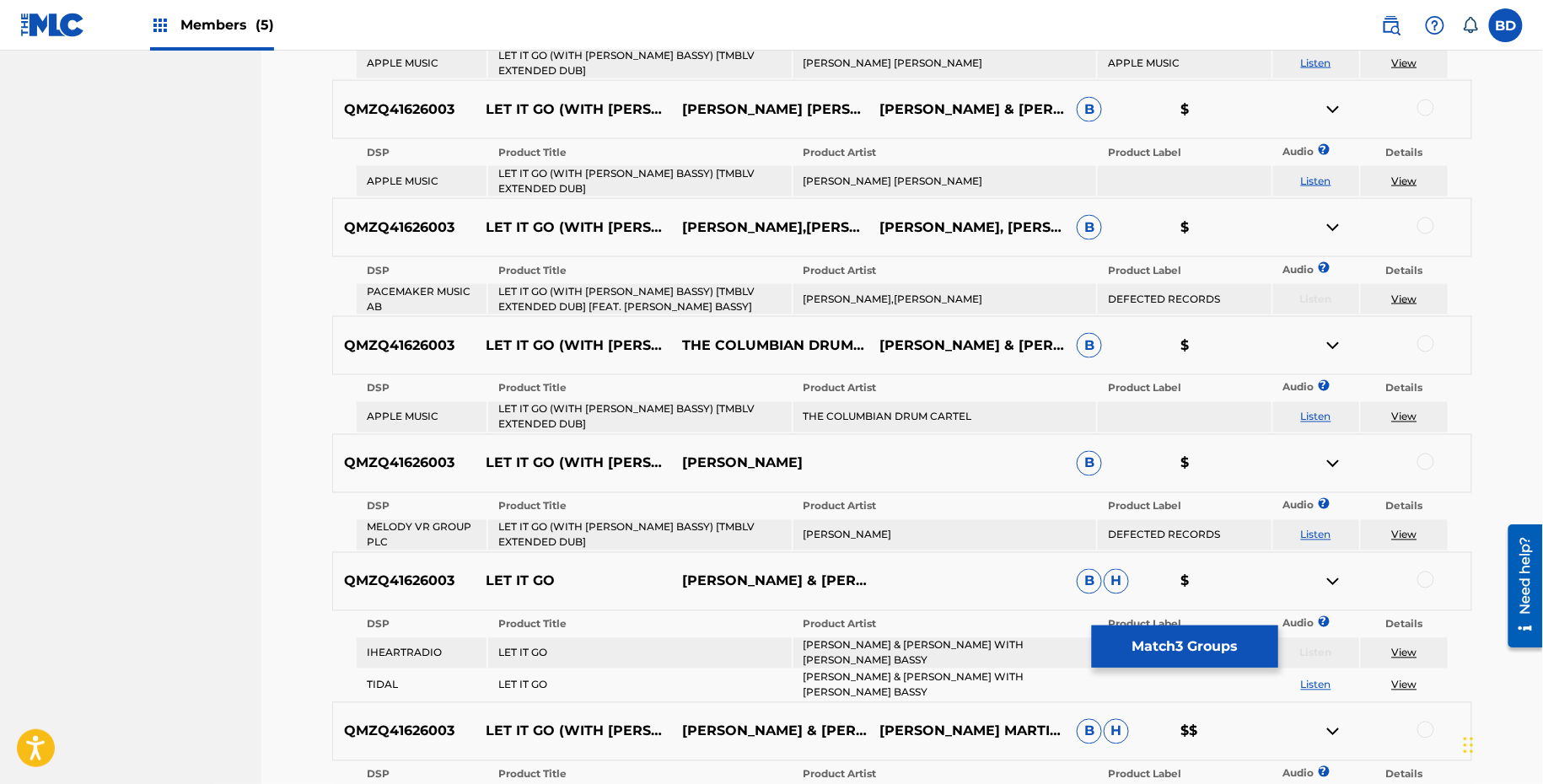
scroll to position [879, 0]
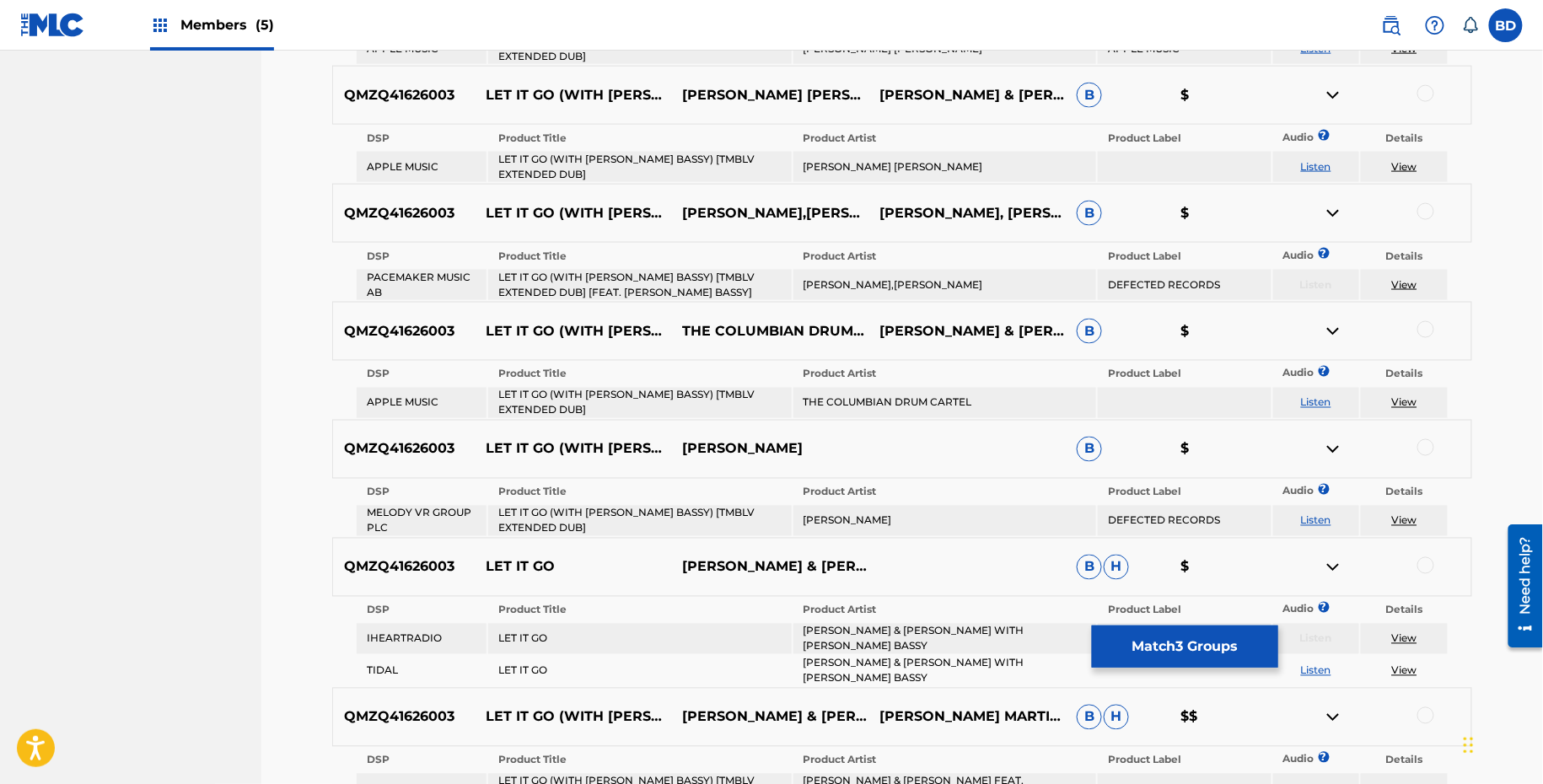
click at [692, 152] on td "LET IT GO (WITH MARC E. BASSY) [TMBLV EXTENDED DUB]" at bounding box center [639, 167] width 303 height 30
click at [884, 167] on td "TEDD PATTERSON GEOFFREY C" at bounding box center [945, 167] width 303 height 30
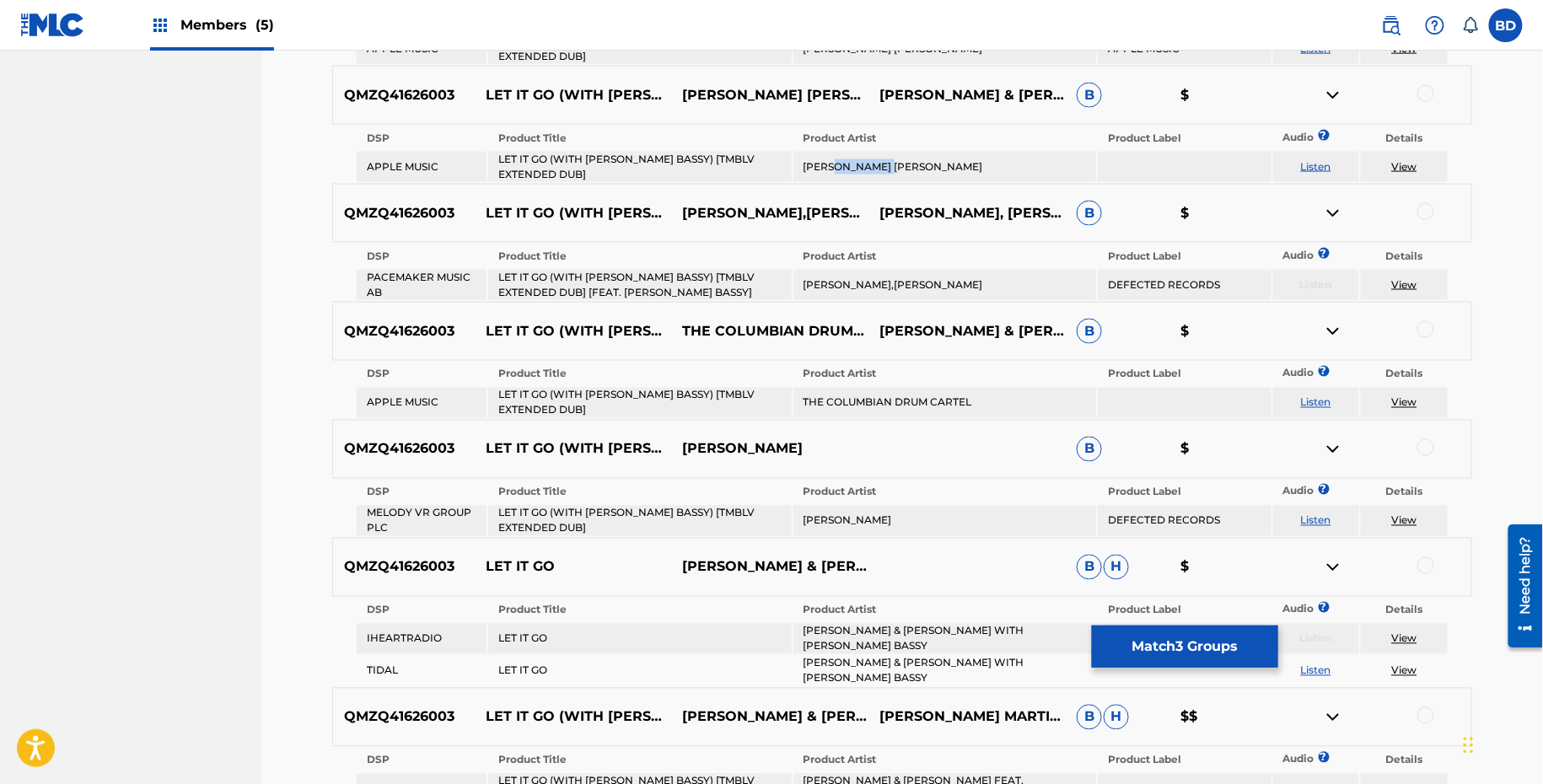
click at [884, 167] on td "TEDD PATTERSON GEOFFREY C" at bounding box center [945, 167] width 303 height 30
click at [1429, 91] on div at bounding box center [1425, 93] width 16 height 16
click at [1332, 89] on img at bounding box center [1332, 95] width 20 height 20
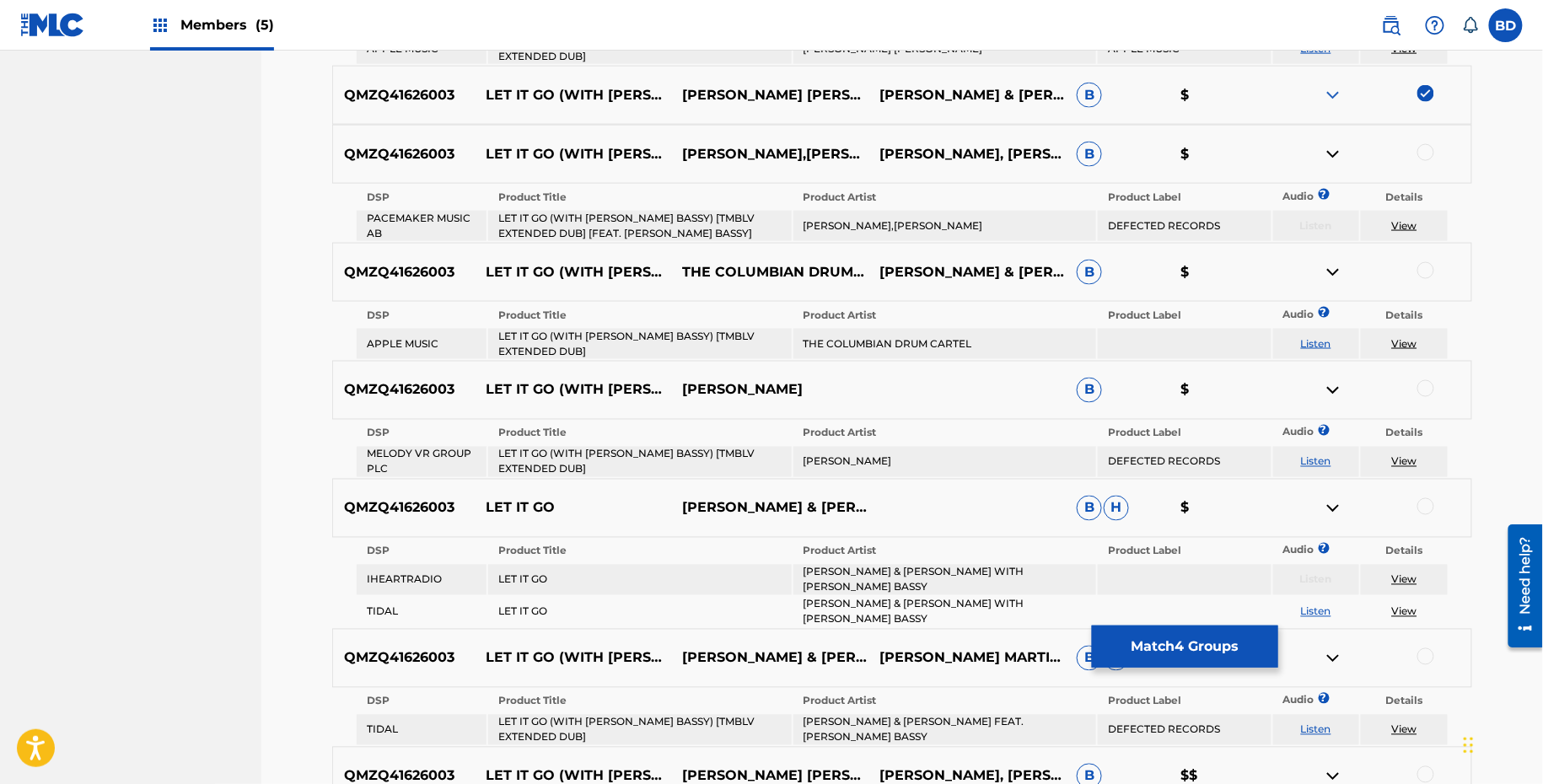
click at [708, 212] on td "LET IT GO (WITH MARC E. BASSY) [TMBLV EXTENDED DUB] [FEAT. MARC E. BASSY]" at bounding box center [639, 225] width 303 height 30
click at [848, 224] on td "LOUIE VEGA,THE MARTINEZ BROTHERS" at bounding box center [945, 225] width 303 height 30
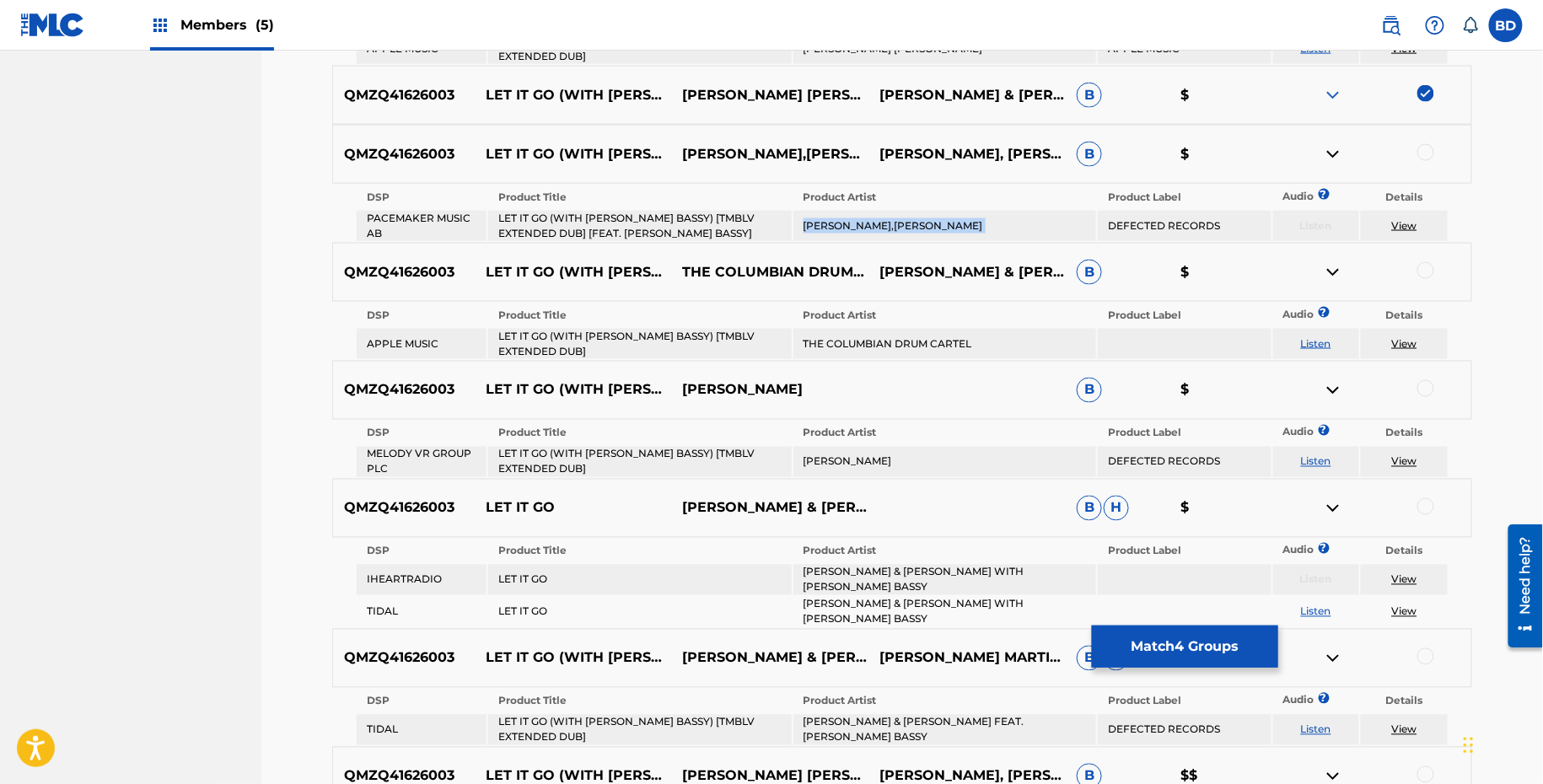
click at [848, 224] on td "LOUIE VEGA,THE MARTINEZ BROTHERS" at bounding box center [945, 225] width 303 height 30
click at [1430, 150] on div at bounding box center [1425, 152] width 16 height 16
click at [1324, 155] on img at bounding box center [1332, 154] width 20 height 20
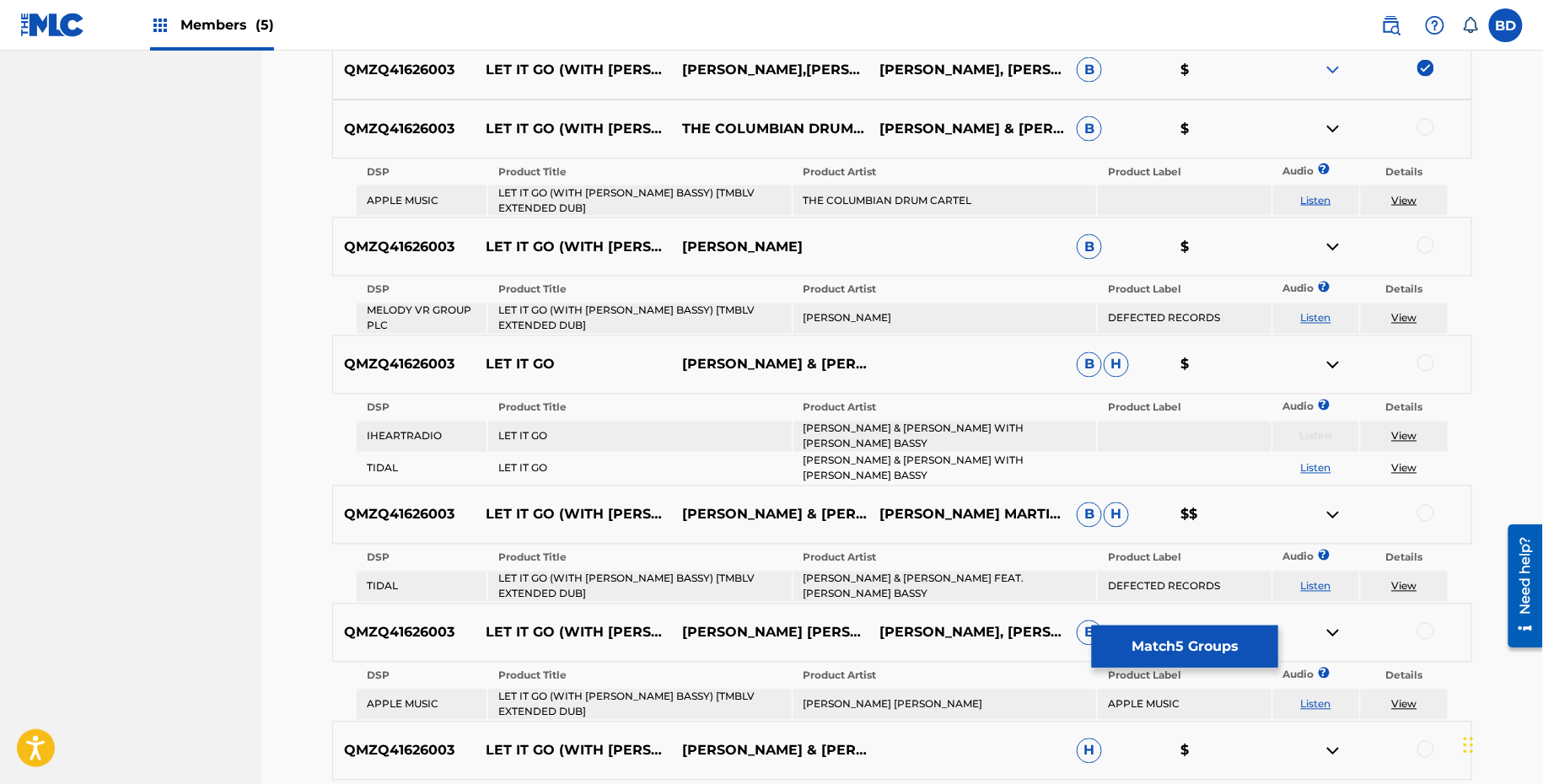
scroll to position [964, 0]
click at [624, 206] on td "LET IT GO (WITH MARC E. BASSY) [TMBLV EXTENDED DUB]" at bounding box center [639, 199] width 303 height 30
click at [701, 199] on td "LET IT GO (WITH MARC E. BASSY) [TMBLV EXTENDED DUB]" at bounding box center [639, 199] width 303 height 30
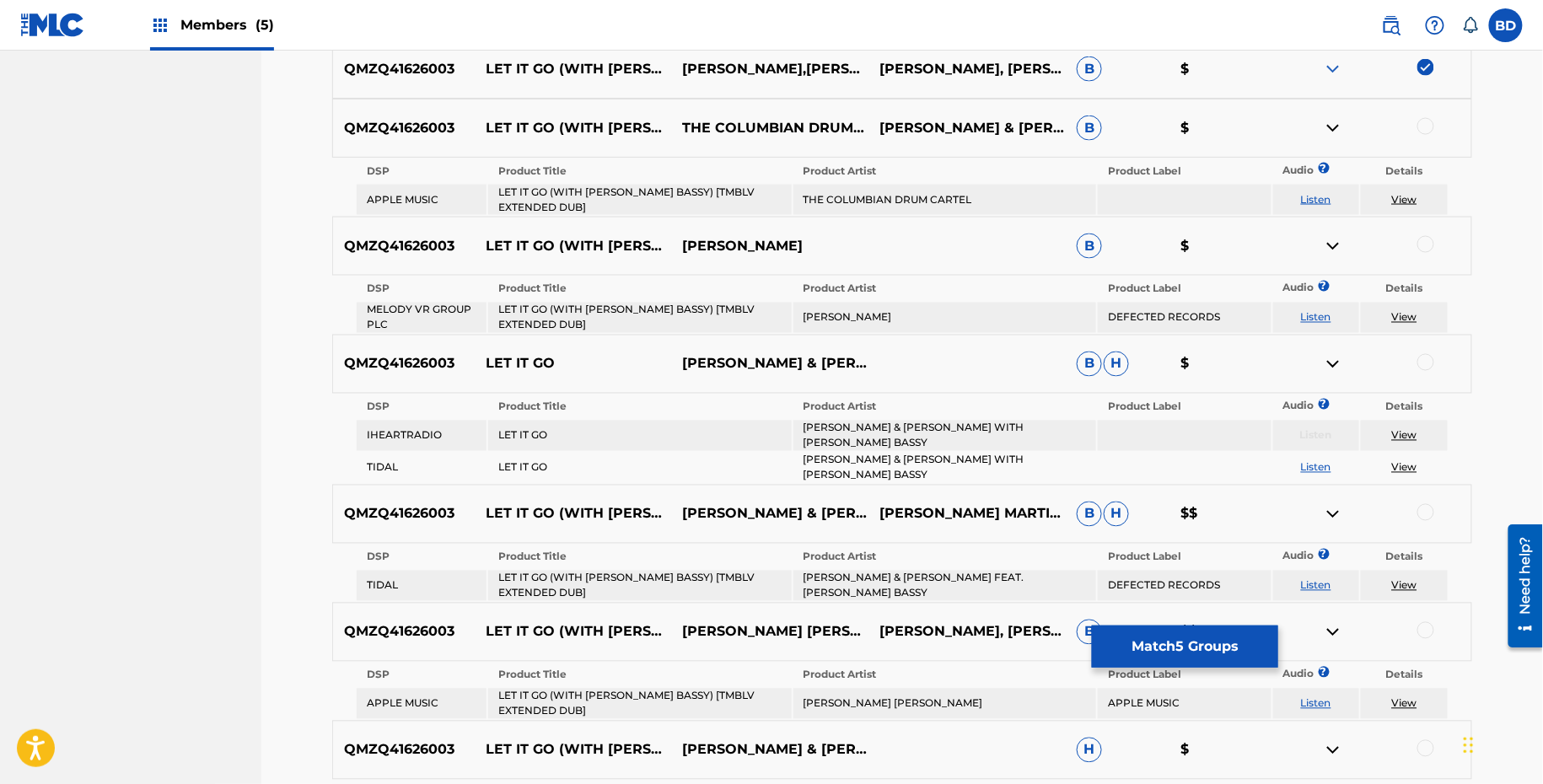
click at [884, 193] on td "THE COLUMBIAN DRUM CARTEL" at bounding box center [945, 199] width 303 height 30
click at [1422, 132] on div at bounding box center [1425, 126] width 16 height 16
click at [1337, 124] on img at bounding box center [1332, 127] width 20 height 20
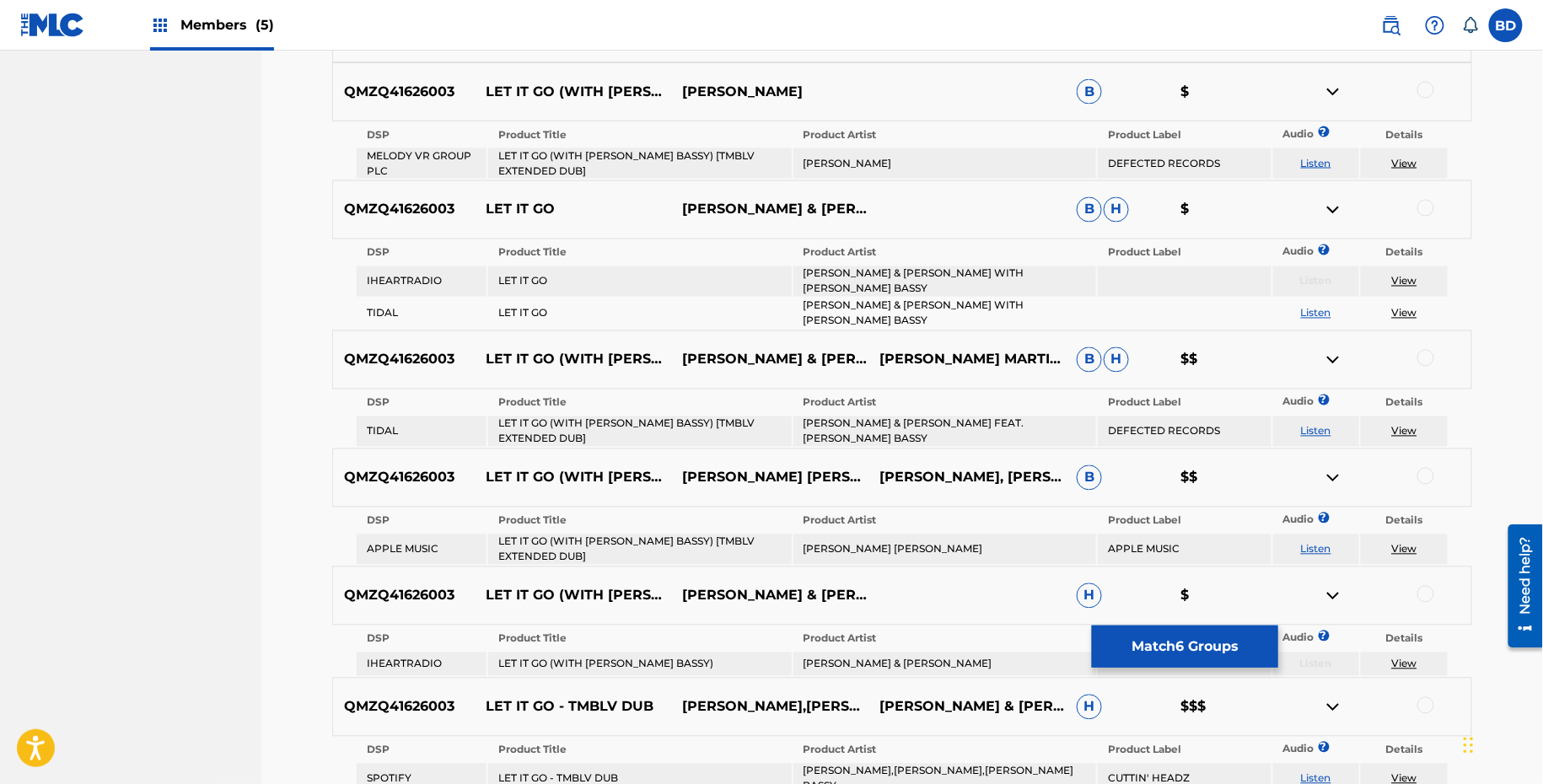
scroll to position [1062, 0]
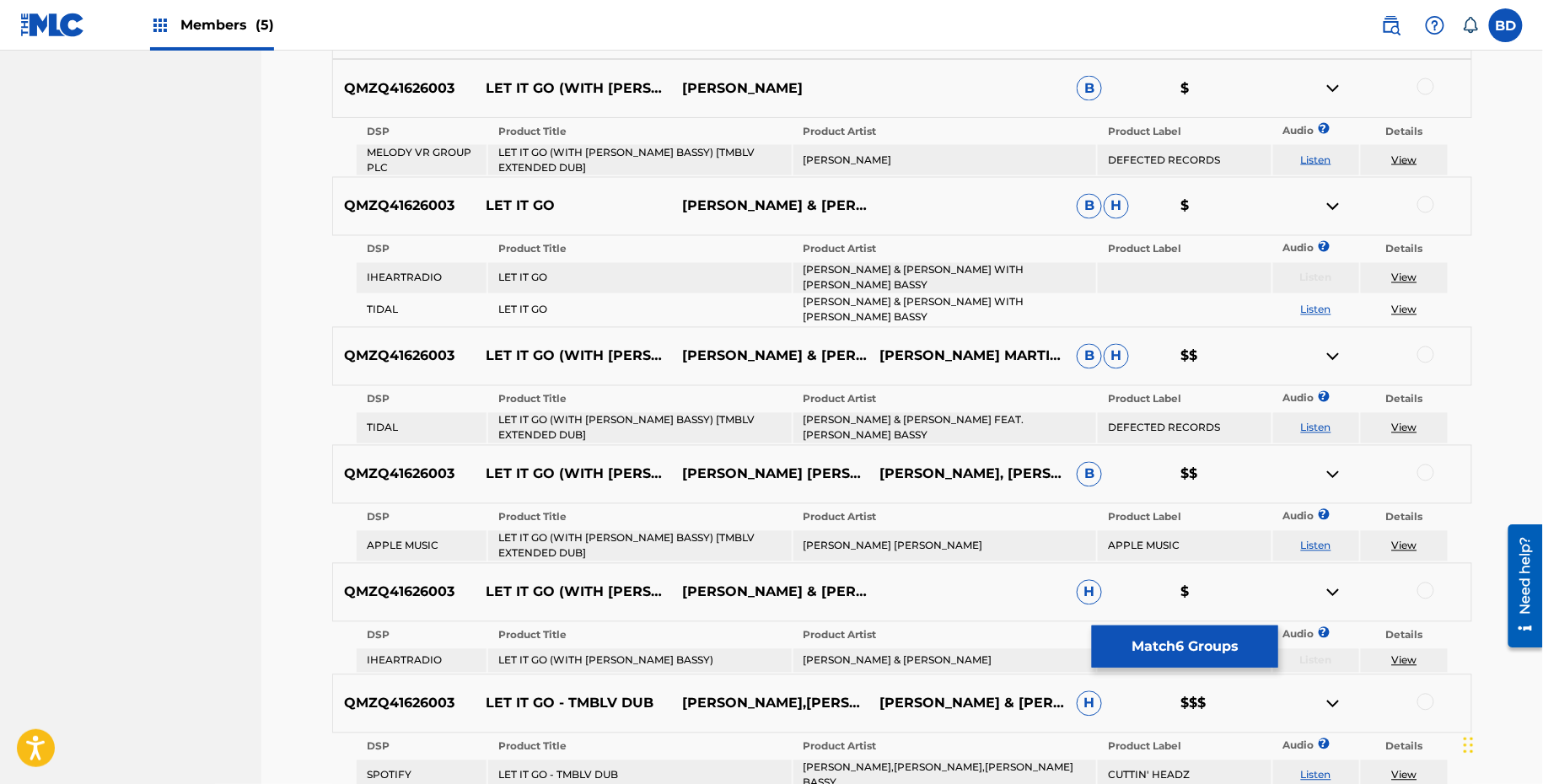
click at [616, 154] on td "LET IT GO (WITH MARC E. BASSY) [TMBLV EXTENDED DUB]" at bounding box center [639, 160] width 303 height 30
click at [894, 167] on td "THE MARTINEZ BROTHERS" at bounding box center [945, 160] width 303 height 30
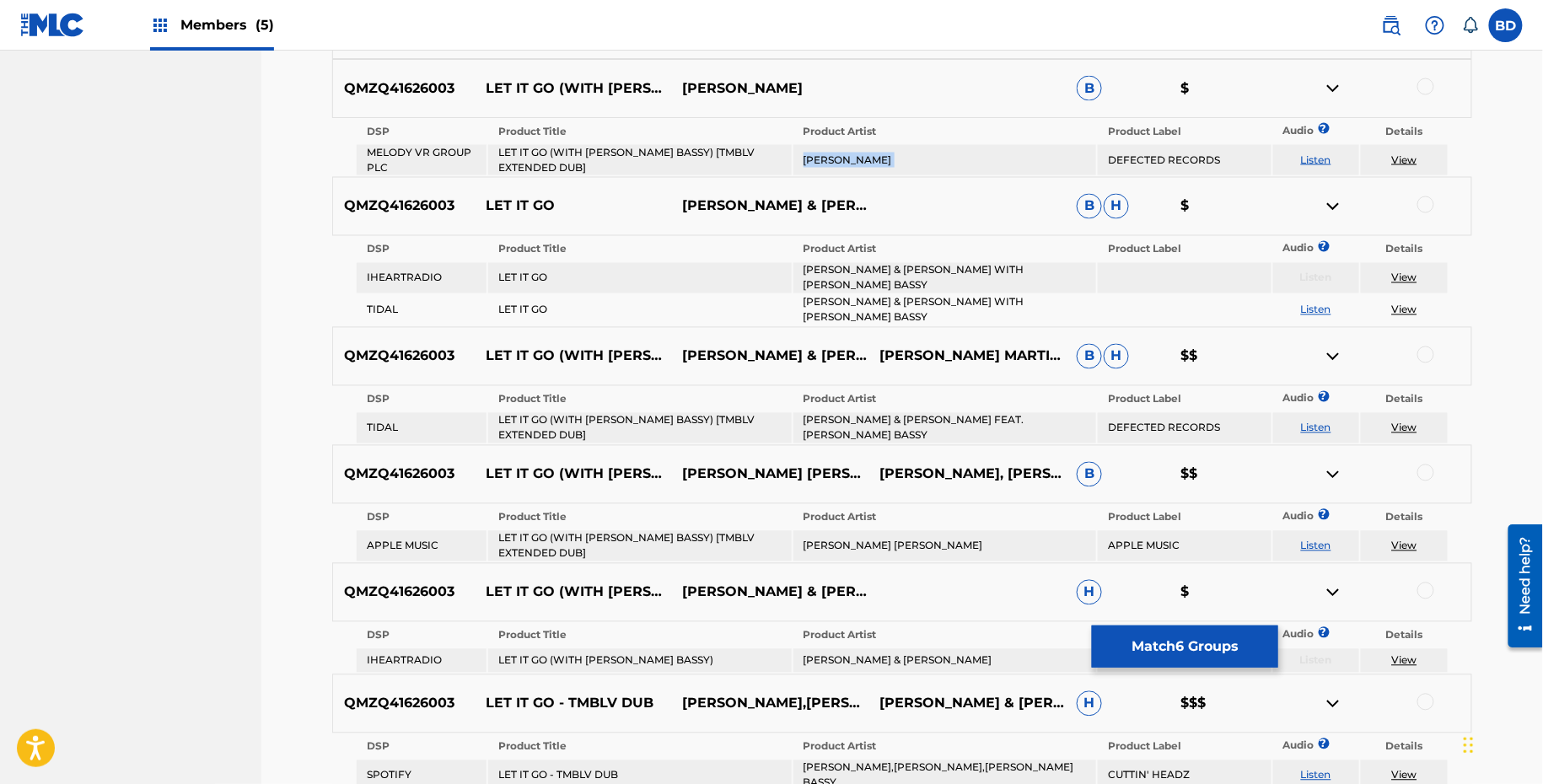
click at [894, 167] on td "THE MARTINEZ BROTHERS" at bounding box center [945, 160] width 303 height 30
click at [1426, 83] on div at bounding box center [1425, 86] width 16 height 16
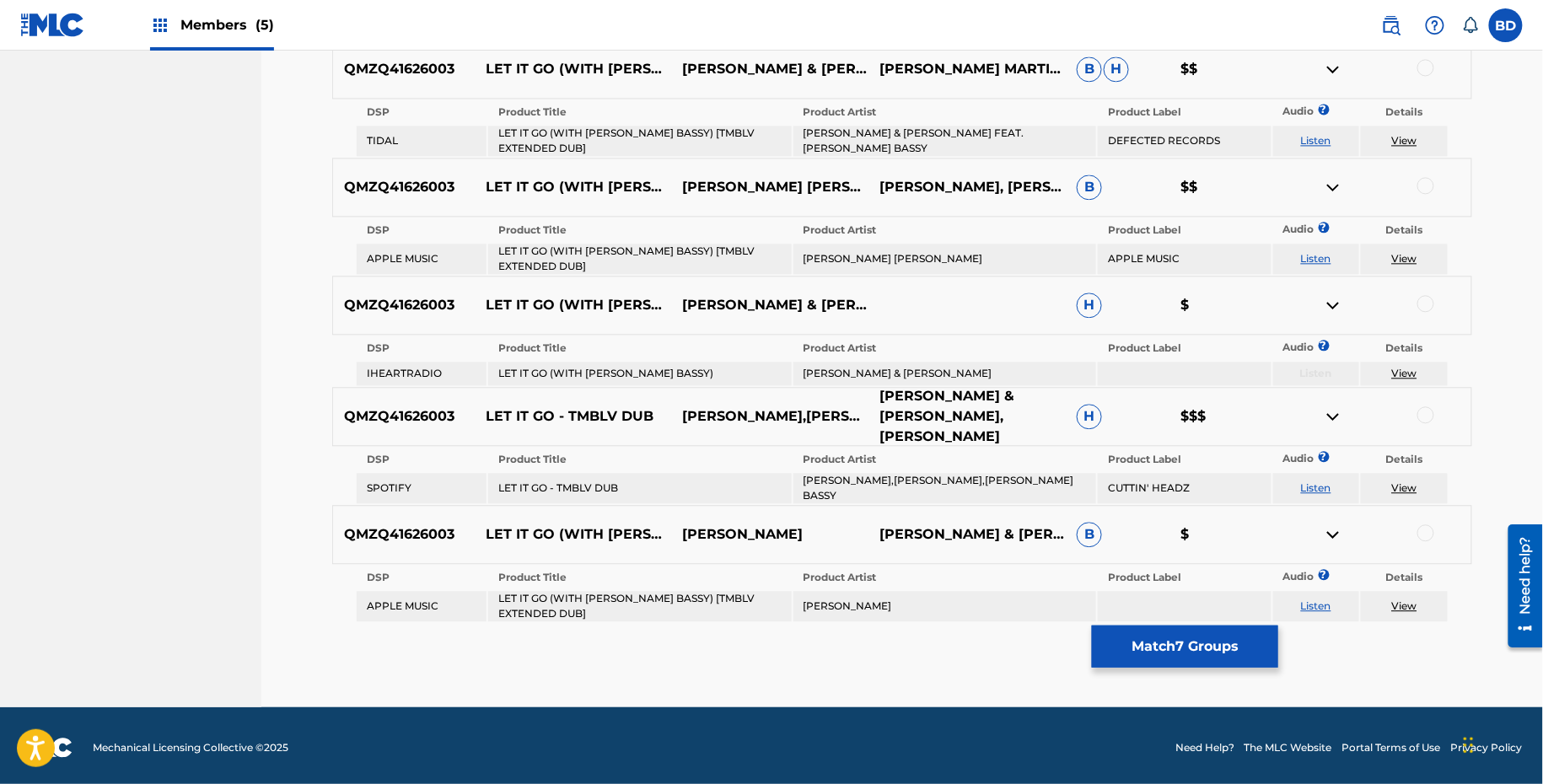
scroll to position [1349, 0]
click at [651, 584] on th "Product Title" at bounding box center [639, 577] width 303 height 23
click at [651, 599] on td "LET IT GO (WITH MARC E. BASSY) [TMBLV EXTENDED DUB]" at bounding box center [639, 605] width 303 height 30
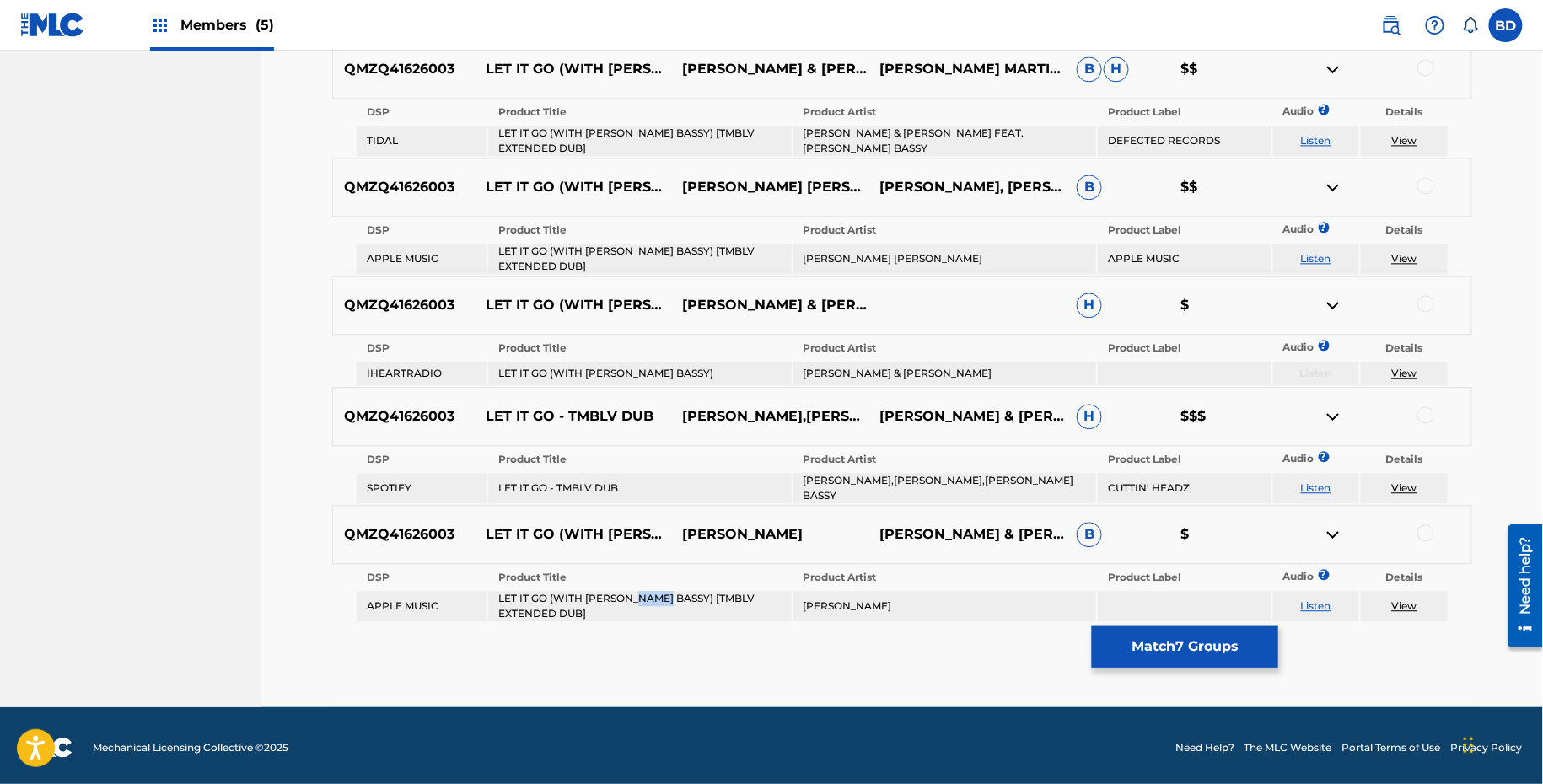
click at [651, 599] on td "LET IT GO (WITH MARC E. BASSY) [TMBLV EXTENDED DUB]" at bounding box center [639, 605] width 303 height 30
click at [1427, 527] on div at bounding box center [1425, 532] width 16 height 16
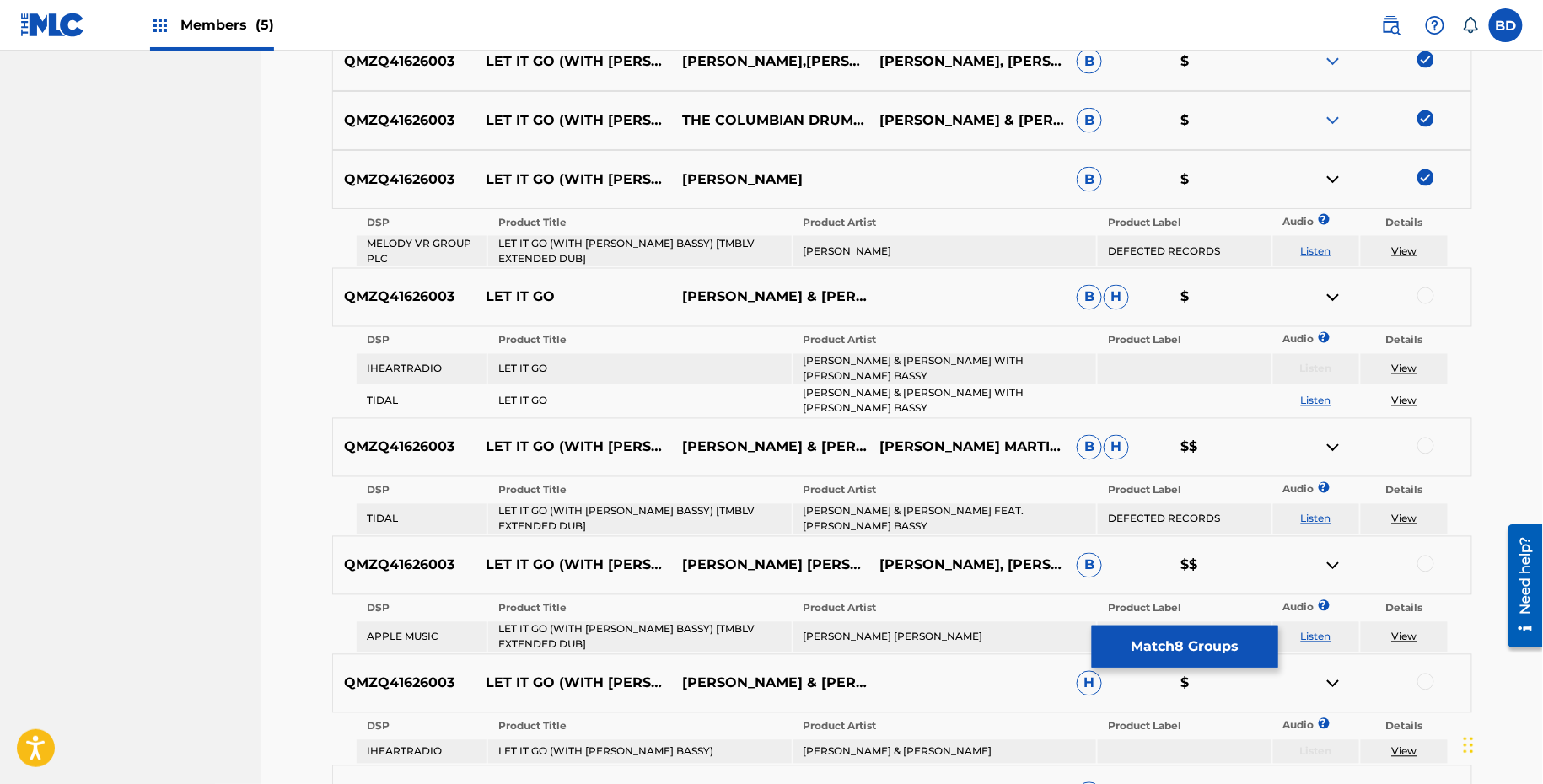
scroll to position [970, 0]
click at [1329, 178] on img at bounding box center [1332, 180] width 20 height 20
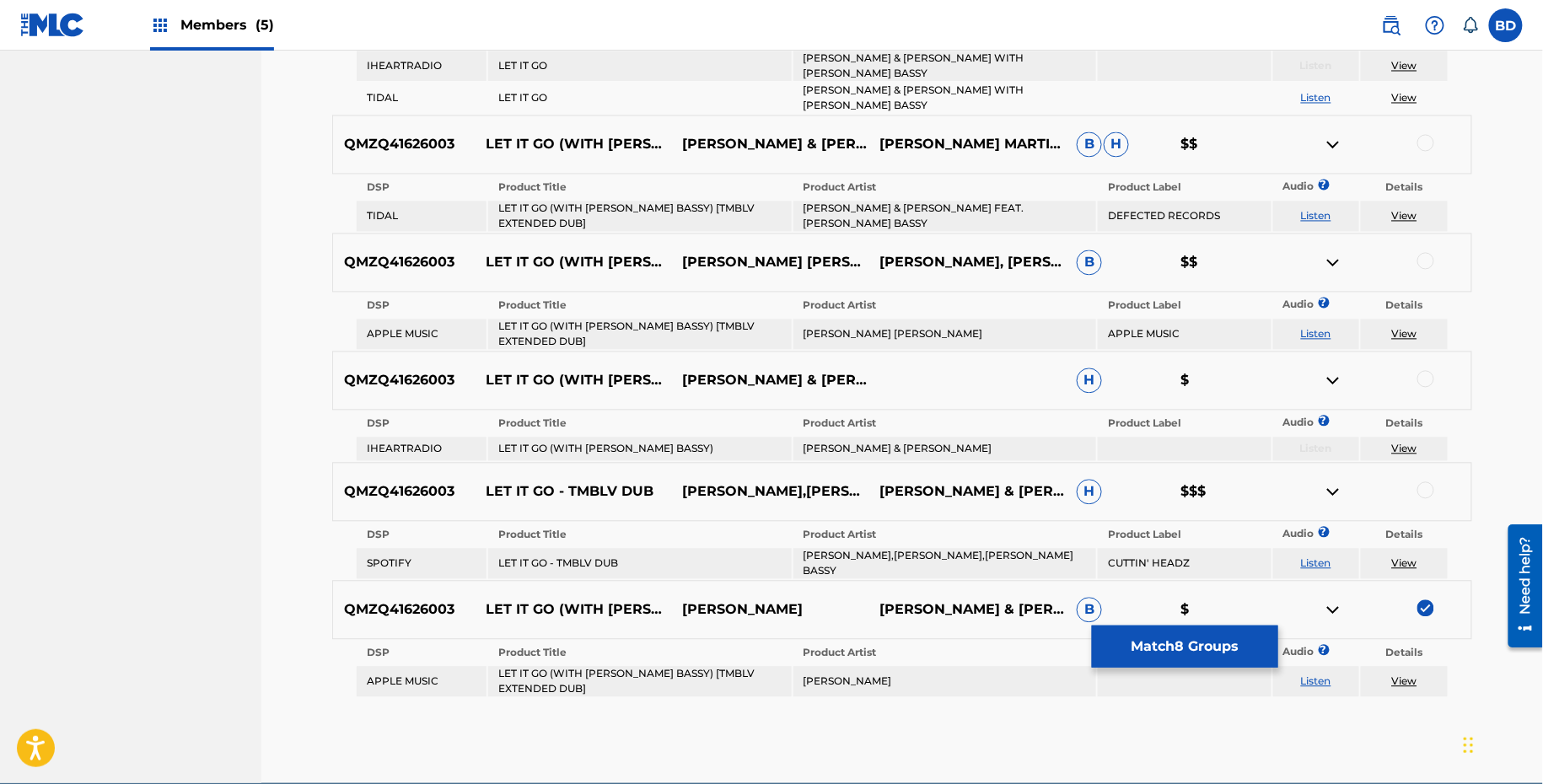
scroll to position [1291, 0]
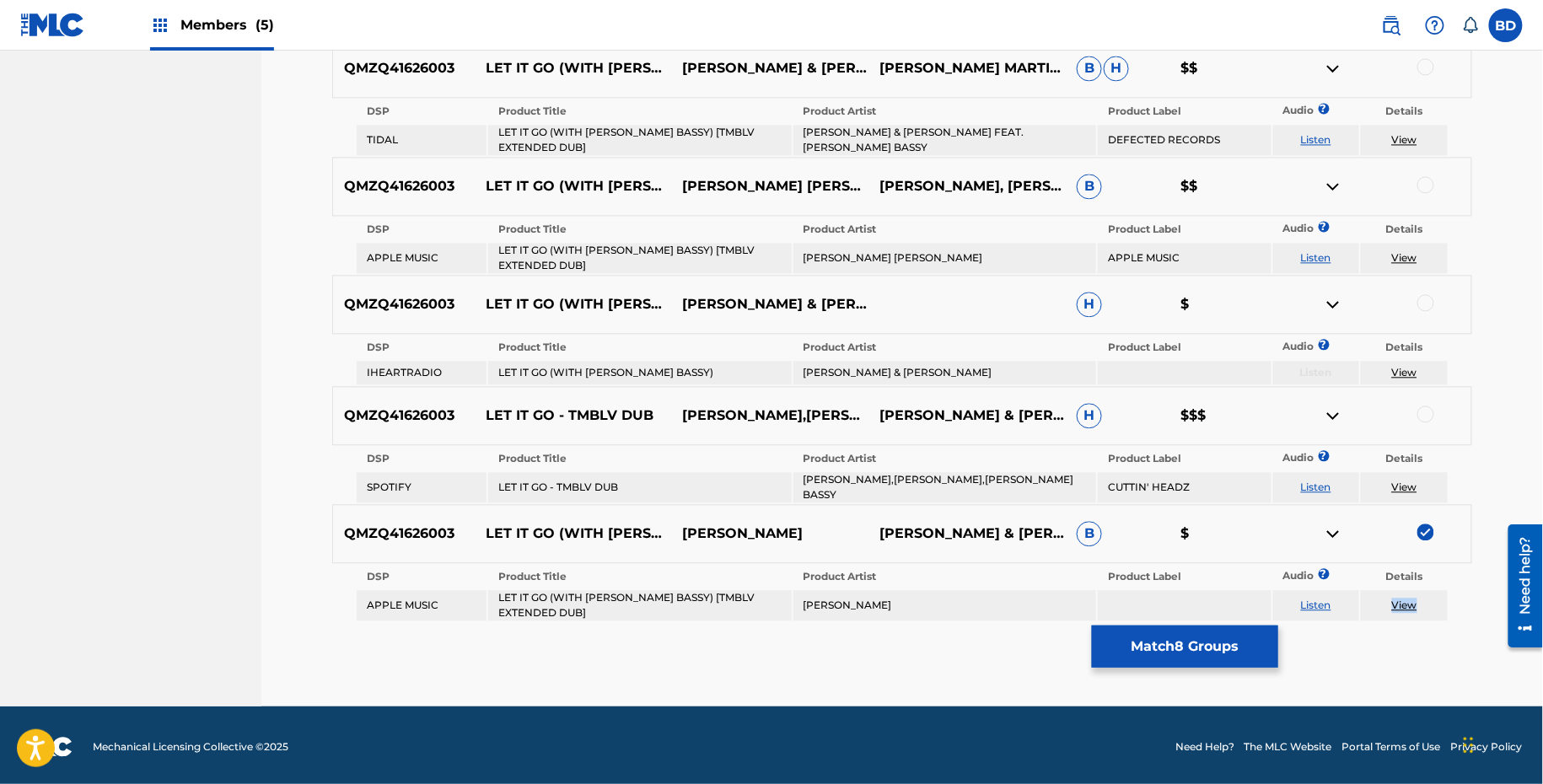
click at [1337, 527] on img at bounding box center [1332, 533] width 20 height 20
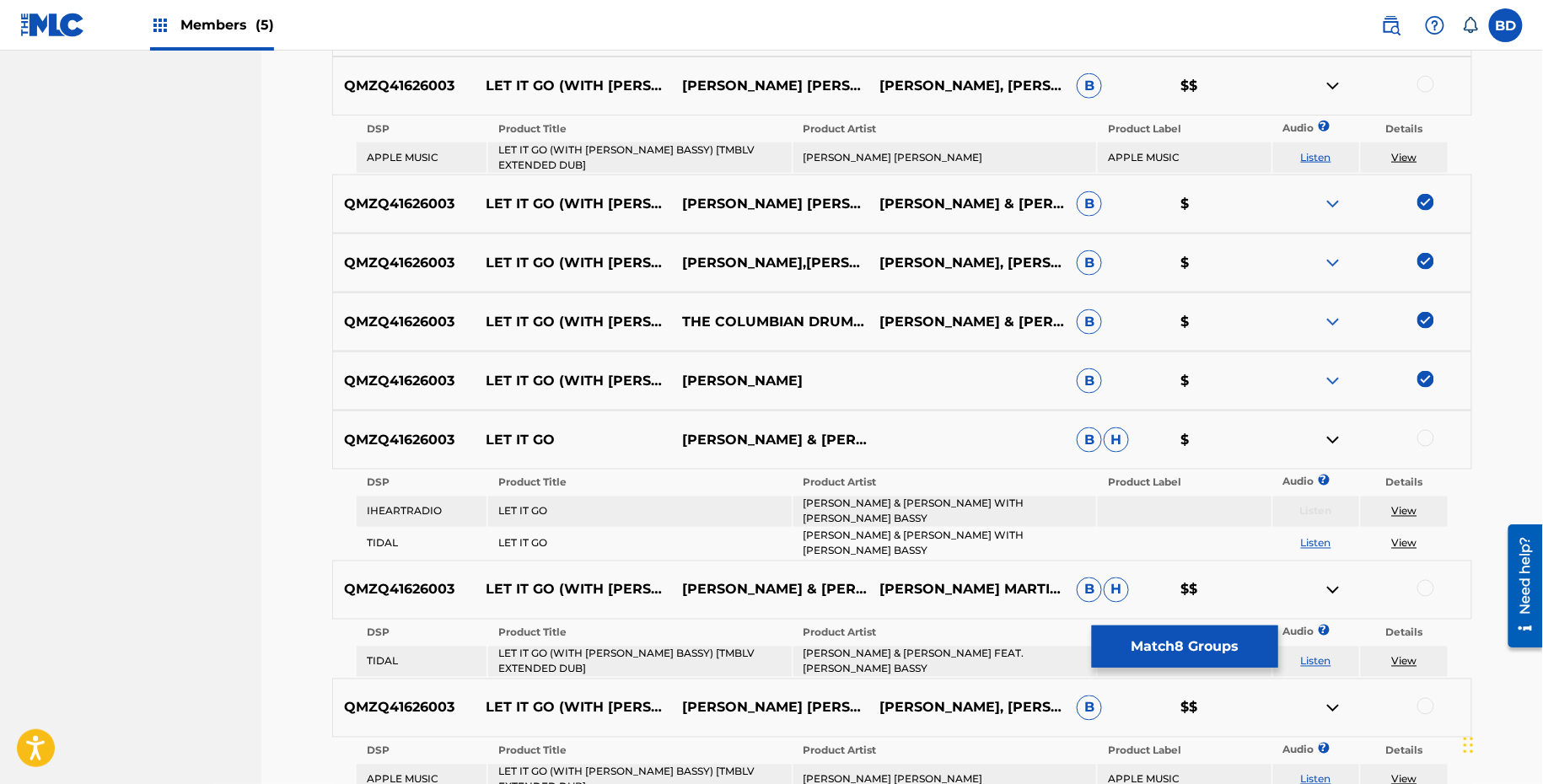
scroll to position [763, 0]
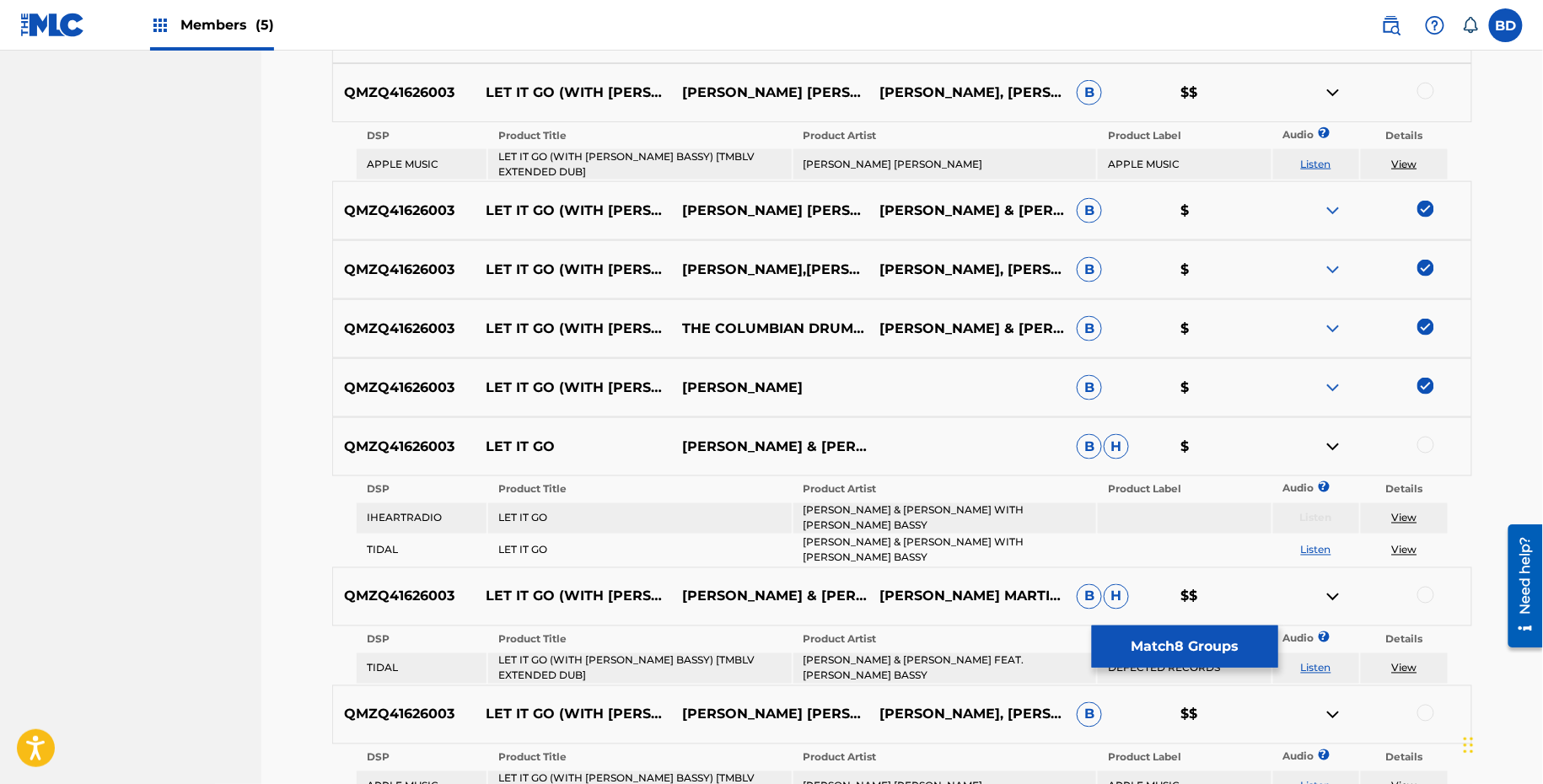
click at [597, 154] on td "LET IT GO (WITH MARC E. BASSY) [TMBLV EXTENDED DUB]" at bounding box center [639, 164] width 303 height 30
click at [854, 159] on td "THE MARTINEZ BROTHERS LOUIE VEGA" at bounding box center [945, 164] width 303 height 30
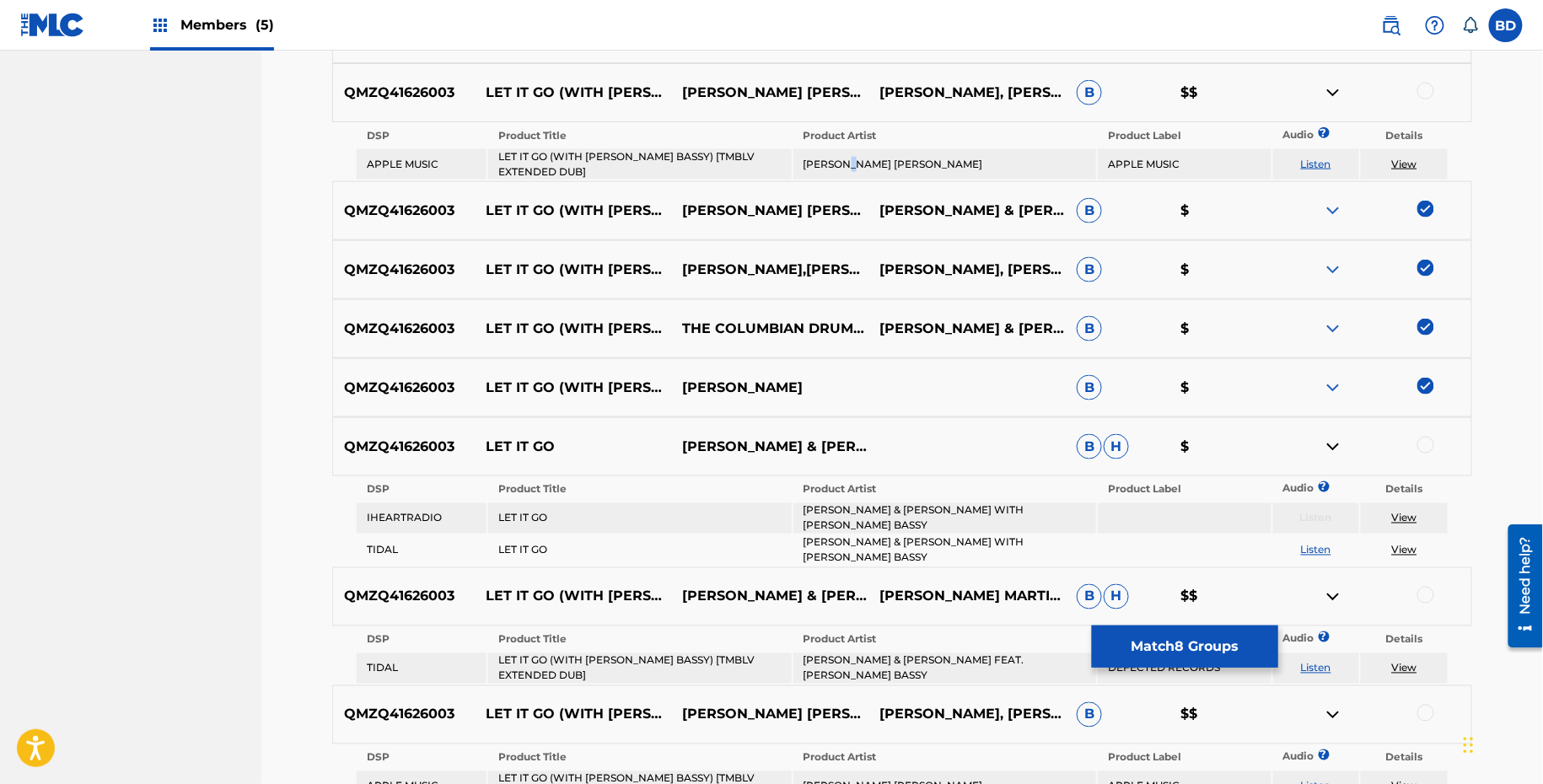
click at [854, 159] on td "THE MARTINEZ BROTHERS LOUIE VEGA" at bounding box center [945, 164] width 303 height 30
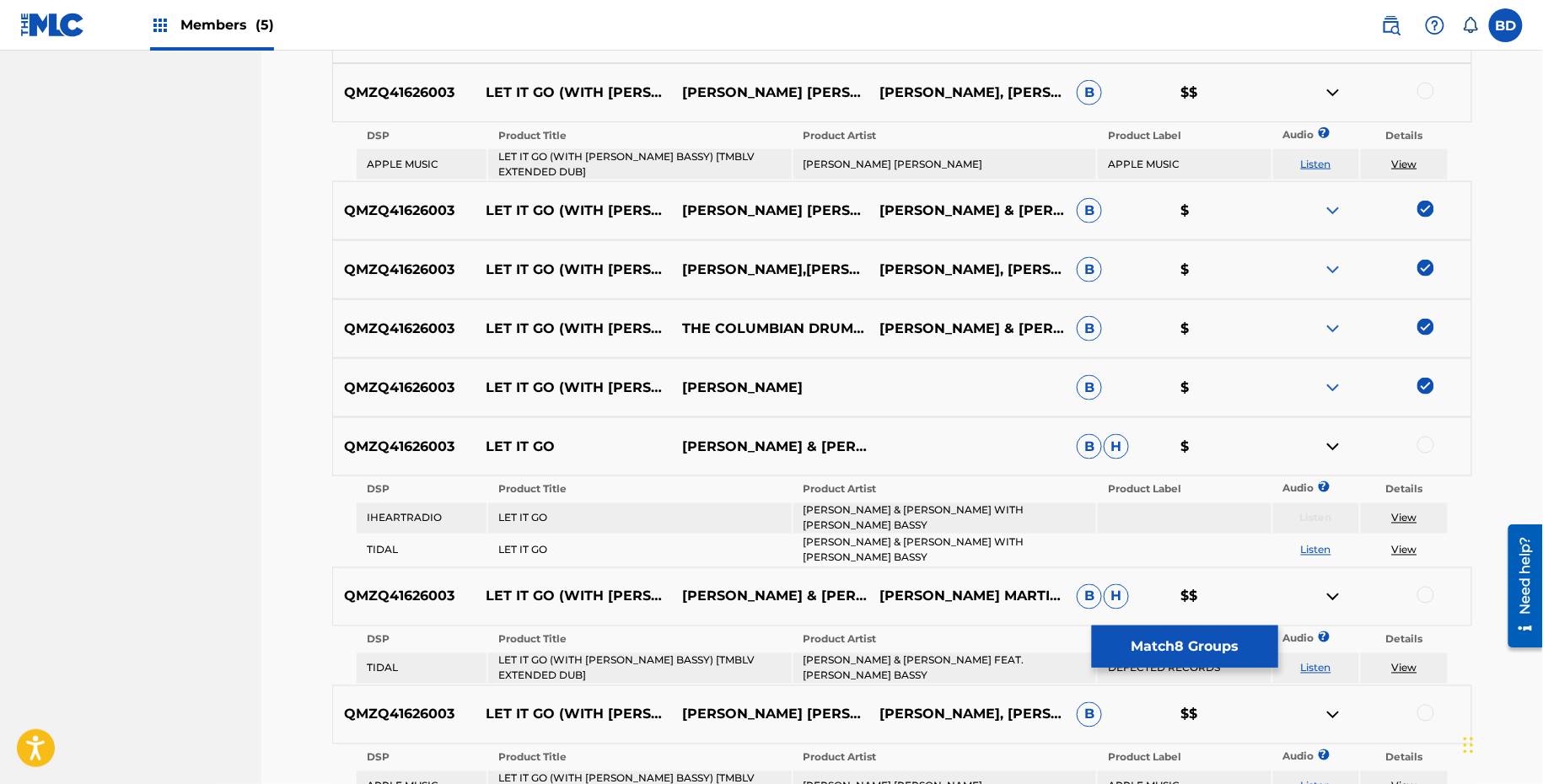
click at [1427, 91] on div at bounding box center [1425, 90] width 16 height 16
click at [1399, 158] on link "View" at bounding box center [1404, 164] width 25 height 13
click at [1328, 91] on img at bounding box center [1332, 92] width 20 height 20
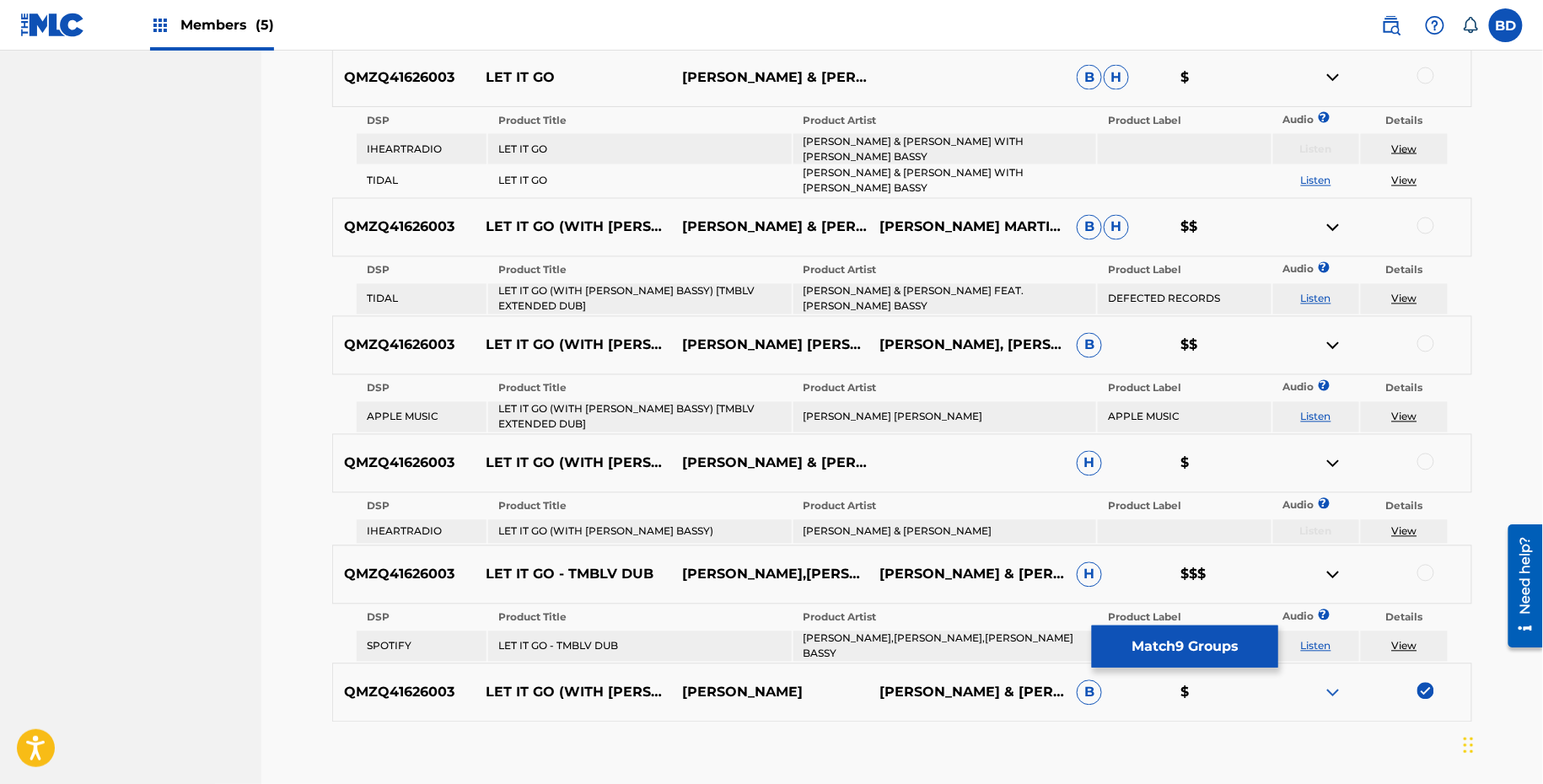
scroll to position [1063, 0]
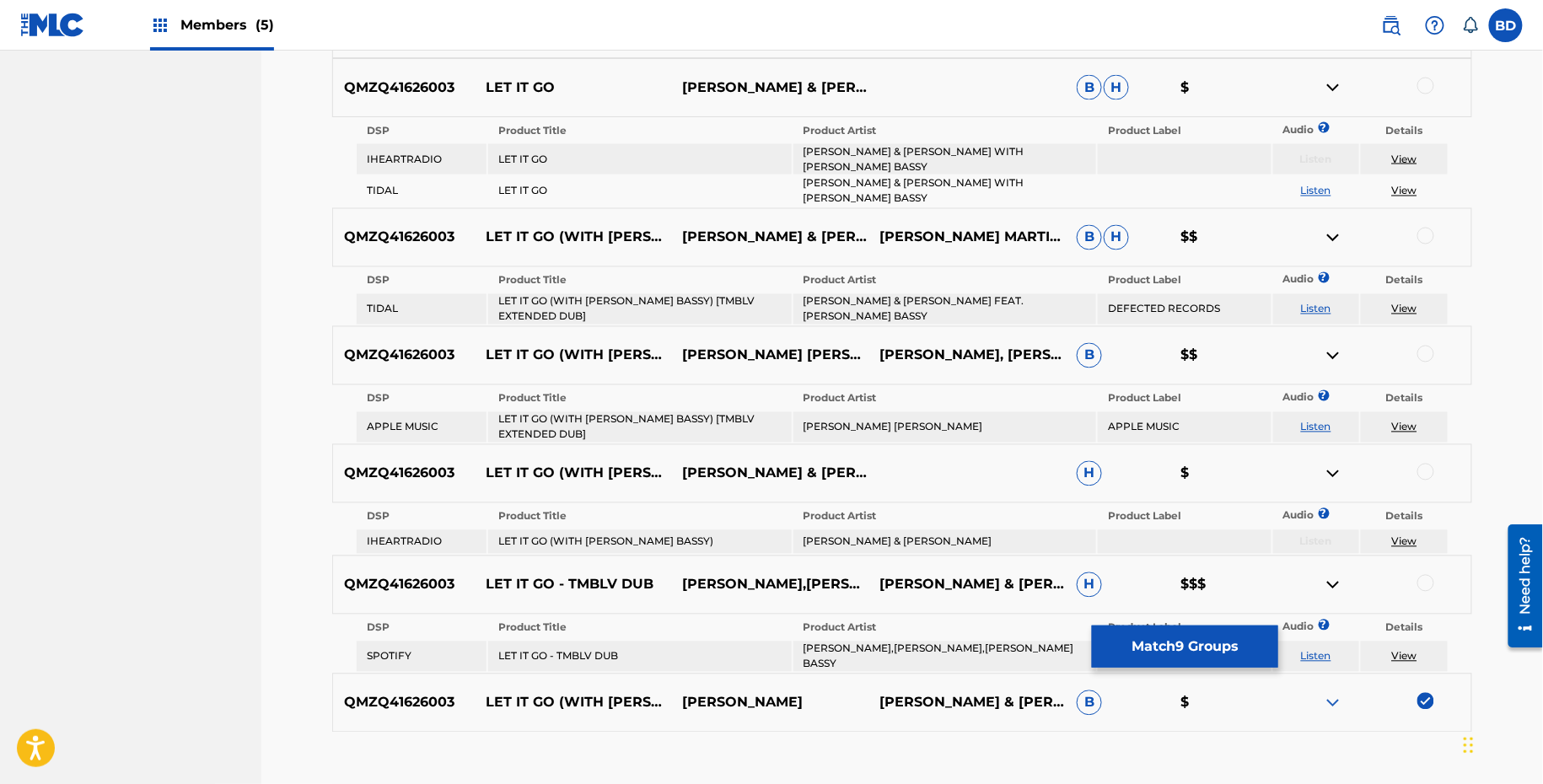
click at [893, 144] on td "LOUIE VEGA & THE MARTINEZ BROTHERS WITH MARC E. BASSY" at bounding box center [945, 159] width 303 height 30
click at [1431, 82] on div at bounding box center [1425, 85] width 16 height 16
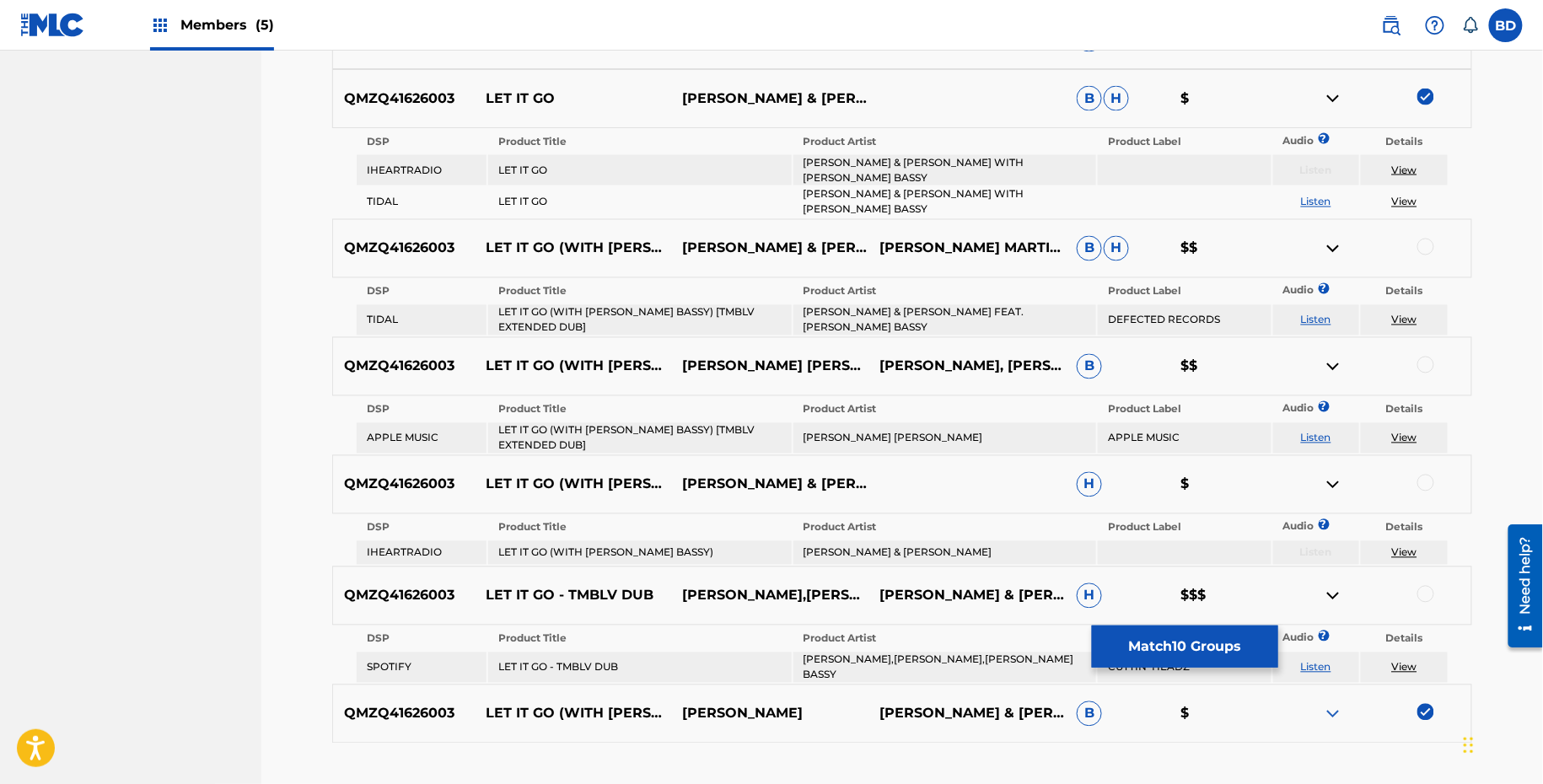
scroll to position [1057, 0]
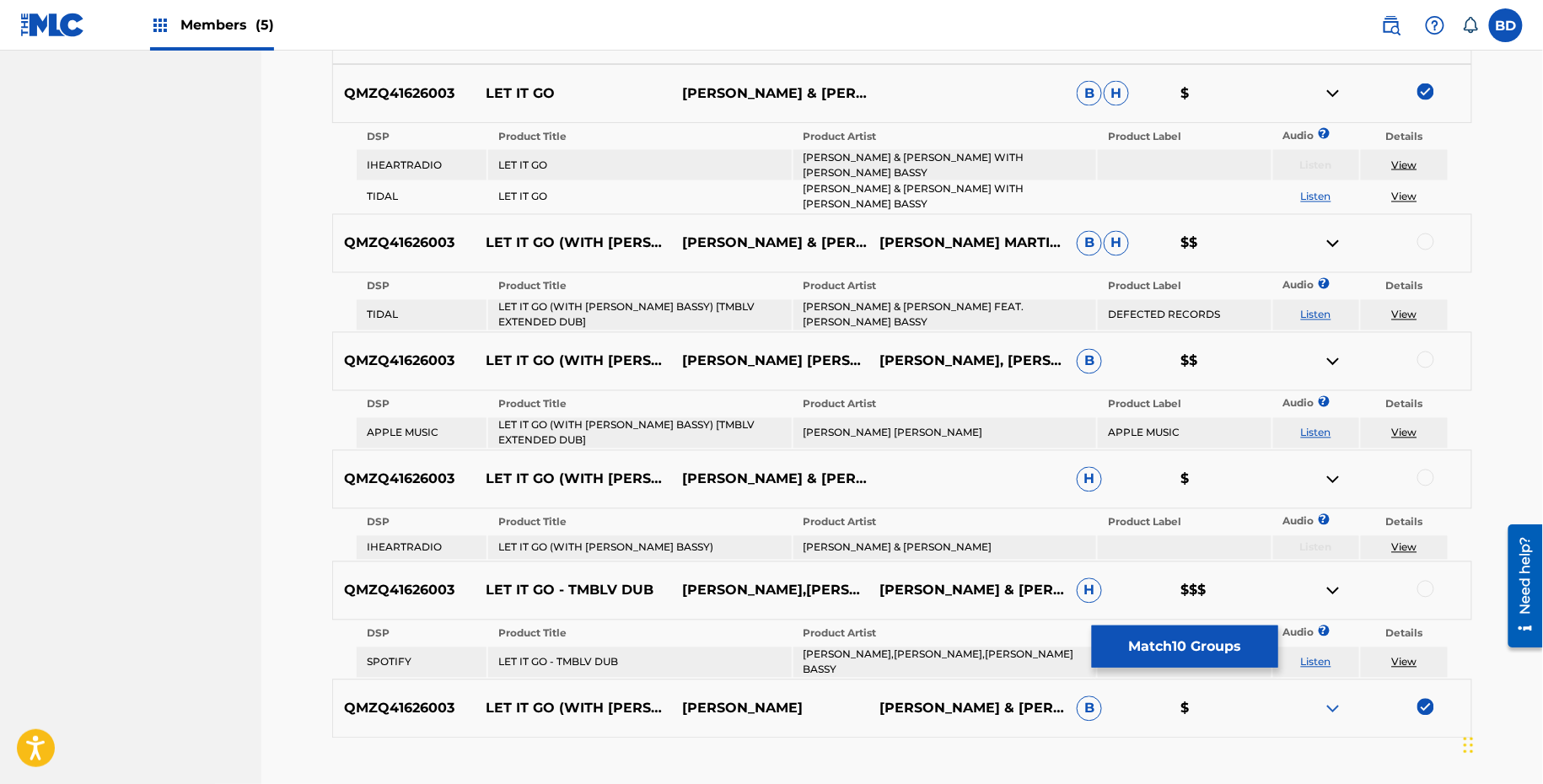
click at [1334, 93] on img at bounding box center [1332, 93] width 20 height 20
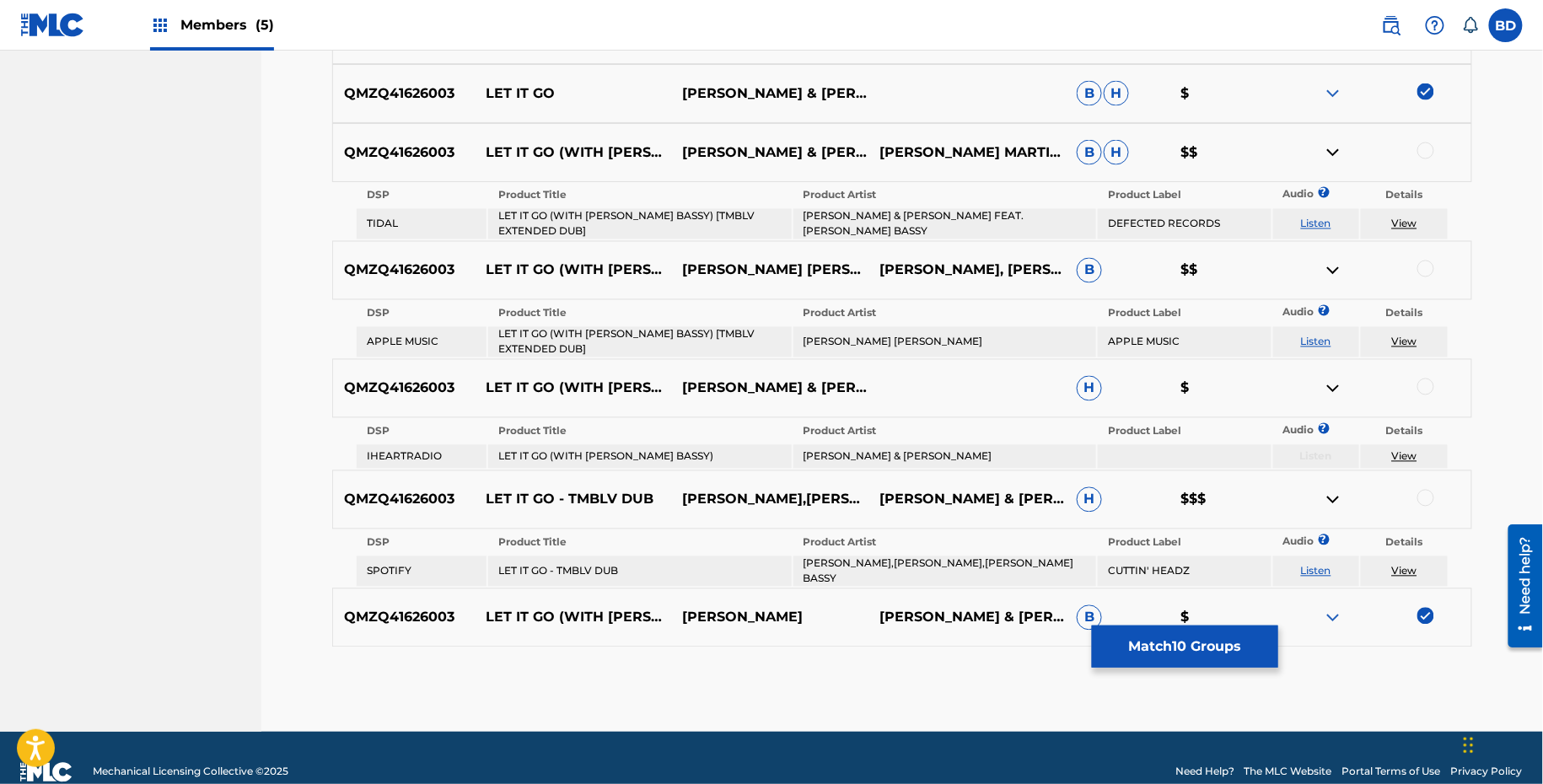
scroll to position [1083, 0]
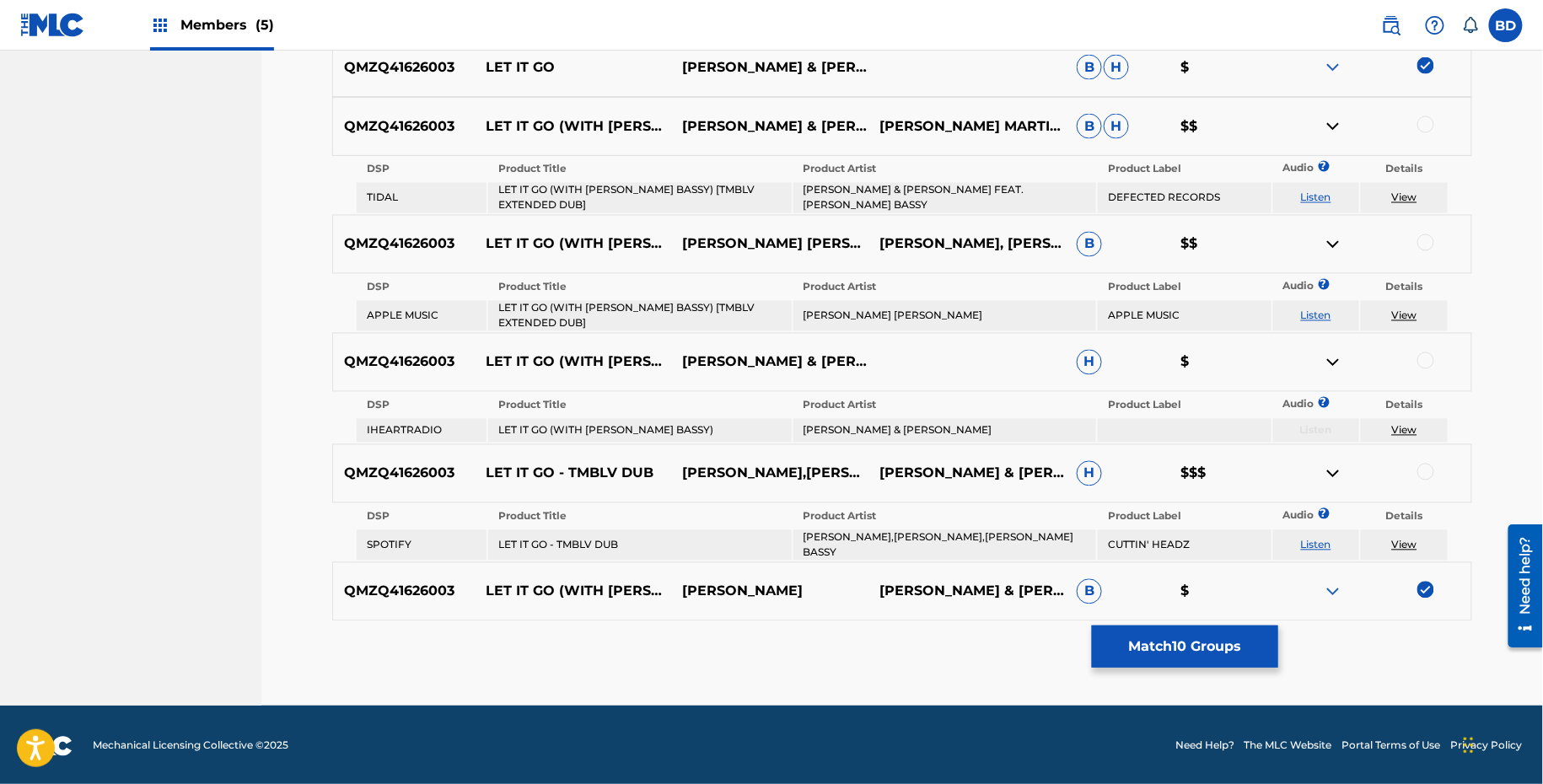
click at [687, 189] on td "LET IT GO (WITH MARC E. BASSY) [TMBLV EXTENDED DUB]" at bounding box center [639, 198] width 303 height 30
click at [829, 186] on td "LOUIE VEGA & THE MARTINEZ BROTHERS FEAT. MARC E. BASSY" at bounding box center [945, 198] width 303 height 30
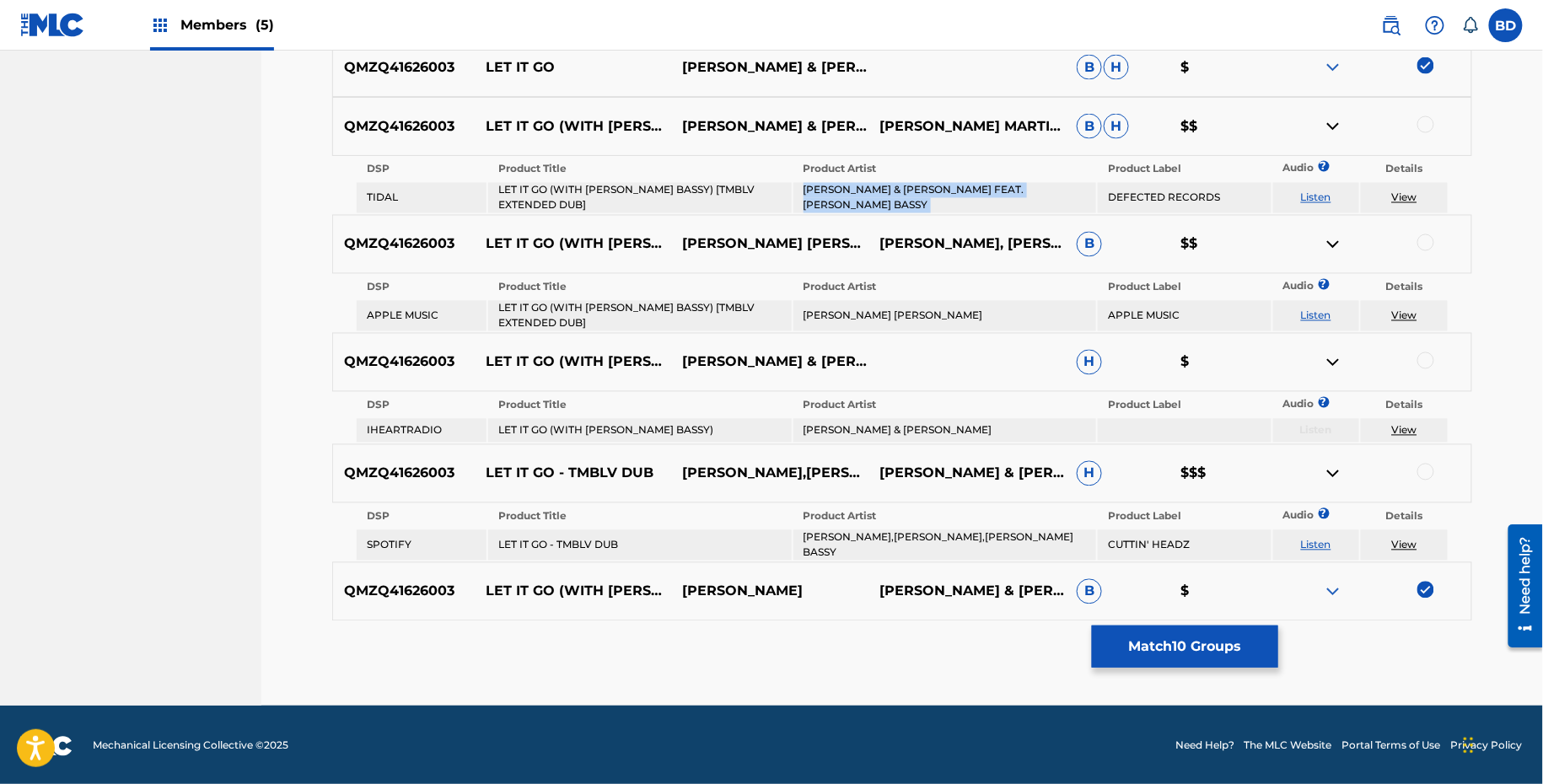
click at [829, 186] on td "LOUIE VEGA & THE MARTINEZ BROTHERS FEAT. MARC E. BASSY" at bounding box center [945, 198] width 303 height 30
click at [1427, 114] on div "QMZQ41626003 LET IT GO (WITH MARC E. BASSY) [TMBLV EXTENDED DUB] LOUIE VEGA & T…" at bounding box center [902, 127] width 1140 height 59
click at [1427, 122] on div at bounding box center [1425, 124] width 16 height 16
click at [1330, 130] on img at bounding box center [1332, 126] width 20 height 20
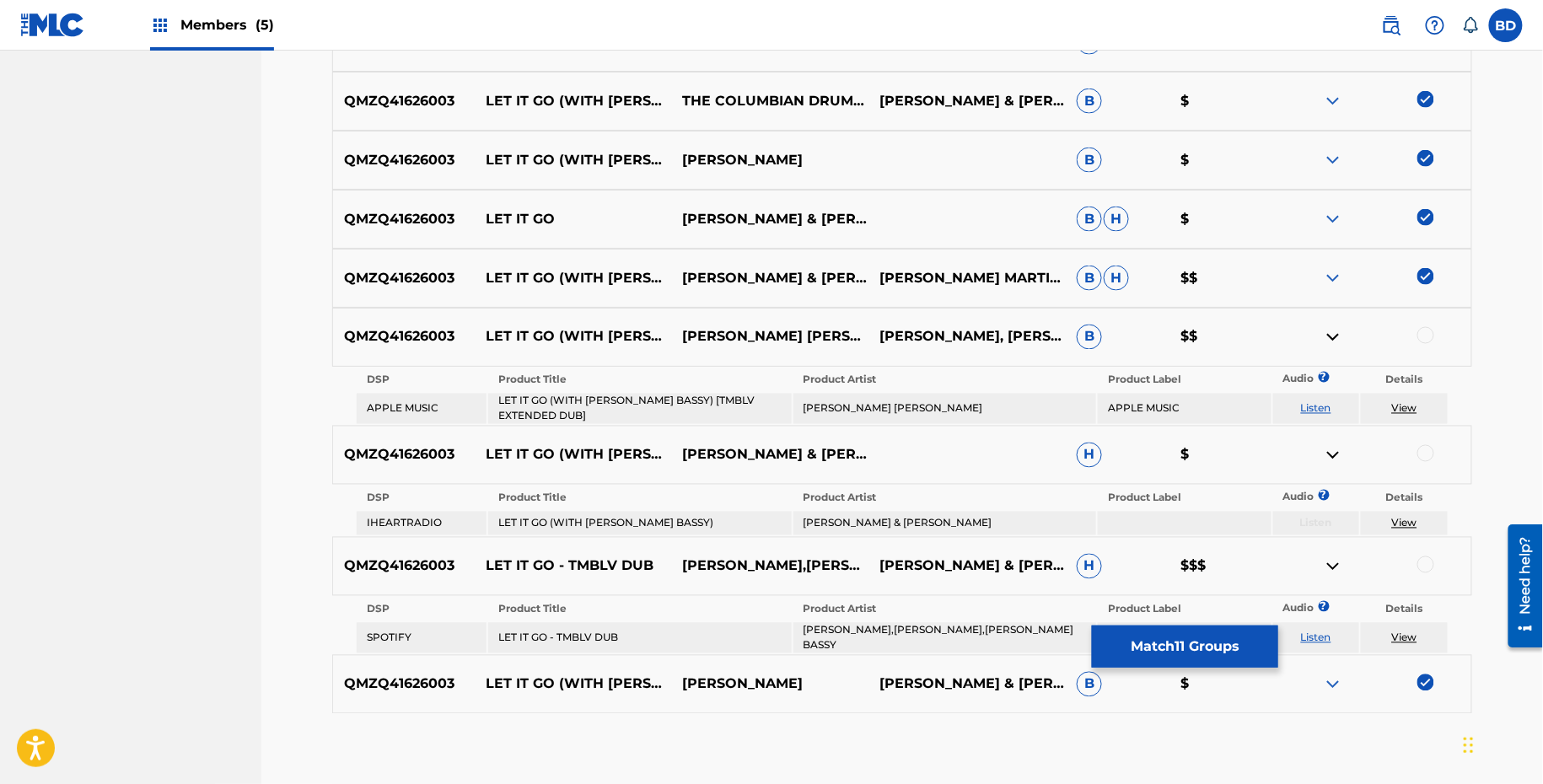
scroll to position [1025, 0]
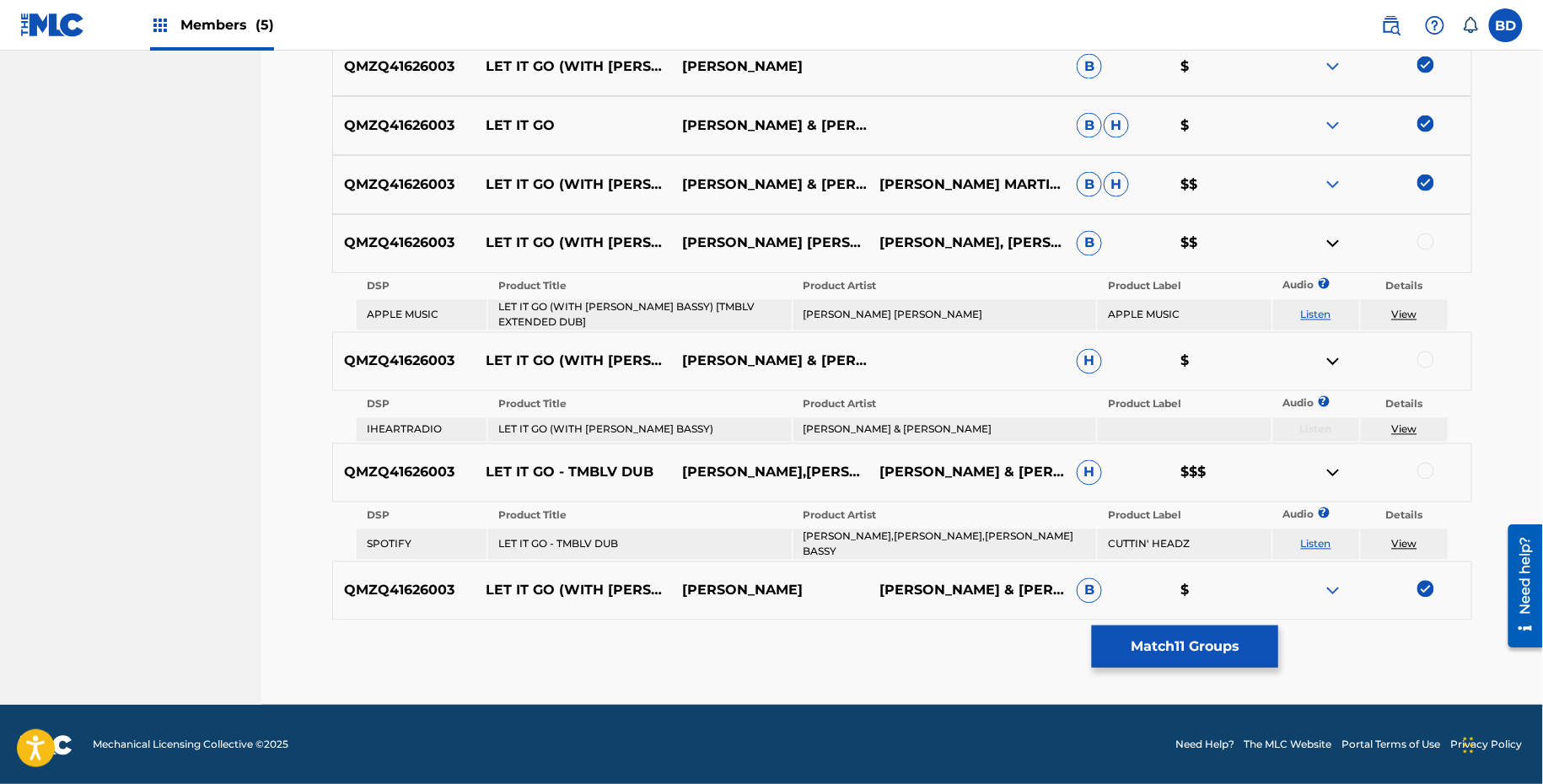
click at [1422, 245] on div at bounding box center [1425, 241] width 16 height 16
click at [655, 315] on td "LET IT GO (WITH MARC E. BASSY) [TMBLV EXTENDED DUB]" at bounding box center [639, 315] width 303 height 30
click at [848, 306] on td "FRANCIS OVERCAST KENNY DOPE" at bounding box center [945, 315] width 303 height 30
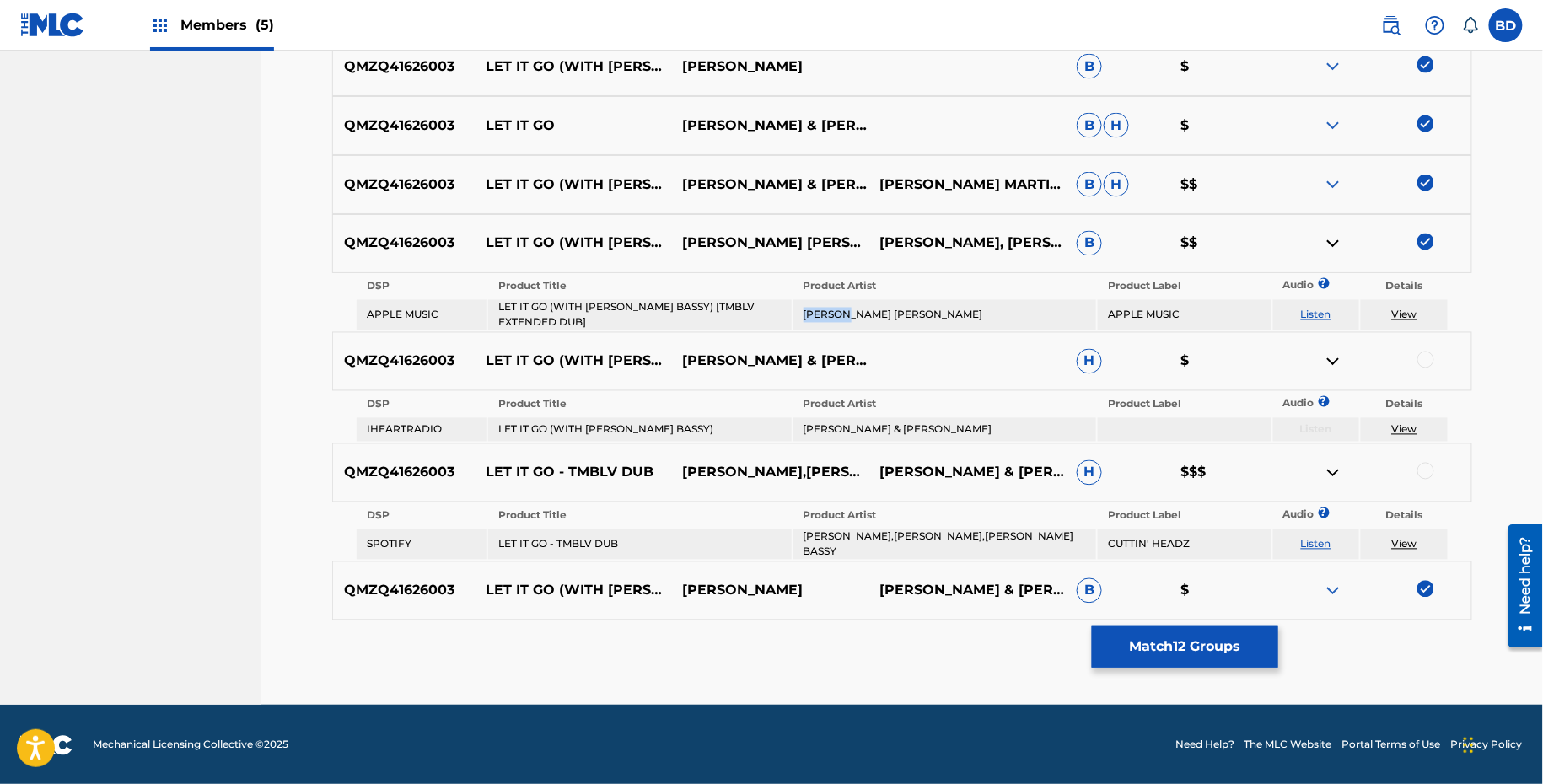
click at [848, 306] on td "FRANCIS OVERCAST KENNY DOPE" at bounding box center [945, 315] width 303 height 30
click at [1335, 241] on img at bounding box center [1332, 243] width 20 height 20
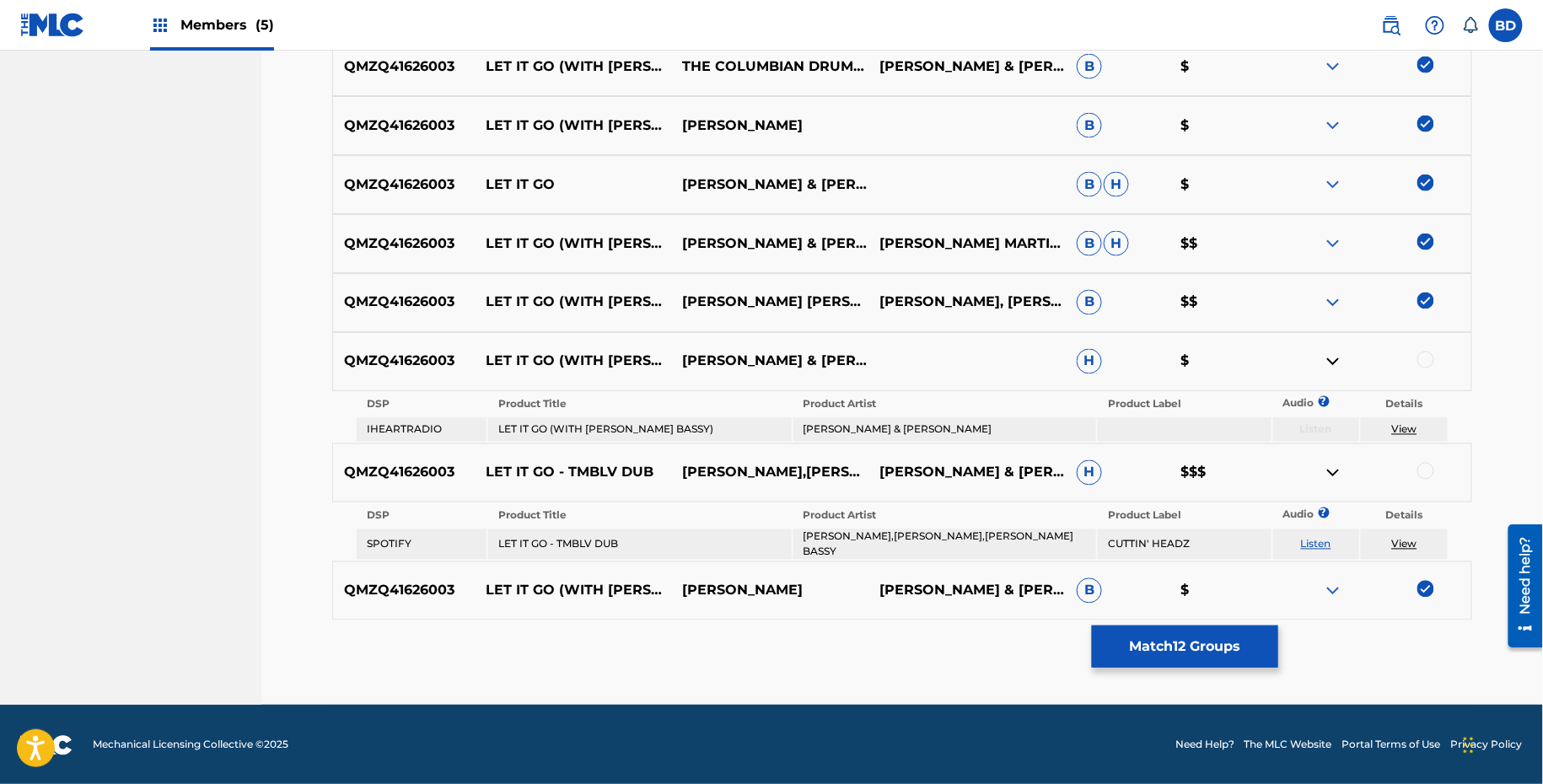
click at [530, 428] on td "LET IT GO (WITH MARC E. BASSY)" at bounding box center [639, 429] width 303 height 23
click at [912, 421] on td "[PERSON_NAME] & [PERSON_NAME]" at bounding box center [945, 429] width 303 height 23
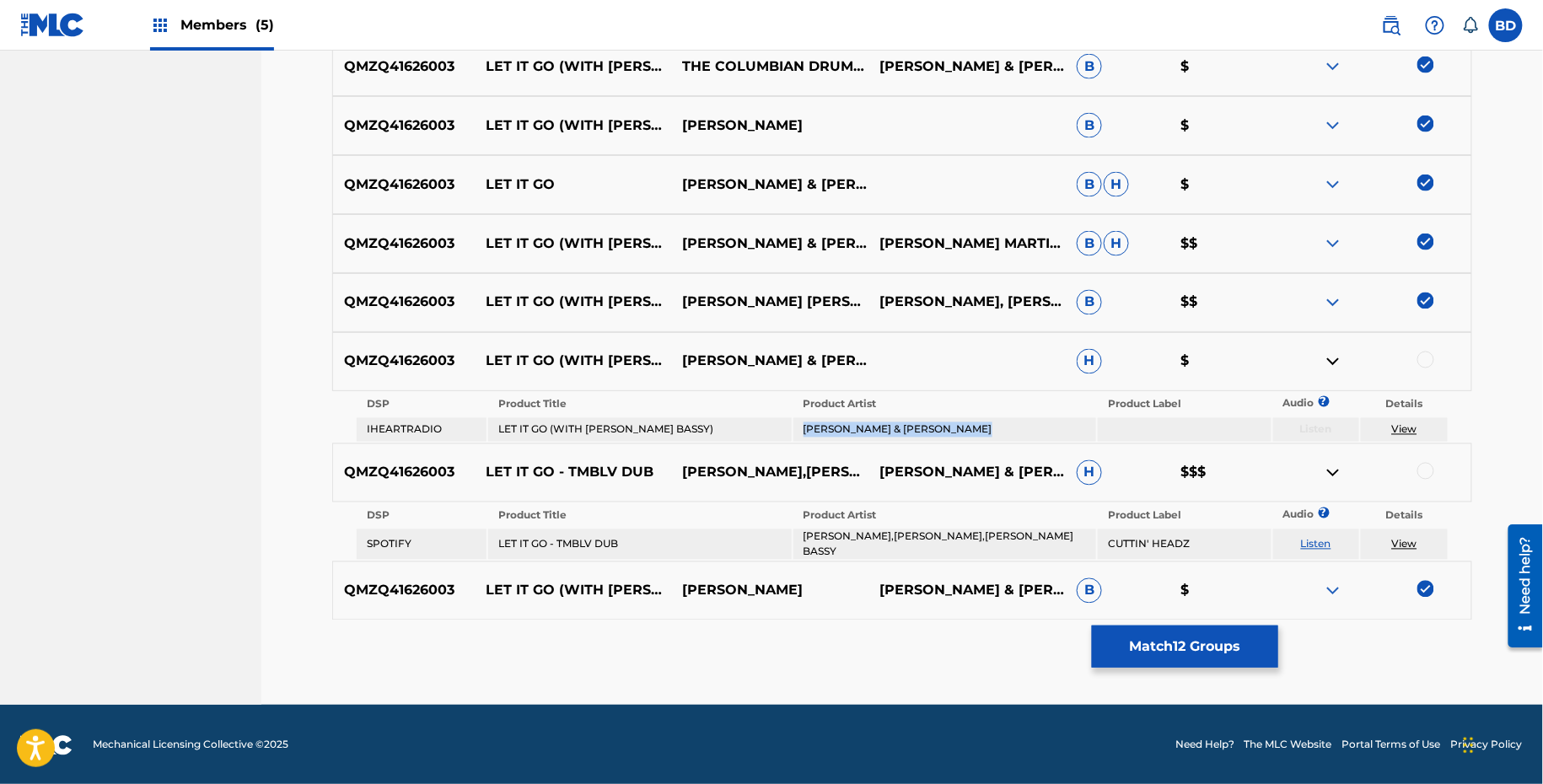
click at [912, 421] on td "[PERSON_NAME] & [PERSON_NAME]" at bounding box center [945, 429] width 303 height 23
click at [1430, 358] on div at bounding box center [1425, 359] width 16 height 16
click at [1339, 361] on img at bounding box center [1332, 361] width 20 height 20
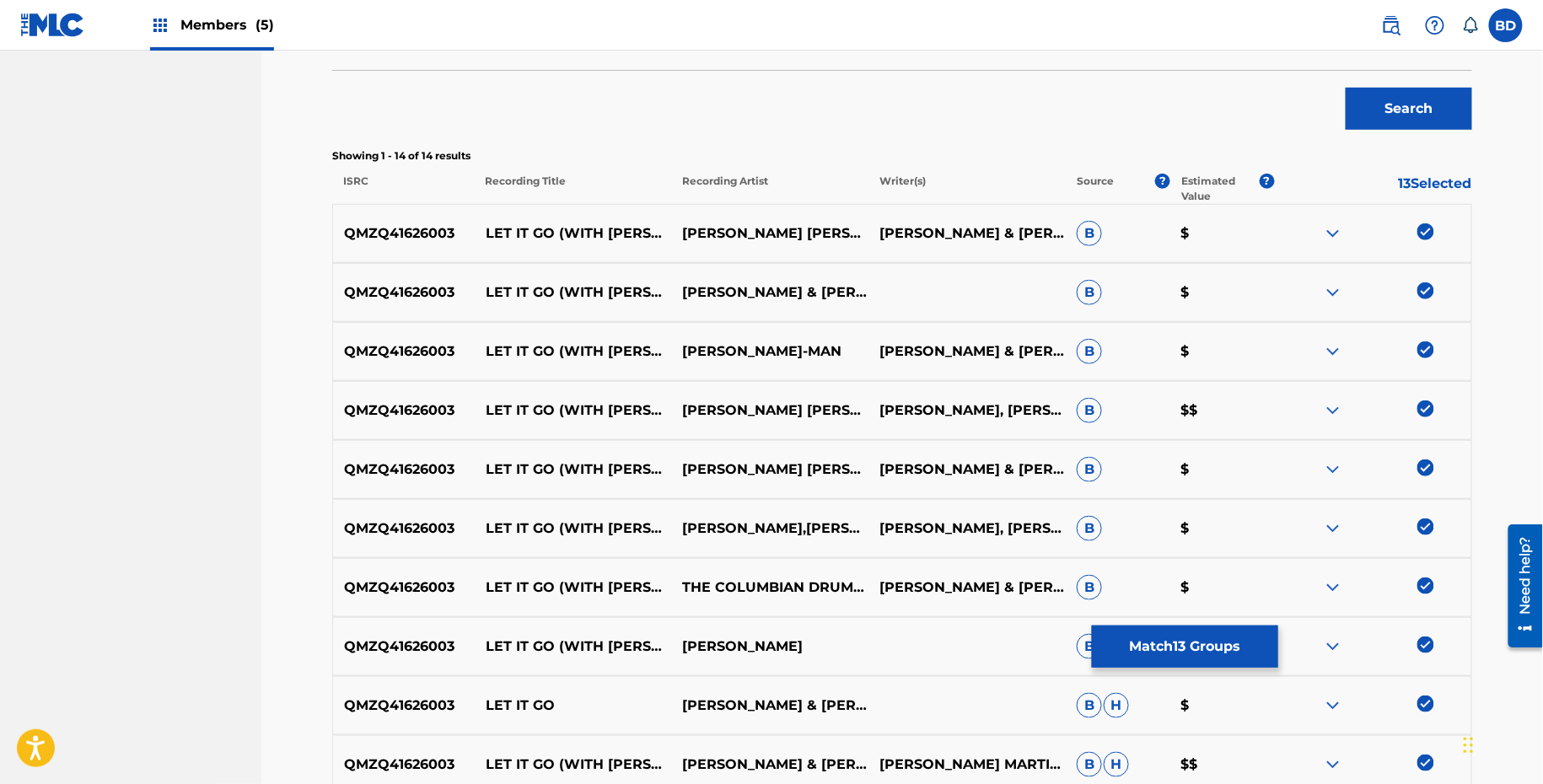
scroll to position [915, 0]
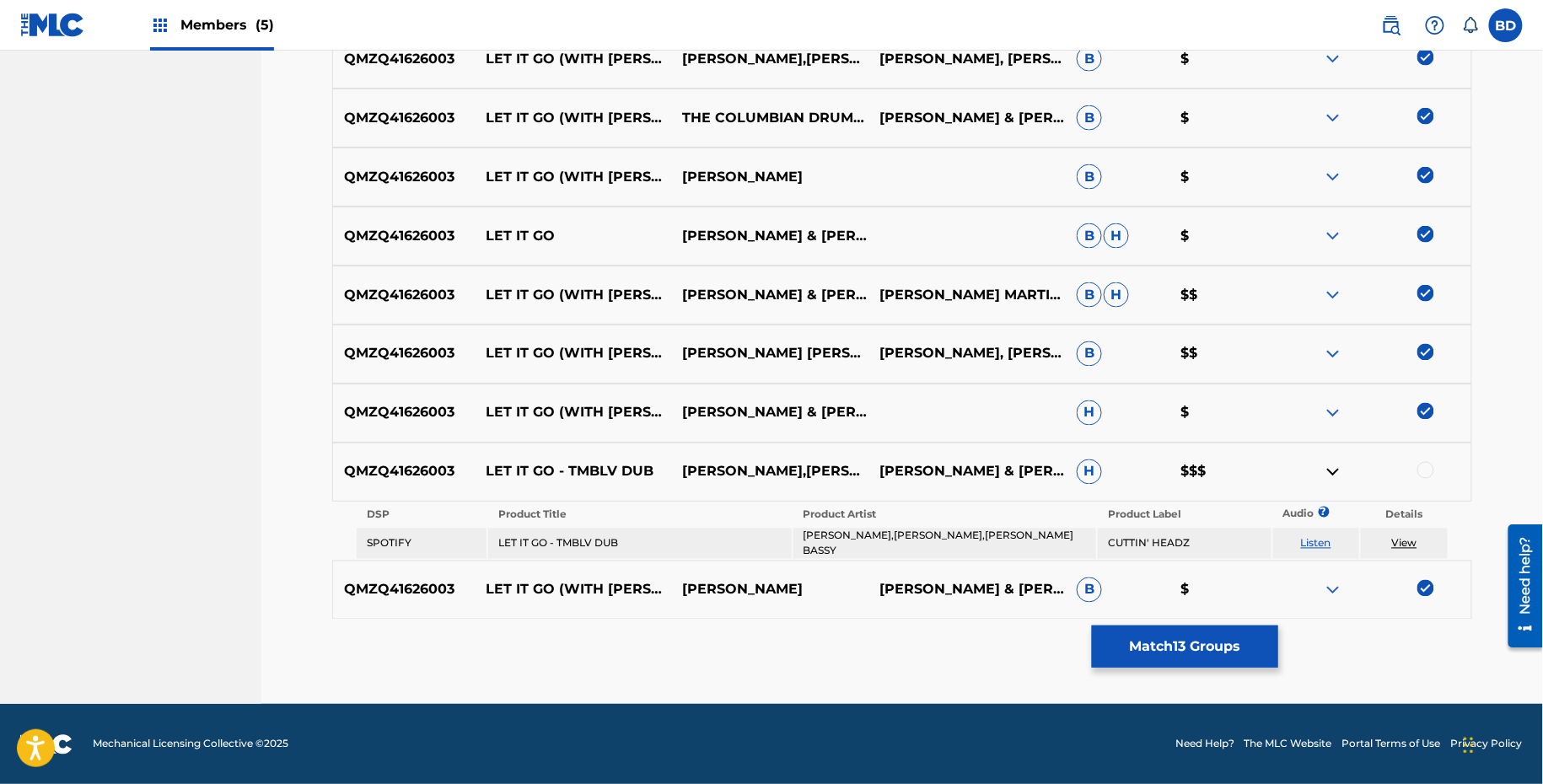
click at [834, 531] on td "LOUIE VEGA,THE MARTINEZ BROTHERS,MARC E. BASSY" at bounding box center [945, 544] width 303 height 30
click at [557, 549] on td "LET IT GO - TMBLV DUB" at bounding box center [639, 544] width 303 height 30
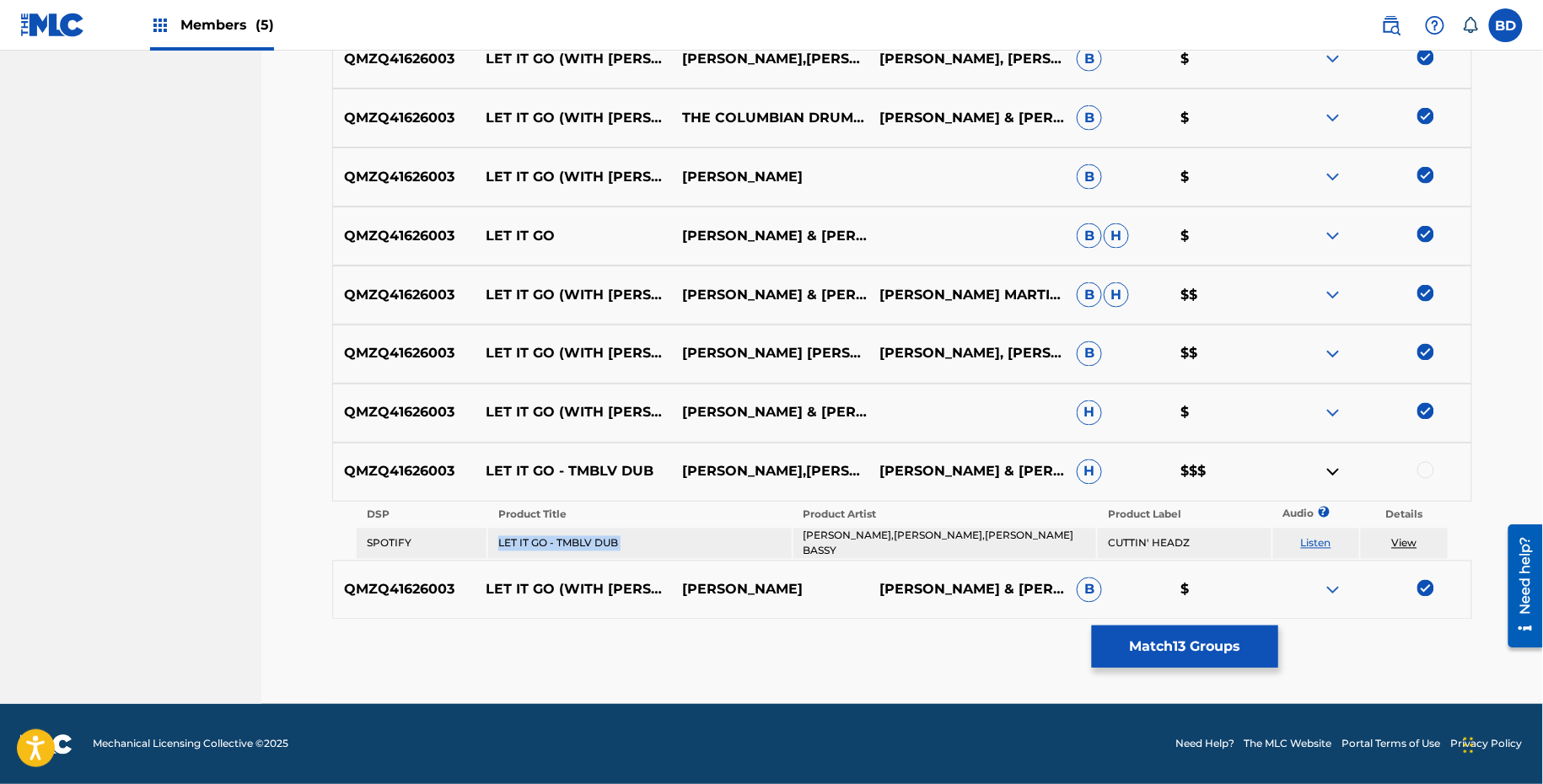
click at [557, 549] on td "LET IT GO - TMBLV DUB" at bounding box center [639, 544] width 303 height 30
click at [1423, 485] on div "QMZQ41626003 LET IT GO - TMBLV DUB LOUIE VEGA,THE MARTINEZ BROTHERS,MARC E. BAS…" at bounding box center [902, 472] width 1140 height 59
click at [1423, 474] on div at bounding box center [1425, 470] width 16 height 16
click at [1395, 552] on td "View" at bounding box center [1404, 544] width 87 height 30
click at [1405, 538] on link "View" at bounding box center [1404, 543] width 25 height 13
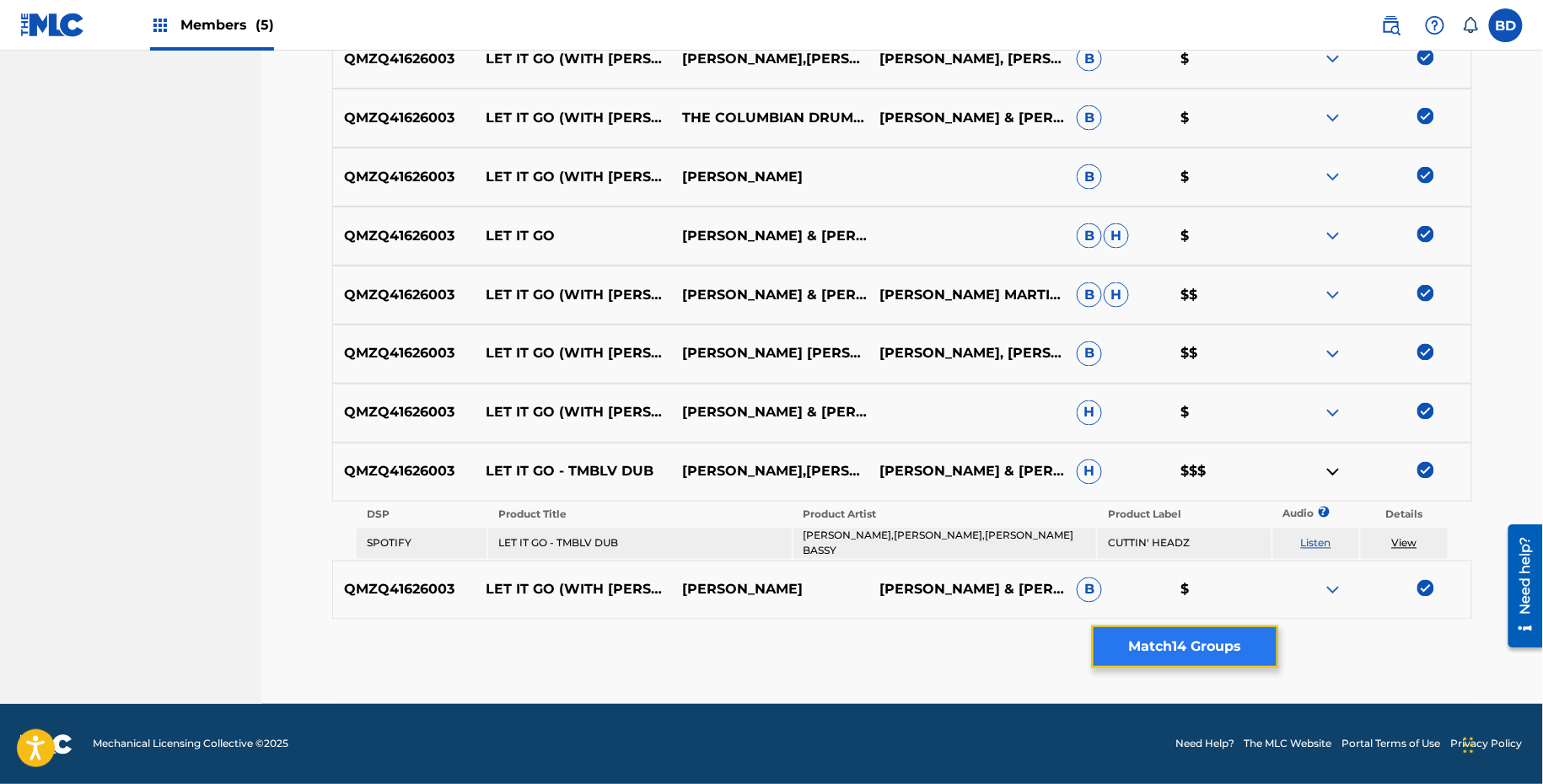
click at [1180, 642] on button "Match 14 Groups" at bounding box center [1185, 646] width 186 height 42
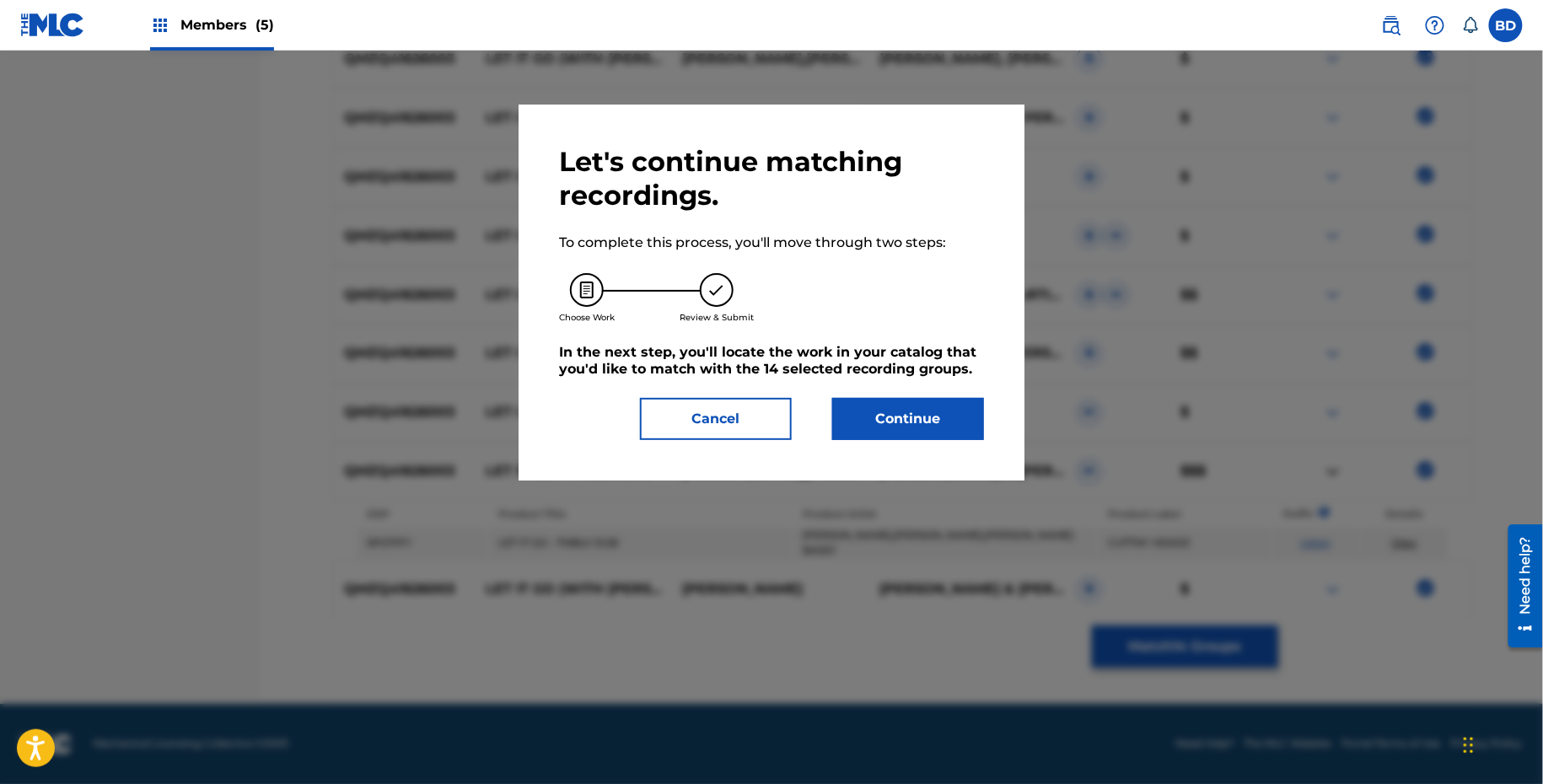
click at [976, 464] on div "Let's continue matching recordings. To complete this process, you'll move throu…" at bounding box center [771, 293] width 506 height 376
click at [952, 412] on button "Continue" at bounding box center [907, 419] width 152 height 42
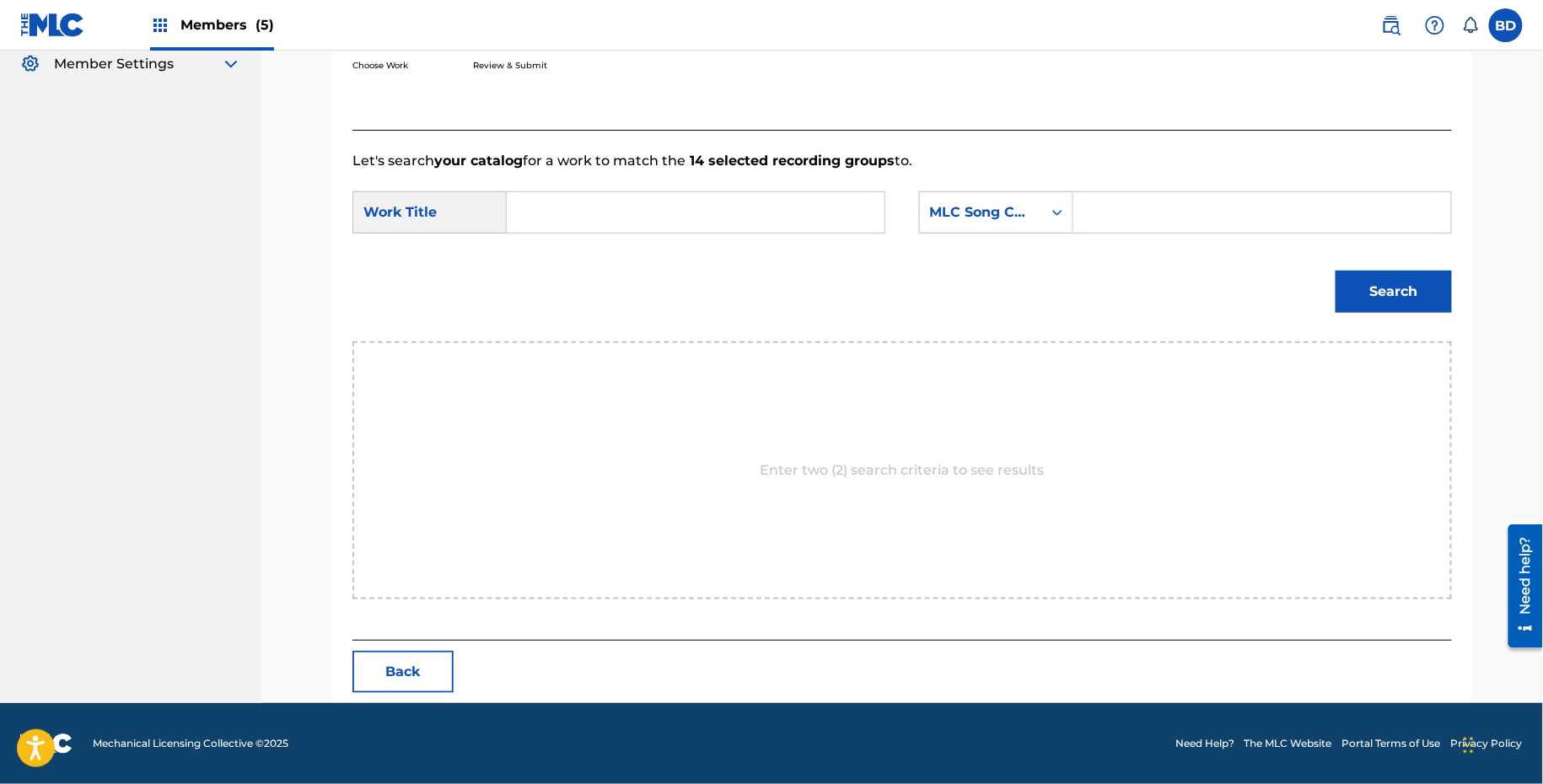
scroll to position [338, 0]
click at [1124, 219] on input "Search Form" at bounding box center [1262, 213] width 349 height 41
paste input "LA4YGU"
type input "LA4YGU"
click at [819, 210] on input "Search Form" at bounding box center [696, 213] width 349 height 41
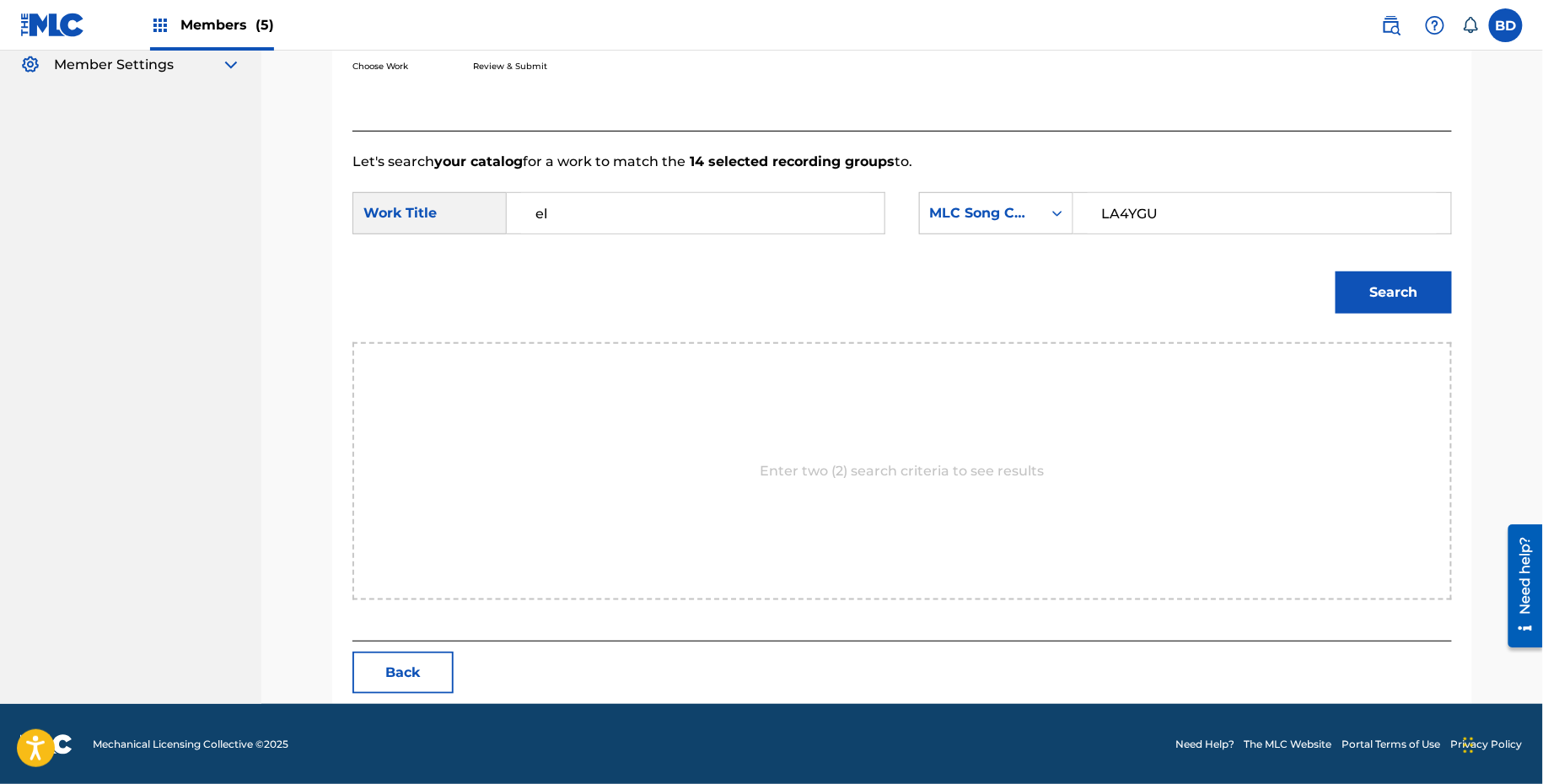
type input "e"
type input "let"
click at [1336, 271] on button "Search" at bounding box center [1394, 292] width 116 height 42
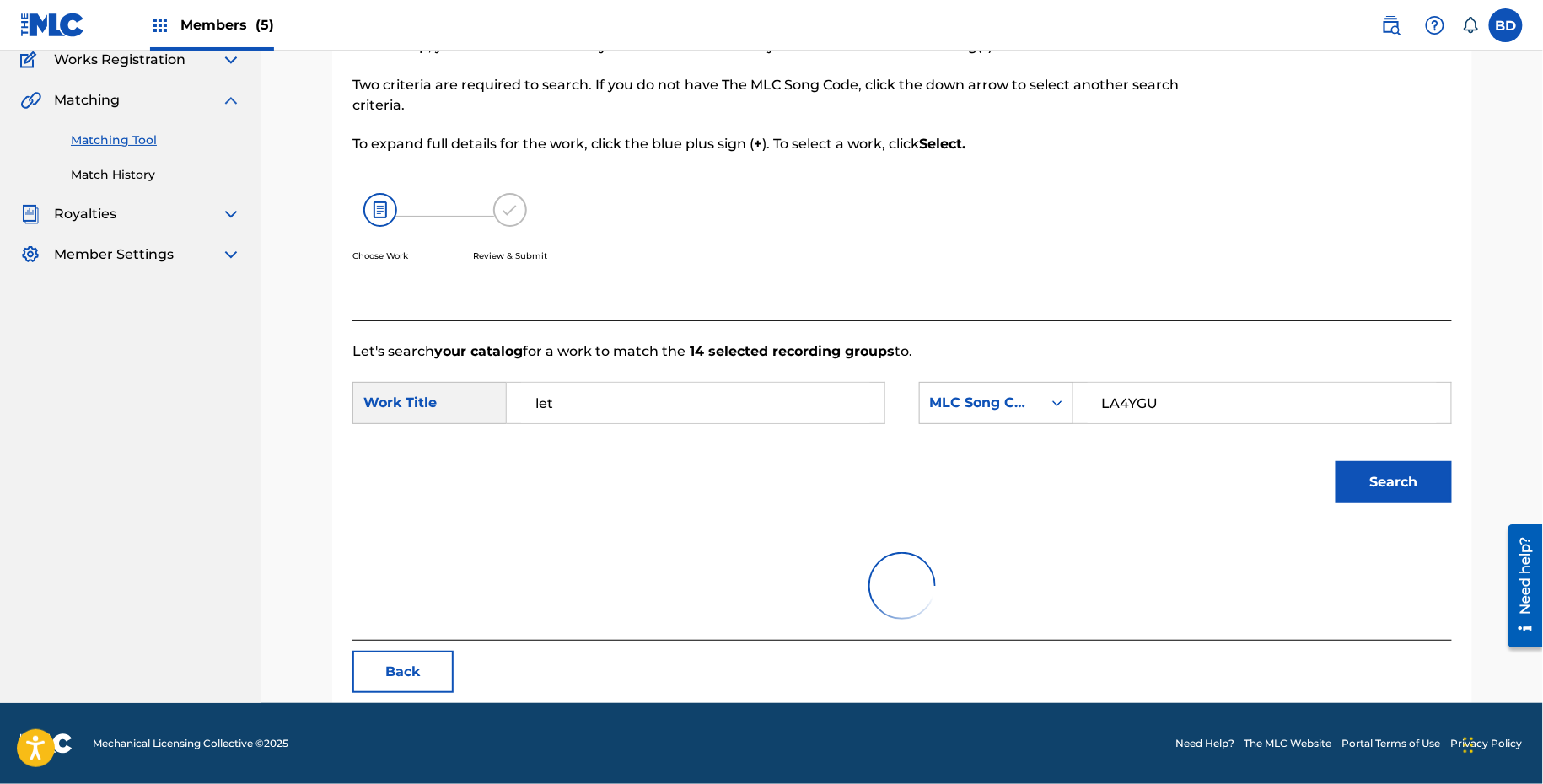
scroll to position [147, 0]
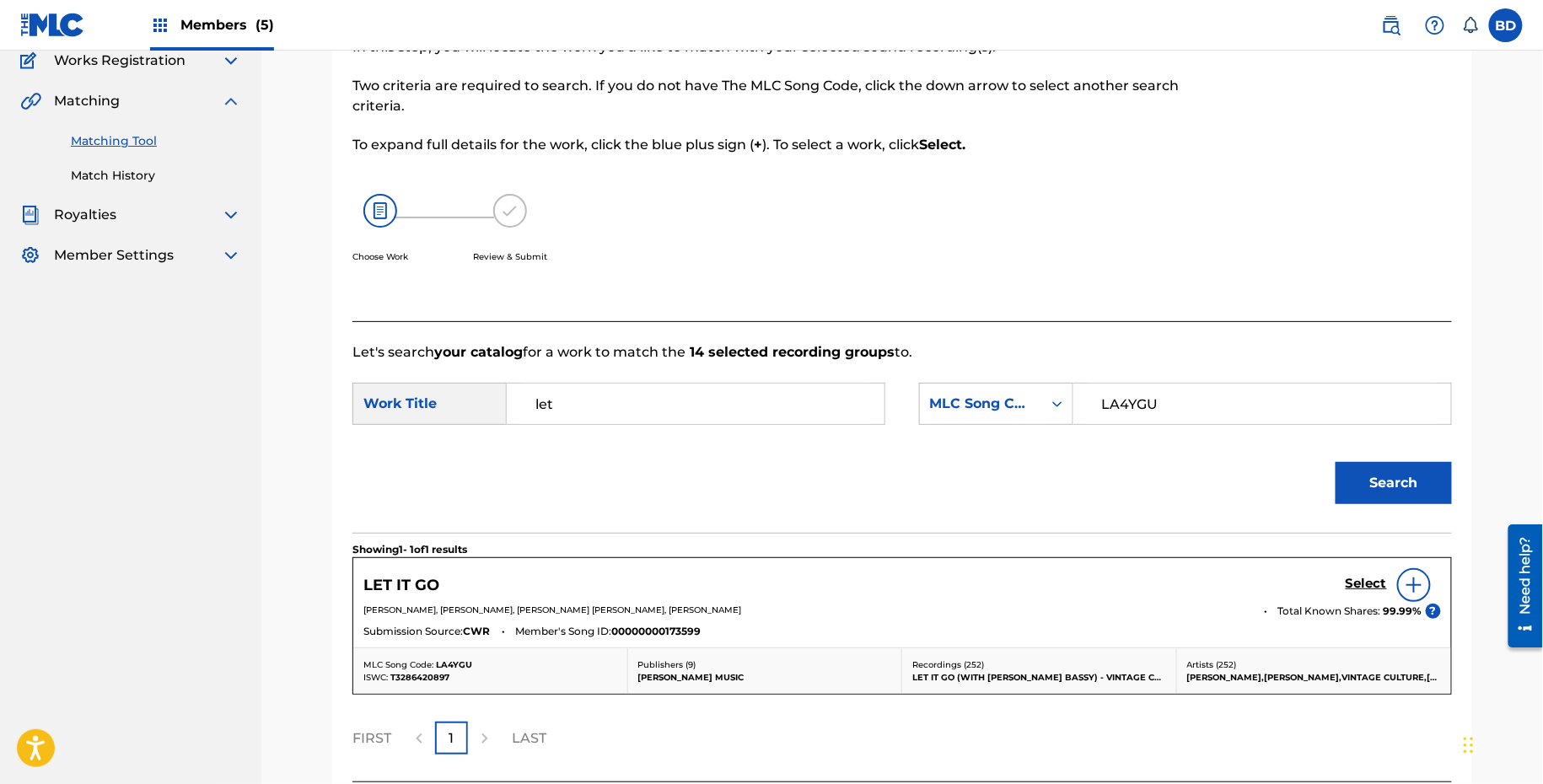
click at [1375, 571] on div "Select" at bounding box center [1393, 585] width 95 height 34
click at [1379, 549] on section "Showing 1 - 1 of 1 results" at bounding box center [902, 545] width 1100 height 24
click at [1363, 584] on h5 "Select" at bounding box center [1366, 584] width 42 height 16
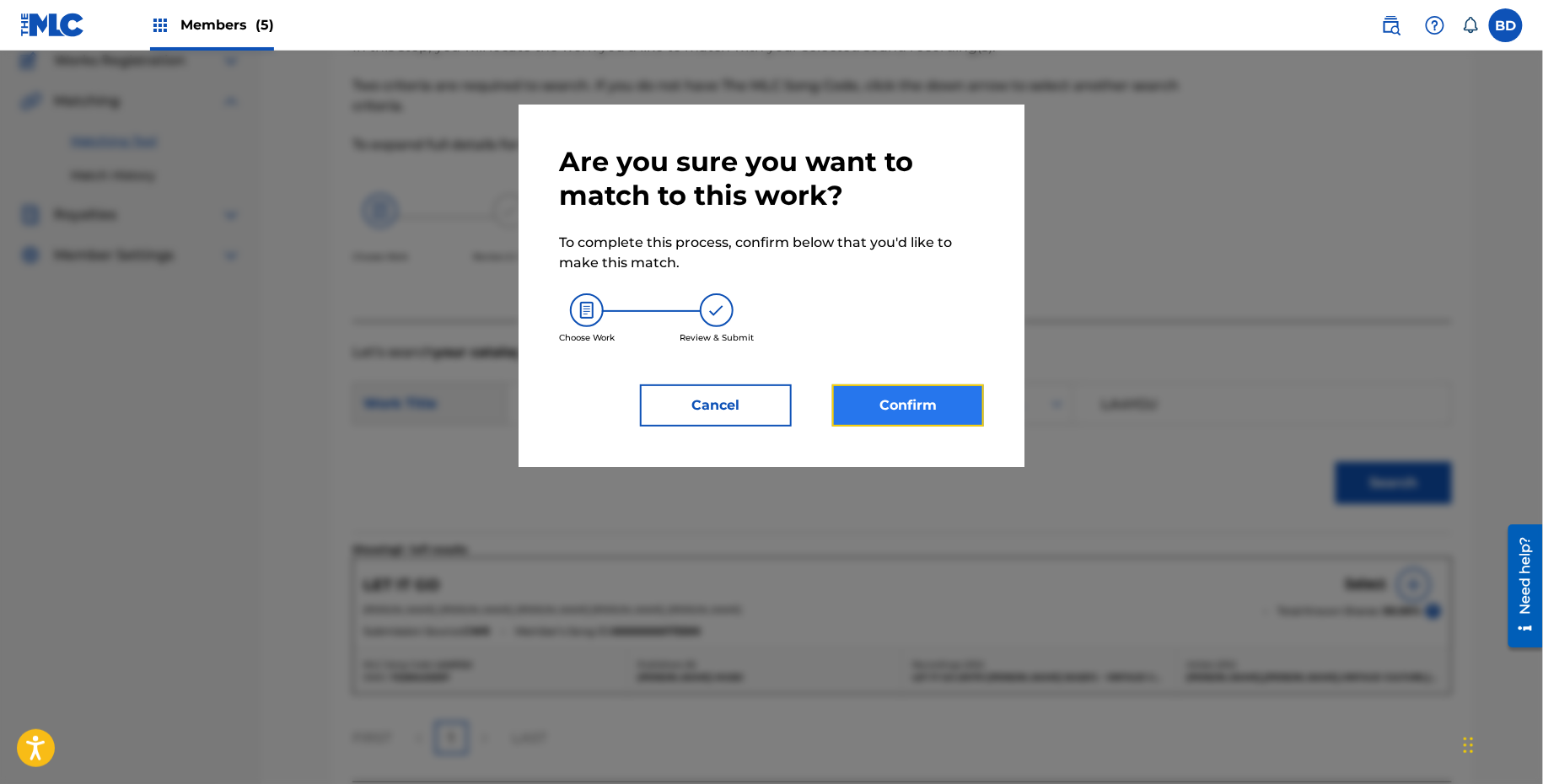
click at [961, 411] on button "Confirm" at bounding box center [907, 405] width 152 height 42
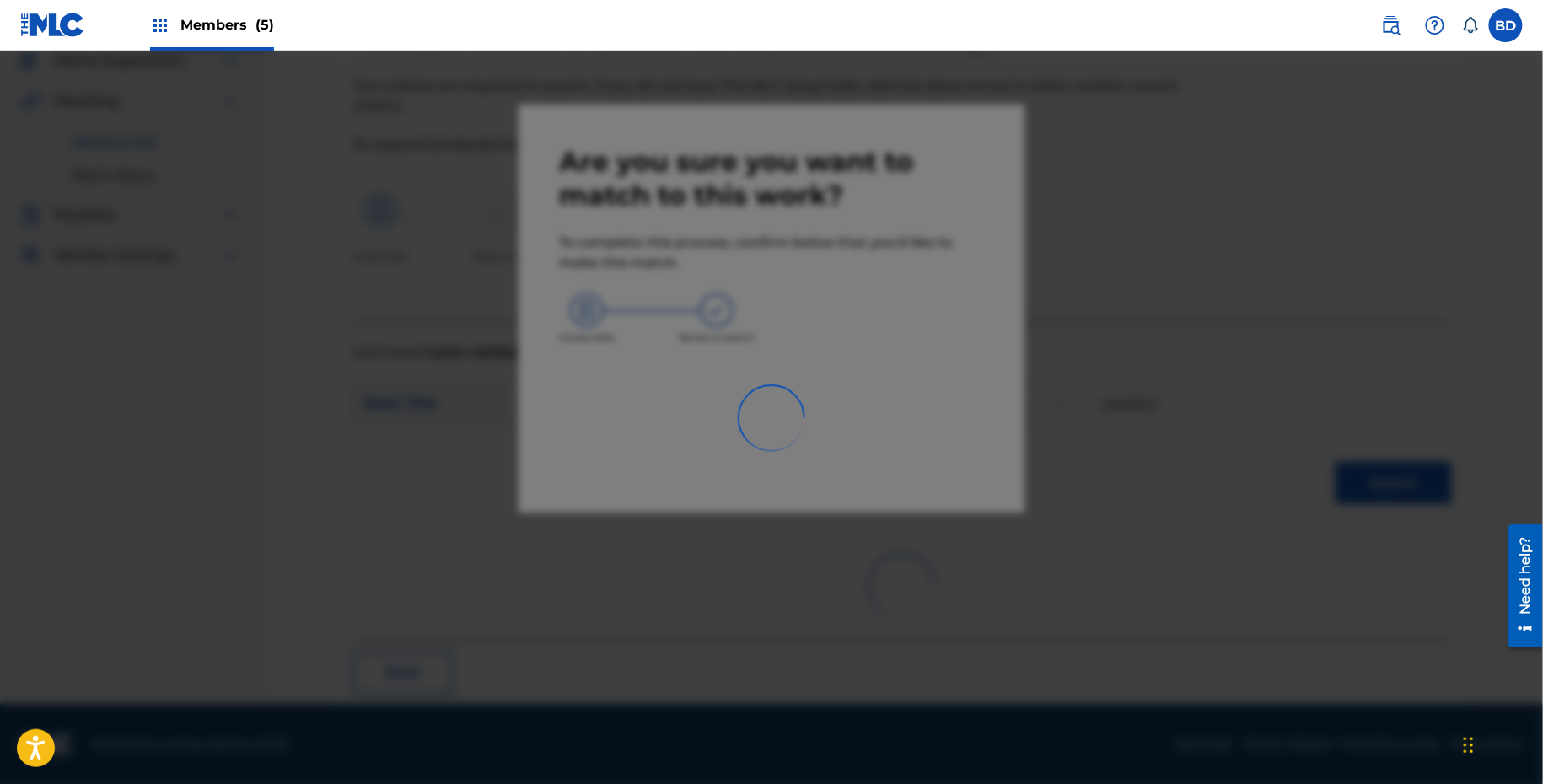
scroll to position [43, 0]
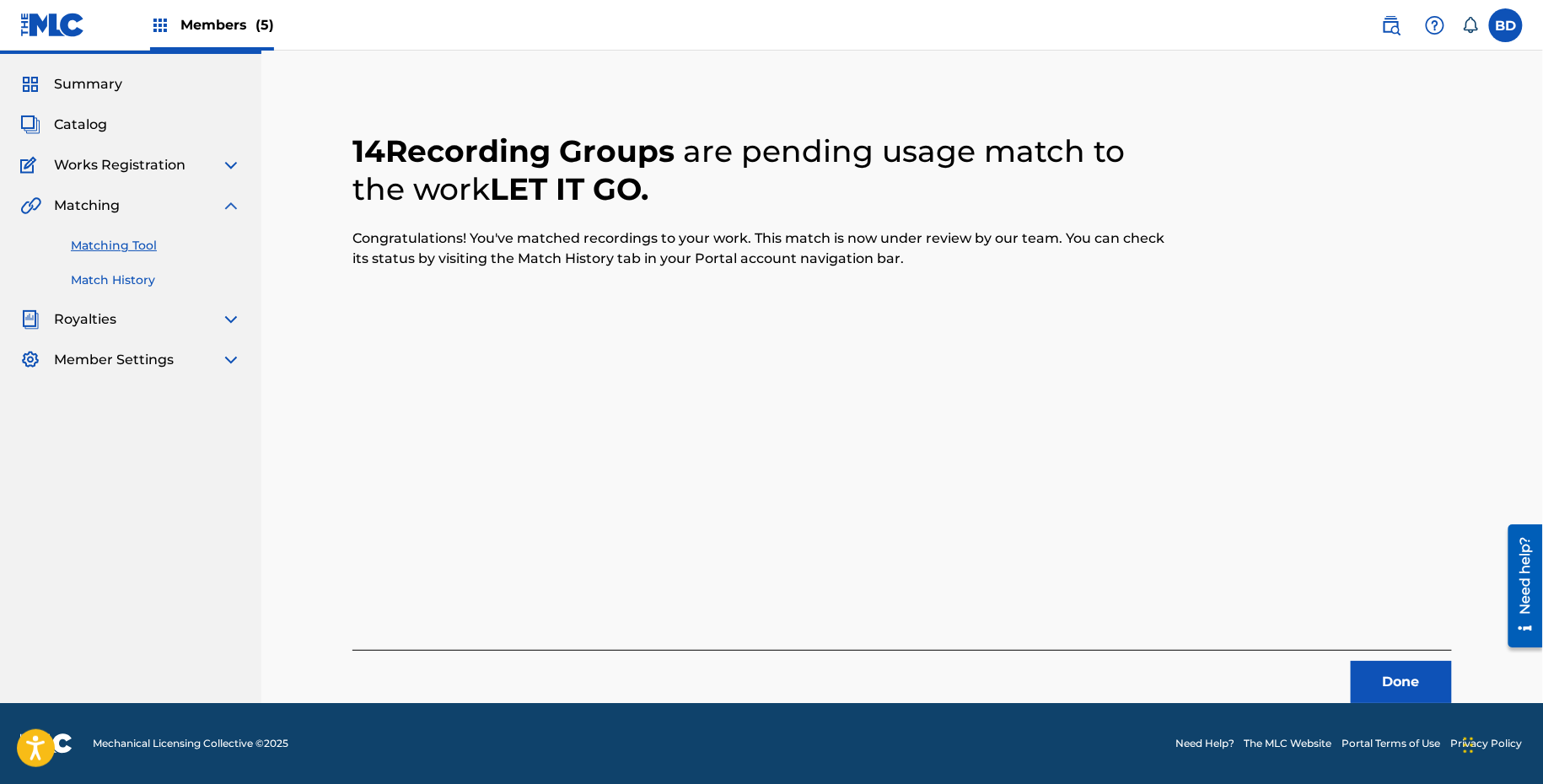
click at [154, 284] on link "Match History" at bounding box center [156, 280] width 170 height 17
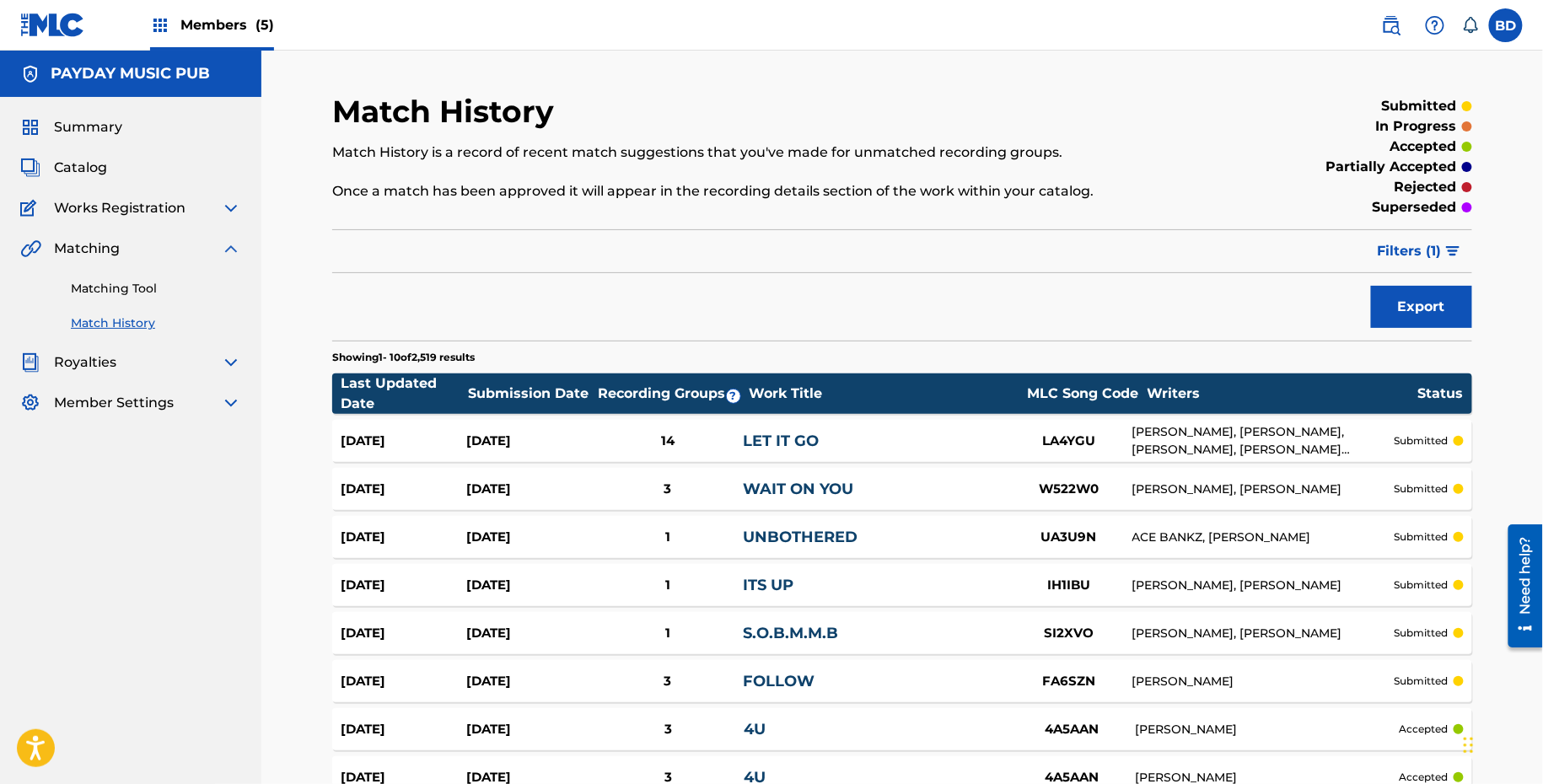
click at [959, 434] on div "LET IT GO" at bounding box center [873, 441] width 262 height 23
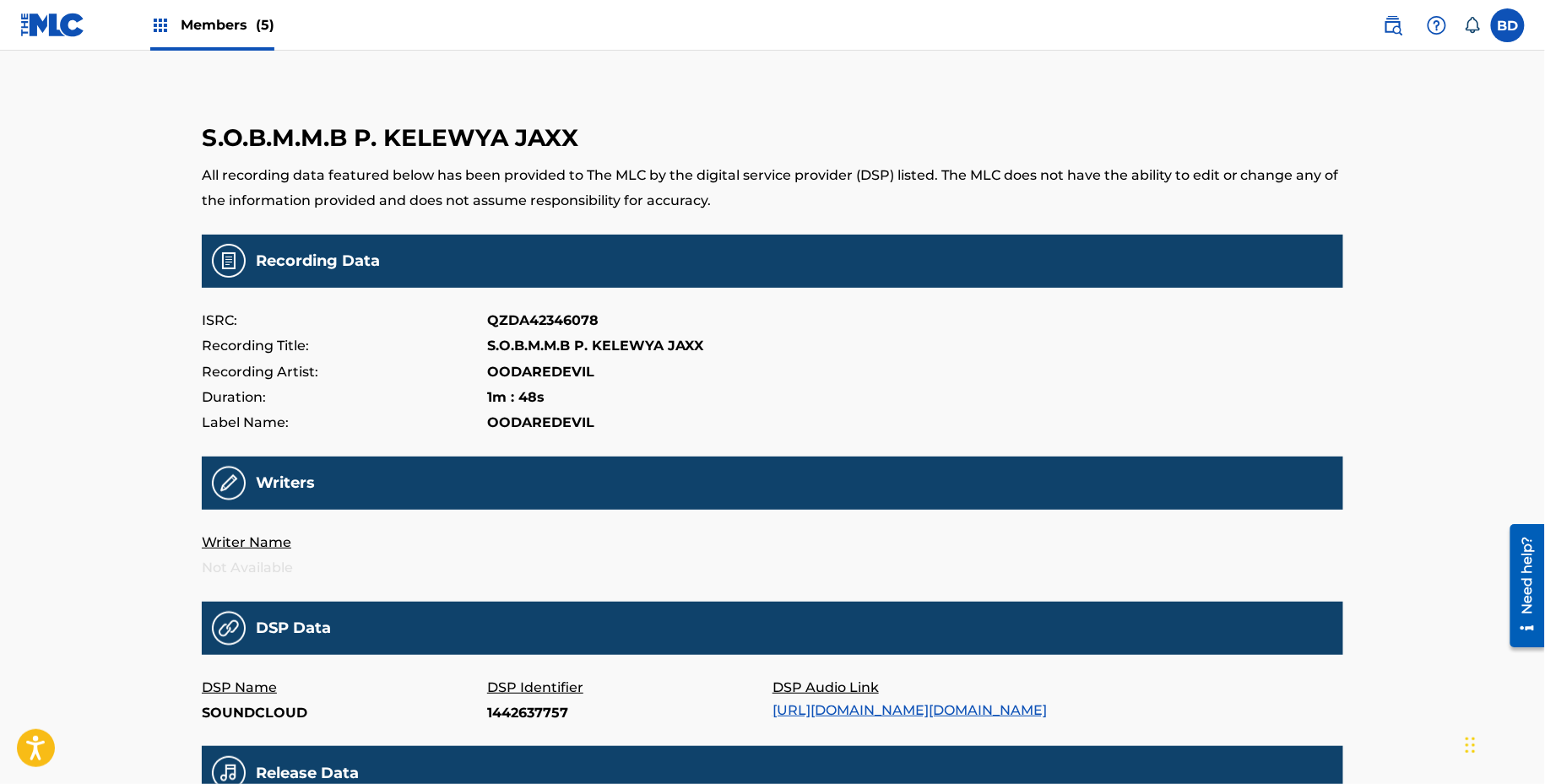
click at [520, 721] on p "1442637757" at bounding box center [630, 713] width 286 height 25
copy p "1442637757"
click at [538, 704] on p "1442637850" at bounding box center [630, 713] width 286 height 25
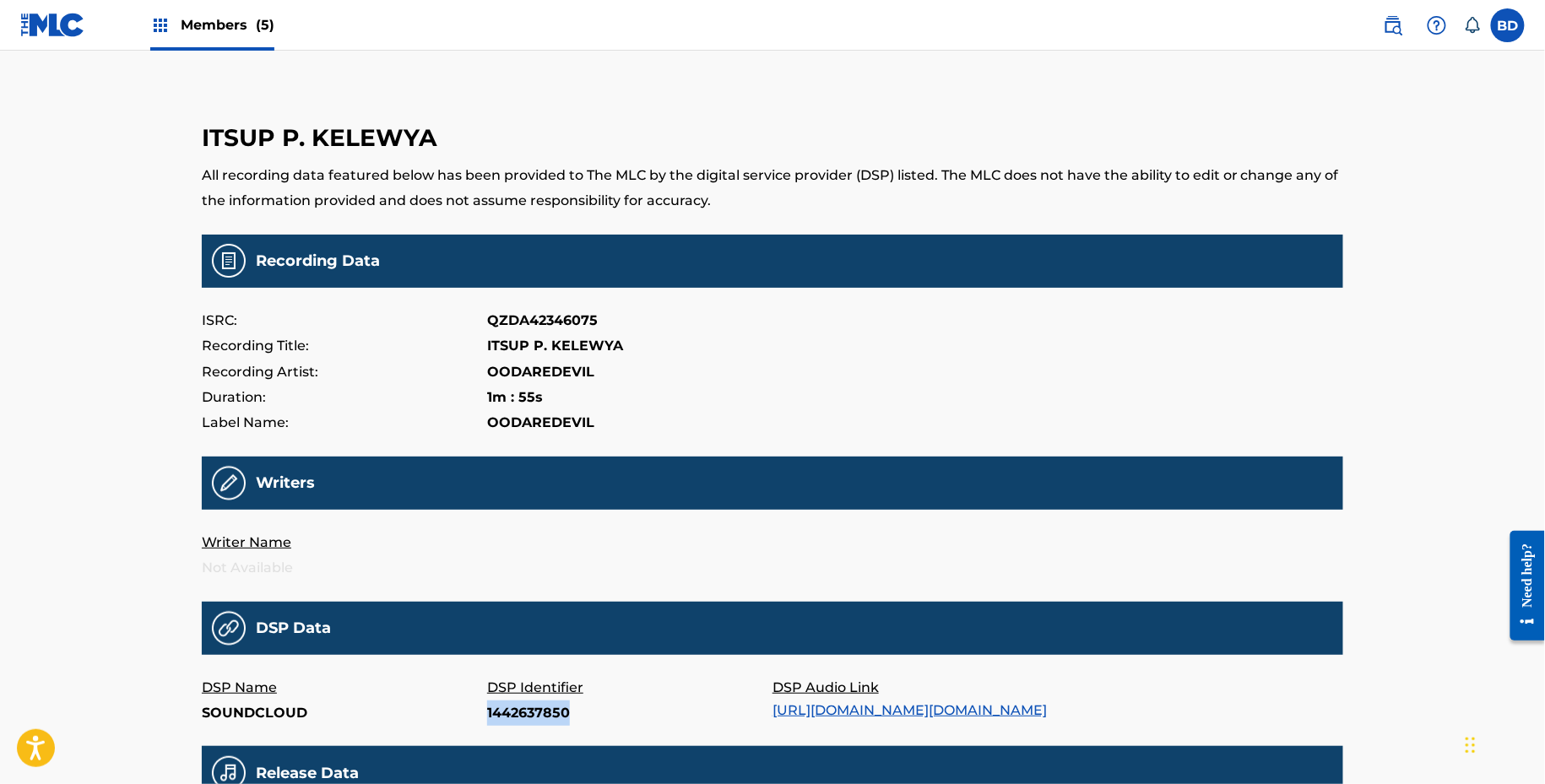
copy p "1442637850"
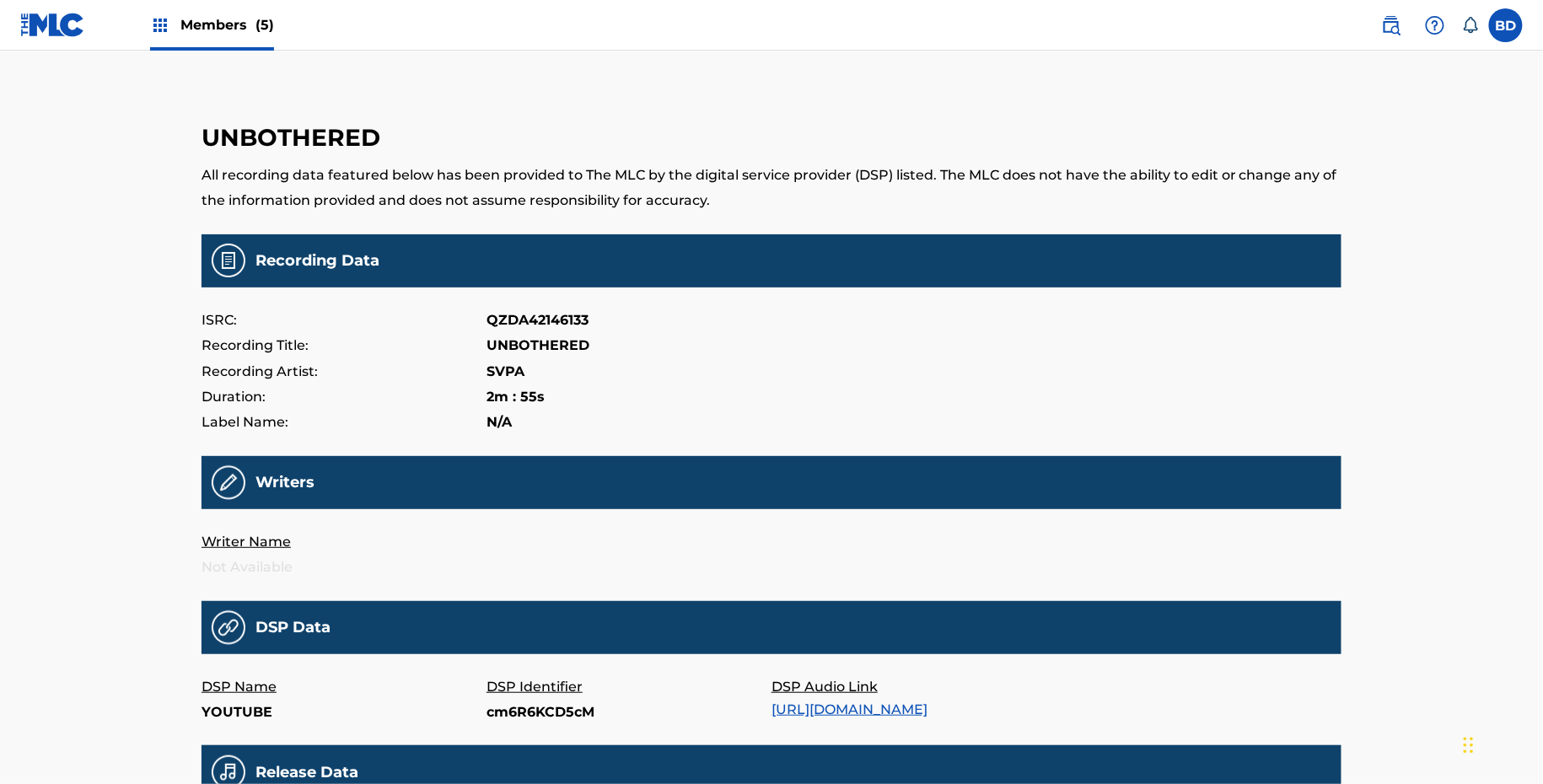
click at [504, 690] on p "DSP Identifier" at bounding box center [629, 687] width 285 height 25
click at [504, 705] on p "cm6R6KCD5cM" at bounding box center [629, 712] width 285 height 25
copy p "cm6R6KCD5cM"
click at [515, 694] on p "DSP Identifier" at bounding box center [629, 687] width 285 height 25
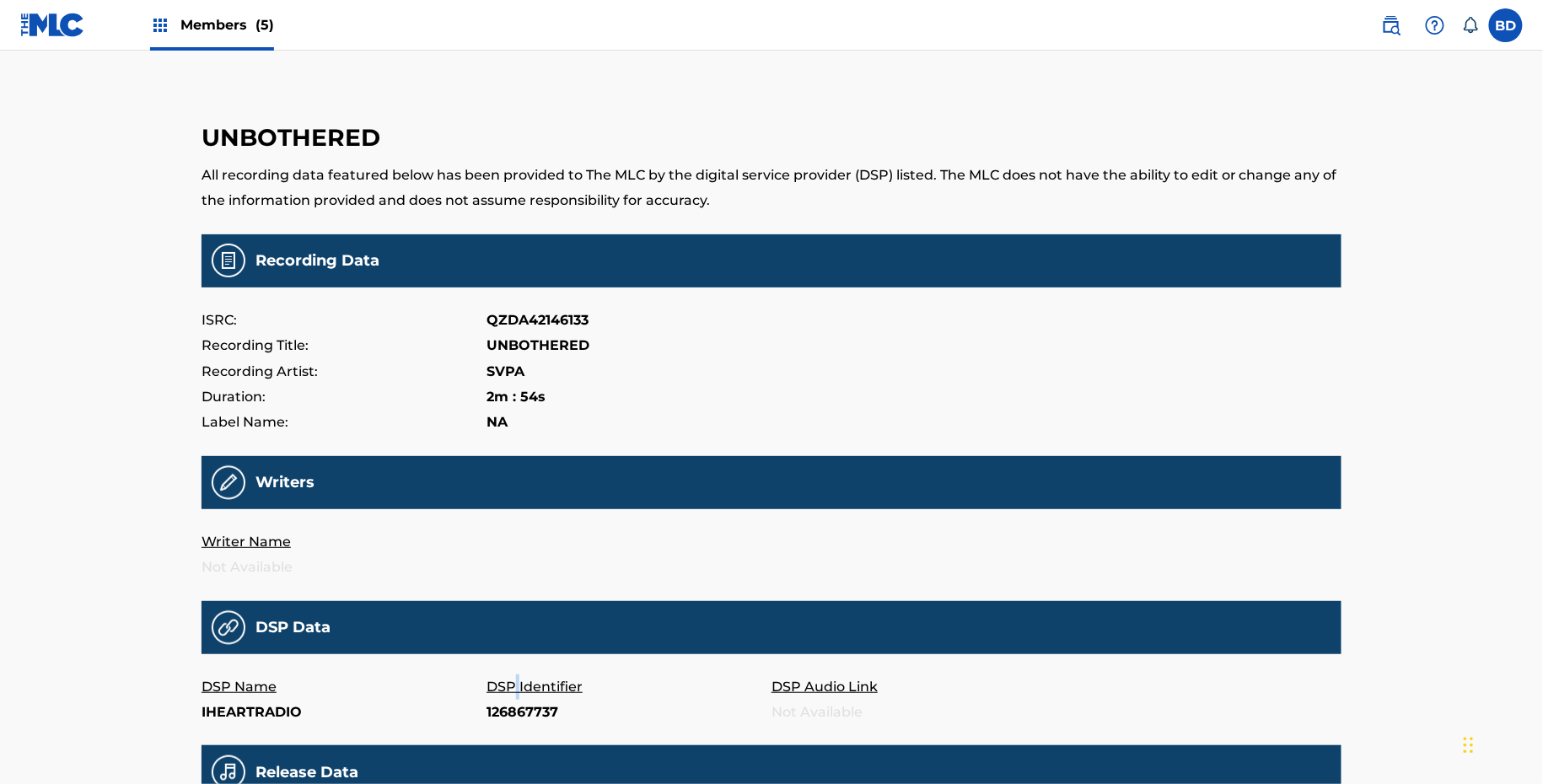
click at [515, 694] on p "DSP Identifier" at bounding box center [629, 687] width 285 height 25
click at [514, 709] on p "126867737" at bounding box center [629, 712] width 285 height 25
copy p "126867737"
click at [524, 702] on p "174567919" at bounding box center [629, 712] width 285 height 25
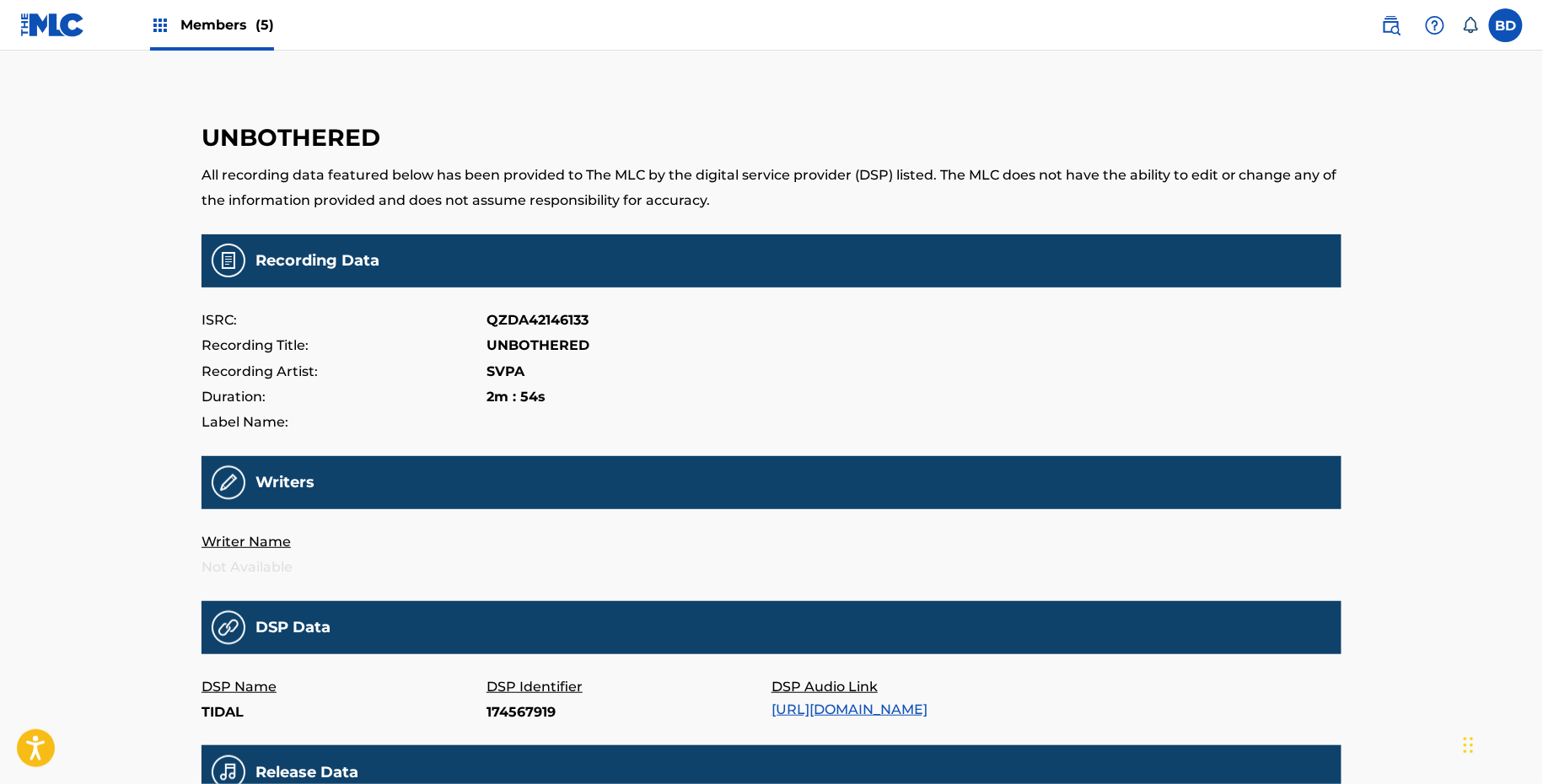
click at [524, 702] on p "174567919" at bounding box center [629, 712] width 285 height 25
copy p "174567919"
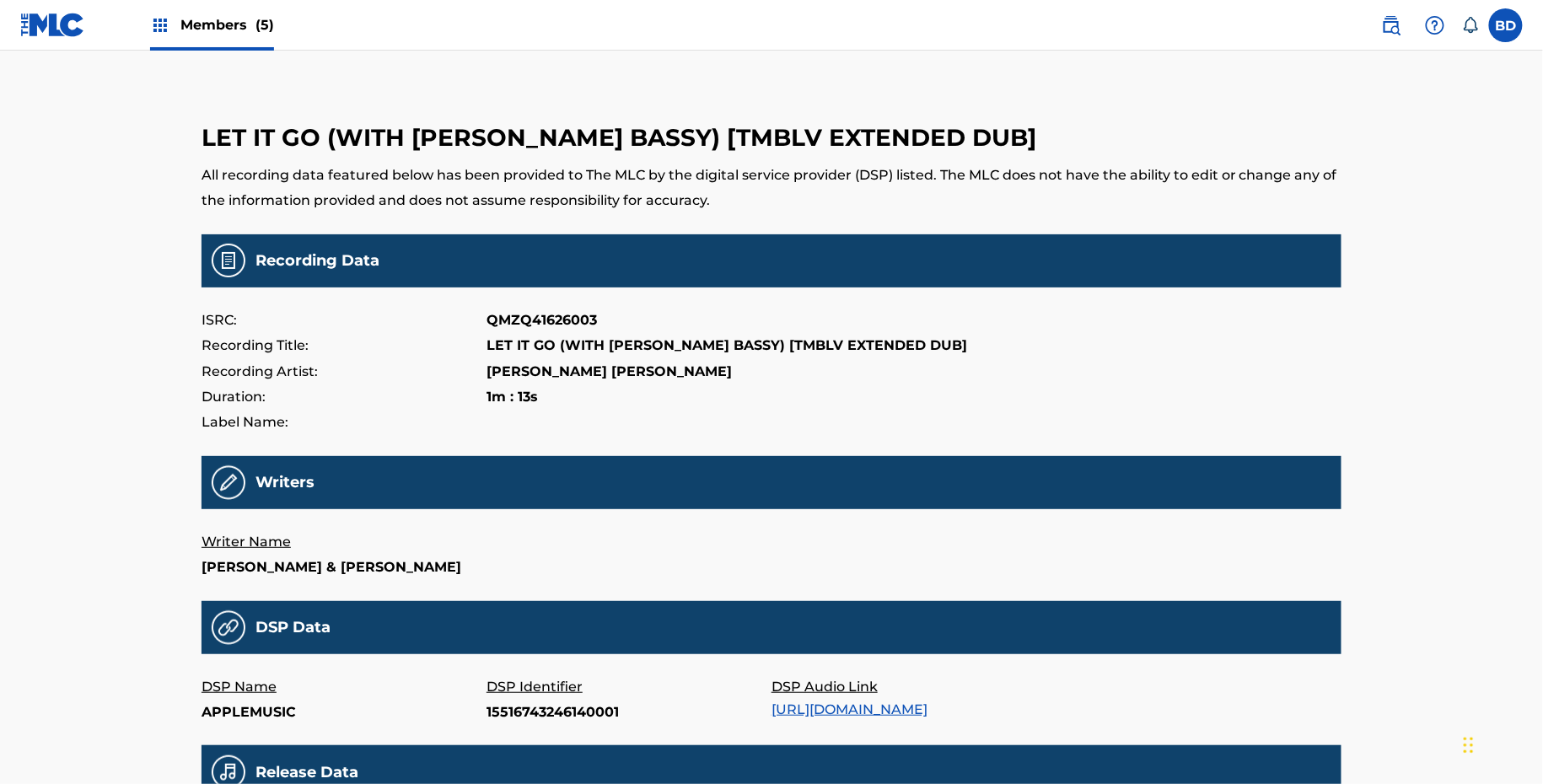
click at [544, 700] on p "DSP Identifier" at bounding box center [629, 687] width 285 height 25
click at [544, 725] on p "15516743246140001" at bounding box center [629, 712] width 285 height 25
copy p "15516743246140001"
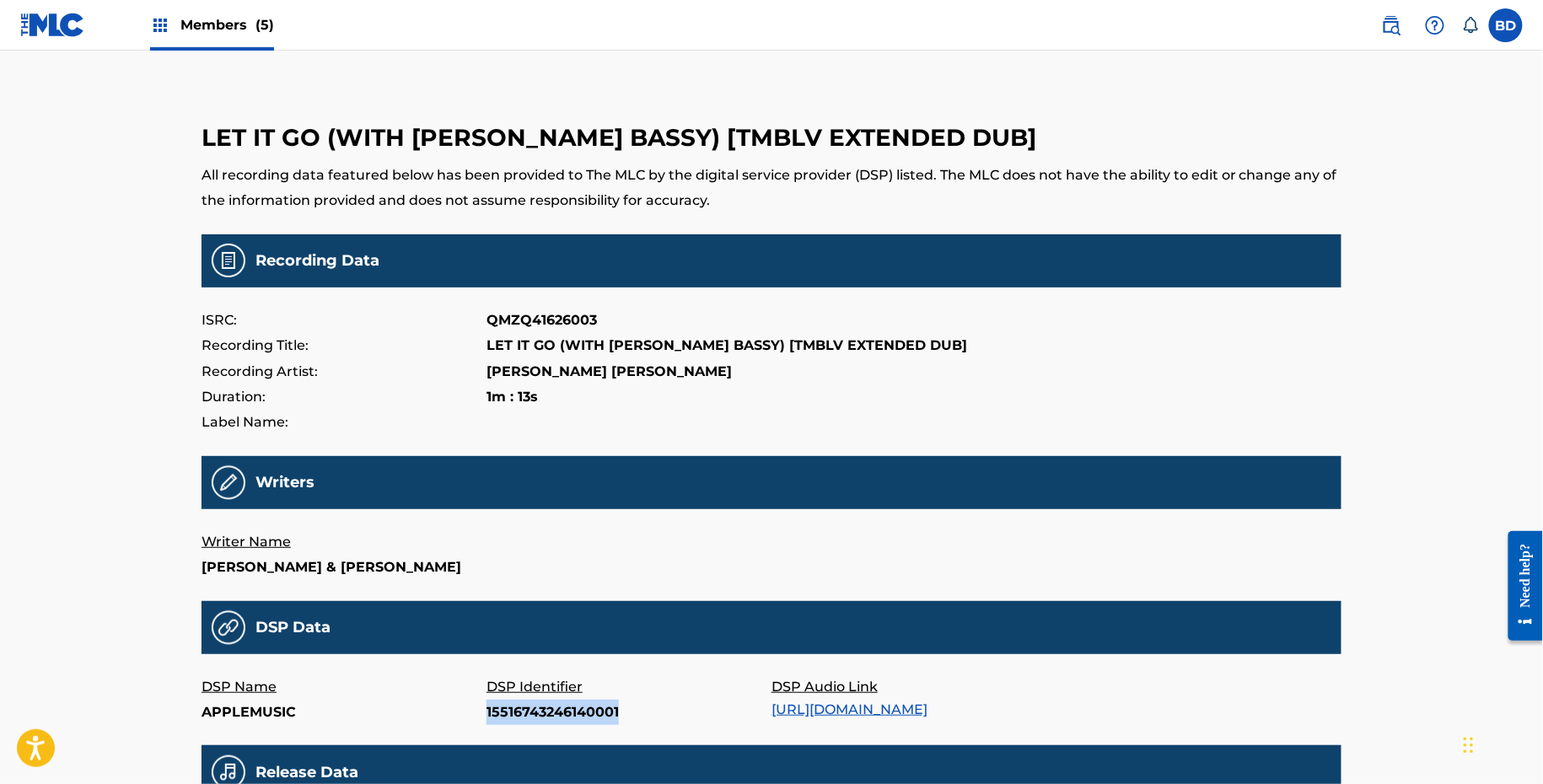
copy p "15516743246140001"
click at [559, 725] on p "15516487619180001" at bounding box center [629, 712] width 285 height 25
copy p "15516487619180001"
click at [532, 725] on p "15516251918700001" at bounding box center [629, 712] width 285 height 25
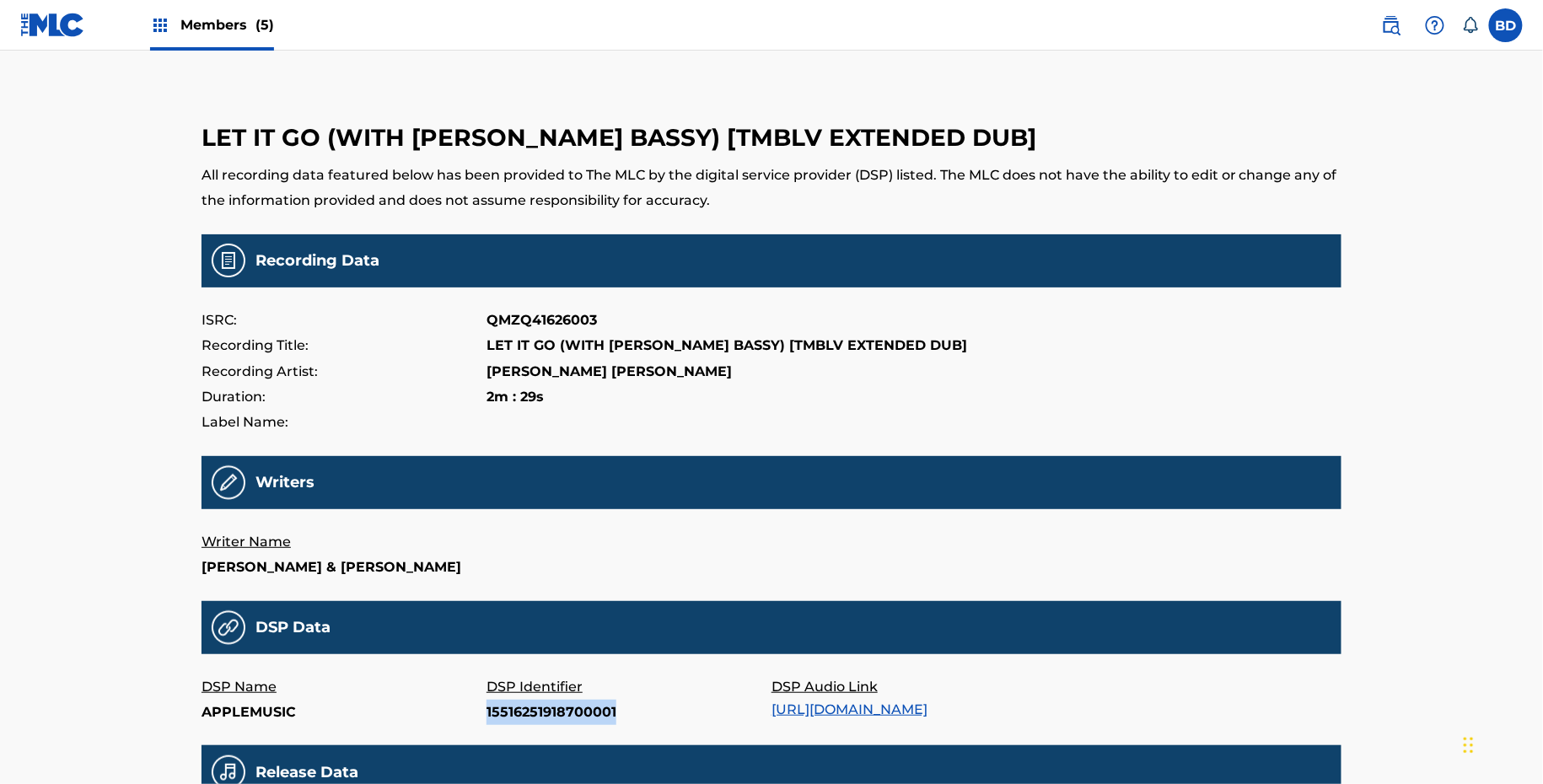
click at [532, 725] on p "15516251918700001" at bounding box center [629, 712] width 285 height 25
copy p "15516251918700001"
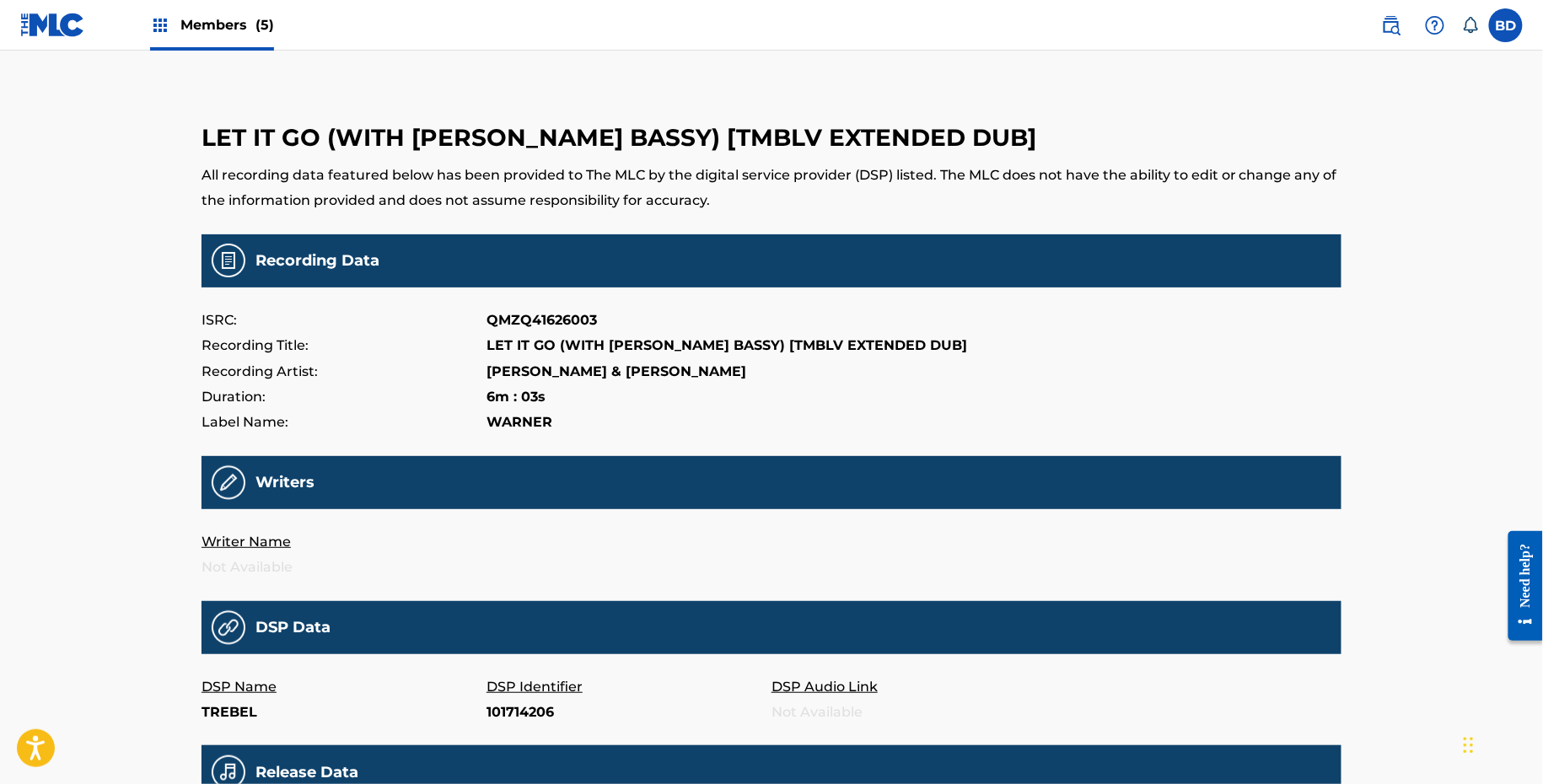
click at [507, 709] on p "101714206" at bounding box center [629, 712] width 285 height 25
copy p "101714206"
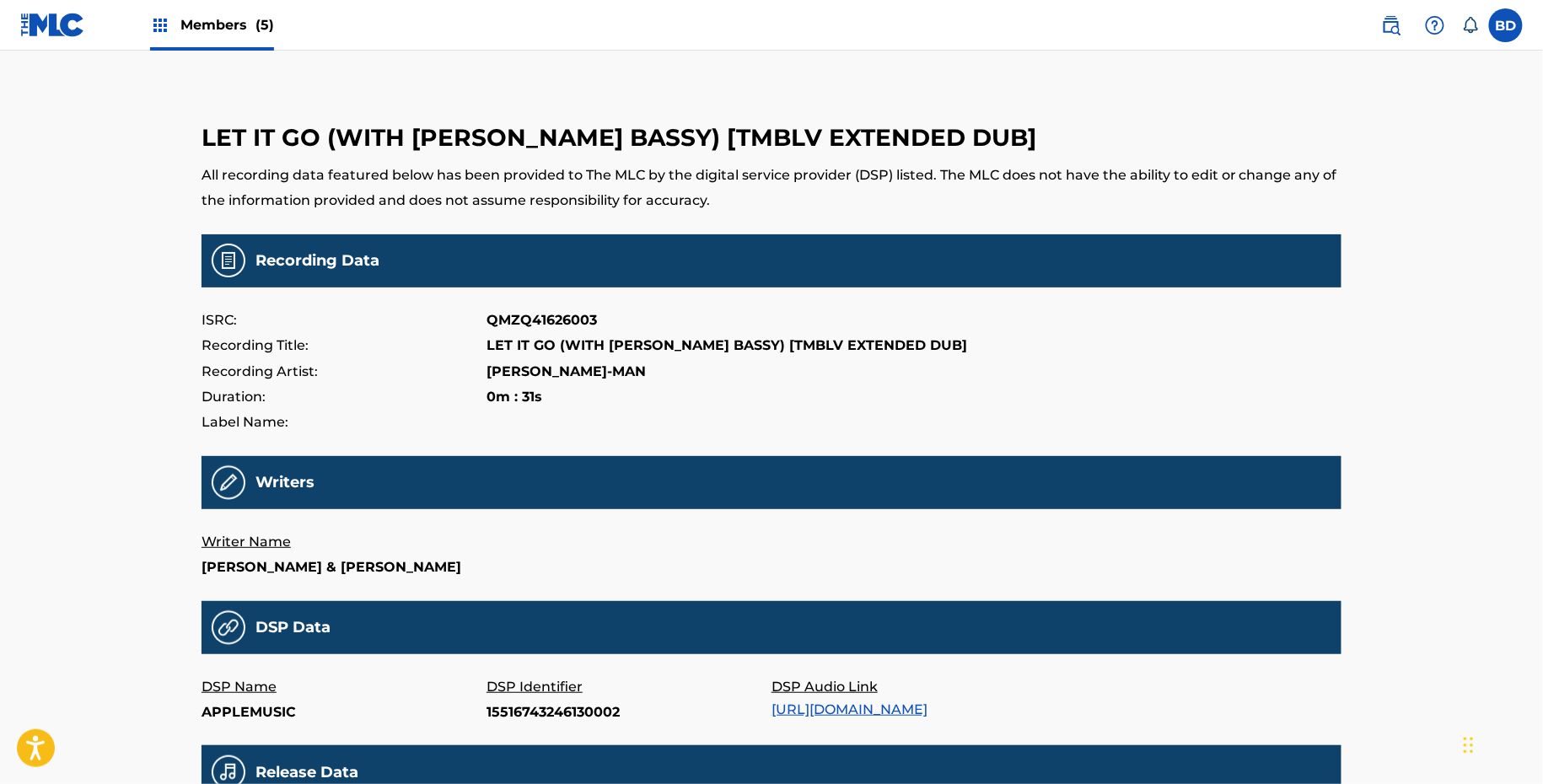
click at [541, 725] on p "15516743246130002" at bounding box center [629, 712] width 285 height 25
copy p "15516743246130002"
click at [529, 725] on p "15516487619170004" at bounding box center [629, 712] width 285 height 25
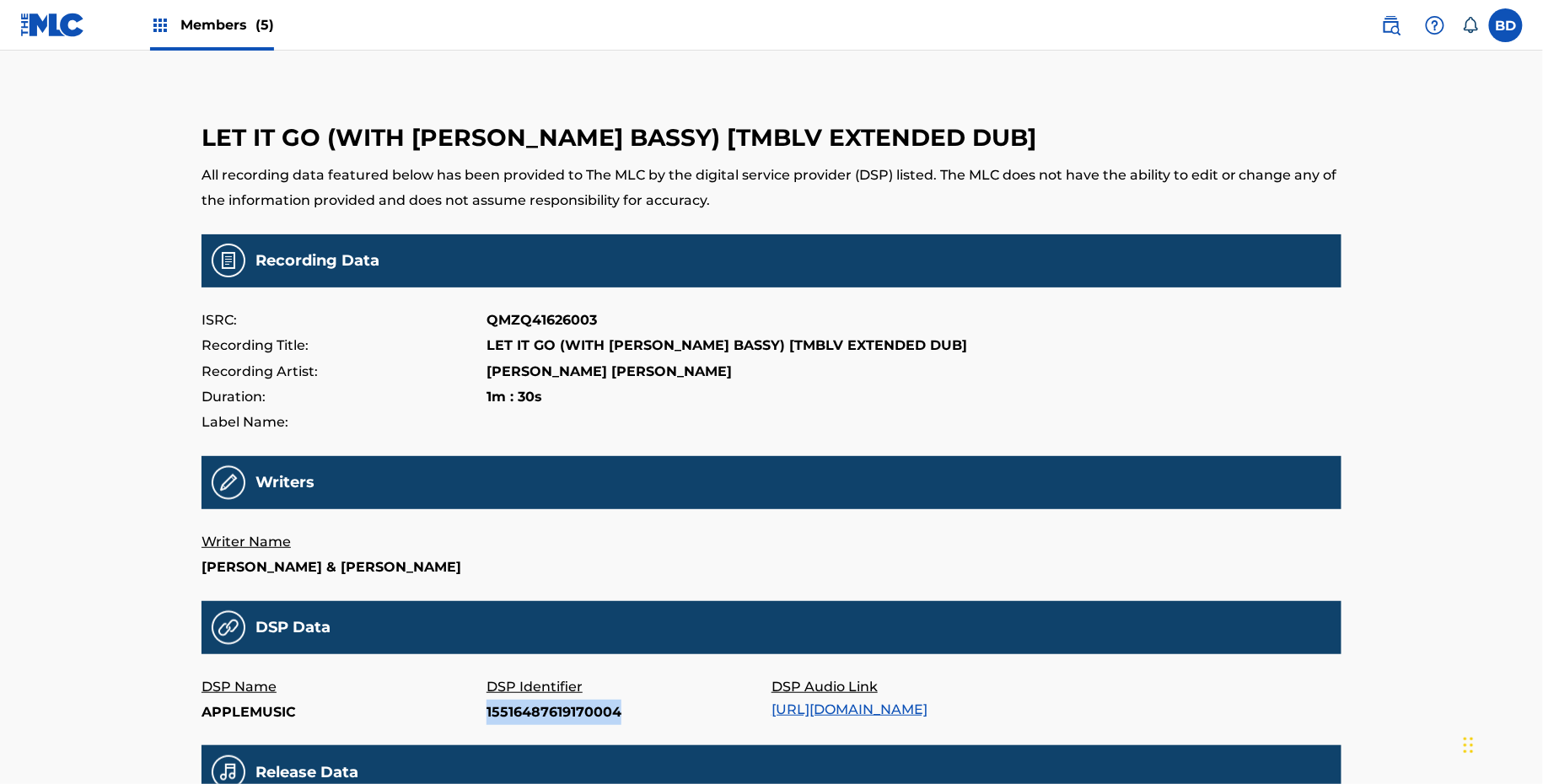
click at [529, 725] on p "15516487619170004" at bounding box center [629, 712] width 285 height 25
copy p "15516487619170004"
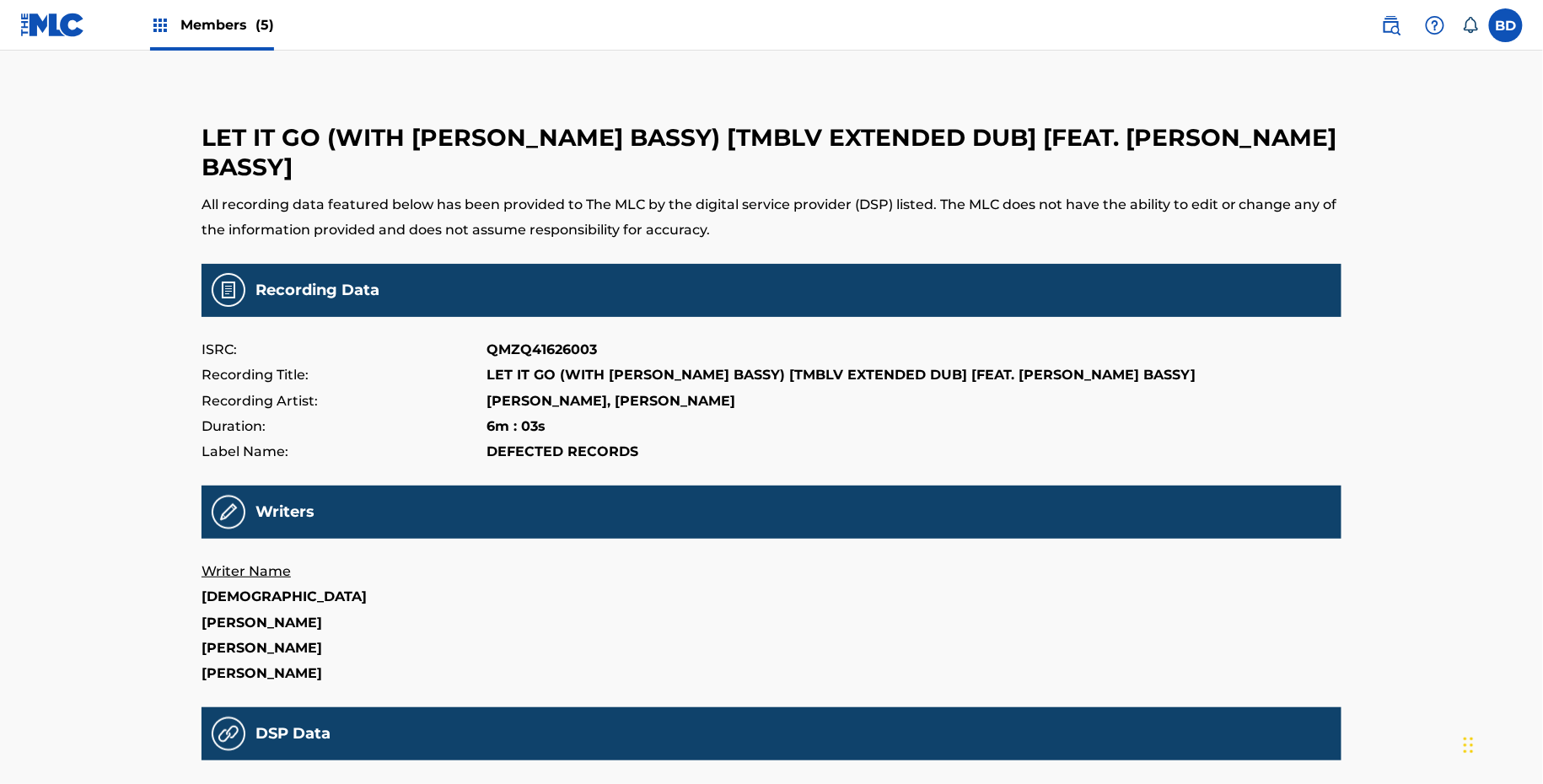
click at [518, 781] on p "DSP Identifier" at bounding box center [629, 793] width 285 height 25
copy p "Identifier"
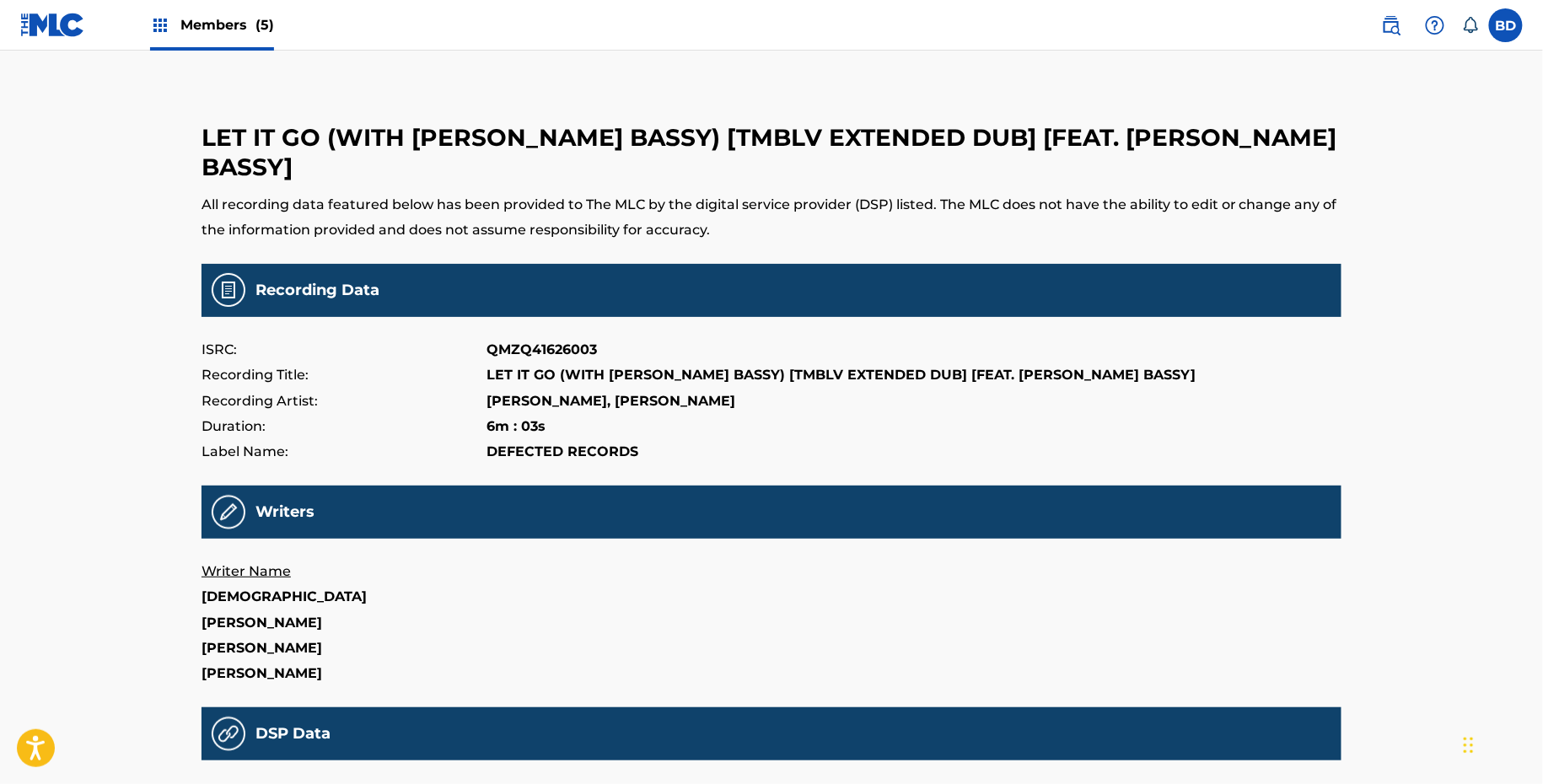
copy p "130066980"
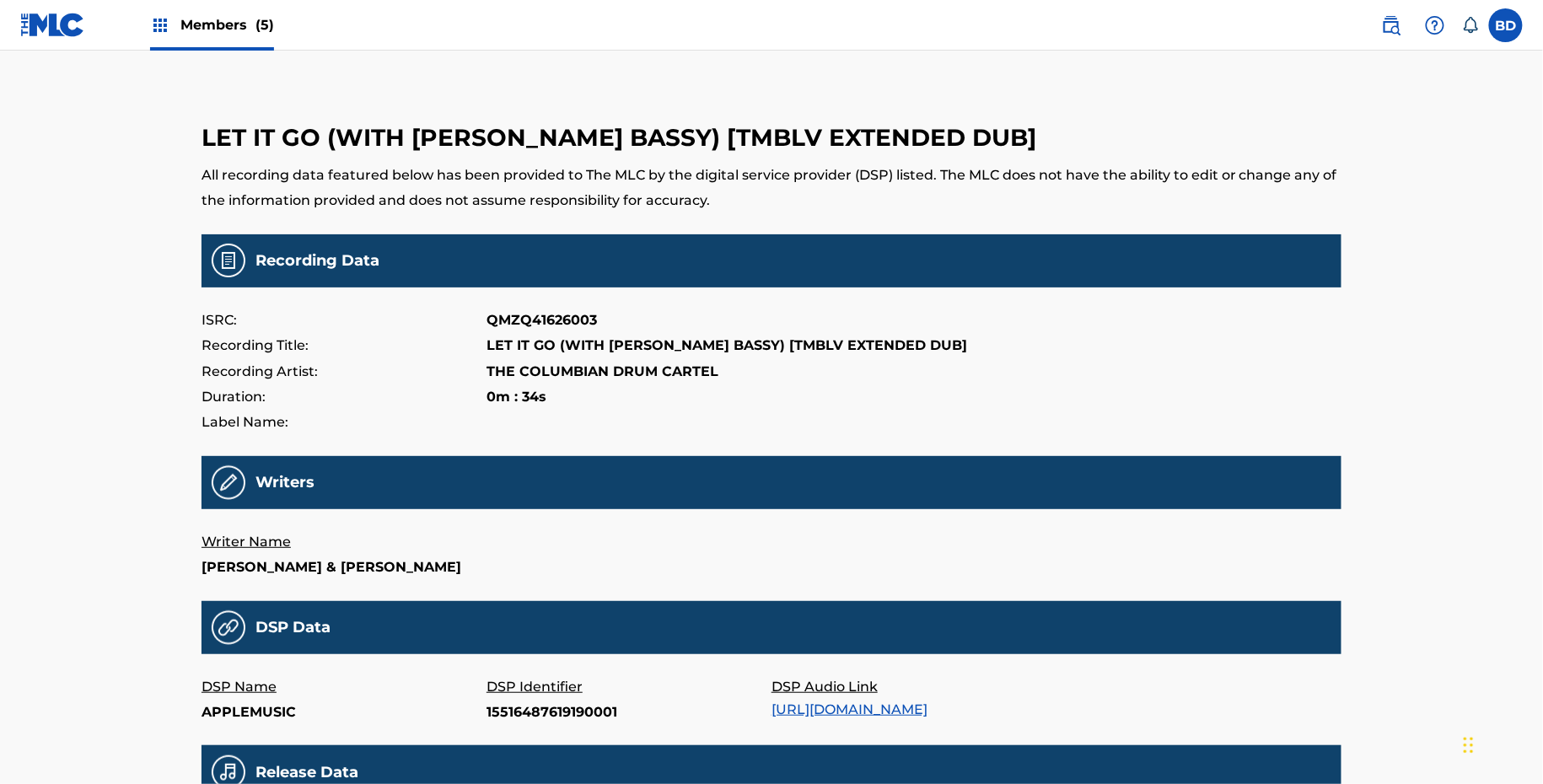
click at [532, 725] on p "15516487619190001" at bounding box center [629, 712] width 285 height 25
copy p "15516487619190001"
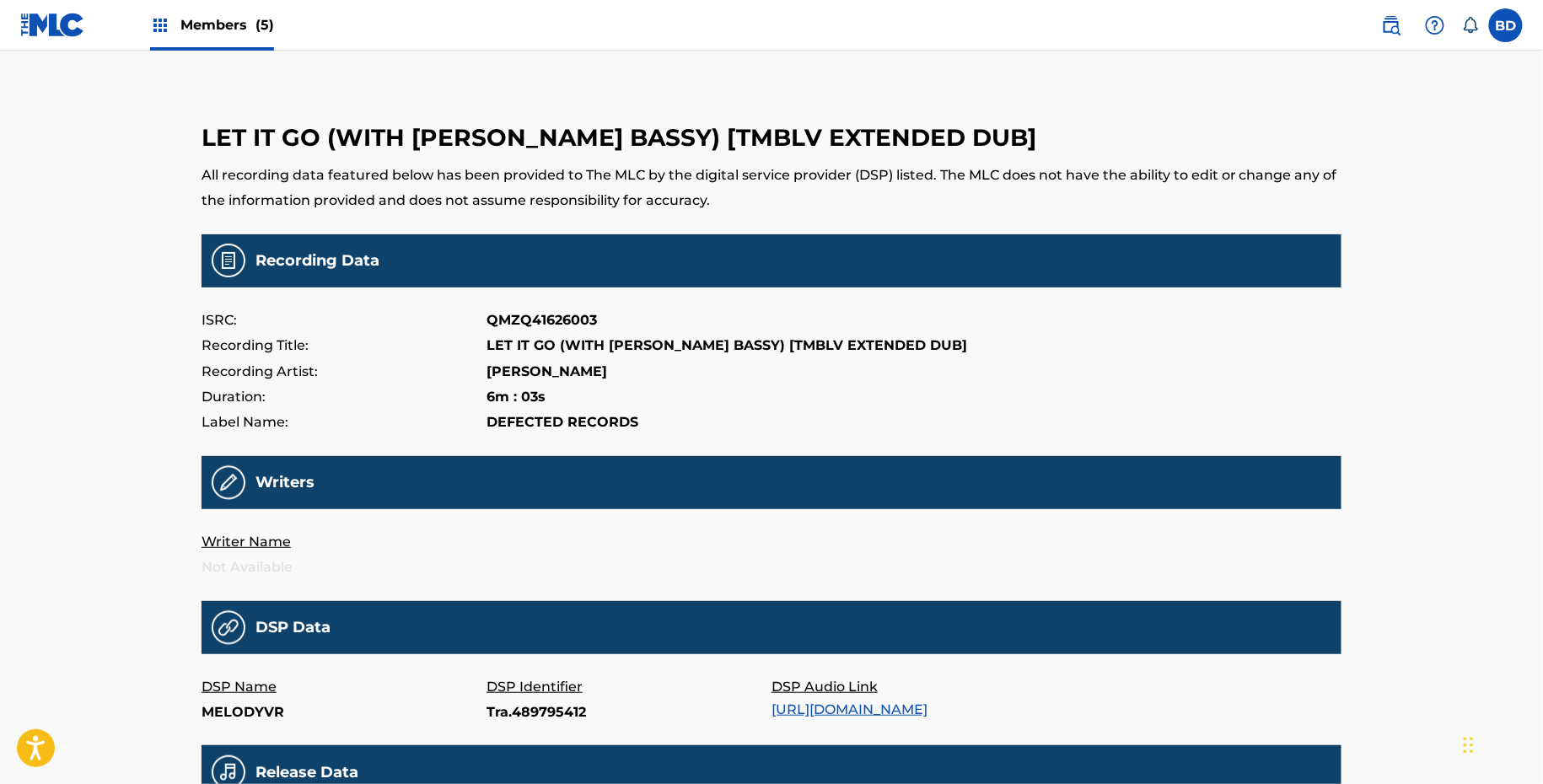
click at [520, 709] on p "Tra.489795412" at bounding box center [629, 712] width 285 height 25
copy p "Tra.489795412"
click at [531, 725] on p "15516251918690002" at bounding box center [629, 712] width 285 height 25
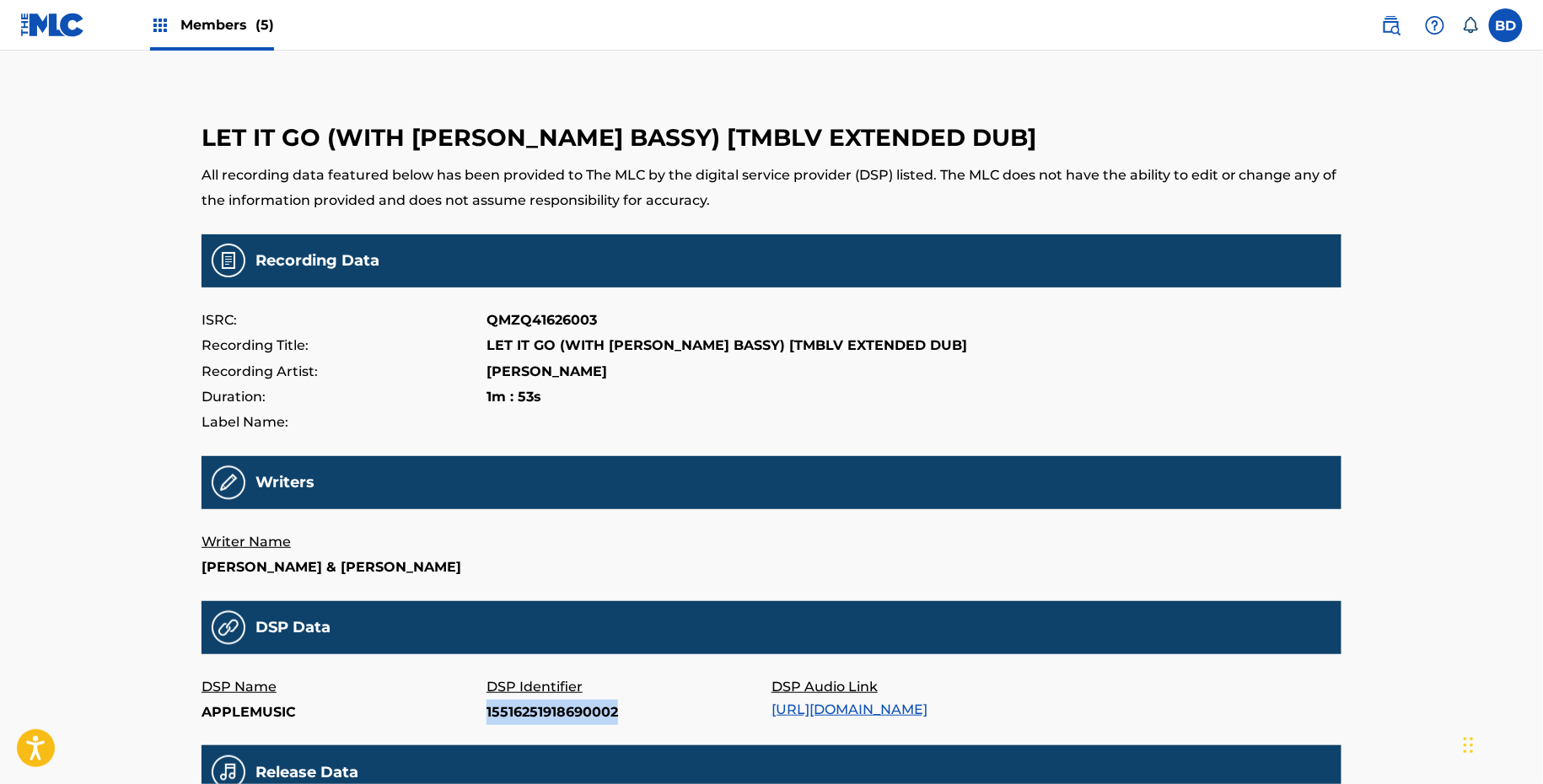
click at [531, 725] on p "15516251918690002" at bounding box center [629, 712] width 285 height 25
copy p "15516251918690002"
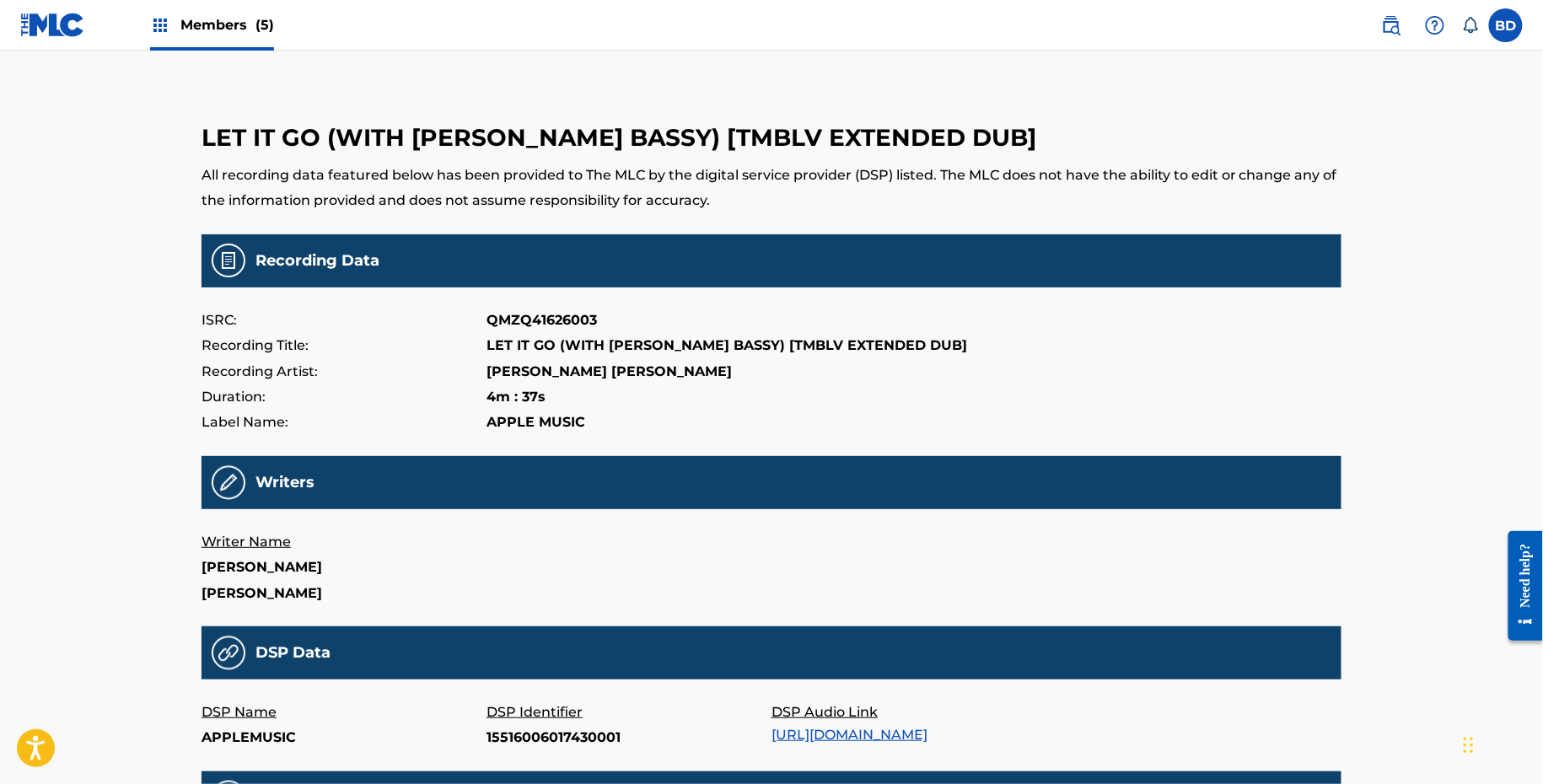
click at [539, 739] on p "15516006017430001" at bounding box center [629, 737] width 285 height 25
copy p "15516006017430001"
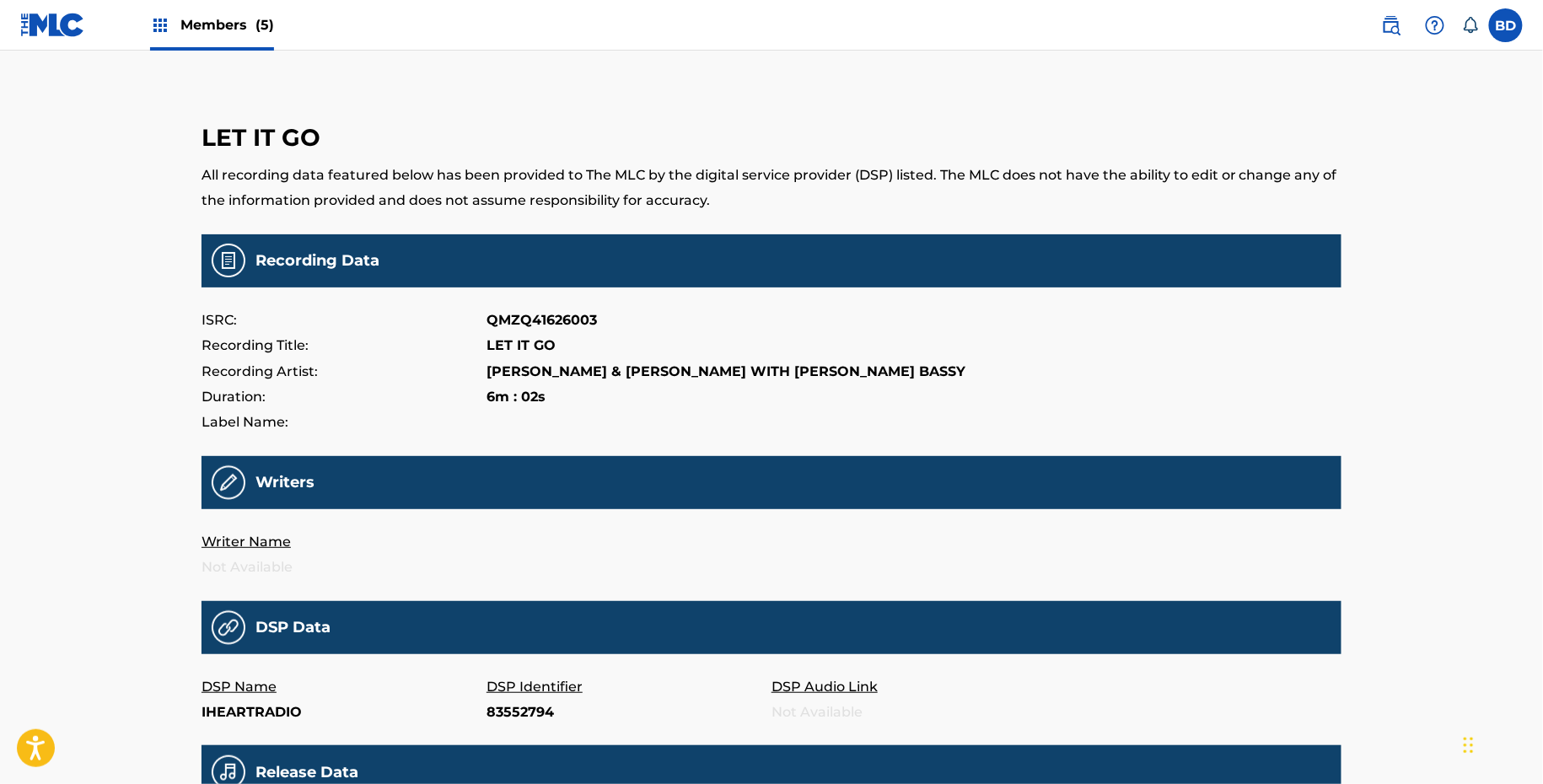
click at [517, 719] on p "83552794" at bounding box center [629, 712] width 285 height 25
copy p "83552794"
click at [510, 711] on p "120975368" at bounding box center [629, 712] width 285 height 25
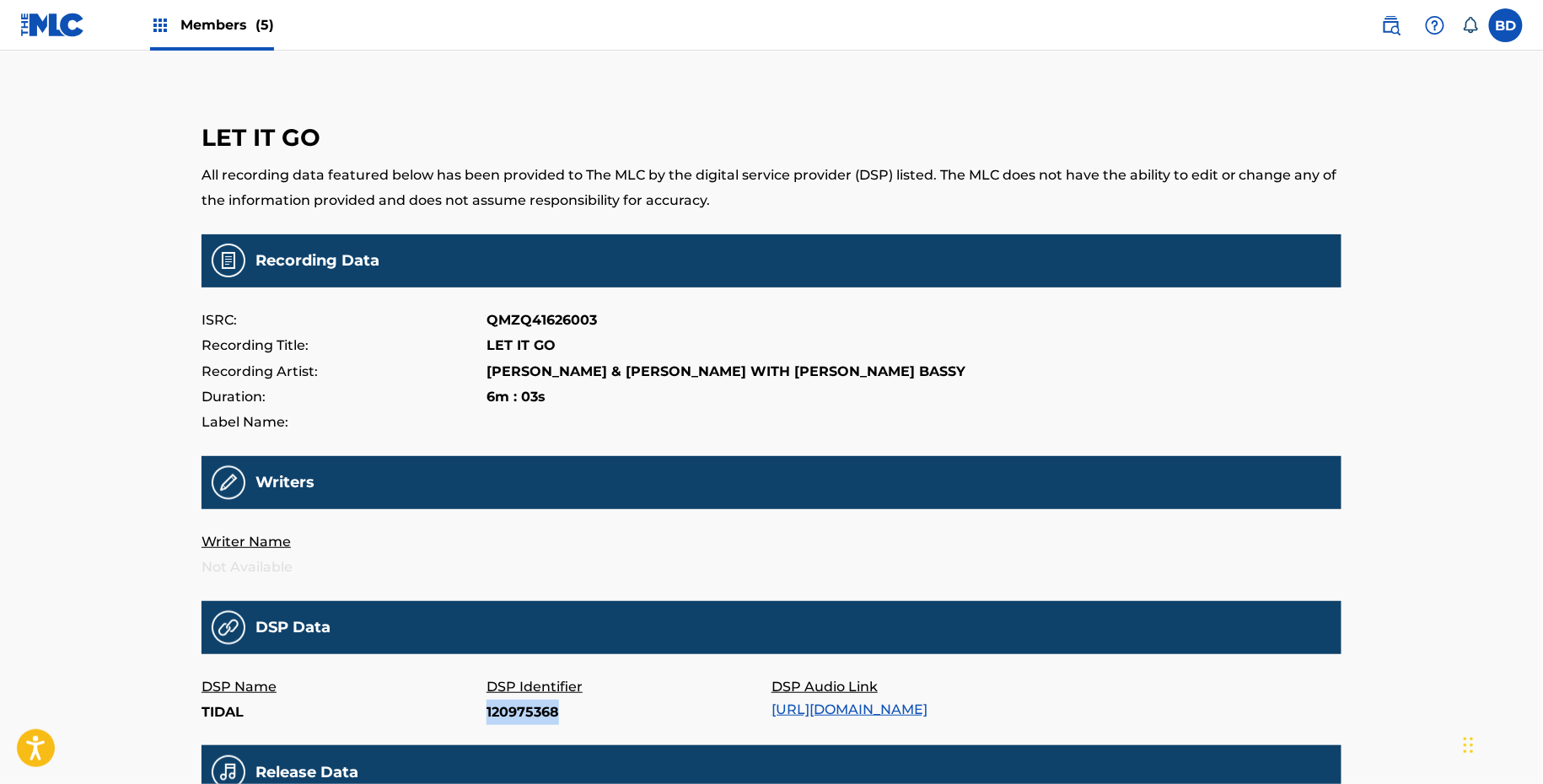
copy p "120975368"
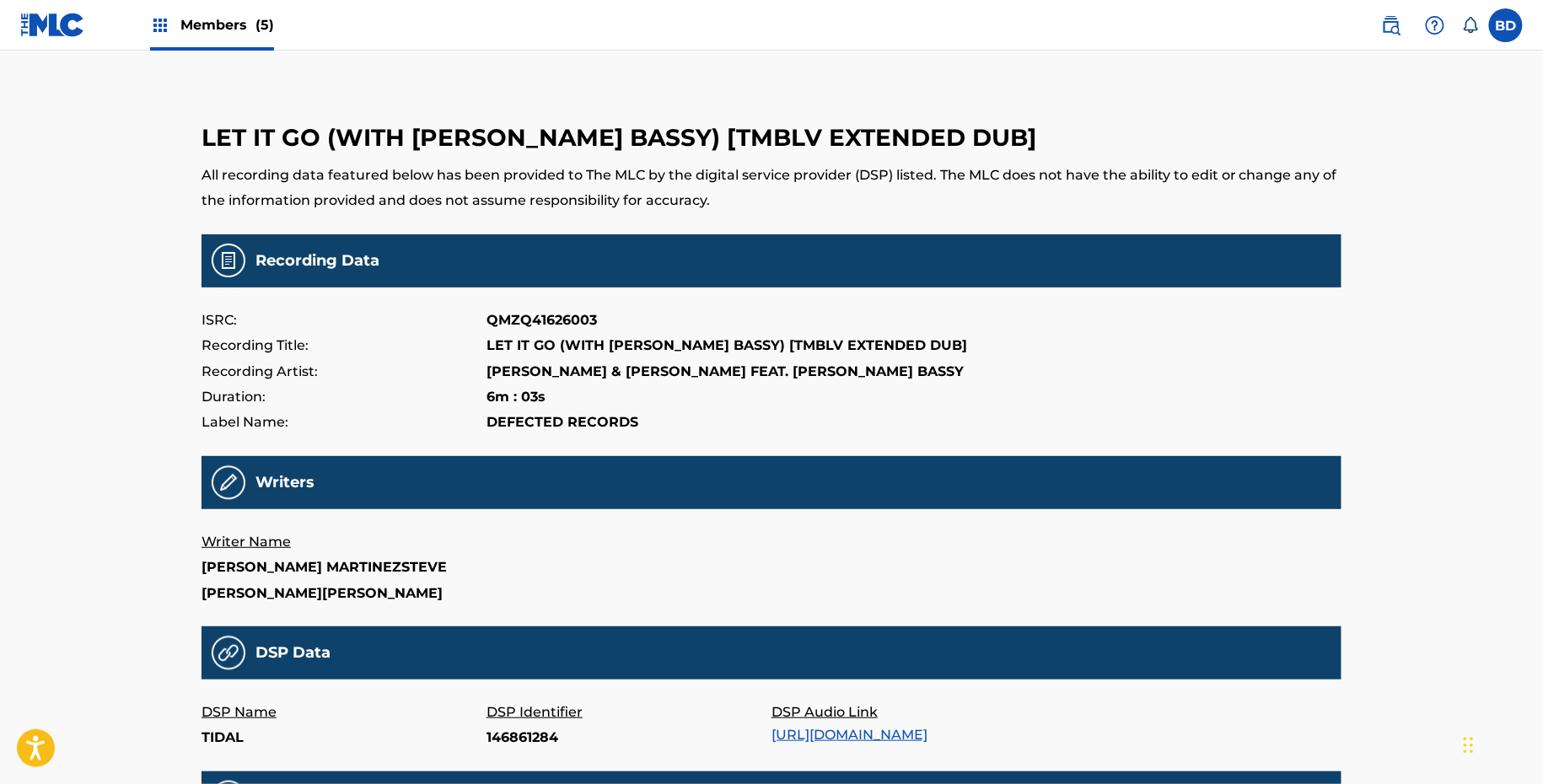
click at [512, 727] on p "146861284" at bounding box center [629, 737] width 285 height 25
copy p "146861284"
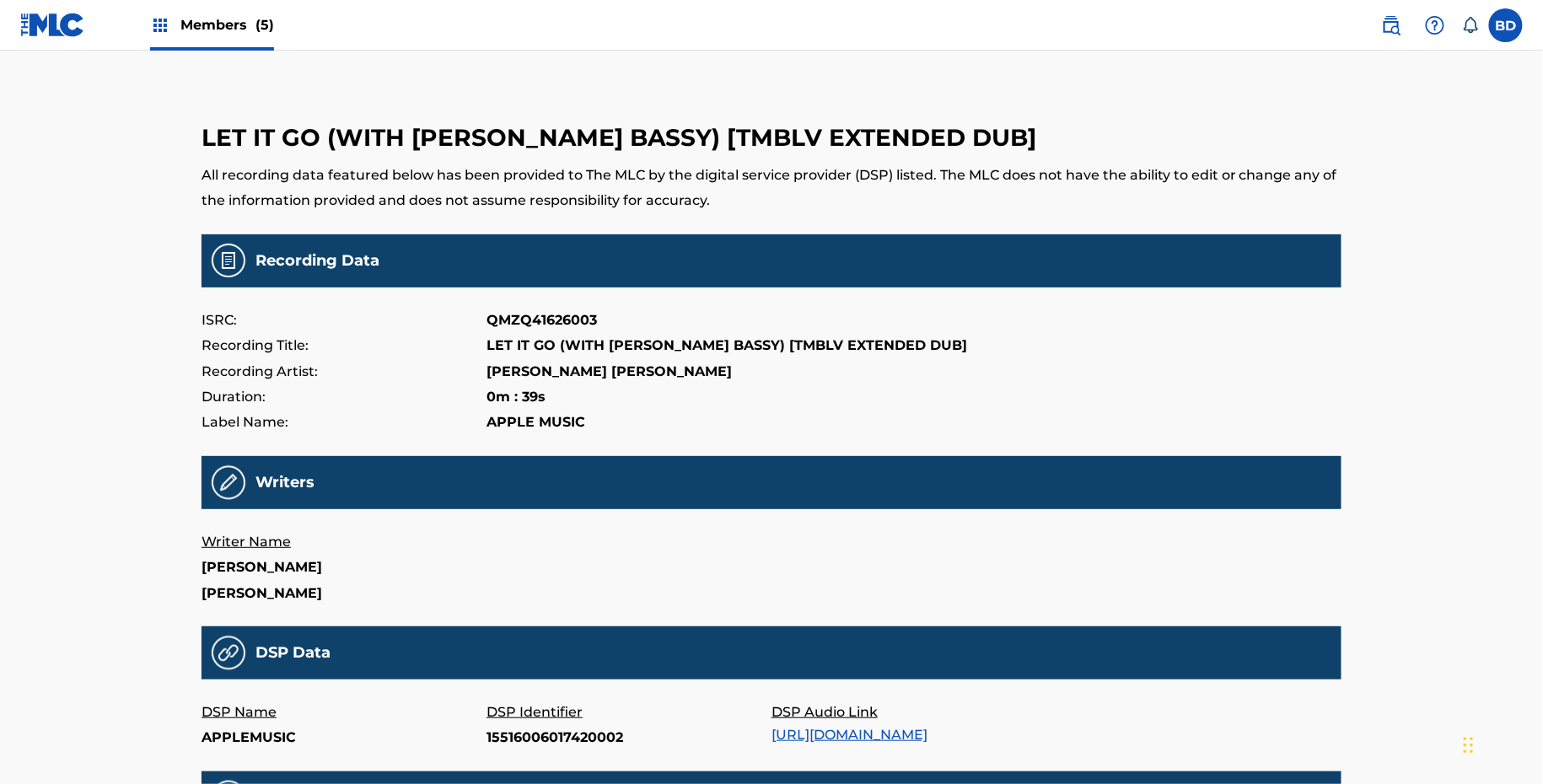
click at [550, 722] on p "DSP Identifier" at bounding box center [629, 712] width 285 height 25
click at [539, 744] on p "15516006017420002" at bounding box center [629, 737] width 285 height 25
copy p "15516006017420002"
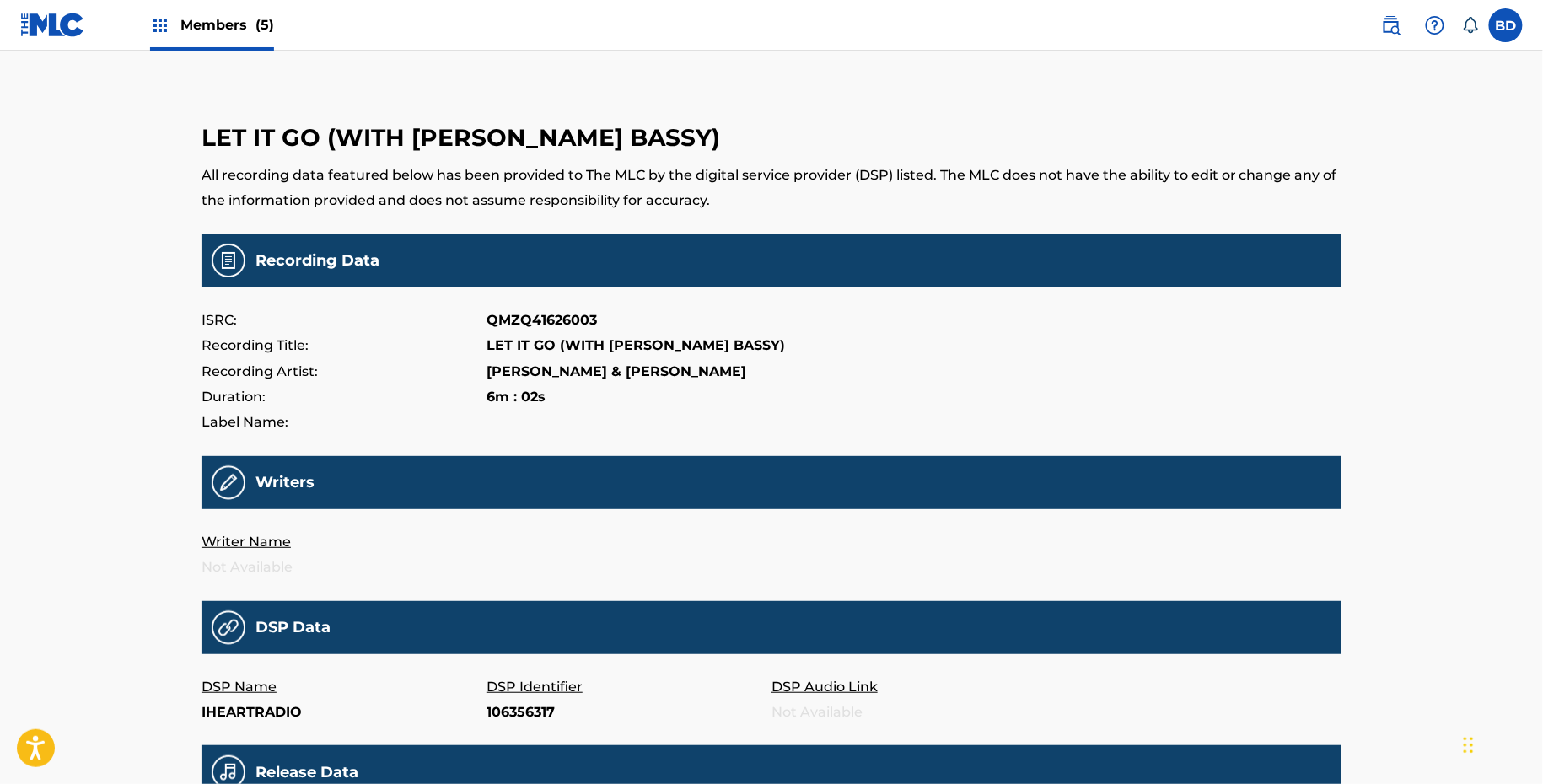
click at [513, 707] on p "106356317" at bounding box center [629, 712] width 285 height 25
copy p "106356317"
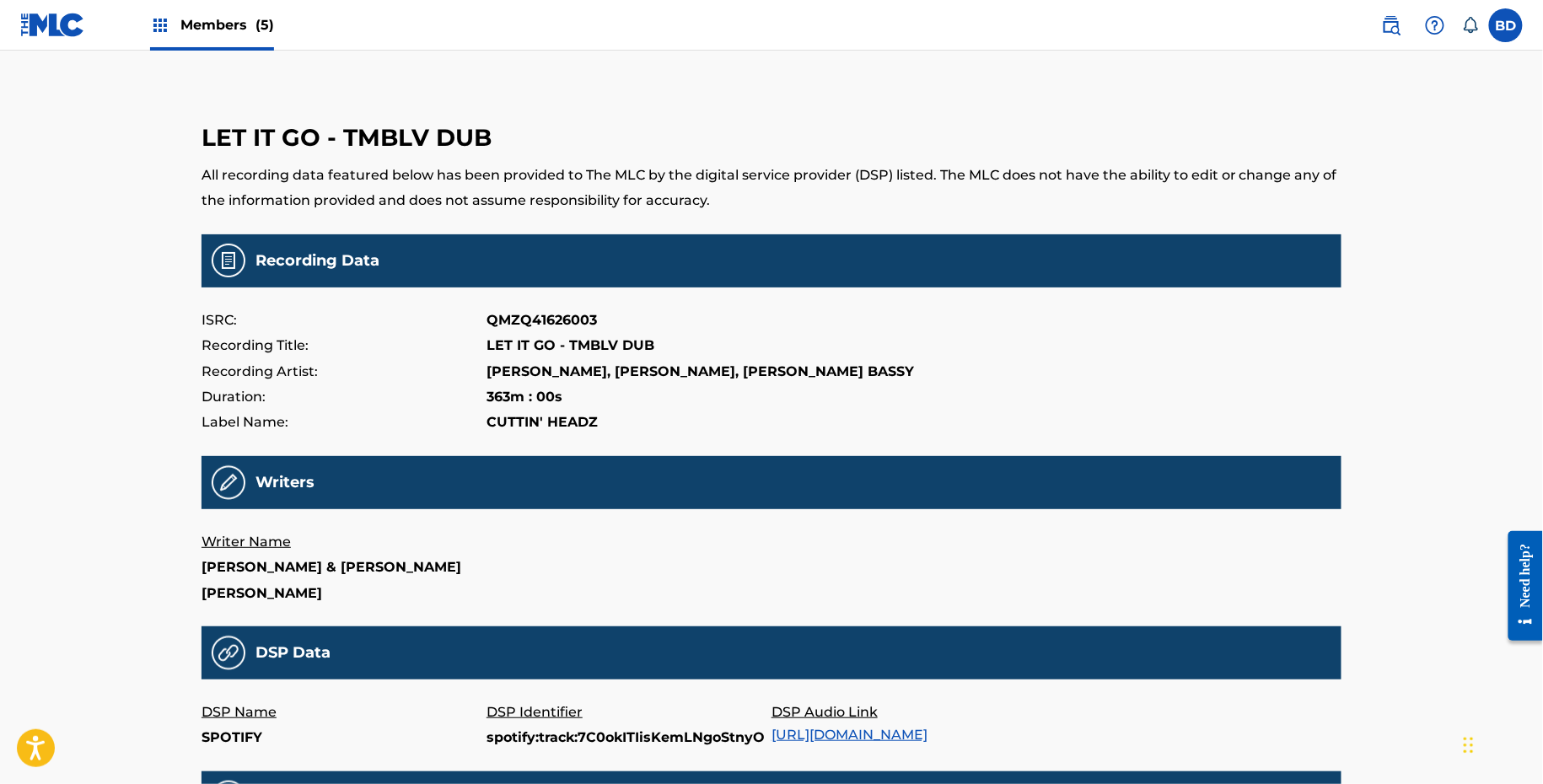
click at [571, 750] on p "spotify:track:7C0okITIisKemLNgoStnyO" at bounding box center [629, 737] width 285 height 25
copy p "spotify:track:7C0okITIisKemLNgoStnyO"
